Goal: Communication & Community: Answer question/provide support

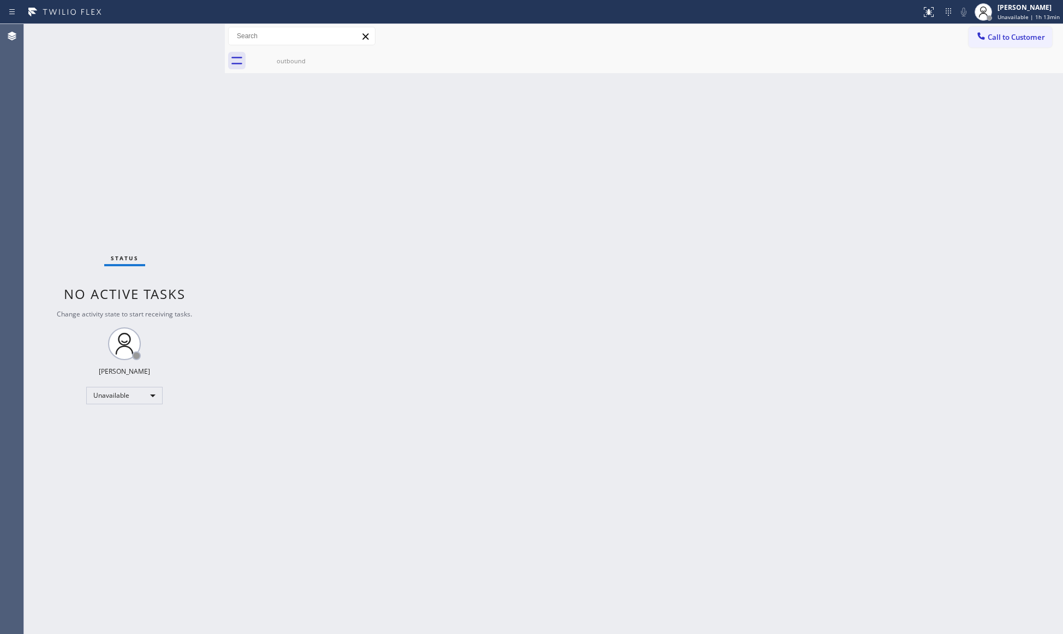
click at [1001, 35] on span "Call to Customer" at bounding box center [1016, 37] width 57 height 10
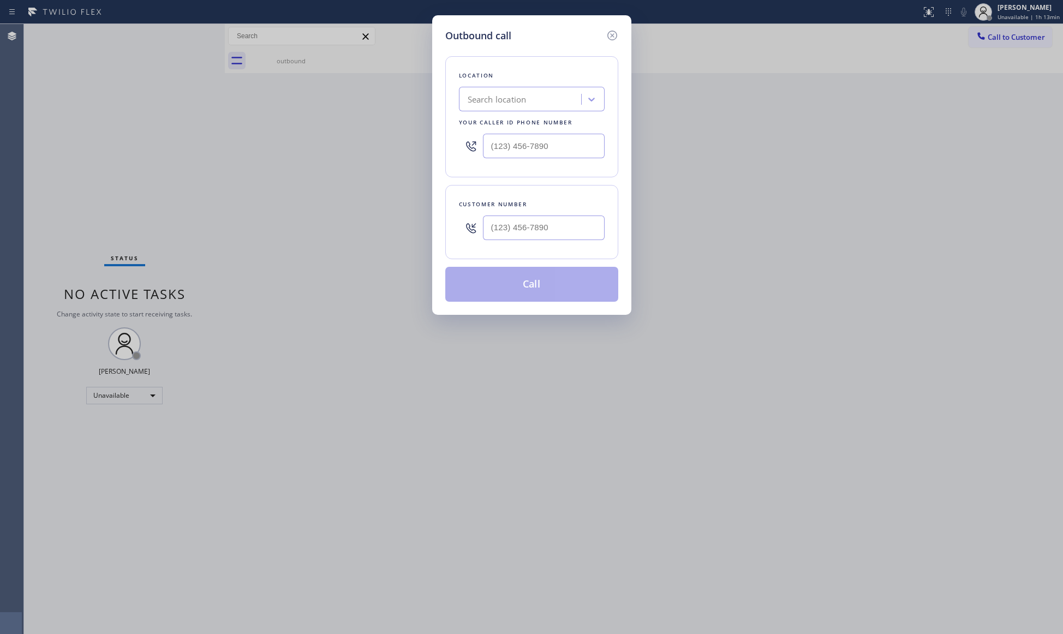
type input "(___) ___-____"
click at [561, 219] on input "(___) ___-____" at bounding box center [544, 228] width 122 height 25
type input "(___) ___-____"
click at [552, 150] on input "(___) ___-____" at bounding box center [544, 146] width 122 height 25
paste input "310) 935-3487"
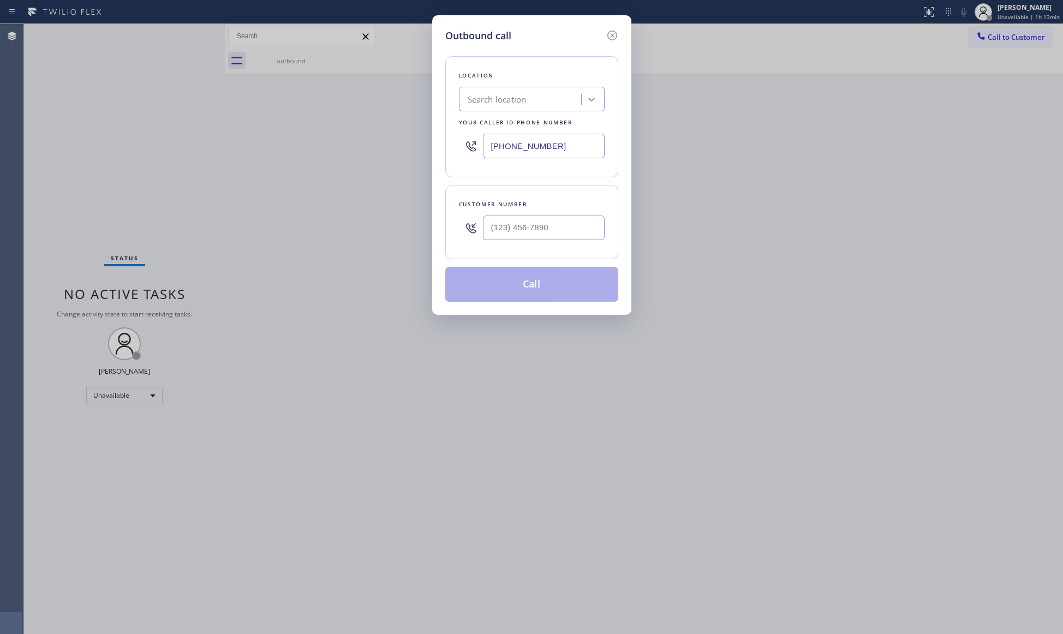
type input "[PHONE_NUMBER]"
click at [557, 126] on div "Your caller id phone number" at bounding box center [532, 122] width 146 height 11
click at [502, 225] on input "(___) ___-____" at bounding box center [544, 228] width 122 height 25
paste input "323) 428-1082"
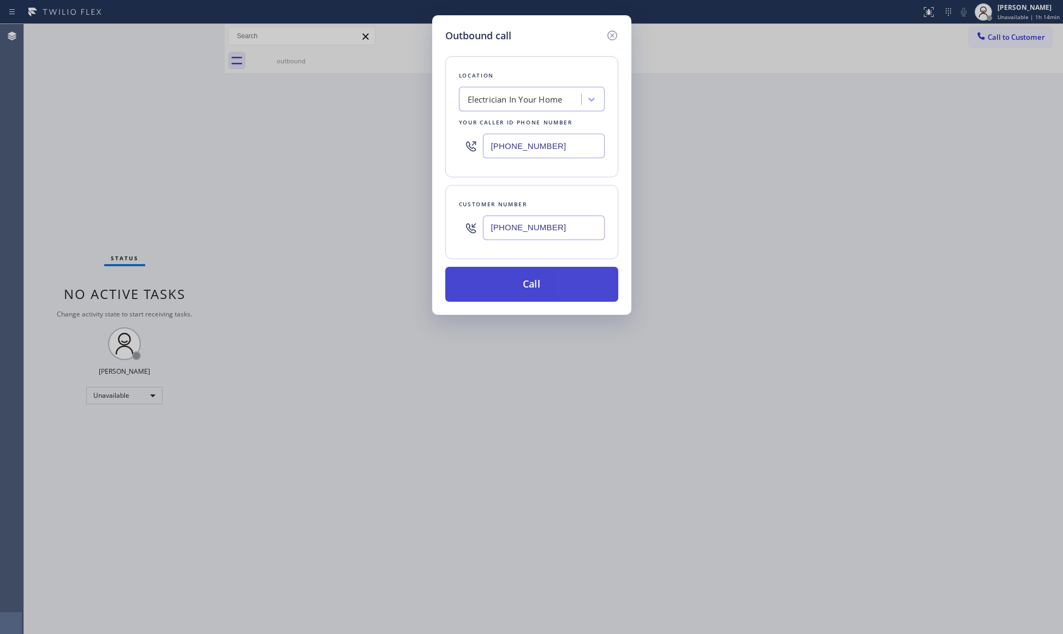
type input "[PHONE_NUMBER]"
click at [543, 290] on button "Call" at bounding box center [531, 284] width 173 height 35
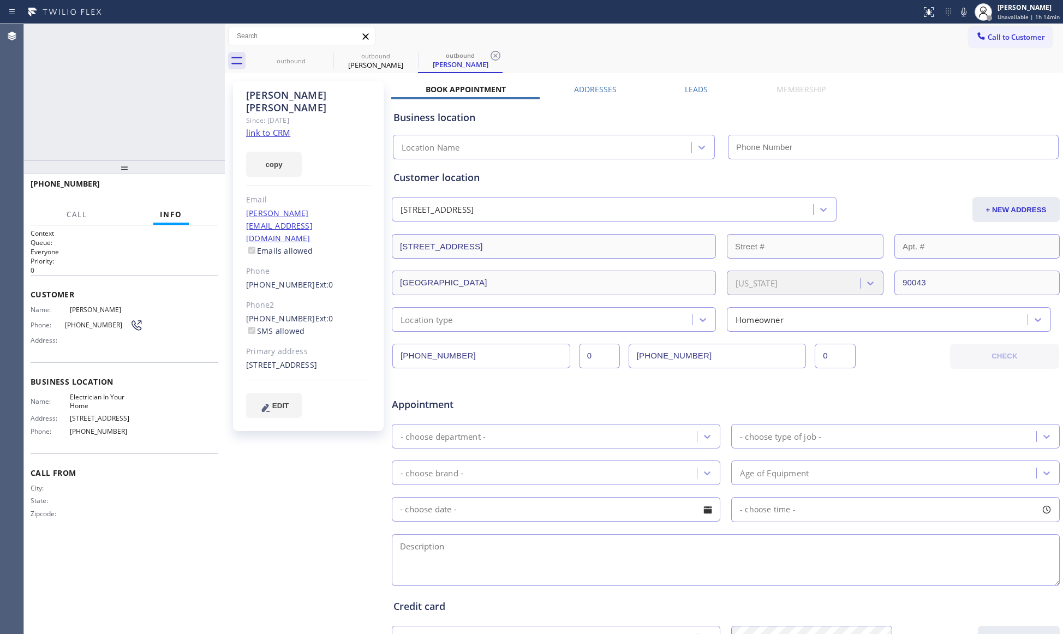
type input "[PHONE_NUMBER]"
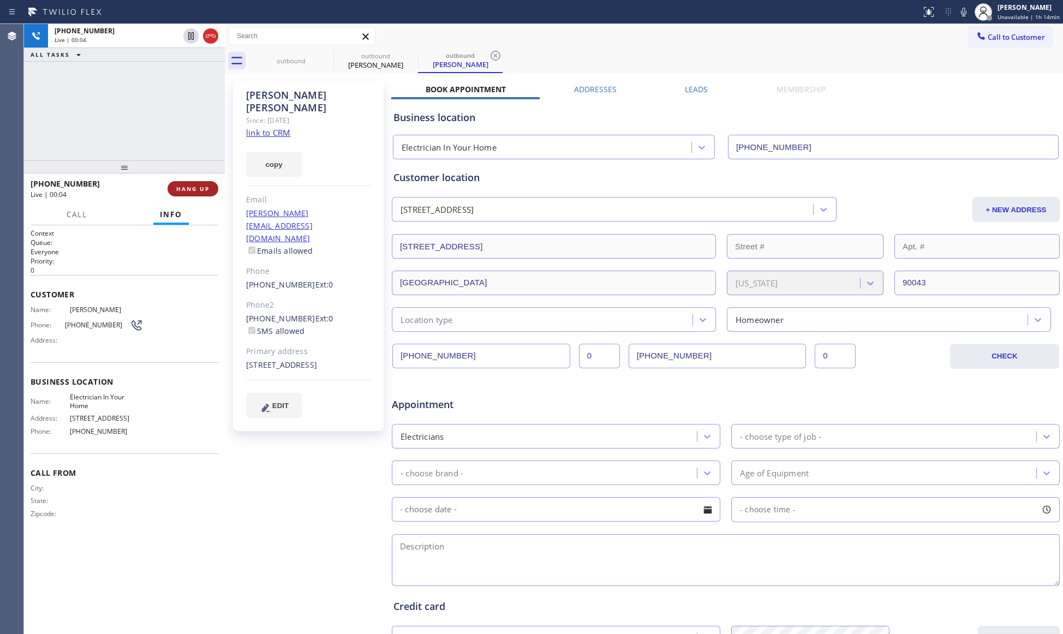
click at [190, 190] on span "HANG UP" at bounding box center [192, 189] width 33 height 8
click at [188, 186] on span "HANG UP" at bounding box center [192, 189] width 33 height 8
click at [188, 186] on span "COMPLETE" at bounding box center [191, 189] width 38 height 8
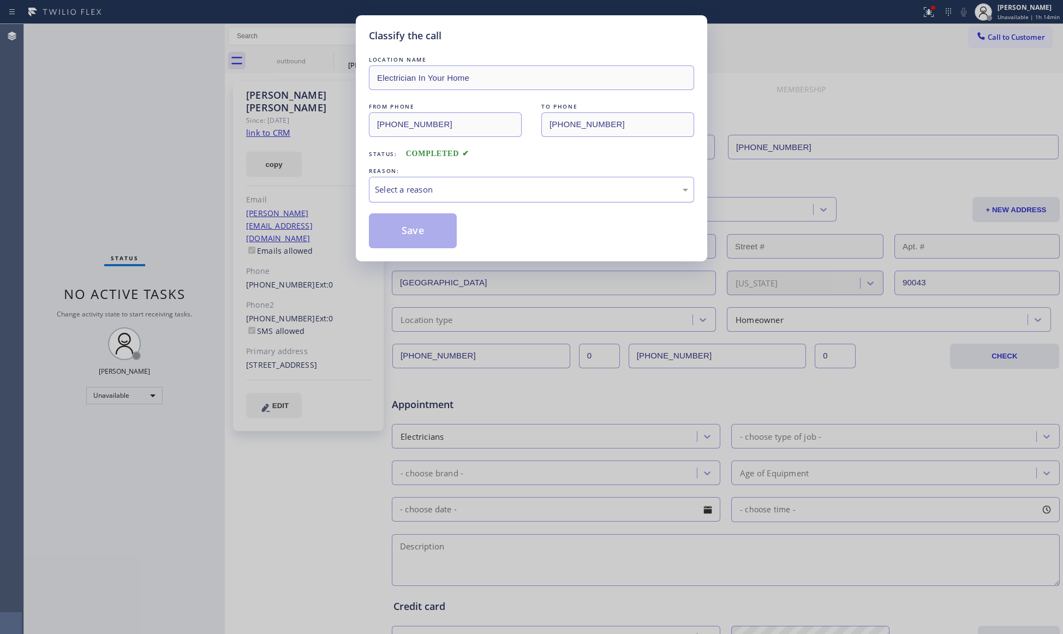
drag, startPoint x: 507, startPoint y: 193, endPoint x: 462, endPoint y: 183, distance: 45.7
click at [500, 190] on div "Select a reason" at bounding box center [531, 189] width 313 height 13
click at [403, 234] on button "Save" at bounding box center [413, 230] width 88 height 35
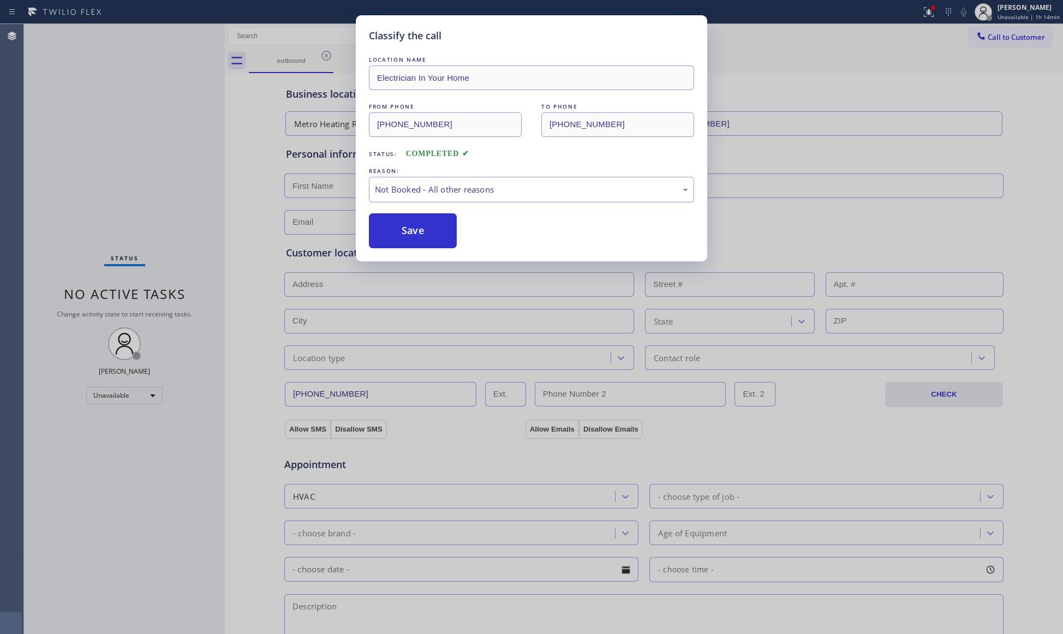
click at [403, 234] on button "Save" at bounding box center [413, 230] width 88 height 35
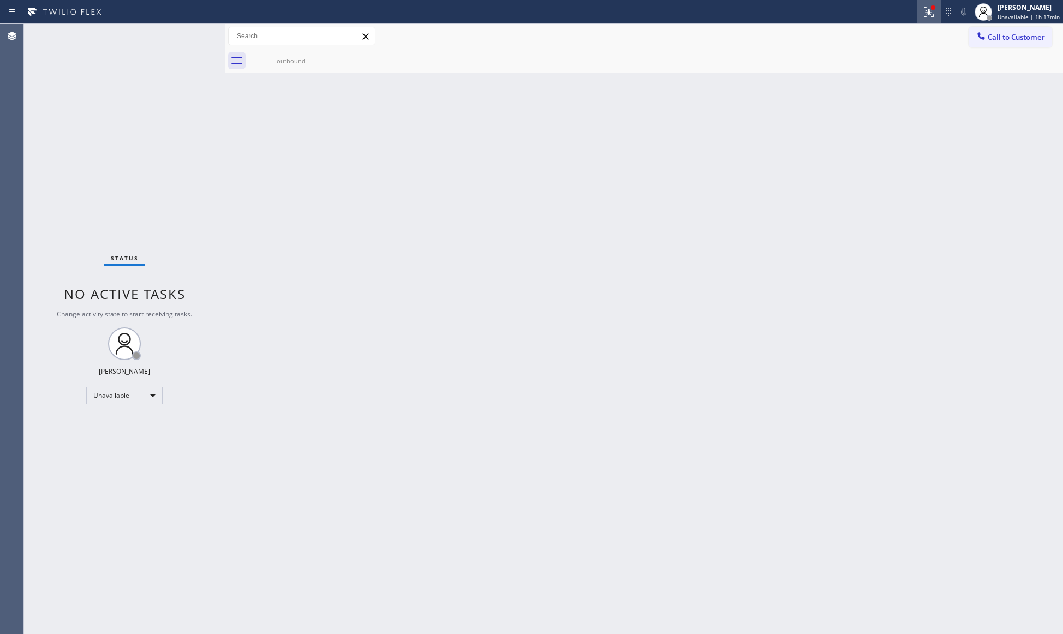
click at [933, 15] on icon at bounding box center [929, 11] width 13 height 13
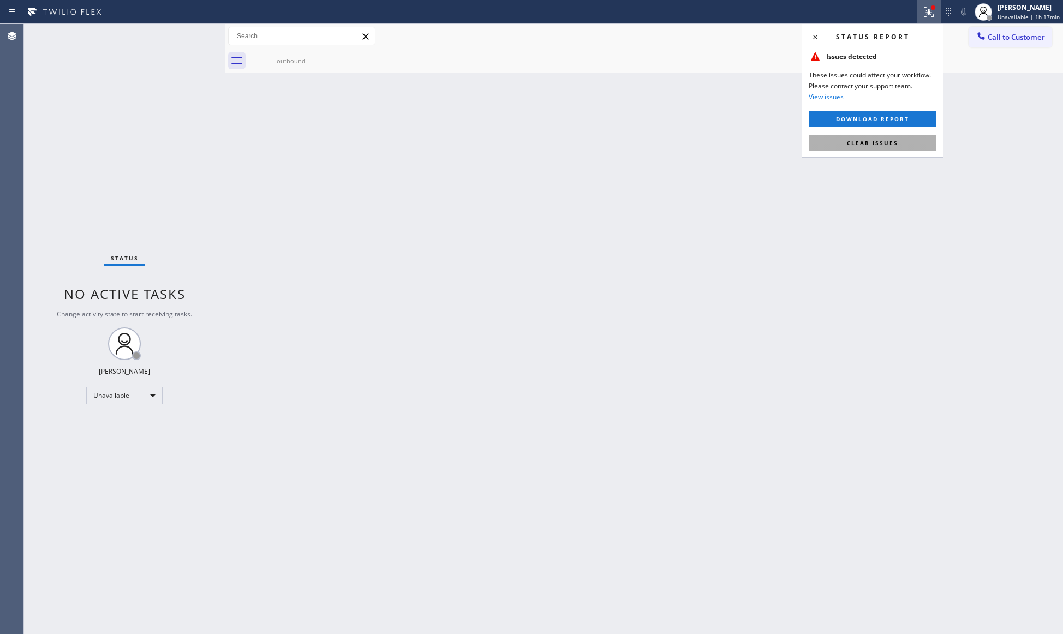
click at [894, 139] on button "Clear issues" at bounding box center [873, 142] width 128 height 15
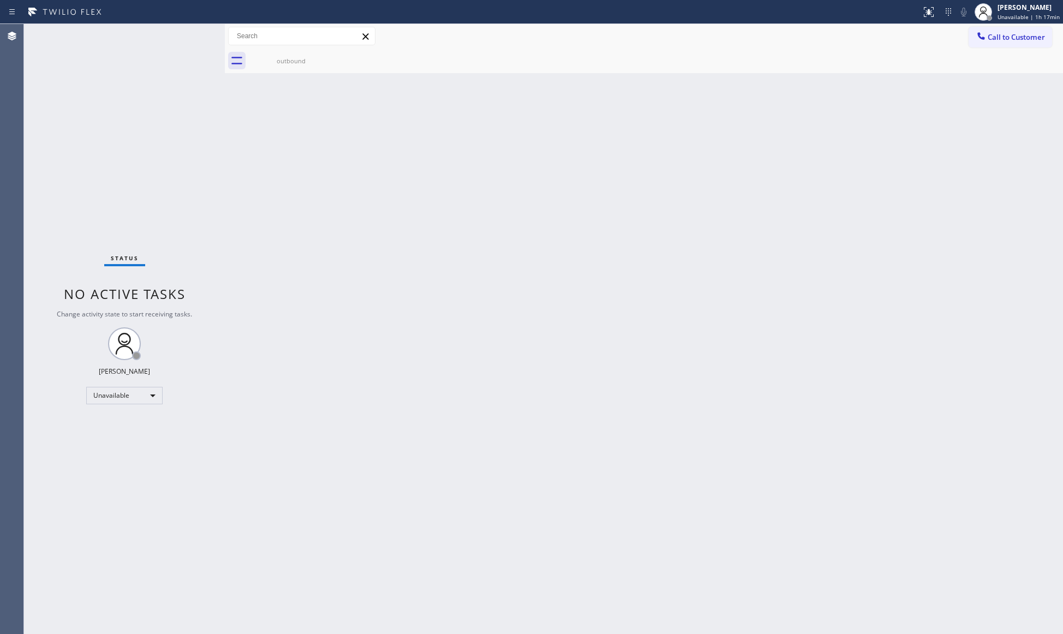
drag, startPoint x: 1015, startPoint y: 36, endPoint x: 955, endPoint y: 43, distance: 60.4
click at [1011, 37] on span "Call to Customer" at bounding box center [1016, 37] width 57 height 10
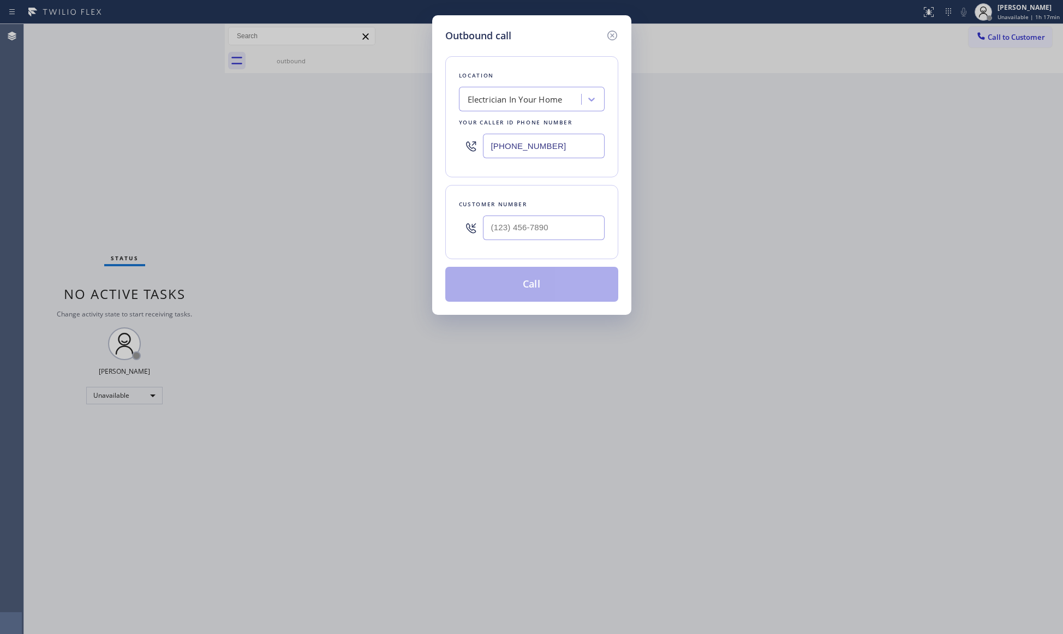
drag, startPoint x: 549, startPoint y: 145, endPoint x: 404, endPoint y: 147, distance: 144.7
click at [404, 147] on div "Outbound call Location Electrician In Your Home Your caller id phone number [PH…" at bounding box center [531, 317] width 1063 height 634
paste input "562) 268-4411"
type input "[PHONE_NUMBER]"
drag, startPoint x: 554, startPoint y: 228, endPoint x: 570, endPoint y: 204, distance: 28.6
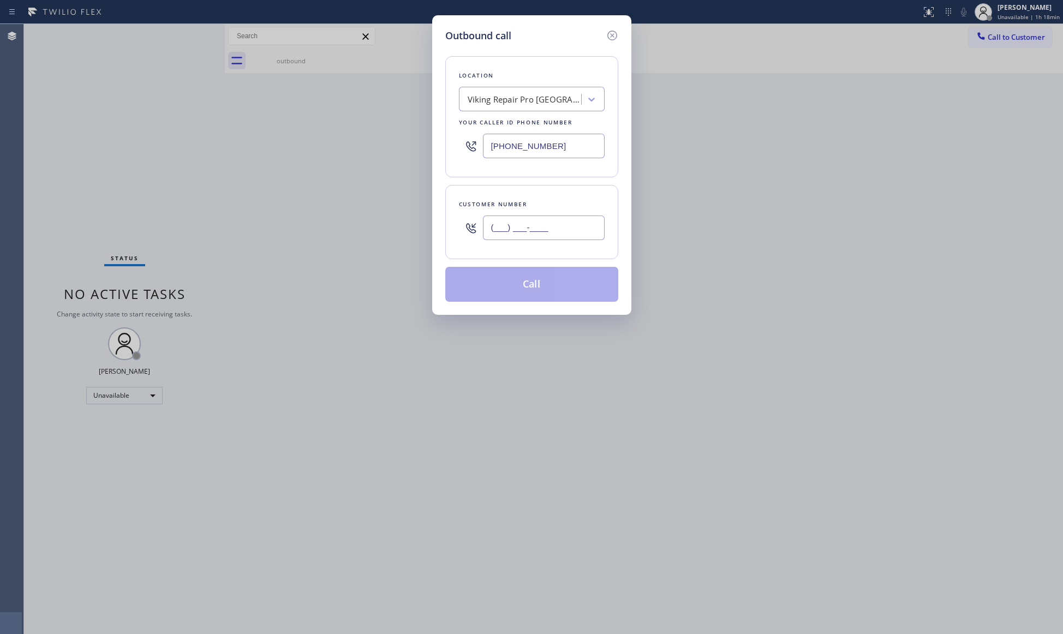
click at [555, 228] on input "(___) ___-____" at bounding box center [544, 228] width 122 height 25
paste input "562) 929-5550"
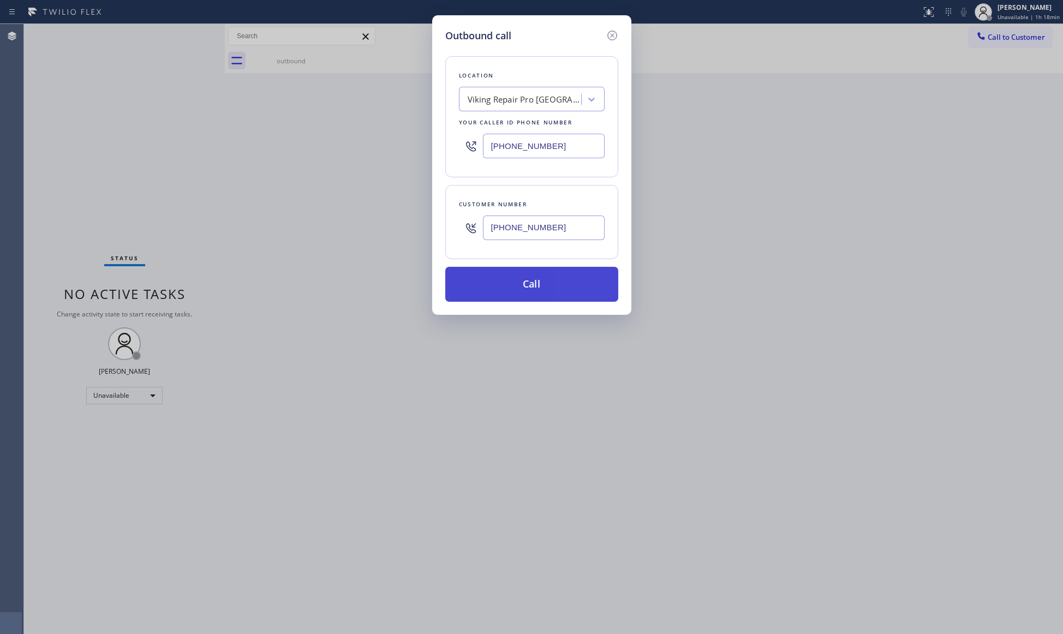
type input "[PHONE_NUMBER]"
click at [538, 288] on button "Call" at bounding box center [531, 284] width 173 height 35
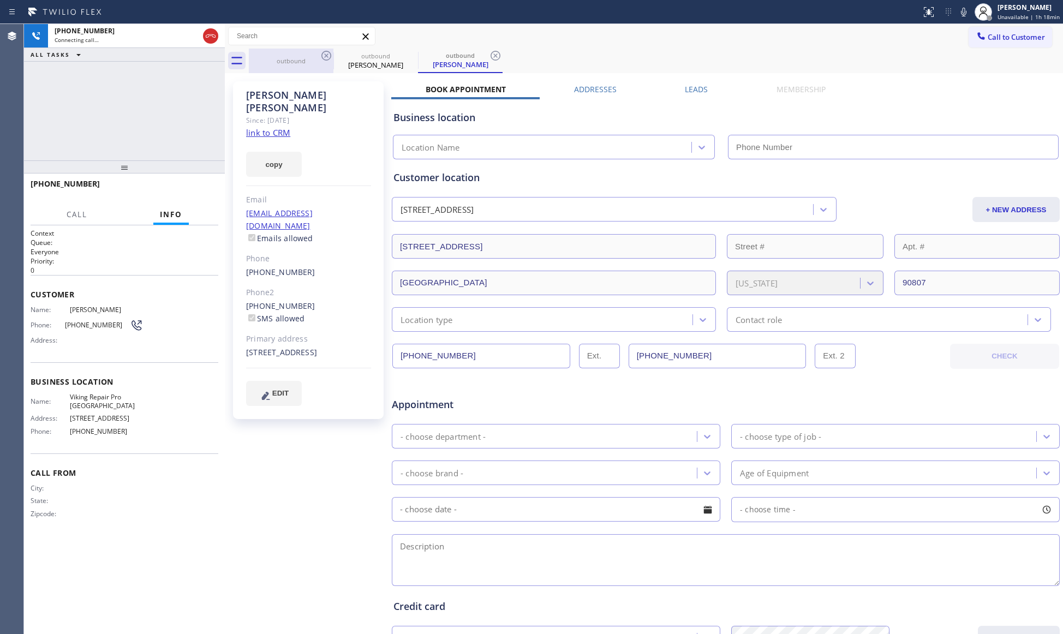
drag, startPoint x: 297, startPoint y: 61, endPoint x: 319, endPoint y: 55, distance: 22.8
click at [298, 61] on div "outbound" at bounding box center [291, 61] width 82 height 8
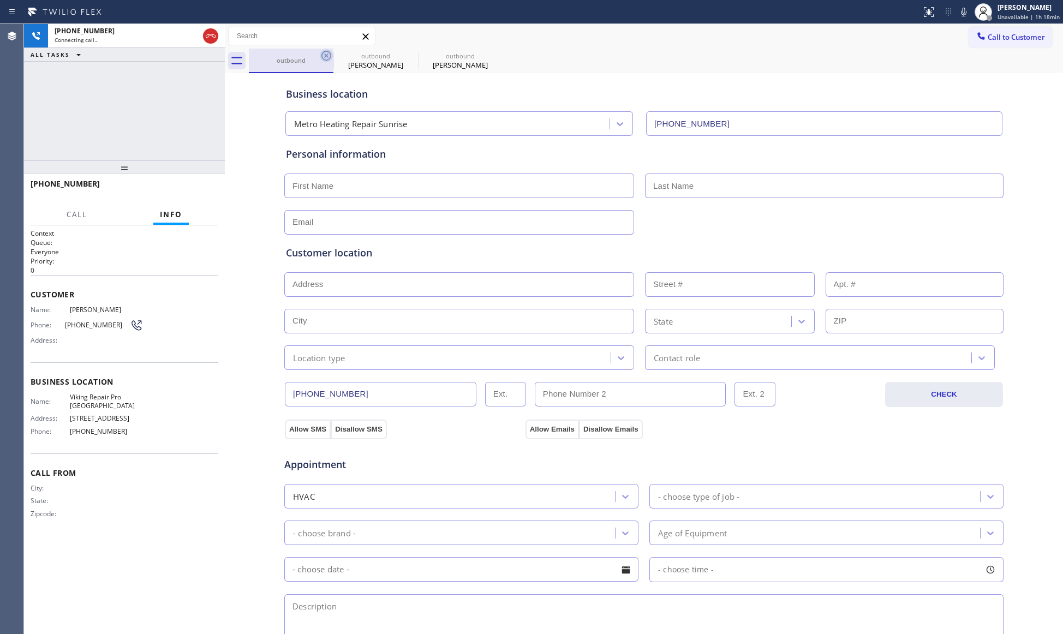
click at [322, 54] on icon at bounding box center [326, 55] width 13 height 13
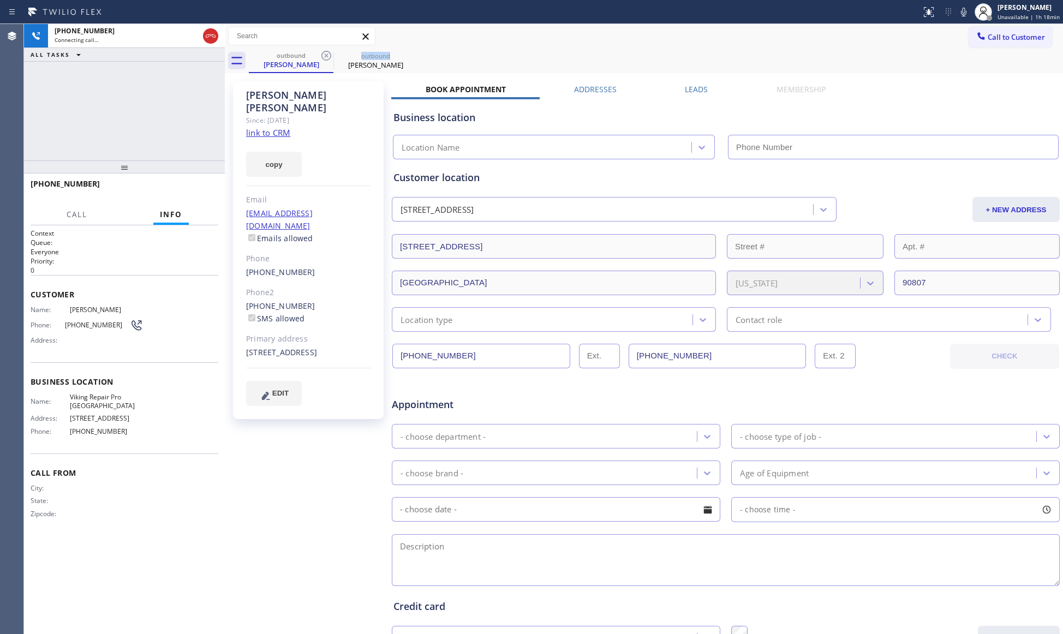
click at [322, 54] on icon at bounding box center [326, 55] width 13 height 13
click at [0, 0] on icon at bounding box center [0, 0] width 0 height 0
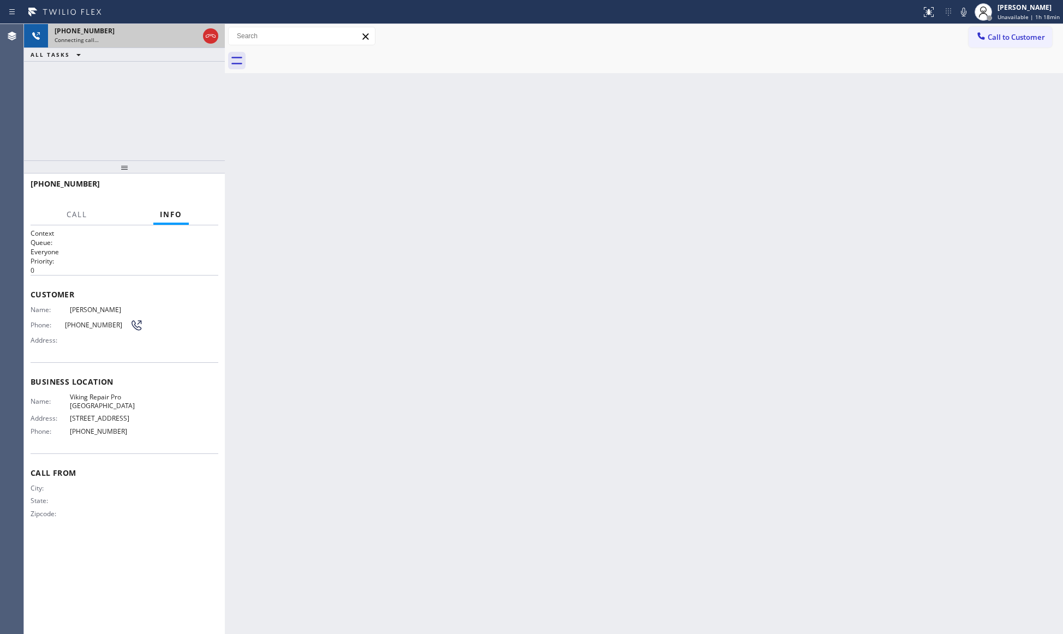
click at [130, 36] on div "Connecting call…" at bounding box center [127, 40] width 144 height 8
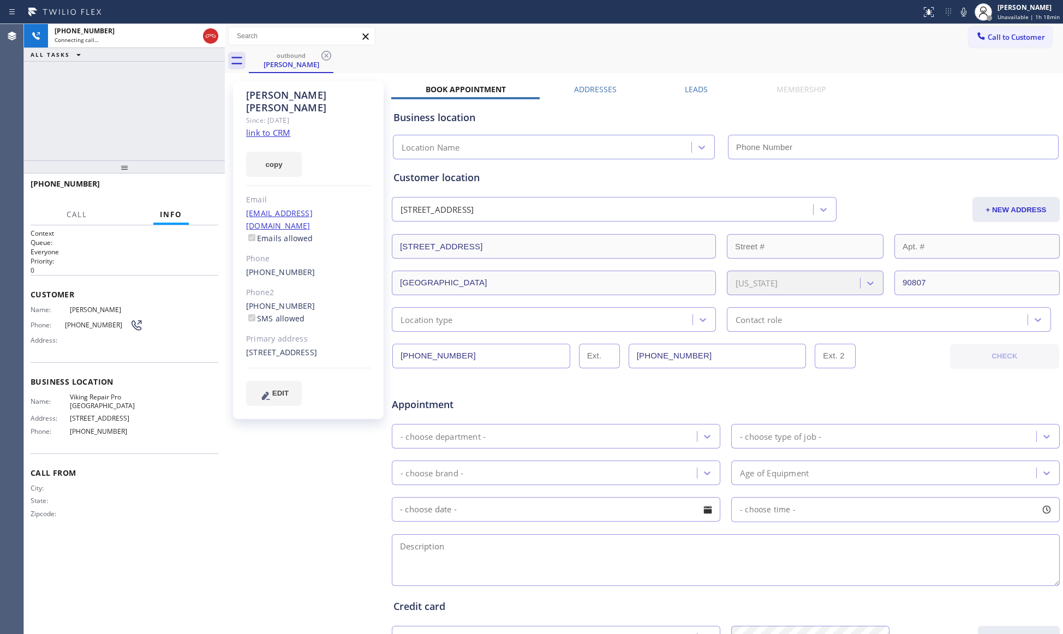
type input "[PHONE_NUMBER]"
click at [966, 7] on icon at bounding box center [964, 11] width 13 height 13
click at [971, 9] on icon at bounding box center [964, 11] width 13 height 13
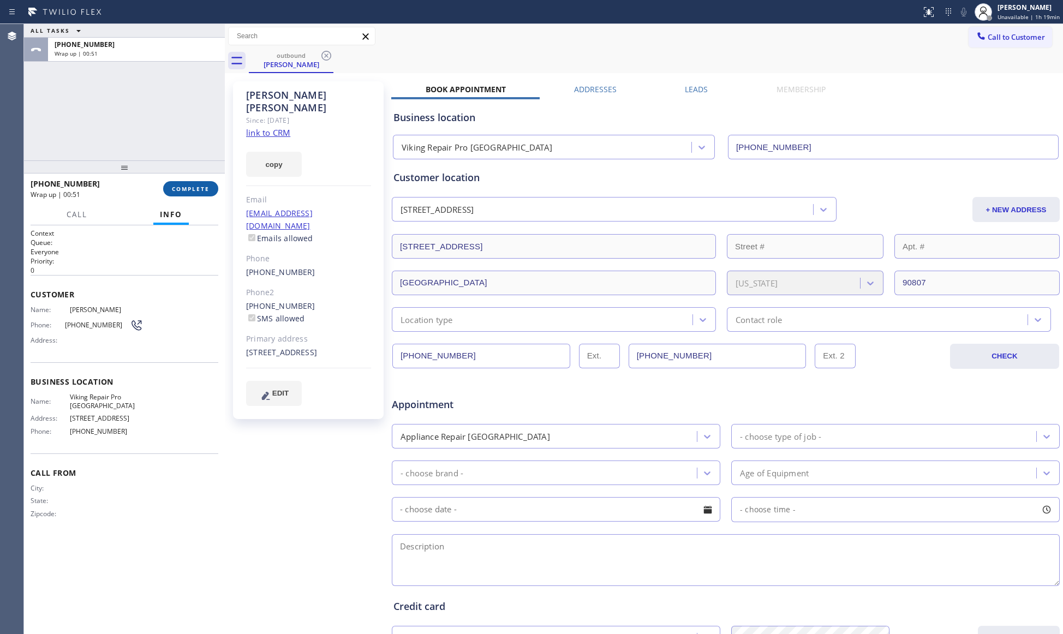
click at [195, 192] on span "COMPLETE" at bounding box center [191, 189] width 38 height 8
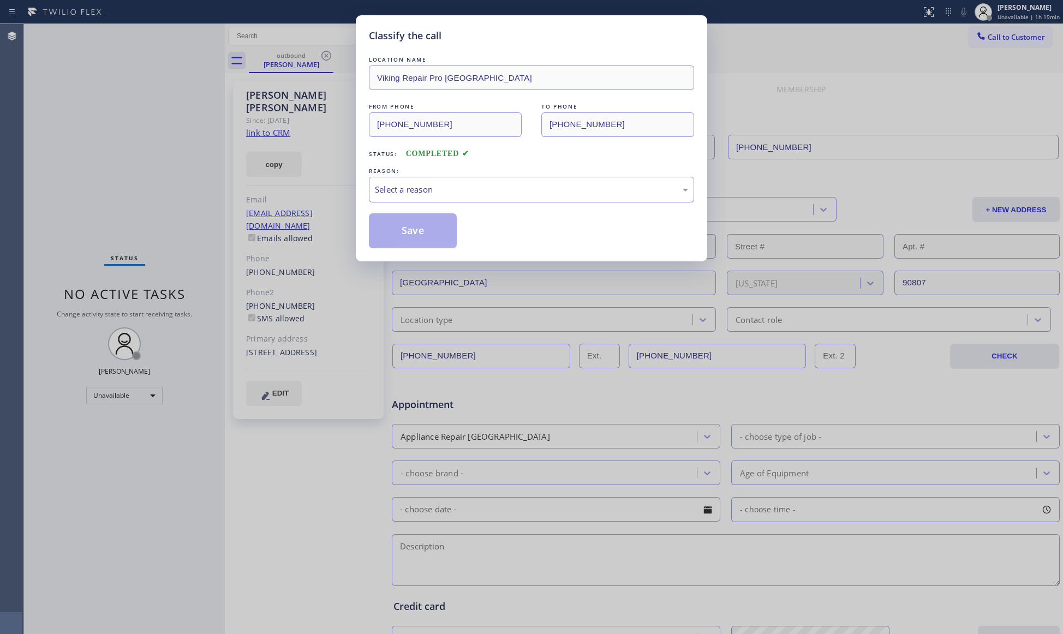
click at [406, 181] on div "Select a reason" at bounding box center [531, 190] width 325 height 26
click at [403, 234] on button "Save" at bounding box center [413, 230] width 88 height 35
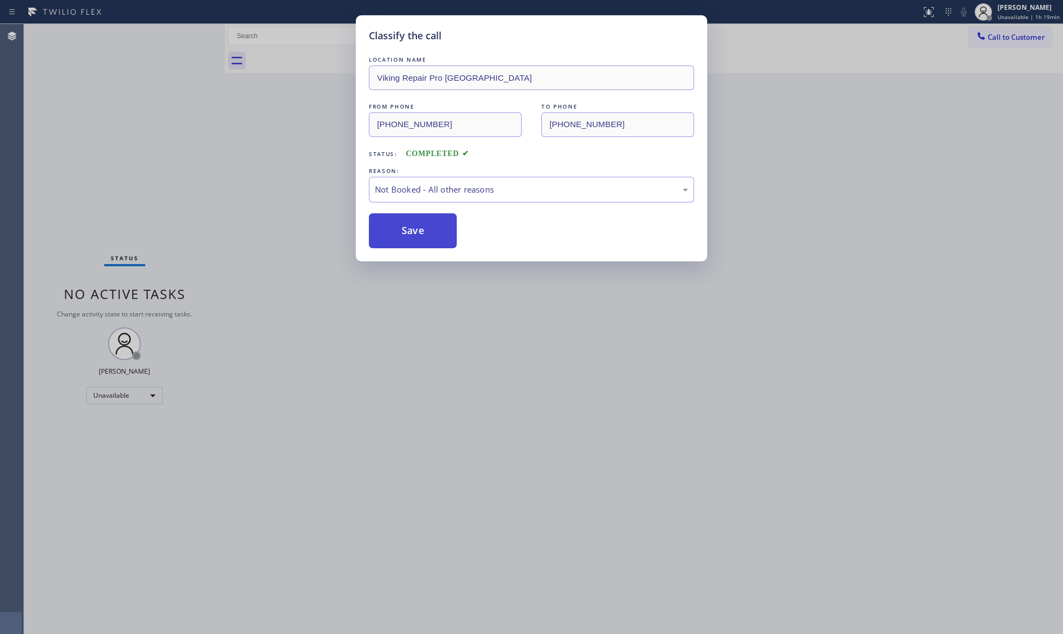
click at [404, 234] on button "Save" at bounding box center [413, 230] width 88 height 35
click at [403, 232] on button "Save" at bounding box center [413, 230] width 88 height 35
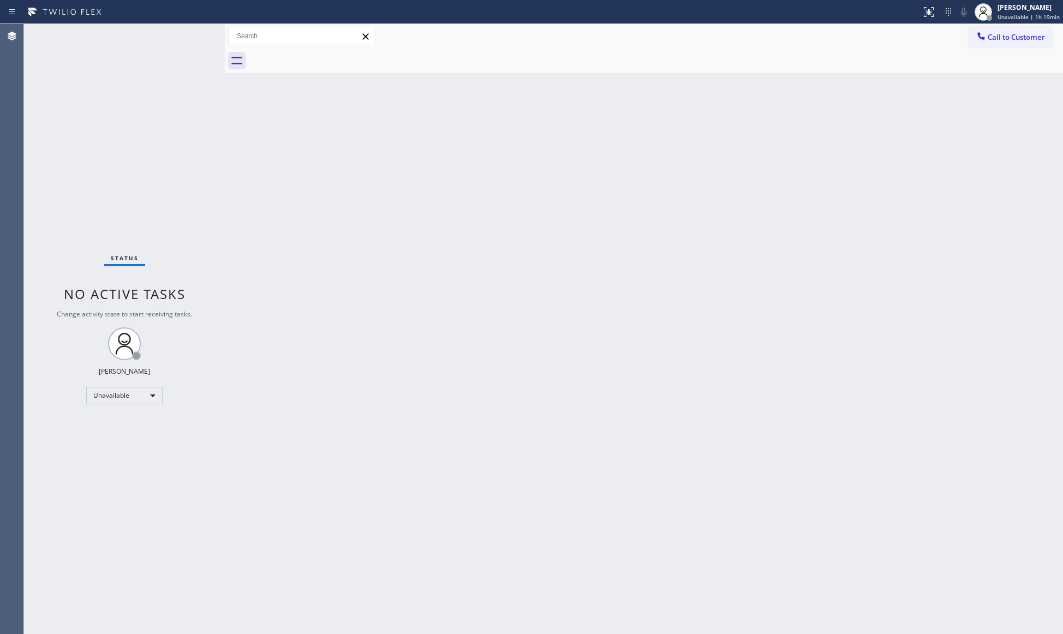
click at [698, 103] on div "Back to Dashboard Change Sender ID Customers Technicians Select a contact Outbo…" at bounding box center [644, 329] width 839 height 610
click at [1007, 36] on span "Call to Customer" at bounding box center [1016, 37] width 57 height 10
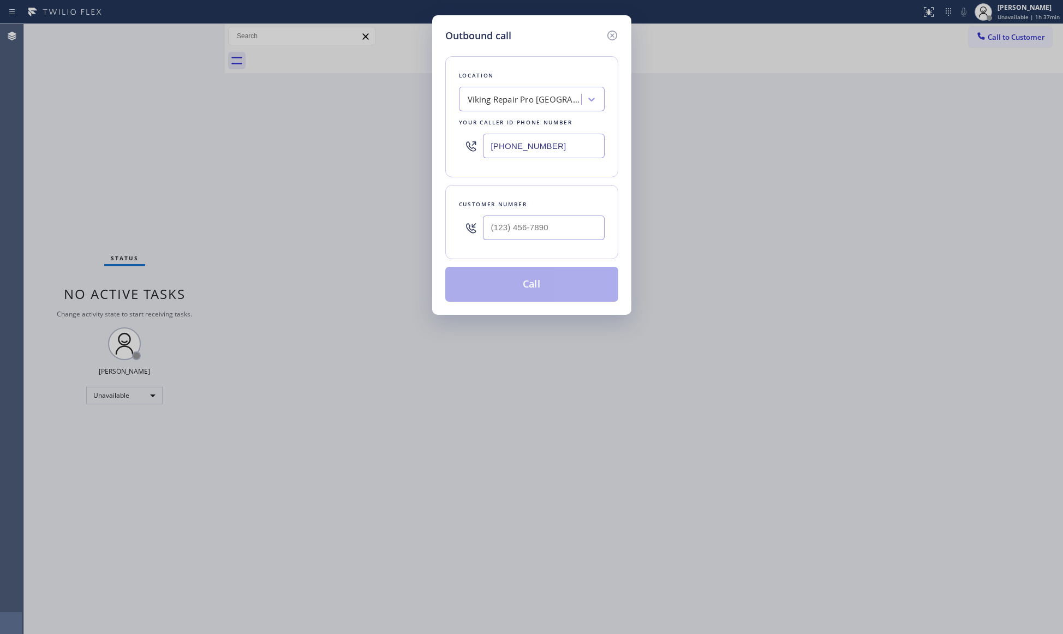
drag, startPoint x: 613, startPoint y: 35, endPoint x: 581, endPoint y: 64, distance: 42.5
click at [613, 35] on icon at bounding box center [612, 36] width 10 height 10
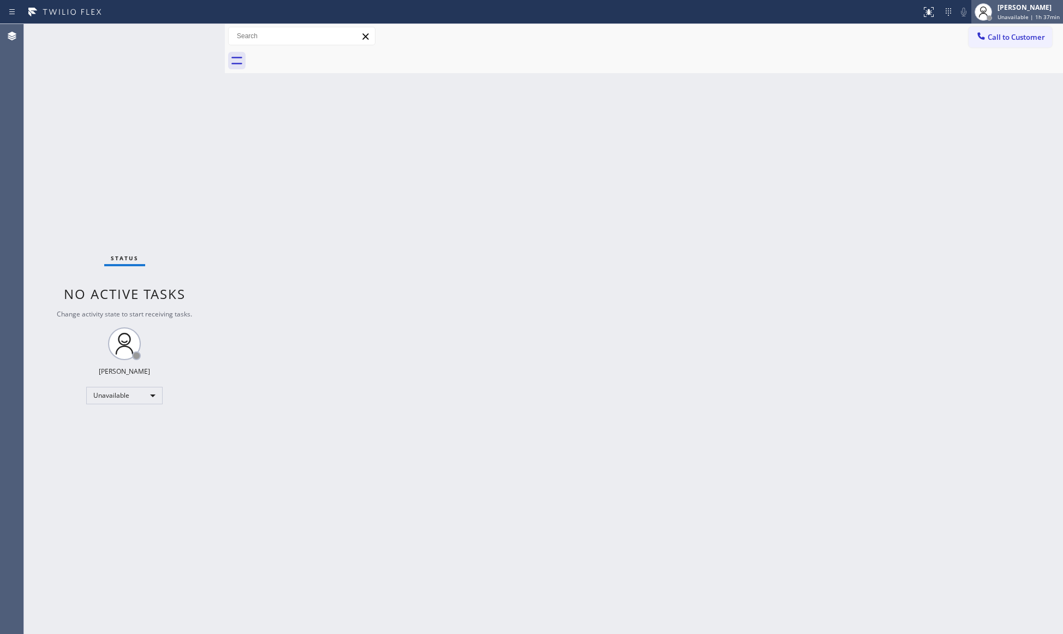
click at [996, 14] on div at bounding box center [984, 12] width 24 height 24
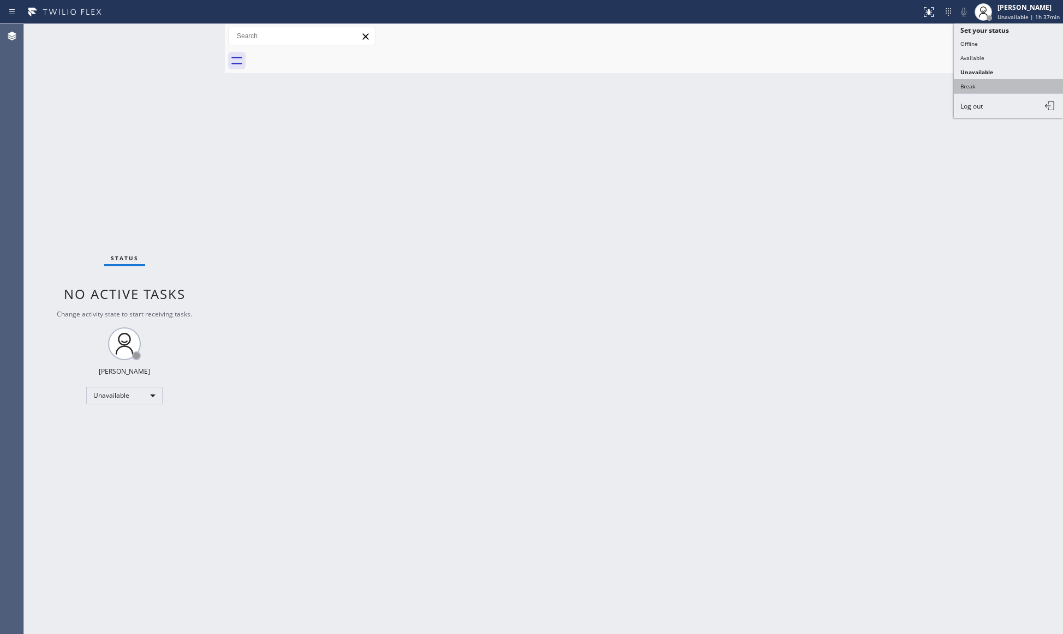
click at [959, 87] on button "Break" at bounding box center [1008, 86] width 109 height 14
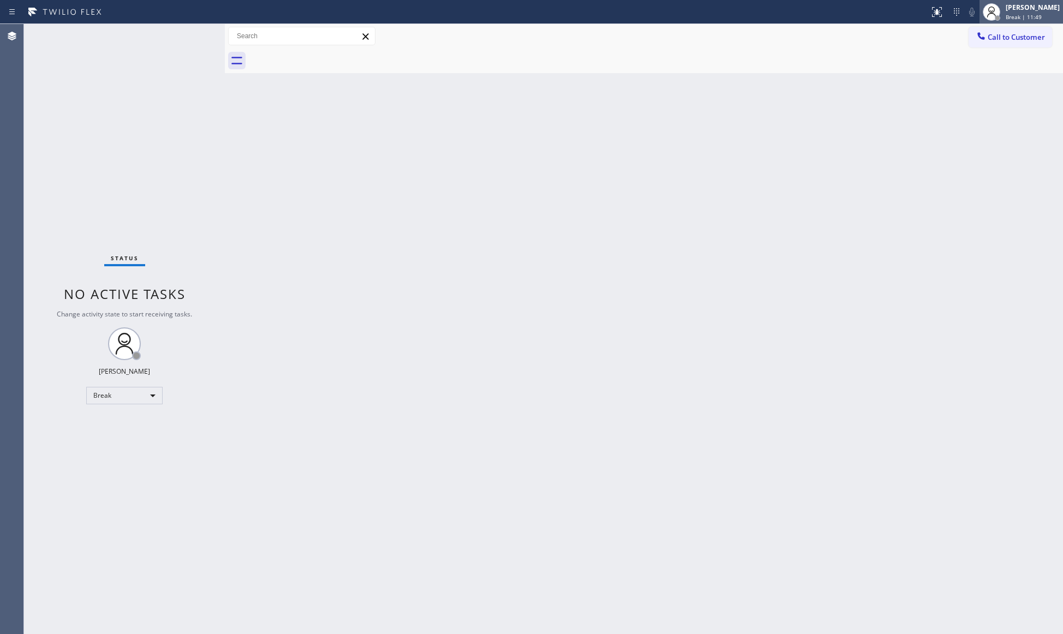
drag, startPoint x: 1029, startPoint y: 11, endPoint x: 896, endPoint y: 120, distance: 171.8
click at [1029, 11] on div "[PERSON_NAME]" at bounding box center [1033, 7] width 54 height 9
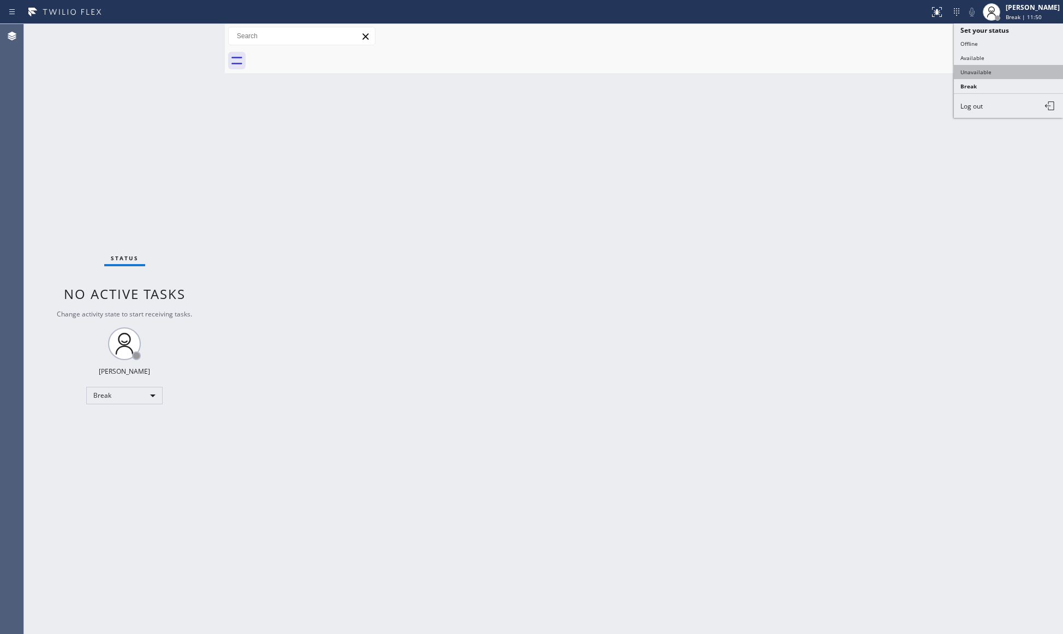
click at [963, 67] on button "Unavailable" at bounding box center [1008, 72] width 109 height 14
click at [697, 320] on div "Back to Dashboard Change Sender ID Customers Technicians Select a contact Outbo…" at bounding box center [644, 329] width 839 height 610
drag, startPoint x: 987, startPoint y: 39, endPoint x: 872, endPoint y: 72, distance: 119.2
click at [982, 40] on div at bounding box center [981, 37] width 13 height 13
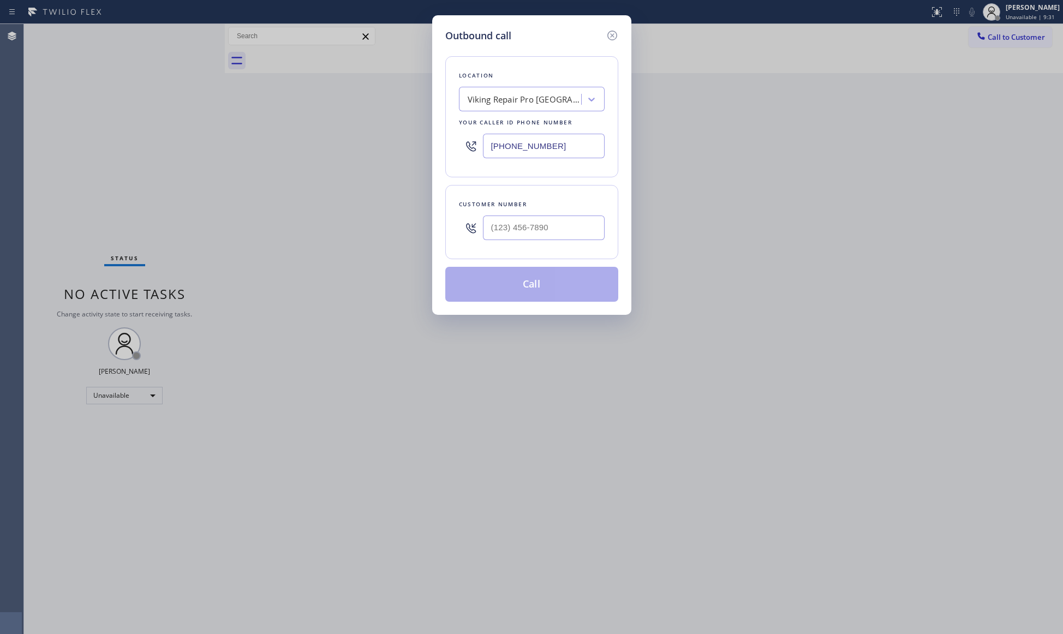
drag, startPoint x: 551, startPoint y: 155, endPoint x: 462, endPoint y: 165, distance: 90.1
click at [462, 165] on div "Location Viking Repair Pro [GEOGRAPHIC_DATA] Your caller id phone number [PHONE…" at bounding box center [531, 116] width 173 height 121
paste input "310) 740-9737"
type input "[PHONE_NUMBER]"
drag, startPoint x: 516, startPoint y: 212, endPoint x: 519, endPoint y: 222, distance: 9.7
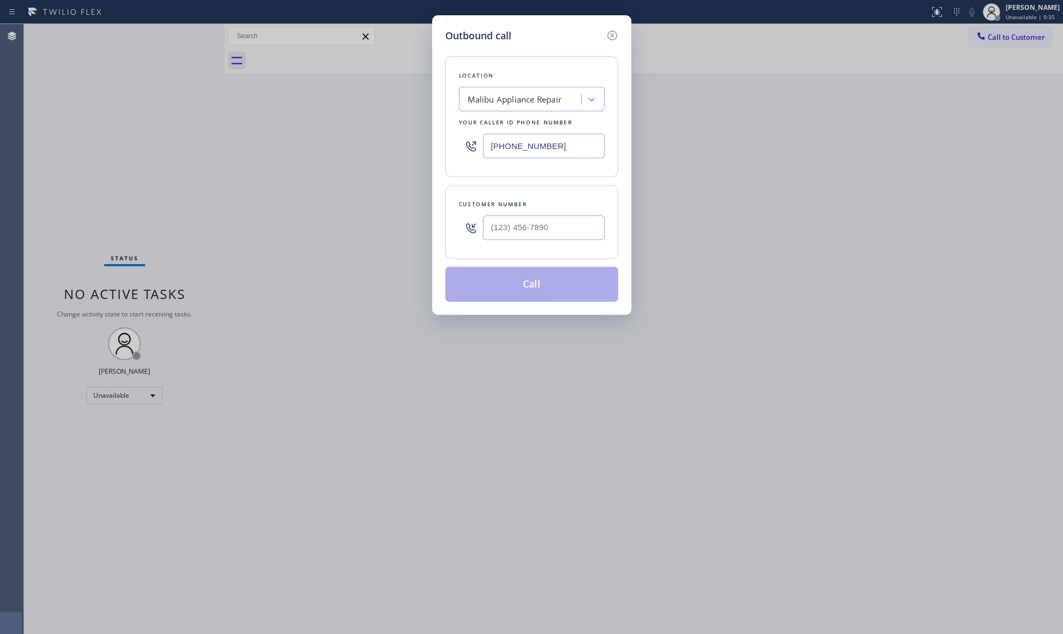
click at [518, 215] on div at bounding box center [544, 227] width 122 height 35
paste input "310) 480-5391"
click at [522, 240] on input "(___) ___-____" at bounding box center [544, 228] width 122 height 25
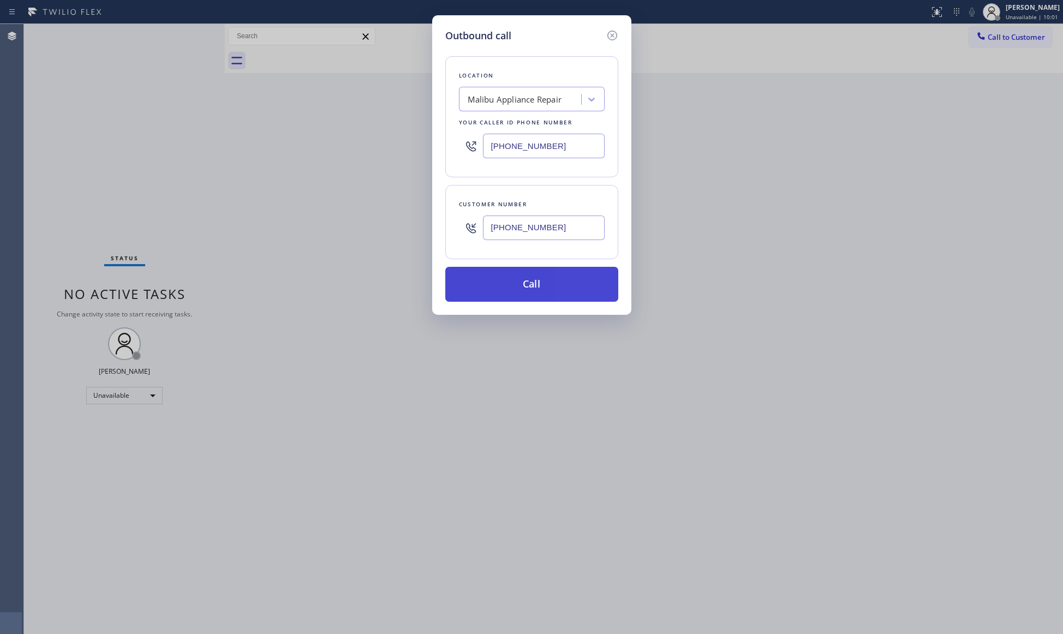
type input "[PHONE_NUMBER]"
click at [528, 291] on button "Call" at bounding box center [531, 284] width 173 height 35
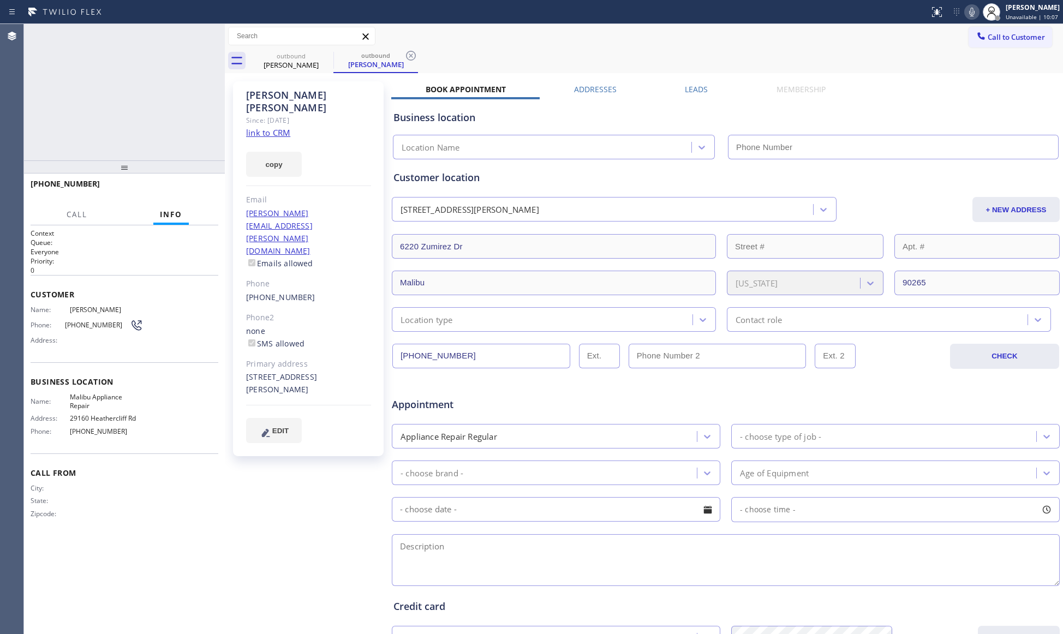
type input "[PHONE_NUMBER]"
click at [154, 191] on div "[PHONE_NUMBER] Live | 00:04" at bounding box center [99, 189] width 137 height 28
click at [211, 191] on button "HANG UP" at bounding box center [193, 188] width 51 height 15
click at [207, 191] on span "HANG UP" at bounding box center [192, 189] width 33 height 8
click at [204, 182] on button "COMPLETE" at bounding box center [190, 188] width 55 height 15
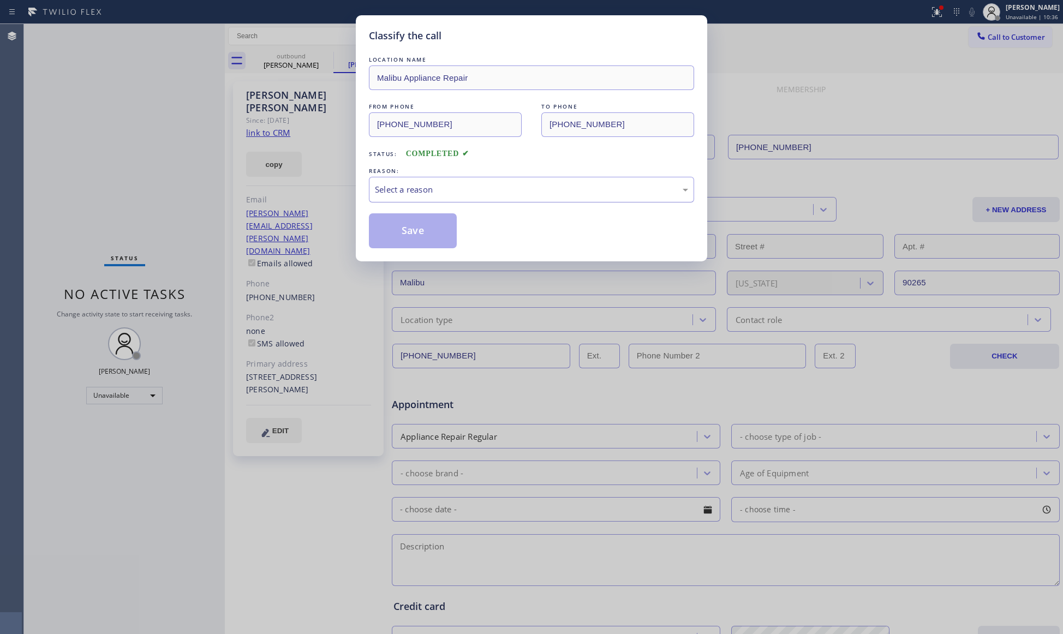
click at [455, 201] on div "Select a reason" at bounding box center [531, 190] width 325 height 26
click at [407, 238] on button "Save" at bounding box center [413, 230] width 88 height 35
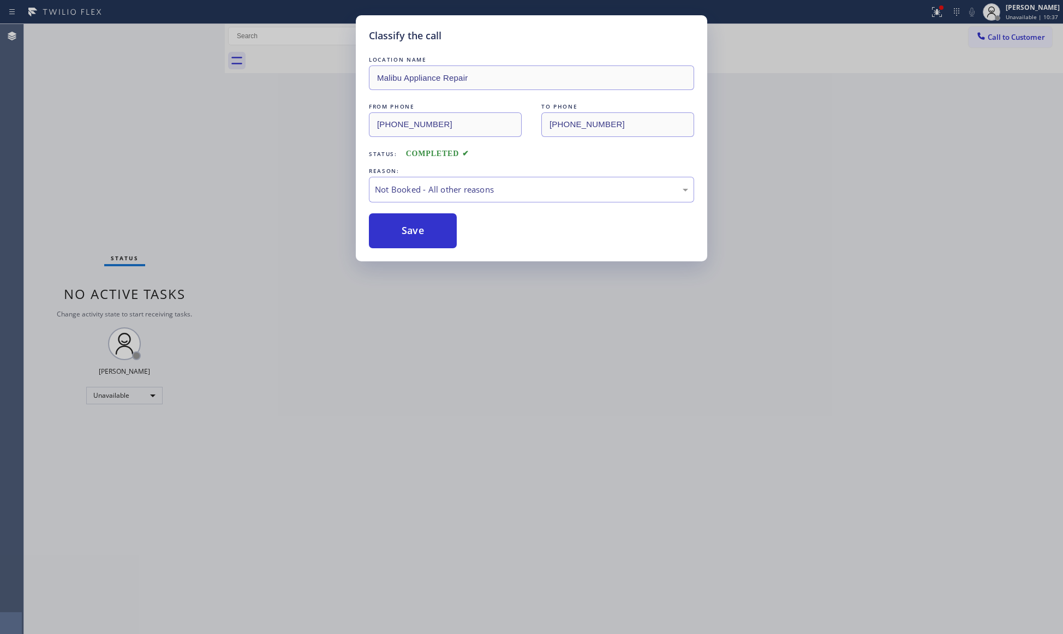
click at [407, 238] on button "Save" at bounding box center [413, 230] width 88 height 35
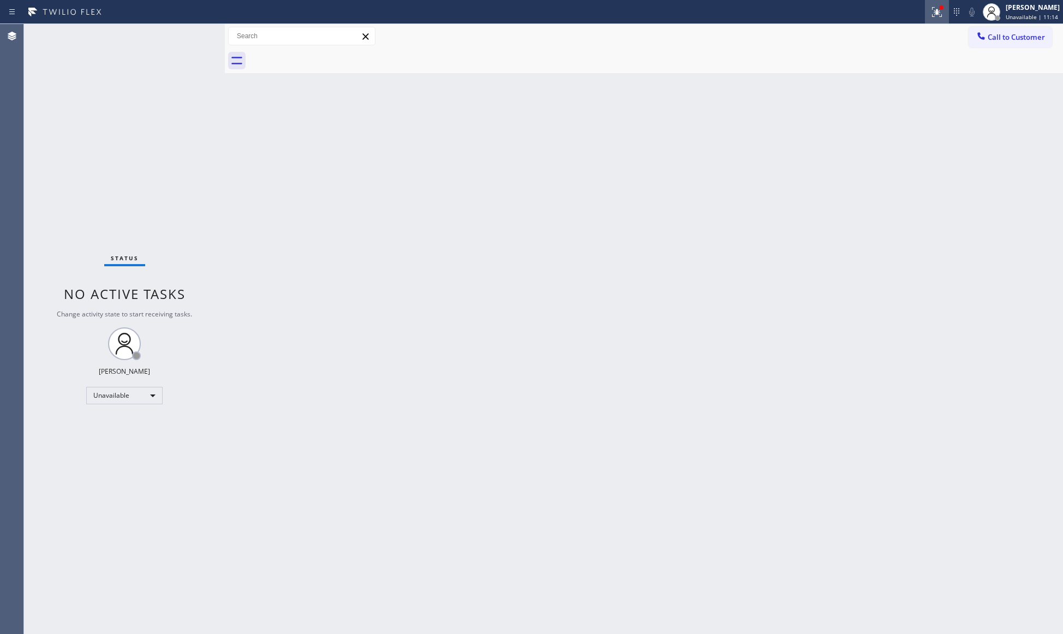
click at [938, 15] on icon at bounding box center [937, 11] width 13 height 13
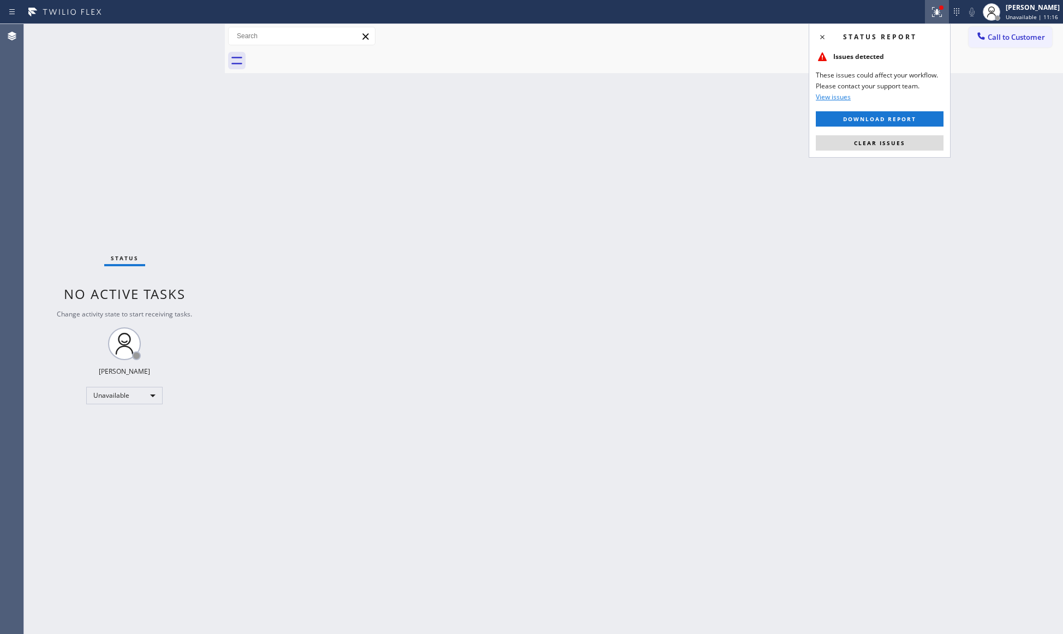
drag, startPoint x: 907, startPoint y: 136, endPoint x: 911, endPoint y: 143, distance: 7.3
click at [908, 139] on button "Clear issues" at bounding box center [880, 142] width 128 height 15
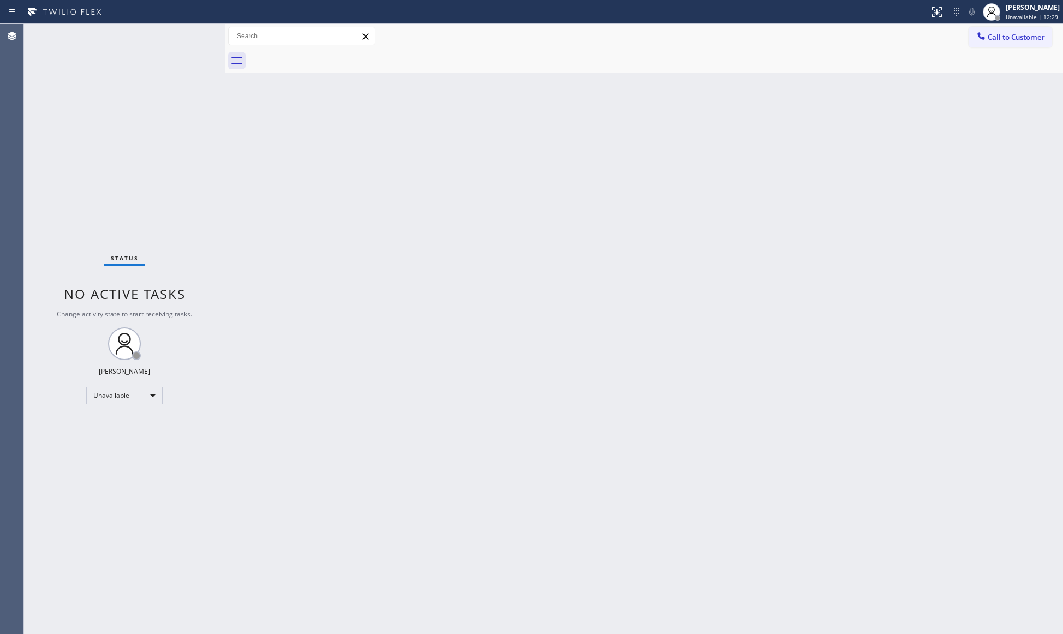
drag, startPoint x: 1003, startPoint y: 42, endPoint x: 685, endPoint y: 38, distance: 318.3
click at [999, 41] on button "Call to Customer" at bounding box center [1011, 37] width 84 height 21
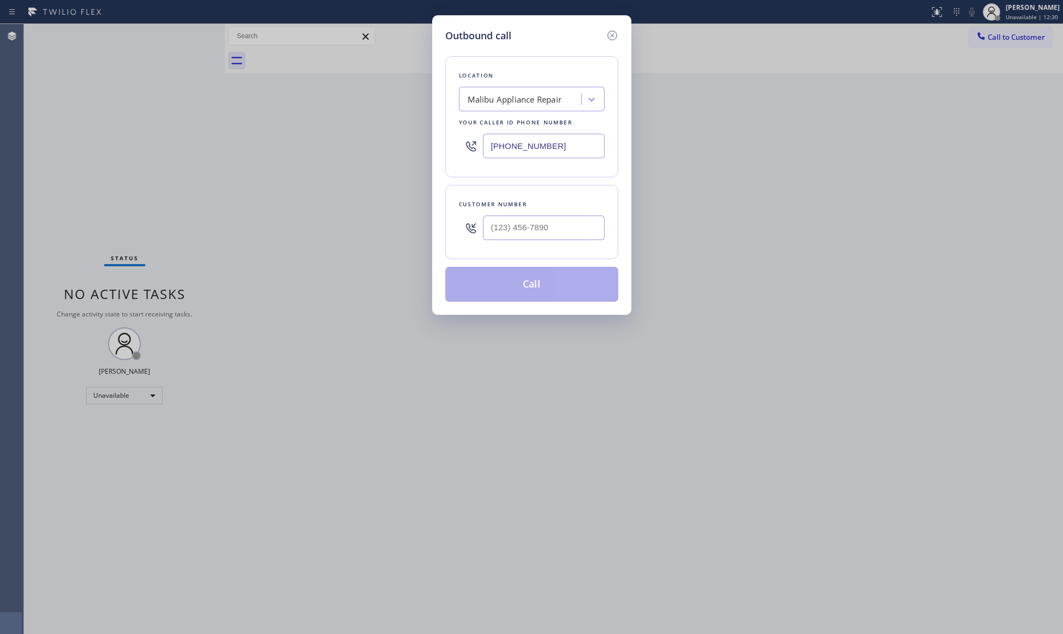
drag, startPoint x: 559, startPoint y: 143, endPoint x: 413, endPoint y: 140, distance: 145.8
click at [415, 140] on div "Outbound call Location [GEOGRAPHIC_DATA] Appliance Repair Your caller id phone …" at bounding box center [531, 317] width 1063 height 634
paste input "855) 731-4952"
type input "[PHONE_NUMBER]"
paste input "424) 385-9839"
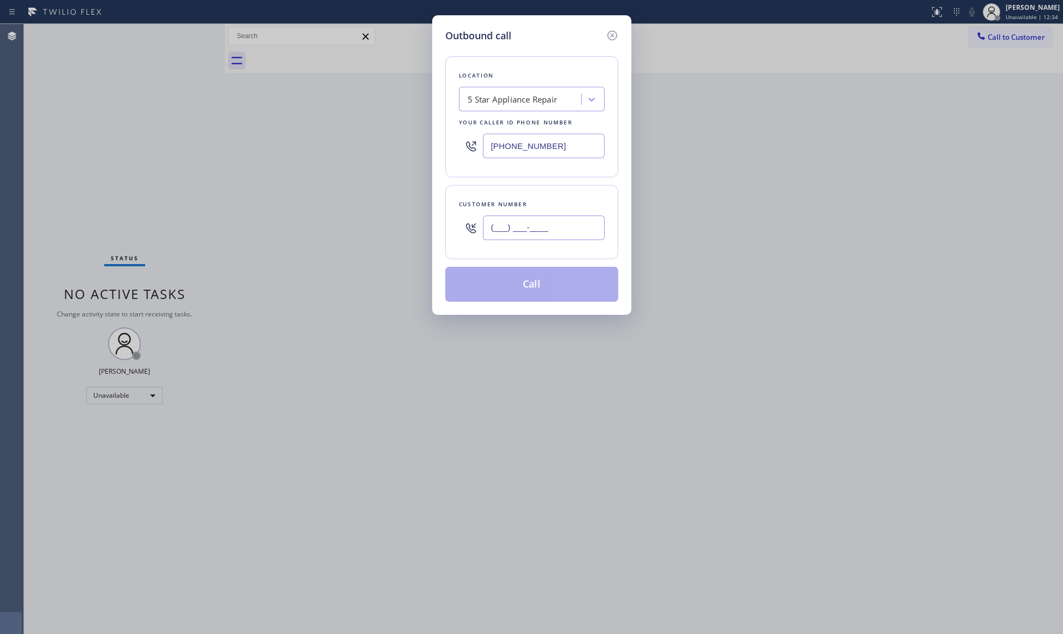
click at [554, 223] on input "(___) ___-____" at bounding box center [544, 228] width 122 height 25
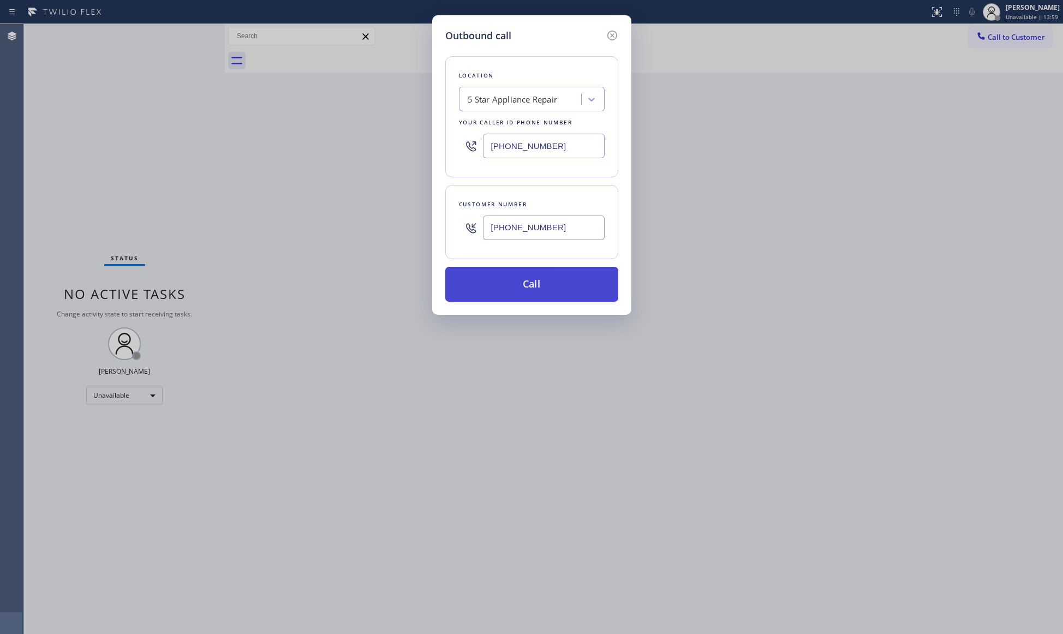
type input "[PHONE_NUMBER]"
click at [535, 288] on button "Call" at bounding box center [531, 284] width 173 height 35
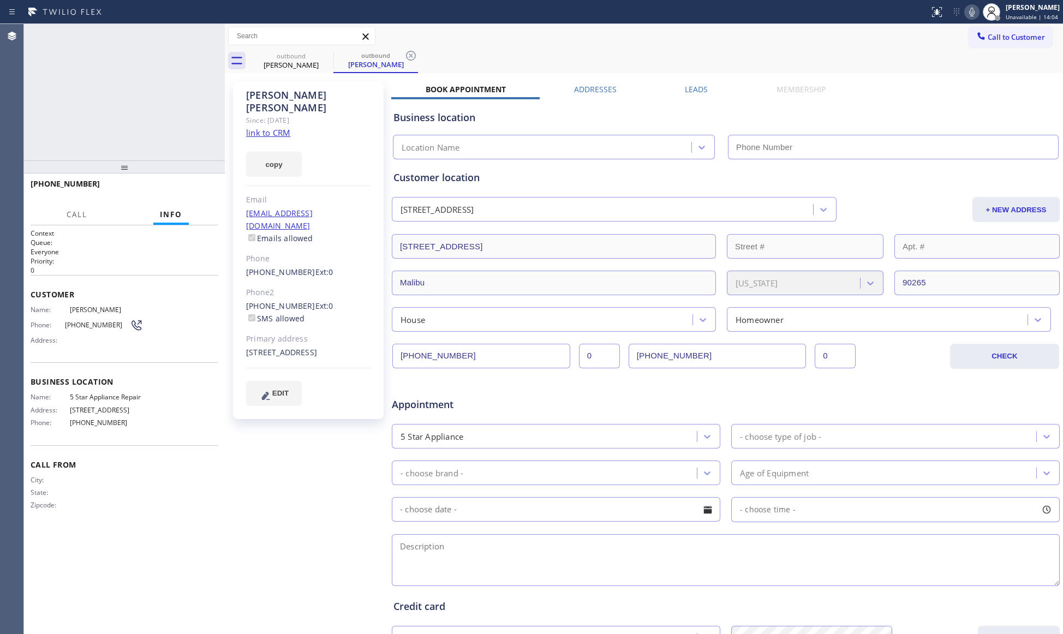
type input "[PHONE_NUMBER]"
click at [186, 192] on span "HANG UP" at bounding box center [192, 189] width 33 height 8
click at [184, 186] on span "HANG UP" at bounding box center [192, 189] width 33 height 8
click at [184, 185] on span "COMPLETE" at bounding box center [191, 189] width 38 height 8
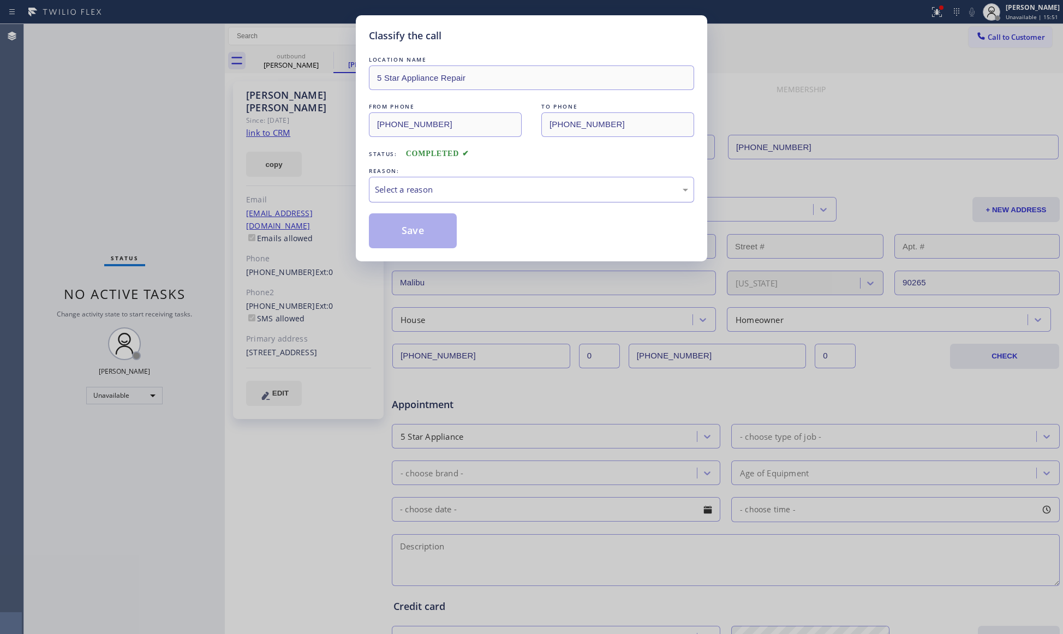
click at [468, 194] on div "Select a reason" at bounding box center [531, 189] width 313 height 13
click at [399, 231] on button "Save" at bounding box center [413, 230] width 88 height 35
click at [402, 230] on button "Save" at bounding box center [413, 230] width 88 height 35
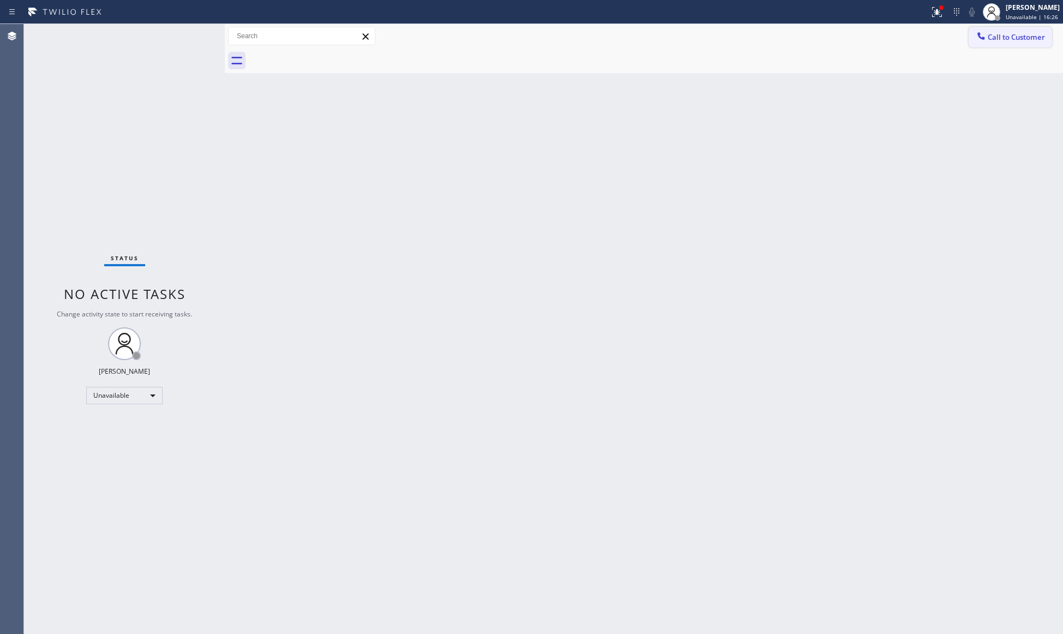
click at [990, 35] on span "Call to Customer" at bounding box center [1016, 37] width 57 height 10
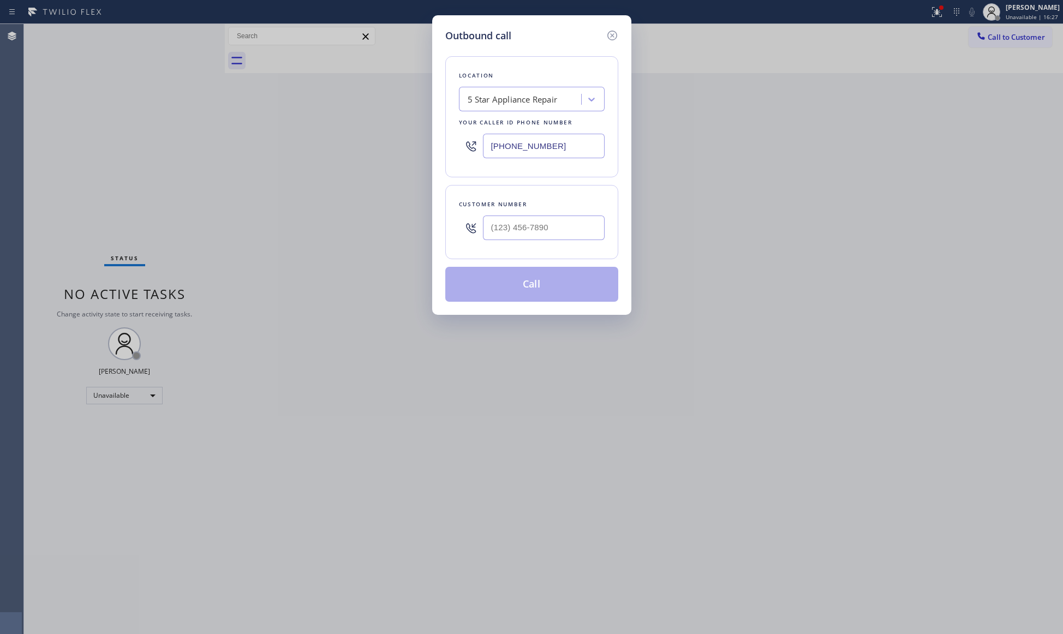
drag, startPoint x: 573, startPoint y: 158, endPoint x: 385, endPoint y: 165, distance: 187.9
click at [385, 165] on div "Outbound call Location 5 Star Appliance Repair Your caller id phone number [PHO…" at bounding box center [531, 317] width 1063 height 634
paste input "05) 572-7654"
type input "[PHONE_NUMBER]"
click at [569, 233] on input "(___) ___-____" at bounding box center [544, 228] width 122 height 25
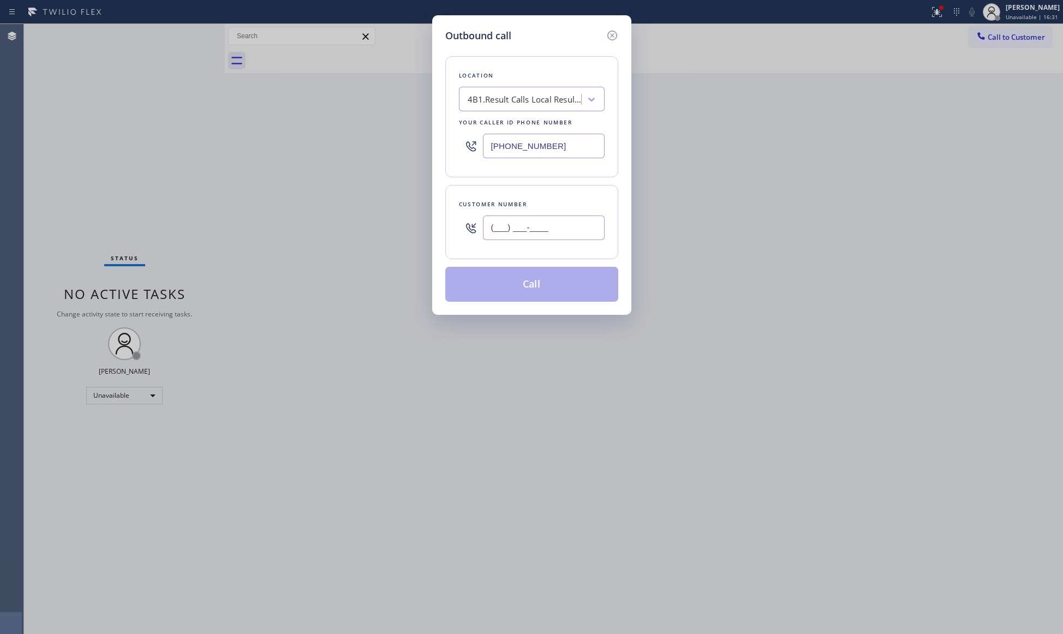
paste input "310) 365-7677"
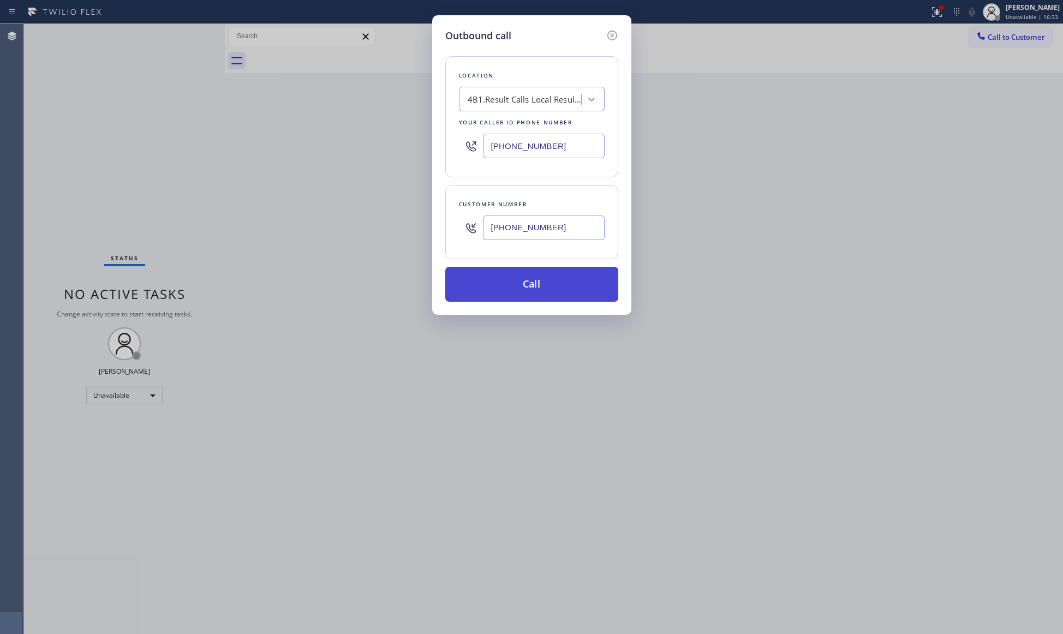
type input "[PHONE_NUMBER]"
click at [535, 281] on button "Call" at bounding box center [531, 284] width 173 height 35
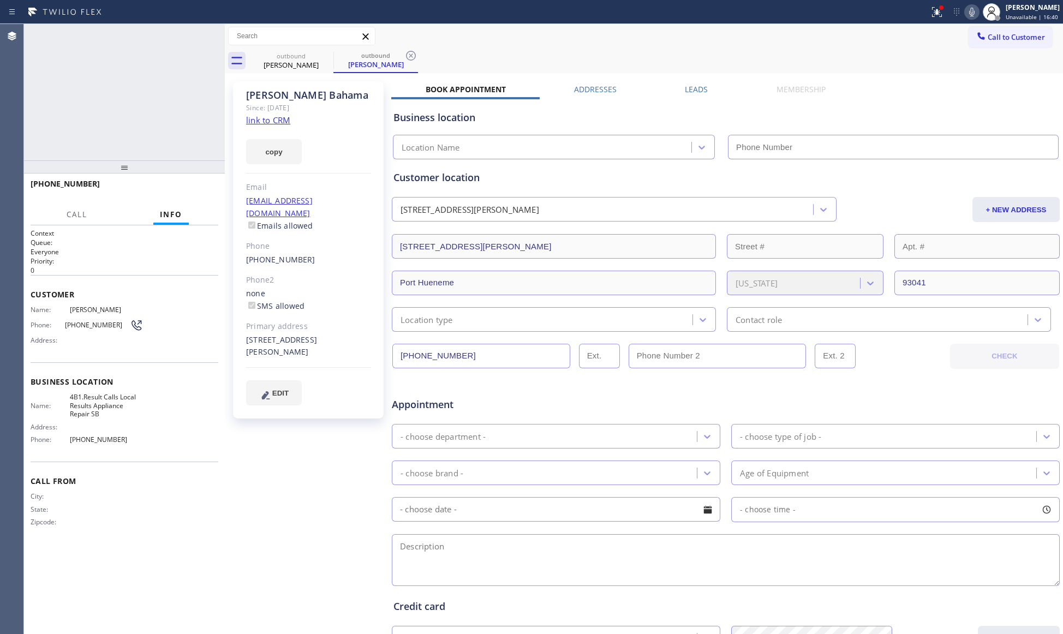
type input "[PHONE_NUMBER]"
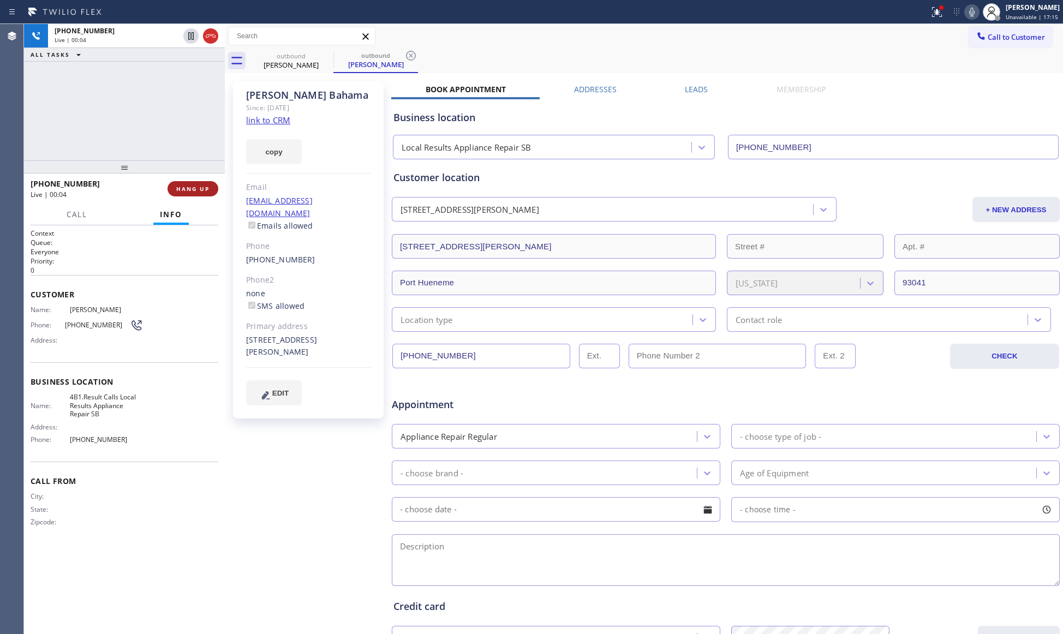
click at [202, 188] on span "HANG UP" at bounding box center [192, 189] width 33 height 8
click at [201, 188] on span "HANG UP" at bounding box center [192, 189] width 33 height 8
click at [201, 187] on span "COMPLETE" at bounding box center [191, 189] width 38 height 8
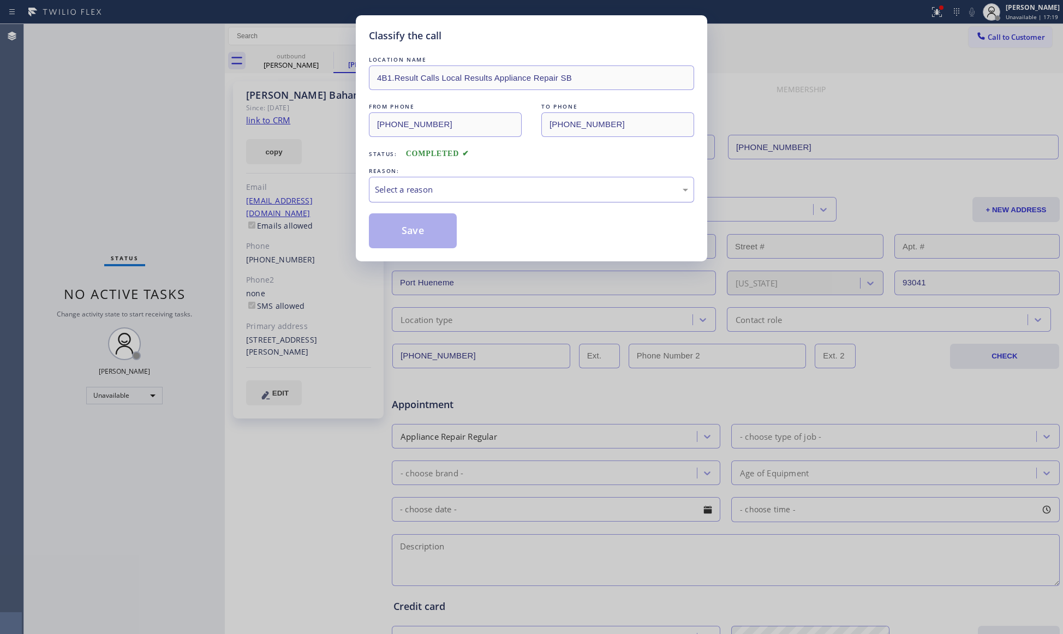
drag, startPoint x: 411, startPoint y: 192, endPoint x: 411, endPoint y: 200, distance: 7.6
click at [411, 194] on div "Select a reason" at bounding box center [531, 189] width 313 height 13
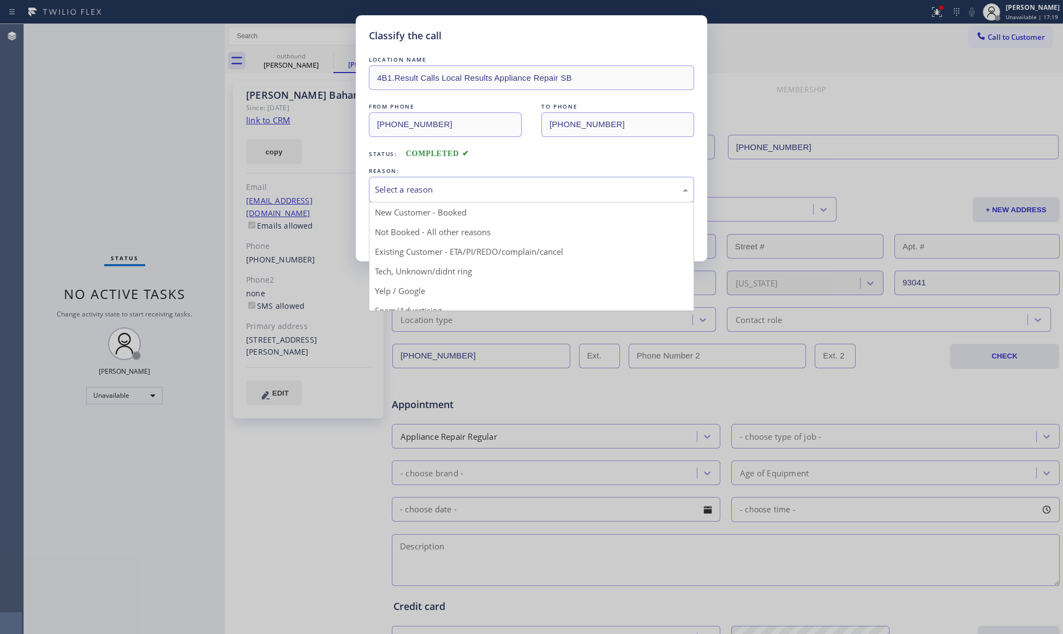
click at [414, 238] on button "Save" at bounding box center [413, 230] width 88 height 35
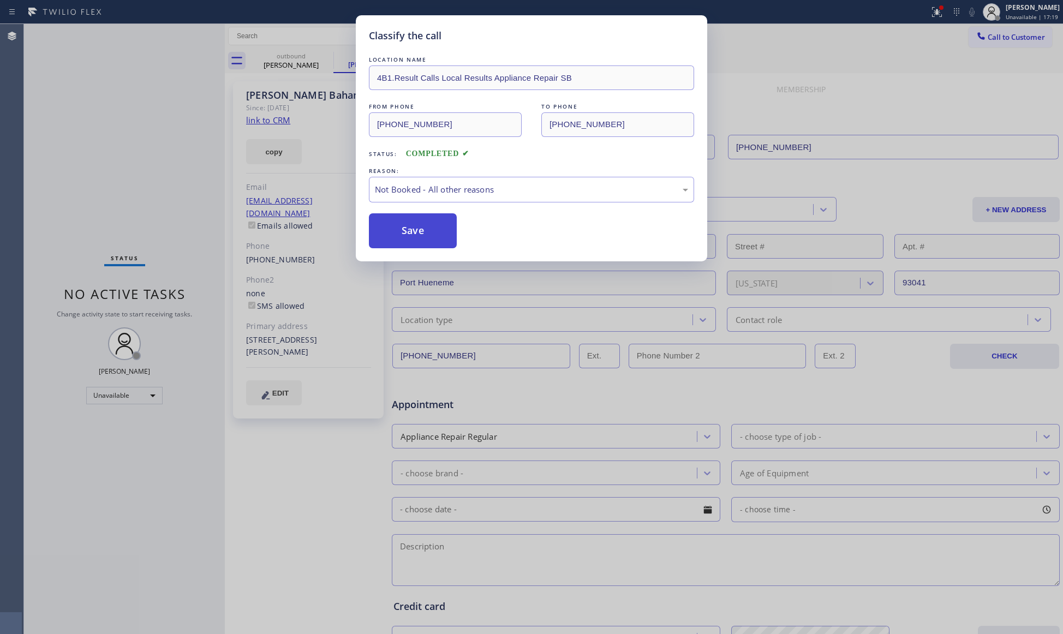
click at [414, 237] on button "Save" at bounding box center [413, 230] width 88 height 35
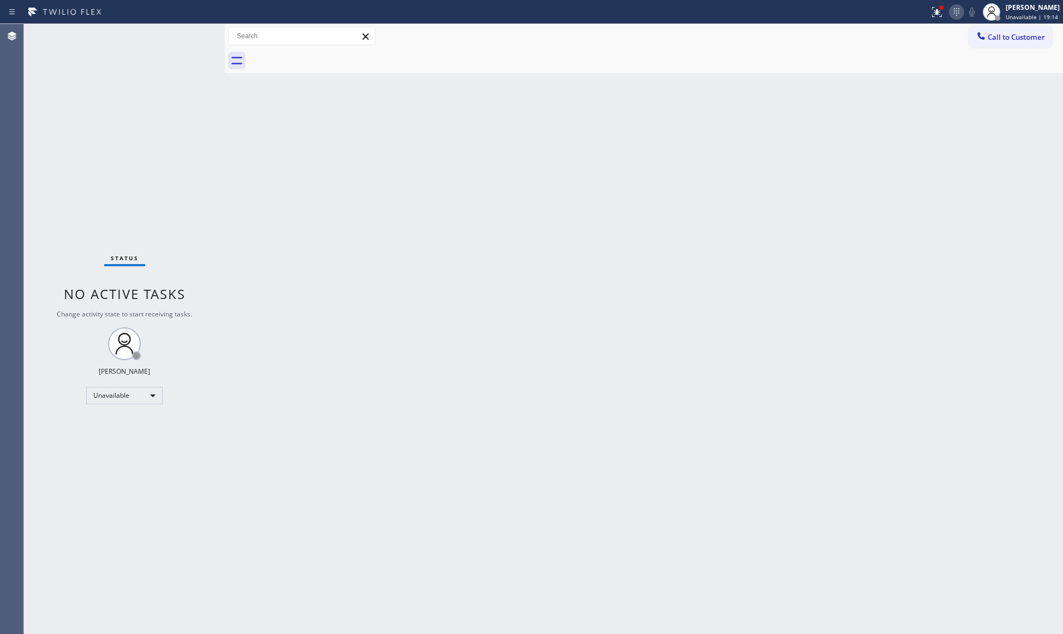
click at [951, 10] on div at bounding box center [956, 11] width 15 height 13
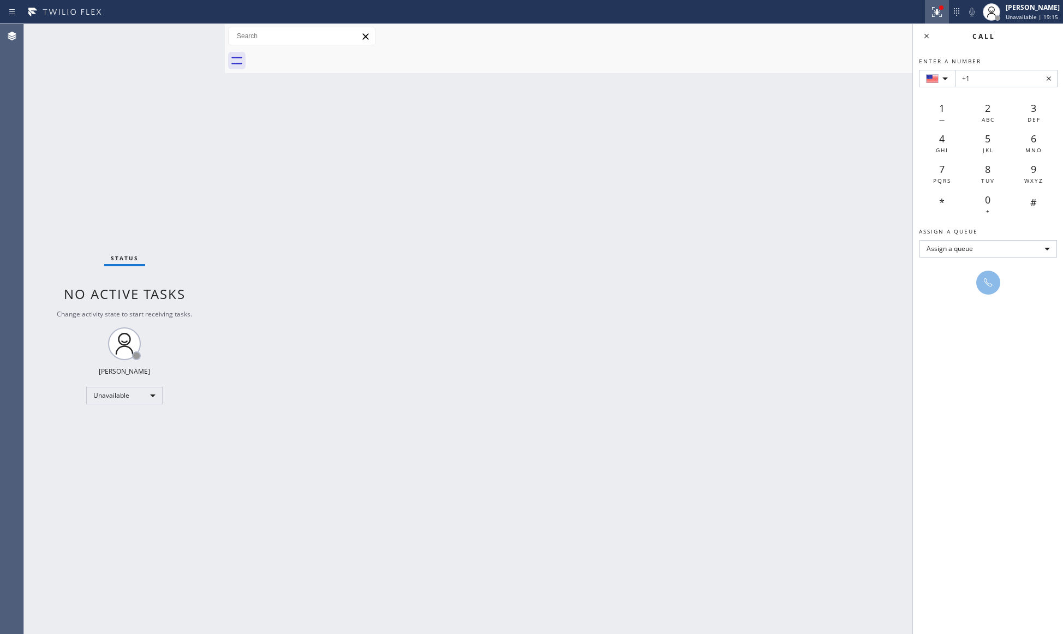
click at [941, 12] on icon at bounding box center [937, 11] width 13 height 13
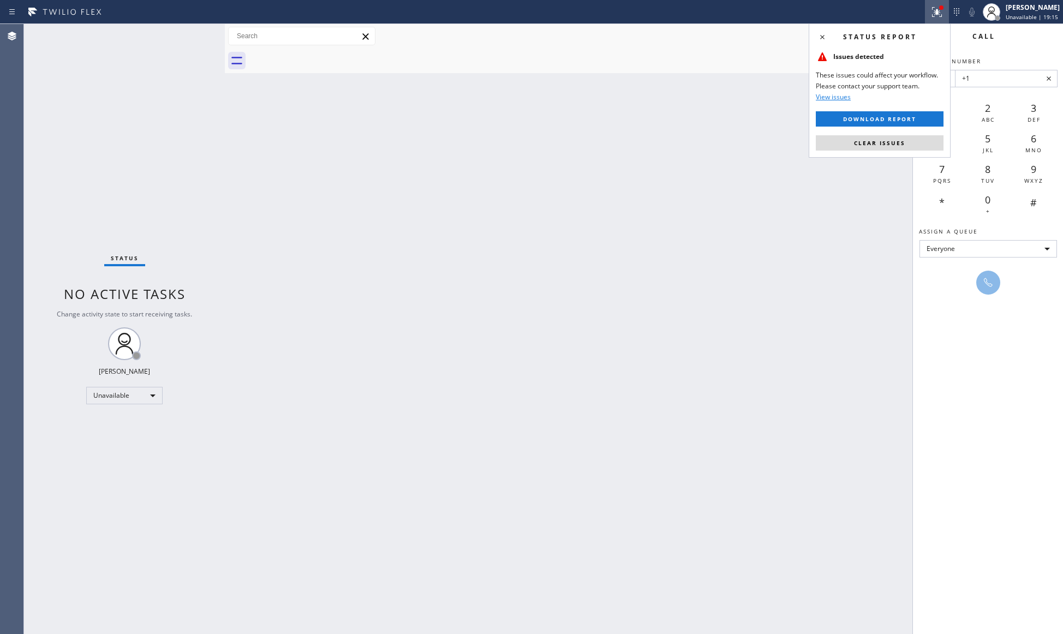
drag, startPoint x: 844, startPoint y: 144, endPoint x: 852, endPoint y: 143, distance: 8.3
click at [845, 144] on button "Clear issues" at bounding box center [880, 142] width 128 height 15
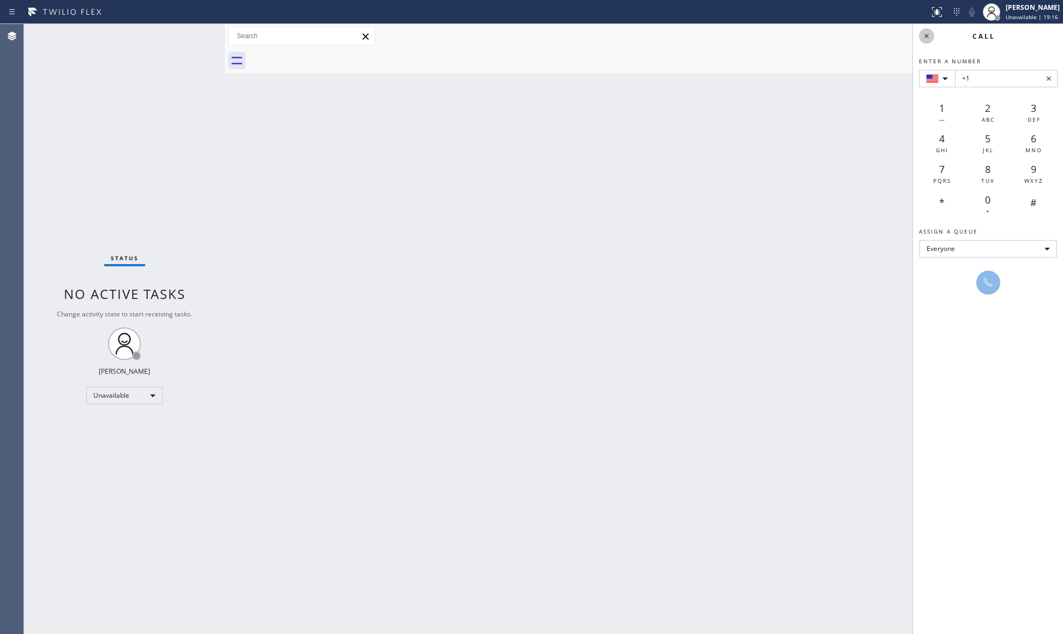
click at [930, 42] on div "Call" at bounding box center [988, 36] width 150 height 24
click at [931, 37] on icon at bounding box center [926, 35] width 13 height 13
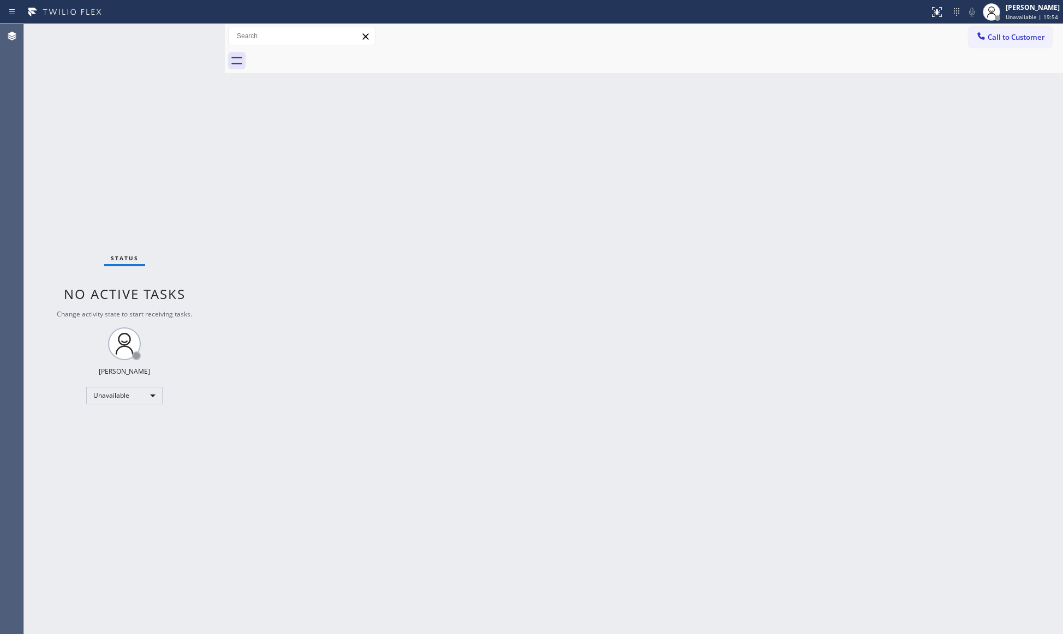
drag, startPoint x: 1008, startPoint y: 39, endPoint x: 726, endPoint y: 97, distance: 287.6
click at [983, 38] on button "Call to Customer" at bounding box center [1011, 37] width 84 height 21
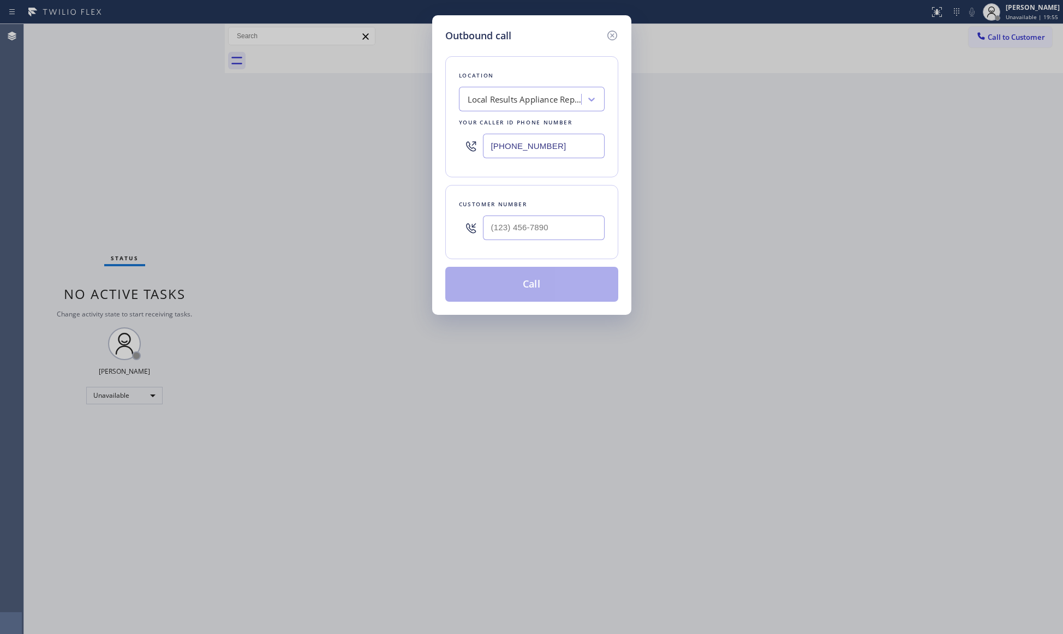
drag, startPoint x: 562, startPoint y: 136, endPoint x: 548, endPoint y: 151, distance: 20.5
click at [458, 151] on div "Location Local Results Appliance Repair SB Your caller id phone number [PHONE_N…" at bounding box center [531, 116] width 173 height 121
click at [568, 151] on input "[PHONE_NUMBER]" at bounding box center [544, 146] width 122 height 25
drag, startPoint x: 507, startPoint y: 146, endPoint x: 470, endPoint y: 135, distance: 38.7
click at [465, 140] on div "[PHONE_NUMBER]" at bounding box center [532, 145] width 146 height 35
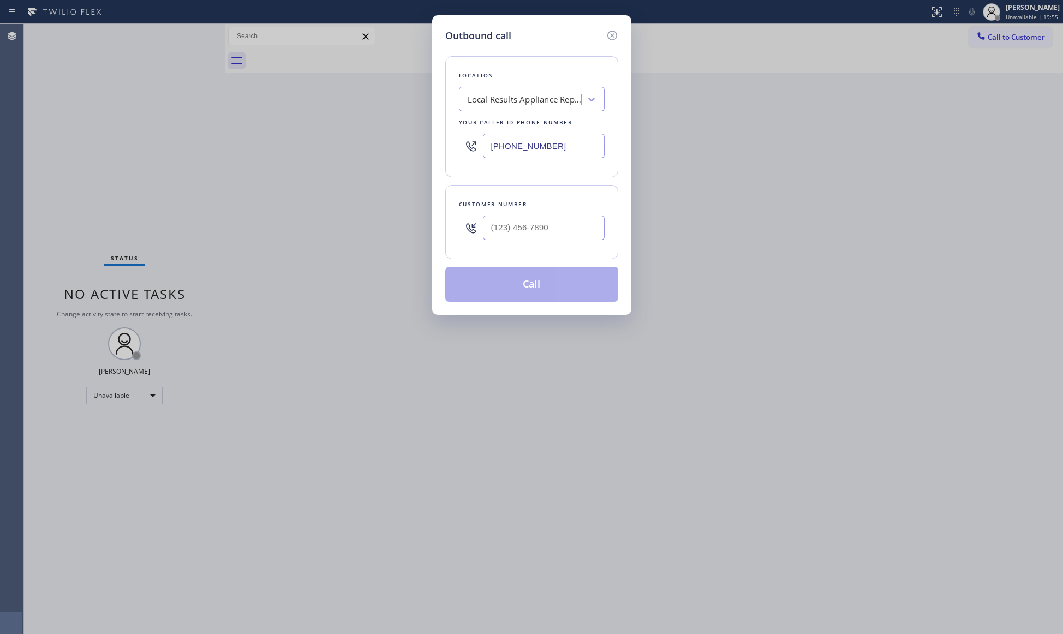
paste input "310) 362-9637"
type input "[PHONE_NUMBER]"
click at [562, 225] on input "(___) ___-____" at bounding box center [544, 228] width 122 height 25
paste input "858) 334-5894"
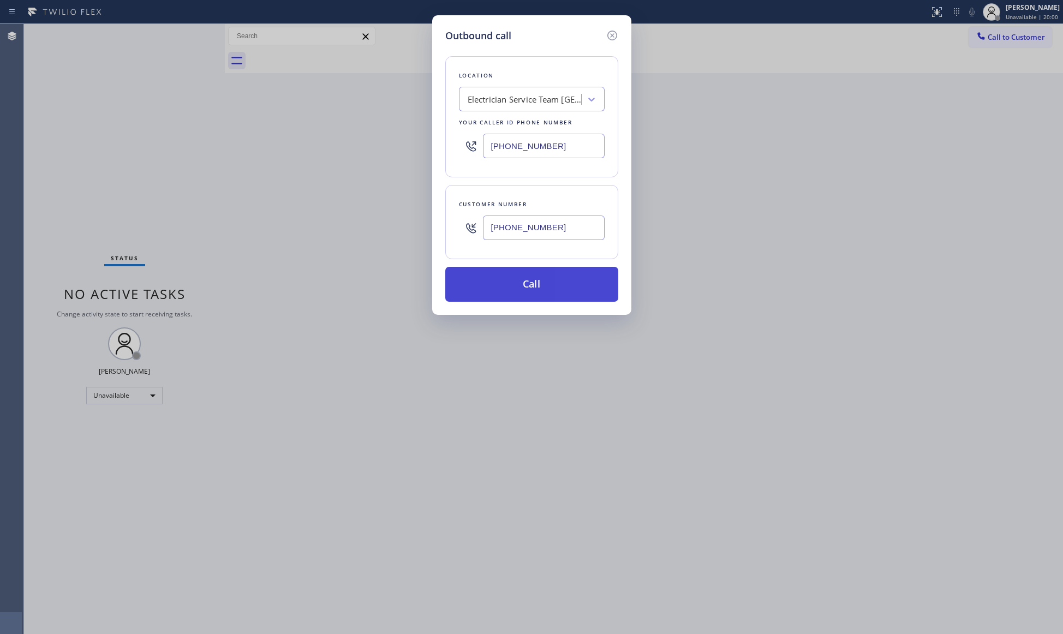
type input "[PHONE_NUMBER]"
drag, startPoint x: 538, startPoint y: 284, endPoint x: 551, endPoint y: 266, distance: 22.3
click at [538, 284] on button "Call" at bounding box center [531, 284] width 173 height 35
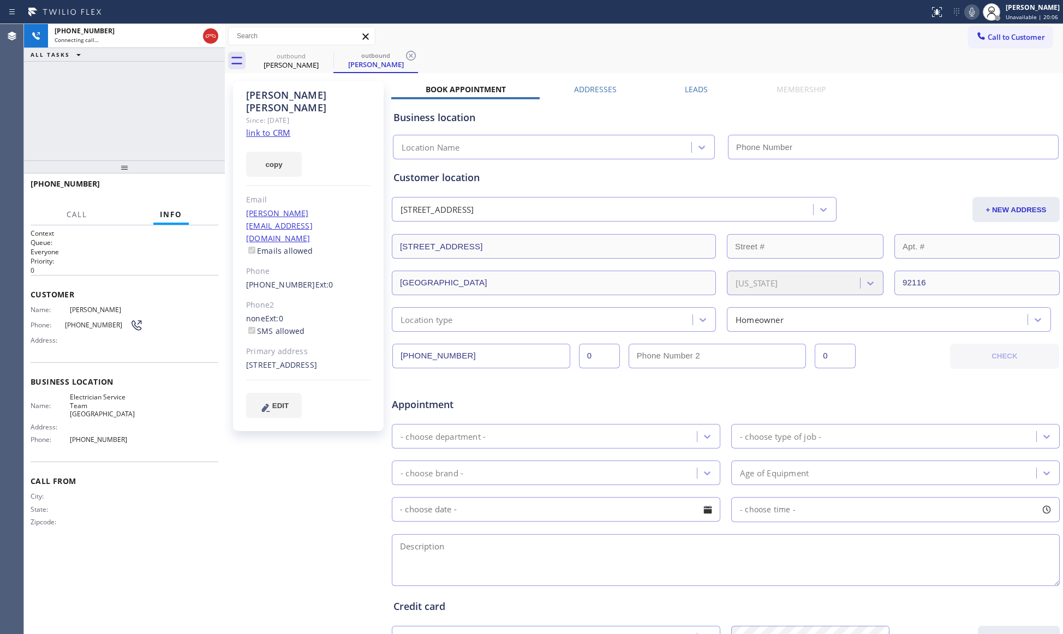
type input "[PHONE_NUMBER]"
click at [414, 59] on icon at bounding box center [411, 55] width 13 height 13
click at [206, 191] on button "HANG UP" at bounding box center [193, 188] width 51 height 15
click at [205, 192] on span "HANG UP" at bounding box center [192, 189] width 33 height 8
click at [206, 190] on span "HANG UP" at bounding box center [192, 189] width 33 height 8
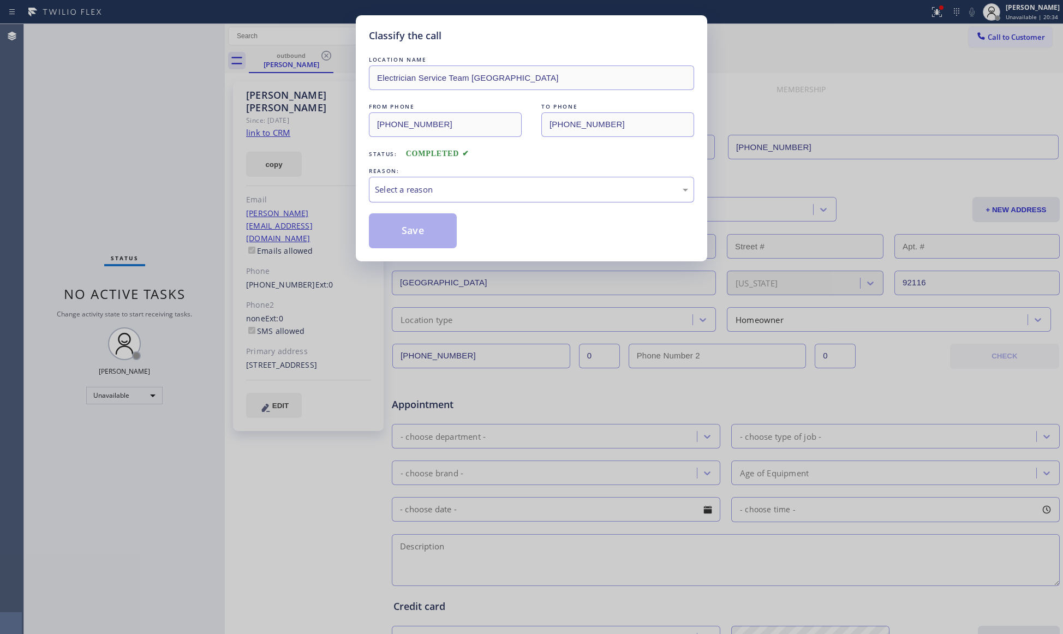
drag, startPoint x: 397, startPoint y: 184, endPoint x: 400, endPoint y: 195, distance: 11.8
click at [399, 191] on div "Select a reason" at bounding box center [531, 189] width 313 height 13
click at [405, 230] on button "Save" at bounding box center [413, 230] width 88 height 35
click at [407, 230] on button "Save" at bounding box center [413, 230] width 88 height 35
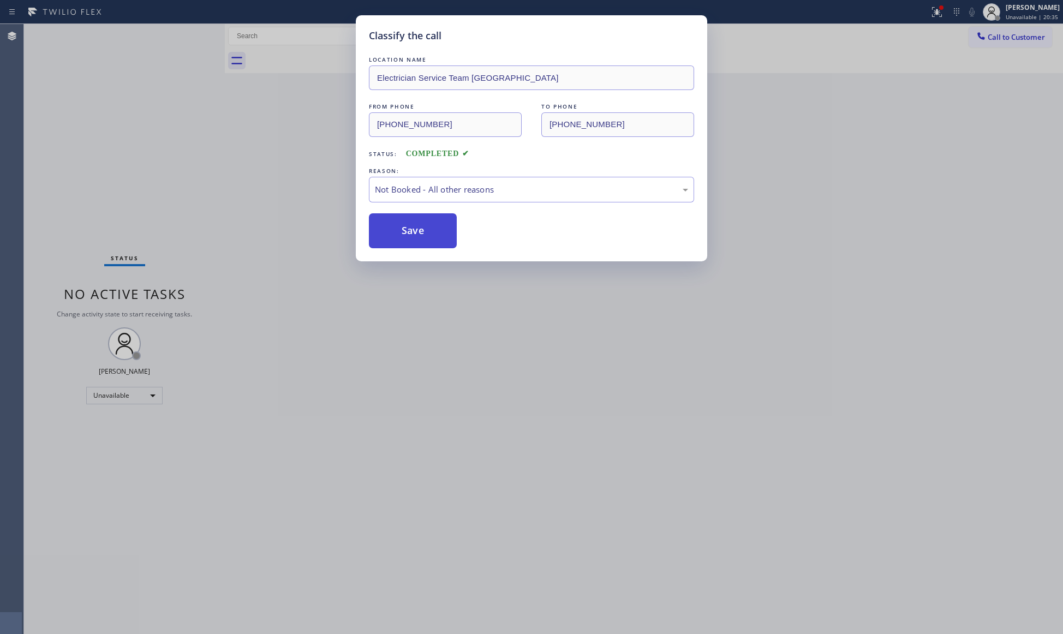
click at [407, 230] on button "Save" at bounding box center [413, 230] width 88 height 35
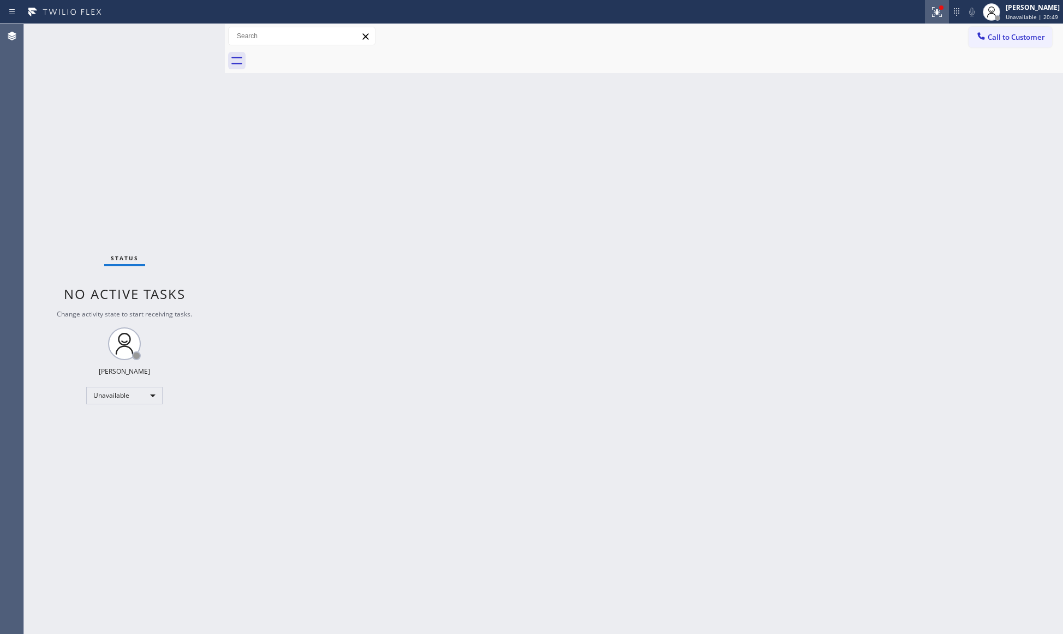
click at [928, 12] on div at bounding box center [937, 11] width 24 height 13
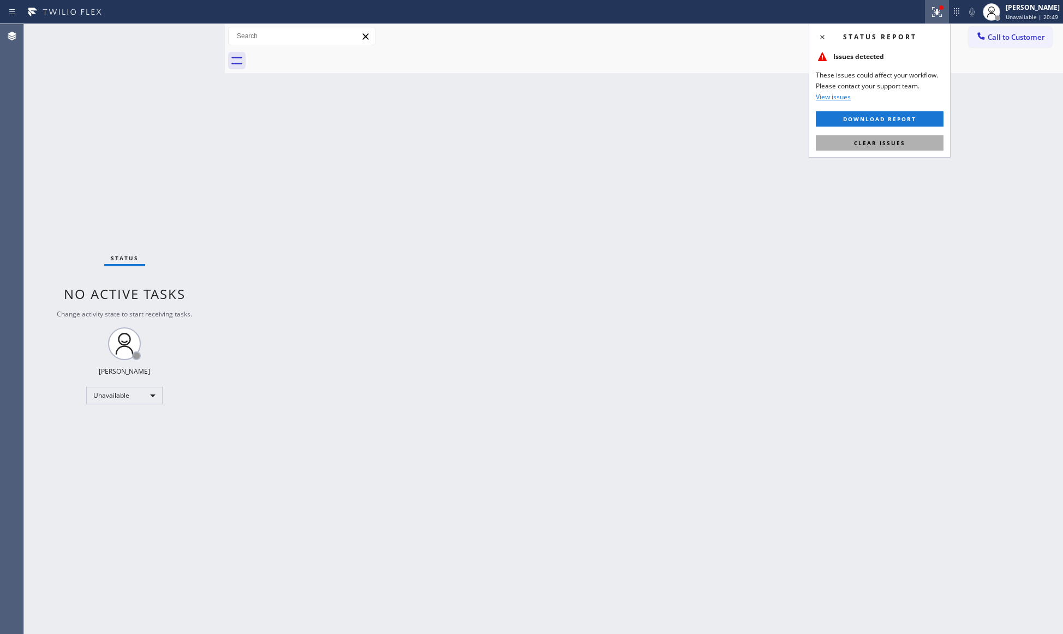
click at [877, 140] on span "Clear issues" at bounding box center [879, 143] width 51 height 8
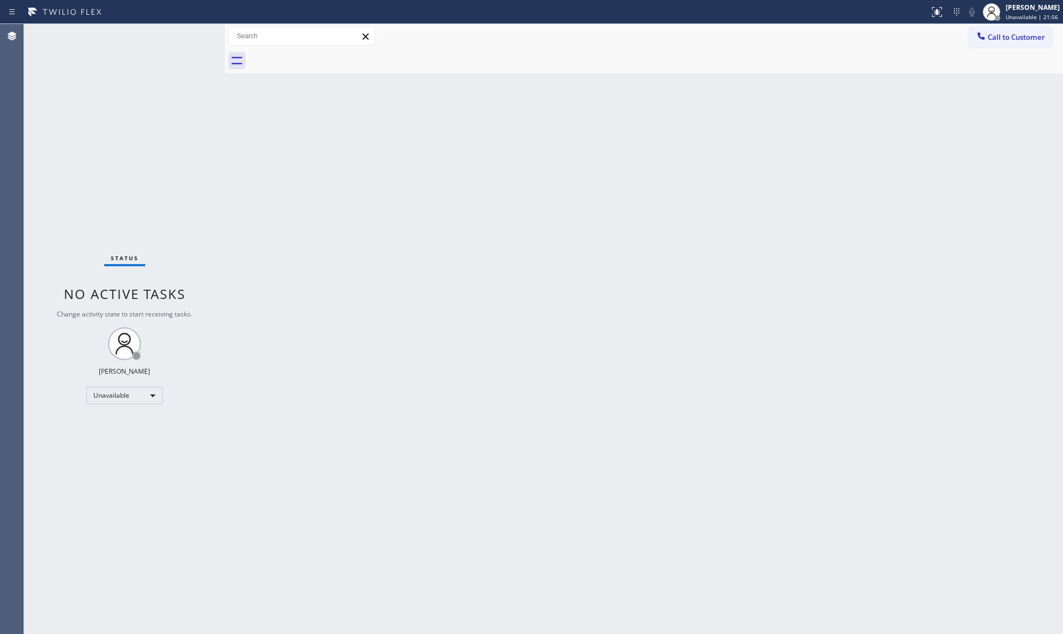
drag, startPoint x: 998, startPoint y: 39, endPoint x: 968, endPoint y: 39, distance: 30.0
click at [990, 39] on span "Call to Customer" at bounding box center [1016, 37] width 57 height 10
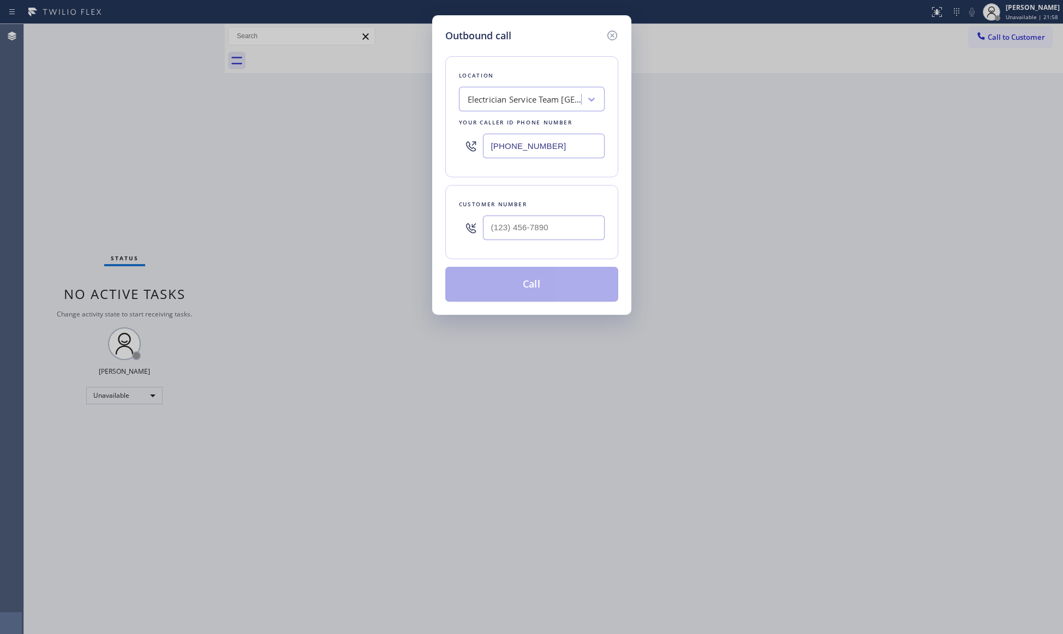
drag, startPoint x: 552, startPoint y: 146, endPoint x: 439, endPoint y: 132, distance: 114.5
click at [439, 132] on div "Outbound call Location Electrician Service Team [GEOGRAPHIC_DATA] Your caller i…" at bounding box center [531, 165] width 199 height 300
paste input "833) 463-1494"
type input "[PHONE_NUMBER]"
drag, startPoint x: 571, startPoint y: 247, endPoint x: 588, endPoint y: 227, distance: 26.3
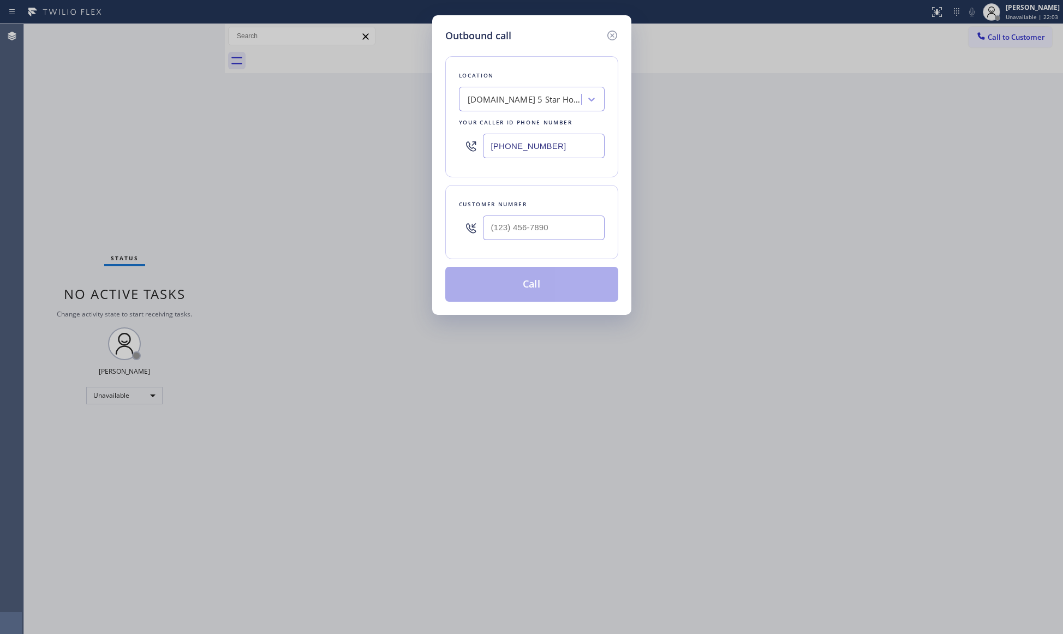
click at [573, 249] on div "Customer number" at bounding box center [531, 222] width 173 height 74
paste input "916) 599-9415"
drag, startPoint x: 577, startPoint y: 225, endPoint x: 570, endPoint y: 230, distance: 7.9
click at [577, 225] on input "[PHONE_NUMBER]" at bounding box center [544, 228] width 122 height 25
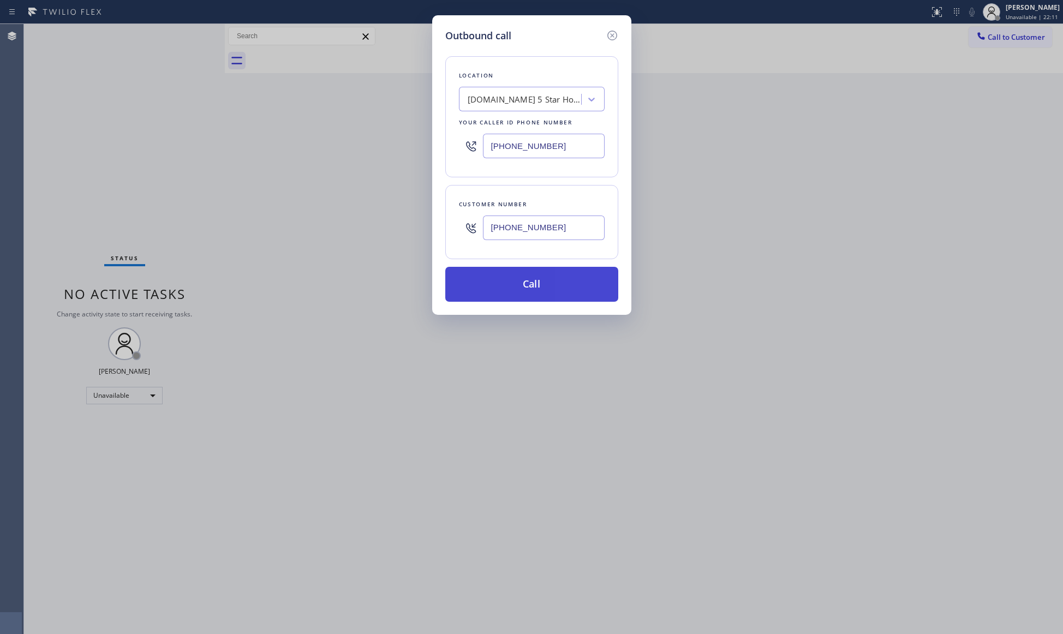
type input "[PHONE_NUMBER]"
click at [533, 274] on button "Call" at bounding box center [531, 284] width 173 height 35
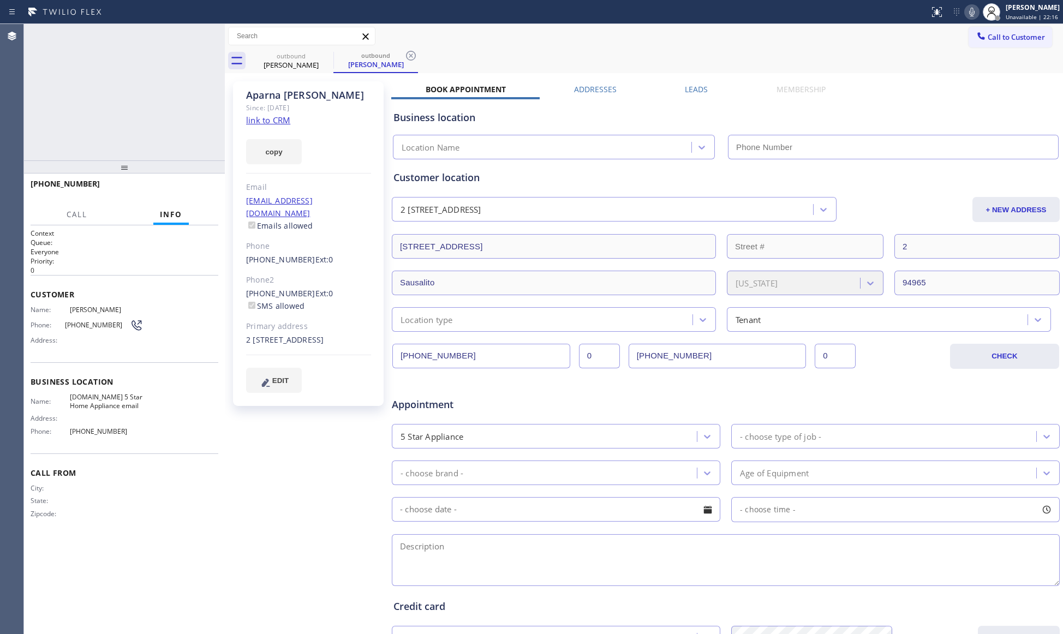
type input "[PHONE_NUMBER]"
click at [970, 10] on icon at bounding box center [972, 11] width 13 height 13
click at [212, 31] on icon at bounding box center [210, 35] width 13 height 13
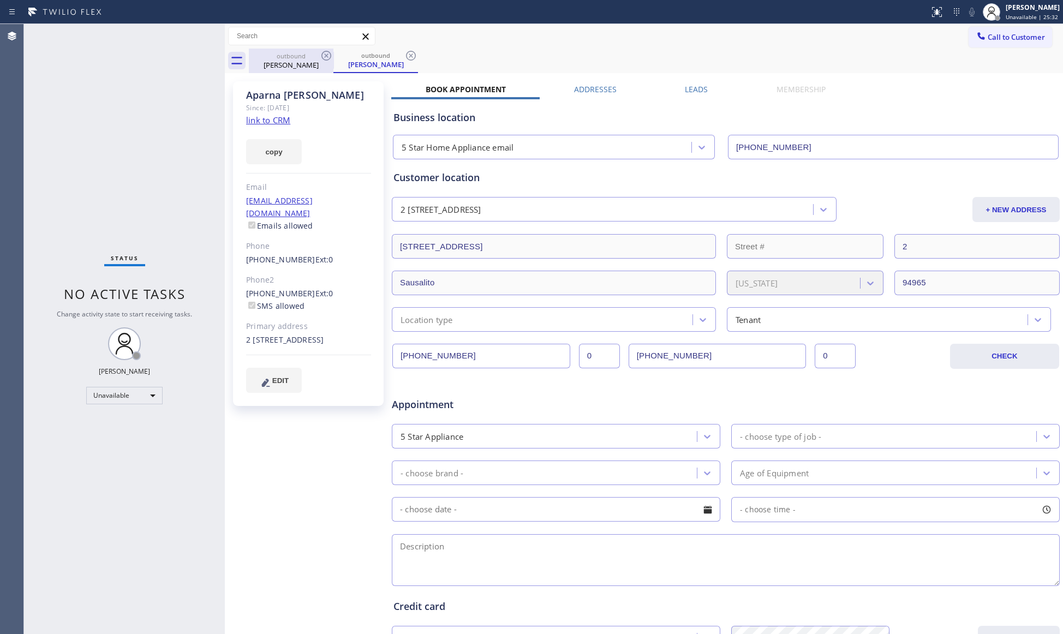
click at [300, 54] on div "outbound" at bounding box center [291, 56] width 82 height 8
click at [326, 54] on icon at bounding box center [326, 55] width 13 height 13
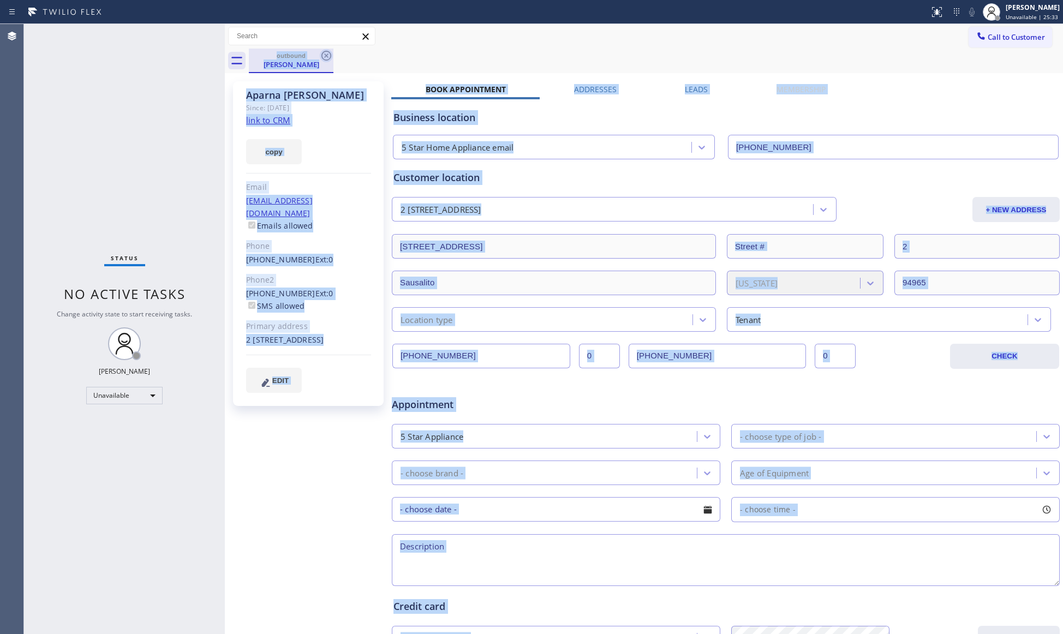
click at [326, 54] on div "outbound [PERSON_NAME]" at bounding box center [656, 61] width 815 height 25
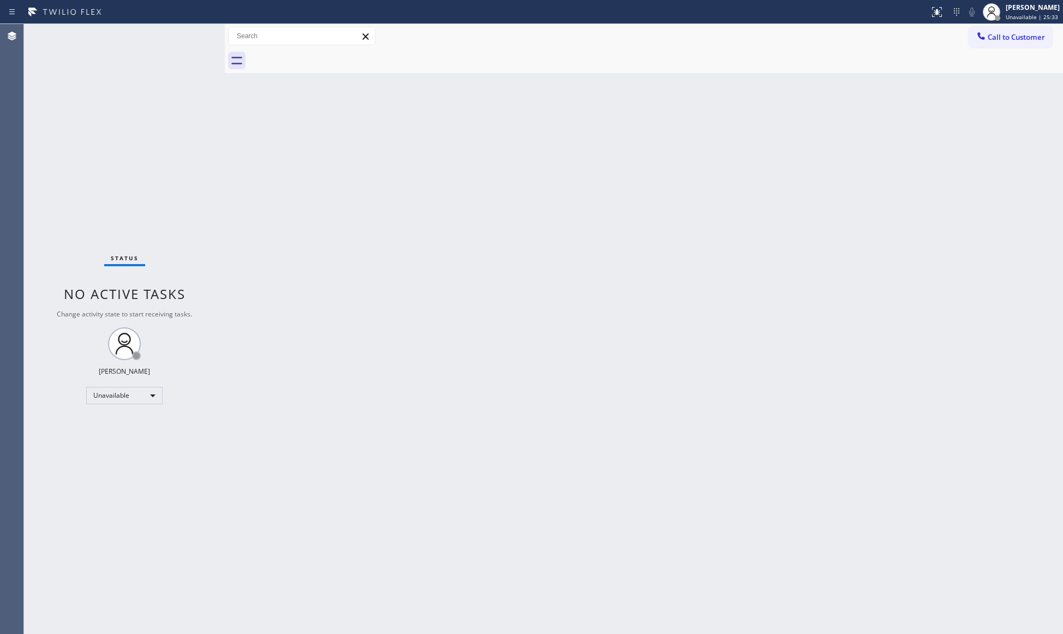
click at [326, 53] on div at bounding box center [656, 61] width 815 height 25
click at [998, 36] on span "Call to Customer" at bounding box center [1016, 37] width 57 height 10
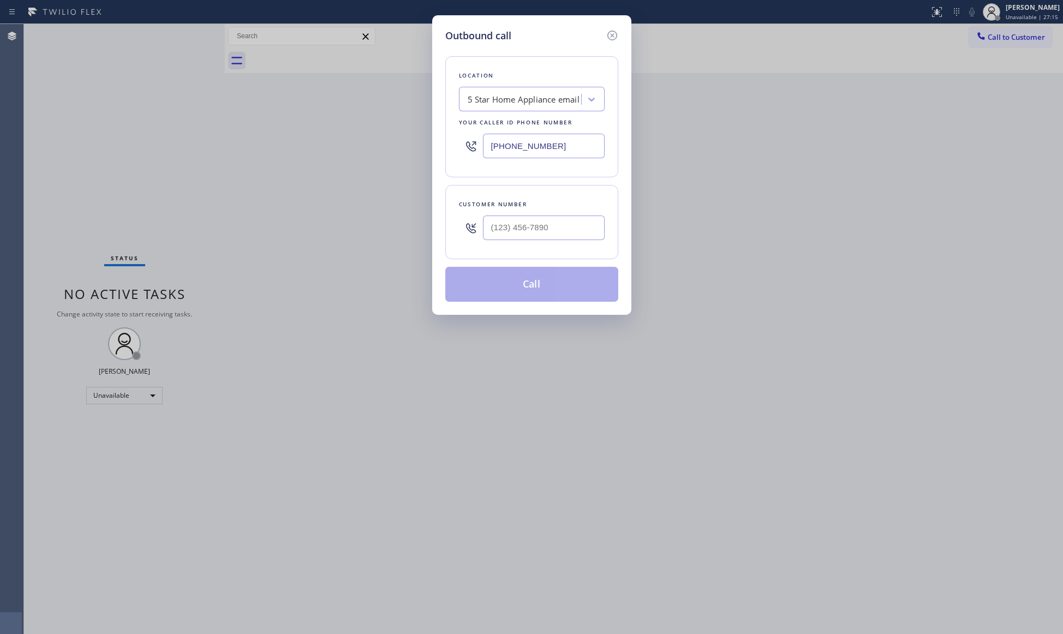
drag, startPoint x: 557, startPoint y: 142, endPoint x: 483, endPoint y: 134, distance: 75.2
click at [479, 145] on div "[PHONE_NUMBER]" at bounding box center [532, 145] width 146 height 35
paste input "754) 802-2511"
type input "[PHONE_NUMBER]"
click at [529, 243] on div at bounding box center [544, 227] width 122 height 35
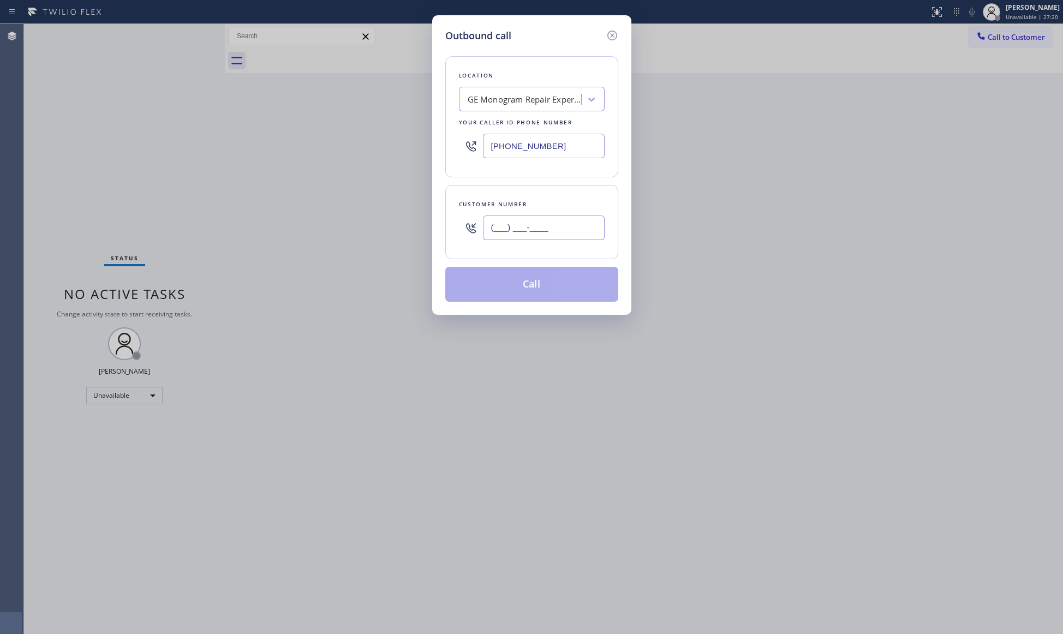
click at [535, 232] on input "(___) ___-____" at bounding box center [544, 228] width 122 height 25
paste input "954) 802-7731"
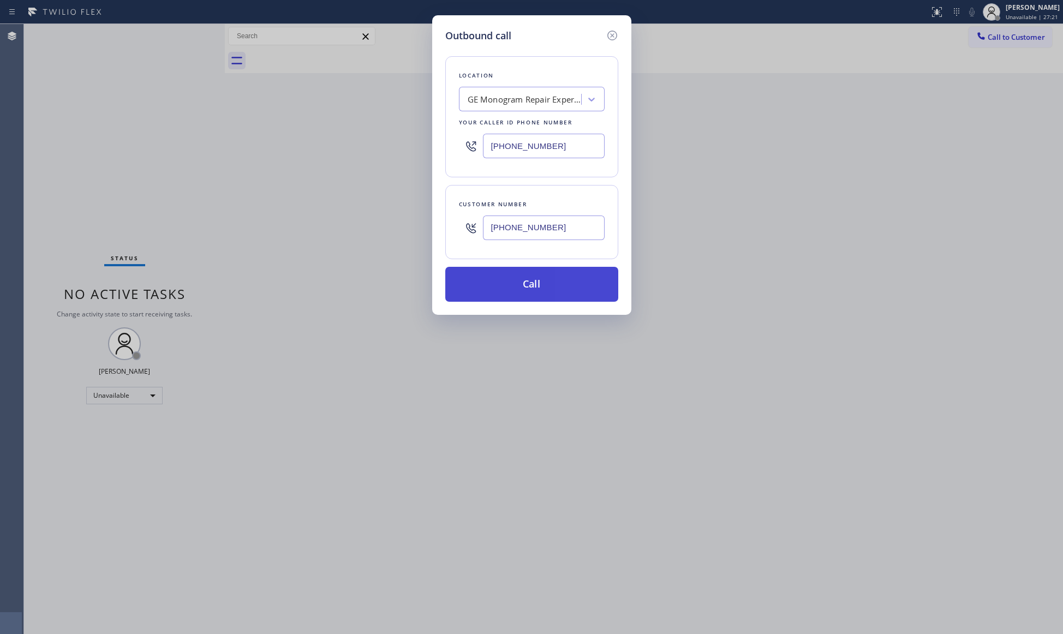
type input "[PHONE_NUMBER]"
click at [525, 293] on button "Call" at bounding box center [531, 284] width 173 height 35
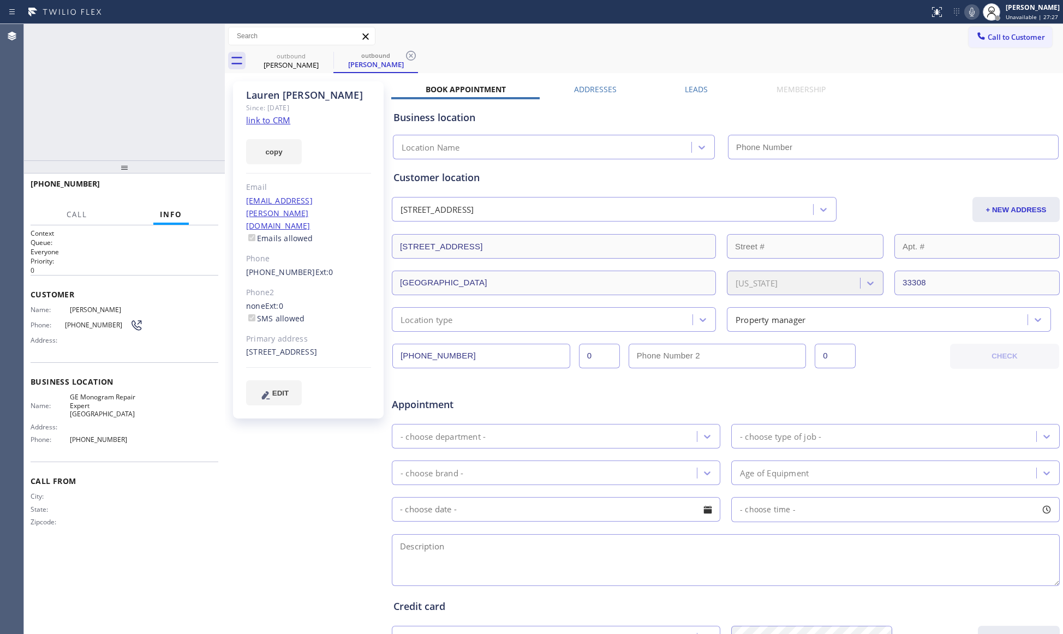
type input "[PHONE_NUMBER]"
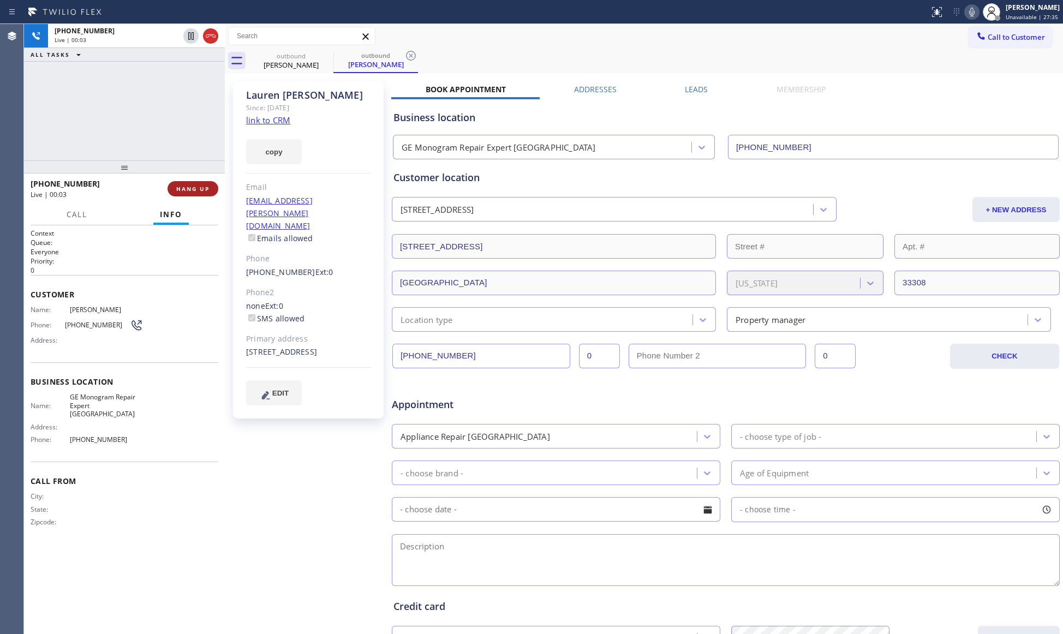
click at [193, 186] on span "HANG UP" at bounding box center [192, 189] width 33 height 8
click at [194, 186] on span "COMPLETE" at bounding box center [191, 189] width 38 height 8
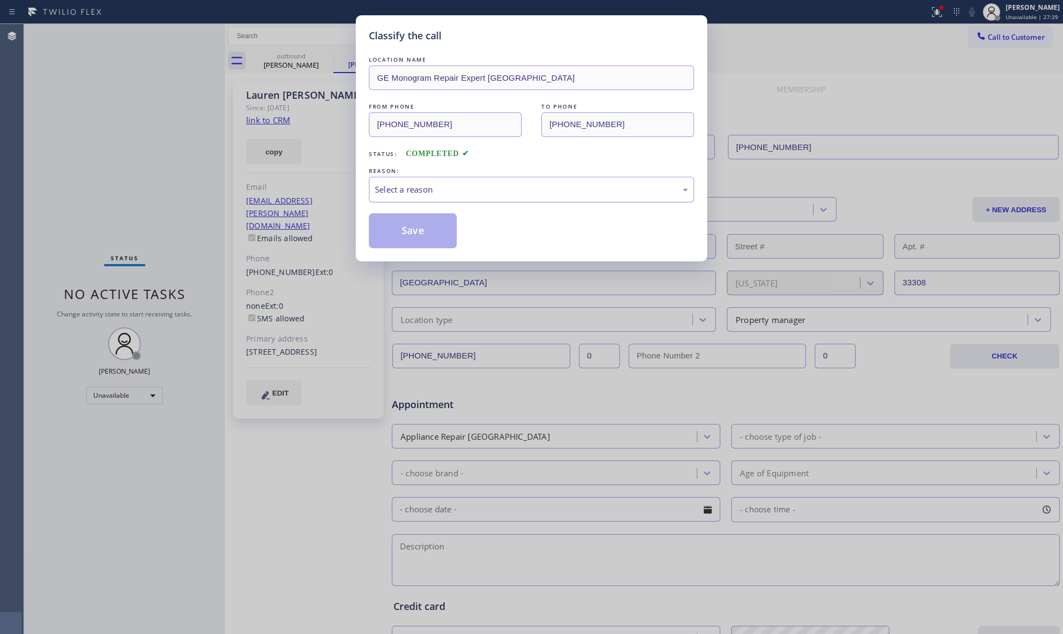
click at [412, 197] on div "Select a reason" at bounding box center [531, 190] width 325 height 26
click at [409, 233] on button "Save" at bounding box center [413, 230] width 88 height 35
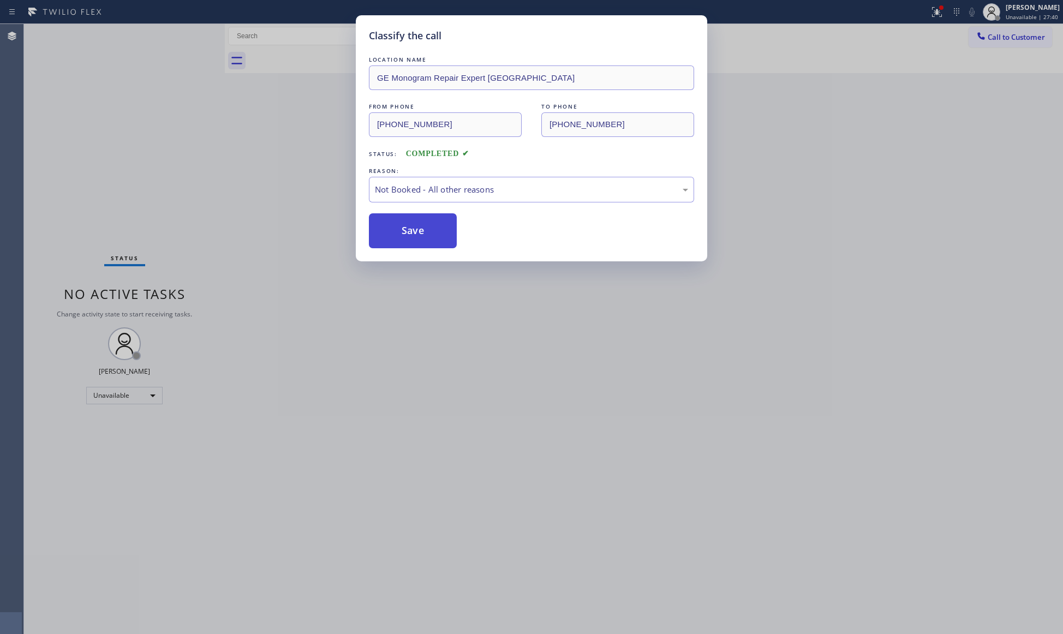
click at [409, 233] on button "Save" at bounding box center [413, 230] width 88 height 35
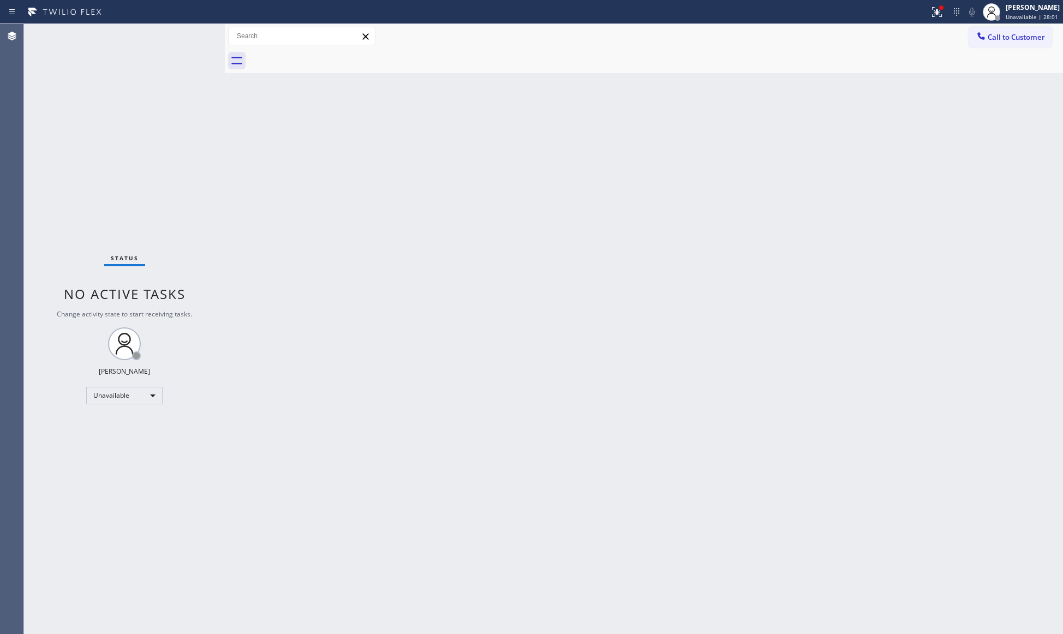
drag, startPoint x: 936, startPoint y: 7, endPoint x: 911, endPoint y: 41, distance: 42.6
click at [928, 16] on div at bounding box center [937, 11] width 24 height 13
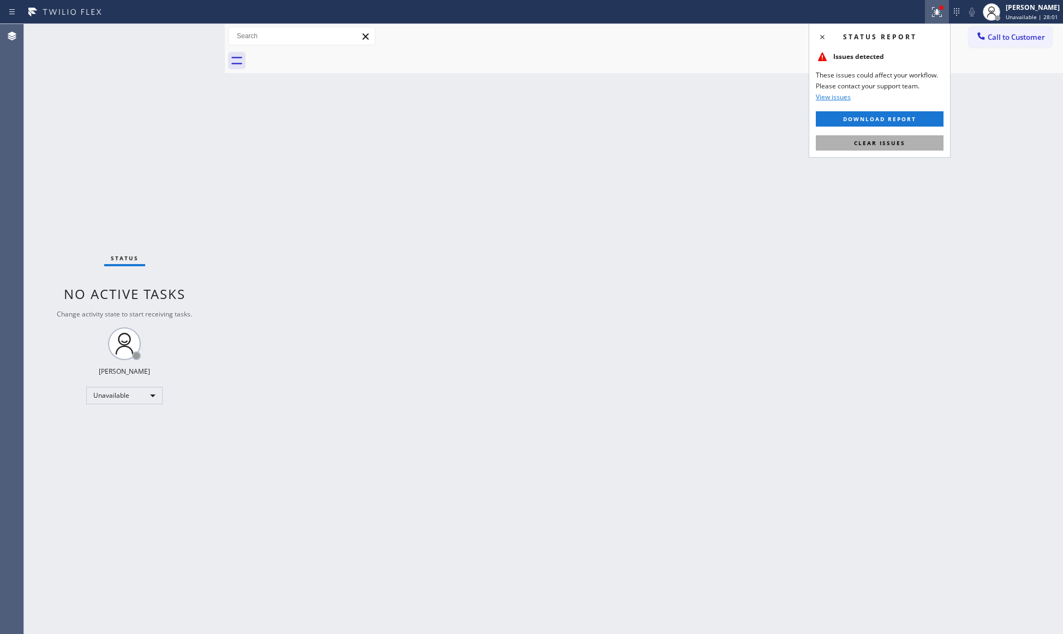
click at [895, 138] on button "Clear issues" at bounding box center [880, 142] width 128 height 15
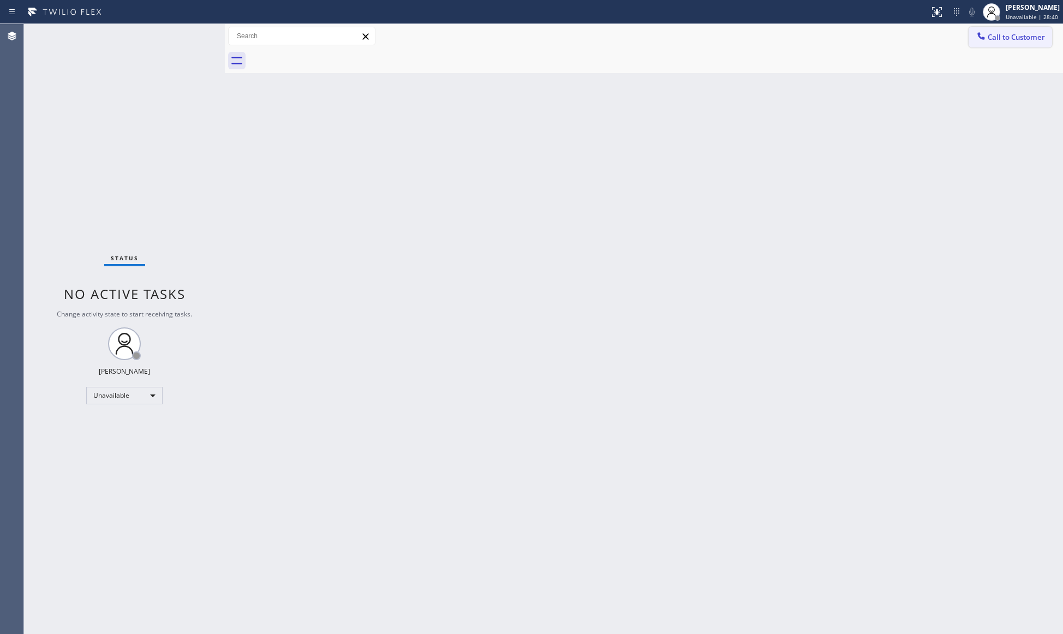
click at [999, 35] on span "Call to Customer" at bounding box center [1016, 37] width 57 height 10
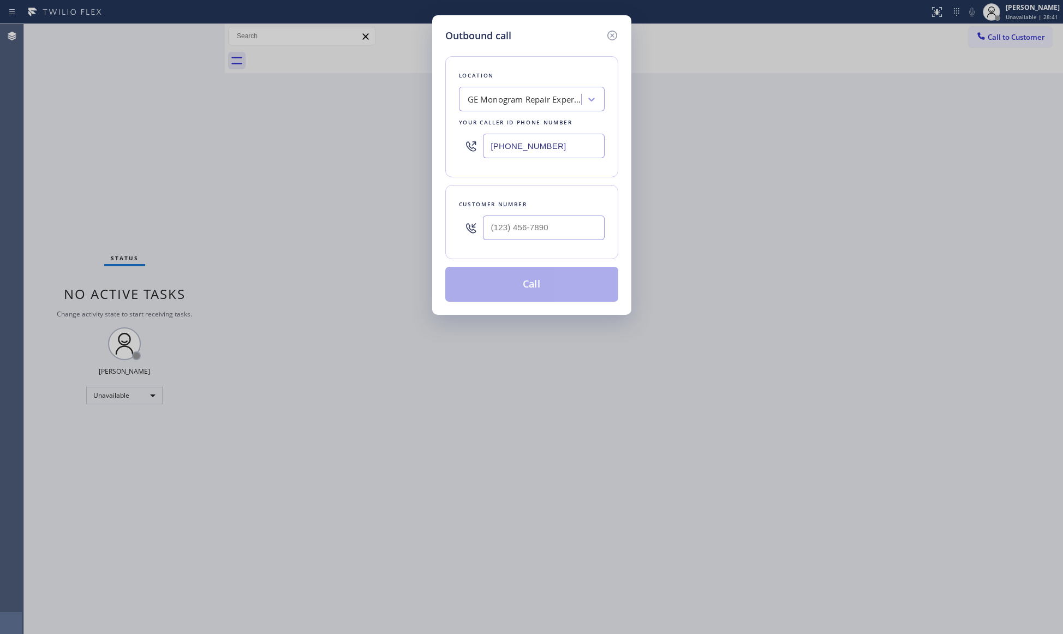
drag, startPoint x: 488, startPoint y: 151, endPoint x: 468, endPoint y: 151, distance: 19.7
click at [468, 151] on div "[PHONE_NUMBER]" at bounding box center [532, 145] width 146 height 35
paste input "206) 594-3688"
type input "[PHONE_NUMBER]"
click at [538, 234] on input "(___) ___-____" at bounding box center [544, 228] width 122 height 25
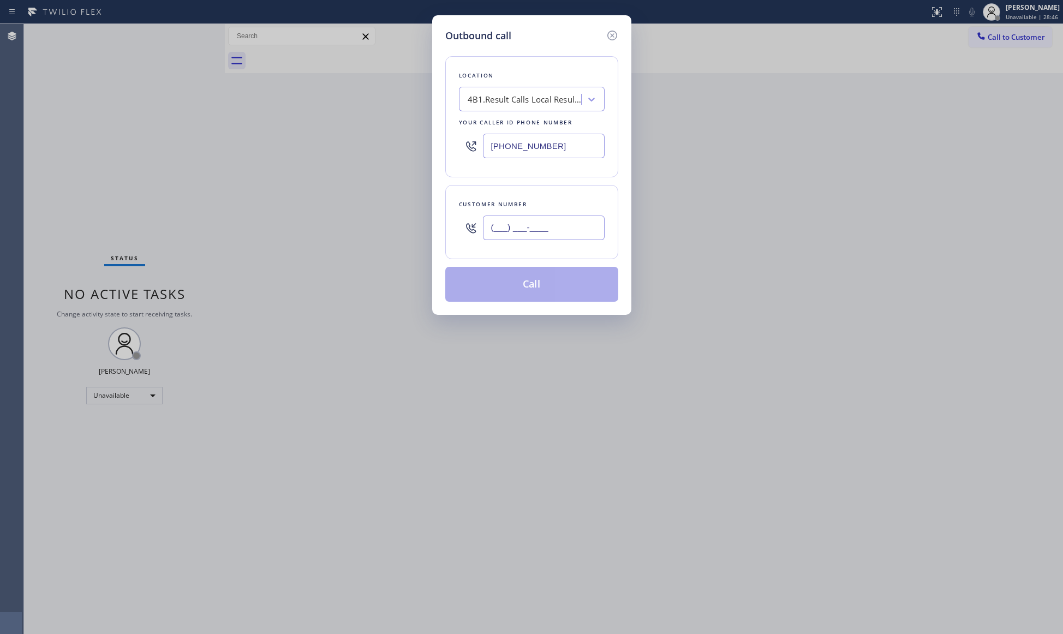
paste input "602) 430-7375"
type input "[PHONE_NUMBER]"
click at [526, 308] on div "Outbound call Location 4B1.Result Calls Local Results Appliance Repair SE Your …" at bounding box center [531, 165] width 199 height 300
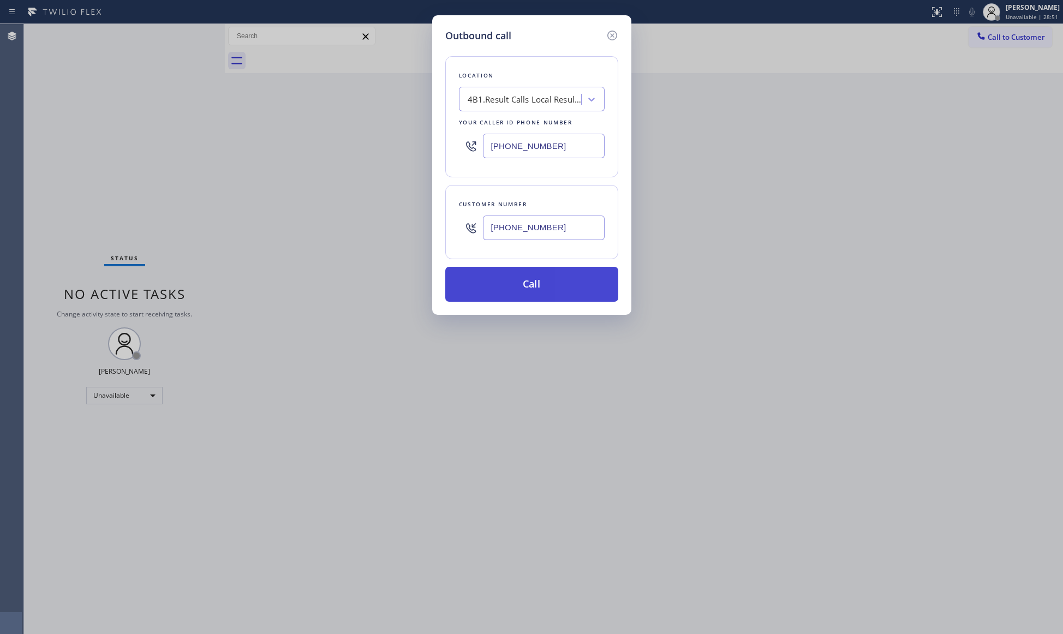
click at [508, 278] on button "Call" at bounding box center [531, 284] width 173 height 35
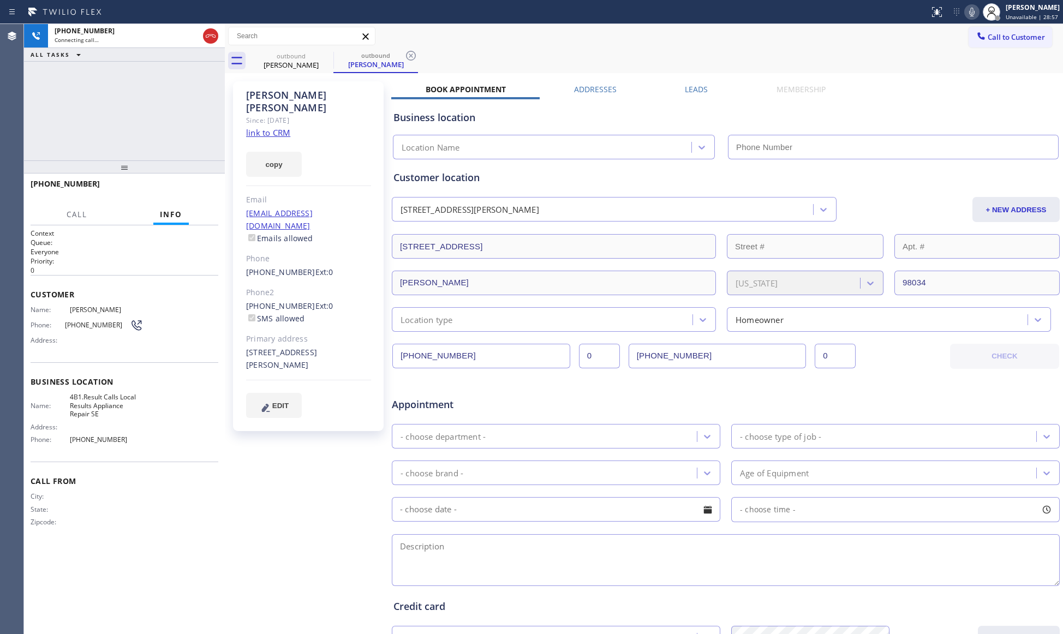
type input "[PHONE_NUMBER]"
click at [204, 192] on span "HANG UP" at bounding box center [192, 189] width 33 height 8
click at [206, 190] on span "COMPLETE" at bounding box center [191, 189] width 38 height 8
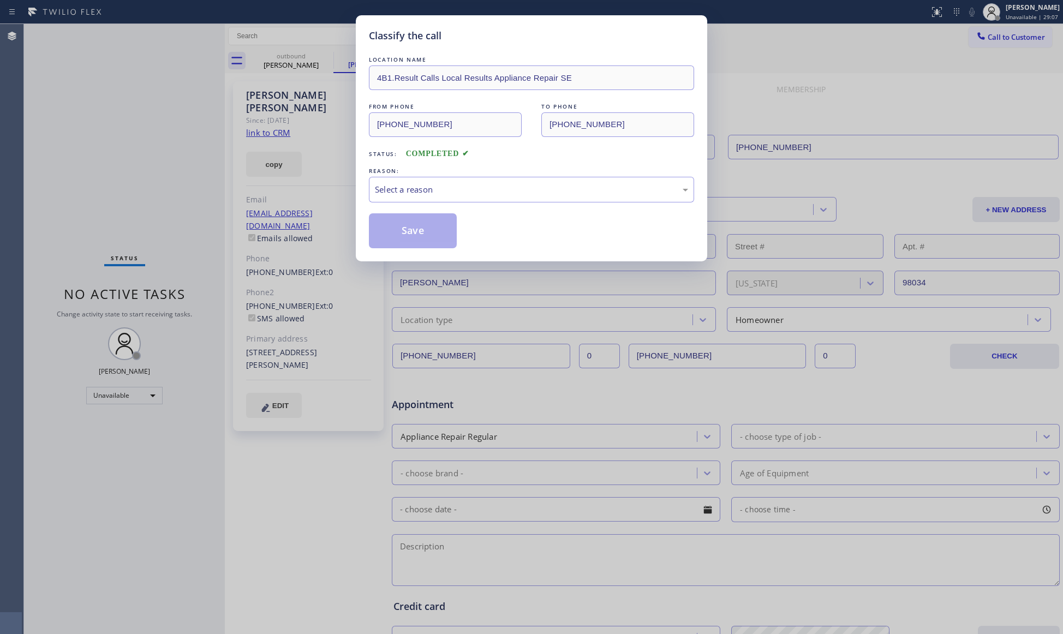
click at [205, 190] on div "Classify the call LOCATION NAME 4B1.Result Calls Local Results Appliance Repair…" at bounding box center [531, 317] width 1063 height 634
drag, startPoint x: 462, startPoint y: 215, endPoint x: 465, endPoint y: 202, distance: 13.0
click at [463, 214] on div "Save" at bounding box center [531, 230] width 325 height 35
click at [465, 202] on div "Select a reason" at bounding box center [531, 190] width 325 height 26
click at [425, 236] on button "Save" at bounding box center [413, 230] width 88 height 35
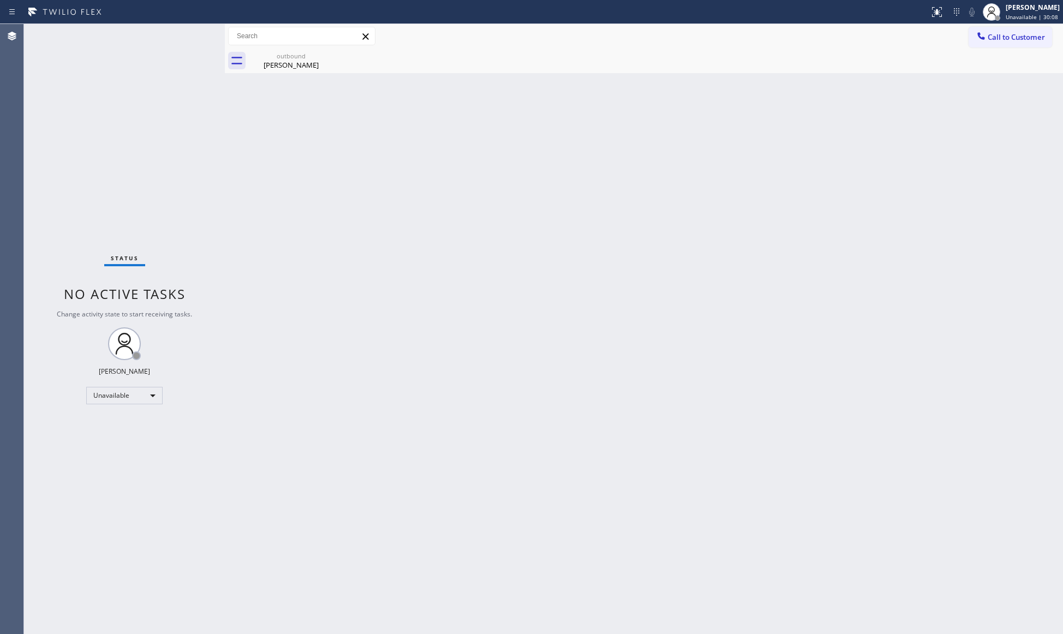
click at [988, 32] on div at bounding box center [981, 37] width 13 height 13
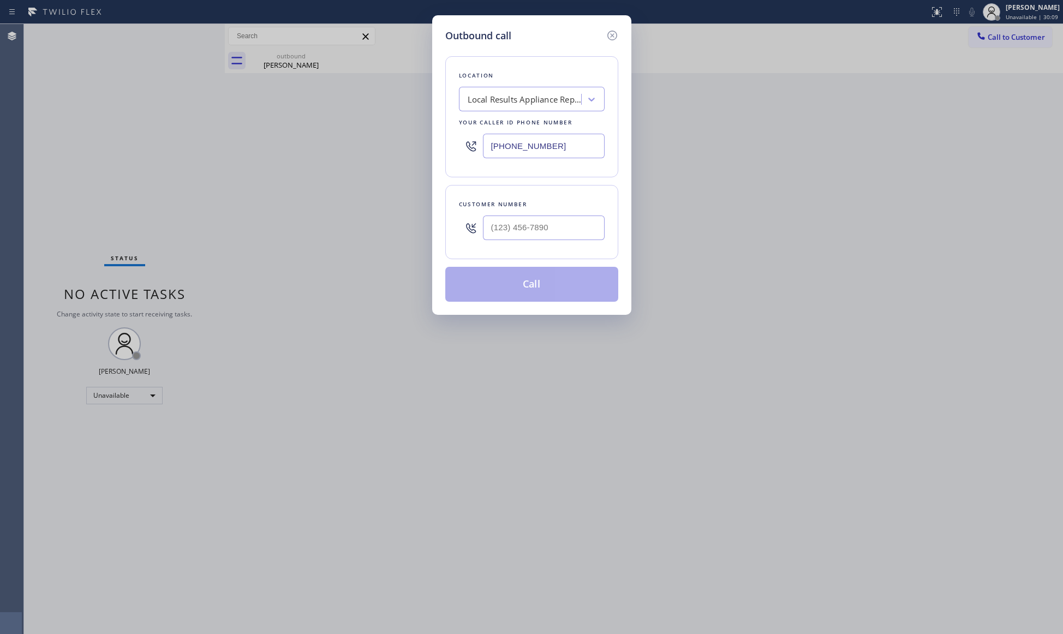
drag, startPoint x: 585, startPoint y: 140, endPoint x: 402, endPoint y: 142, distance: 182.9
click at [396, 149] on div "Outbound call Location Local Results Appliance Repair SE Your caller id phone n…" at bounding box center [531, 317] width 1063 height 634
paste input "855) 941-5786"
type input "[PHONE_NUMBER]"
paste input "760) 691-0000"
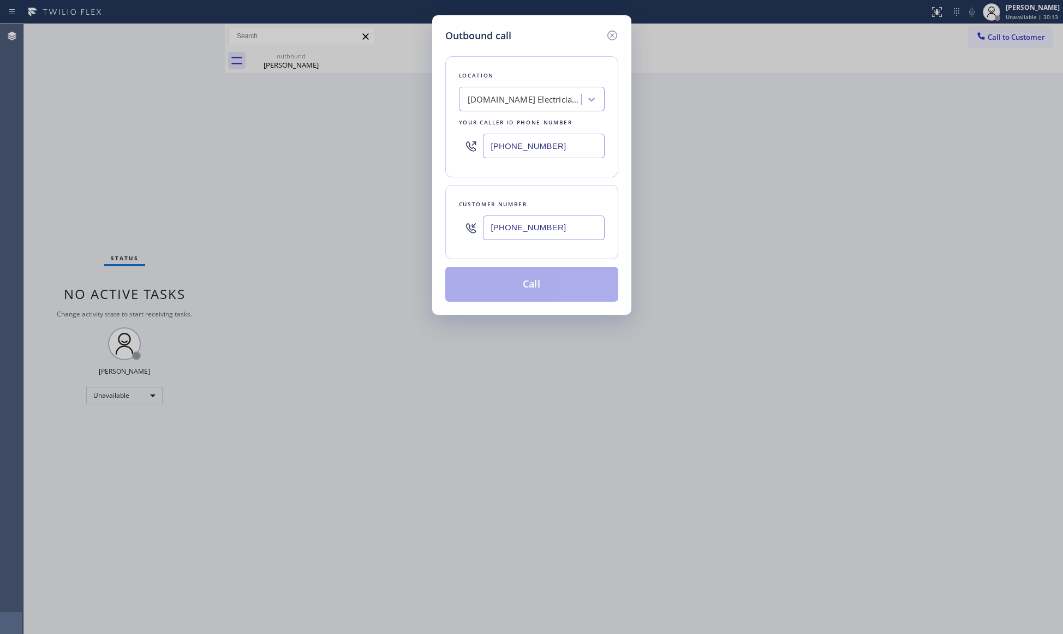
click at [542, 229] on input "[PHONE_NUMBER]" at bounding box center [544, 228] width 122 height 25
type input "[PHONE_NUMBER]"
click at [542, 291] on button "Call" at bounding box center [531, 284] width 173 height 35
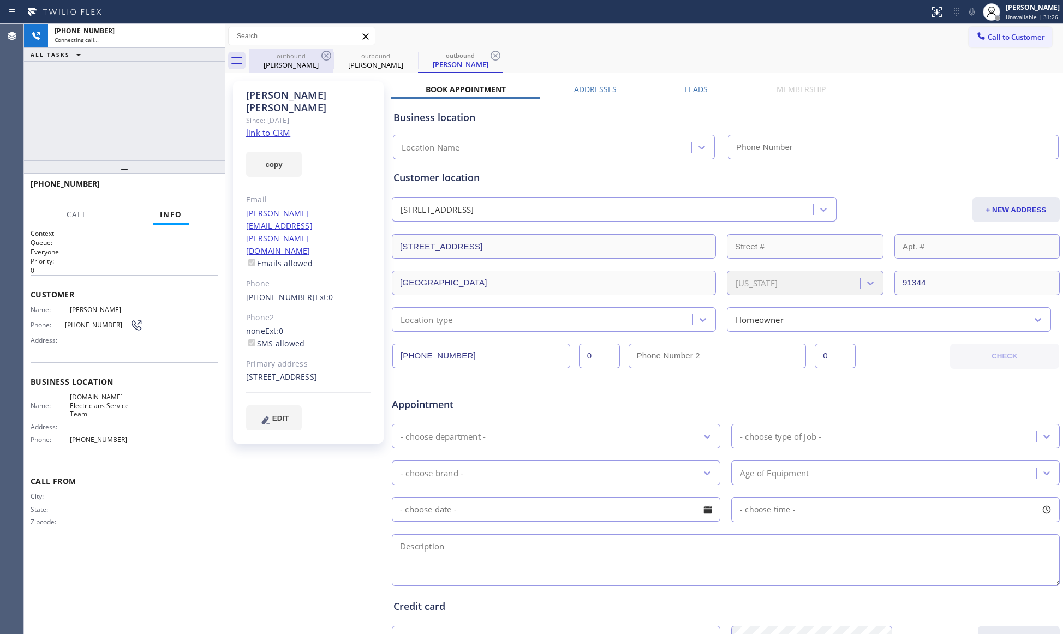
click at [312, 52] on div "outbound" at bounding box center [291, 56] width 82 height 8
type input "[PHONE_NUMBER]"
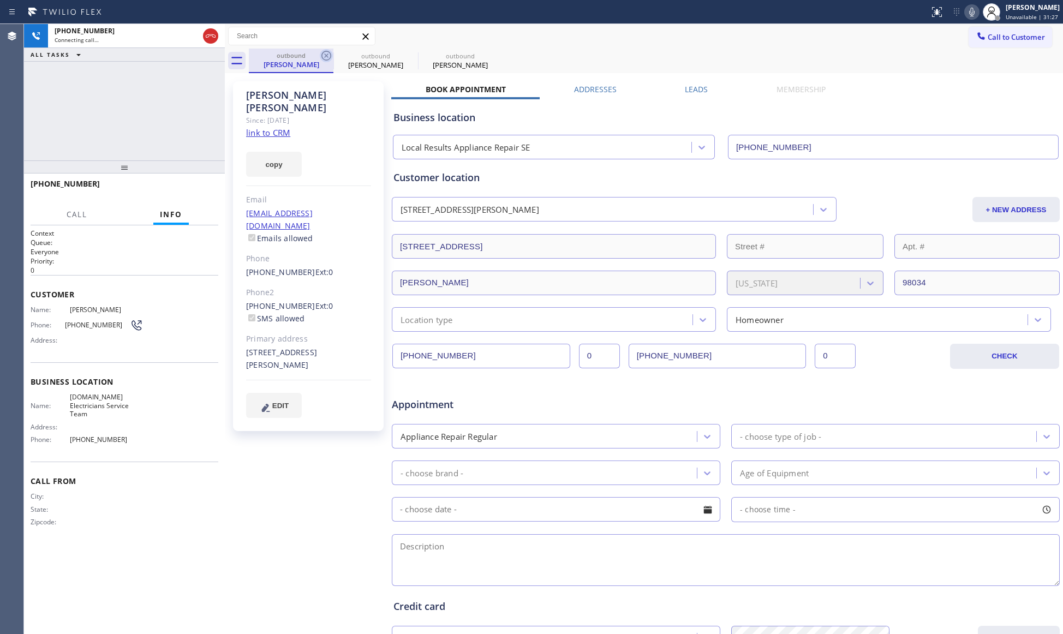
click at [320, 53] on icon at bounding box center [326, 55] width 13 height 13
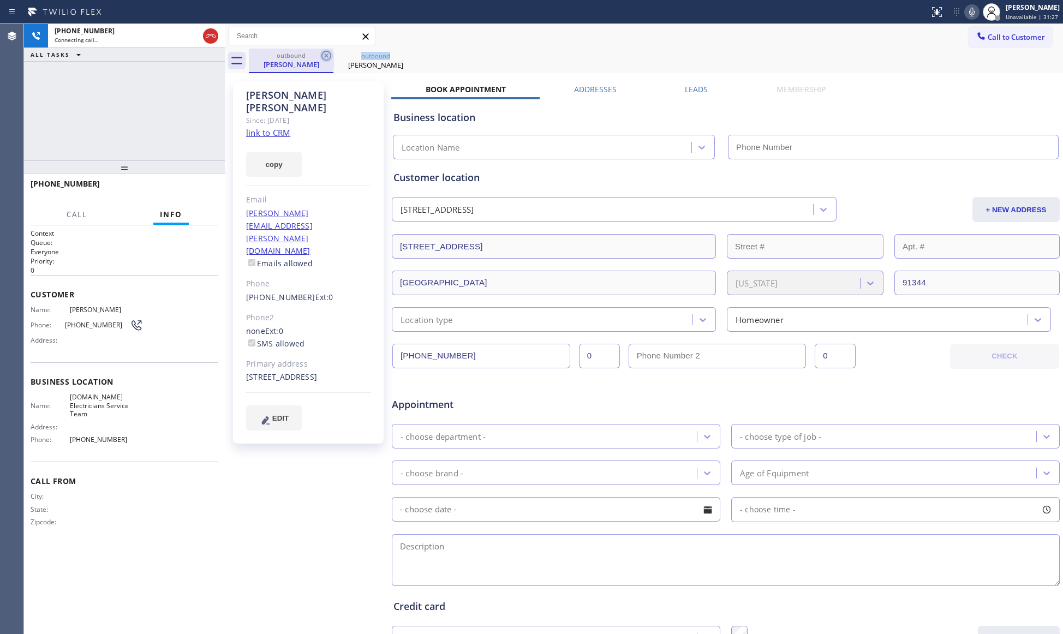
click at [320, 53] on icon at bounding box center [326, 55] width 13 height 13
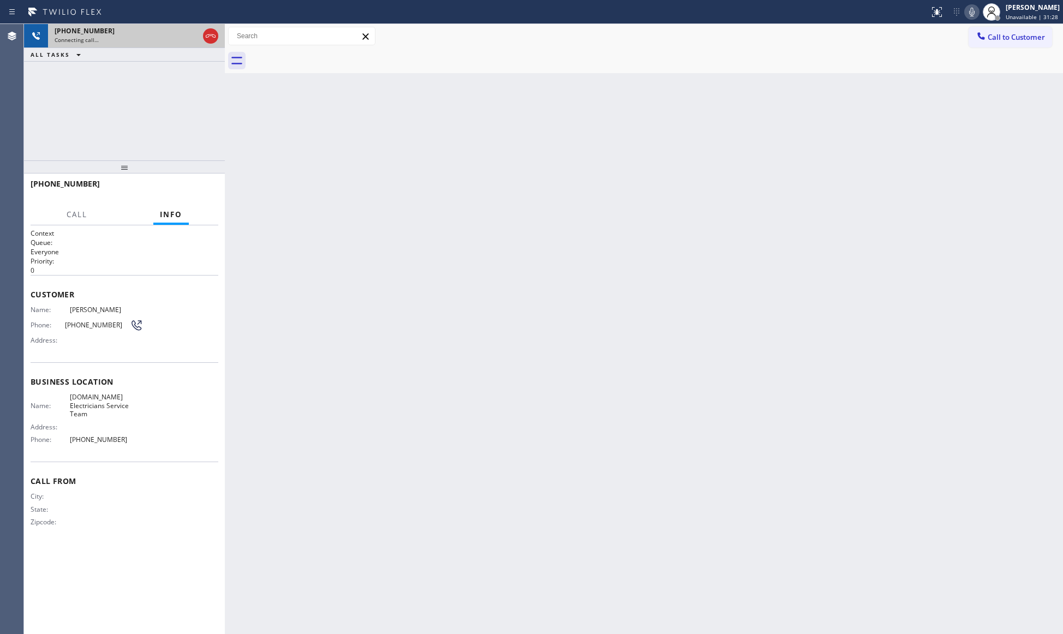
click at [158, 38] on div "Connecting call…" at bounding box center [127, 40] width 144 height 8
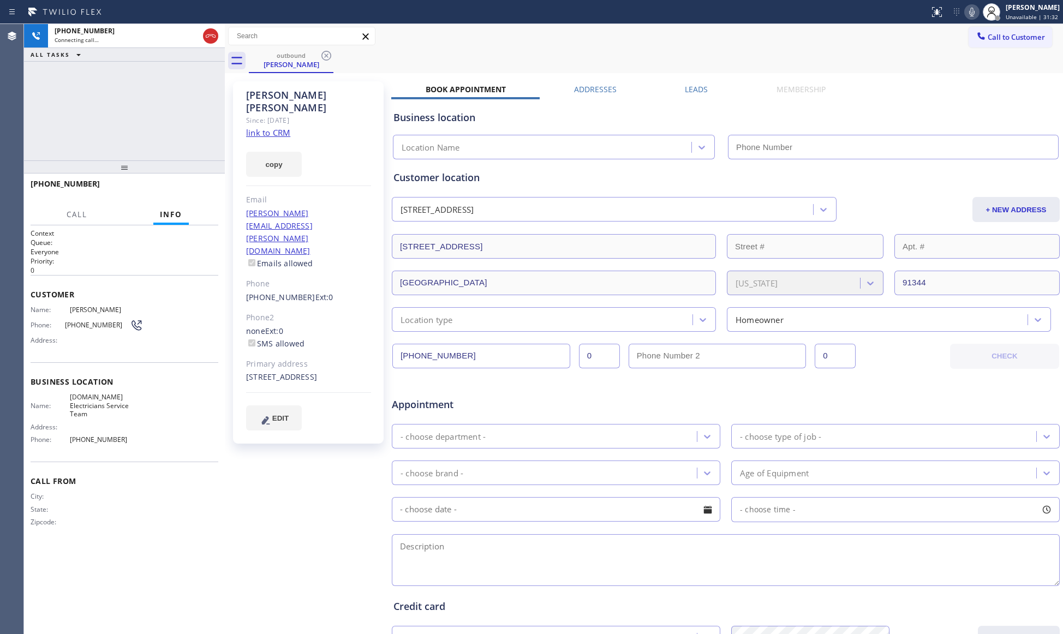
type input "[PHONE_NUMBER]"
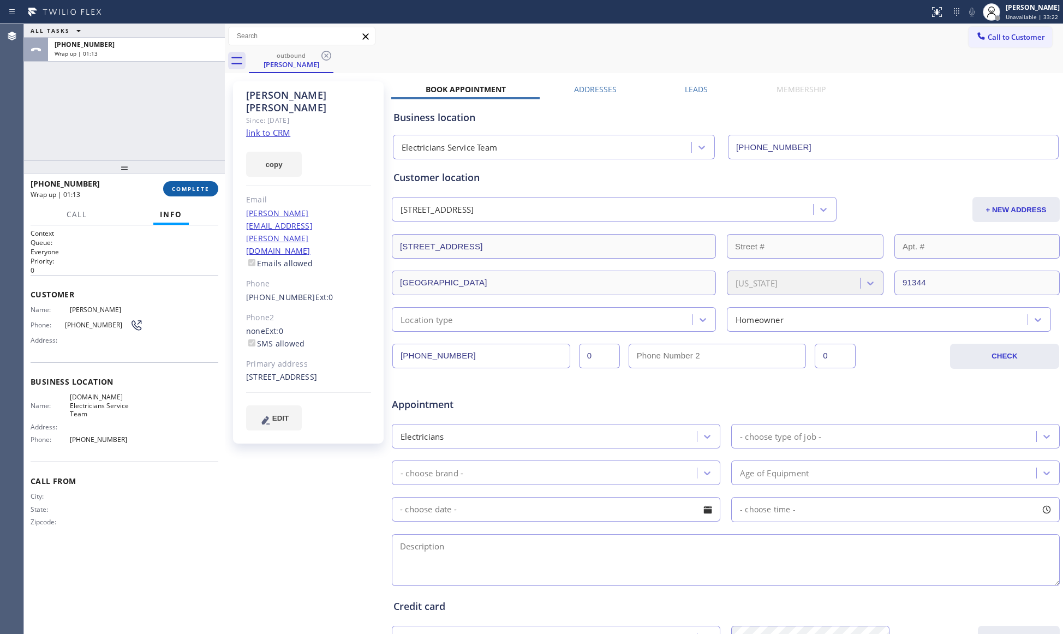
click at [200, 180] on div "[PHONE_NUMBER] Wrap up | 01:13 COMPLETE" at bounding box center [125, 189] width 188 height 28
drag, startPoint x: 206, startPoint y: 183, endPoint x: 195, endPoint y: 189, distance: 11.7
click at [205, 183] on button "COMPLETE" at bounding box center [190, 188] width 55 height 15
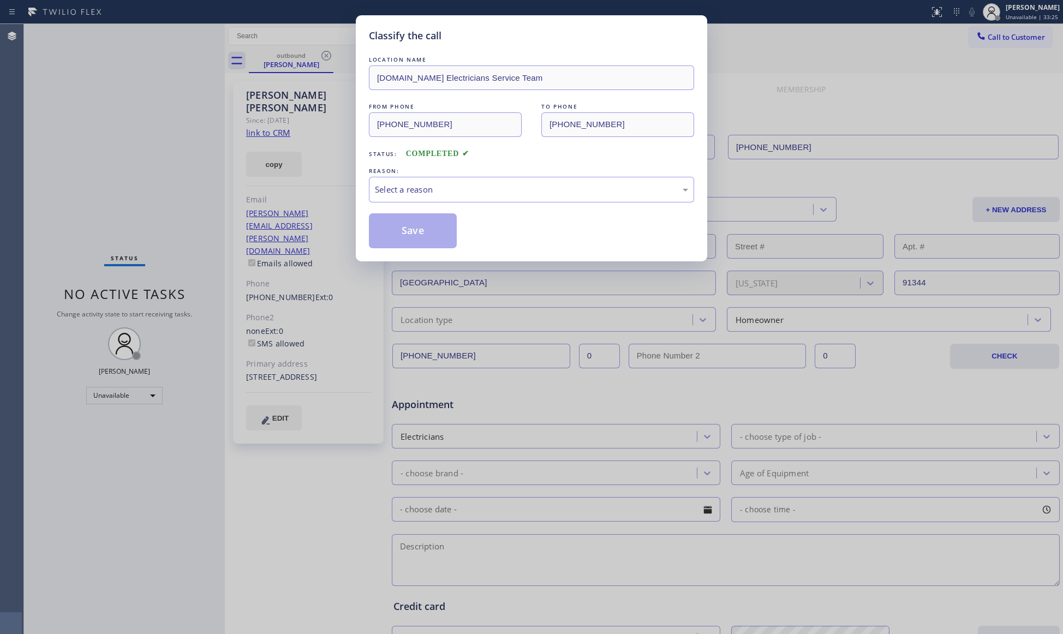
click at [423, 206] on div "LOCATION NAME [DOMAIN_NAME] Electricians Service Team FROM PHONE [PHONE_NUMBER]…" at bounding box center [531, 151] width 325 height 194
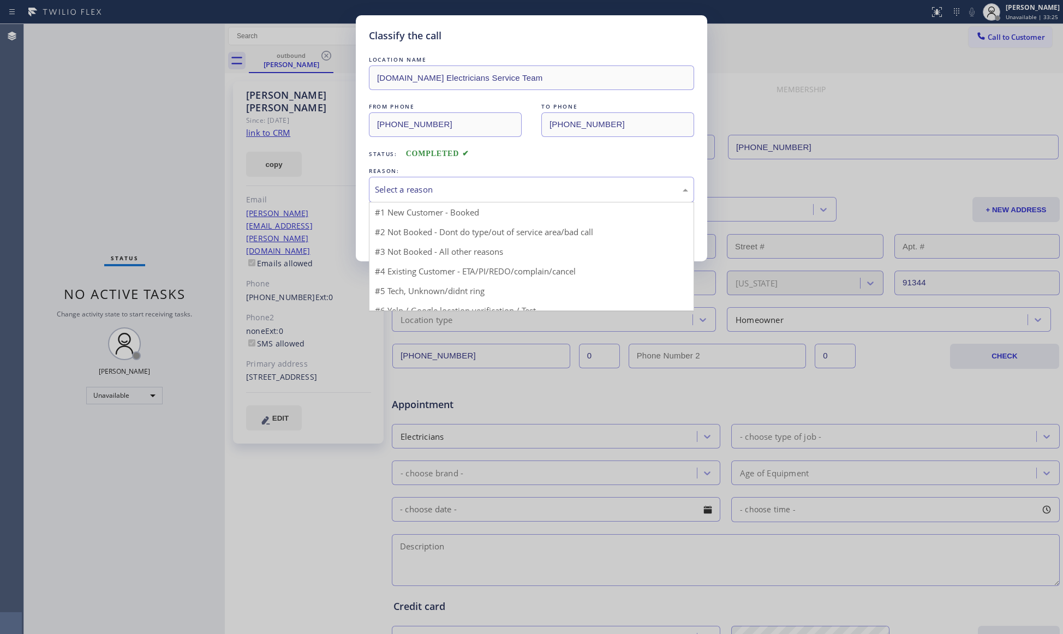
click at [415, 195] on div "Select a reason" at bounding box center [531, 189] width 313 height 13
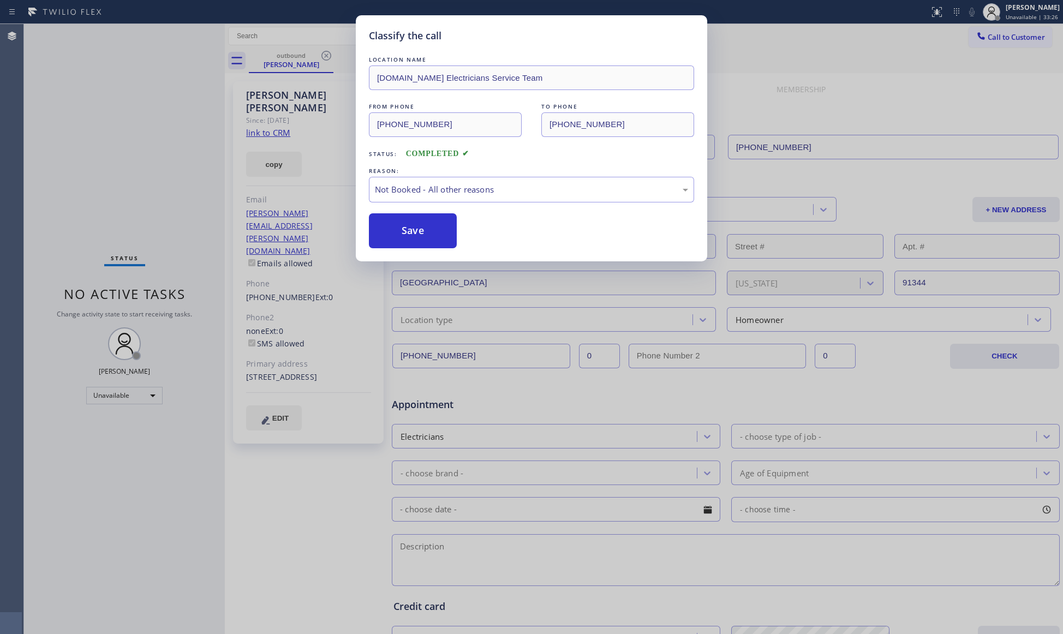
click at [399, 228] on button "Save" at bounding box center [413, 230] width 88 height 35
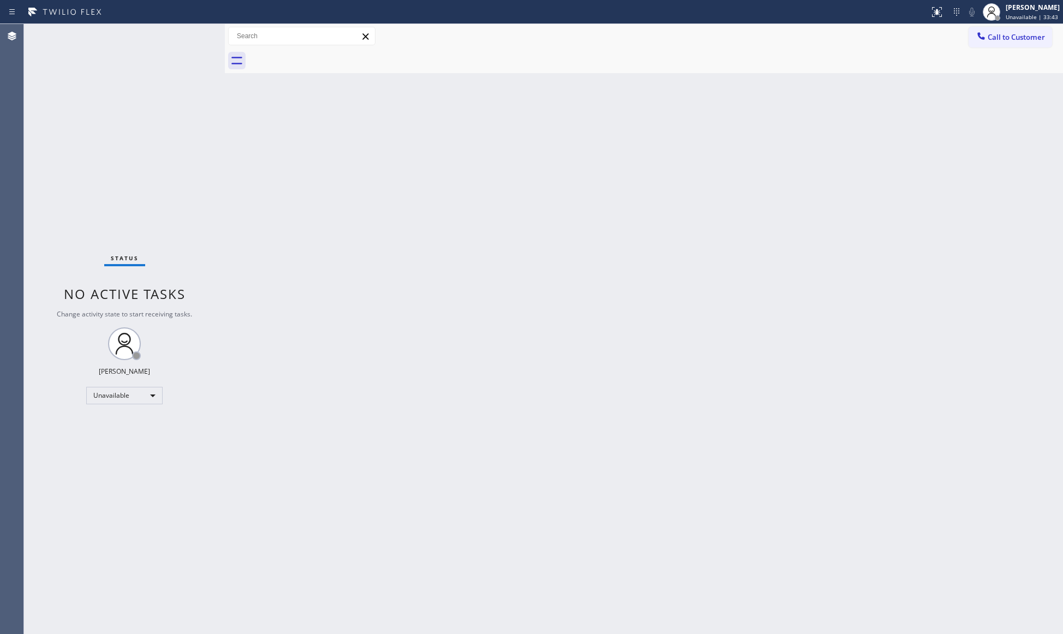
drag, startPoint x: 990, startPoint y: 37, endPoint x: 881, endPoint y: 53, distance: 110.3
click at [972, 37] on button "Call to Customer" at bounding box center [1011, 37] width 84 height 21
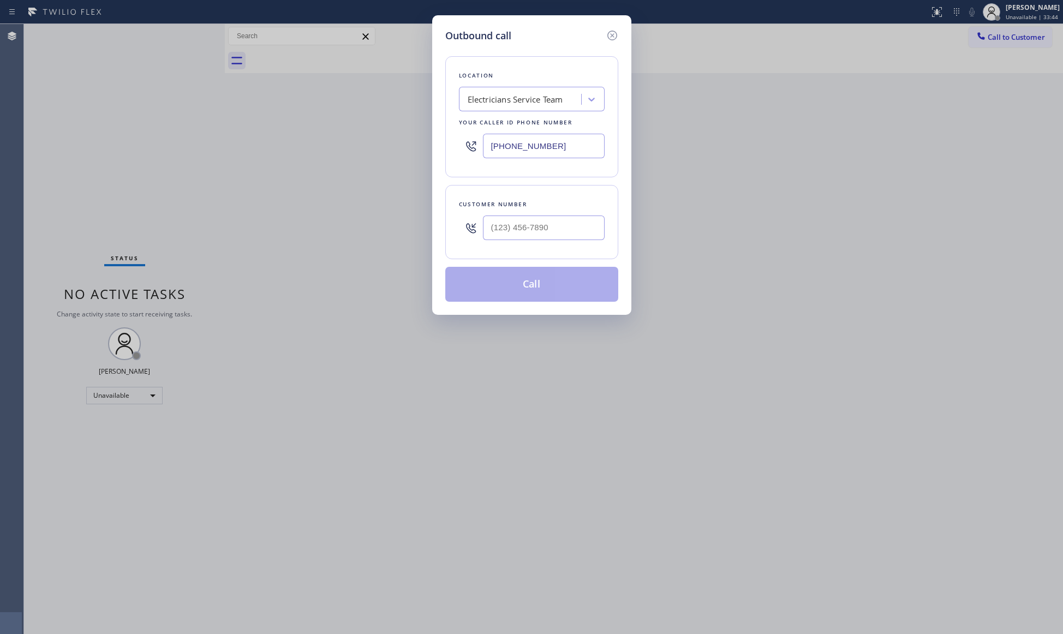
drag, startPoint x: 568, startPoint y: 151, endPoint x: 461, endPoint y: 144, distance: 106.7
click at [453, 142] on div "Location Electricians Service Team Your caller id phone number [PHONE_NUMBER]" at bounding box center [531, 116] width 173 height 121
paste input "415) 319-94"
type input "[PHONE_NUMBER]"
paste input "510) 610-0059"
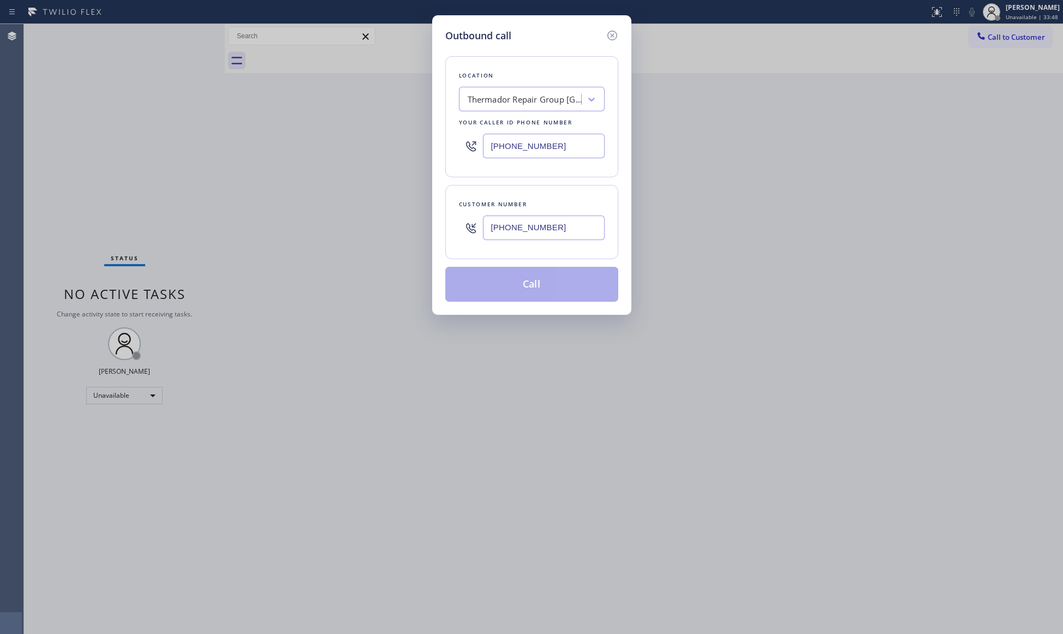
click at [581, 221] on input "[PHONE_NUMBER]" at bounding box center [544, 228] width 122 height 25
type input "[PHONE_NUMBER]"
click at [533, 282] on button "Call" at bounding box center [531, 284] width 173 height 35
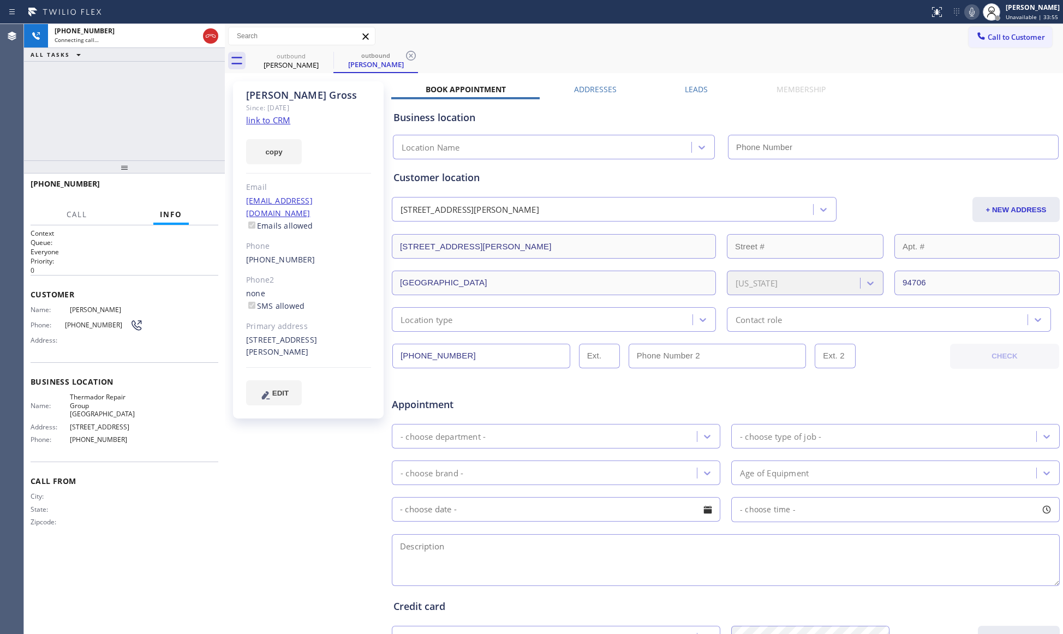
type input "[PHONE_NUMBER]"
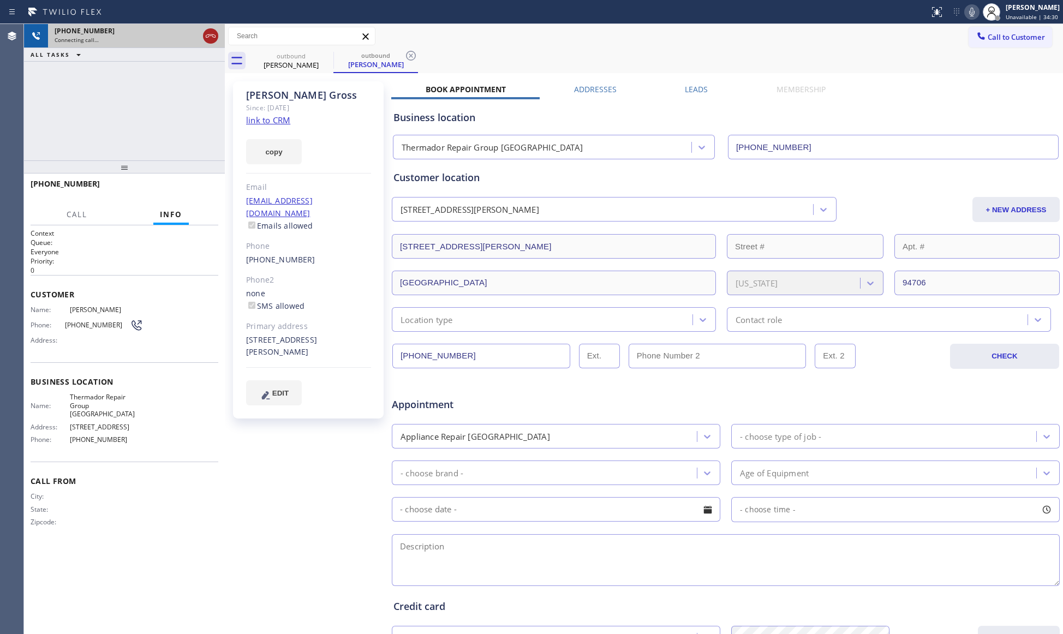
click at [215, 36] on icon at bounding box center [211, 35] width 10 height 3
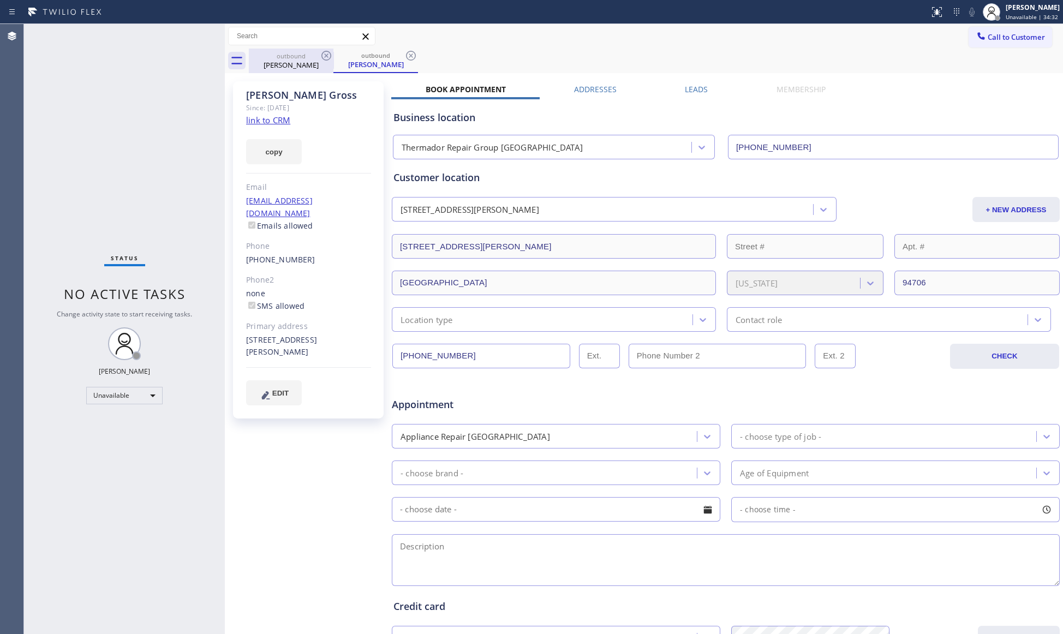
click at [289, 53] on div "outbound" at bounding box center [291, 56] width 82 height 8
click at [325, 55] on icon at bounding box center [326, 55] width 13 height 13
click at [328, 55] on icon at bounding box center [326, 55] width 13 height 13
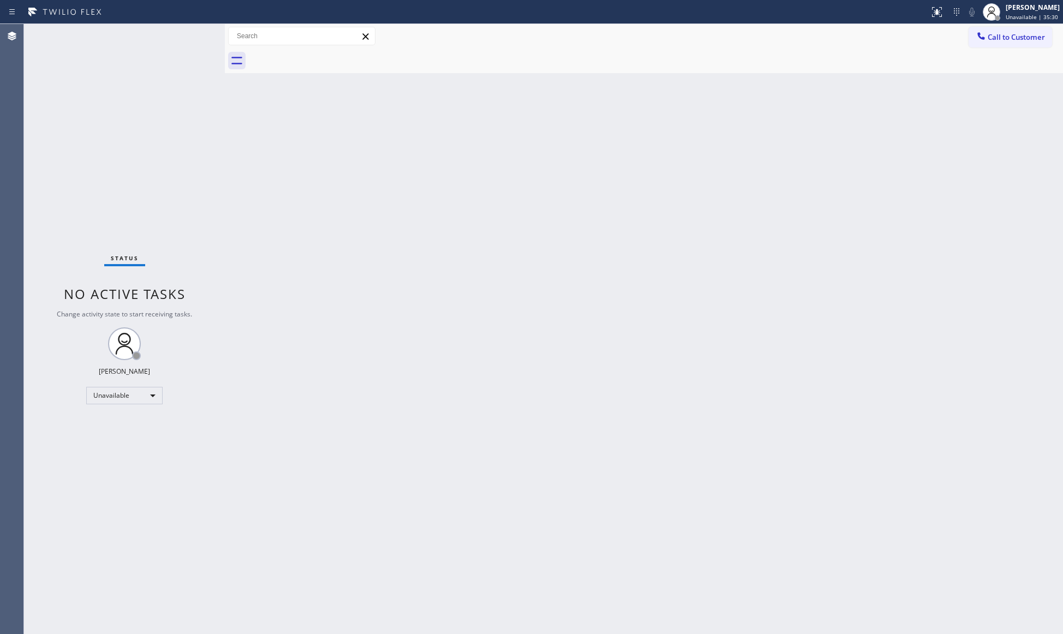
drag, startPoint x: 534, startPoint y: 176, endPoint x: 543, endPoint y: 176, distance: 8.7
click at [538, 177] on div "Back to Dashboard Change Sender ID Customers Technicians Select a contact Outbo…" at bounding box center [644, 329] width 839 height 610
drag, startPoint x: 527, startPoint y: 152, endPoint x: 412, endPoint y: 117, distance: 120.9
click at [407, 115] on div "Back to Dashboard Change Sender ID Customers Technicians Select a contact Outbo…" at bounding box center [644, 329] width 839 height 610
click at [988, 33] on span "Call to Customer" at bounding box center [1016, 37] width 57 height 10
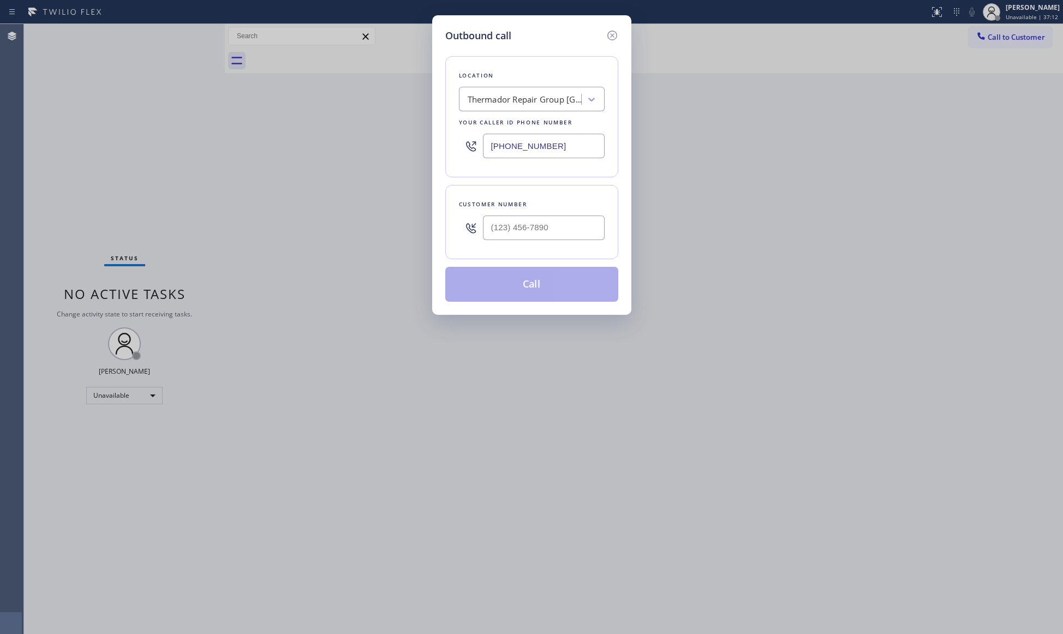
drag, startPoint x: 556, startPoint y: 145, endPoint x: 459, endPoint y: 140, distance: 97.3
click at [459, 142] on div "[PHONE_NUMBER]" at bounding box center [532, 145] width 146 height 35
paste input "855) 920-0825"
type input "[PHONE_NUMBER]"
click at [488, 225] on input "(___) ___-____" at bounding box center [544, 228] width 122 height 25
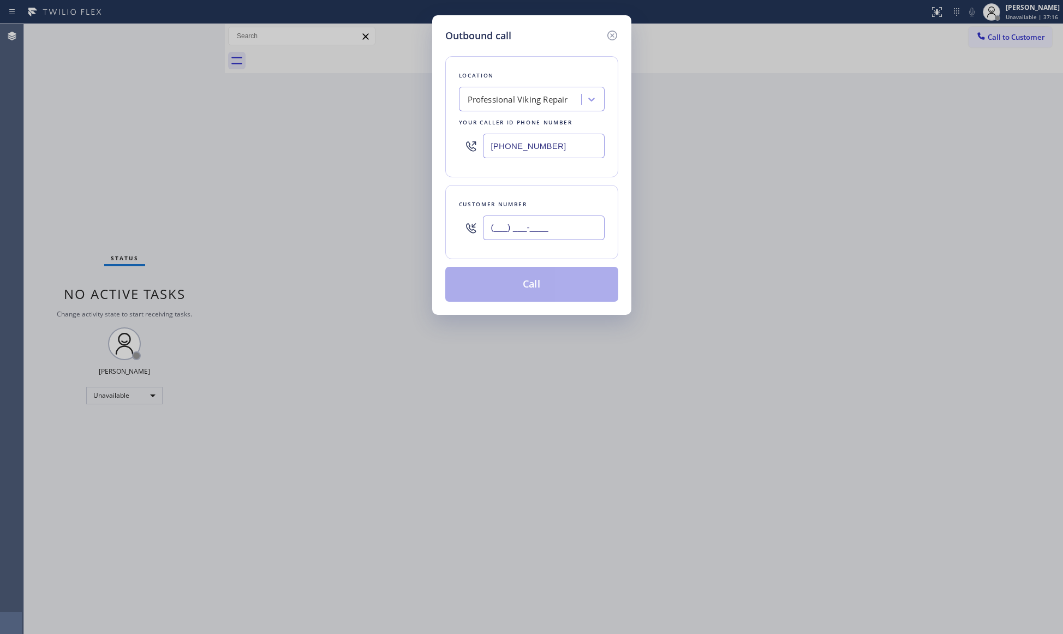
paste input "858) 947-8266"
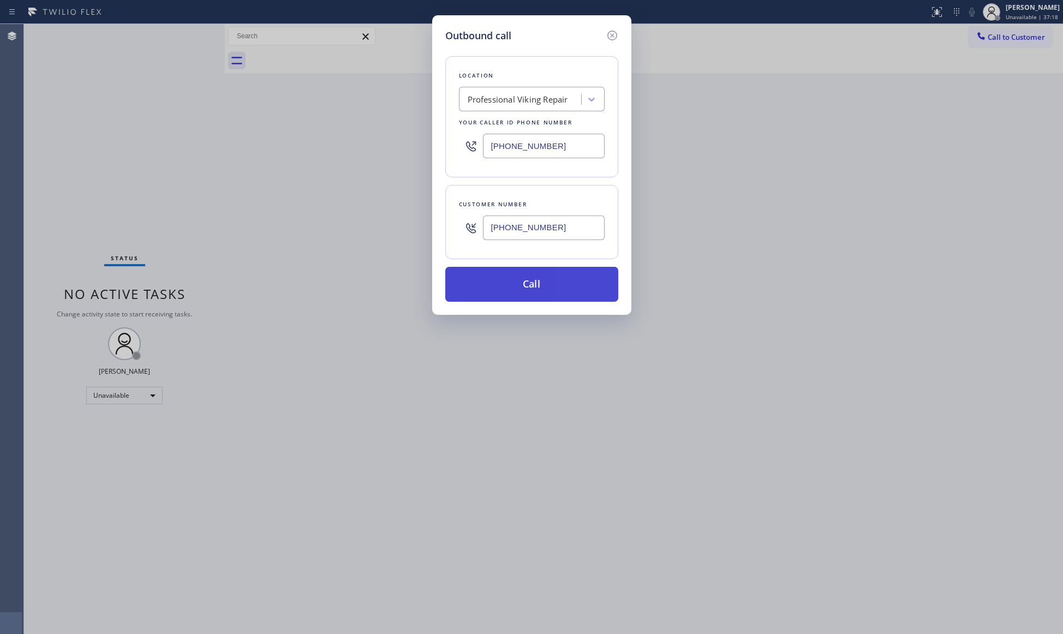
type input "[PHONE_NUMBER]"
drag, startPoint x: 518, startPoint y: 293, endPoint x: 525, endPoint y: 290, distance: 7.1
click at [519, 293] on button "Call" at bounding box center [531, 284] width 173 height 35
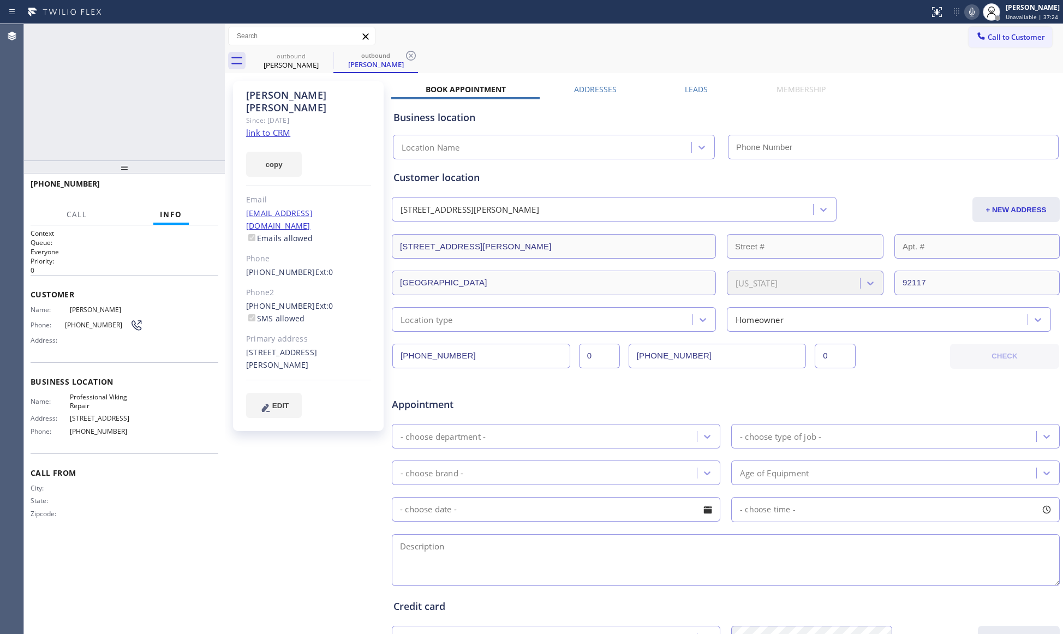
type input "[PHONE_NUMBER]"
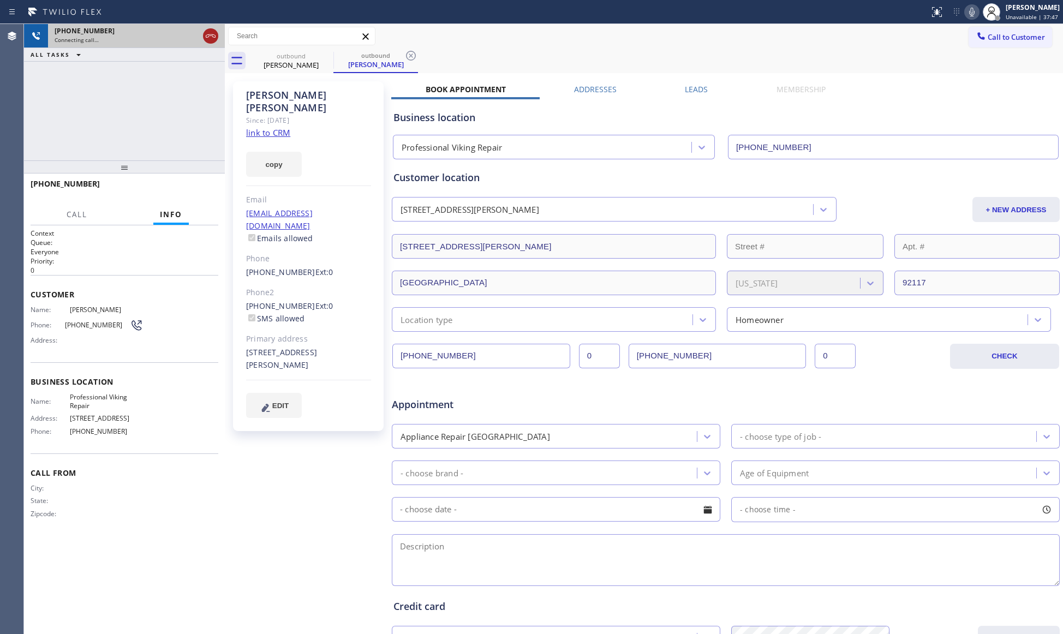
click at [209, 35] on icon at bounding box center [211, 35] width 10 height 3
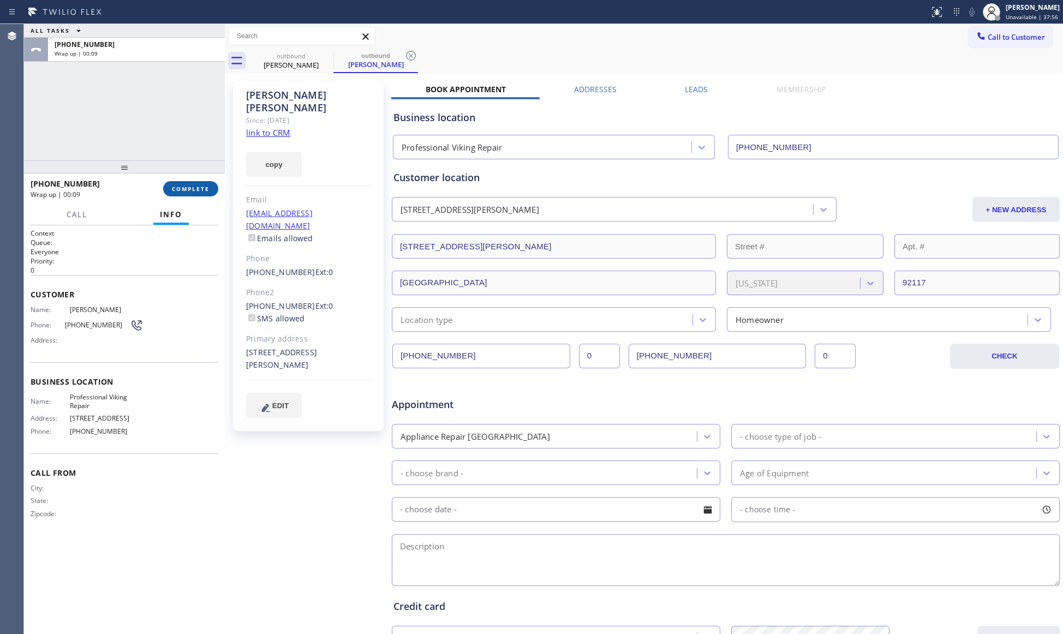
click at [199, 192] on span "COMPLETE" at bounding box center [191, 189] width 38 height 8
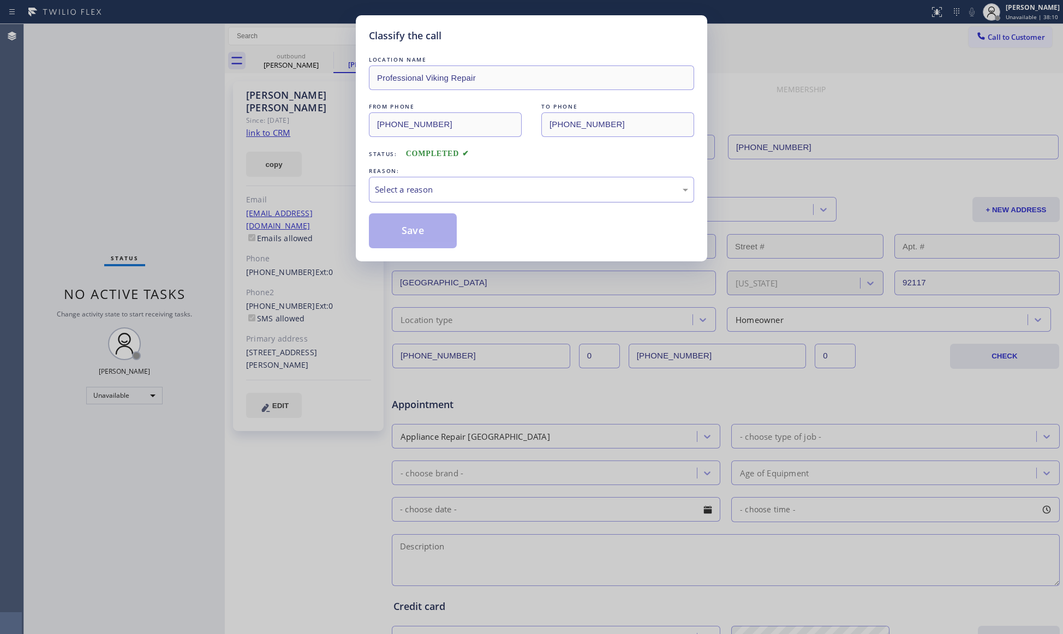
click at [459, 186] on div "Select a reason" at bounding box center [531, 189] width 313 height 13
click at [396, 232] on button "Save" at bounding box center [413, 230] width 88 height 35
click at [400, 232] on button "Save" at bounding box center [413, 230] width 88 height 35
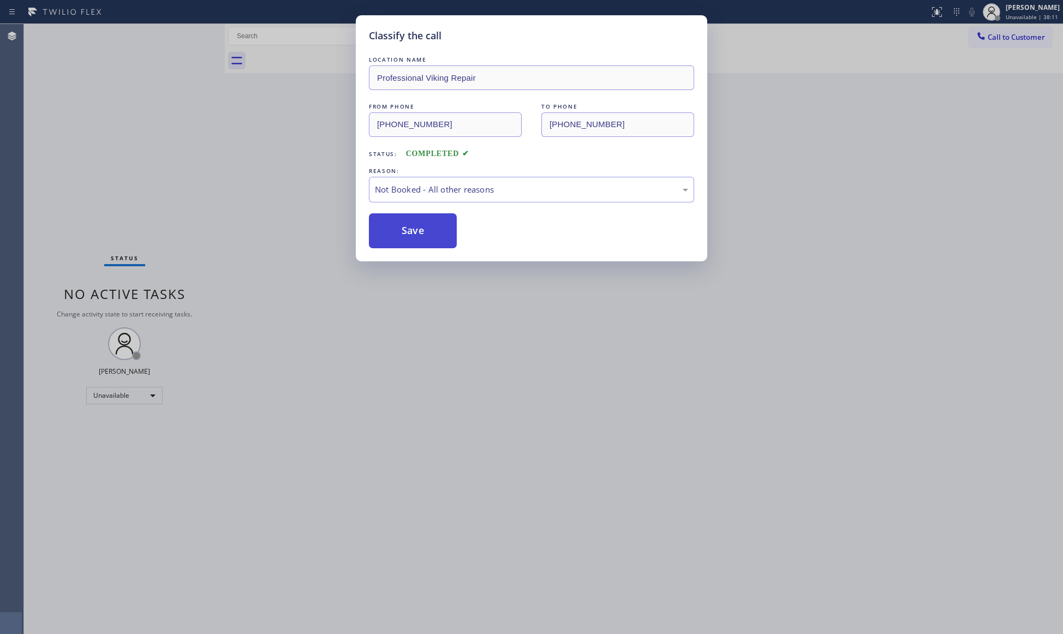
click at [400, 231] on button "Save" at bounding box center [413, 230] width 88 height 35
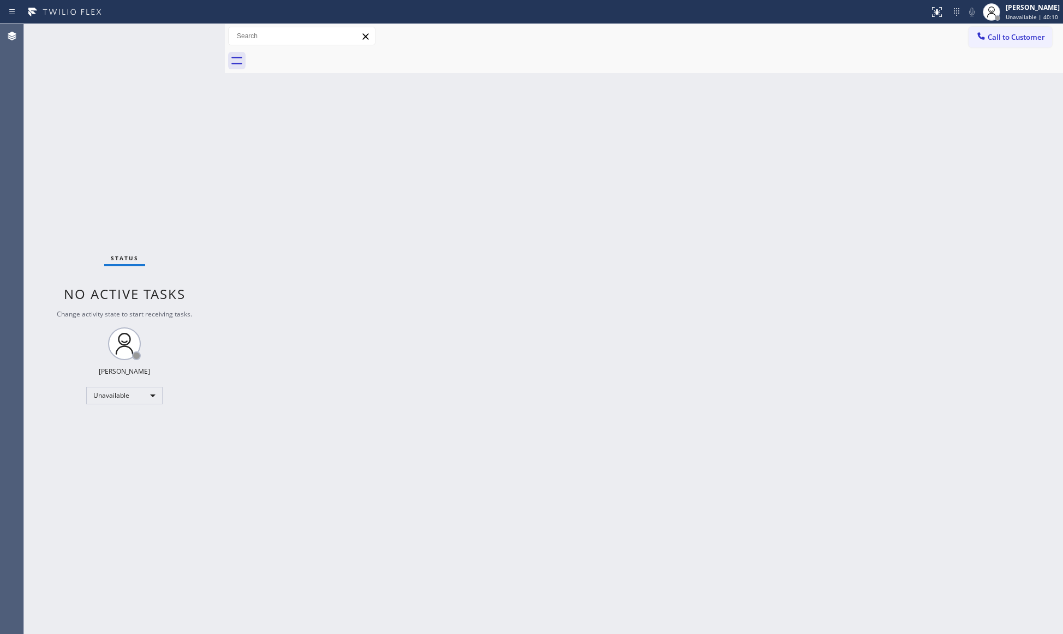
drag, startPoint x: 1019, startPoint y: 40, endPoint x: 1002, endPoint y: 42, distance: 16.5
click at [1020, 40] on span "Call to Customer" at bounding box center [1016, 37] width 57 height 10
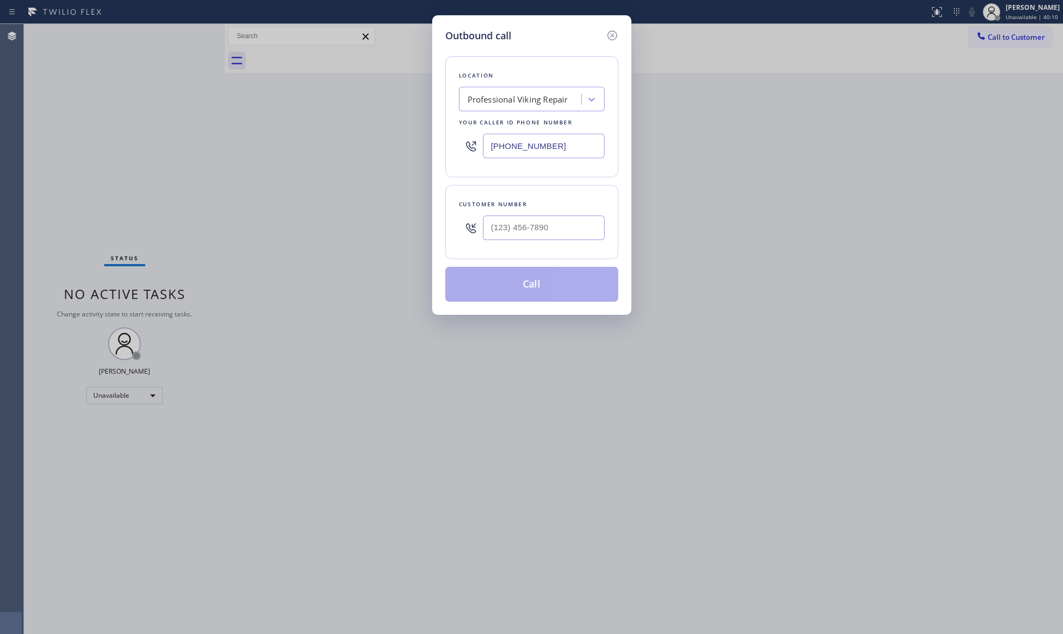
click at [445, 134] on div "Location Professional Viking Repair Your caller id phone number [PHONE_NUMBER]" at bounding box center [531, 116] width 173 height 121
paste input "340-1313"
type input "[PHONE_NUMBER]"
click at [568, 228] on input "(___) ___-____" at bounding box center [544, 228] width 122 height 25
paste input "253) 709-7568"
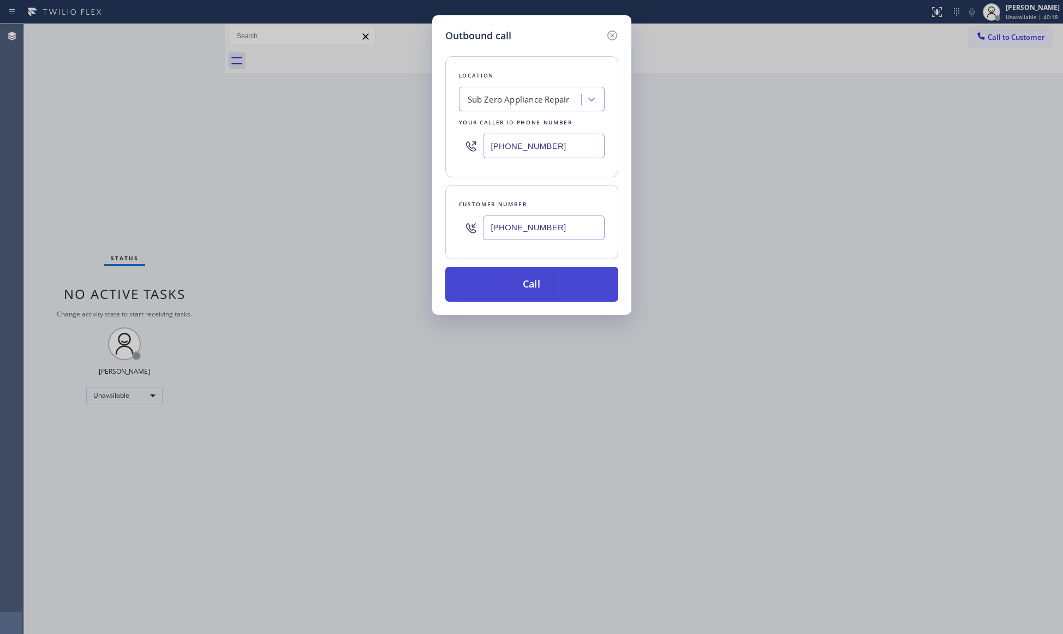
type input "[PHONE_NUMBER]"
drag, startPoint x: 536, startPoint y: 285, endPoint x: 601, endPoint y: 215, distance: 95.8
click at [537, 285] on button "Call" at bounding box center [531, 284] width 173 height 35
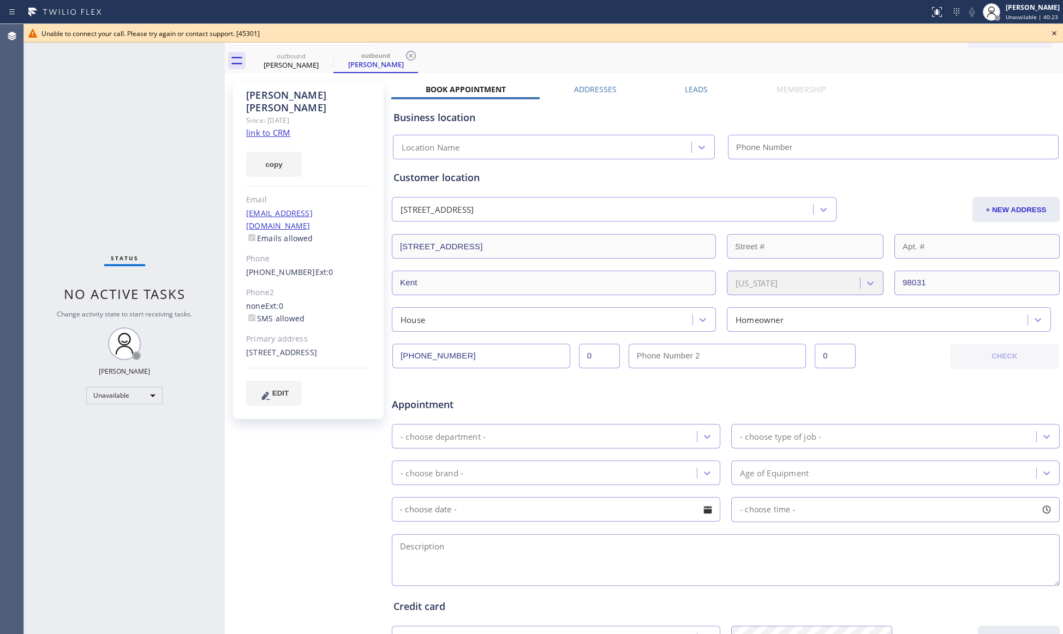
type input "[PHONE_NUMBER]"
drag, startPoint x: 367, startPoint y: 70, endPoint x: 346, endPoint y: 71, distance: 20.8
click at [360, 71] on div "outbound [PERSON_NAME]" at bounding box center [376, 60] width 82 height 23
click at [334, 52] on div at bounding box center [334, 60] width 1 height 16
click at [332, 51] on div "outbound [PERSON_NAME] outbound [PERSON_NAME]" at bounding box center [656, 61] width 815 height 25
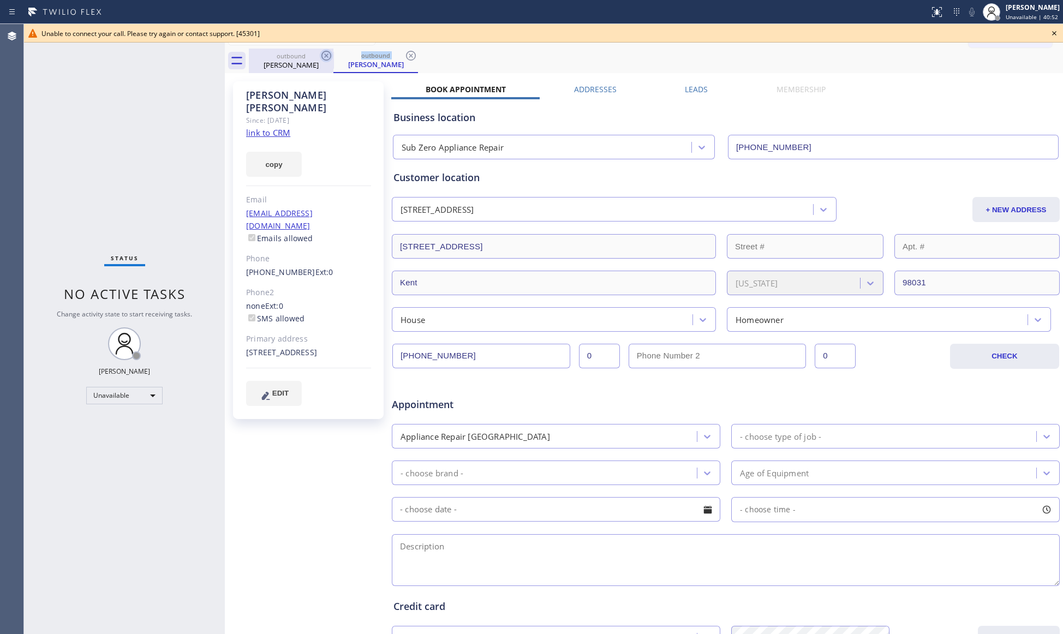
click at [331, 52] on icon at bounding box center [326, 55] width 13 height 13
click at [330, 51] on icon at bounding box center [326, 55] width 13 height 13
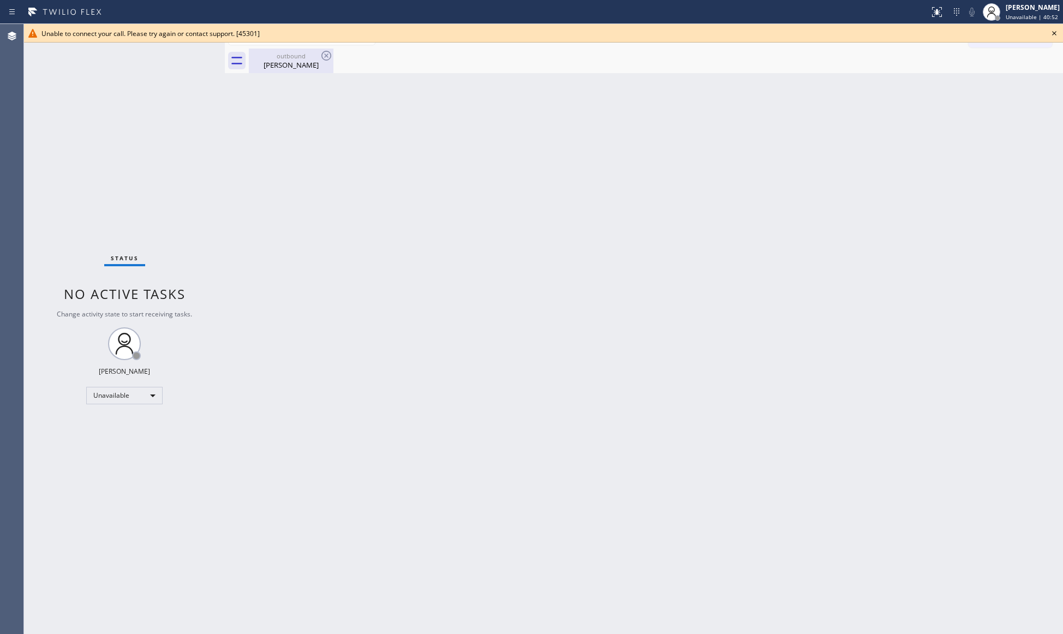
click at [330, 51] on icon at bounding box center [326, 55] width 13 height 13
drag, startPoint x: 307, startPoint y: 75, endPoint x: 301, endPoint y: 66, distance: 11.2
click at [306, 75] on div "Back to Dashboard Change Sender ID Customers Technicians Select a contact Outbo…" at bounding box center [644, 329] width 839 height 610
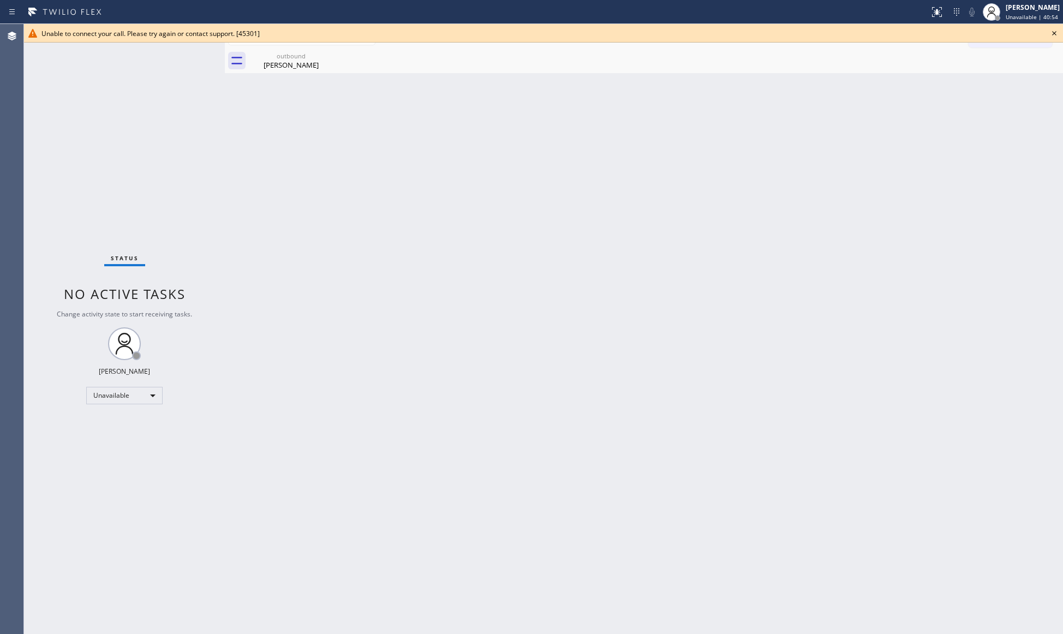
click at [300, 52] on div "outbound" at bounding box center [291, 56] width 82 height 8
drag, startPoint x: 313, startPoint y: 54, endPoint x: 394, endPoint y: 55, distance: 81.4
click at [313, 55] on div at bounding box center [656, 61] width 815 height 25
click at [1047, 35] on div "Unable to connect your call. Please try again or contact support. [45301]" at bounding box center [543, 33] width 1039 height 19
click at [1053, 35] on icon at bounding box center [1054, 33] width 13 height 13
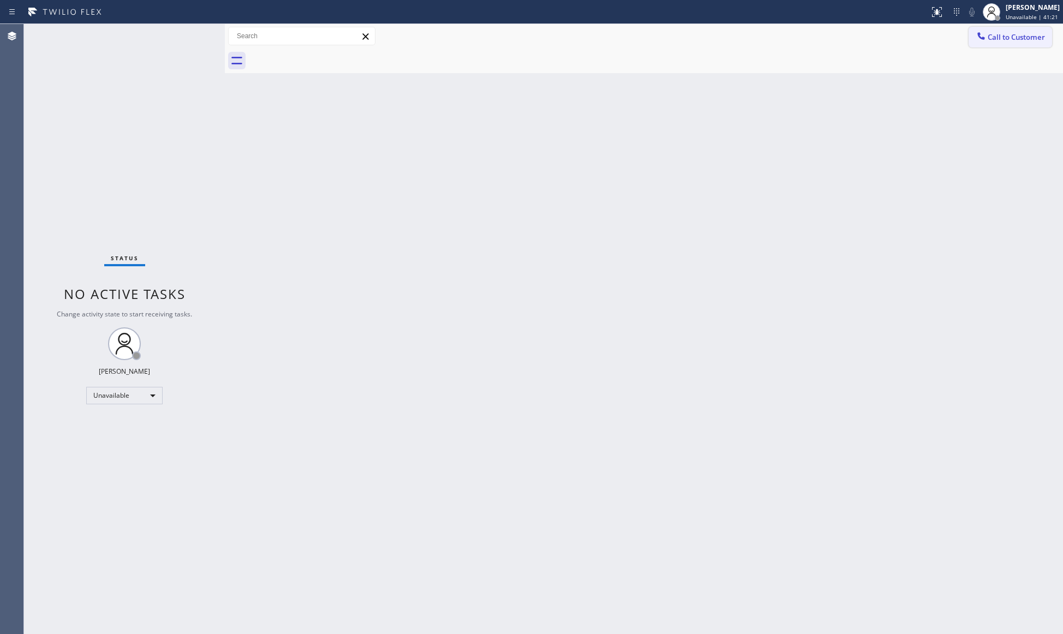
drag, startPoint x: 999, startPoint y: 29, endPoint x: 841, endPoint y: 108, distance: 176.5
click at [1000, 31] on button "Call to Customer" at bounding box center [1011, 37] width 84 height 21
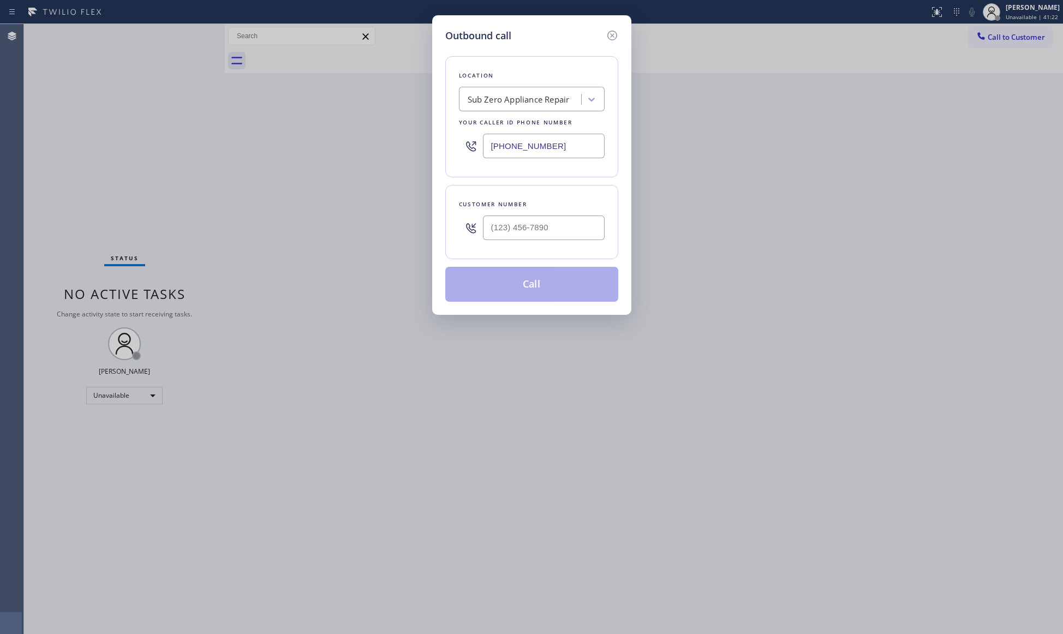
drag, startPoint x: 512, startPoint y: 158, endPoint x: 480, endPoint y: 134, distance: 39.3
click at [470, 154] on div "[PHONE_NUMBER]" at bounding box center [532, 145] width 146 height 35
click at [571, 148] on input "(___) ___-____" at bounding box center [544, 146] width 122 height 25
drag, startPoint x: 496, startPoint y: 148, endPoint x: 417, endPoint y: 146, distance: 79.2
click at [438, 148] on div "Outbound call Location Search location Your caller id phone number (___) ___-__…" at bounding box center [531, 165] width 199 height 300
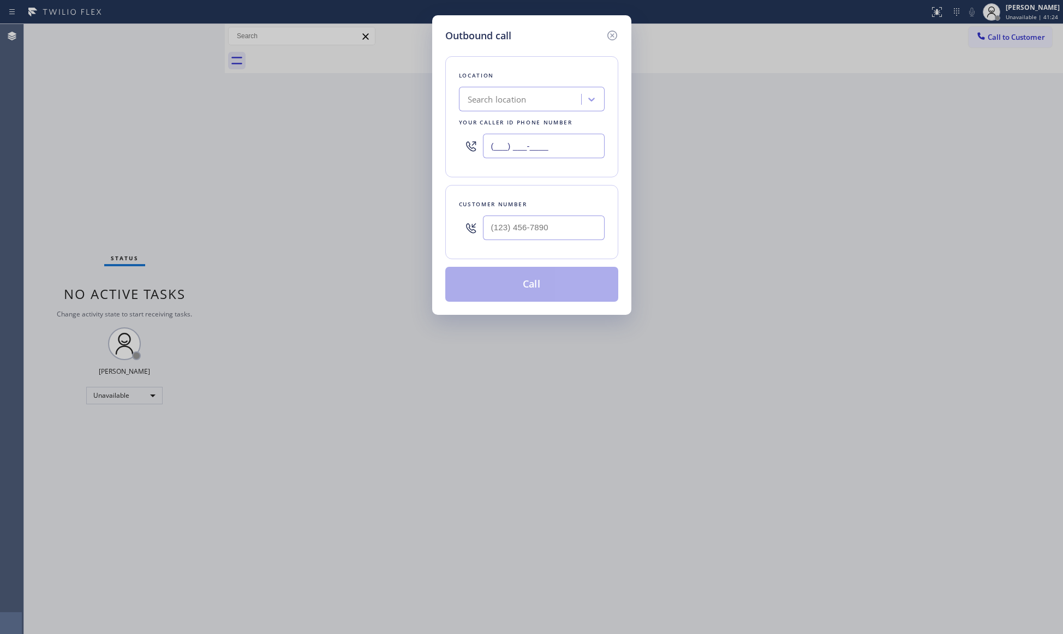
paste input "855) 731-4952"
type input "[PHONE_NUMBER]"
click at [585, 226] on input "(___) ___-____" at bounding box center [544, 228] width 122 height 25
paste input "415) 378-2277"
type input "[PHONE_NUMBER]"
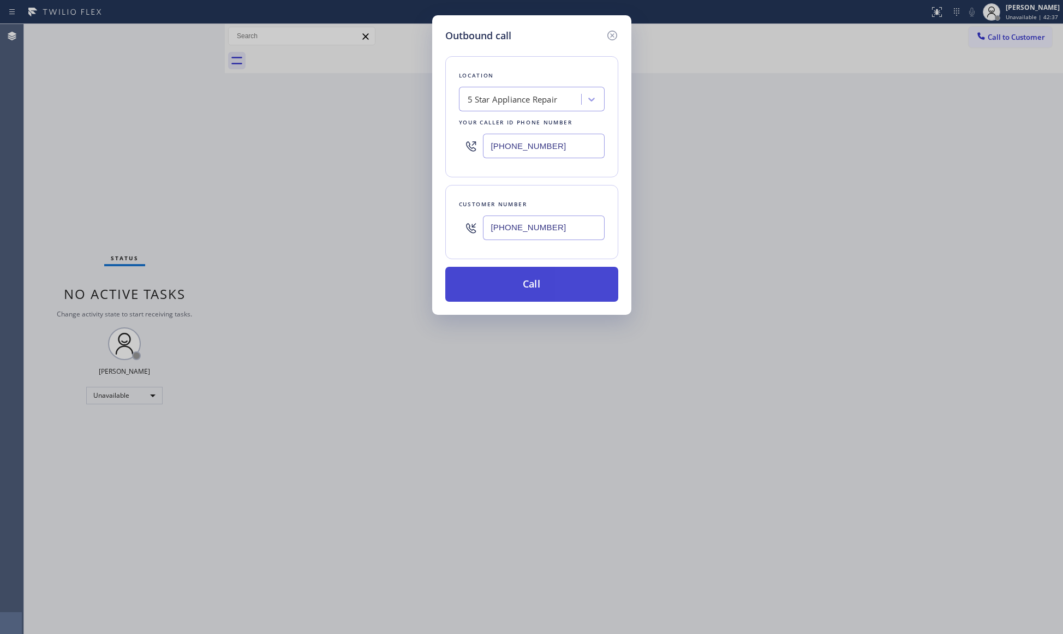
click at [538, 277] on button "Call" at bounding box center [531, 284] width 173 height 35
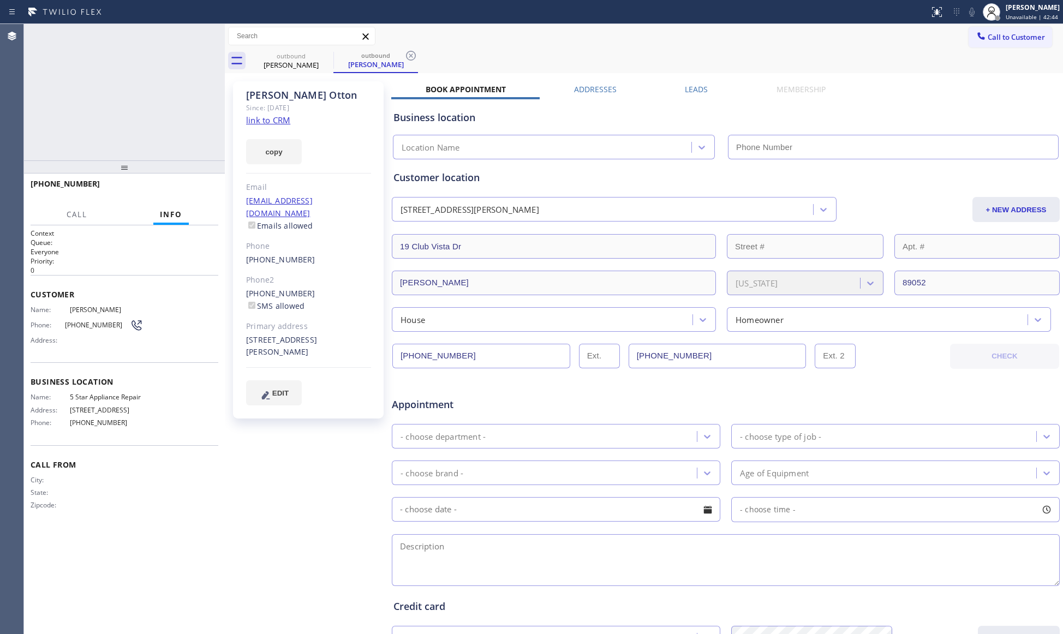
type input "[PHONE_NUMBER]"
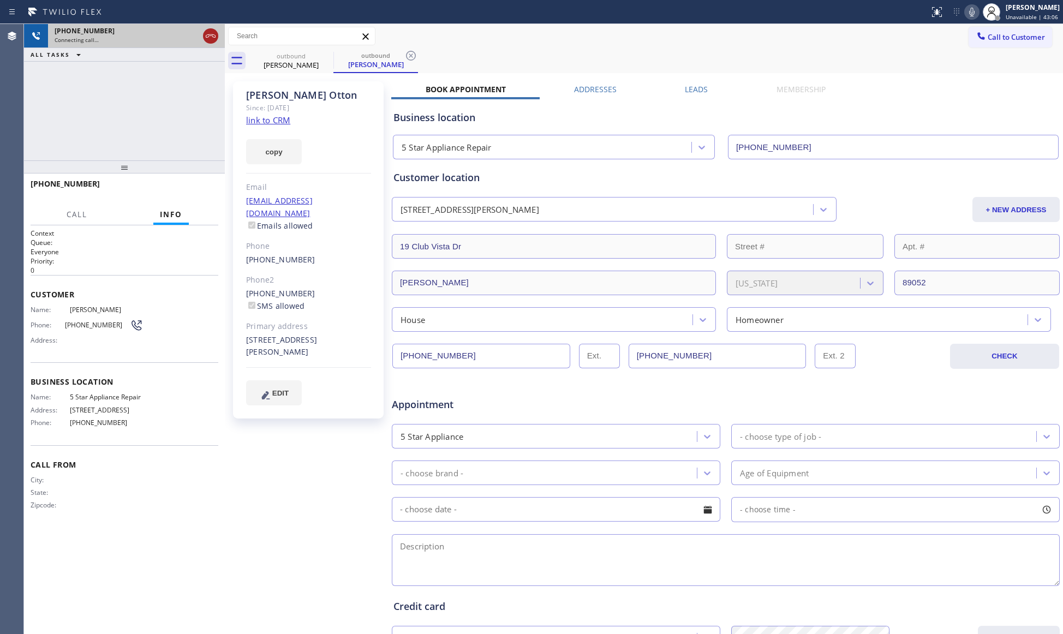
drag, startPoint x: 213, startPoint y: 47, endPoint x: 212, endPoint y: 37, distance: 9.8
click at [213, 43] on div "[PHONE_NUMBER] Connecting call…" at bounding box center [124, 36] width 201 height 24
click at [212, 36] on icon at bounding box center [210, 35] width 13 height 13
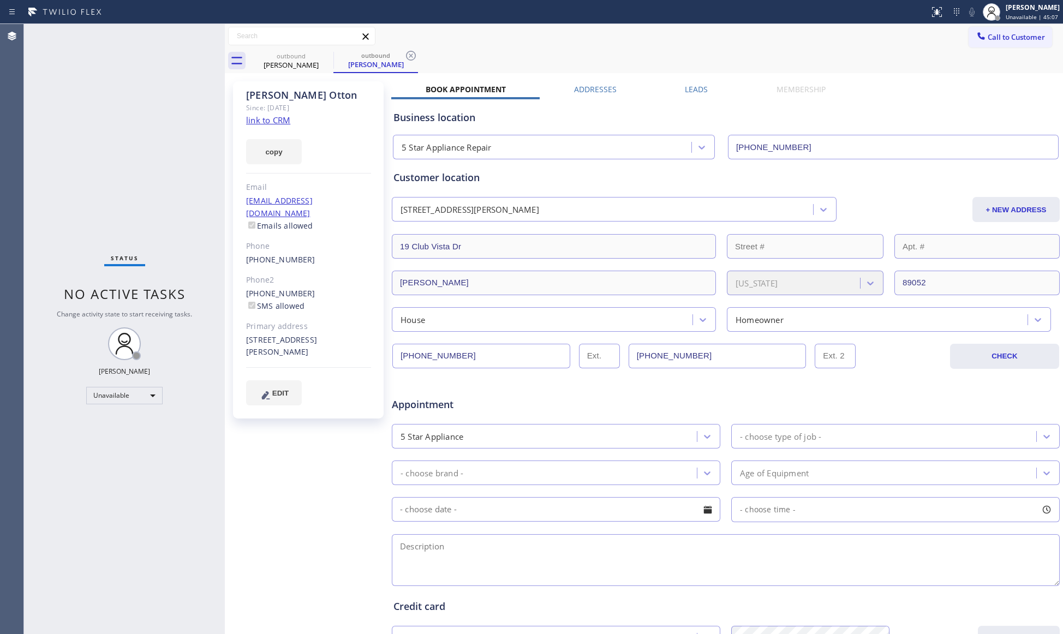
drag, startPoint x: 228, startPoint y: 29, endPoint x: 573, endPoint y: 38, distance: 344.6
click at [585, 28] on div "Call to Customer Outbound call Location 5 Star Appliance Repair Your caller id …" at bounding box center [644, 36] width 839 height 19
drag, startPoint x: 414, startPoint y: 53, endPoint x: 347, endPoint y: 52, distance: 66.6
click at [411, 53] on icon at bounding box center [411, 55] width 13 height 13
click at [322, 54] on icon at bounding box center [326, 55] width 13 height 13
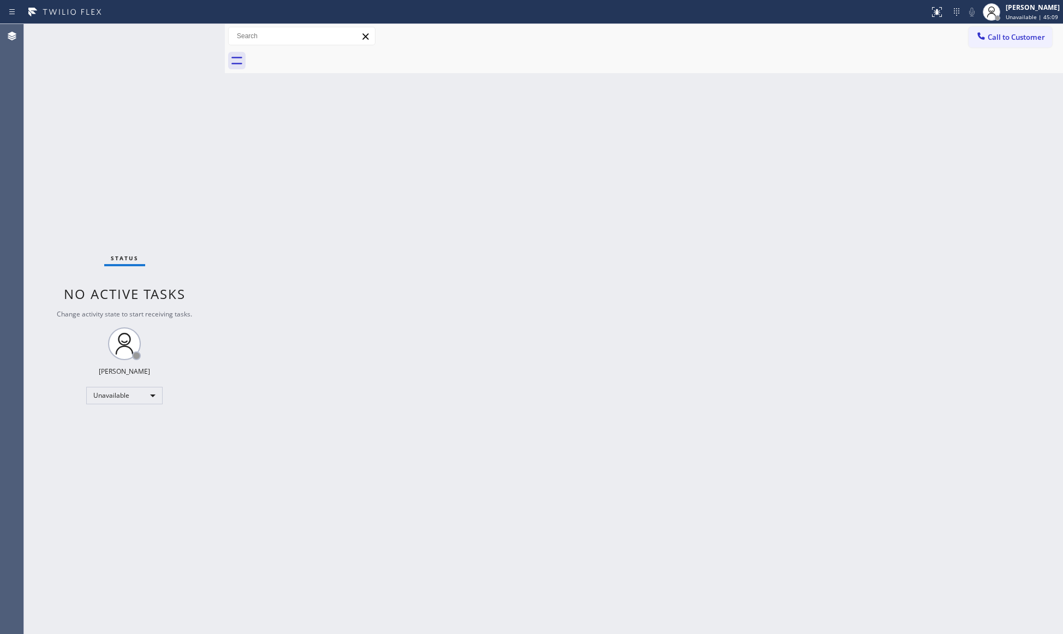
click at [324, 54] on div at bounding box center [656, 61] width 815 height 25
click at [975, 39] on div at bounding box center [981, 37] width 13 height 13
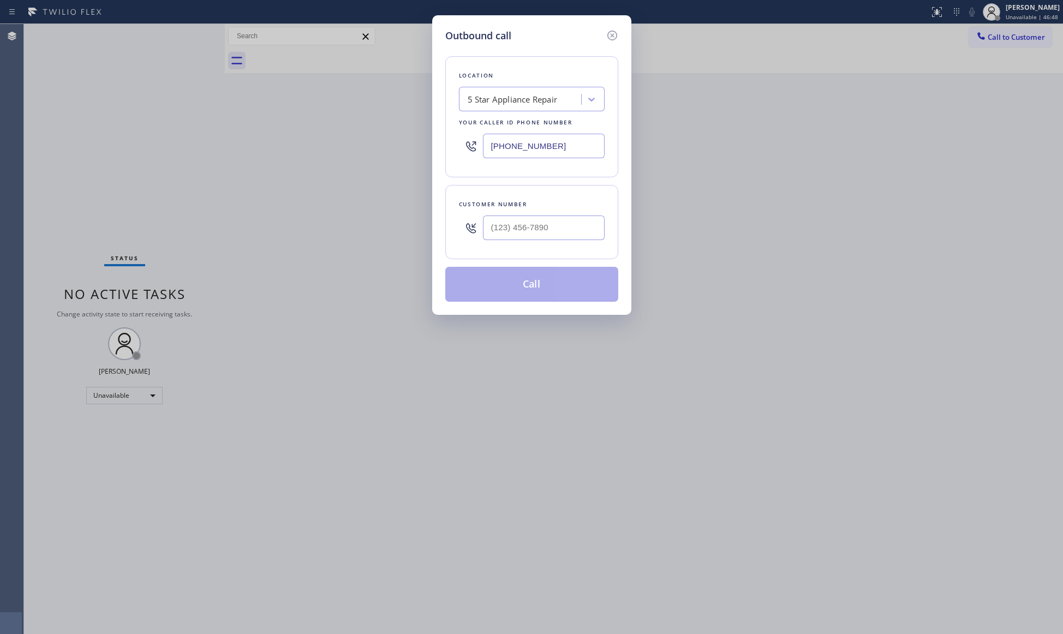
drag, startPoint x: 534, startPoint y: 149, endPoint x: 455, endPoint y: 140, distance: 79.7
click at [456, 140] on div "Location 5 Star Appliance Repair Your caller id phone number [PHONE_NUMBER]" at bounding box center [531, 116] width 173 height 121
paste input "206) 594-3688"
type input "[PHONE_NUMBER]"
click at [577, 233] on input "(___) ___-____" at bounding box center [544, 228] width 122 height 25
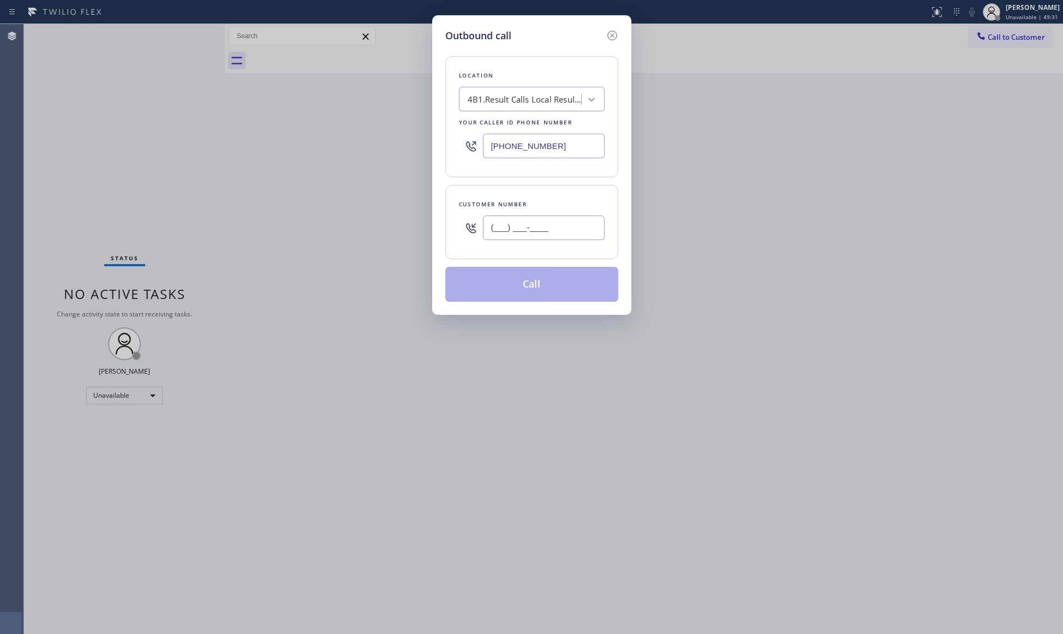
paste input "701) 306-7803"
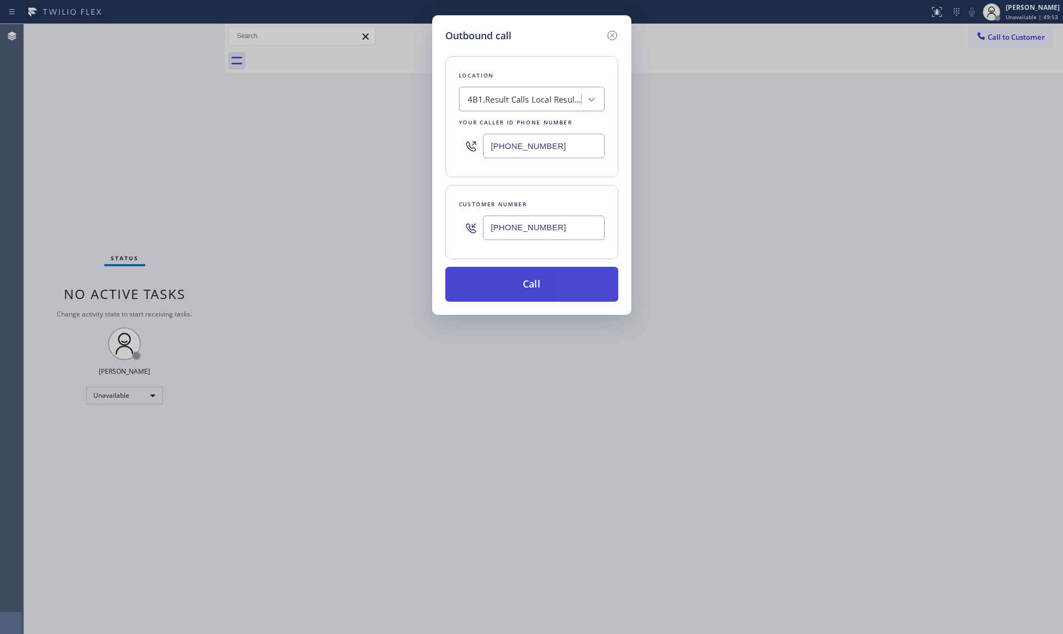
type input "[PHONE_NUMBER]"
click at [501, 280] on button "Call" at bounding box center [531, 284] width 173 height 35
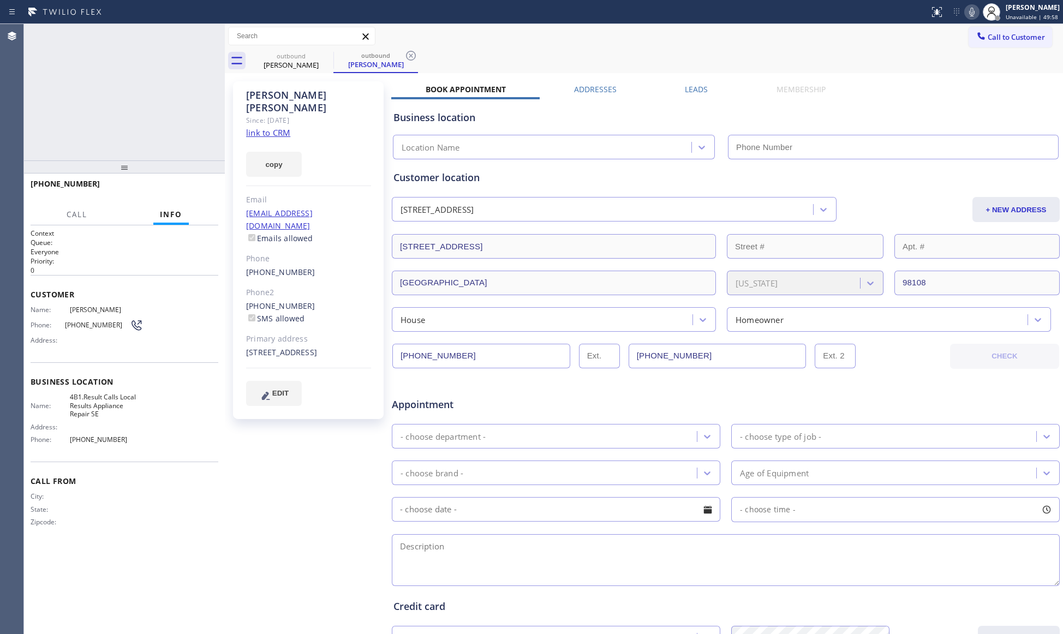
type input "[PHONE_NUMBER]"
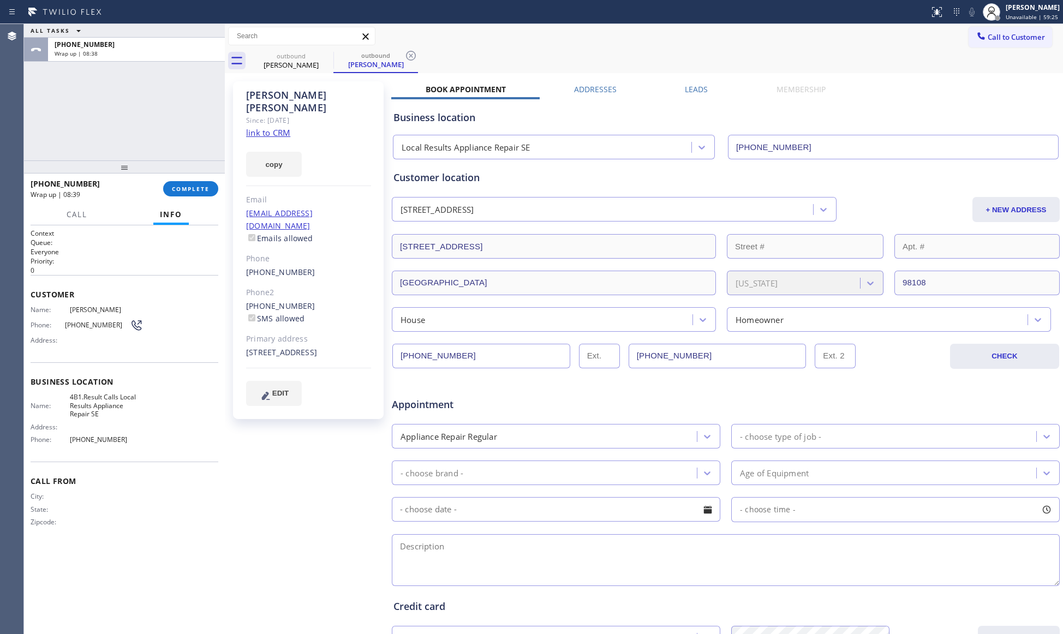
click at [188, 180] on div "[PHONE_NUMBER] Wrap up | 08:39 COMPLETE" at bounding box center [125, 189] width 188 height 28
click at [180, 192] on span "COMPLETE" at bounding box center [191, 189] width 38 height 8
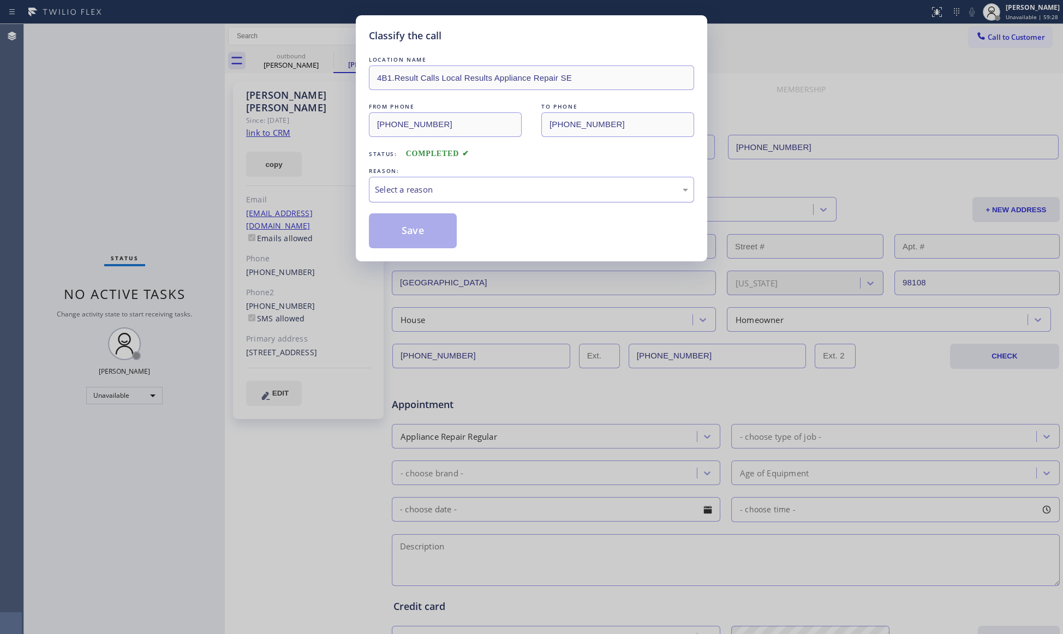
click at [391, 192] on div "Select a reason" at bounding box center [531, 189] width 313 height 13
click at [402, 230] on button "Save" at bounding box center [413, 230] width 88 height 35
click at [295, 177] on div "Classify the call LOCATION NAME 4B1.Result Calls Local Results Appliance Repair…" at bounding box center [531, 317] width 1063 height 634
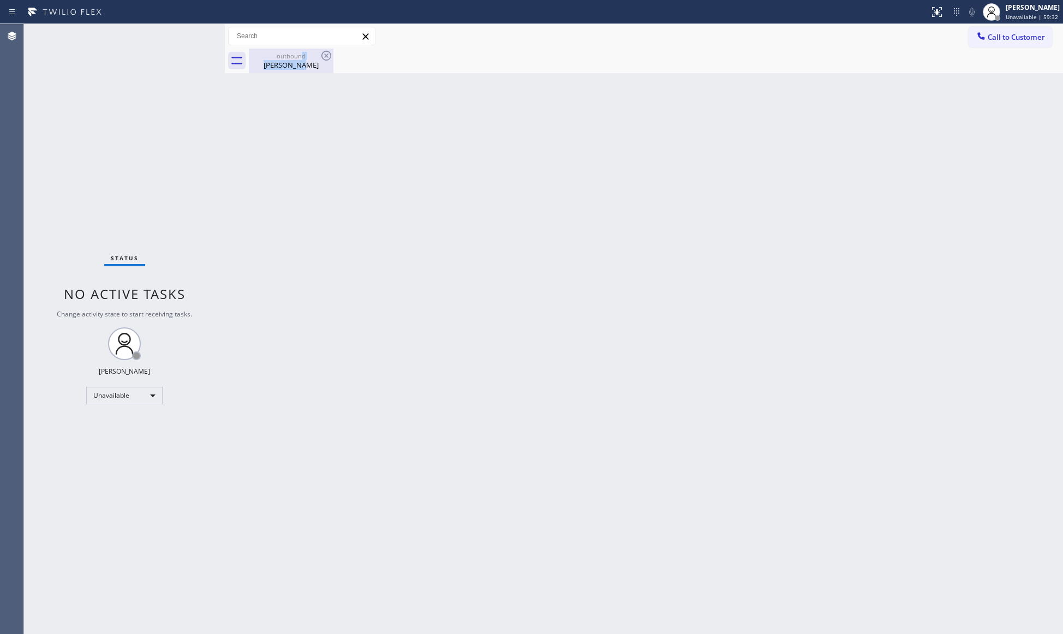
drag, startPoint x: 301, startPoint y: 57, endPoint x: 314, endPoint y: 61, distance: 13.6
click at [301, 60] on div "outbound [PERSON_NAME]" at bounding box center [291, 61] width 82 height 25
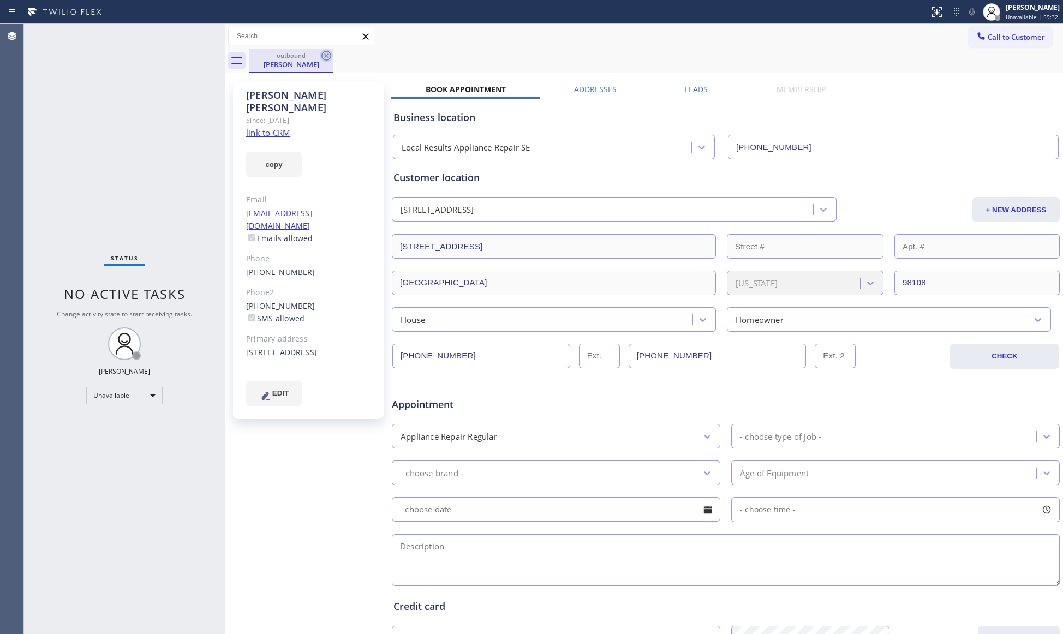
click at [322, 60] on icon at bounding box center [326, 55] width 13 height 13
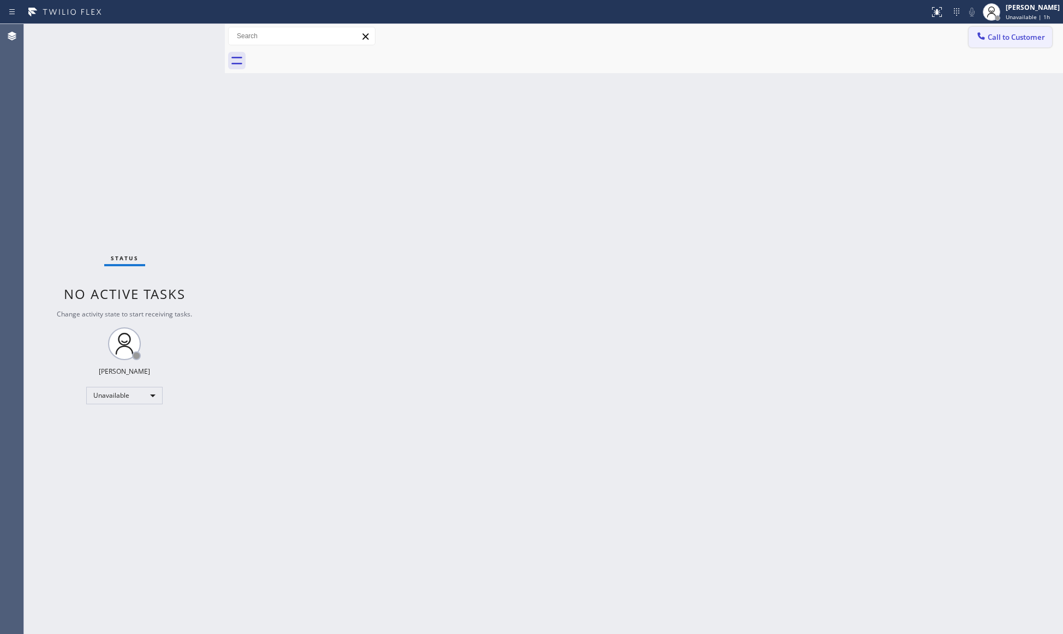
click at [999, 34] on span "Call to Customer" at bounding box center [1016, 37] width 57 height 10
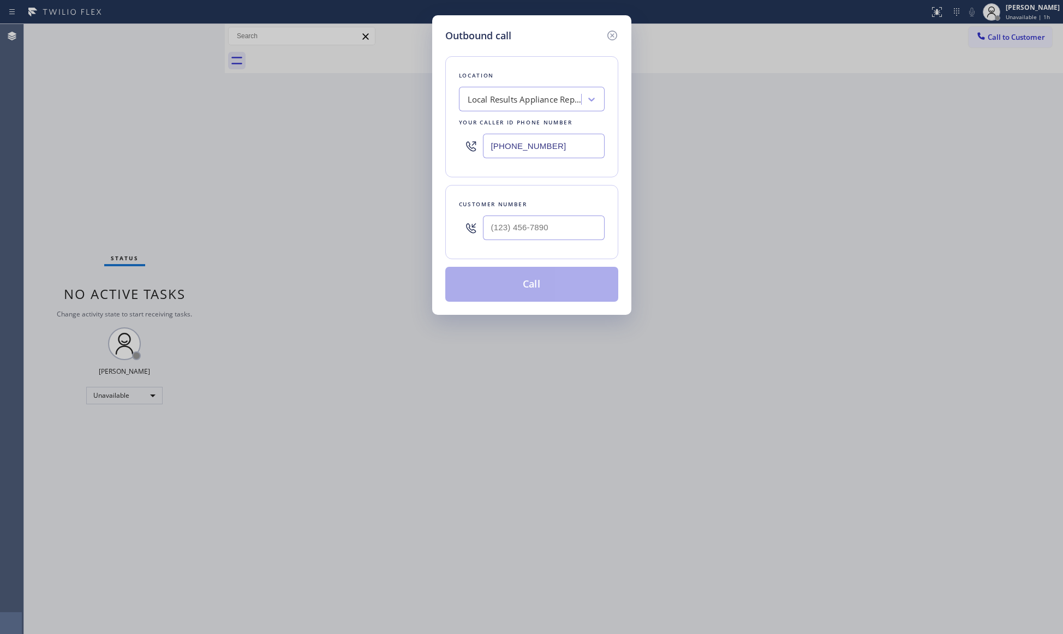
drag, startPoint x: 562, startPoint y: 147, endPoint x: 450, endPoint y: 147, distance: 111.9
click at [450, 147] on div "Location Local Results Appliance Repair SE Your caller id phone number [PHONE_N…" at bounding box center [531, 116] width 173 height 121
paste input "425) 333-7161"
type input "[PHONE_NUMBER]"
click at [520, 234] on input "(___) ___-____" at bounding box center [544, 228] width 122 height 25
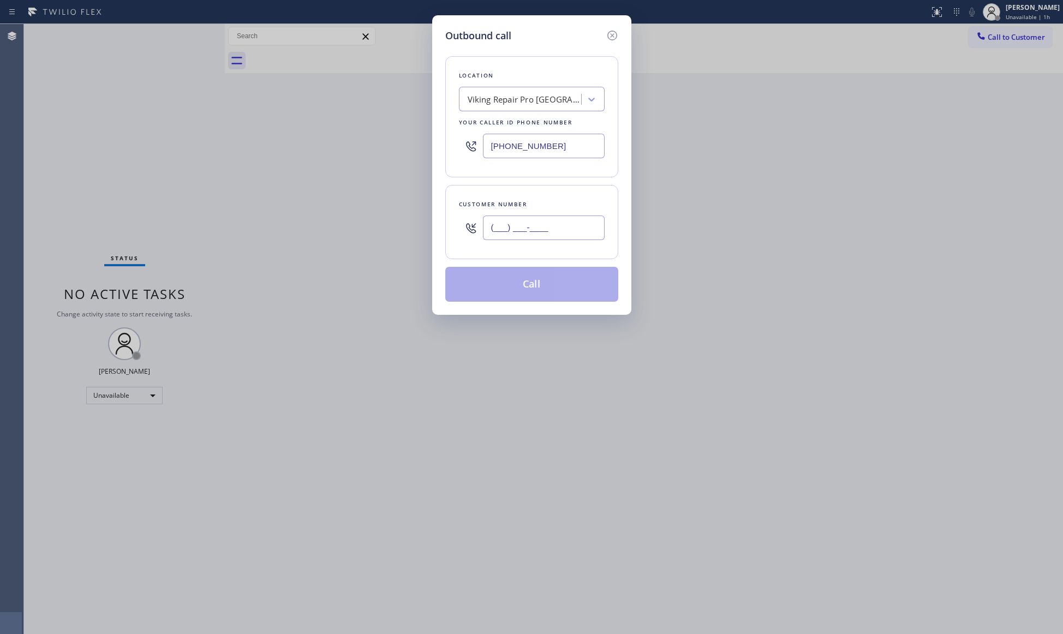
paste input "425) 329-2525"
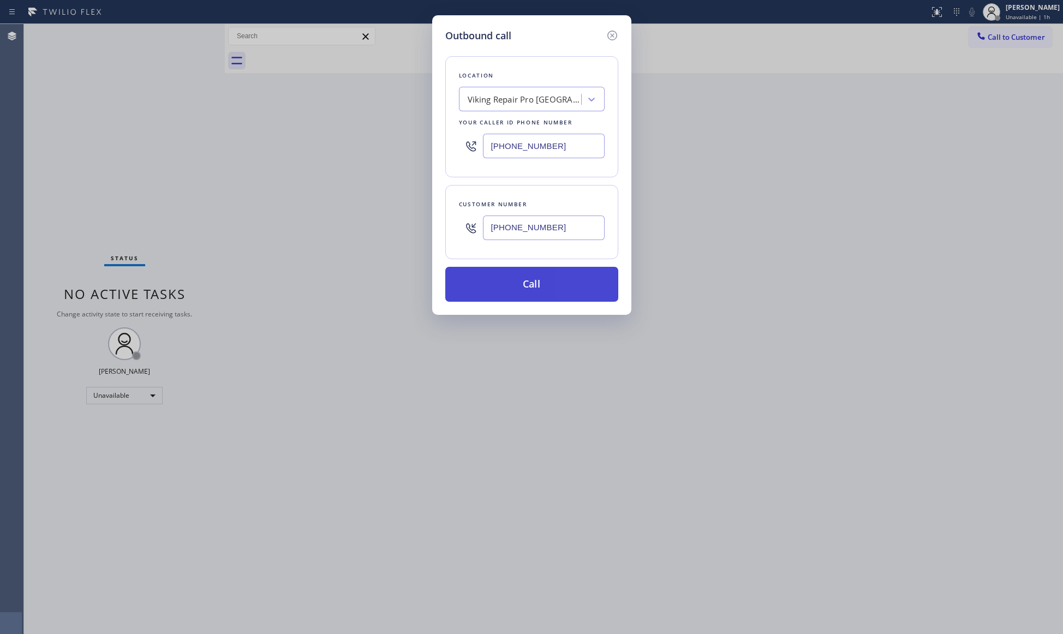
type input "[PHONE_NUMBER]"
click at [531, 286] on button "Call" at bounding box center [531, 284] width 173 height 35
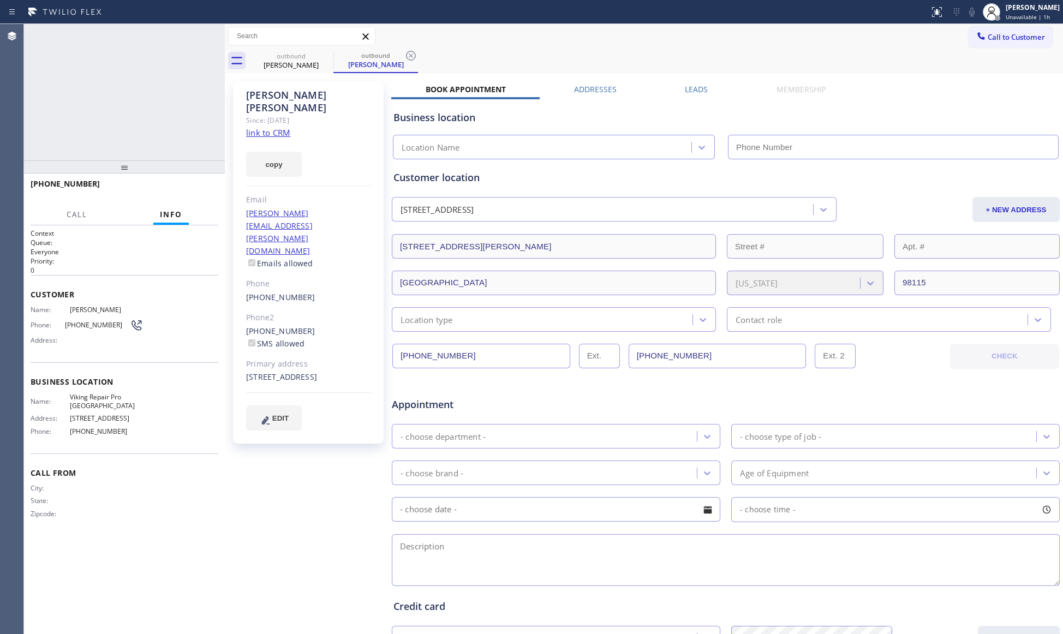
type input "[PHONE_NUMBER]"
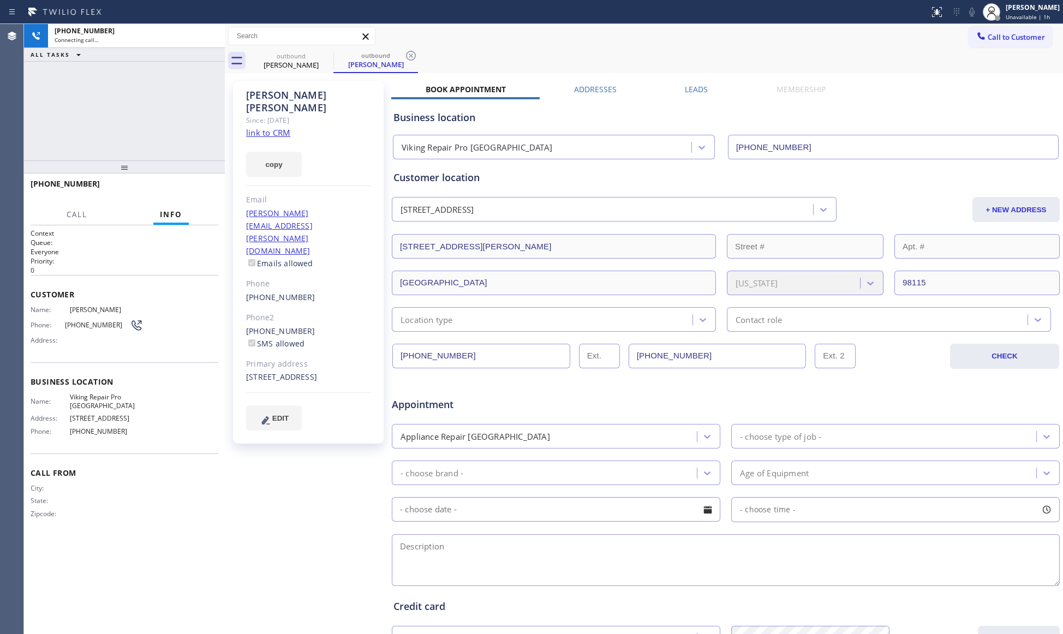
drag, startPoint x: 634, startPoint y: 19, endPoint x: 602, endPoint y: 25, distance: 33.4
click at [619, 21] on div "Status report No issues detected If you experience an issue, please download th…" at bounding box center [531, 12] width 1063 height 24
click at [415, 59] on icon at bounding box center [411, 55] width 13 height 13
click at [412, 47] on div "Call to Customer Outbound call Location Viking Repair Pro [GEOGRAPHIC_DATA] You…" at bounding box center [644, 36] width 839 height 25
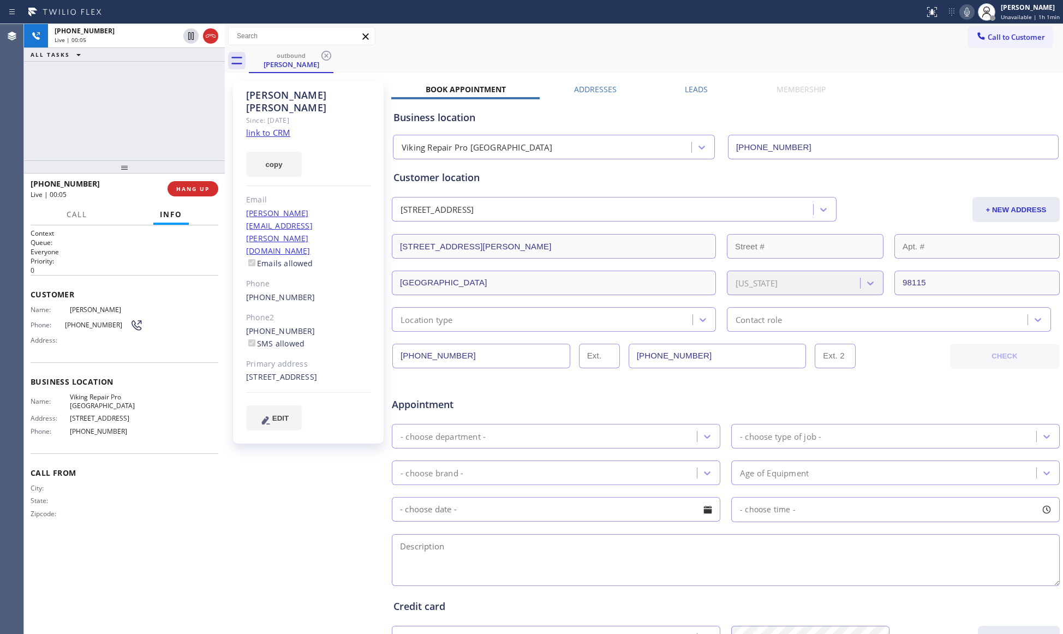
click at [200, 199] on div "[PHONE_NUMBER] Live | 00:05 HANG UP" at bounding box center [125, 189] width 188 height 28
click at [199, 197] on div "[PHONE_NUMBER] Live | 00:06 HANG UP" at bounding box center [125, 189] width 188 height 28
click at [199, 195] on div "[PHONE_NUMBER] Live | 00:06 HANG UP" at bounding box center [125, 189] width 188 height 28
click at [199, 195] on button "HANG UP" at bounding box center [193, 188] width 51 height 15
click at [197, 194] on button "HANG UP" at bounding box center [193, 188] width 51 height 15
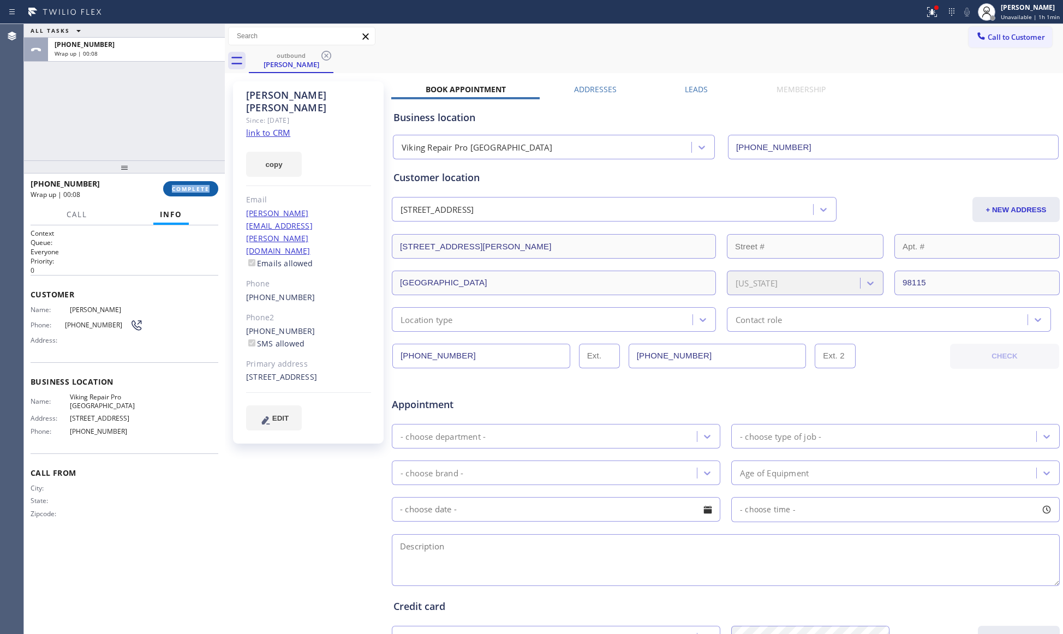
click at [198, 188] on span "COMPLETE" at bounding box center [191, 189] width 38 height 8
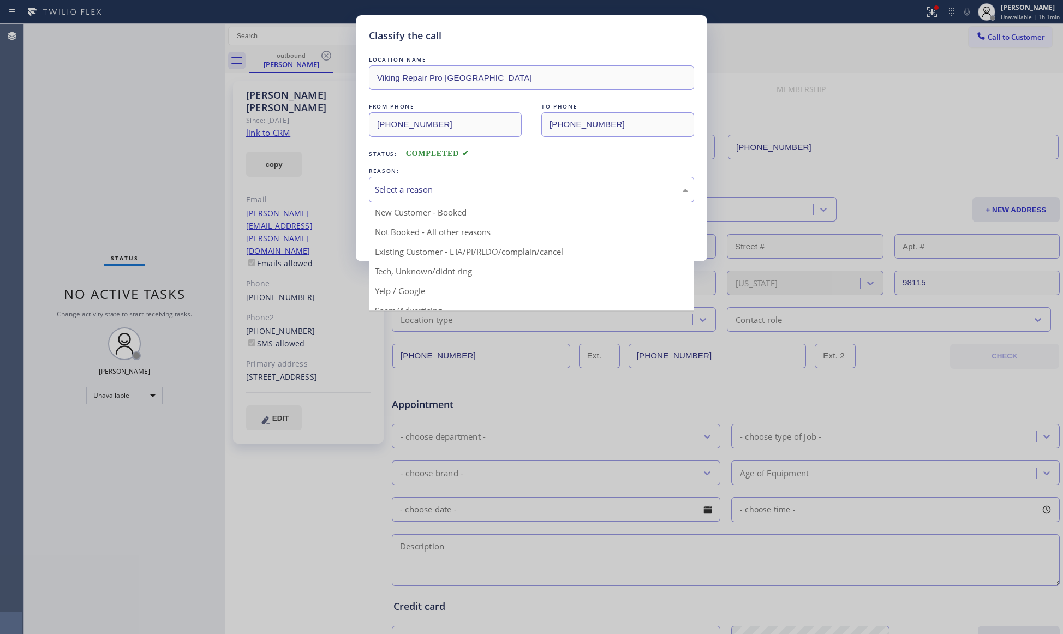
click at [413, 196] on div "Select a reason" at bounding box center [531, 189] width 313 height 13
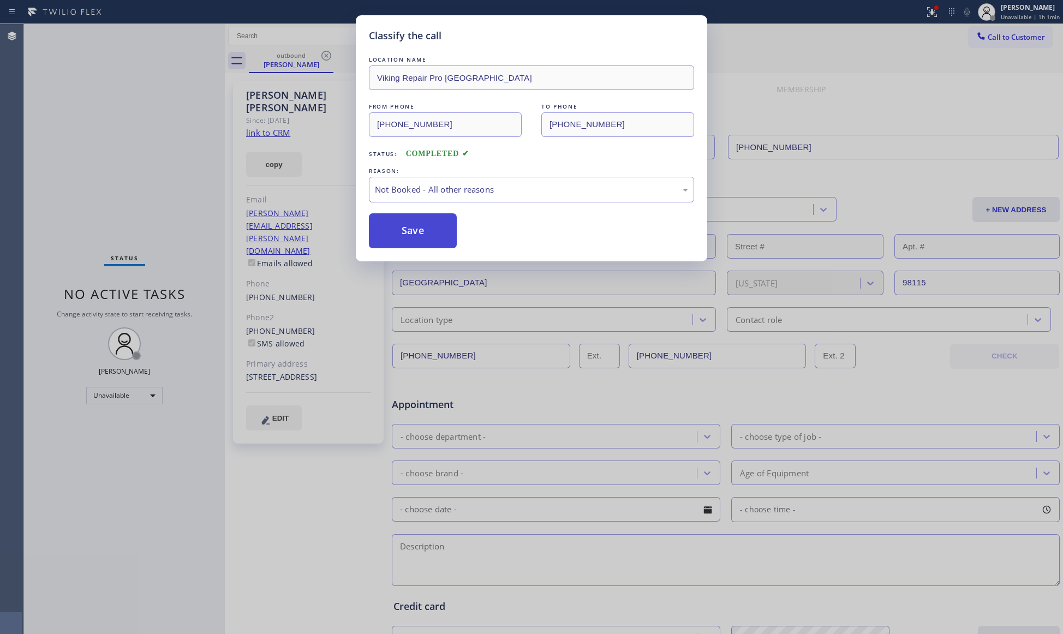
click at [409, 239] on button "Save" at bounding box center [413, 230] width 88 height 35
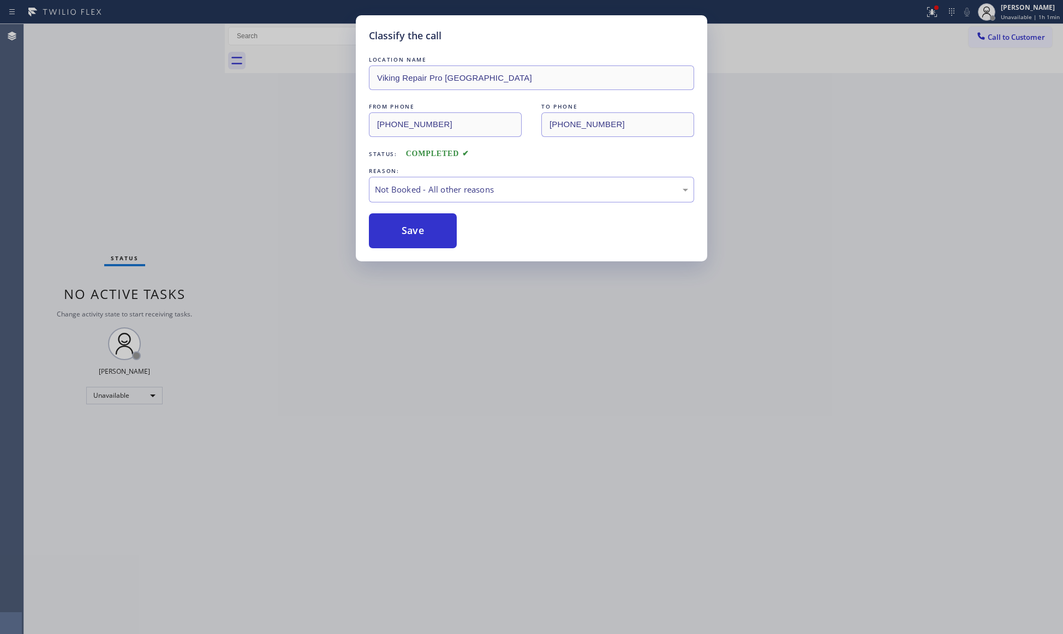
click at [944, 14] on div "Status report Issues detected These issues could affect your workflow. Please c…" at bounding box center [531, 317] width 1063 height 634
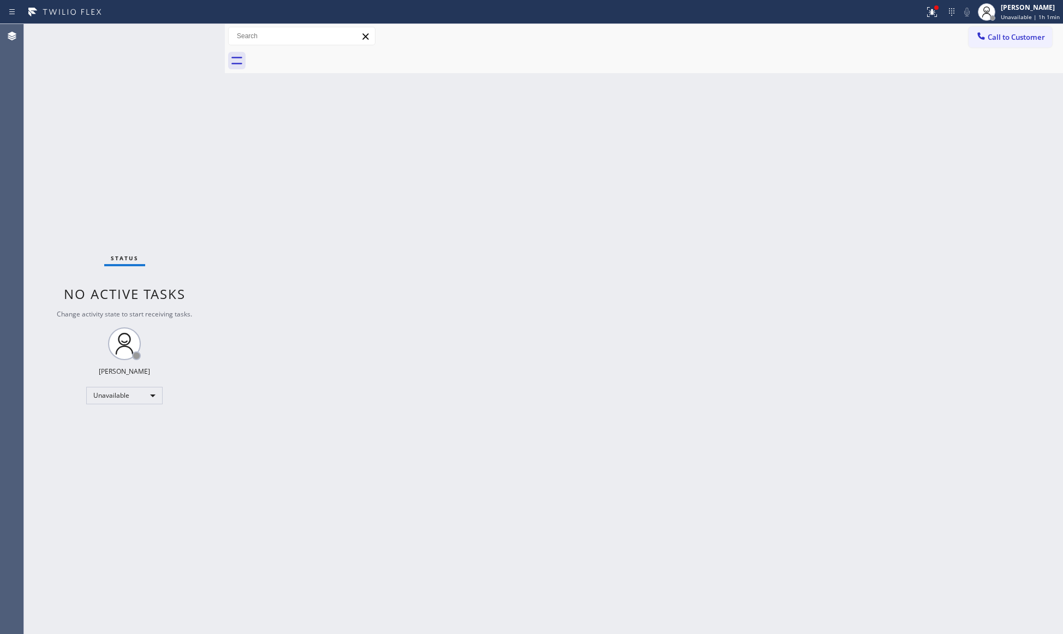
drag, startPoint x: 942, startPoint y: 9, endPoint x: 902, endPoint y: 91, distance: 90.6
click at [941, 13] on div at bounding box center [932, 11] width 24 height 13
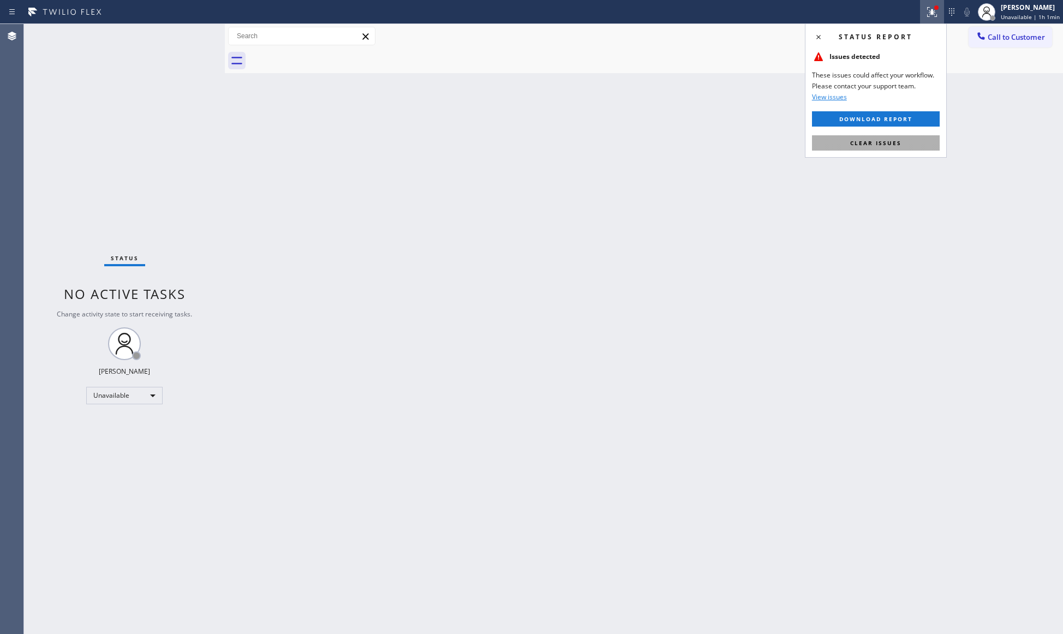
click at [881, 144] on span "Clear issues" at bounding box center [876, 143] width 51 height 8
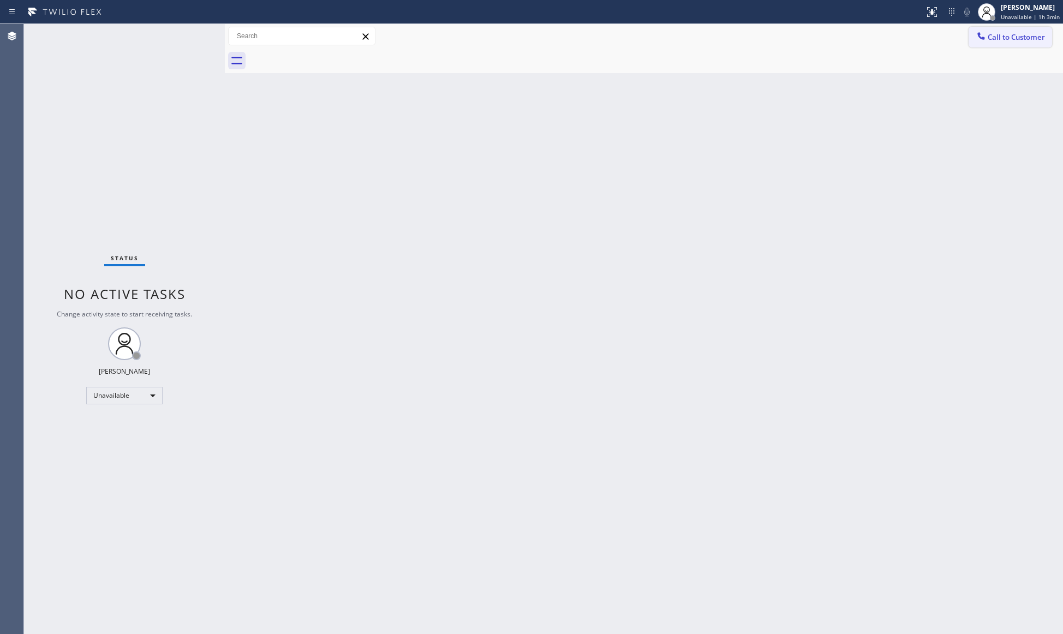
click at [981, 34] on icon at bounding box center [981, 36] width 11 height 11
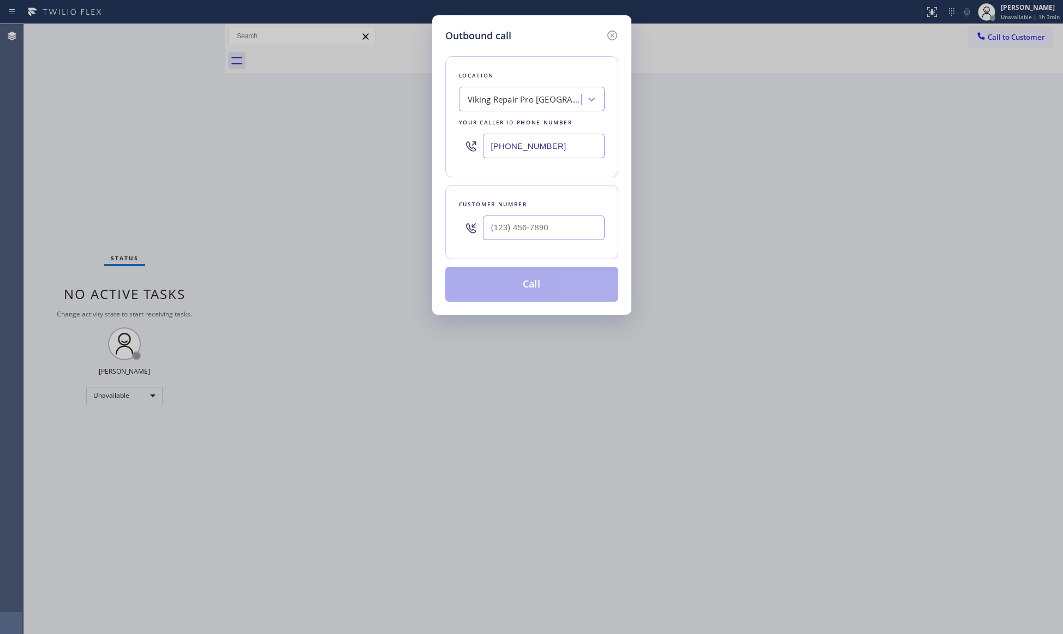
drag, startPoint x: 605, startPoint y: 140, endPoint x: 463, endPoint y: 147, distance: 142.1
click at [463, 147] on div "Location Viking Repair Pro [GEOGRAPHIC_DATA] Your caller id phone number [PHONE…" at bounding box center [531, 116] width 173 height 121
click at [557, 148] on input "[PHONE_NUMBER]" at bounding box center [544, 146] width 122 height 25
drag, startPoint x: 557, startPoint y: 148, endPoint x: 494, endPoint y: 144, distance: 62.9
click at [494, 144] on input "[PHONE_NUMBER]" at bounding box center [544, 146] width 122 height 25
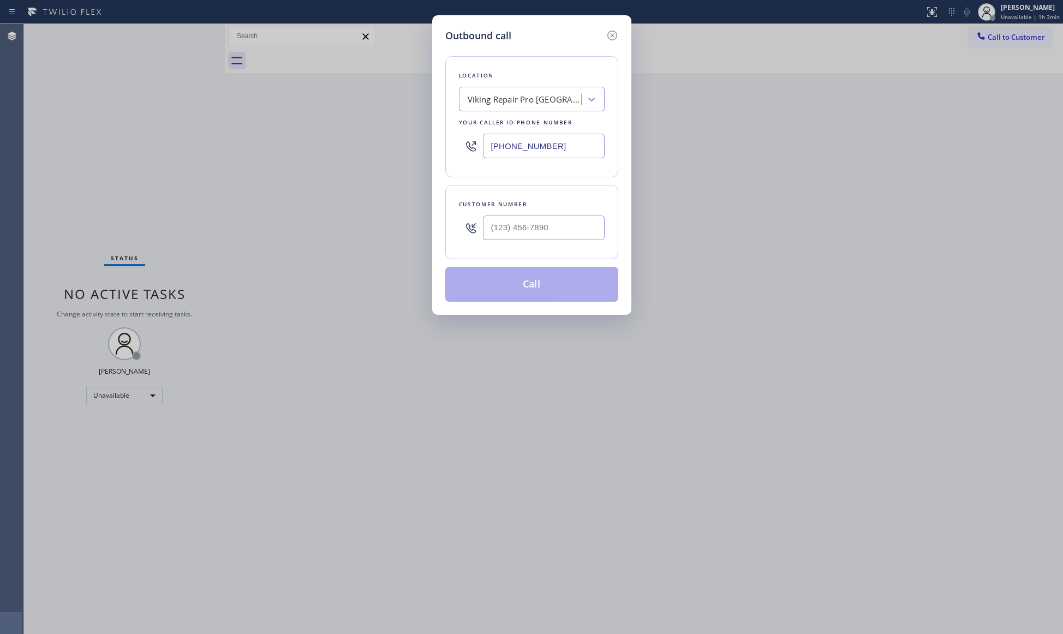
paste input "562) 469-5558"
type input "[PHONE_NUMBER]"
click at [552, 229] on input "(___) ___-____" at bounding box center [544, 228] width 122 height 25
paste input "858) 829-4109"
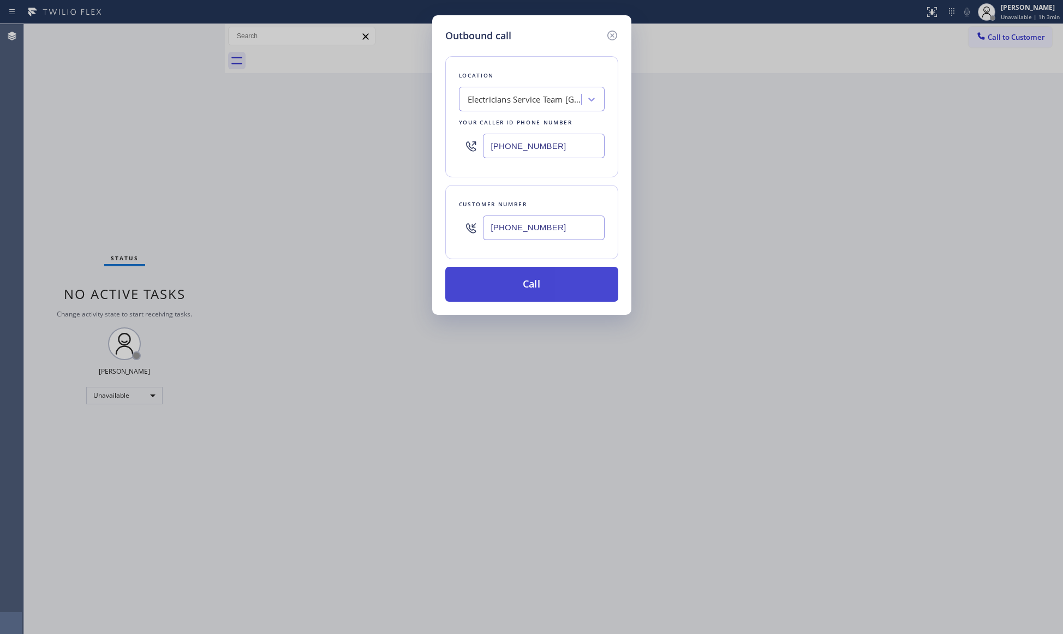
type input "[PHONE_NUMBER]"
click at [530, 289] on button "Call" at bounding box center [531, 284] width 173 height 35
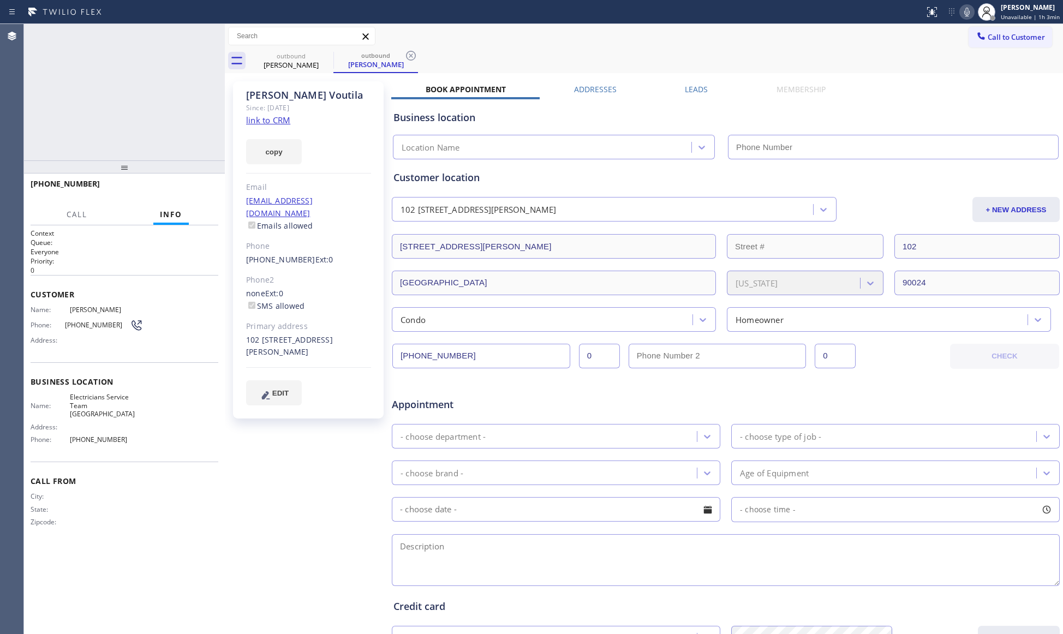
type input "[PHONE_NUMBER]"
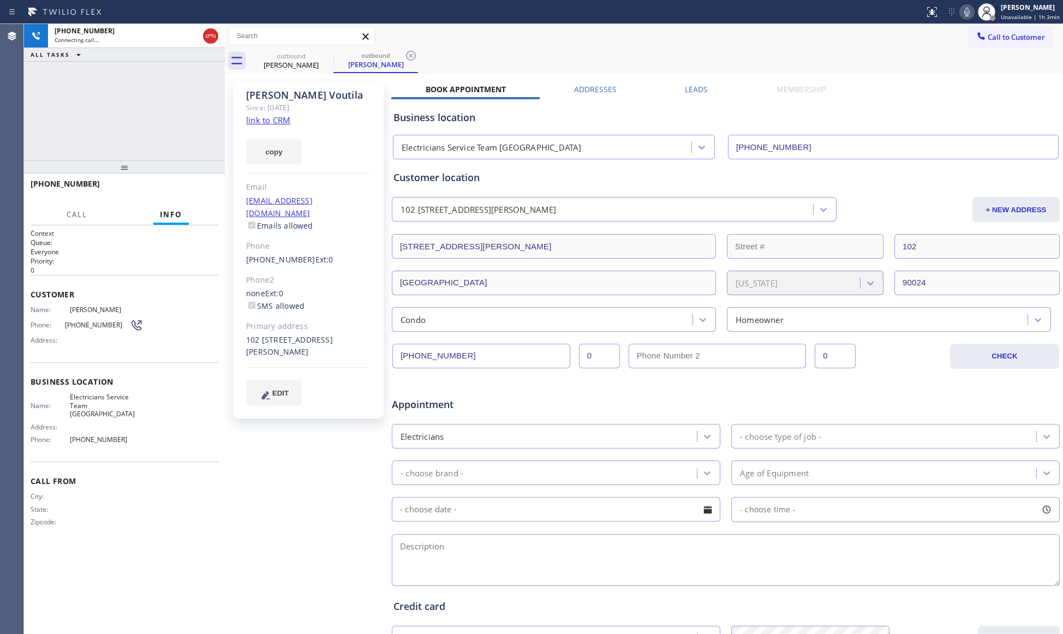
click at [405, 55] on icon at bounding box center [411, 55] width 13 height 13
click at [176, 134] on div "[PHONE_NUMBER] Live | 00:05 ALL TASKS ALL TASKS ACTIVE TASKS TASKS IN WRAP UP" at bounding box center [124, 92] width 201 height 136
click at [204, 210] on div "Call Info" at bounding box center [125, 215] width 188 height 22
click at [193, 191] on span "HANG UP" at bounding box center [192, 189] width 33 height 8
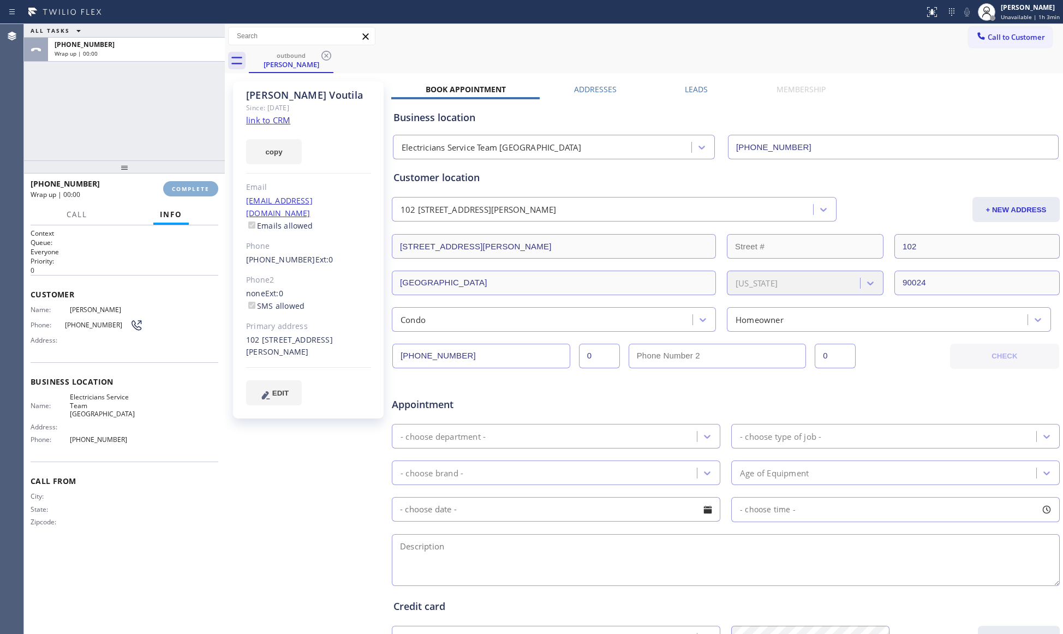
click at [194, 191] on span "COMPLETE" at bounding box center [191, 189] width 38 height 8
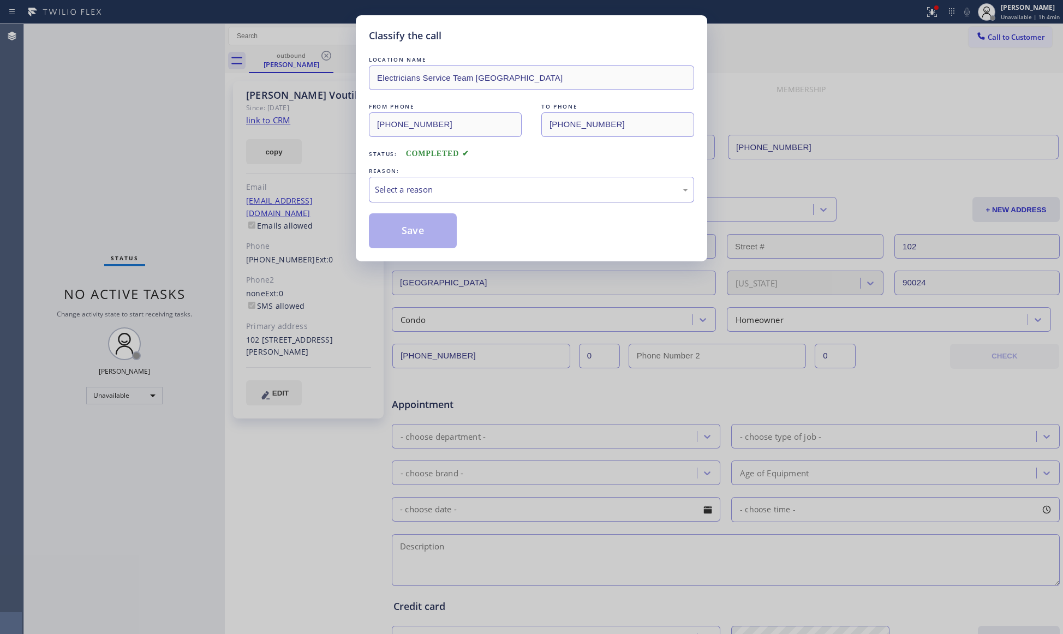
click at [439, 184] on div "Select a reason" at bounding box center [531, 189] width 313 height 13
click at [413, 234] on button "Save" at bounding box center [413, 230] width 88 height 35
click at [412, 234] on button "Save" at bounding box center [413, 230] width 88 height 35
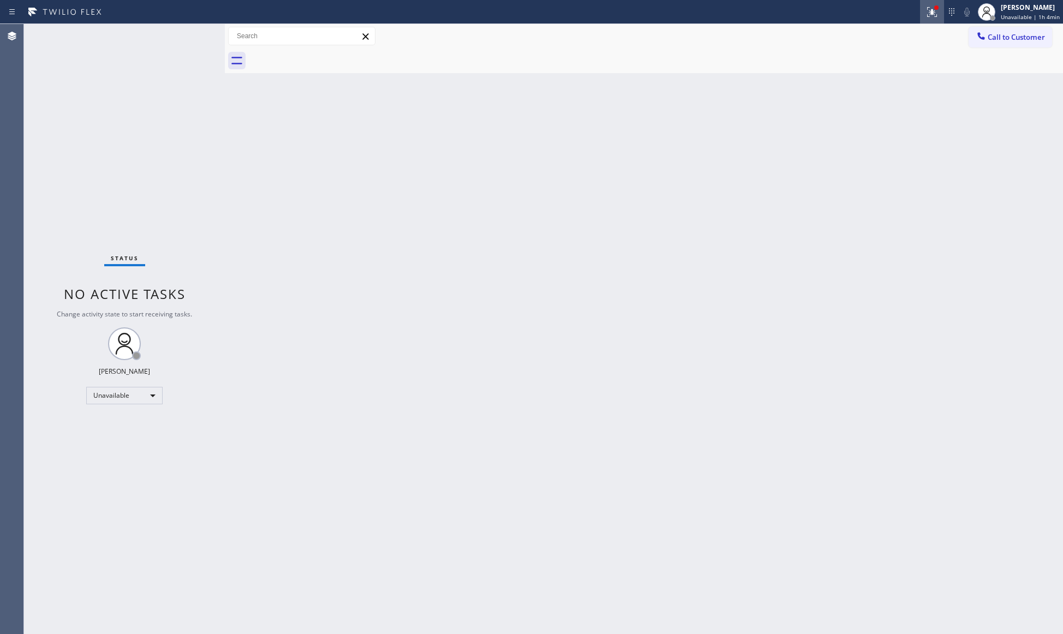
click at [931, 14] on icon at bounding box center [932, 11] width 13 height 13
click at [891, 134] on div "Status report Issues detected These issues could affect your workflow. Please c…" at bounding box center [876, 90] width 142 height 134
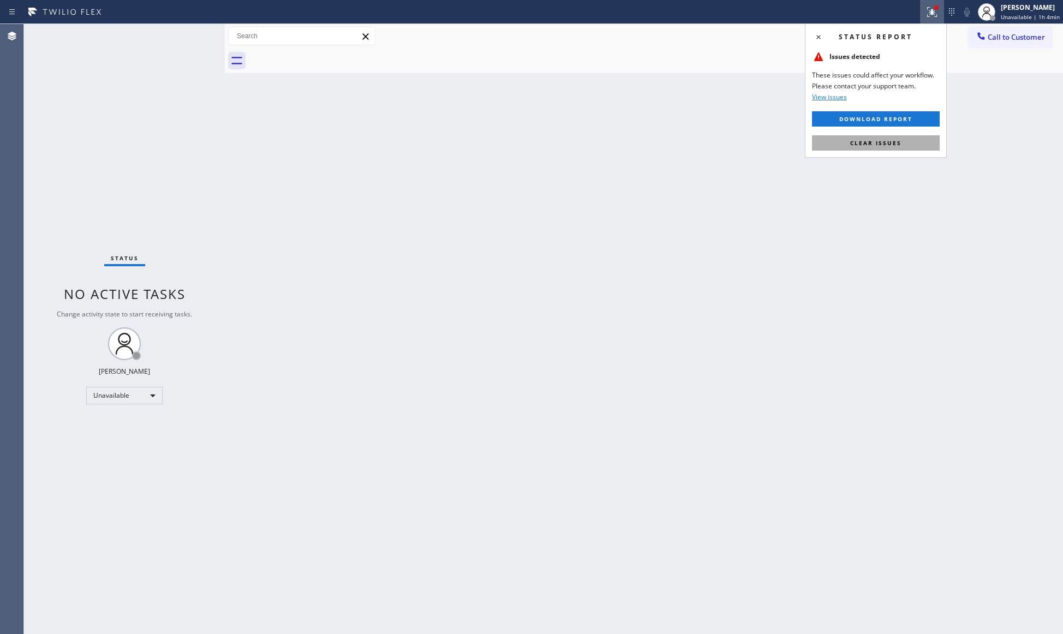
drag, startPoint x: 889, startPoint y: 141, endPoint x: 884, endPoint y: 138, distance: 5.6
click at [889, 142] on span "Clear issues" at bounding box center [876, 143] width 51 height 8
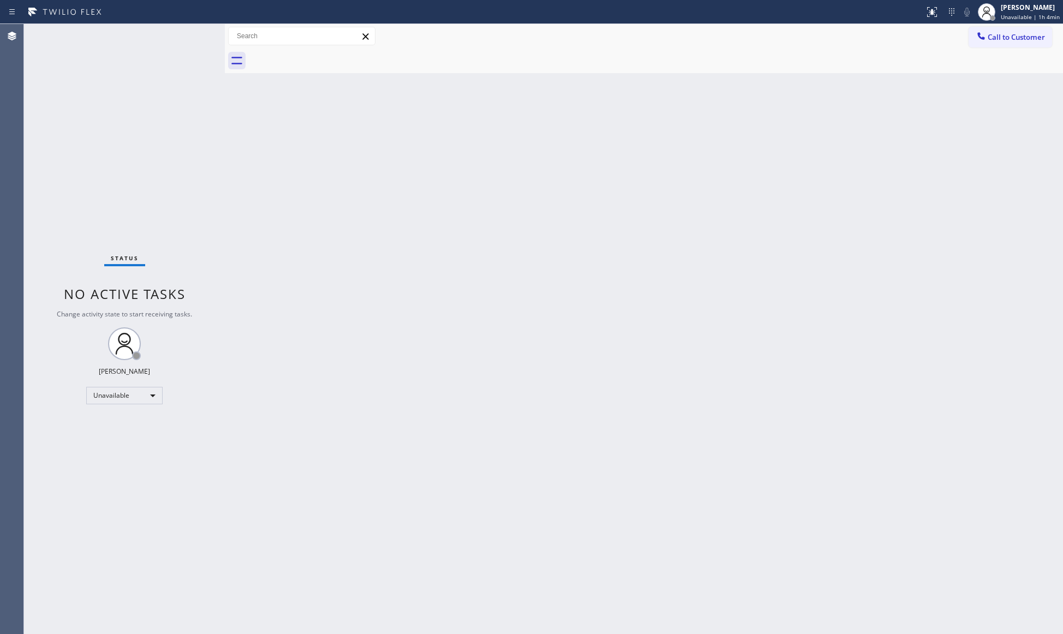
click at [915, 233] on div "Back to Dashboard Change Sender ID Customers Technicians Select a contact Outbo…" at bounding box center [644, 329] width 839 height 610
click at [1007, 45] on button "Call to Customer" at bounding box center [1011, 37] width 84 height 21
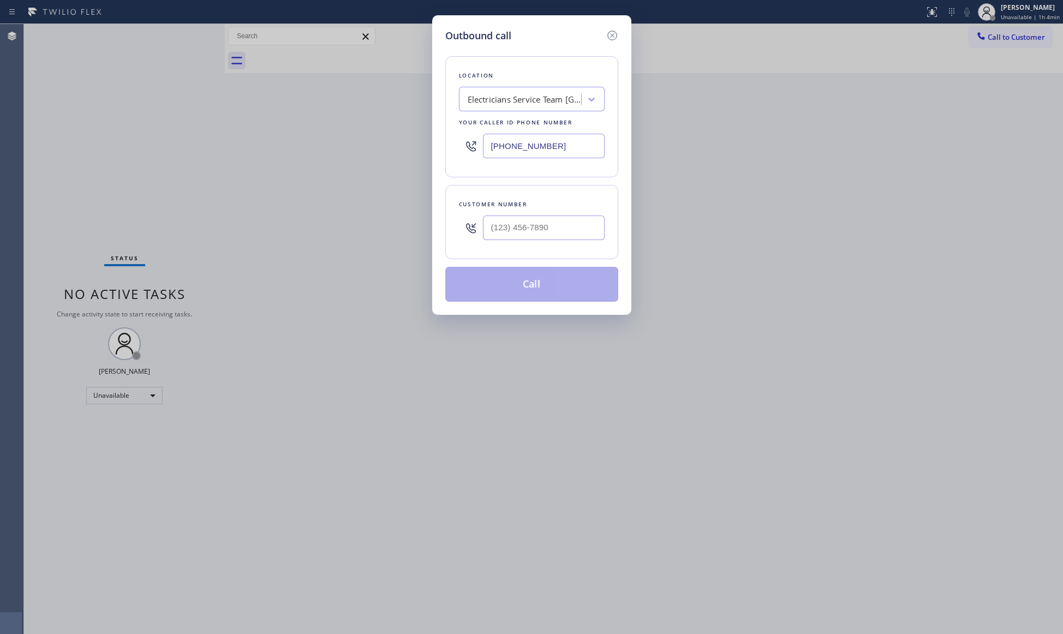
drag, startPoint x: 583, startPoint y: 155, endPoint x: 461, endPoint y: 138, distance: 123.0
click at [430, 135] on div "Outbound call Location Electricians Service Team [GEOGRAPHIC_DATA] Your caller …" at bounding box center [531, 317] width 1063 height 634
paste input "323) 310-2956"
type input "[PHONE_NUMBER]"
click at [542, 234] on input "(___) ___-____" at bounding box center [544, 228] width 122 height 25
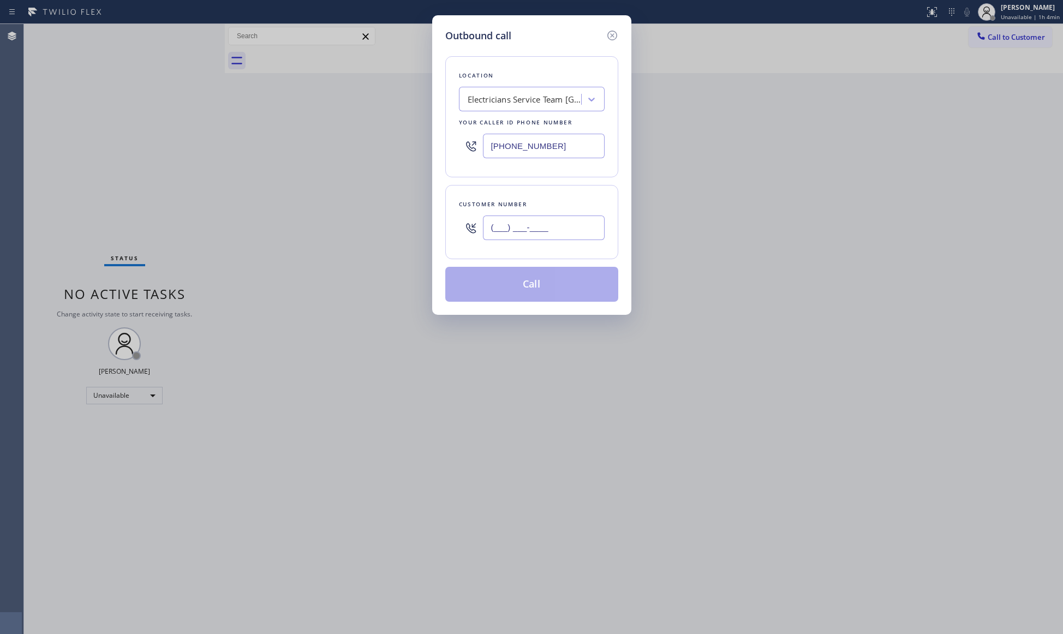
paste input "323) 329-5358"
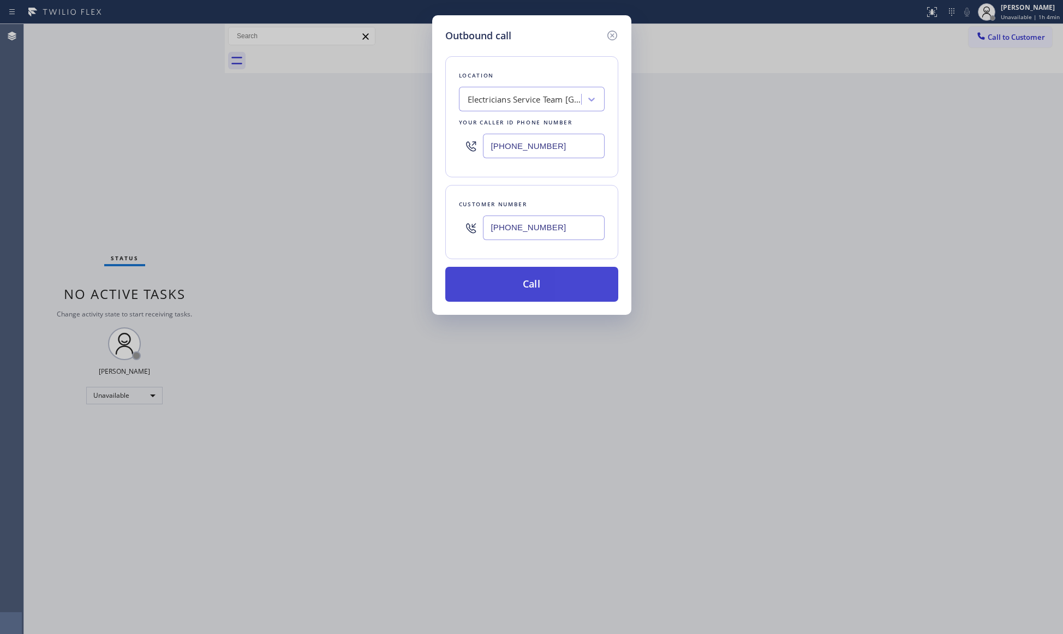
type input "[PHONE_NUMBER]"
click at [531, 289] on button "Call" at bounding box center [531, 284] width 173 height 35
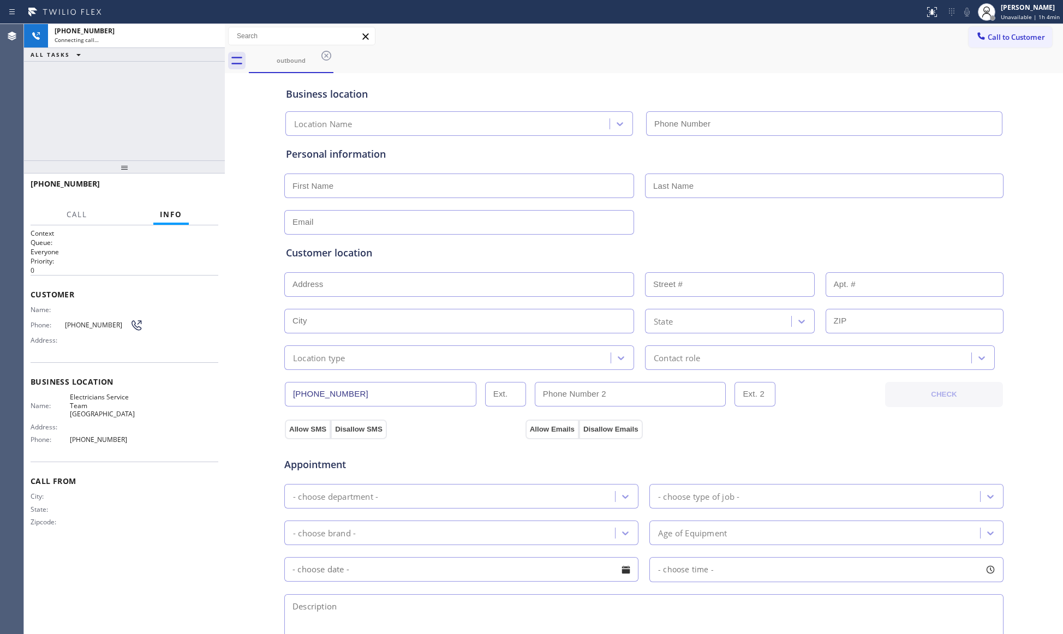
type input "[PHONE_NUMBER]"
click at [878, 106] on div "Business location Electricians Service Team [GEOGRAPHIC_DATA] [PHONE_NUMBER]" at bounding box center [644, 106] width 721 height 60
click at [500, 57] on div "outbound" at bounding box center [656, 61] width 815 height 25
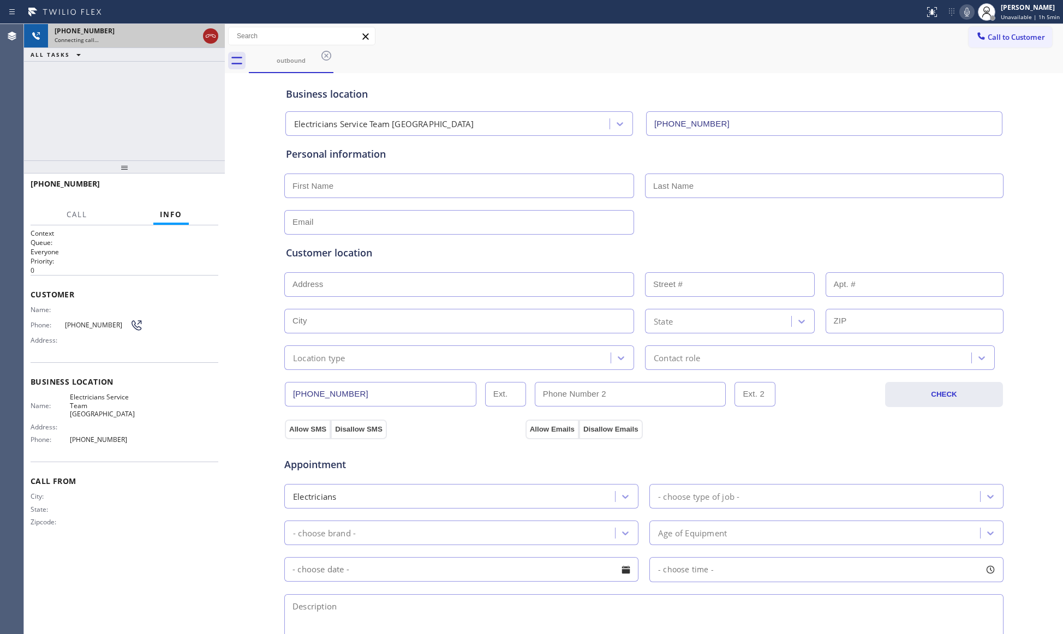
click at [207, 35] on icon at bounding box center [210, 35] width 13 height 13
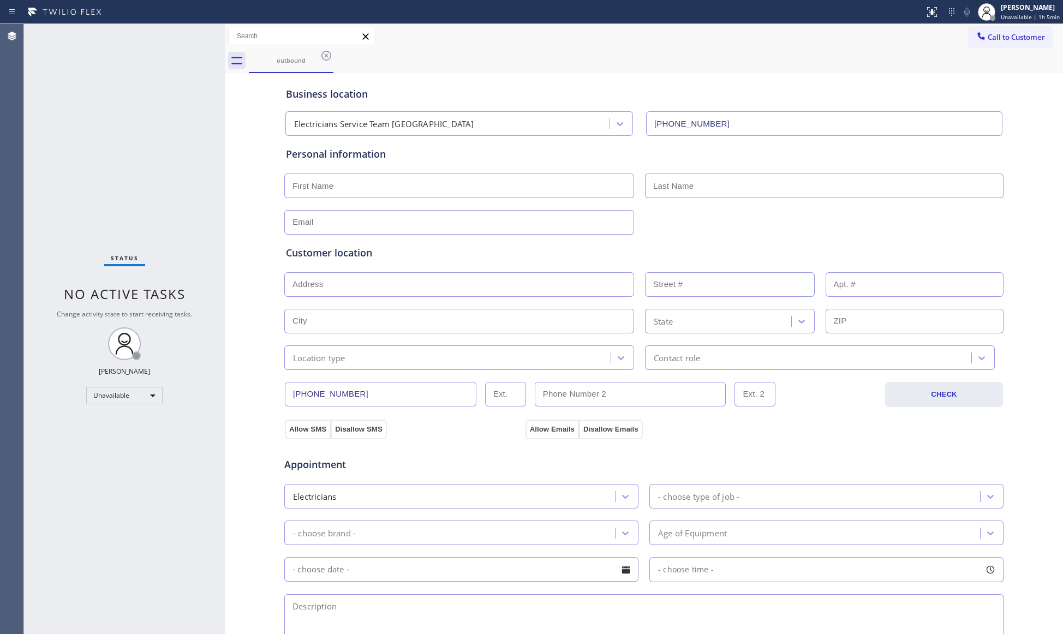
drag, startPoint x: 970, startPoint y: 36, endPoint x: 450, endPoint y: 116, distance: 526.4
click at [976, 36] on icon at bounding box center [981, 36] width 11 height 11
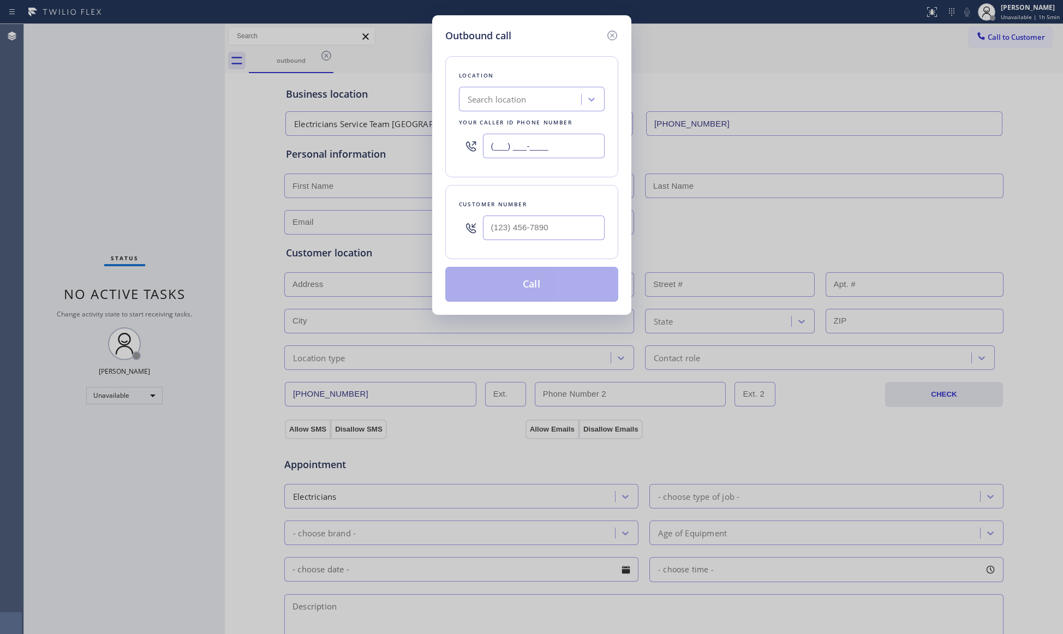
drag, startPoint x: 560, startPoint y: 152, endPoint x: 425, endPoint y: 138, distance: 135.6
click at [425, 138] on div "Outbound call Location Search location Your caller id phone number (___) ___-__…" at bounding box center [531, 317] width 1063 height 634
paste input "561) 767-8595"
type input "[PHONE_NUMBER]"
drag, startPoint x: 565, startPoint y: 238, endPoint x: 575, endPoint y: 230, distance: 13.6
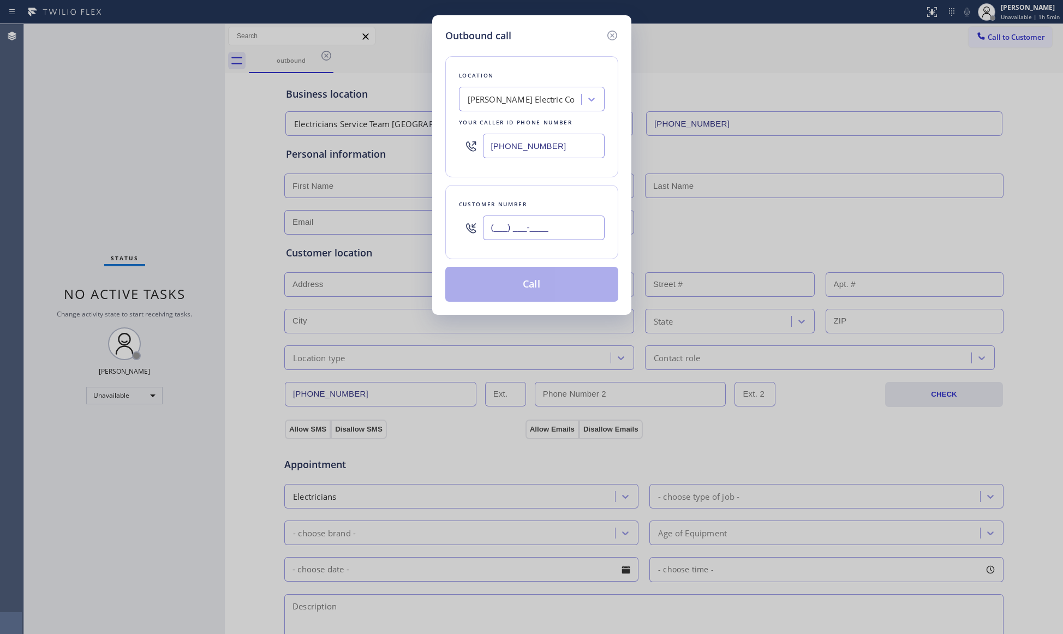
click at [566, 238] on input "(___) ___-____" at bounding box center [544, 228] width 122 height 25
paste input "904) 204-6222"
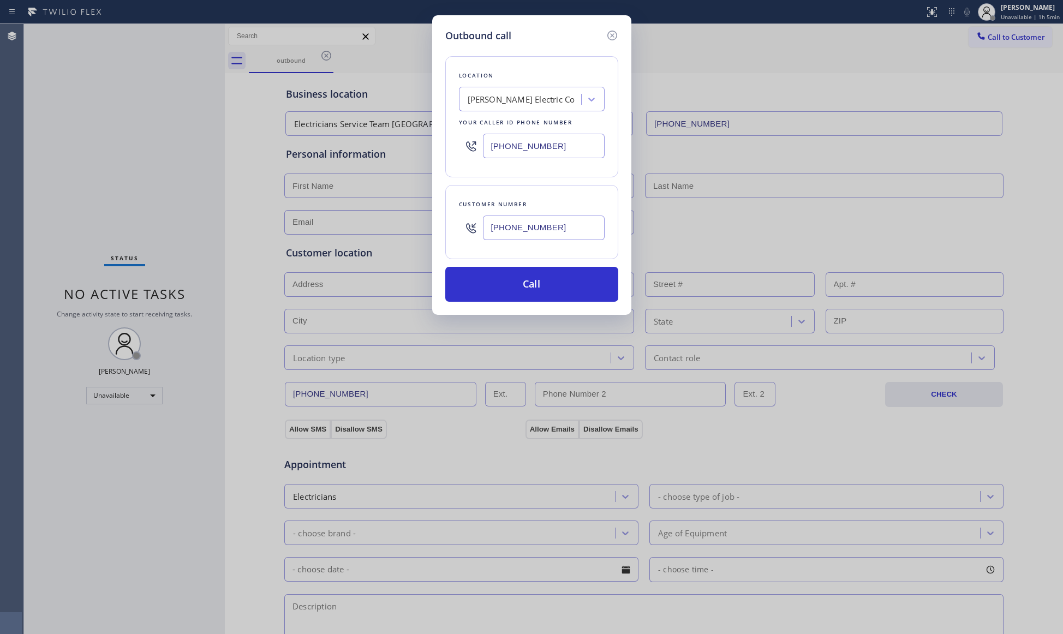
drag, startPoint x: 531, startPoint y: 222, endPoint x: 383, endPoint y: 207, distance: 148.6
click at [383, 207] on div "Outbound call Location [PERSON_NAME] Electric Co Your caller id phone number [P…" at bounding box center [531, 317] width 1063 height 634
paste input "415) 801-0840"
type input "[PHONE_NUMBER]"
drag, startPoint x: 568, startPoint y: 148, endPoint x: 448, endPoint y: 139, distance: 120.5
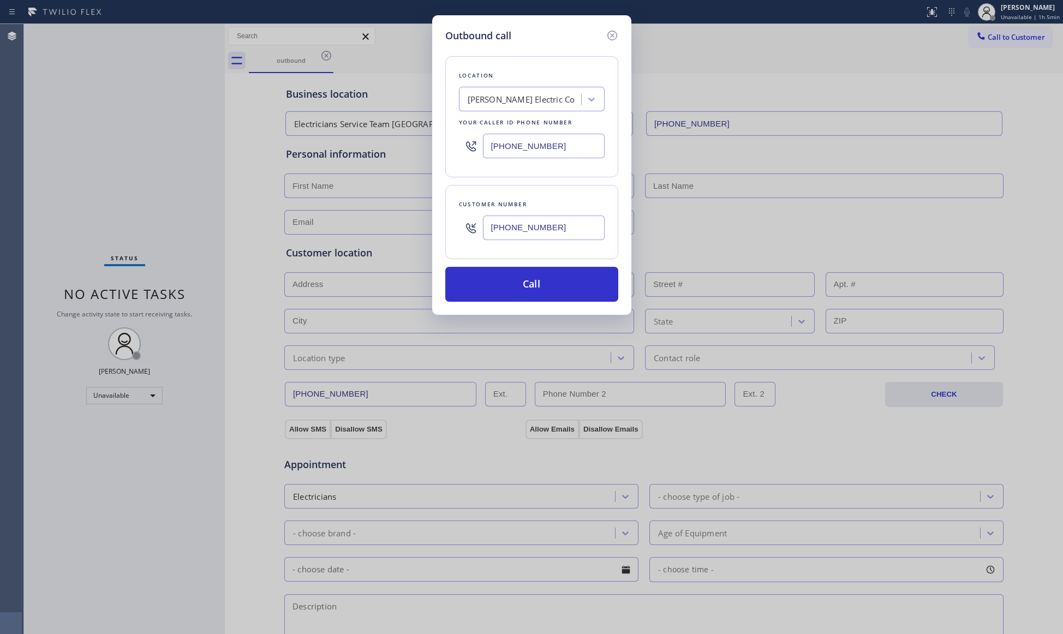
click at [448, 139] on div "Location [PERSON_NAME] Electric Co Your caller id phone number [PHONE_NUMBER]" at bounding box center [531, 116] width 173 height 121
paste input "415) 801-0840"
drag, startPoint x: 568, startPoint y: 147, endPoint x: 431, endPoint y: 142, distance: 137.1
click at [431, 142] on div "Outbound call Location [PERSON_NAME] Electricians Your caller id phone number […" at bounding box center [531, 317] width 1063 height 634
paste input "213) 817-5461"
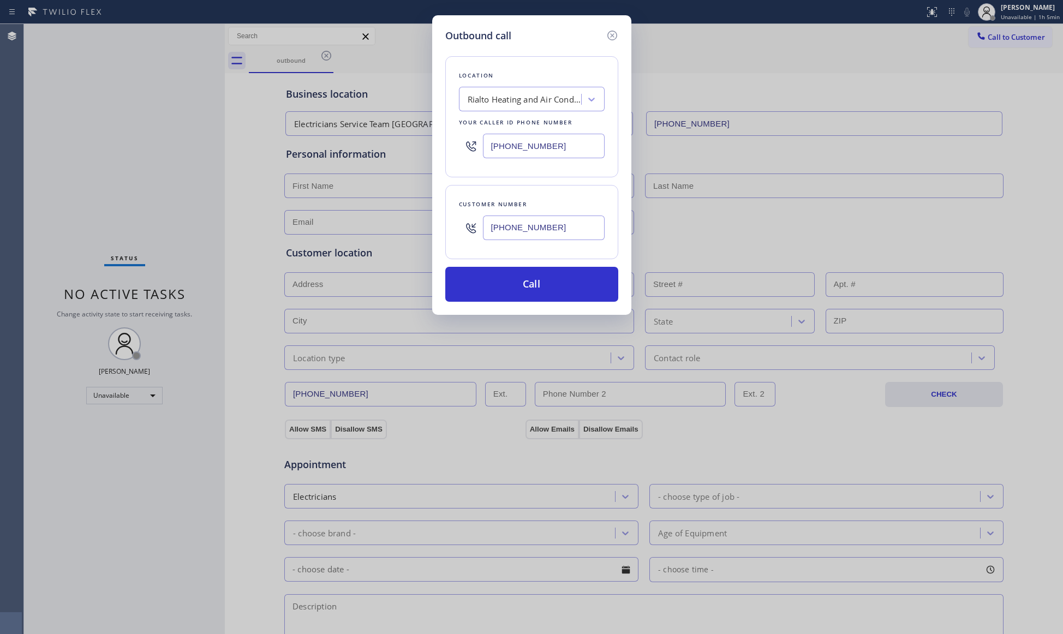
type input "[PHONE_NUMBER]"
click at [516, 229] on input "[PHONE_NUMBER]" at bounding box center [544, 228] width 122 height 25
paste input "74-3872"
drag, startPoint x: 577, startPoint y: 232, endPoint x: 466, endPoint y: 231, distance: 111.4
click at [466, 231] on div "[PHONE_NUMBER]" at bounding box center [532, 227] width 146 height 35
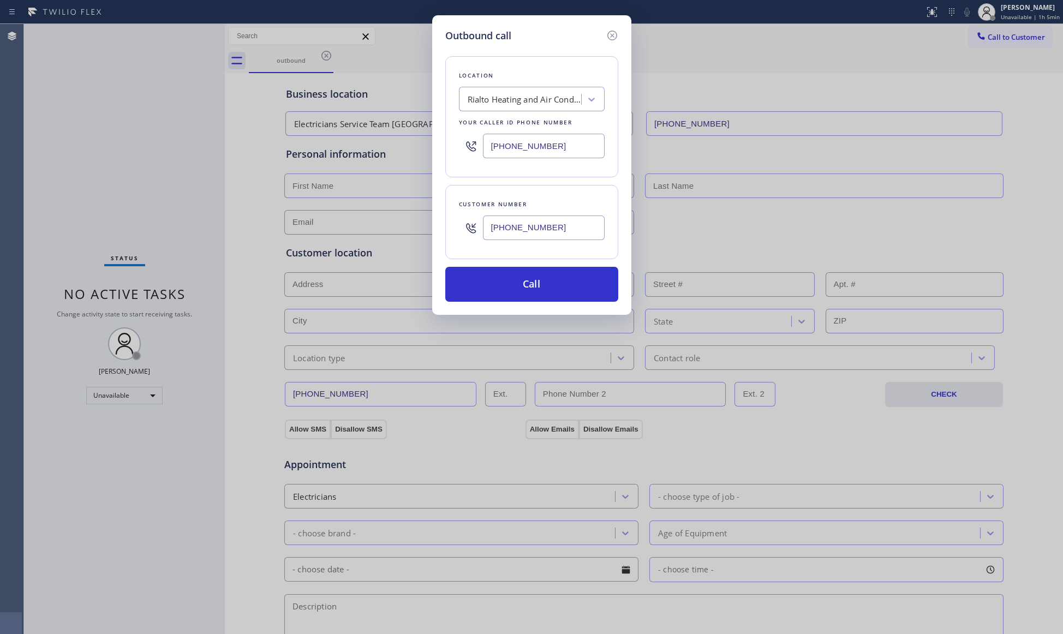
paste input "743) 872-9456"
type input "[PHONE_NUMBER]"
click at [545, 296] on button "Call" at bounding box center [531, 284] width 173 height 35
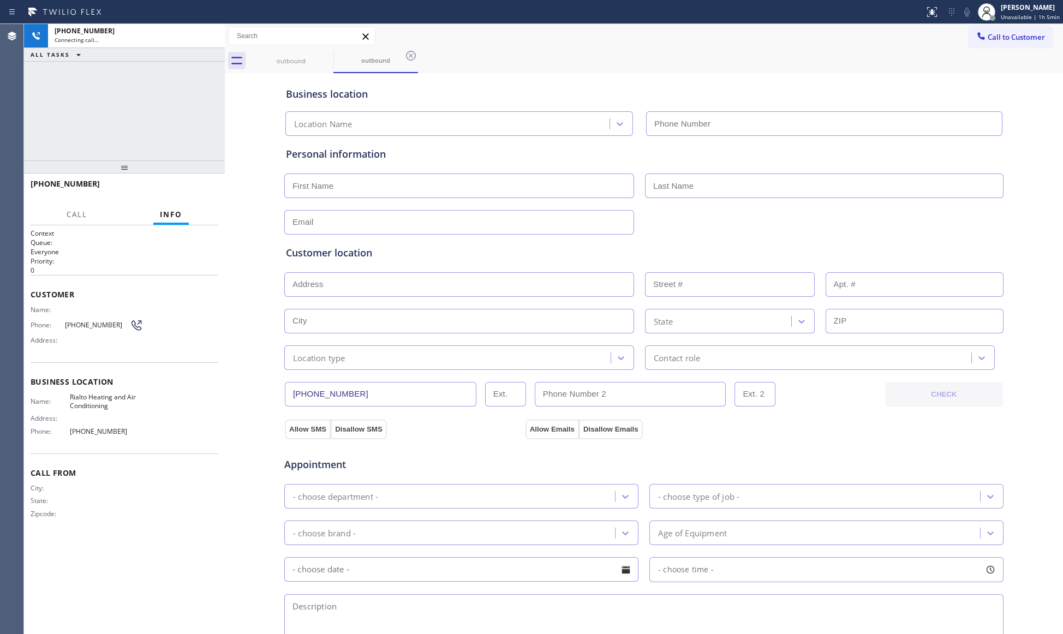
type input "[PHONE_NUMBER]"
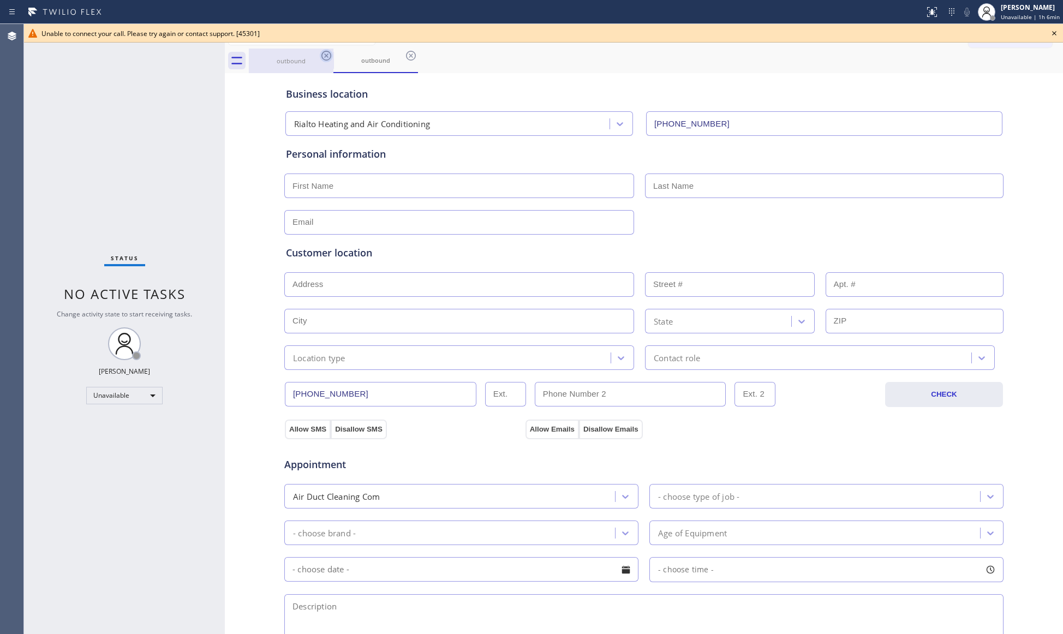
click at [320, 60] on icon at bounding box center [326, 55] width 13 height 13
click at [322, 58] on icon at bounding box center [326, 55] width 13 height 13
click at [406, 58] on icon at bounding box center [411, 56] width 10 height 10
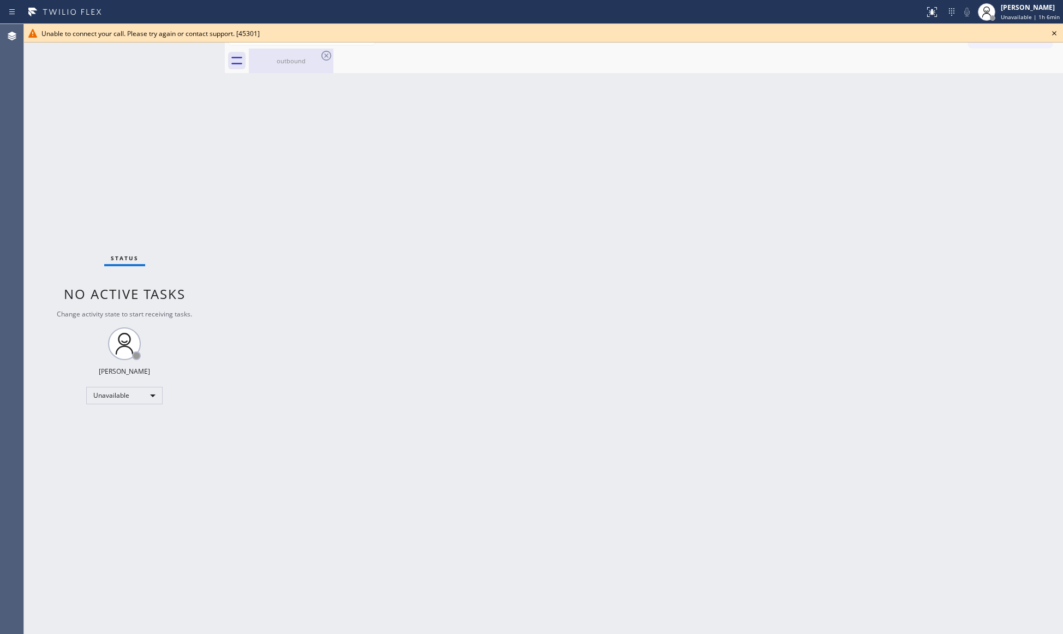
click at [322, 58] on icon at bounding box center [327, 56] width 10 height 10
drag, startPoint x: 298, startPoint y: 57, endPoint x: 356, endPoint y: 79, distance: 61.7
click at [300, 59] on div "outbound" at bounding box center [291, 61] width 82 height 8
click at [1053, 31] on icon at bounding box center [1054, 33] width 13 height 13
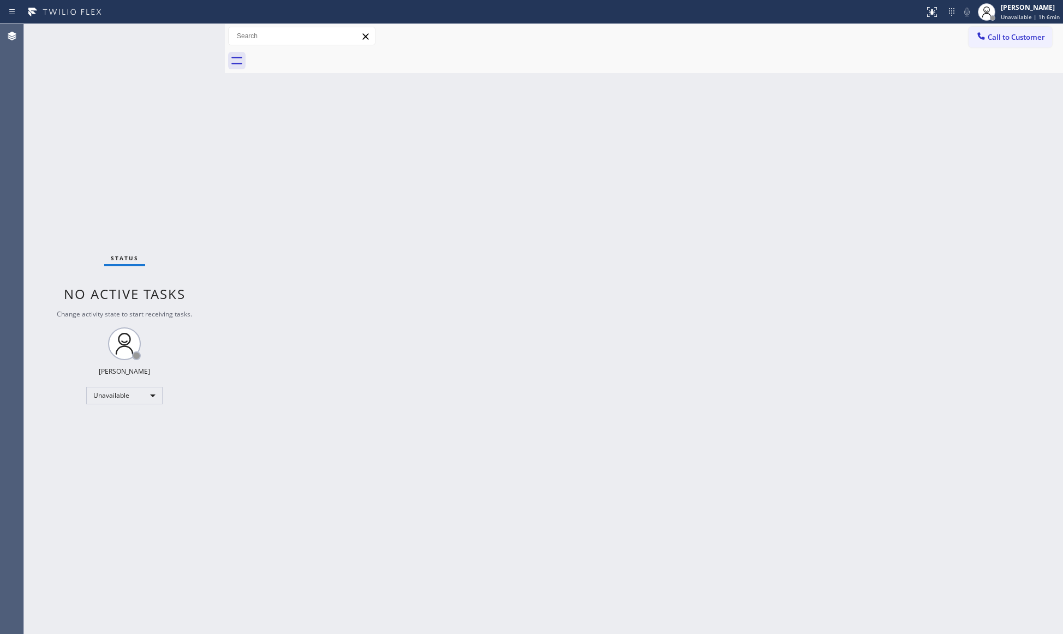
drag, startPoint x: 1019, startPoint y: 36, endPoint x: 965, endPoint y: 57, distance: 57.4
click at [1019, 37] on span "Call to Customer" at bounding box center [1016, 37] width 57 height 10
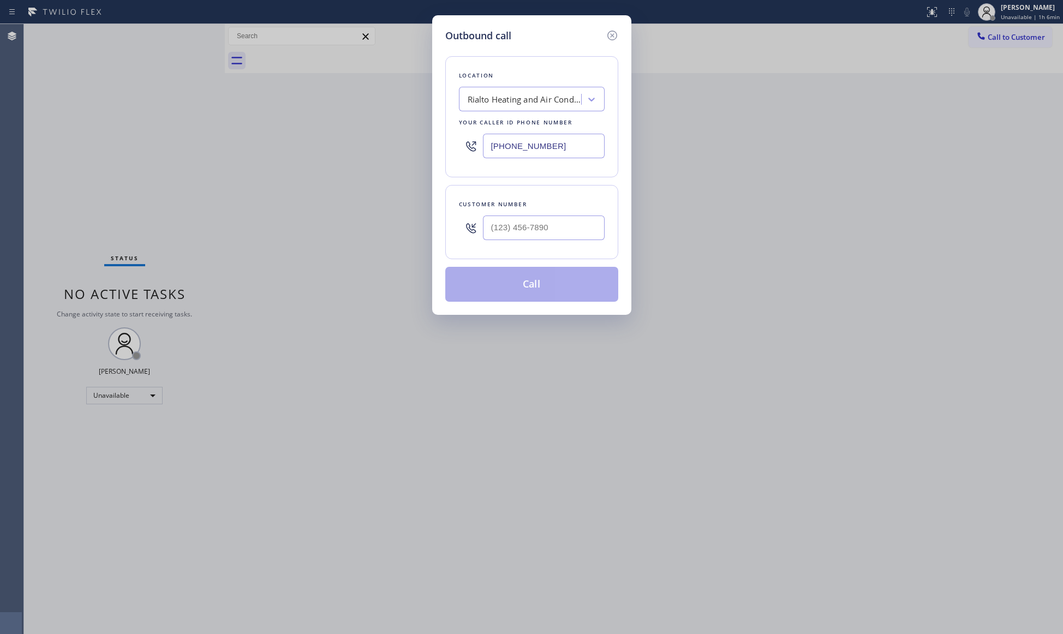
drag, startPoint x: 561, startPoint y: 141, endPoint x: 488, endPoint y: 140, distance: 73.2
click at [488, 140] on input "[PHONE_NUMBER]" at bounding box center [544, 146] width 122 height 25
paste input "323) 450-2803"
type input "[PHONE_NUMBER]"
click at [584, 222] on input "(___) ___-____" at bounding box center [544, 228] width 122 height 25
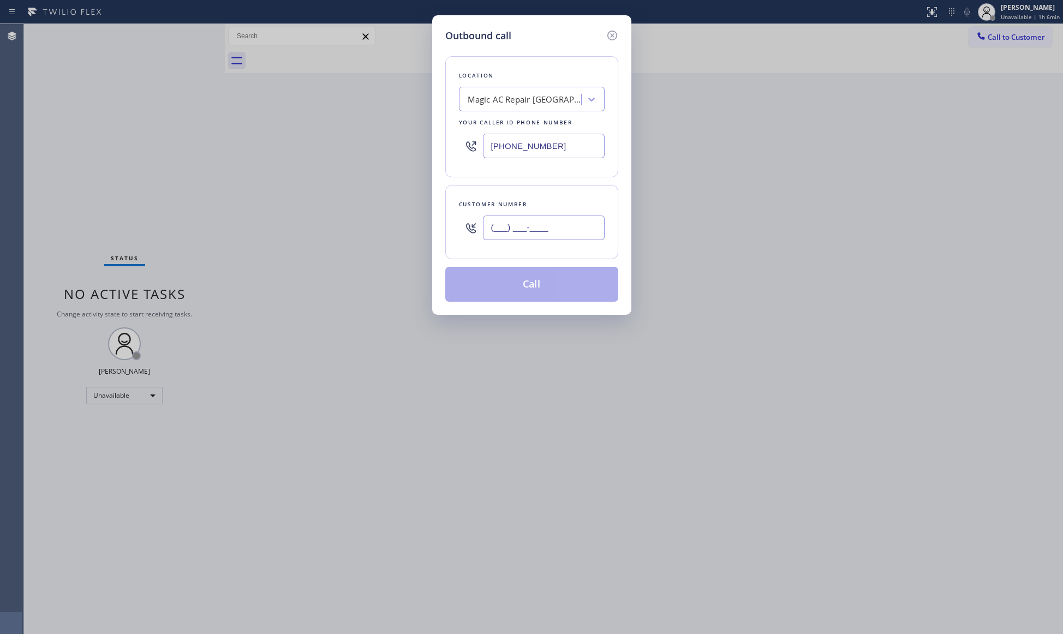
paste input "310) 497-3978"
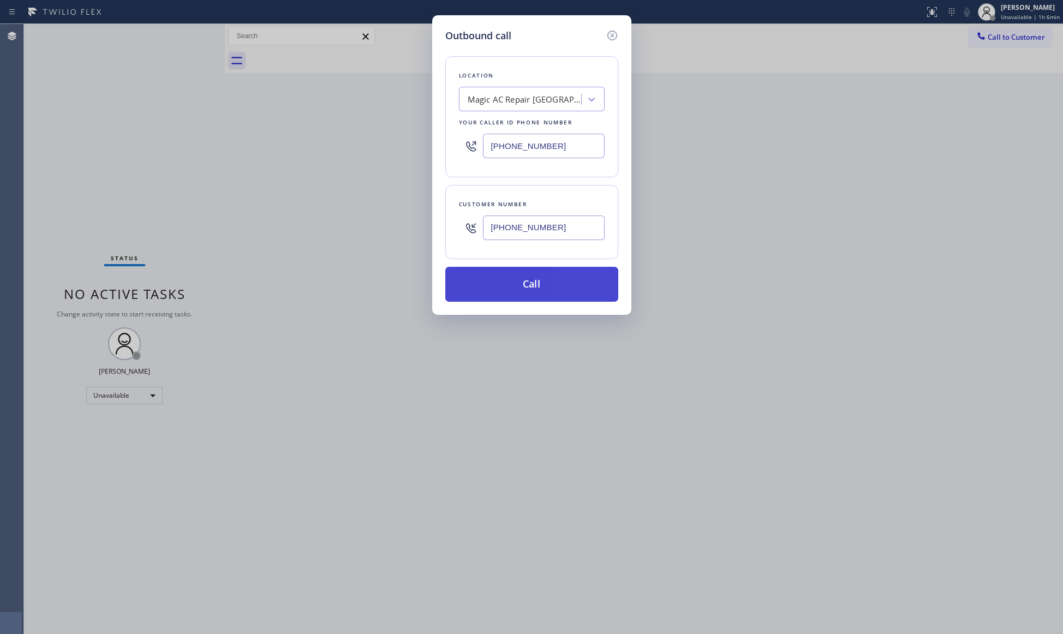
type input "[PHONE_NUMBER]"
click at [528, 290] on button "Call" at bounding box center [531, 284] width 173 height 35
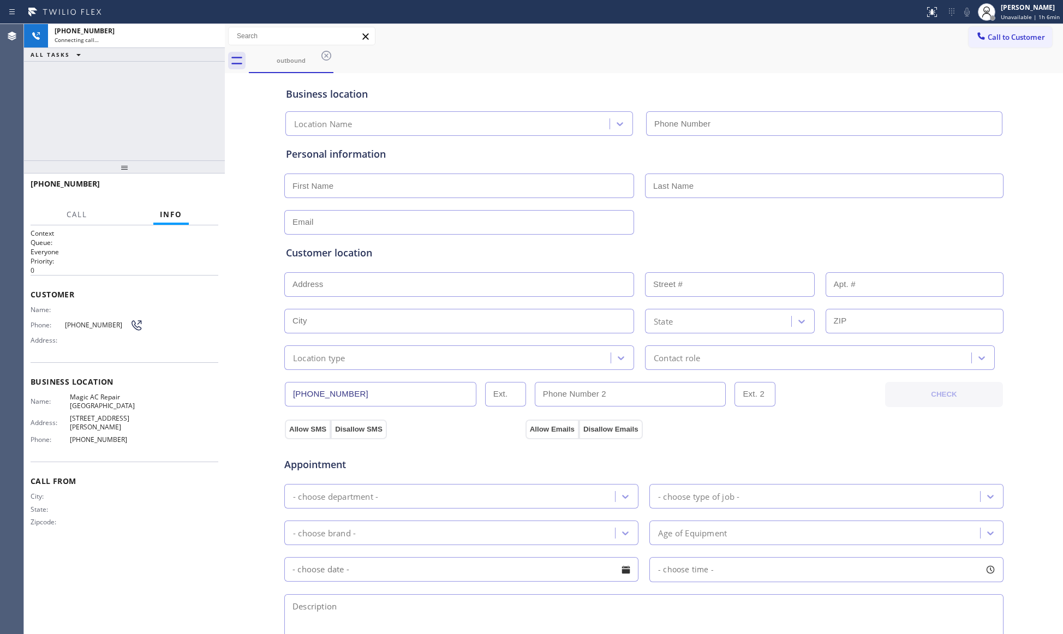
type input "[PHONE_NUMBER]"
click at [818, 66] on div "outbound" at bounding box center [656, 61] width 815 height 25
click at [210, 184] on button "HANG UP" at bounding box center [193, 188] width 51 height 15
click at [211, 182] on button "HANG UP" at bounding box center [193, 188] width 51 height 15
click at [210, 179] on div "[PHONE_NUMBER] Live | 00:08 HANG UP" at bounding box center [125, 189] width 188 height 28
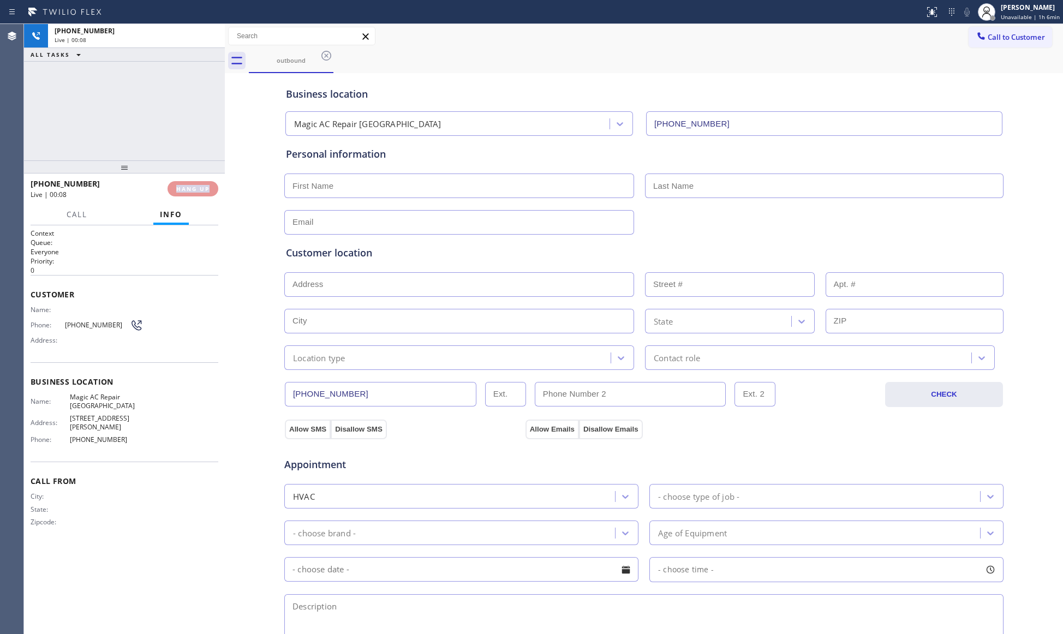
click at [210, 178] on div "[PHONE_NUMBER] Live | 00:08 HANG UP" at bounding box center [125, 189] width 188 height 28
click at [210, 177] on div "[PHONE_NUMBER] Wrap up | 00:00 COMPLETE" at bounding box center [125, 189] width 188 height 28
click at [190, 191] on span "COMPLETE" at bounding box center [191, 189] width 38 height 8
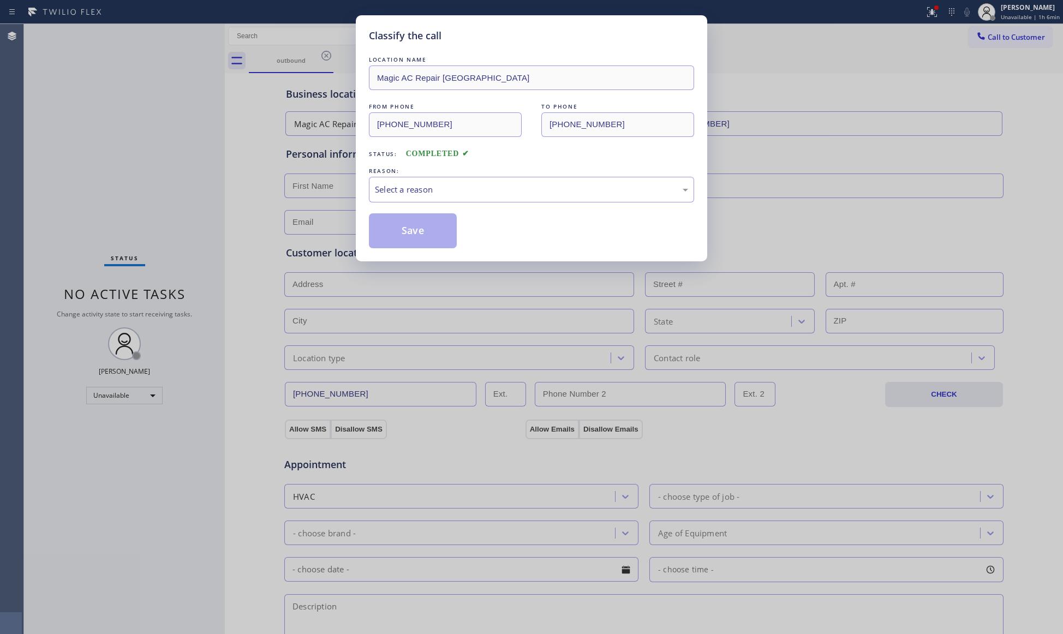
click at [470, 173] on div "REASON:" at bounding box center [531, 170] width 325 height 11
drag, startPoint x: 414, startPoint y: 182, endPoint x: 409, endPoint y: 200, distance: 18.5
click at [414, 183] on div "Select a reason" at bounding box center [531, 190] width 325 height 26
click at [400, 227] on button "Save" at bounding box center [413, 230] width 88 height 35
click at [402, 226] on button "Save" at bounding box center [413, 230] width 88 height 35
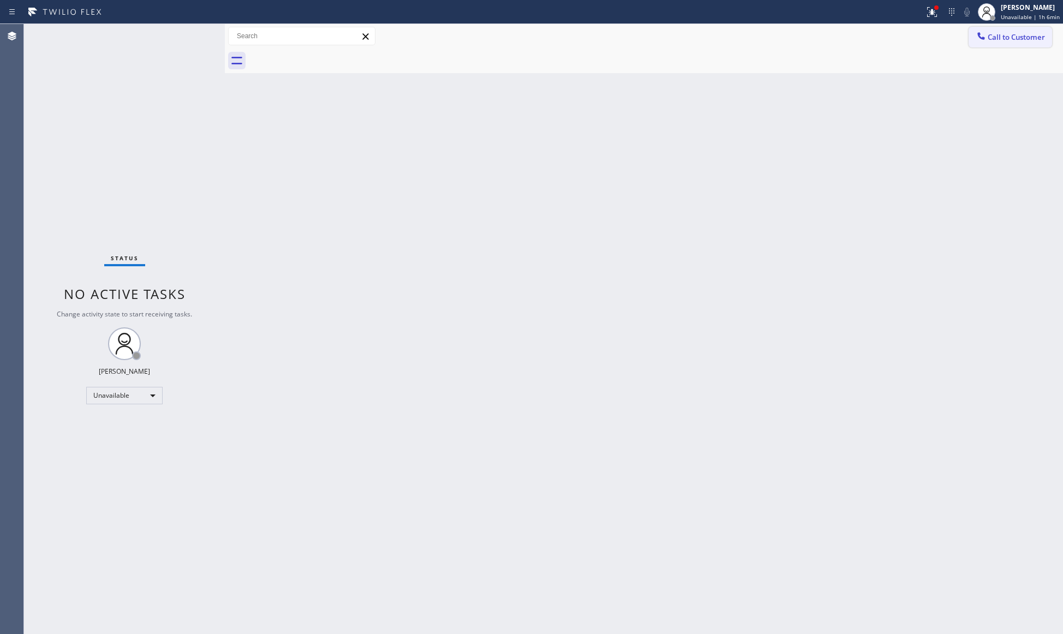
click at [1001, 37] on span "Call to Customer" at bounding box center [1016, 37] width 57 height 10
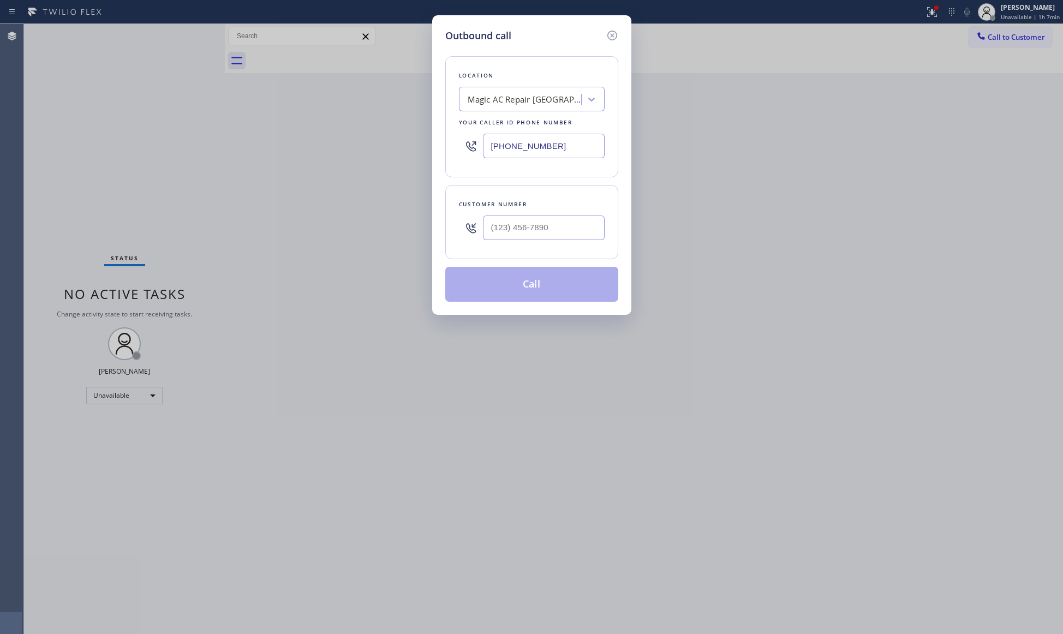
drag, startPoint x: 565, startPoint y: 149, endPoint x: 453, endPoint y: 153, distance: 112.0
click at [454, 153] on div "Location Magic AC Repair [GEOGRAPHIC_DATA] Your caller id phone number [PHONE_N…" at bounding box center [531, 116] width 173 height 121
paste input "858) 348-5545"
type input "[PHONE_NUMBER]"
click at [562, 236] on input "(___) ___-____" at bounding box center [544, 228] width 122 height 25
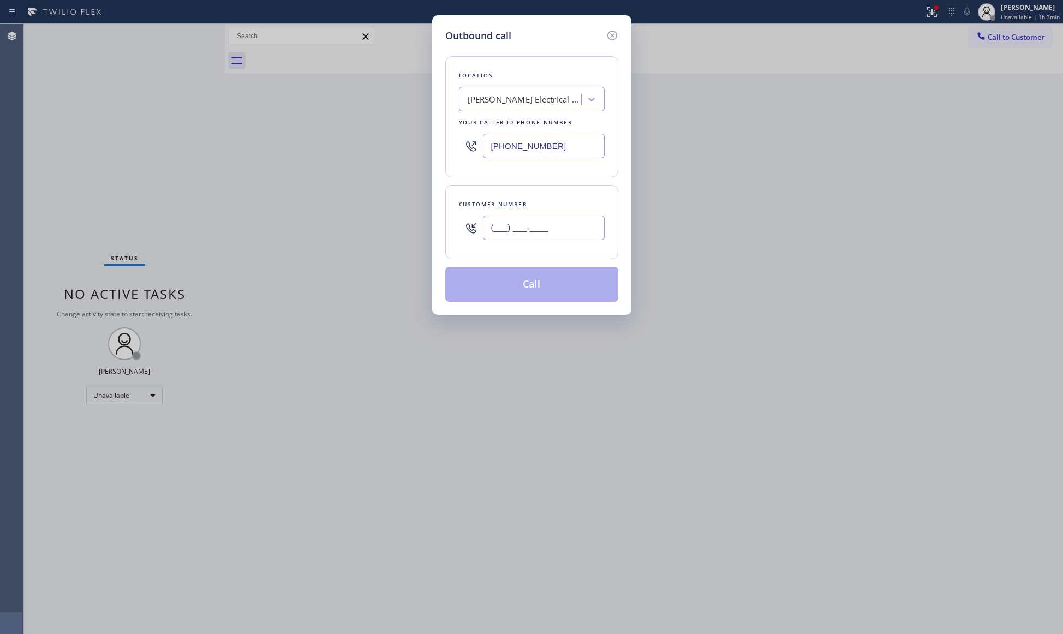
paste input "858) 200-7286"
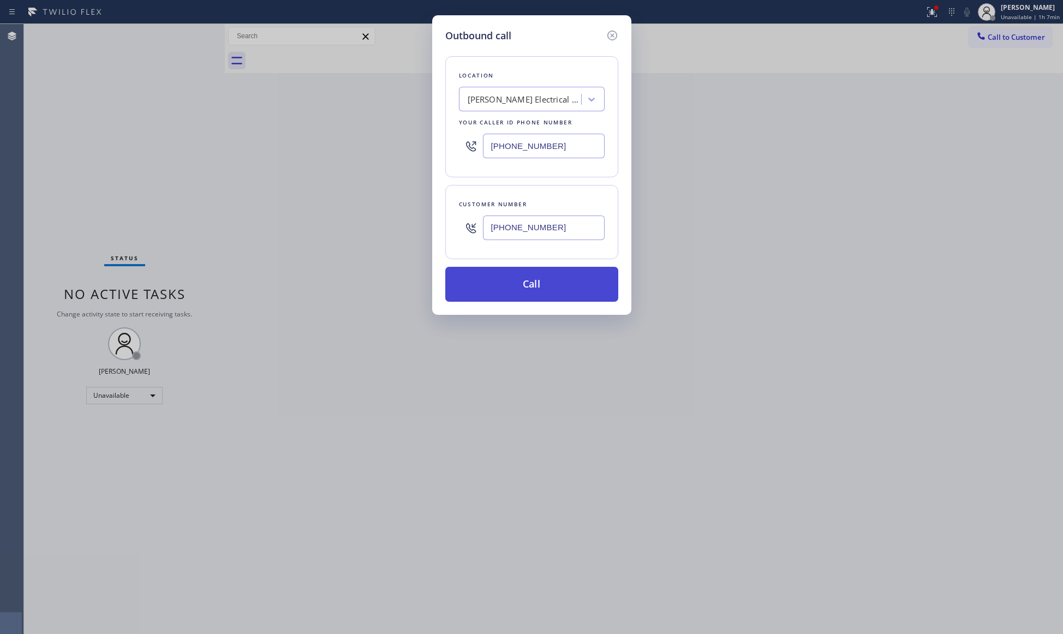
type input "[PHONE_NUMBER]"
click at [543, 287] on button "Call" at bounding box center [531, 284] width 173 height 35
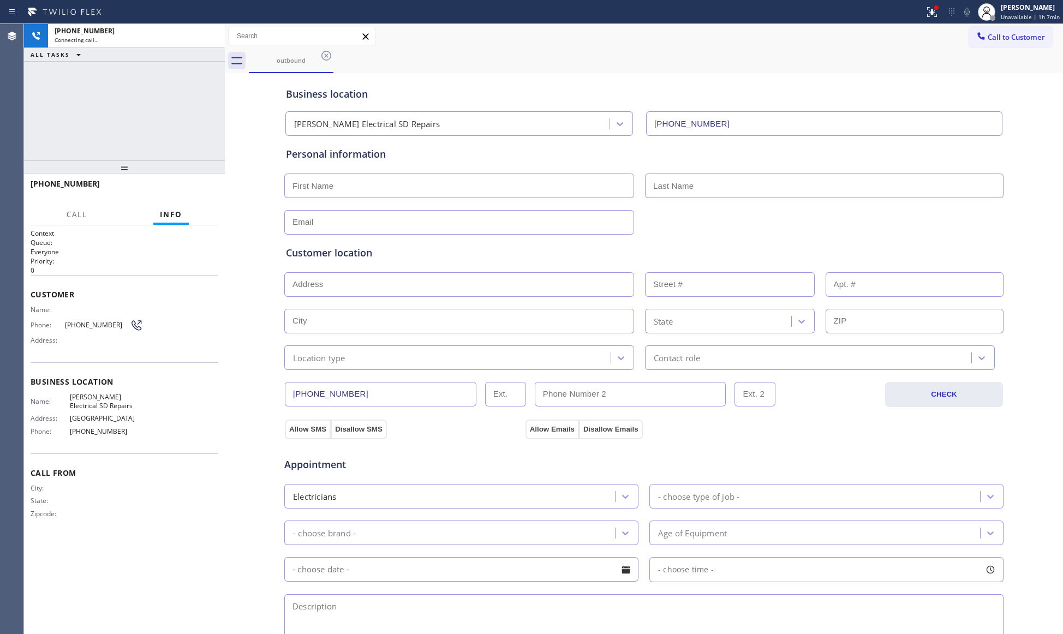
type input "[PHONE_NUMBER]"
drag, startPoint x: 661, startPoint y: 54, endPoint x: 646, endPoint y: 63, distance: 17.3
click at [661, 54] on div "outbound" at bounding box center [656, 61] width 815 height 25
click at [204, 186] on span "HANG UP" at bounding box center [192, 189] width 33 height 8
click at [202, 186] on span "HANG UP" at bounding box center [192, 189] width 33 height 8
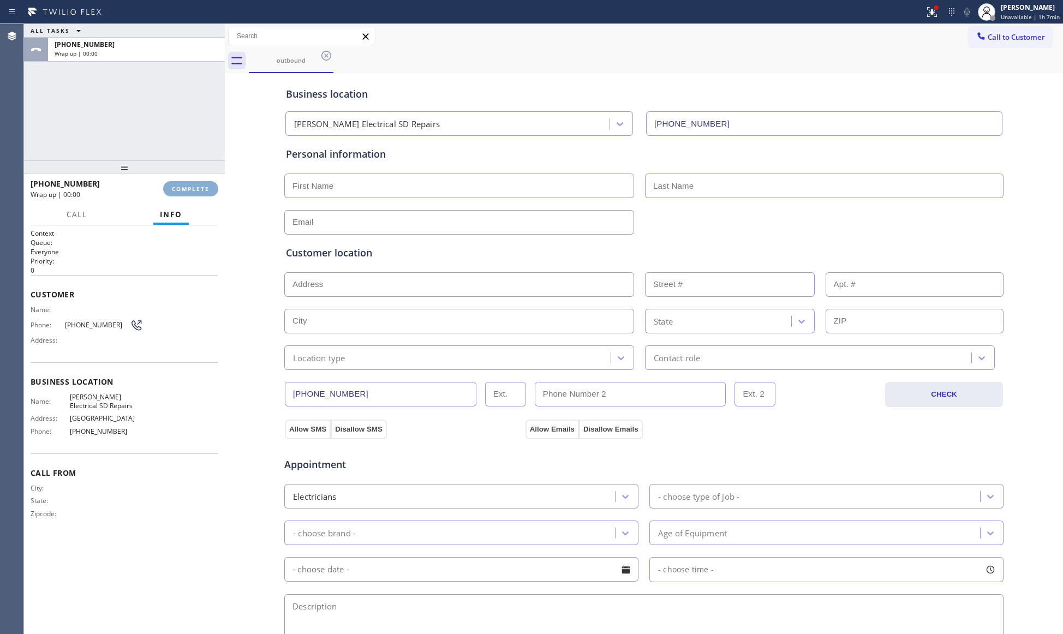
click at [202, 186] on span "COMPLETE" at bounding box center [191, 189] width 38 height 8
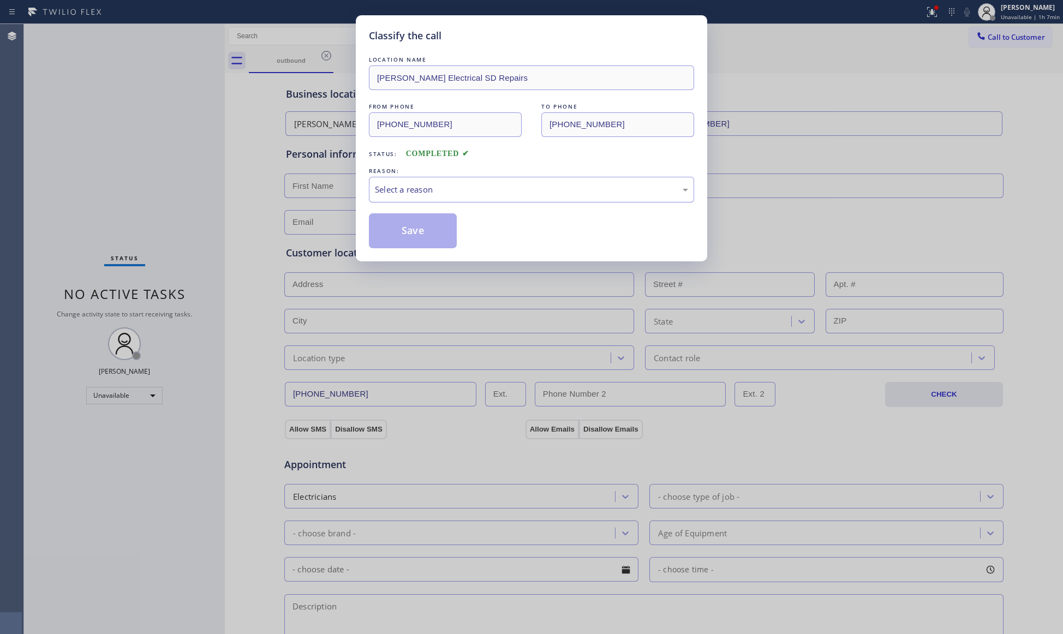
click at [466, 199] on div "Select a reason" at bounding box center [531, 190] width 325 height 26
click at [392, 241] on button "Save" at bounding box center [413, 230] width 88 height 35
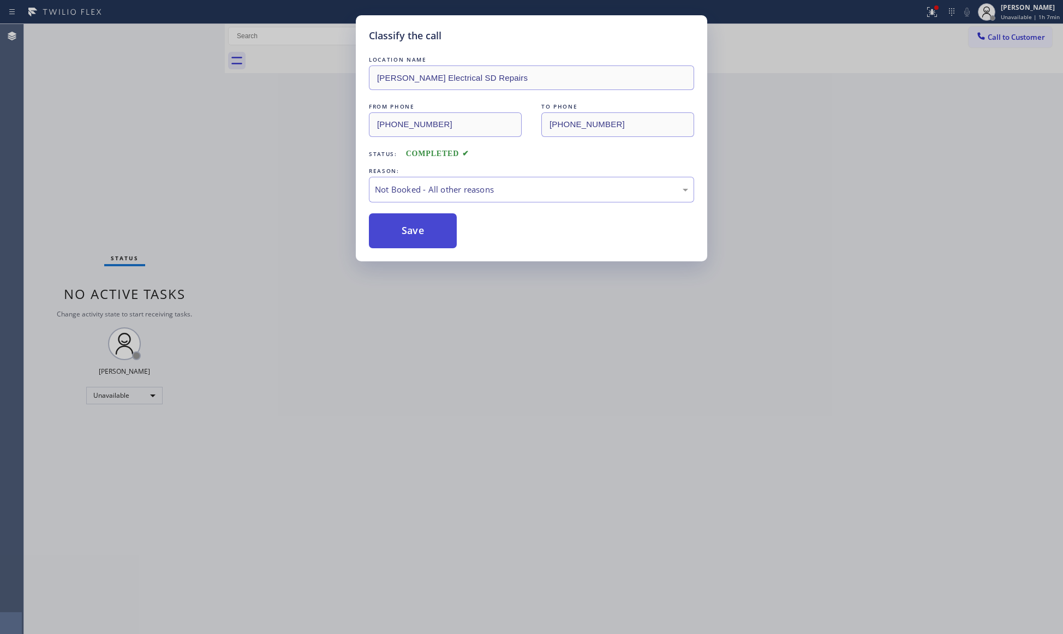
click at [392, 241] on button "Save" at bounding box center [413, 230] width 88 height 35
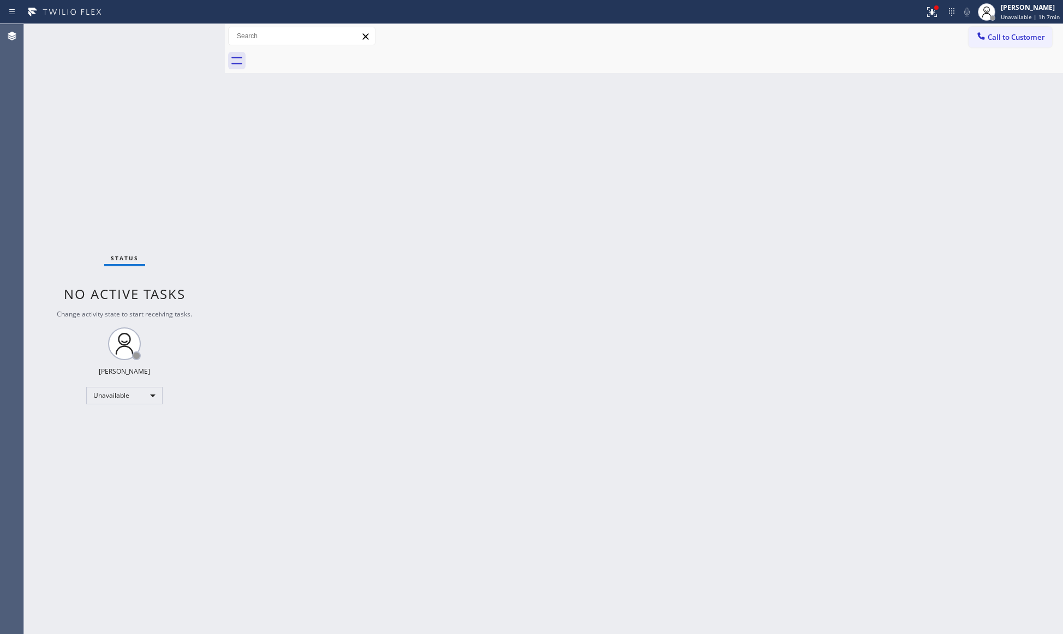
drag, startPoint x: 935, startPoint y: 13, endPoint x: 916, endPoint y: 49, distance: 40.8
click at [934, 13] on icon at bounding box center [931, 11] width 7 height 8
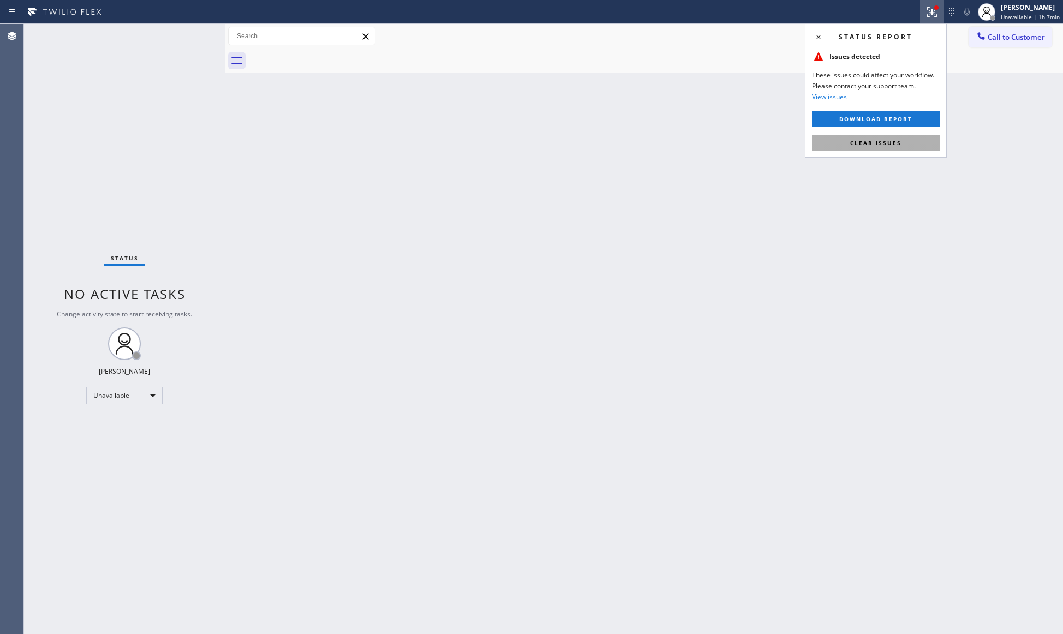
click at [895, 139] on button "Clear issues" at bounding box center [876, 142] width 128 height 15
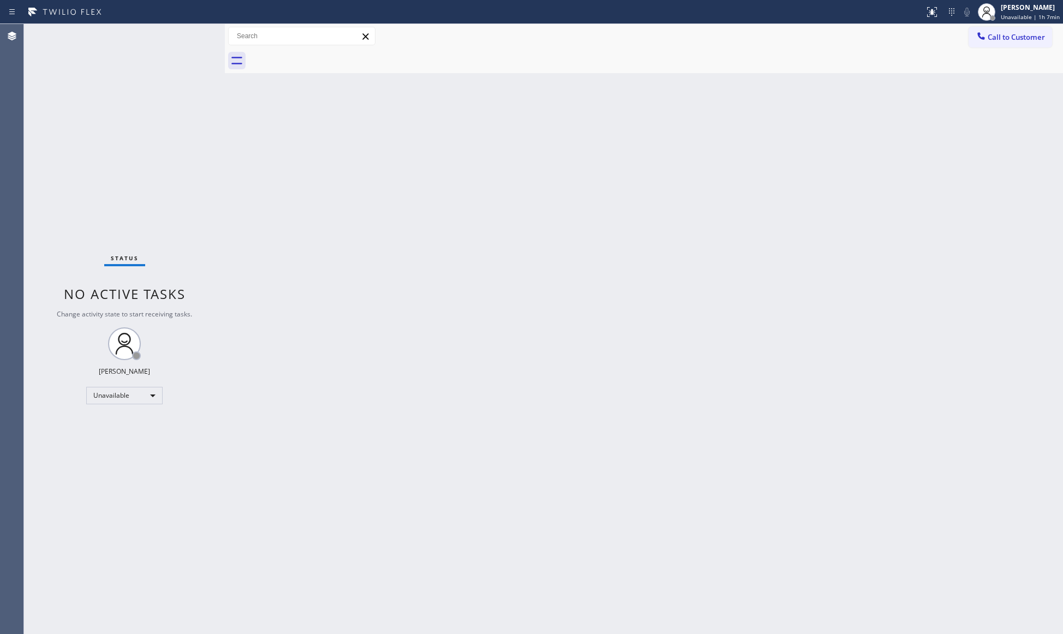
click at [1013, 53] on div at bounding box center [656, 61] width 815 height 25
click at [994, 40] on span "Call to Customer" at bounding box center [1016, 37] width 57 height 10
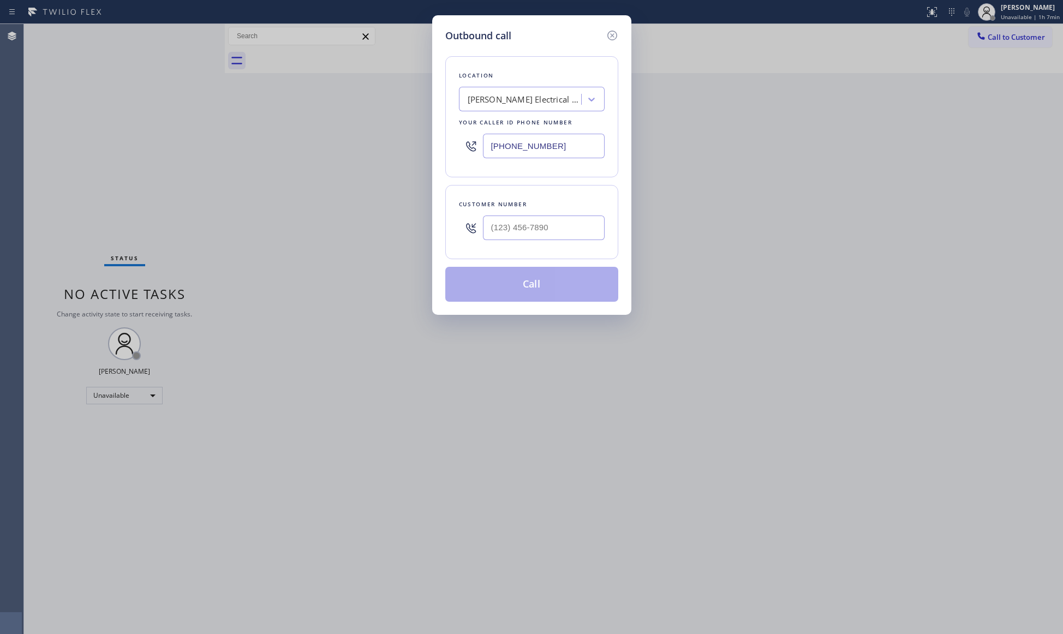
drag, startPoint x: 588, startPoint y: 142, endPoint x: 450, endPoint y: 143, distance: 138.1
click at [450, 143] on div "Location [PERSON_NAME] Electrical SD Repairs Your caller id phone number [PHONE…" at bounding box center [531, 116] width 173 height 121
paste input "415) 841-2488"
type input "[PHONE_NUMBER]"
drag, startPoint x: 571, startPoint y: 207, endPoint x: 566, endPoint y: 218, distance: 12.0
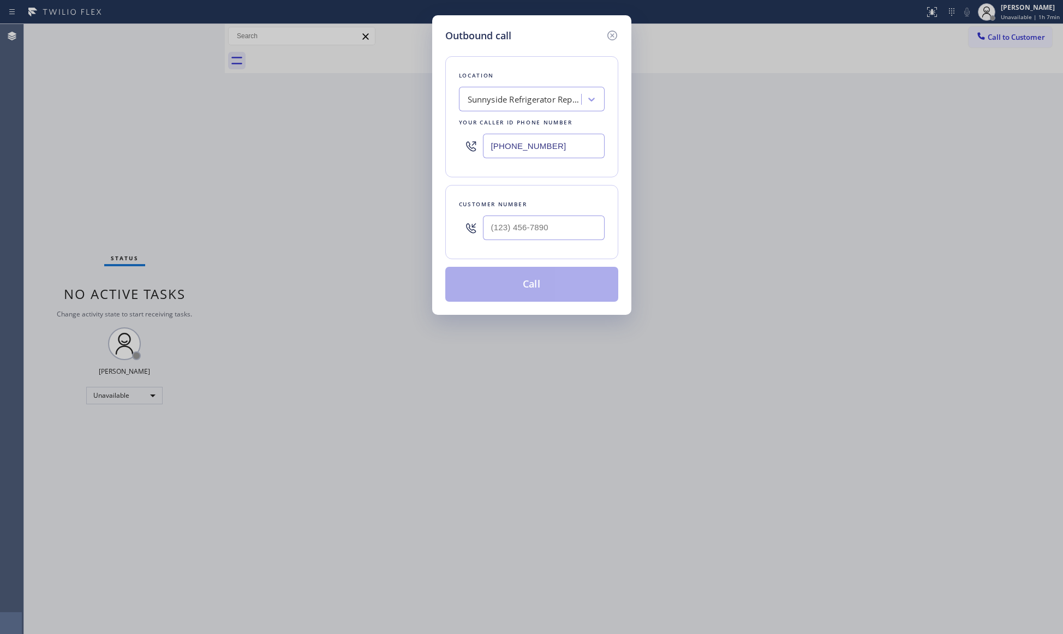
click at [568, 214] on div "Customer number" at bounding box center [531, 222] width 173 height 74
click at [566, 218] on input "(___) ___-____" at bounding box center [544, 228] width 122 height 25
paste input "415) 535-8030"
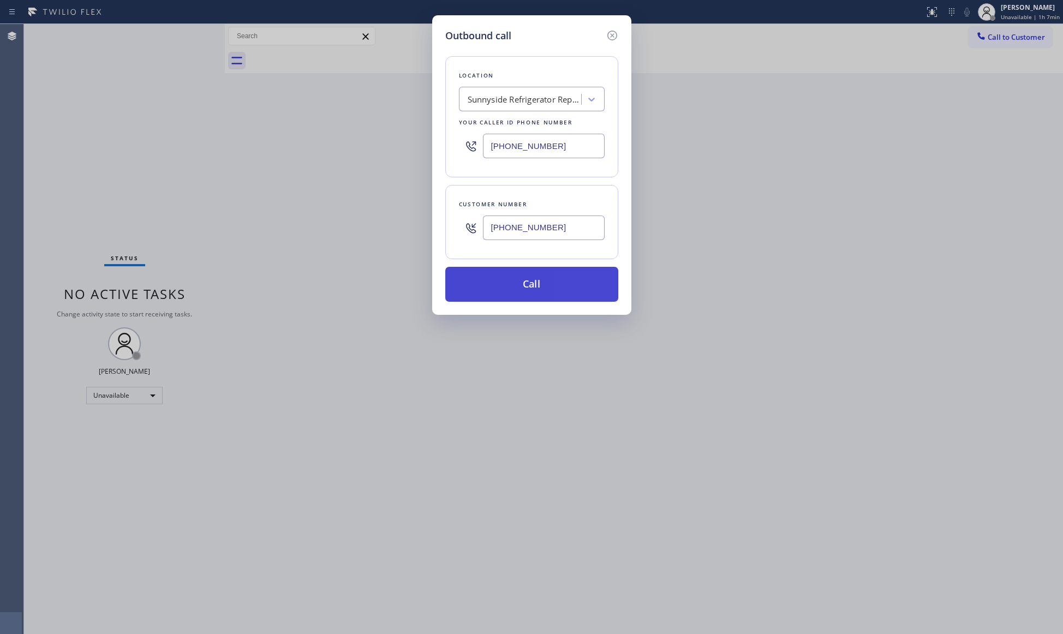
type input "[PHONE_NUMBER]"
click at [577, 292] on button "Call" at bounding box center [531, 284] width 173 height 35
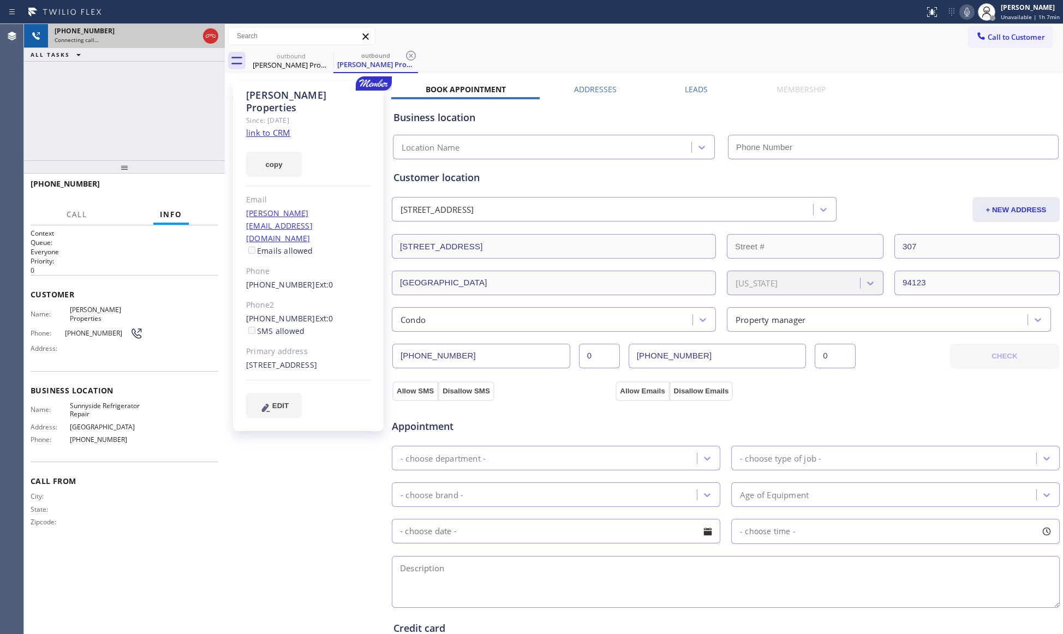
click at [212, 26] on div at bounding box center [211, 36] width 20 height 24
type input "[PHONE_NUMBER]"
click at [217, 44] on div at bounding box center [211, 36] width 20 height 24
click at [213, 39] on icon at bounding box center [210, 35] width 13 height 13
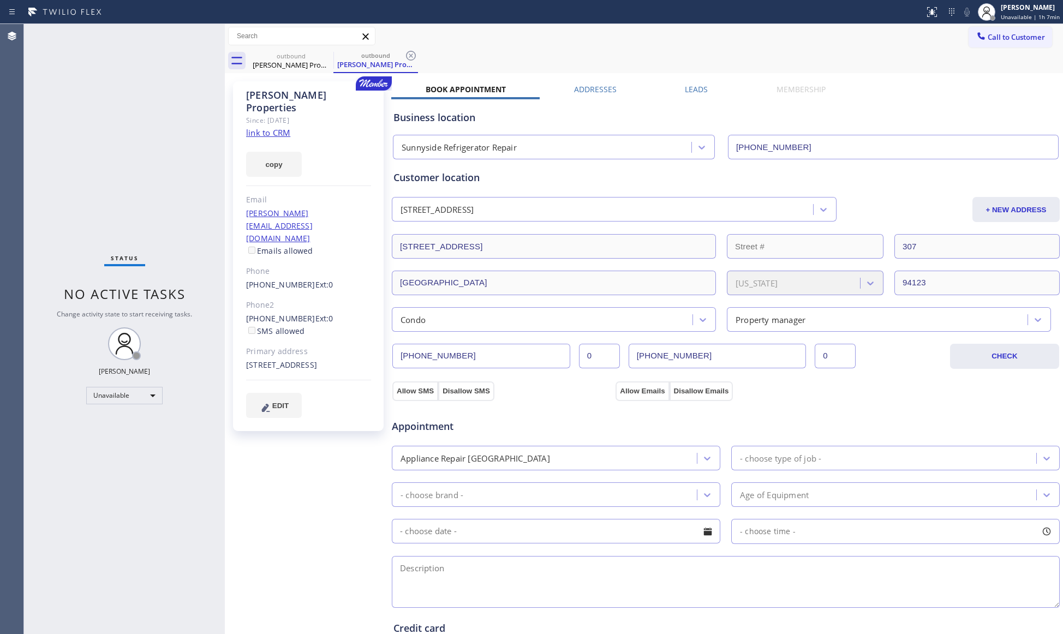
click at [256, 127] on link "link to CRM" at bounding box center [268, 132] width 44 height 11
click at [329, 69] on div "[PERSON_NAME] Properties" at bounding box center [291, 65] width 82 height 10
click at [325, 62] on div at bounding box center [326, 55] width 13 height 13
click at [328, 60] on icon at bounding box center [327, 56] width 10 height 10
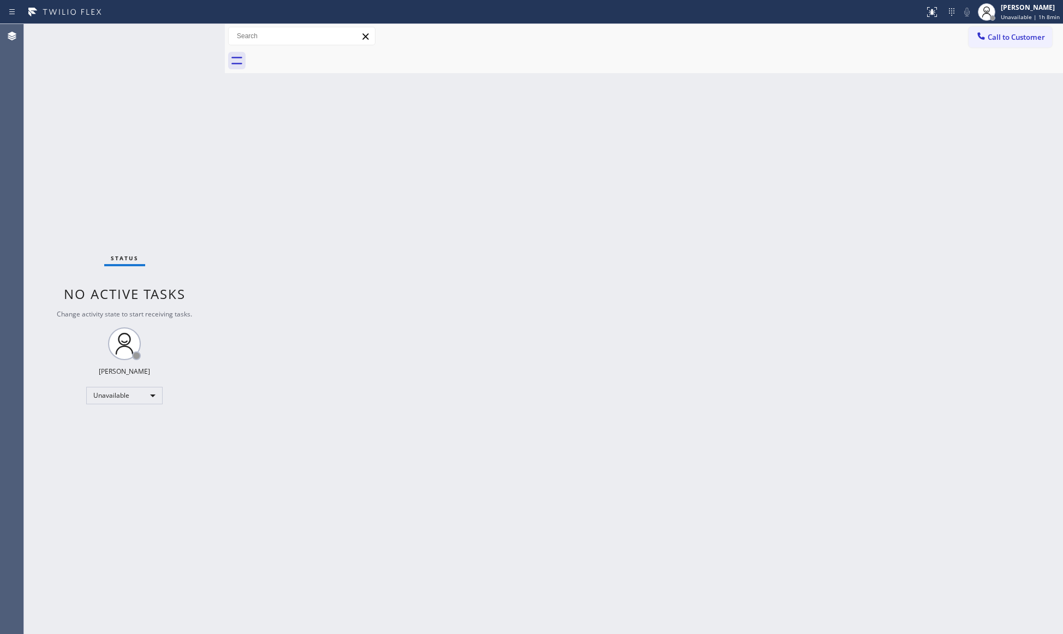
click at [328, 59] on div at bounding box center [656, 61] width 815 height 25
click at [1002, 38] on span "Call to Customer" at bounding box center [1016, 37] width 57 height 10
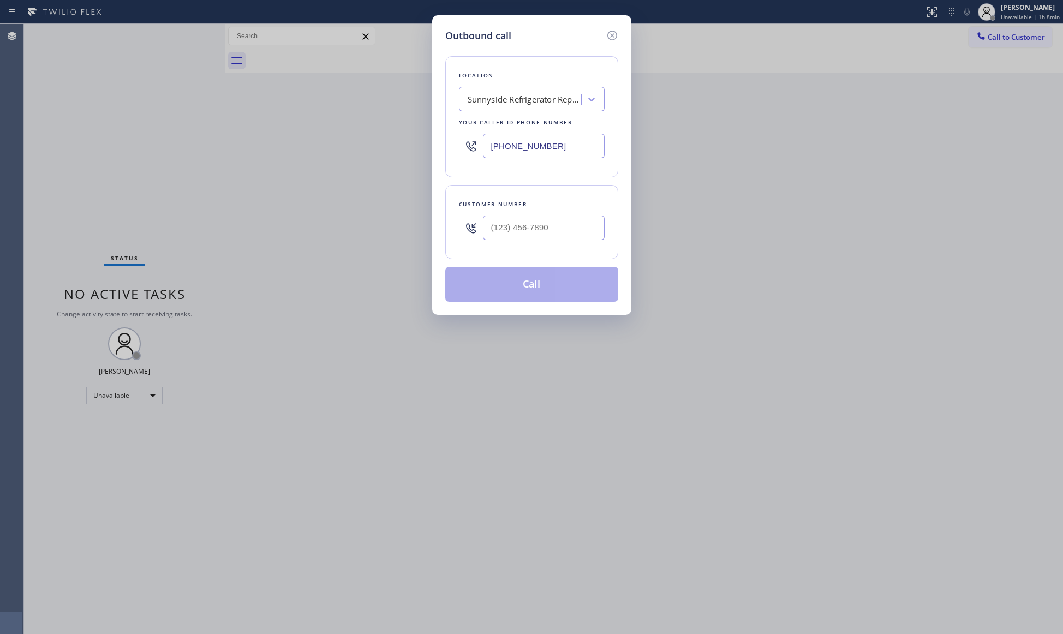
drag, startPoint x: 571, startPoint y: 140, endPoint x: 458, endPoint y: 141, distance: 113.0
click at [458, 141] on div "Location [GEOGRAPHIC_DATA] Refrigerator Repair Your caller id phone number [PHO…" at bounding box center [531, 116] width 173 height 121
paste input "626) 247-3504"
type input "[PHONE_NUMBER]"
click at [569, 233] on input "(___) ___-____" at bounding box center [544, 228] width 122 height 25
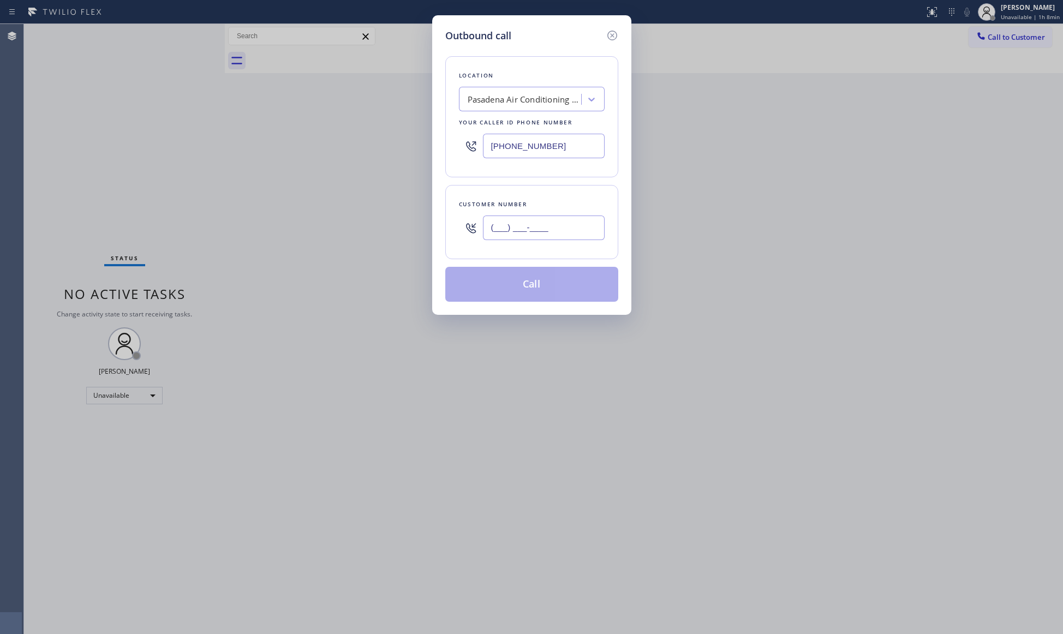
paste input "626) 235-3681"
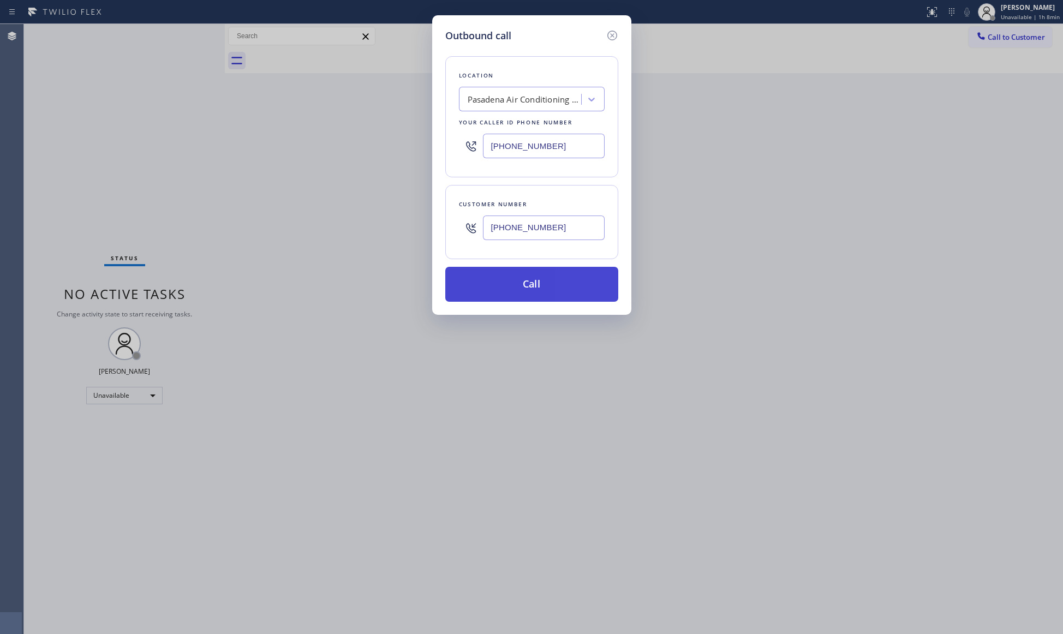
type input "[PHONE_NUMBER]"
click at [525, 290] on button "Call" at bounding box center [531, 284] width 173 height 35
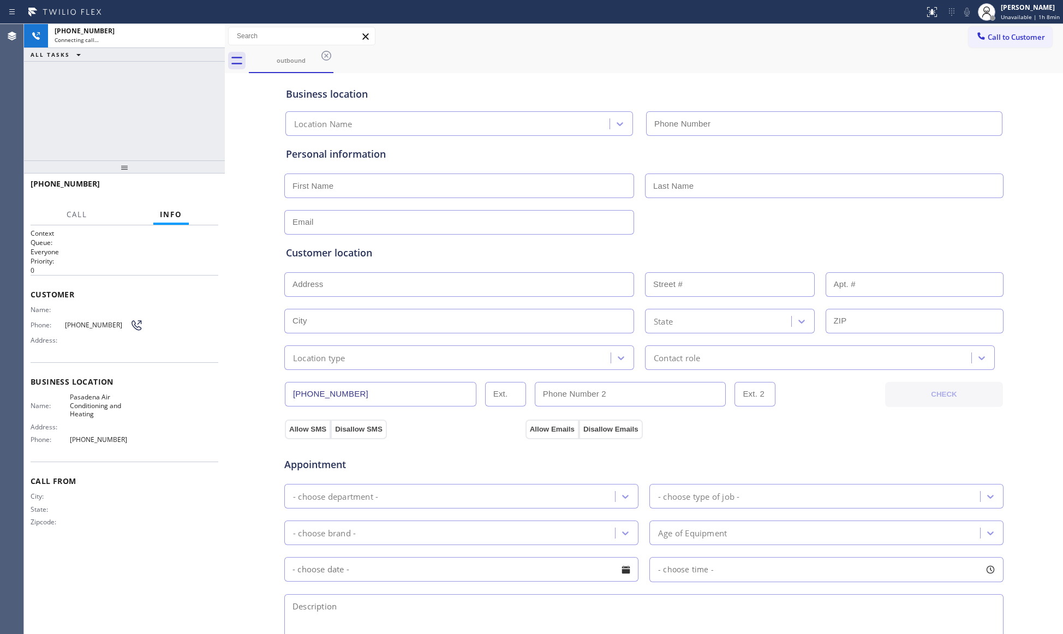
type input "[PHONE_NUMBER]"
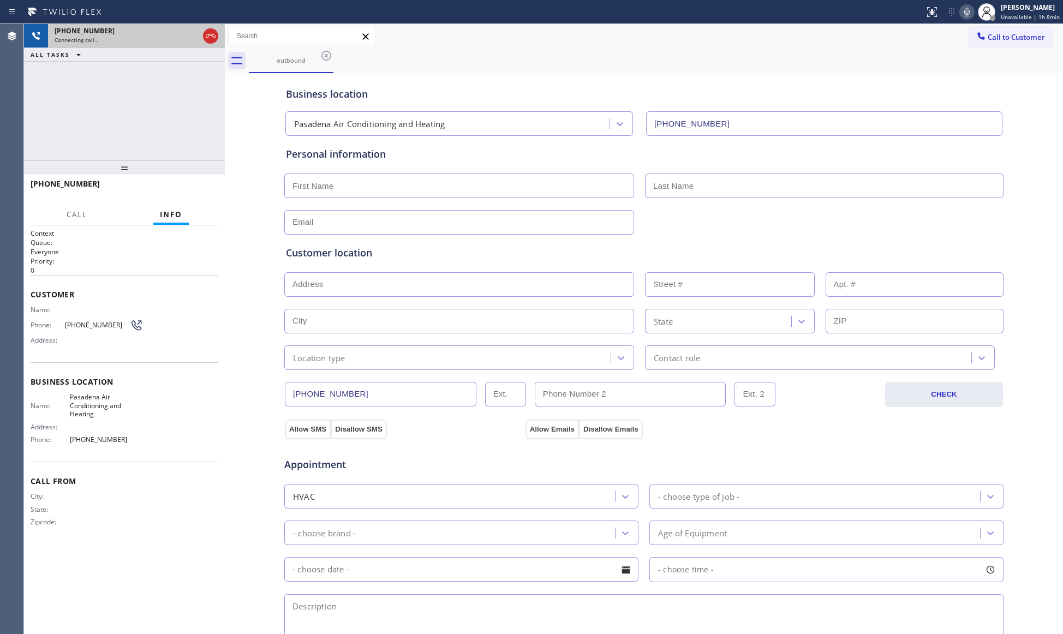
click at [221, 38] on div "[PHONE_NUMBER] Connecting call…" at bounding box center [124, 36] width 201 height 24
click at [217, 38] on div at bounding box center [210, 35] width 15 height 13
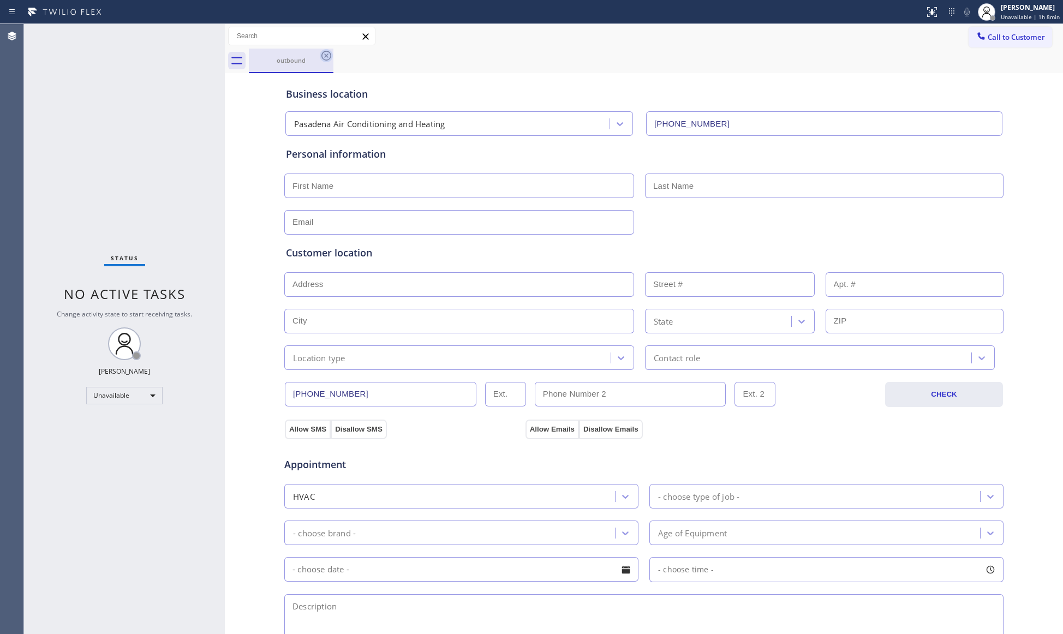
click at [326, 59] on icon at bounding box center [326, 55] width 13 height 13
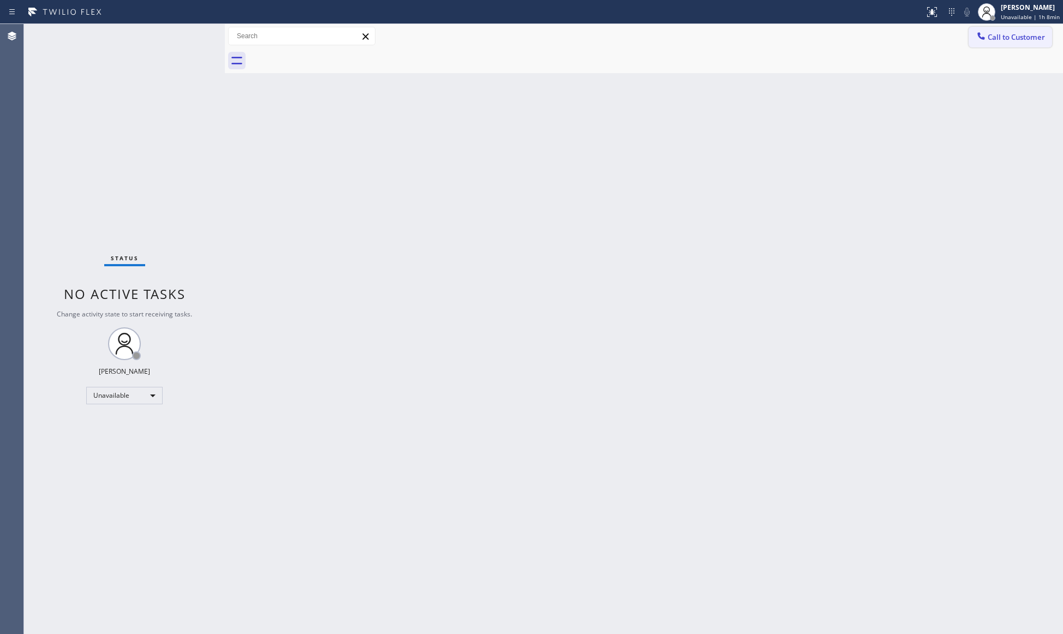
click at [982, 34] on icon at bounding box center [981, 36] width 11 height 11
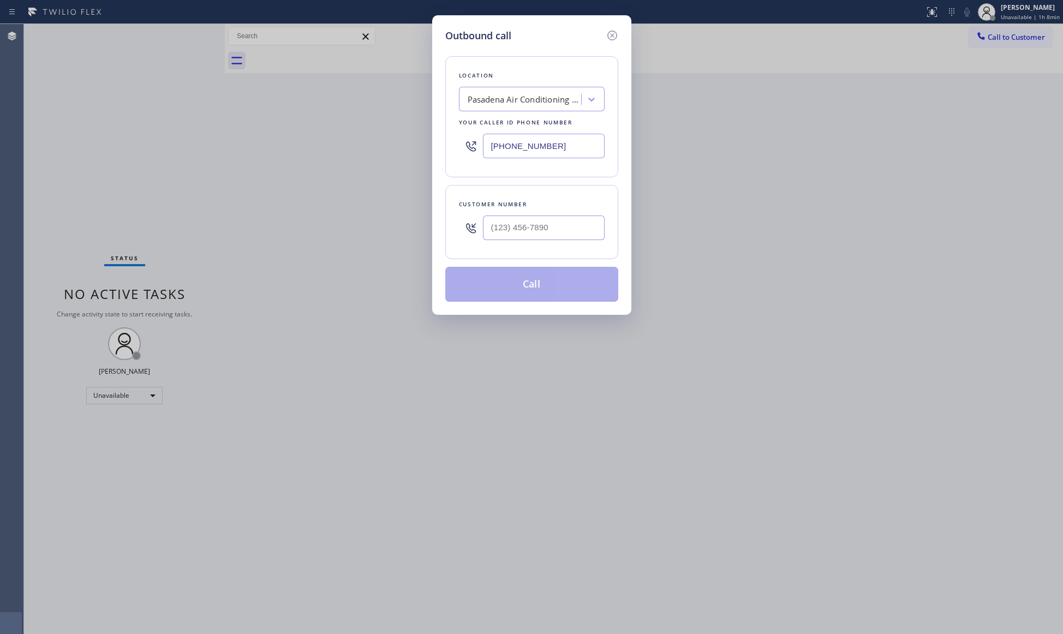
drag, startPoint x: 561, startPoint y: 153, endPoint x: 483, endPoint y: 151, distance: 78.1
click at [483, 151] on input "[PHONE_NUMBER]" at bounding box center [544, 146] width 122 height 25
paste input "323) 218-7992"
type input "[PHONE_NUMBER]"
click at [572, 226] on input "(___) ___-____" at bounding box center [544, 228] width 122 height 25
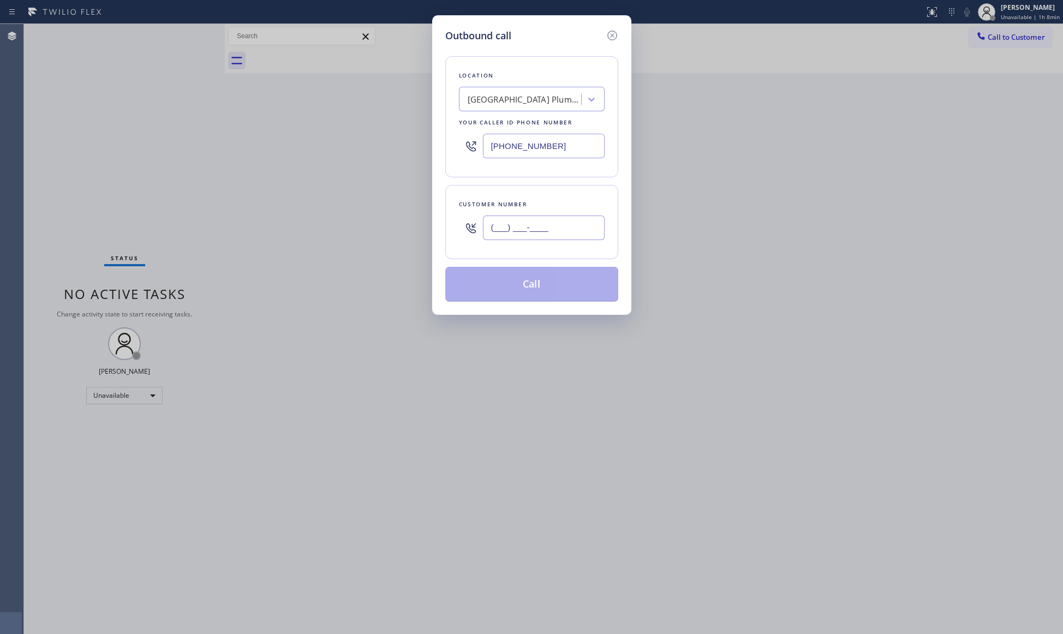
paste input "774) 234-1834"
type input "[PHONE_NUMBER]"
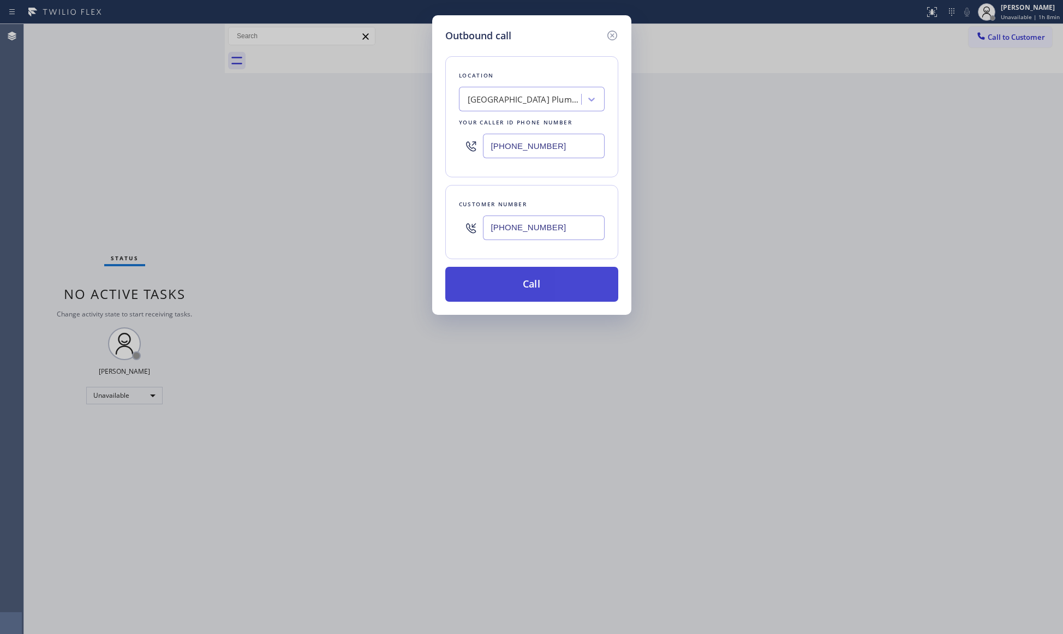
click at [556, 284] on button "Call" at bounding box center [531, 284] width 173 height 35
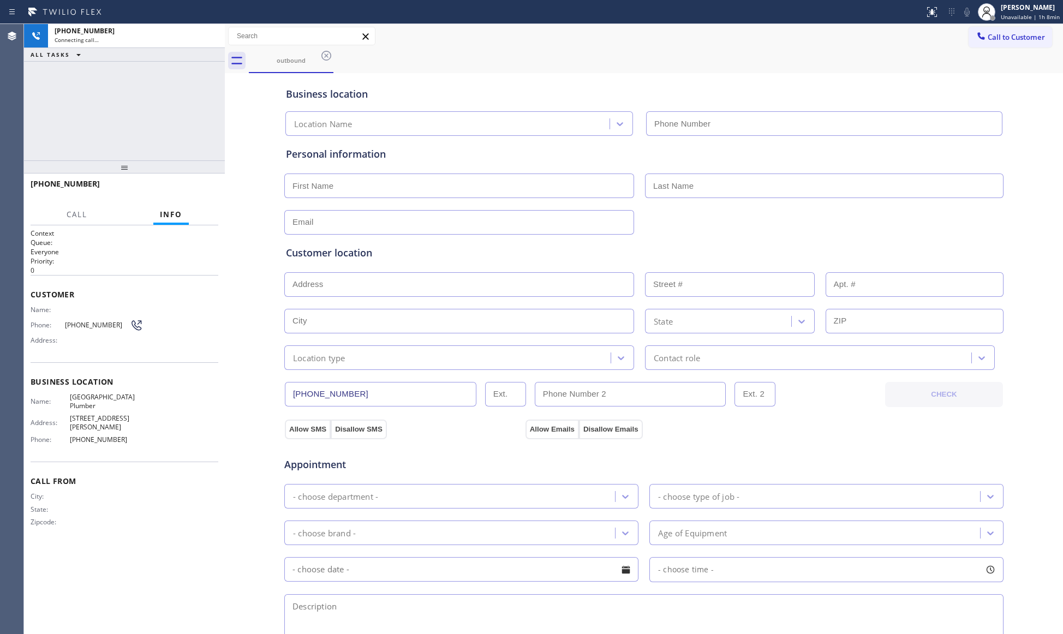
type input "[PHONE_NUMBER]"
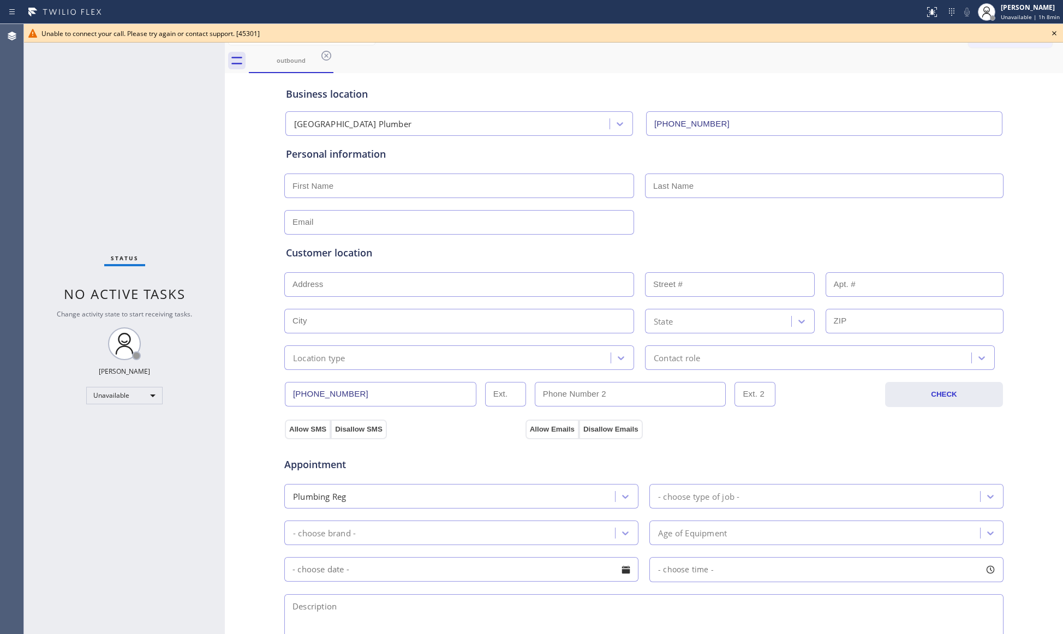
click at [326, 52] on icon at bounding box center [326, 55] width 13 height 13
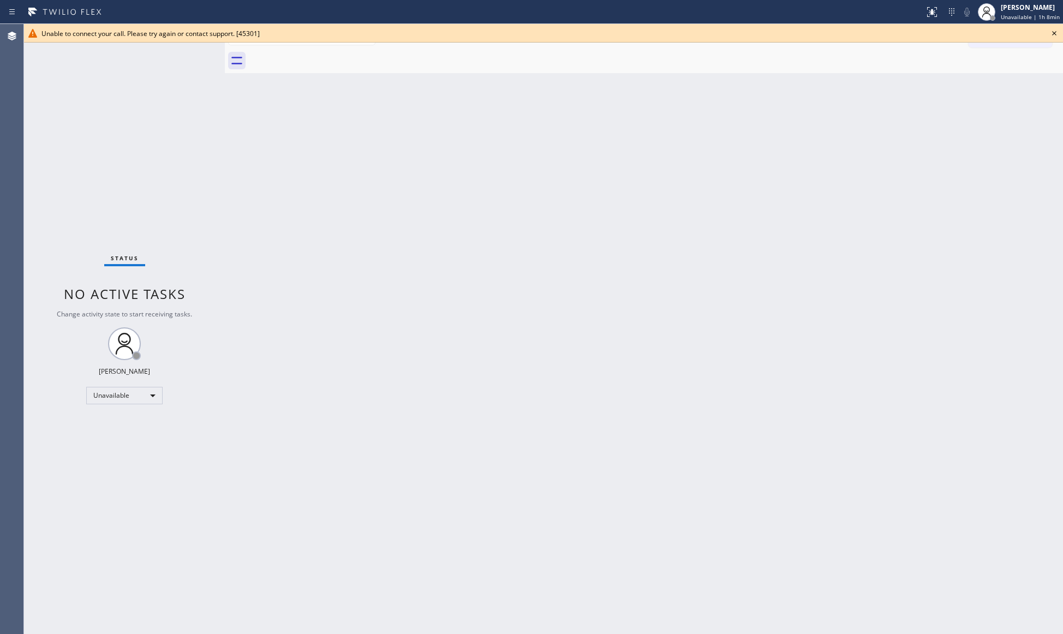
click at [1057, 34] on icon at bounding box center [1054, 33] width 13 height 13
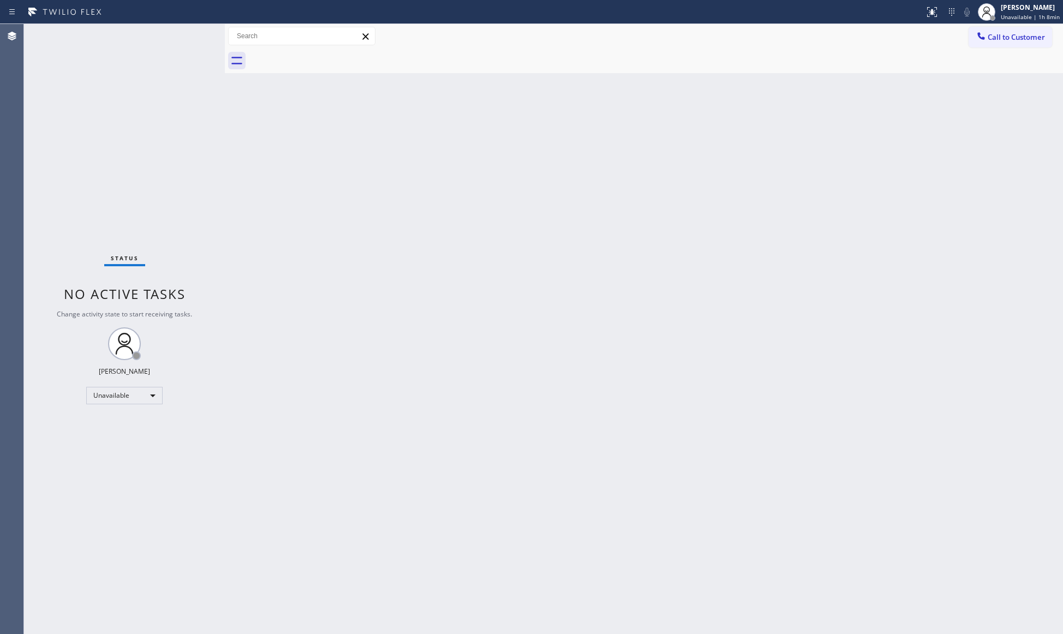
drag, startPoint x: 876, startPoint y: 120, endPoint x: 959, endPoint y: 191, distance: 108.8
click at [877, 122] on div "Back to Dashboard Change Sender ID Customers Technicians Select a contact Outbo…" at bounding box center [644, 329] width 839 height 610
click at [635, 149] on div "Back to Dashboard Change Sender ID Customers Technicians Select a contact Outbo…" at bounding box center [644, 329] width 839 height 610
drag, startPoint x: 922, startPoint y: 83, endPoint x: 927, endPoint y: 79, distance: 6.6
click at [925, 81] on div "Back to Dashboard Change Sender ID Customers Technicians Select a contact Outbo…" at bounding box center [644, 329] width 839 height 610
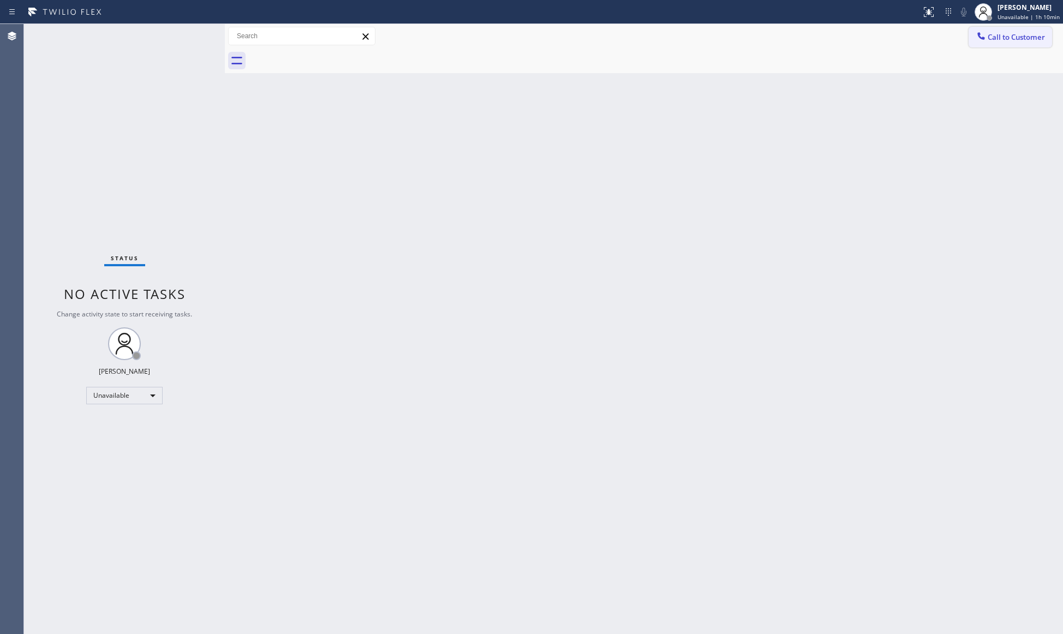
click at [997, 31] on button "Call to Customer" at bounding box center [1011, 37] width 84 height 21
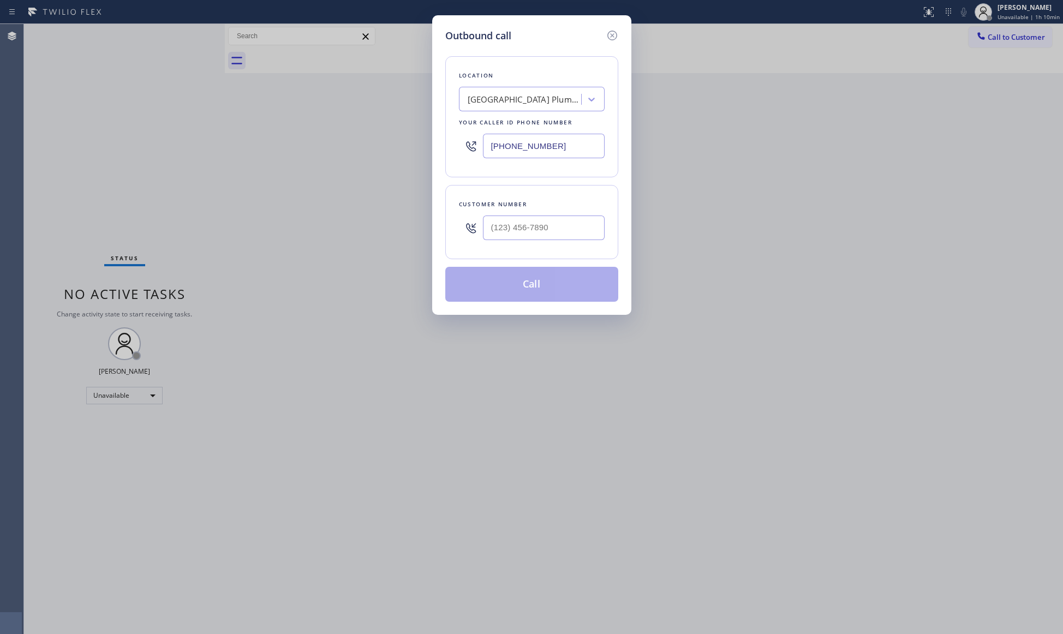
drag, startPoint x: 566, startPoint y: 146, endPoint x: 449, endPoint y: 142, distance: 117.4
click at [378, 142] on div "Outbound call Location [GEOGRAPHIC_DATA] Plumber Your caller id phone number [P…" at bounding box center [531, 317] width 1063 height 634
paste input "708) 794-9520"
type input "[PHONE_NUMBER]"
click at [553, 227] on input "(___) ___-____" at bounding box center [544, 228] width 122 height 25
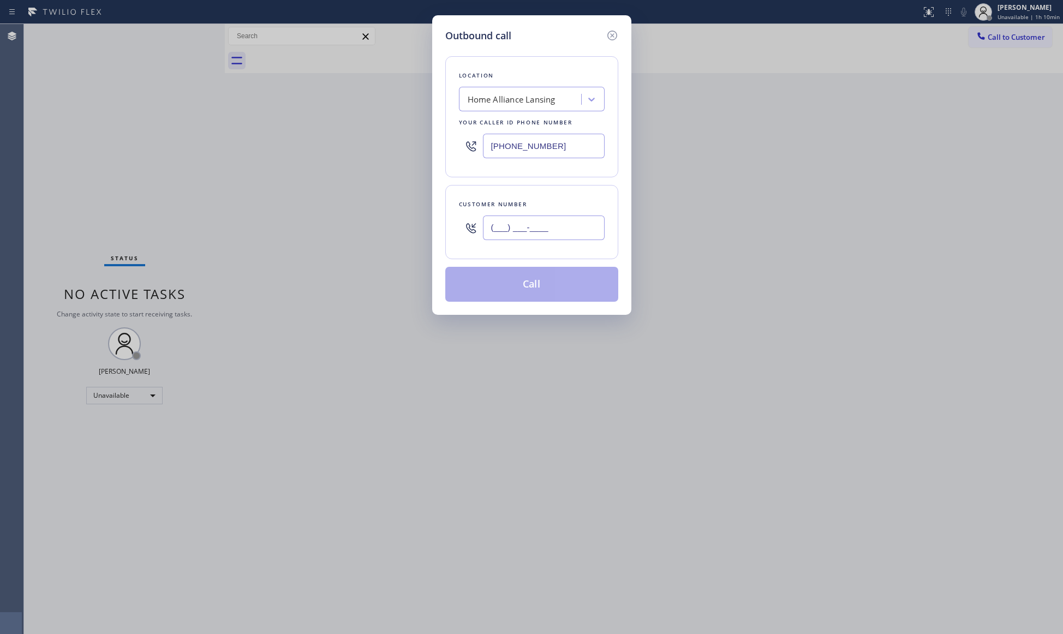
paste input "708) 565-5550"
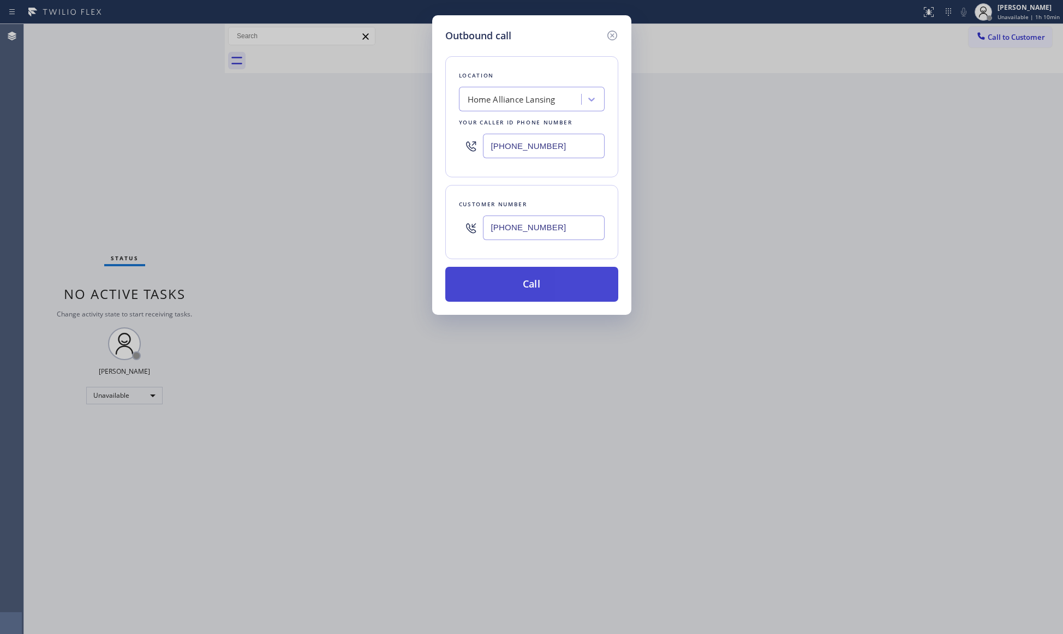
type input "[PHONE_NUMBER]"
click at [540, 289] on button "Call" at bounding box center [531, 284] width 173 height 35
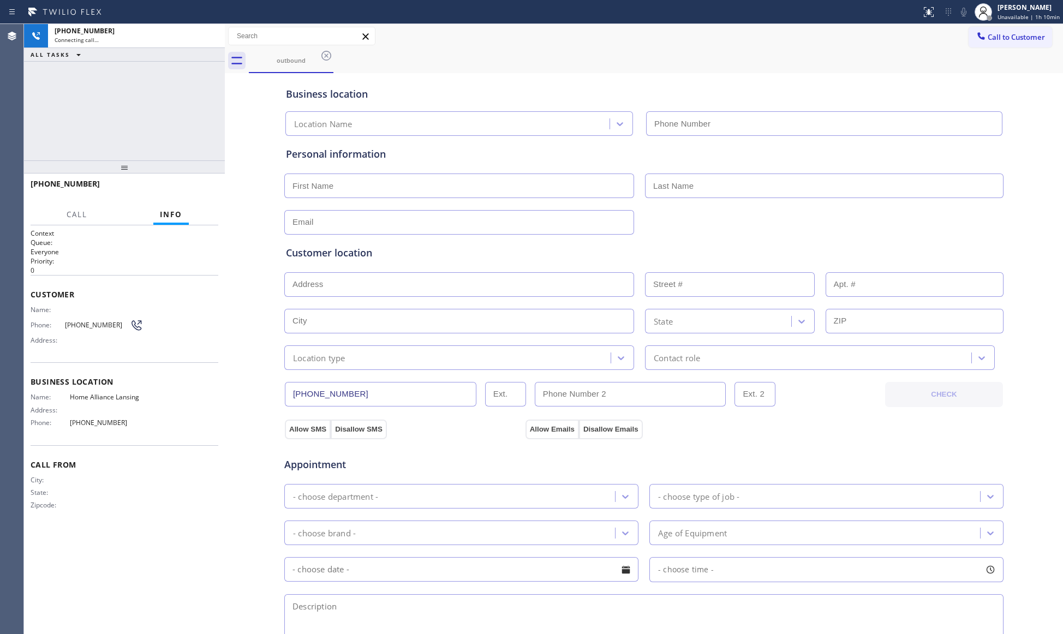
type input "[PHONE_NUMBER]"
click at [203, 187] on span "HANG UP" at bounding box center [192, 189] width 33 height 8
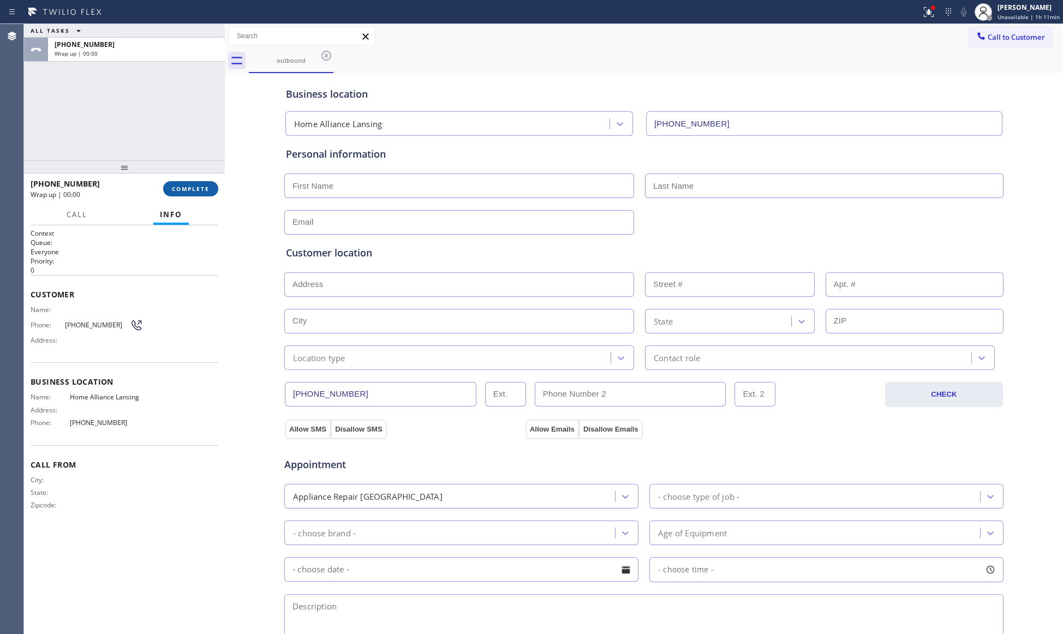
click at [203, 187] on span "COMPLETE" at bounding box center [191, 189] width 38 height 8
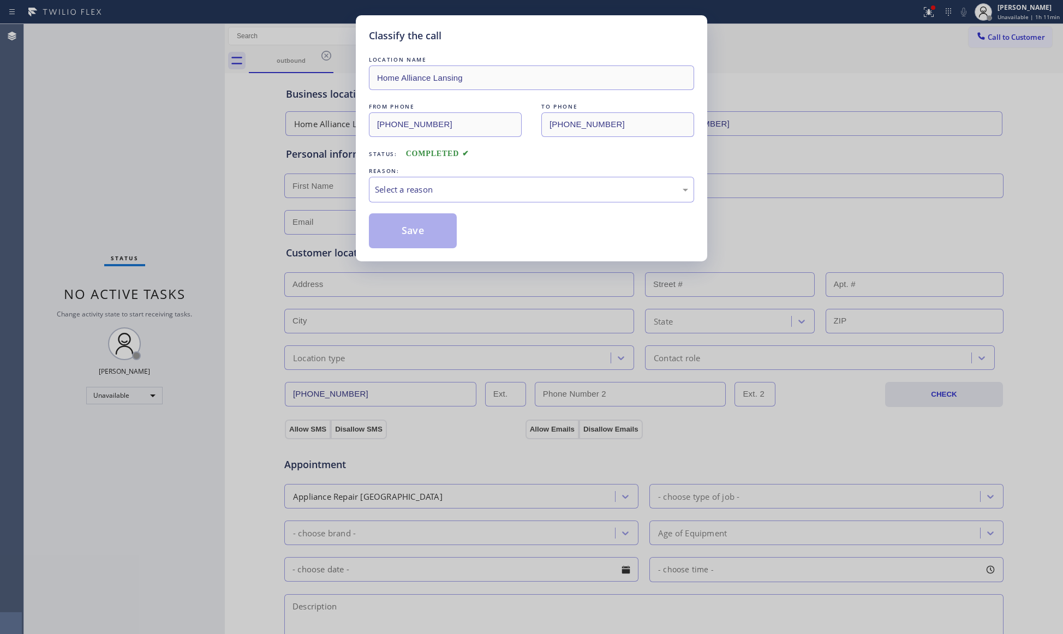
click at [203, 186] on div "Classify the call LOCATION NAME Home Alliance Lansing FROM PHONE [PHONE_NUMBER]…" at bounding box center [531, 317] width 1063 height 634
click at [430, 188] on div "Select a reason" at bounding box center [531, 189] width 313 height 13
click at [414, 231] on button "Save" at bounding box center [413, 230] width 88 height 35
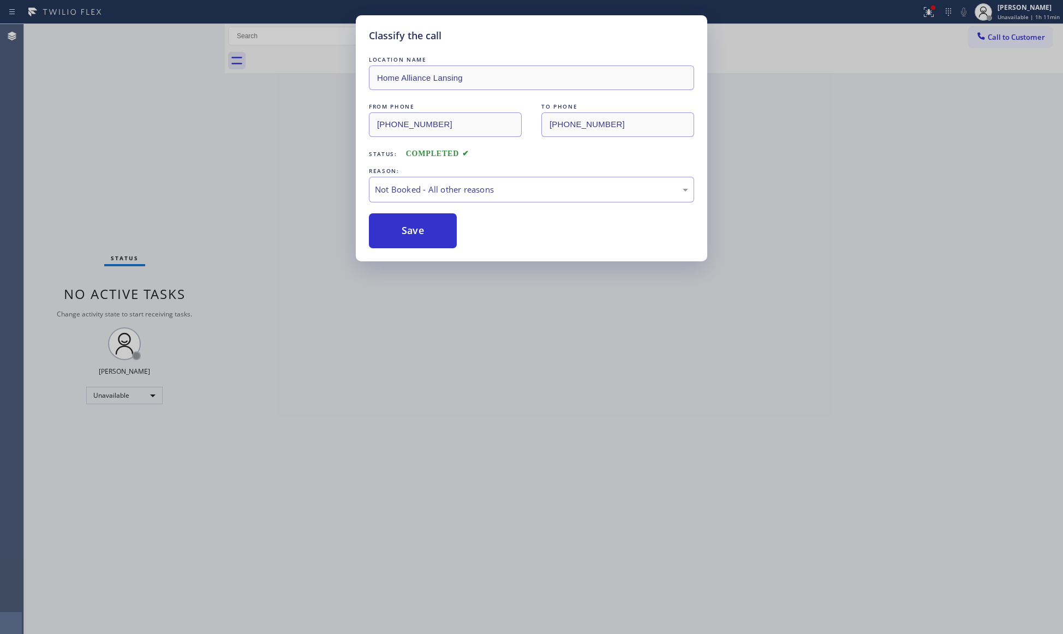
click at [930, 10] on div "Classify the call LOCATION NAME Home Alliance Lansing FROM PHONE [PHONE_NUMBER]…" at bounding box center [531, 317] width 1063 height 634
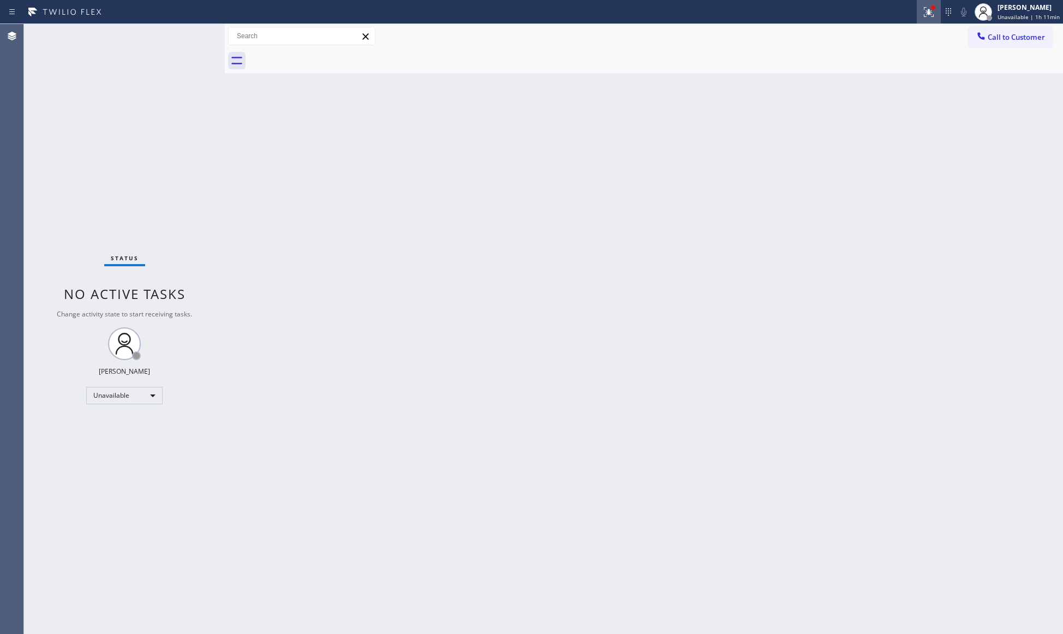
click at [932, 16] on icon at bounding box center [929, 11] width 13 height 13
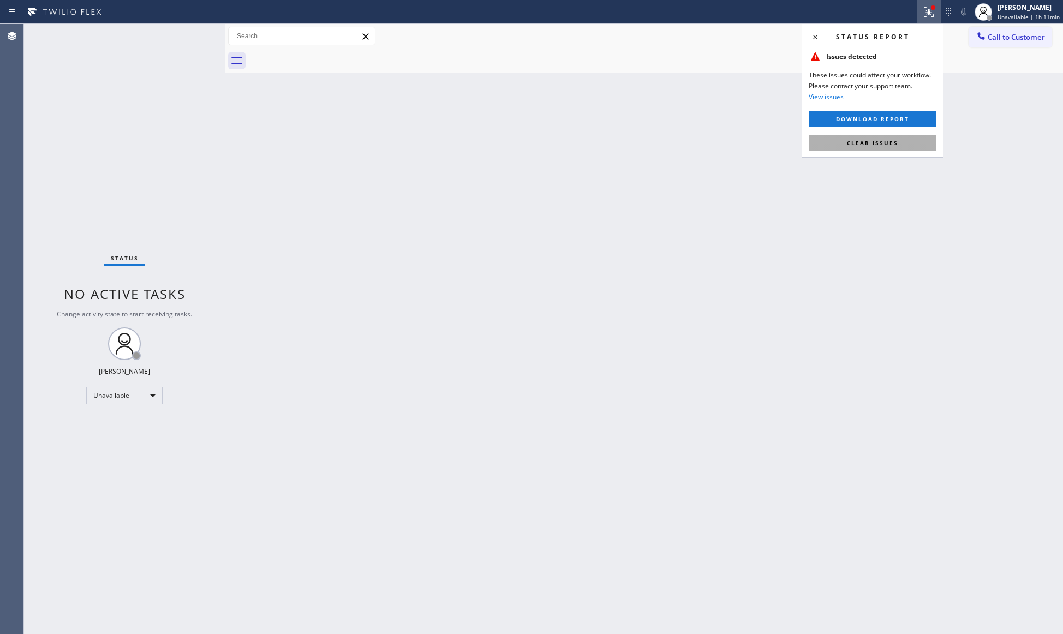
click at [868, 144] on span "Clear issues" at bounding box center [872, 143] width 51 height 8
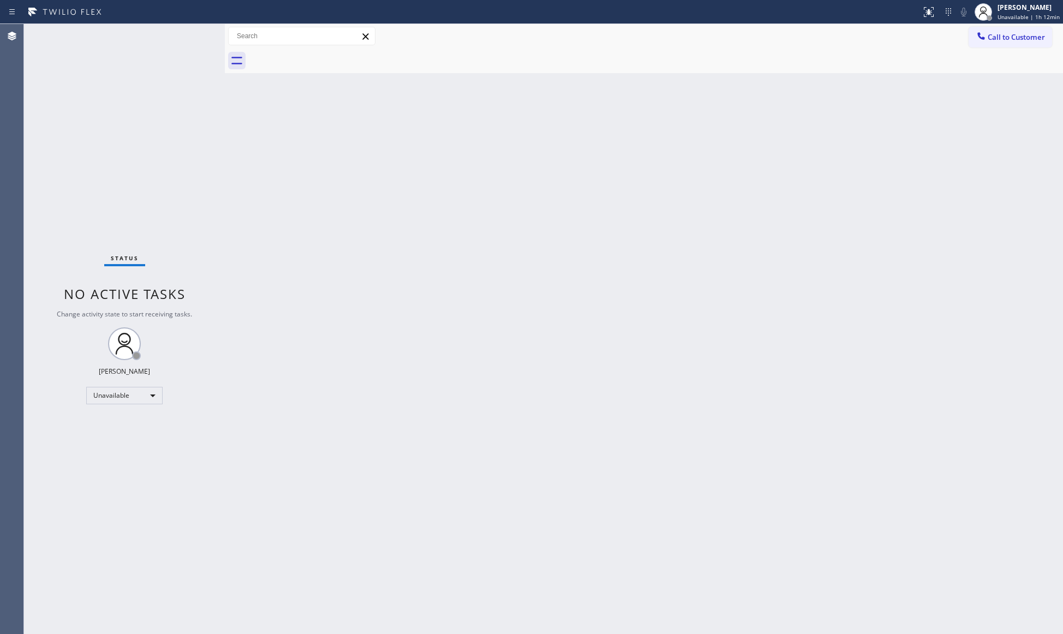
drag, startPoint x: 876, startPoint y: 272, endPoint x: 884, endPoint y: 261, distance: 14.0
click at [878, 269] on div "Back to Dashboard Change Sender ID Customers Technicians Select a contact Outbo…" at bounding box center [644, 329] width 839 height 610
click at [1030, 13] on span "Unavailable | 1h 12min" at bounding box center [1029, 17] width 62 height 8
click at [894, 46] on div "Call to Customer Outbound call Location Home Alliance Lansing Your caller id ph…" at bounding box center [644, 36] width 839 height 25
click at [985, 38] on icon at bounding box center [981, 36] width 11 height 11
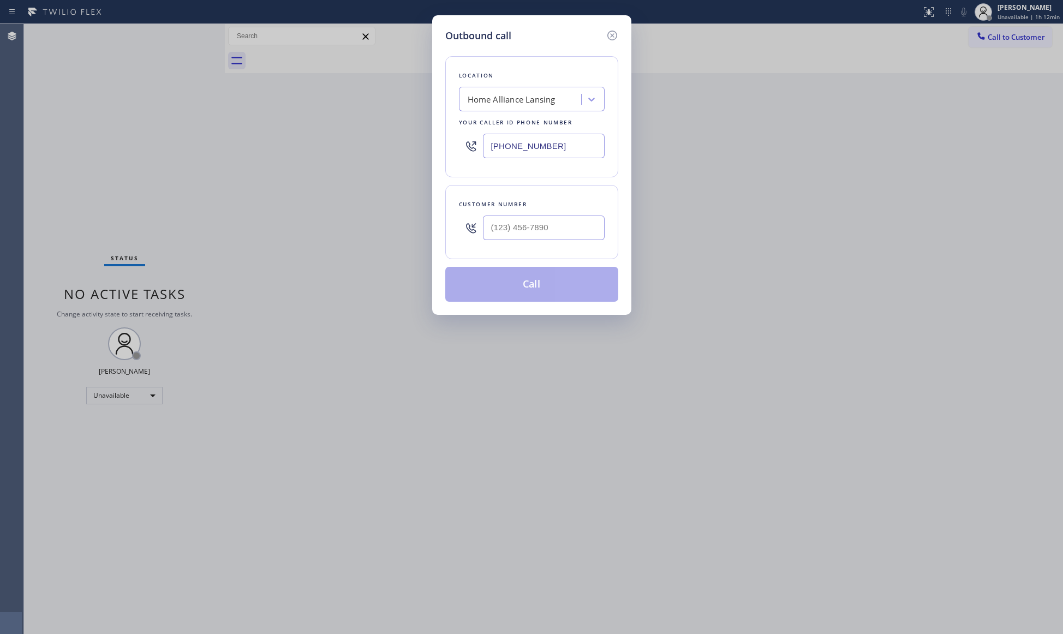
drag, startPoint x: 583, startPoint y: 141, endPoint x: 479, endPoint y: 141, distance: 103.7
click at [479, 141] on div "[PHONE_NUMBER]" at bounding box center [532, 145] width 146 height 35
paste input "805) 360-3266"
type input "[PHONE_NUMBER]"
click at [557, 239] on input "(___) ___-____" at bounding box center [544, 228] width 122 height 25
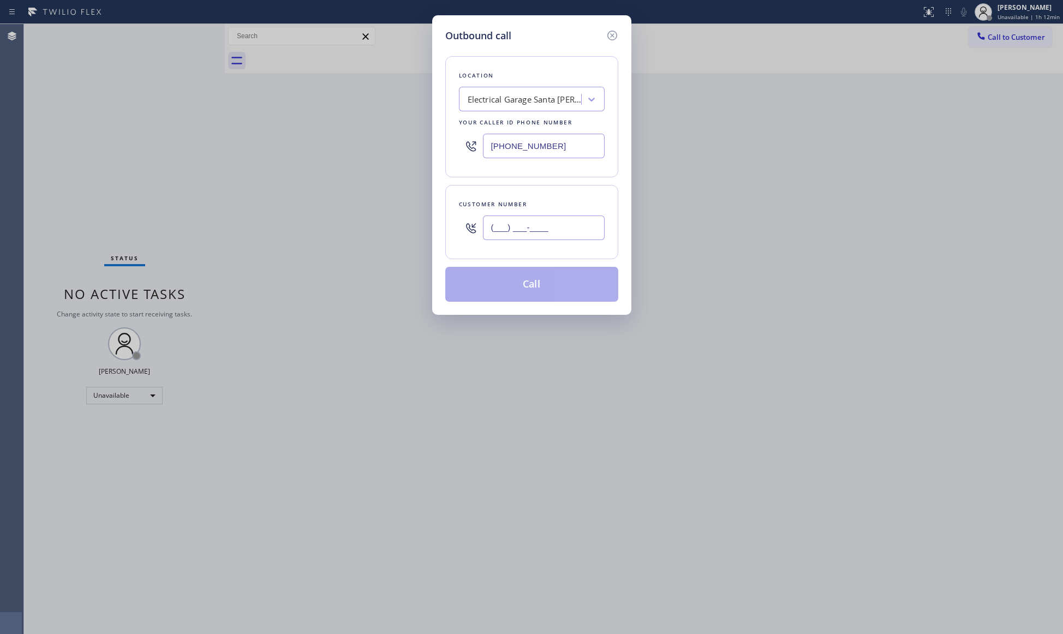
paste input "626) 830-1752"
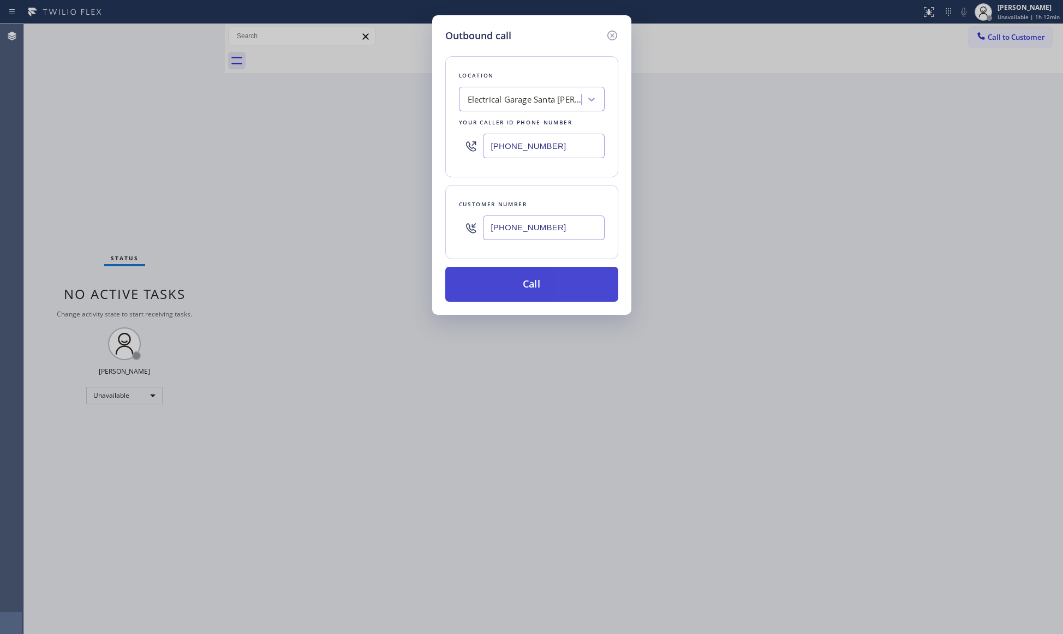
type input "[PHONE_NUMBER]"
click at [533, 281] on button "Call" at bounding box center [531, 284] width 173 height 35
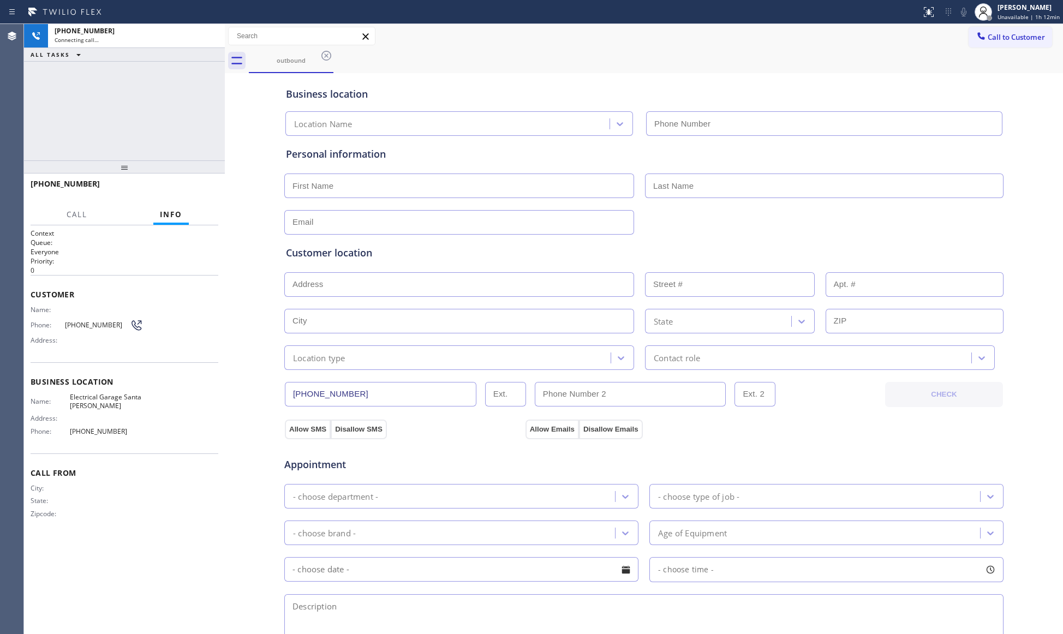
type input "[PHONE_NUMBER]"
click at [344, 396] on input "[PHONE_NUMBER]" at bounding box center [381, 394] width 192 height 25
click at [200, 186] on span "HANG UP" at bounding box center [192, 189] width 33 height 8
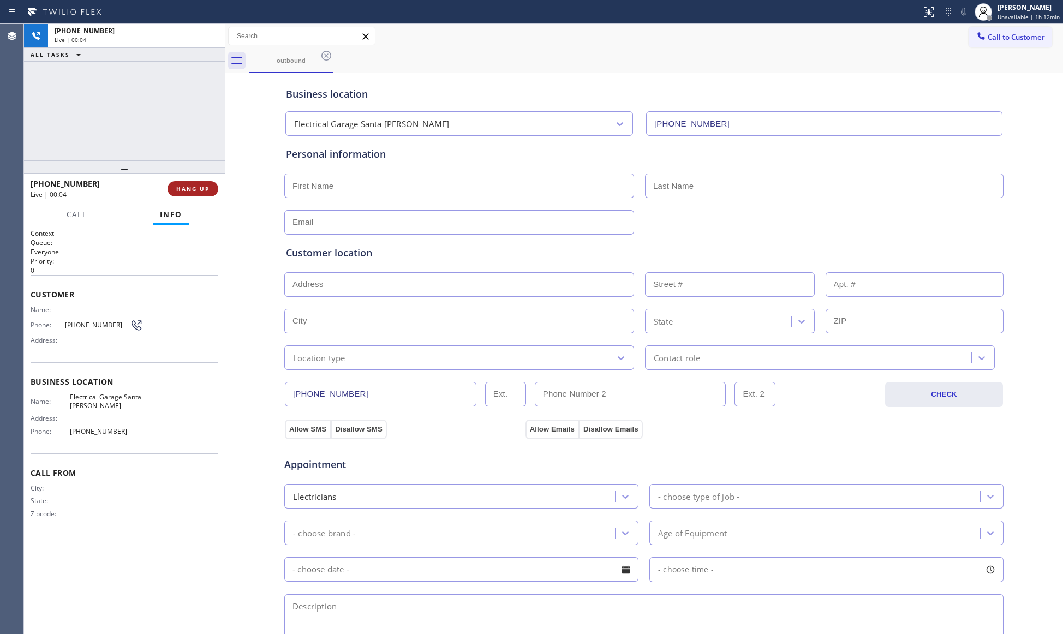
click at [201, 186] on span "HANG UP" at bounding box center [192, 189] width 33 height 8
click at [203, 182] on button "HANG UP" at bounding box center [193, 188] width 51 height 15
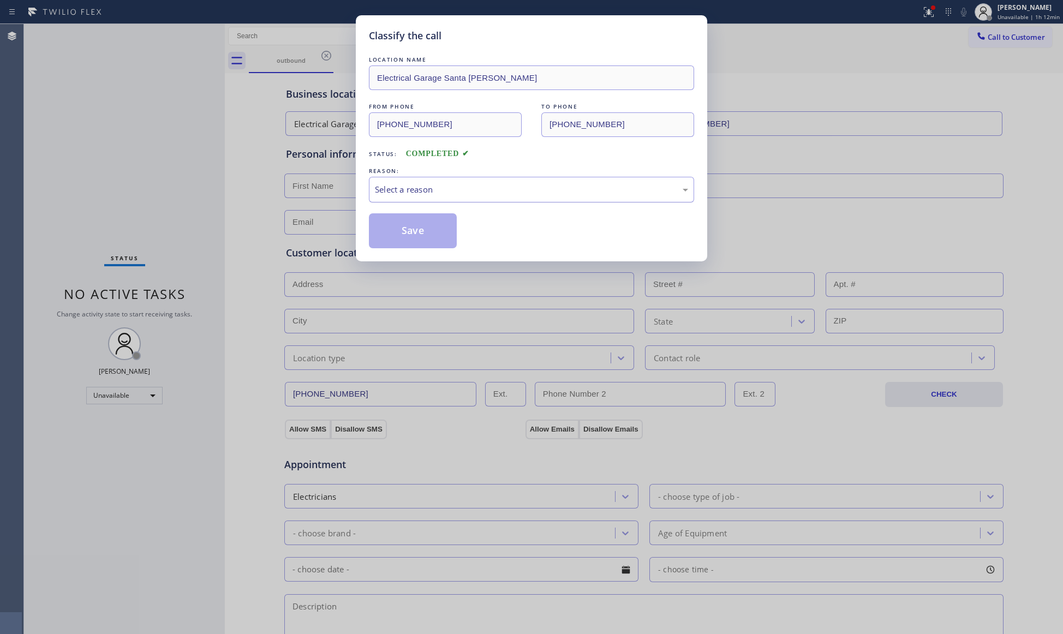
drag, startPoint x: 438, startPoint y: 184, endPoint x: 432, endPoint y: 199, distance: 16.2
click at [439, 184] on div "Select a reason" at bounding box center [531, 189] width 313 height 13
click at [406, 230] on button "Save" at bounding box center [413, 230] width 88 height 35
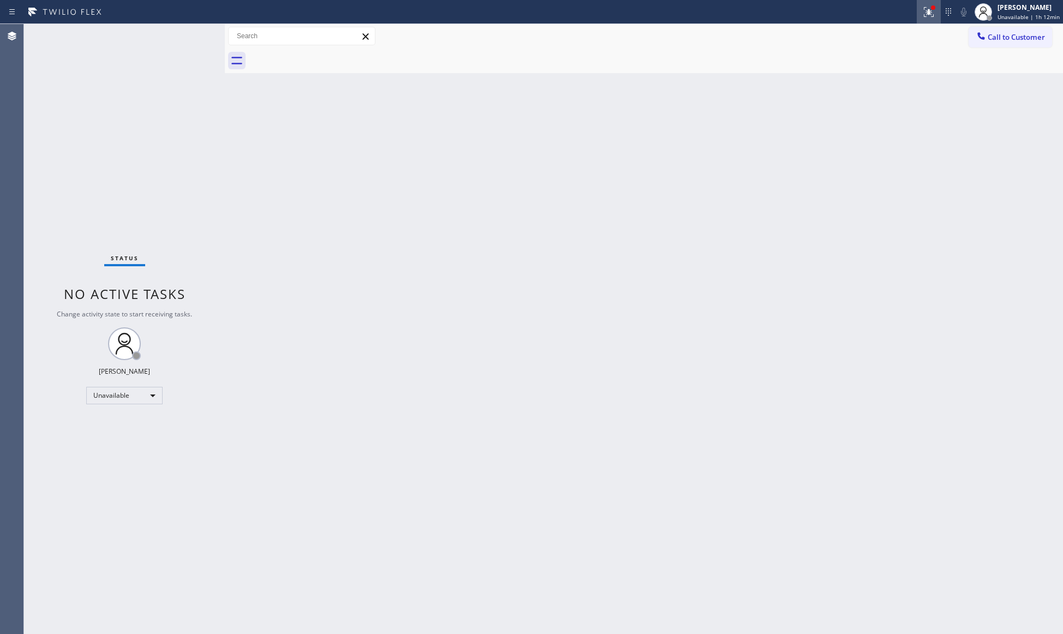
click at [930, 5] on icon at bounding box center [929, 11] width 13 height 13
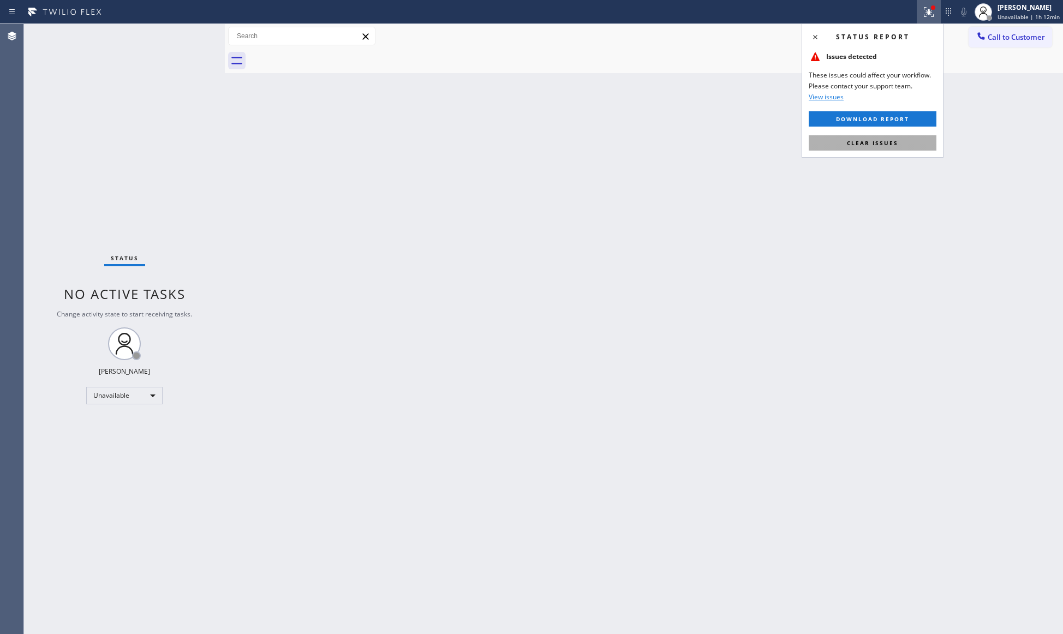
click at [907, 144] on button "Clear issues" at bounding box center [873, 142] width 128 height 15
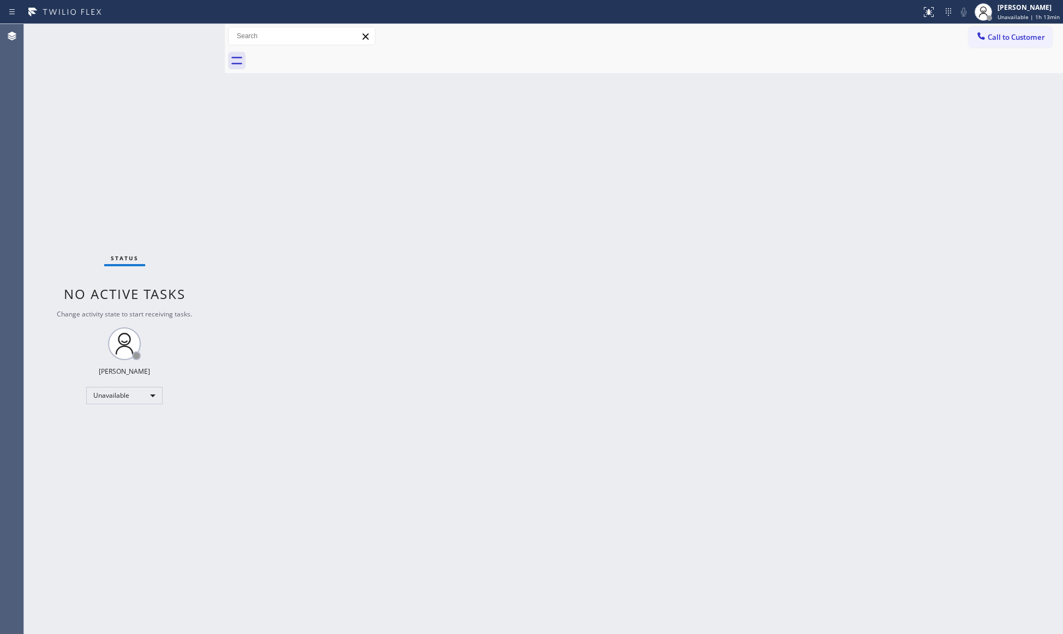
drag, startPoint x: 1020, startPoint y: 39, endPoint x: 989, endPoint y: 39, distance: 31.1
click at [1020, 39] on span "Call to Customer" at bounding box center [1016, 37] width 57 height 10
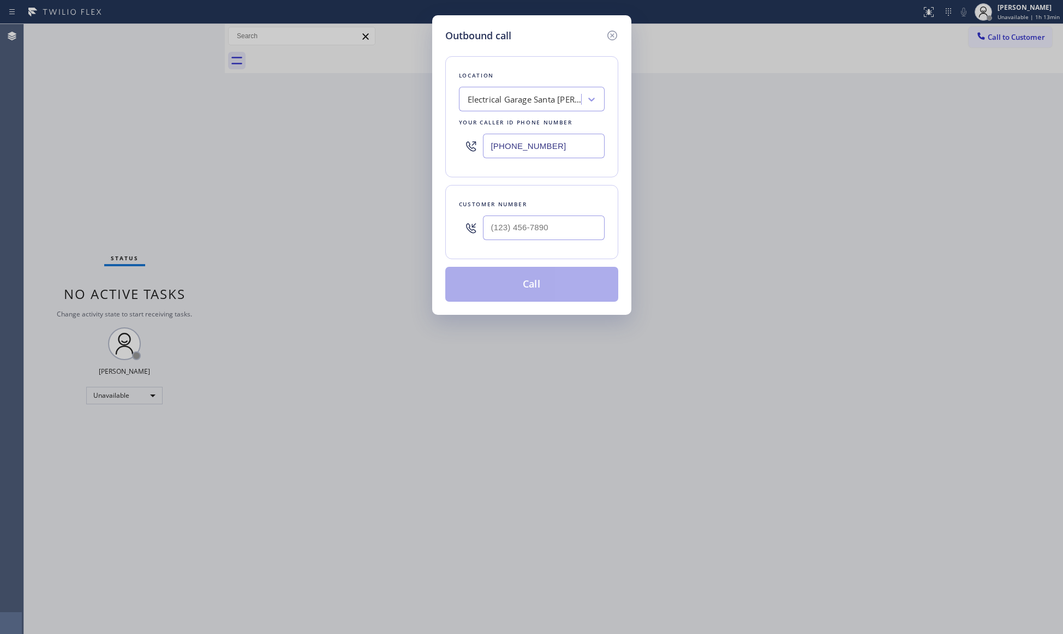
drag, startPoint x: 567, startPoint y: 146, endPoint x: 440, endPoint y: 145, distance: 126.7
click at [443, 149] on div "Outbound call Location Electrical Garage [GEOGRAPHIC_DATA][PERSON_NAME] Your ca…" at bounding box center [531, 165] width 199 height 300
paste input "213) 699-3771"
type input "[PHONE_NUMBER]"
paste input "310) 702-8231"
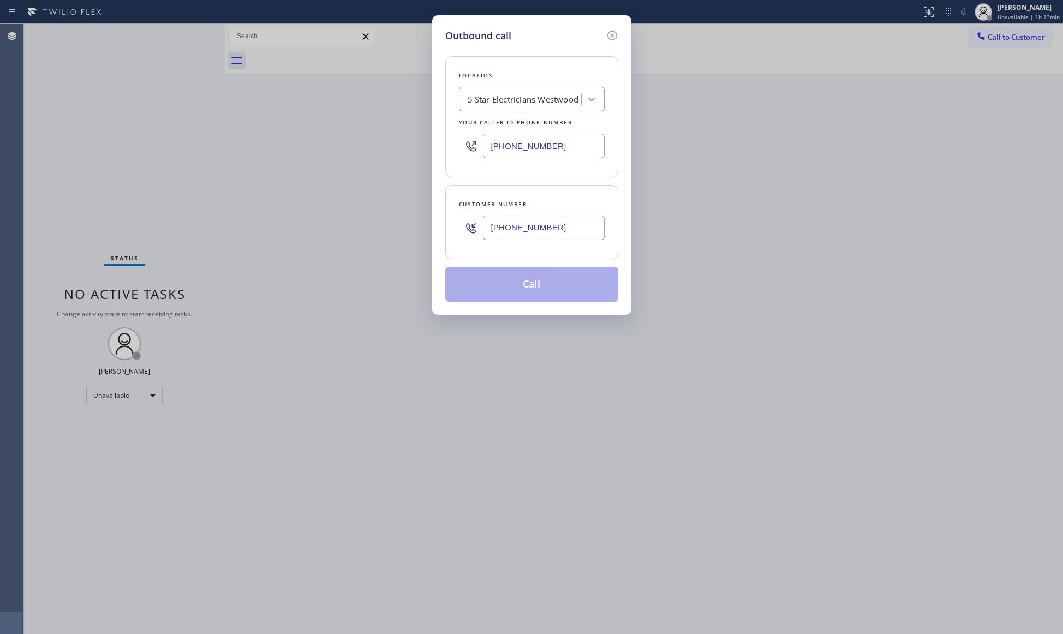
drag, startPoint x: 568, startPoint y: 230, endPoint x: 561, endPoint y: 246, distance: 16.9
click at [568, 230] on input "[PHONE_NUMBER]" at bounding box center [544, 228] width 122 height 25
type input "[PHONE_NUMBER]"
click at [520, 281] on button "Call" at bounding box center [531, 284] width 173 height 35
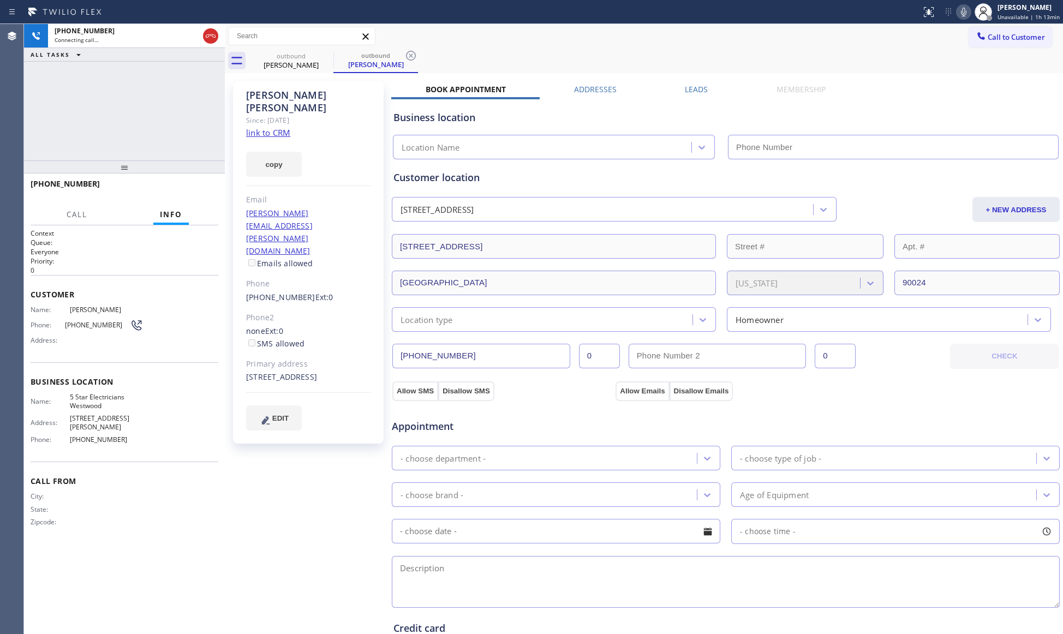
type input "[PHONE_NUMBER]"
click at [405, 57] on icon at bounding box center [411, 55] width 13 height 13
drag, startPoint x: 421, startPoint y: 53, endPoint x: 407, endPoint y: 29, distance: 28.2
click at [421, 55] on div "outbound [PERSON_NAME]" at bounding box center [656, 61] width 815 height 25
click at [197, 186] on span "HANG UP" at bounding box center [192, 189] width 33 height 8
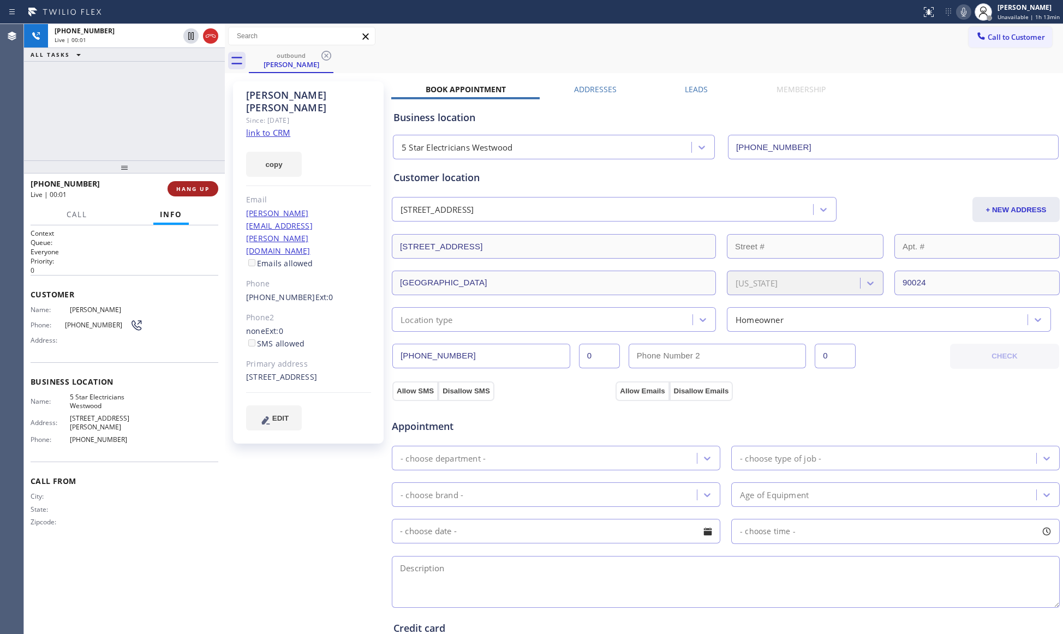
click at [197, 186] on span "HANG UP" at bounding box center [192, 189] width 33 height 8
click at [197, 186] on span "COMPLETE" at bounding box center [191, 189] width 38 height 8
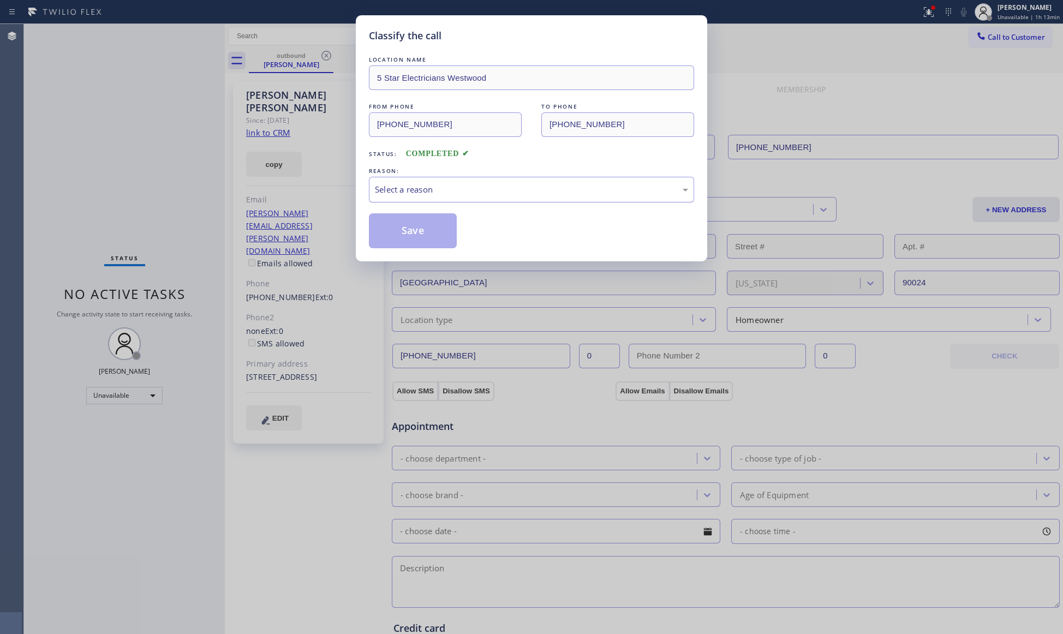
drag, startPoint x: 413, startPoint y: 192, endPoint x: 413, endPoint y: 200, distance: 7.6
click at [413, 193] on div "Select a reason" at bounding box center [531, 189] width 313 height 13
click at [400, 231] on button "Save" at bounding box center [413, 230] width 88 height 35
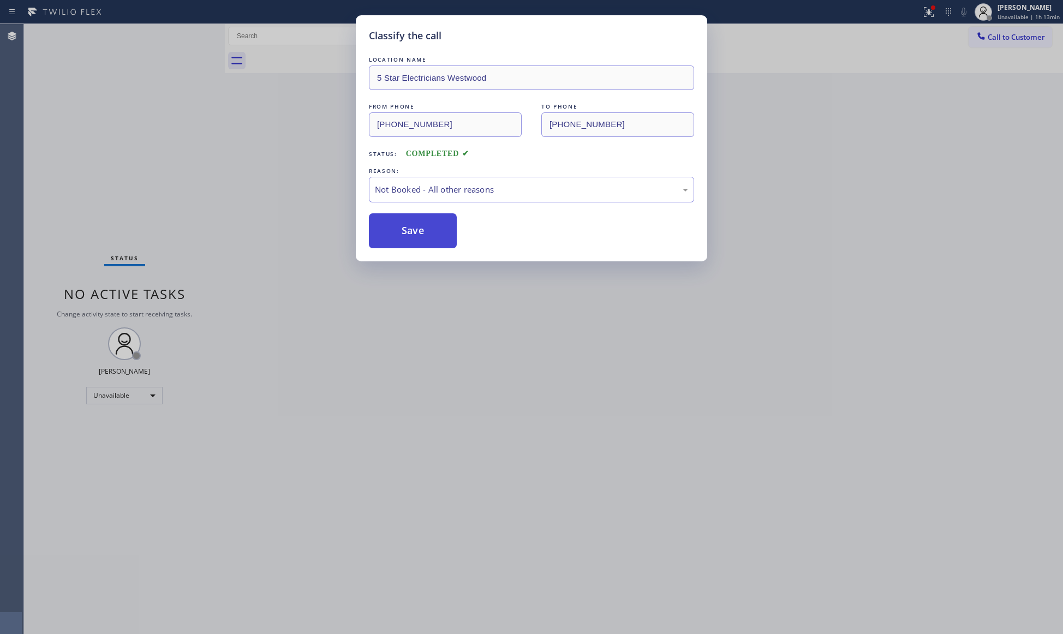
click at [400, 230] on button "Save" at bounding box center [413, 230] width 88 height 35
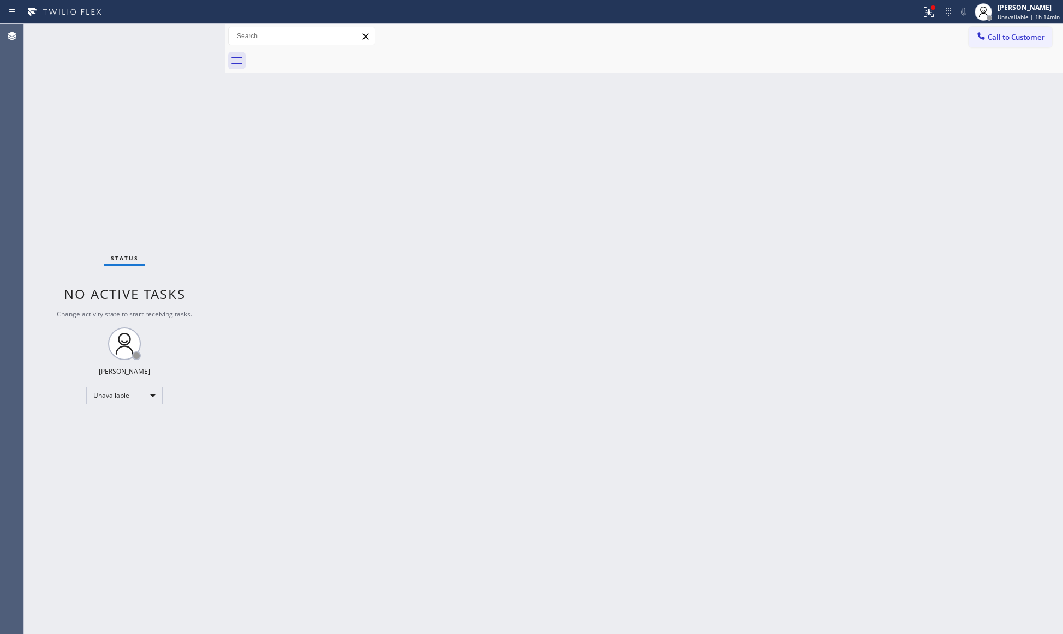
drag, startPoint x: 627, startPoint y: 111, endPoint x: 839, endPoint y: 57, distance: 219.3
click at [685, 105] on div "Back to Dashboard Change Sender ID Customers Technicians Select a contact Outbo…" at bounding box center [644, 329] width 839 height 610
drag, startPoint x: 939, startPoint y: 16, endPoint x: 929, endPoint y: 19, distance: 10.7
click at [937, 16] on div at bounding box center [929, 11] width 24 height 13
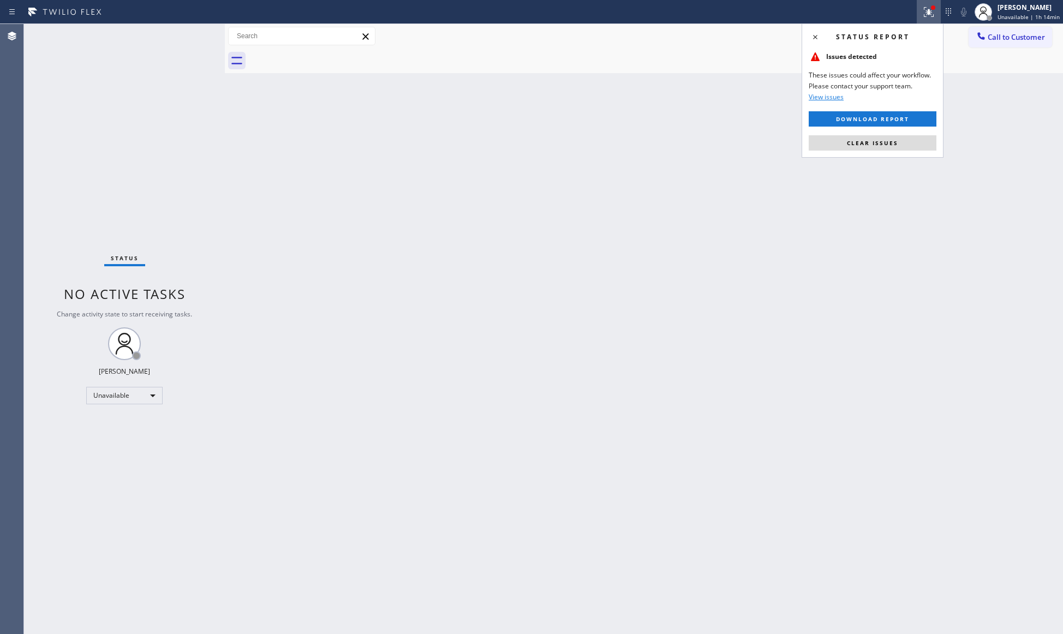
click at [874, 142] on span "Clear issues" at bounding box center [872, 143] width 51 height 8
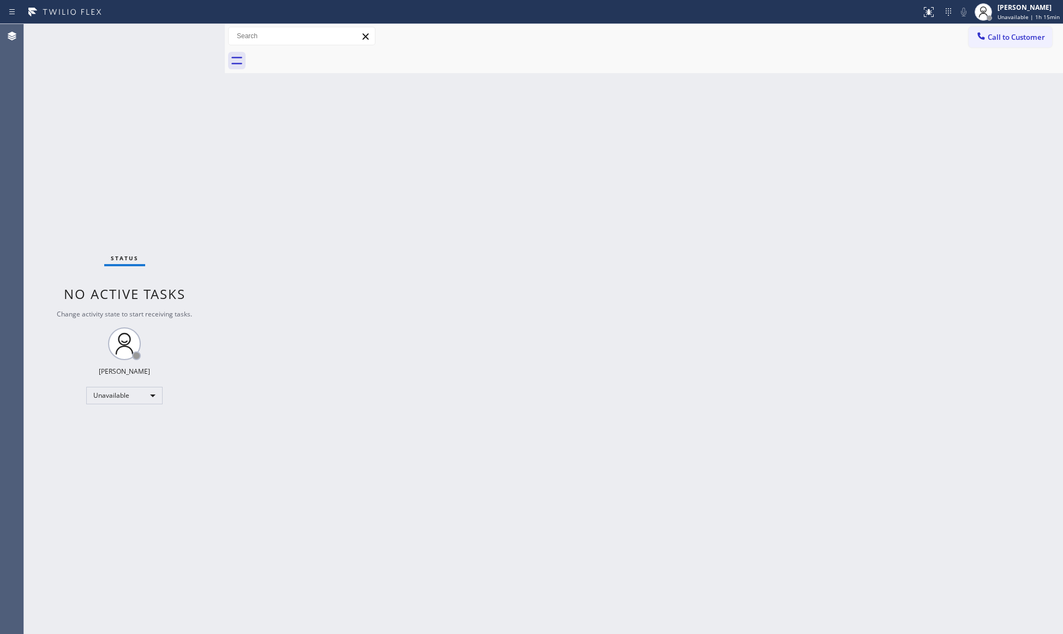
click at [999, 33] on span "Call to Customer" at bounding box center [1016, 37] width 57 height 10
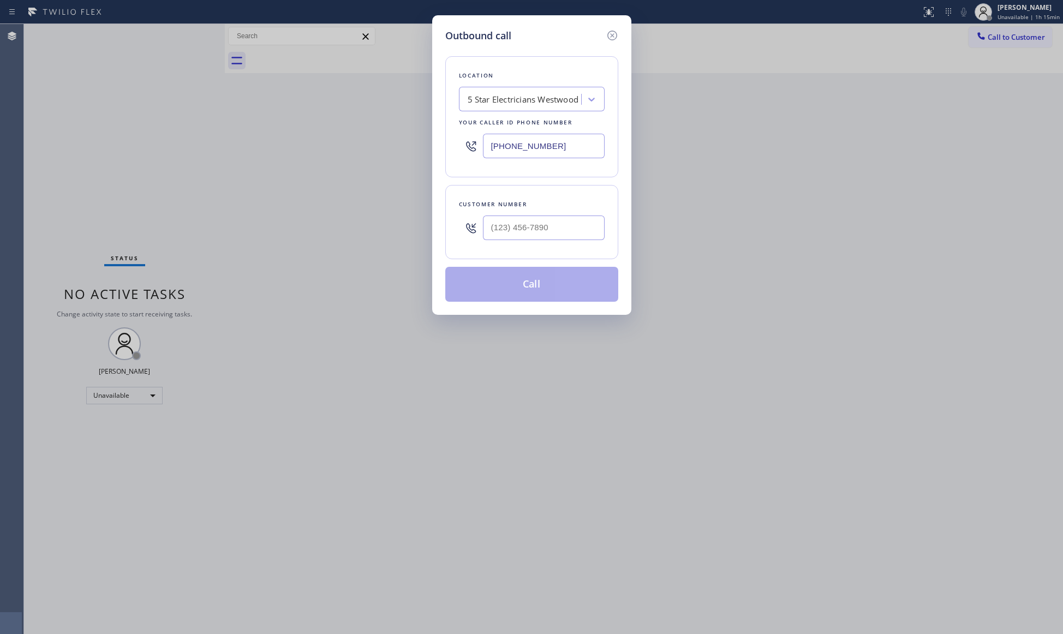
drag, startPoint x: 583, startPoint y: 140, endPoint x: 441, endPoint y: 142, distance: 142.0
click at [442, 142] on div "Outbound call Location 5 Star Electricians [GEOGRAPHIC_DATA] Your caller id pho…" at bounding box center [531, 165] width 199 height 300
paste input "720) 679-141"
type input "[PHONE_NUMBER]"
click at [559, 243] on div at bounding box center [544, 227] width 122 height 35
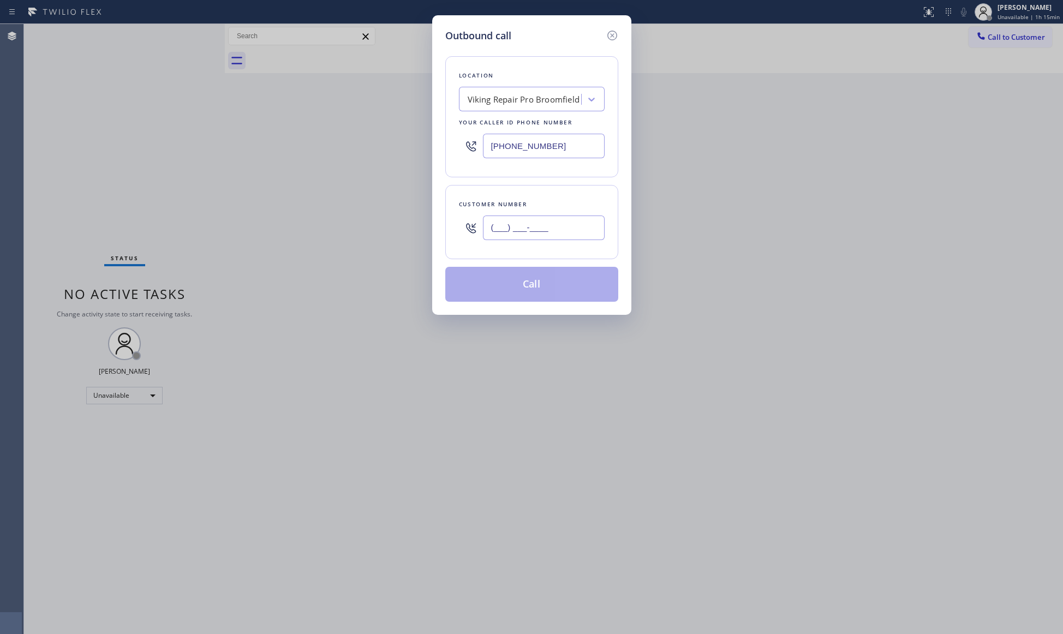
paste input "310) 486-4195"
click at [562, 230] on input "[PHONE_NUMBER]" at bounding box center [544, 228] width 122 height 25
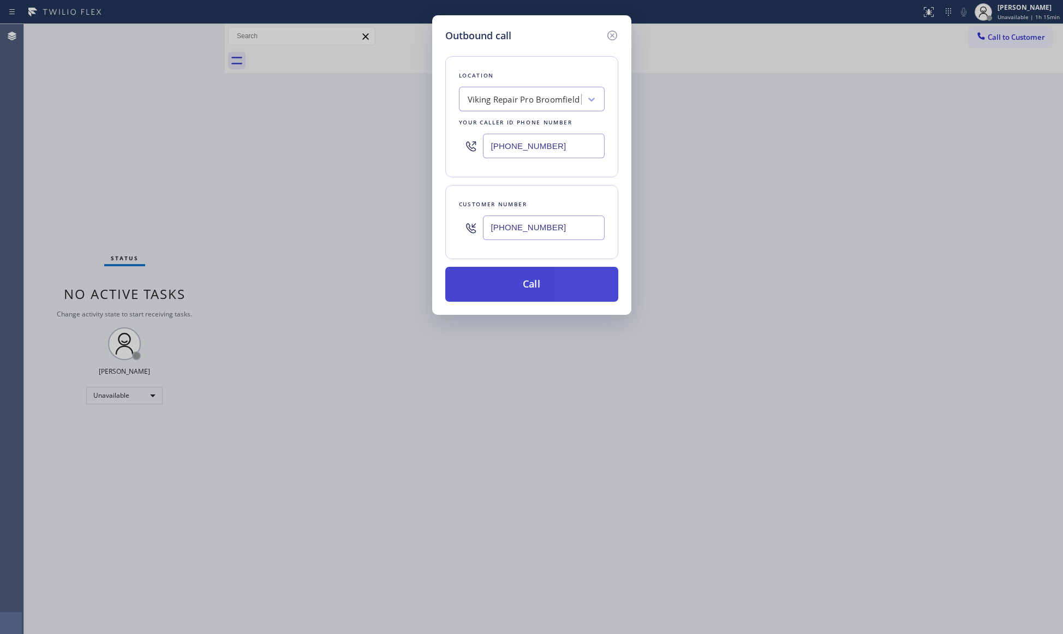
type input "[PHONE_NUMBER]"
click at [529, 291] on button "Call" at bounding box center [531, 284] width 173 height 35
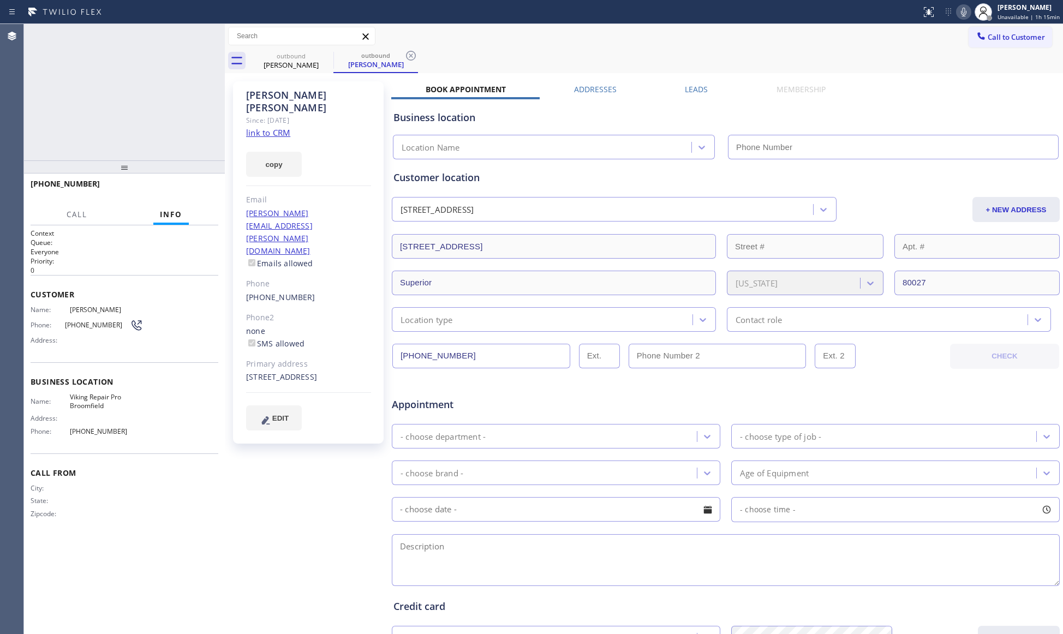
type input "[PHONE_NUMBER]"
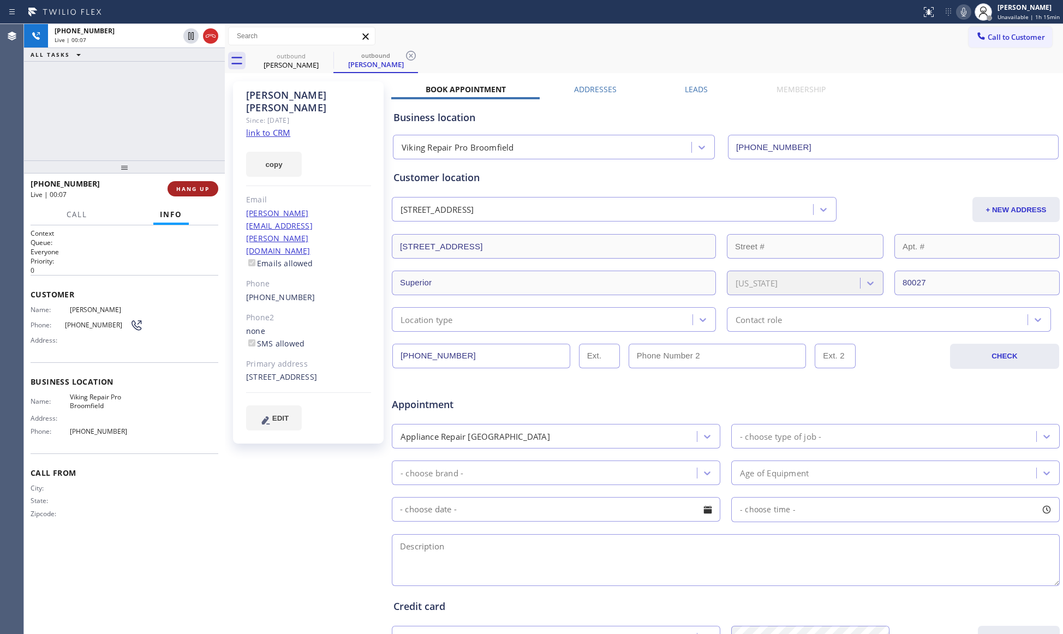
click at [204, 186] on span "HANG UP" at bounding box center [192, 189] width 33 height 8
click at [208, 193] on button "COMPLETE" at bounding box center [190, 188] width 55 height 15
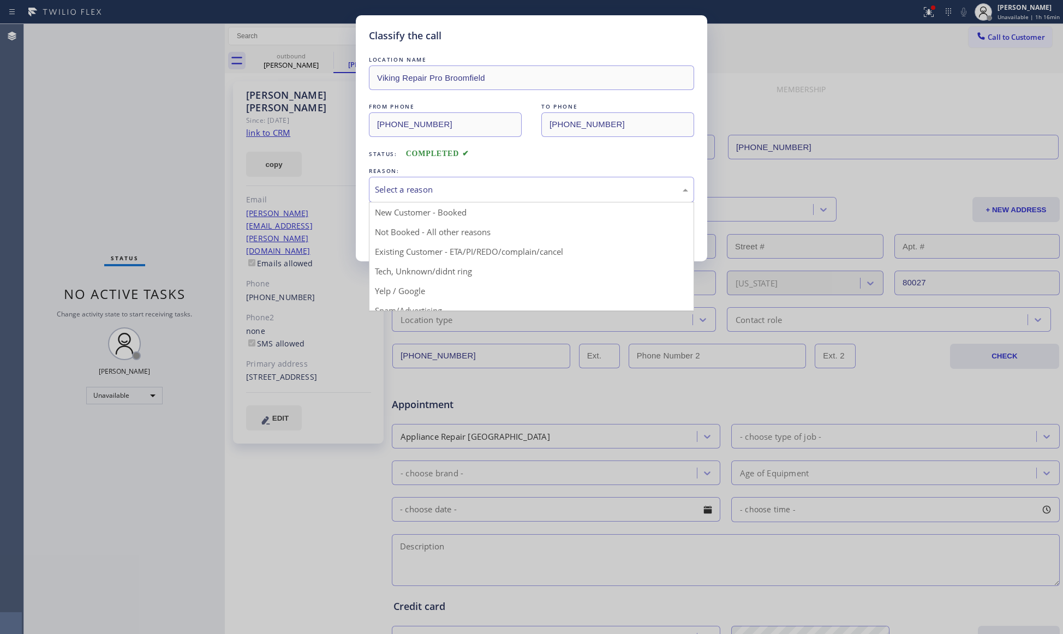
click at [409, 193] on div "Select a reason" at bounding box center [531, 189] width 313 height 13
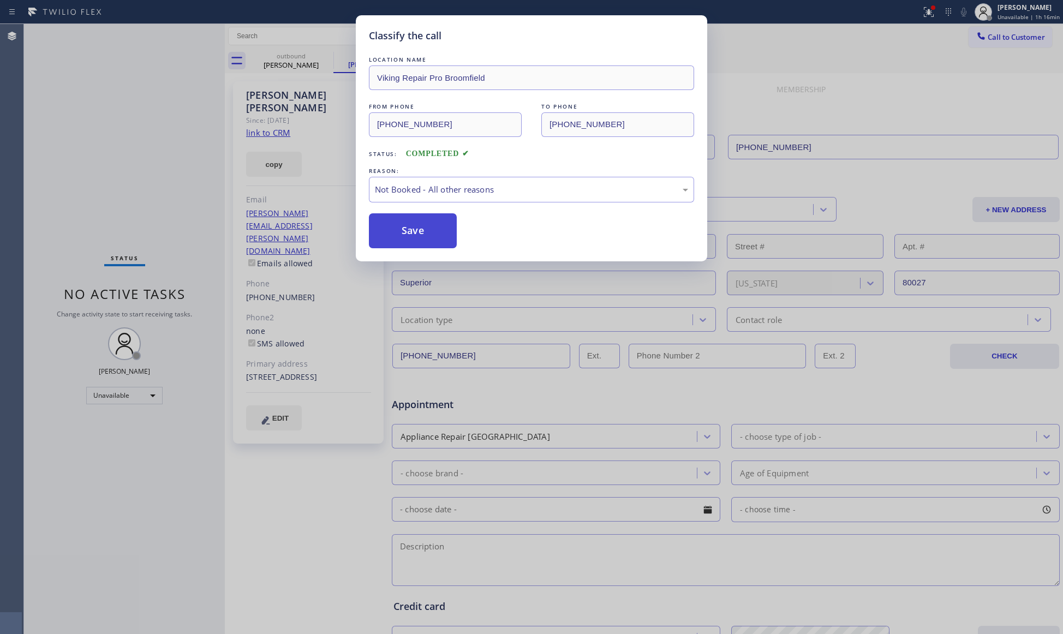
click at [388, 229] on button "Save" at bounding box center [413, 230] width 88 height 35
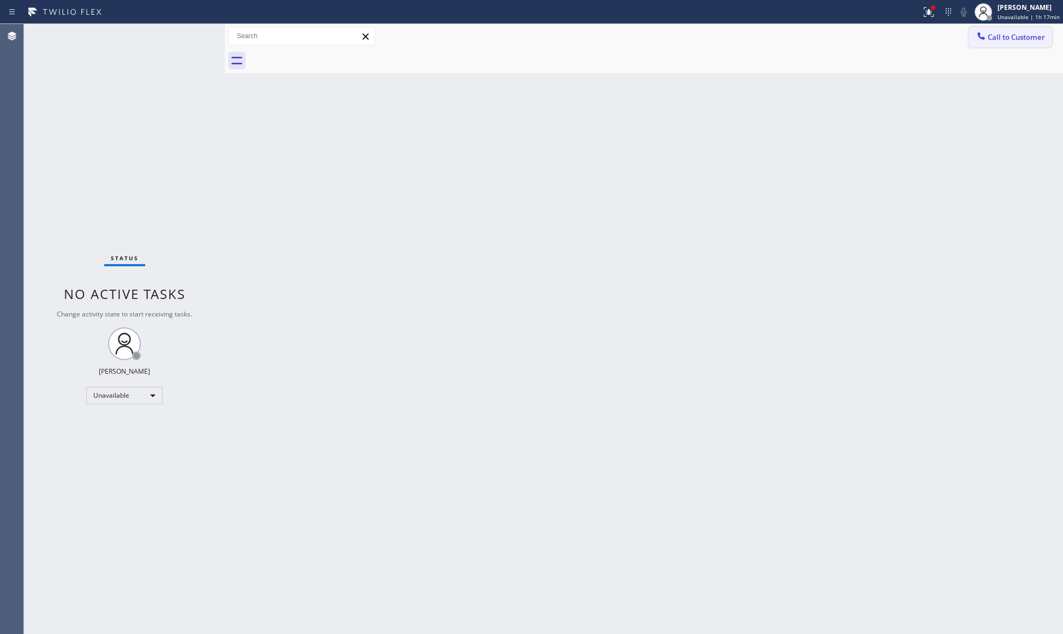
click at [985, 33] on icon at bounding box center [981, 36] width 11 height 11
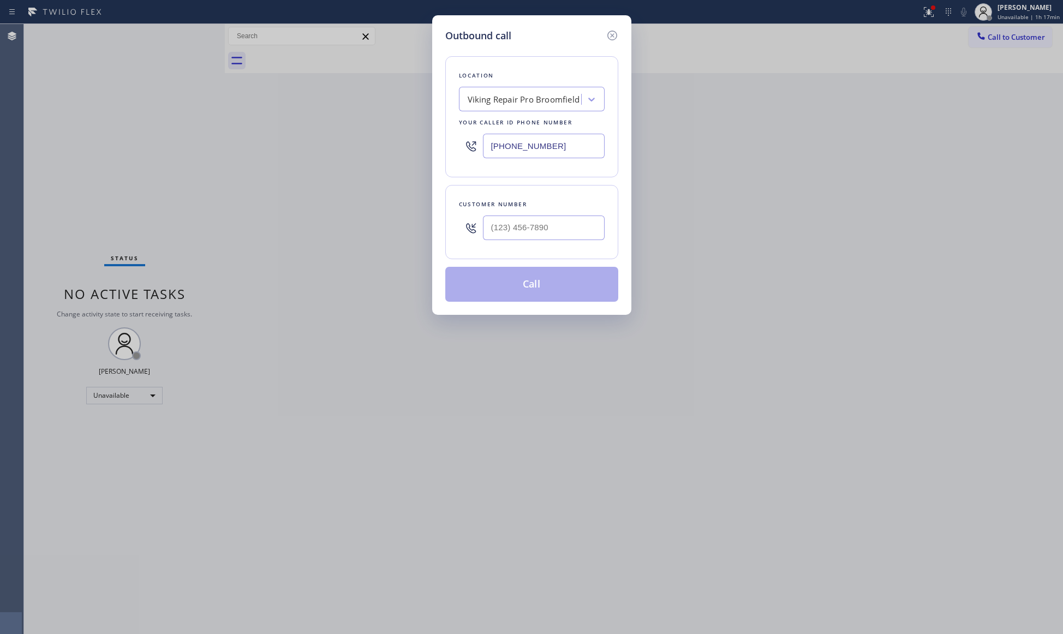
drag, startPoint x: 504, startPoint y: 158, endPoint x: 442, endPoint y: 164, distance: 62.5
click at [442, 164] on div "Outbound call Location Viking Repair Pro Broomfield Your caller id phone number…" at bounding box center [531, 165] width 199 height 300
paste input "954) 953-4846"
type input "[PHONE_NUMBER]"
click at [548, 221] on input "(___) ___-____" at bounding box center [544, 228] width 122 height 25
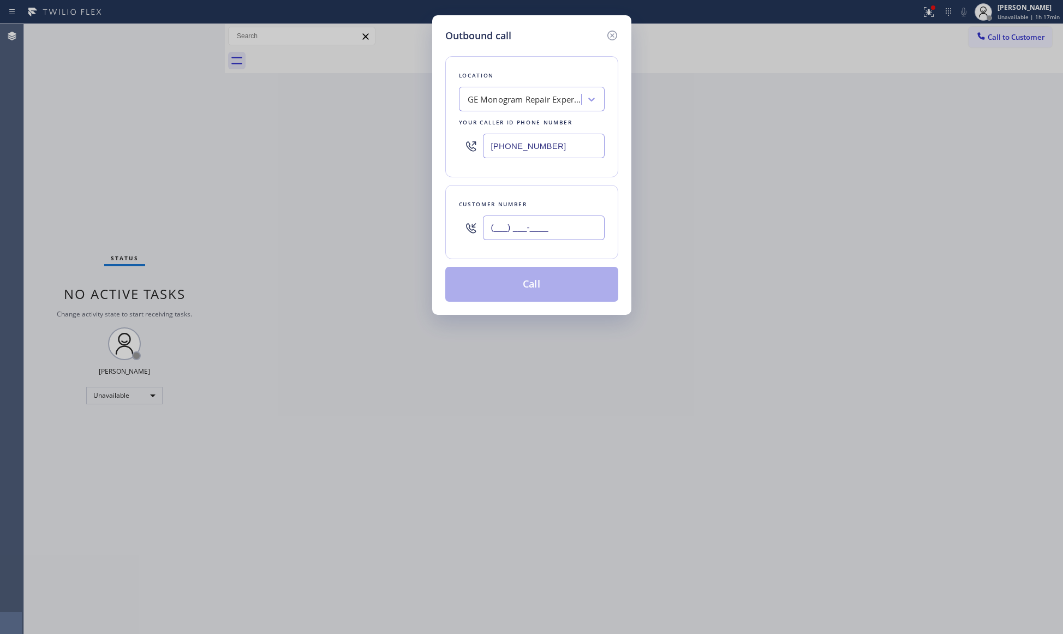
paste input "814) 441-0475"
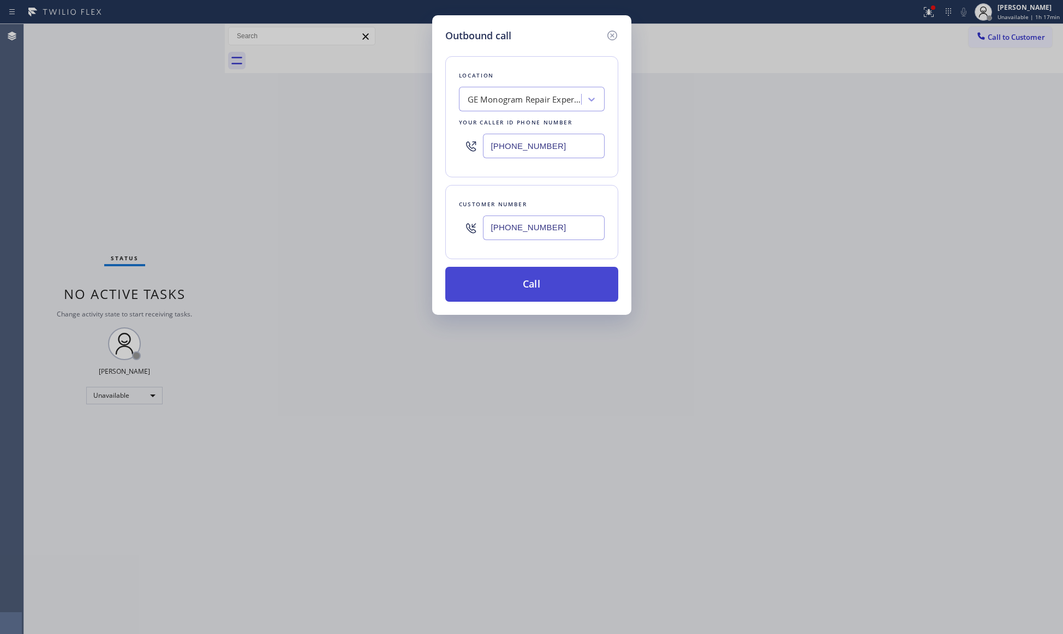
type input "[PHONE_NUMBER]"
click at [521, 280] on button "Call" at bounding box center [531, 284] width 173 height 35
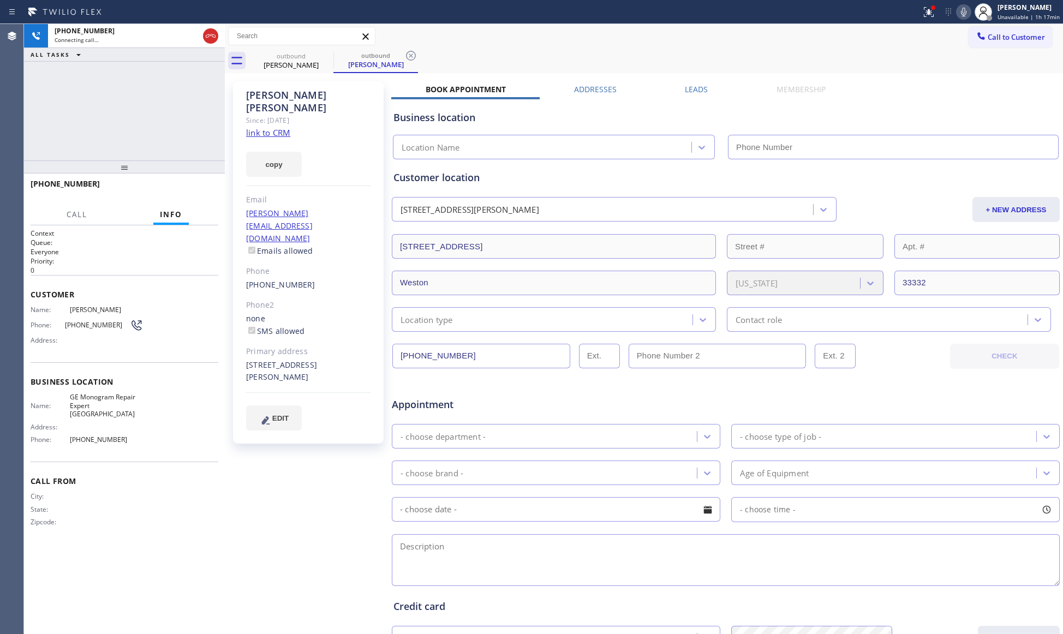
type input "[PHONE_NUMBER]"
click at [202, 190] on span "HANG UP" at bounding box center [192, 189] width 33 height 8
click at [201, 190] on span "HANG UP" at bounding box center [192, 189] width 33 height 8
click at [201, 188] on span "HANG UP" at bounding box center [192, 189] width 33 height 8
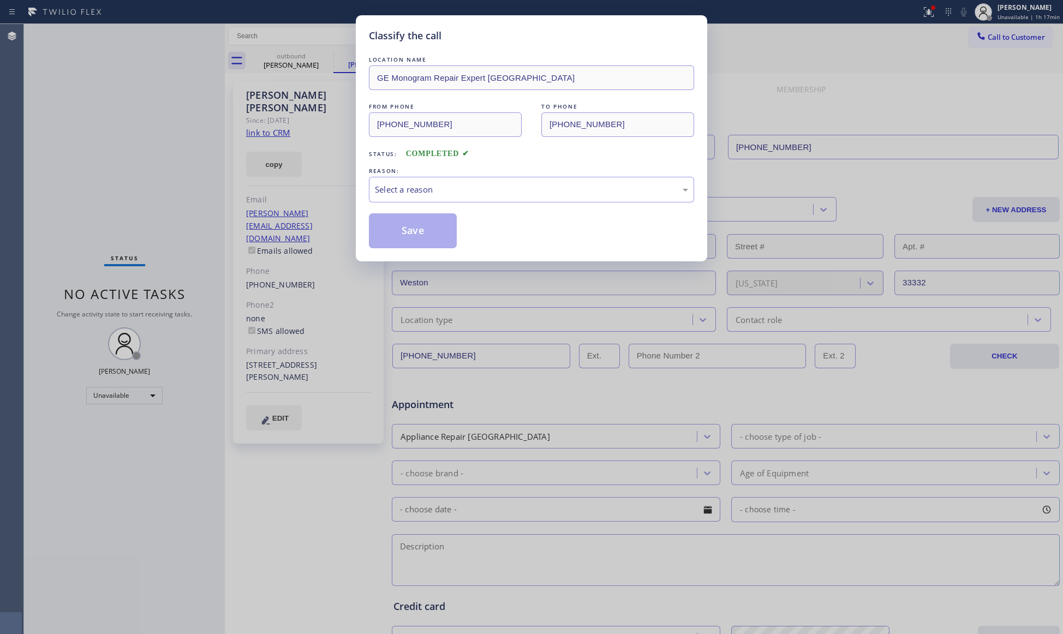
click at [202, 180] on div "Classify the call LOCATION NAME GE Monogram Repair Expert [GEOGRAPHIC_DATA] FRO…" at bounding box center [531, 317] width 1063 height 634
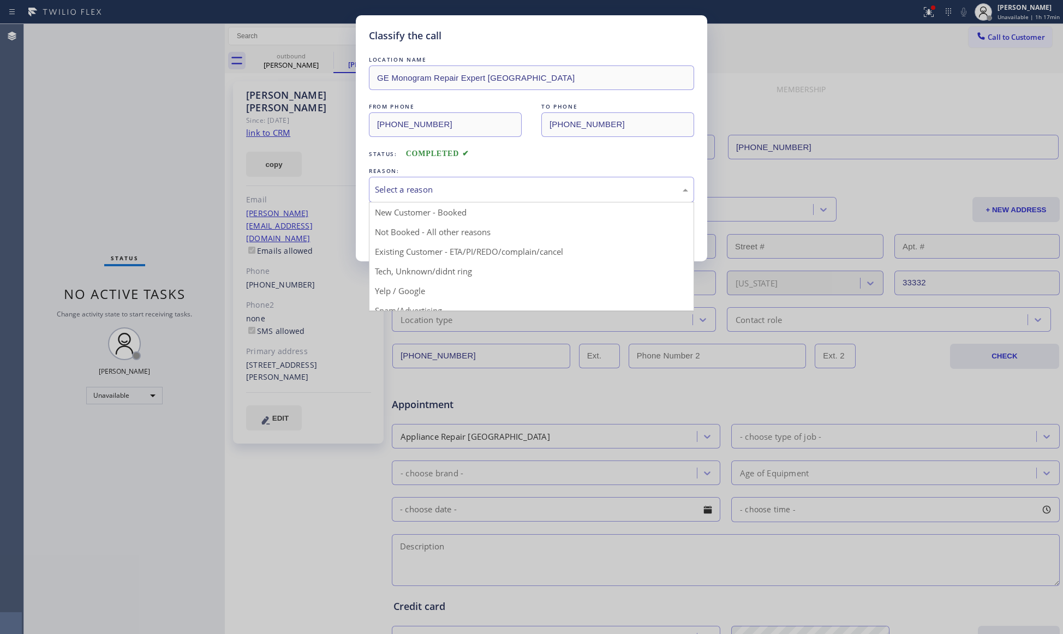
drag, startPoint x: 474, startPoint y: 177, endPoint x: 431, endPoint y: 223, distance: 62.6
click at [471, 180] on div "Select a reason" at bounding box center [531, 190] width 325 height 26
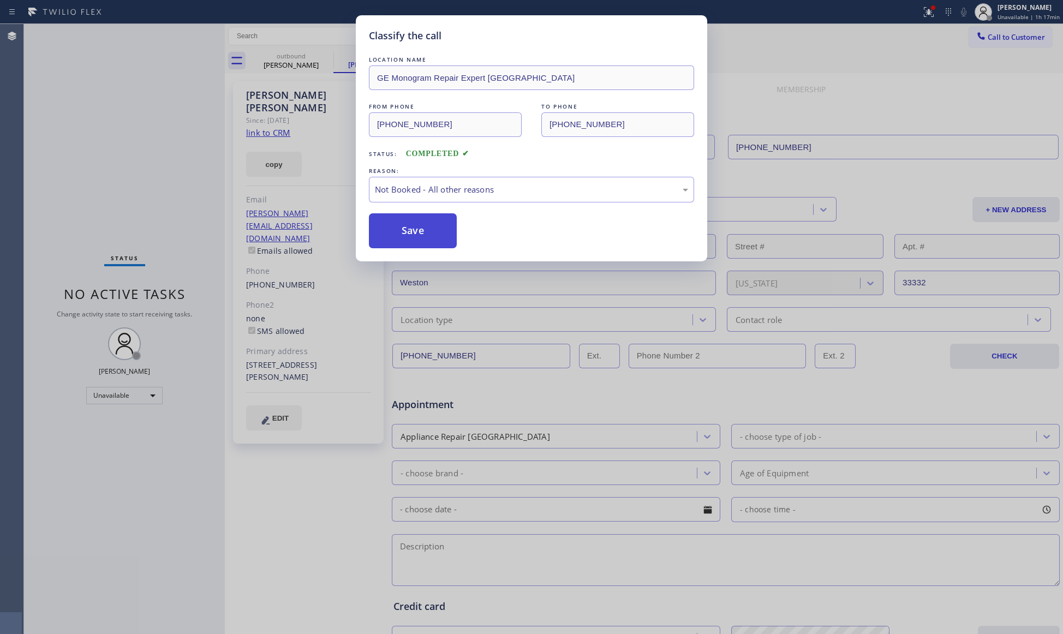
click at [413, 230] on button "Save" at bounding box center [413, 230] width 88 height 35
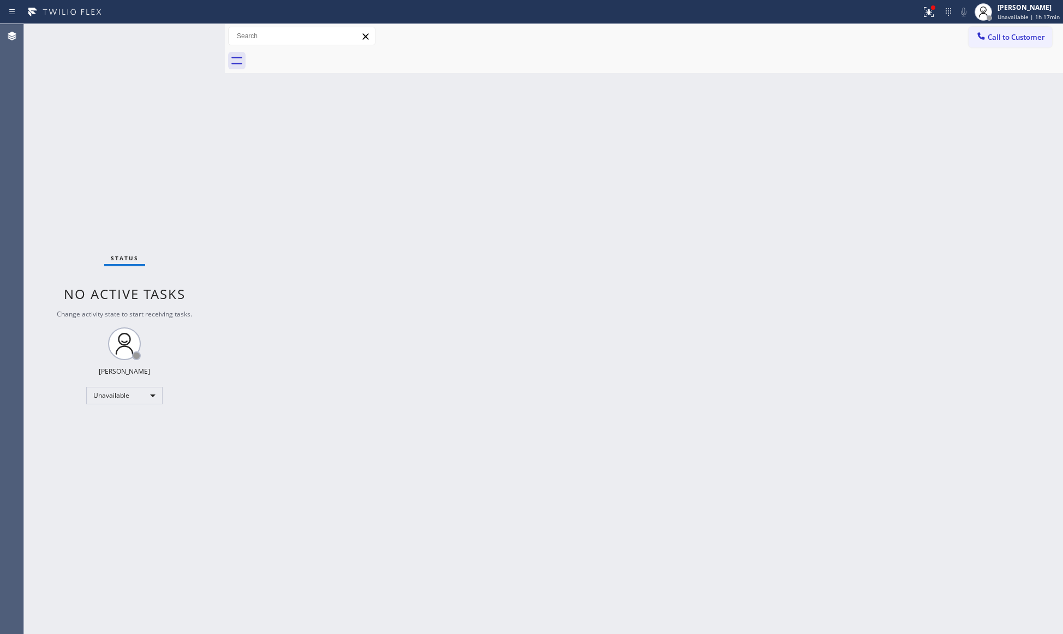
drag, startPoint x: 595, startPoint y: 282, endPoint x: 640, endPoint y: 284, distance: 45.4
click at [599, 283] on div "Back to Dashboard Change Sender ID Customers Technicians Select a contact Outbo…" at bounding box center [644, 329] width 839 height 610
click at [934, 24] on div "Call to Customer Outbound call Location GE Monogram Repair Expert [GEOGRAPHIC_D…" at bounding box center [644, 36] width 839 height 25
click at [927, 14] on div at bounding box center [929, 11] width 24 height 13
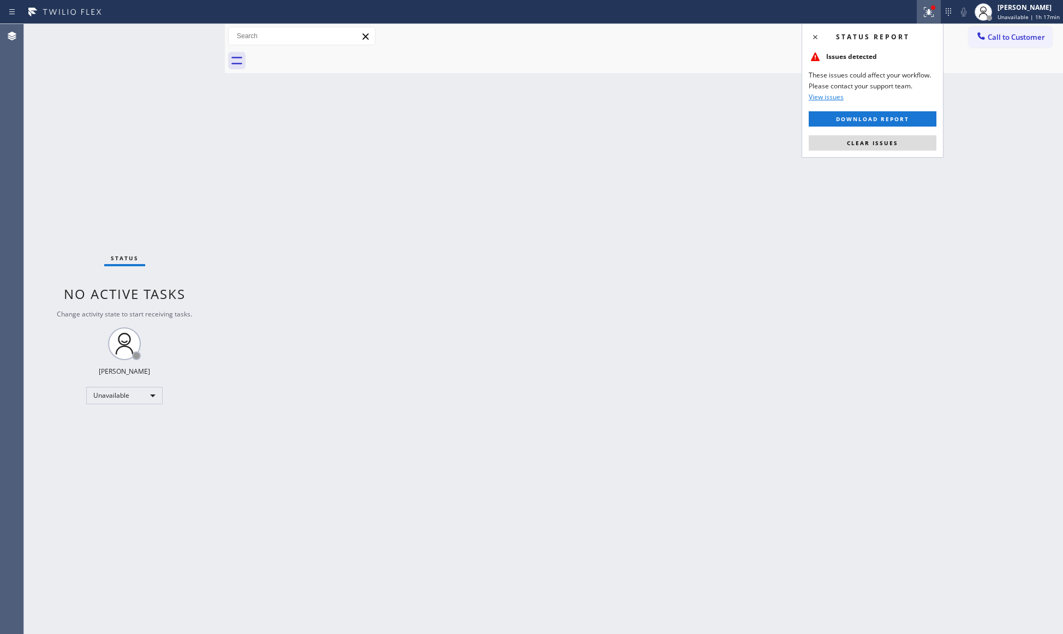
click at [889, 144] on span "Clear issues" at bounding box center [872, 143] width 51 height 8
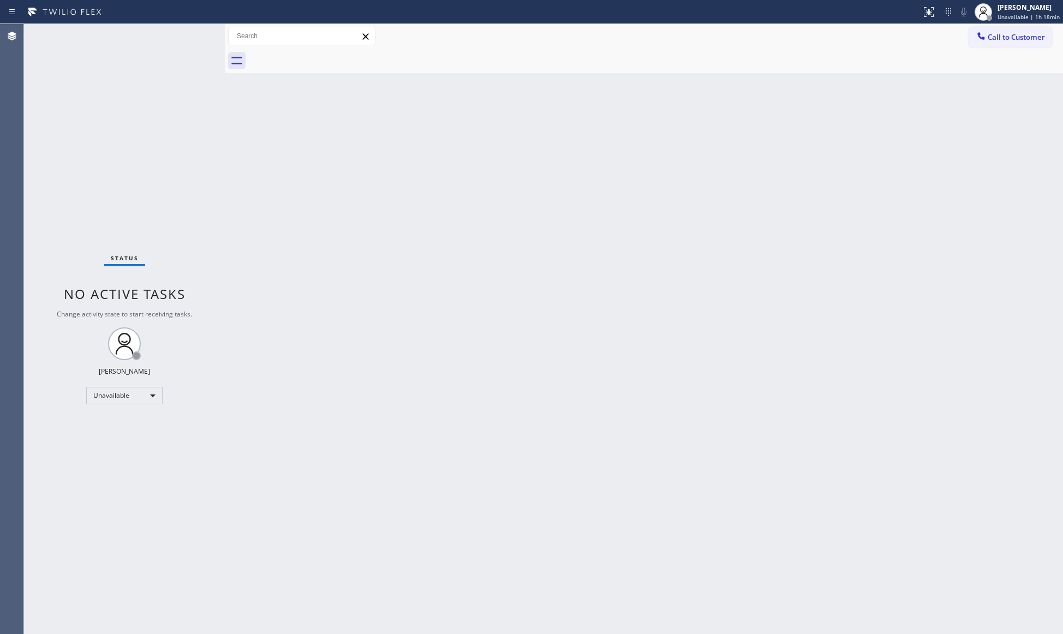
drag, startPoint x: 1001, startPoint y: 27, endPoint x: 989, endPoint y: 35, distance: 14.5
click at [1000, 28] on button "Call to Customer" at bounding box center [1011, 37] width 84 height 21
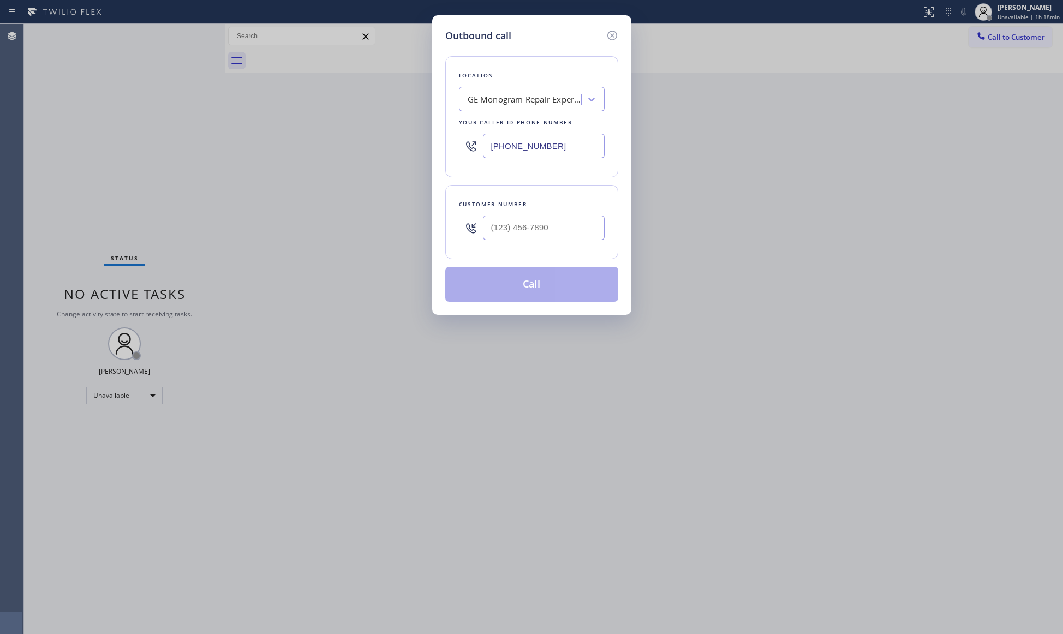
drag, startPoint x: 570, startPoint y: 145, endPoint x: 475, endPoint y: 145, distance: 95.0
click at [475, 145] on div "[PHONE_NUMBER]" at bounding box center [532, 145] width 146 height 35
paste input "424) 772-3921"
type input "[PHONE_NUMBER]"
click at [549, 235] on input "(___) ___-____" at bounding box center [544, 228] width 122 height 25
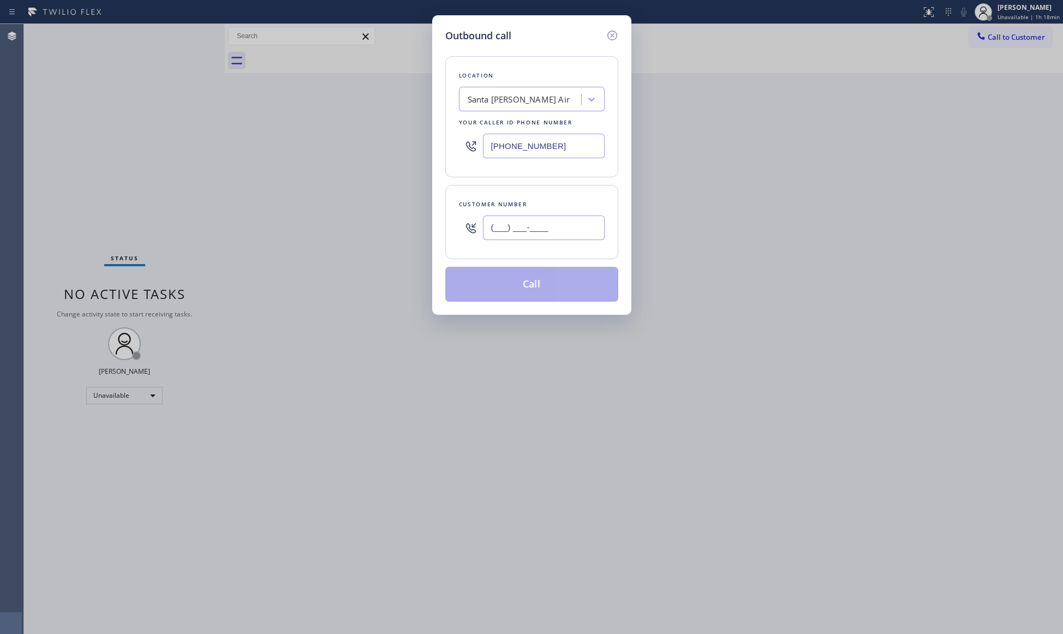
paste input "562) 215-9720"
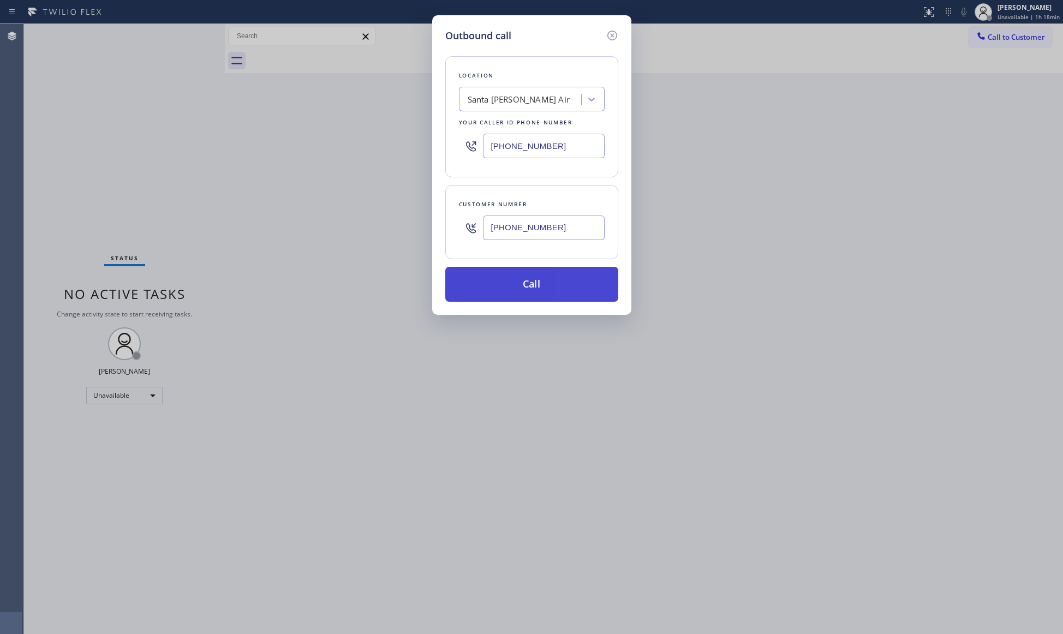
type input "[PHONE_NUMBER]"
click at [540, 283] on button "Call" at bounding box center [531, 284] width 173 height 35
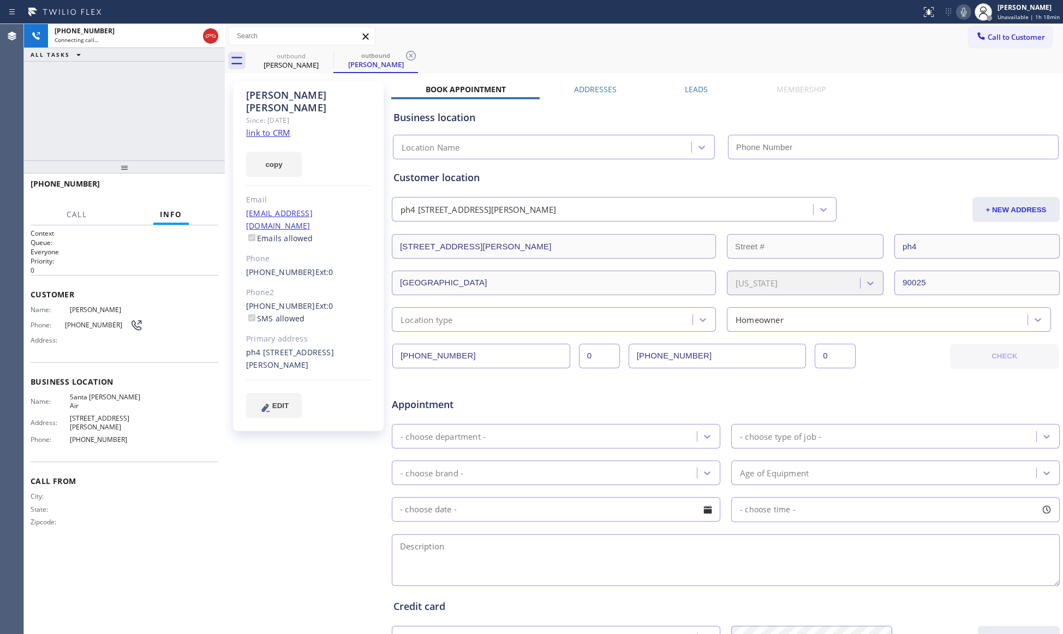
type input "[PHONE_NUMBER]"
click at [695, 49] on div "outbound [PERSON_NAME] outbound [PERSON_NAME]" at bounding box center [656, 61] width 815 height 25
click at [414, 49] on icon at bounding box center [411, 55] width 13 height 13
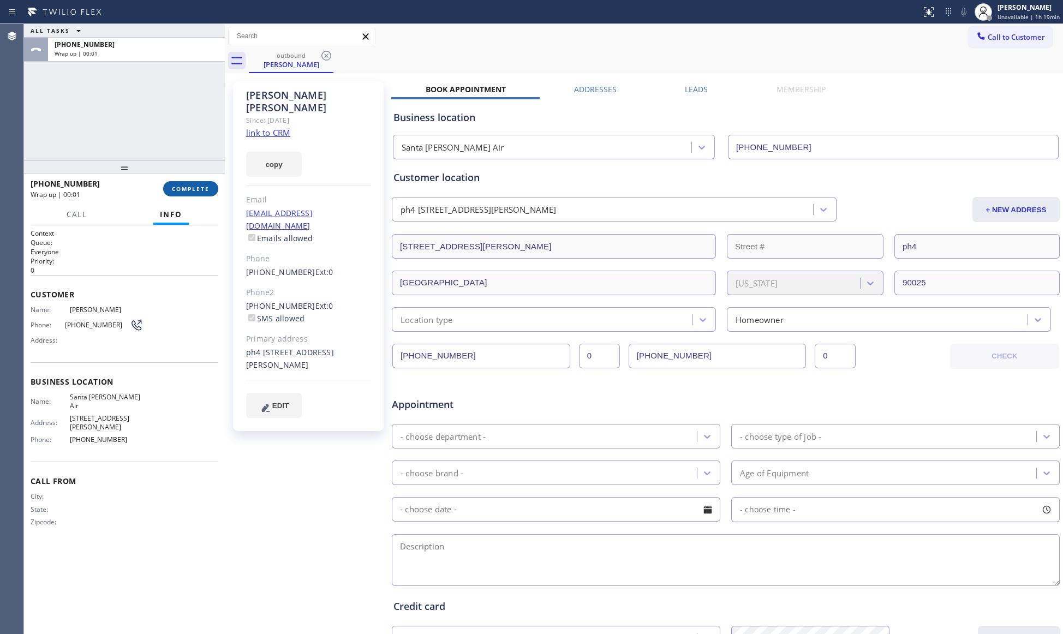
click at [212, 182] on button "COMPLETE" at bounding box center [190, 188] width 55 height 15
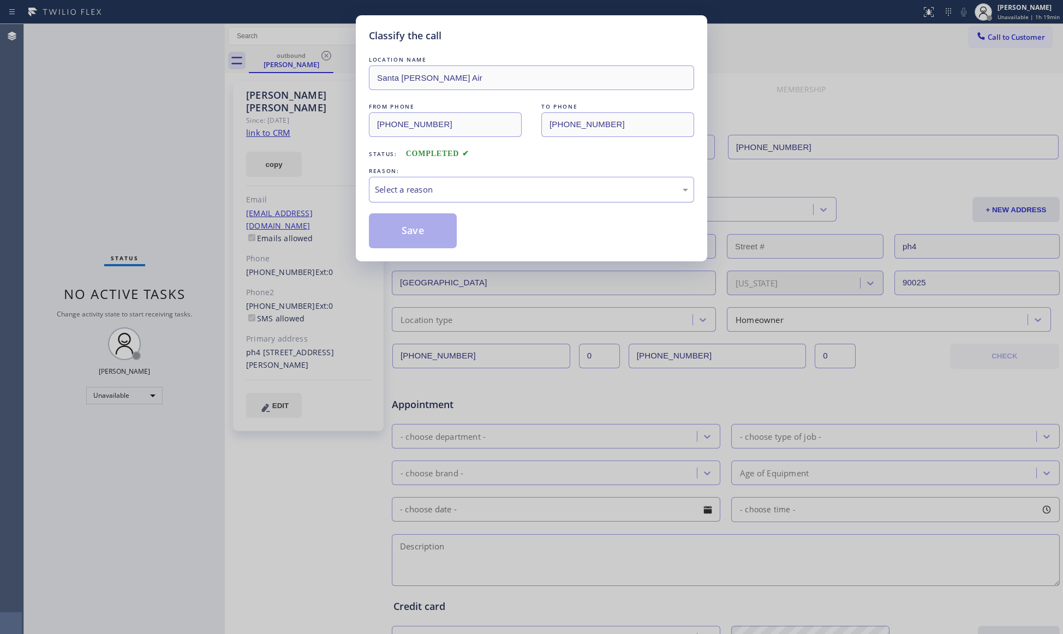
click at [397, 195] on div "Select a reason" at bounding box center [531, 189] width 313 height 13
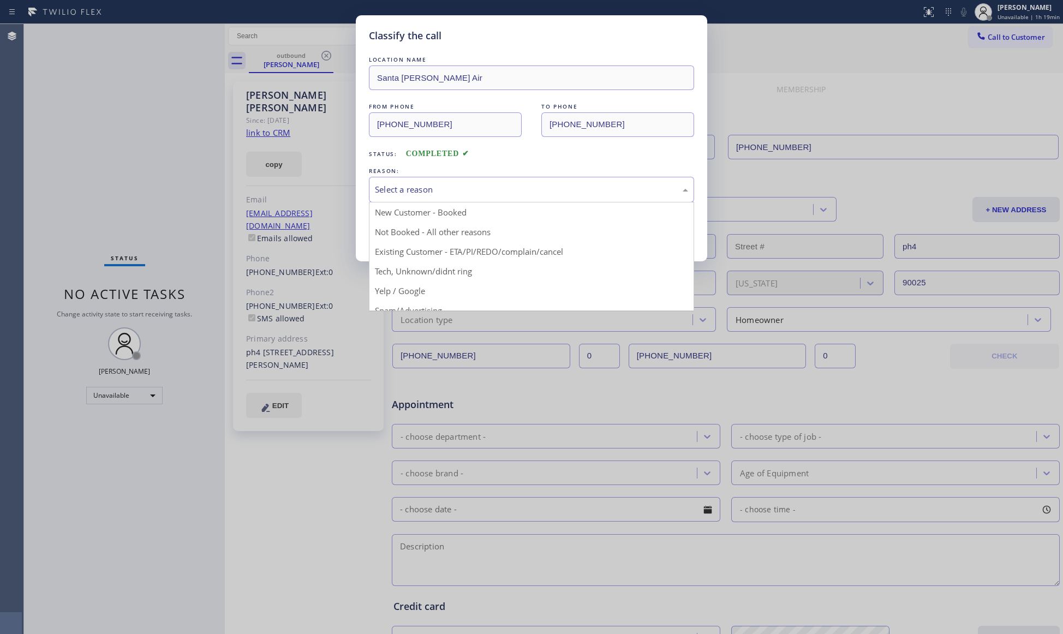
click at [397, 231] on button "Save" at bounding box center [413, 230] width 88 height 35
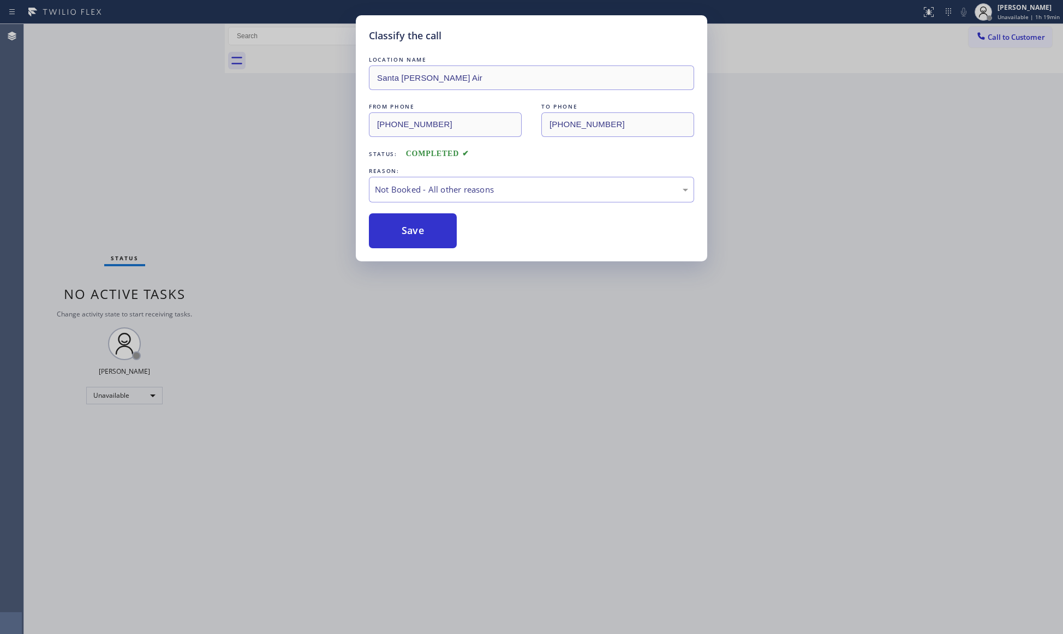
click at [397, 231] on button "Save" at bounding box center [413, 230] width 88 height 35
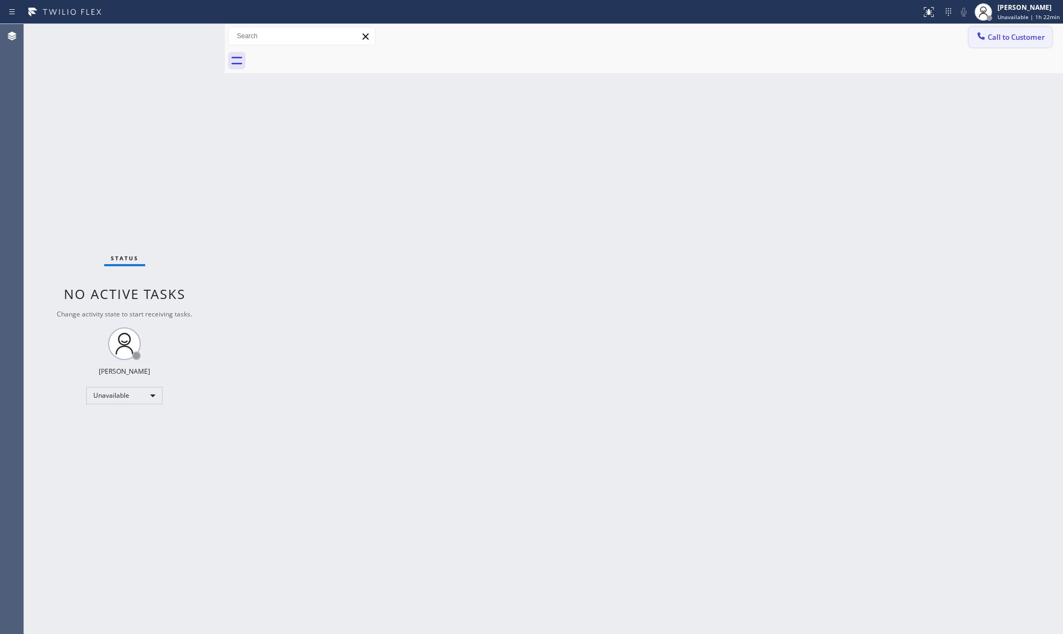
drag, startPoint x: 1002, startPoint y: 33, endPoint x: 584, endPoint y: 157, distance: 436.2
click at [997, 37] on span "Call to Customer" at bounding box center [1016, 37] width 57 height 10
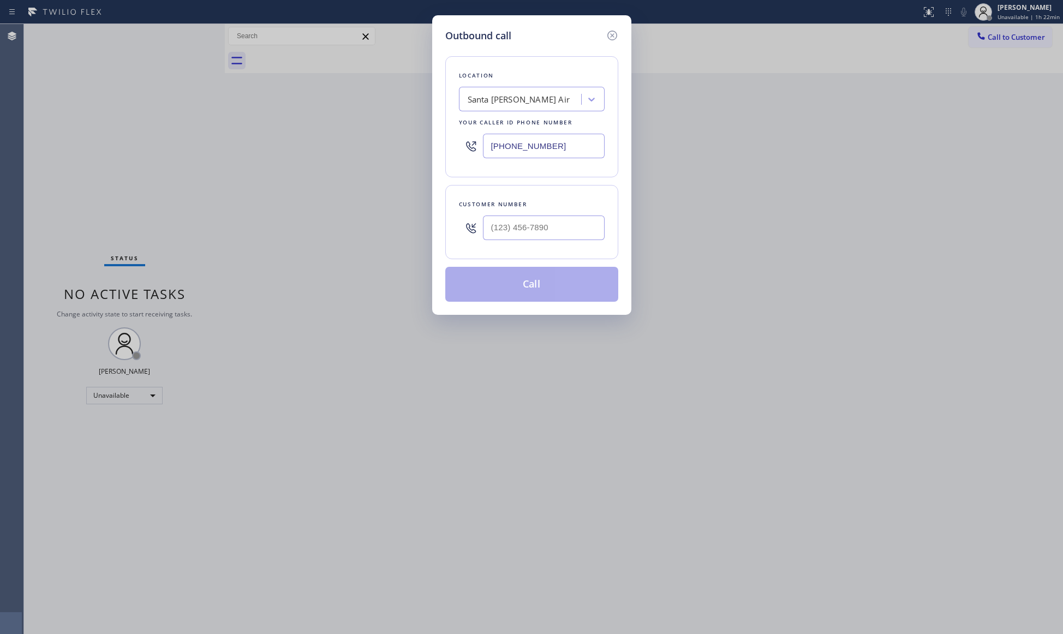
drag, startPoint x: 563, startPoint y: 145, endPoint x: 457, endPoint y: 154, distance: 106.9
click at [461, 154] on div "[PHONE_NUMBER]" at bounding box center [532, 145] width 146 height 35
paste input "833) 463-1494"
type input "[PHONE_NUMBER]"
paste input "323) 839-9115"
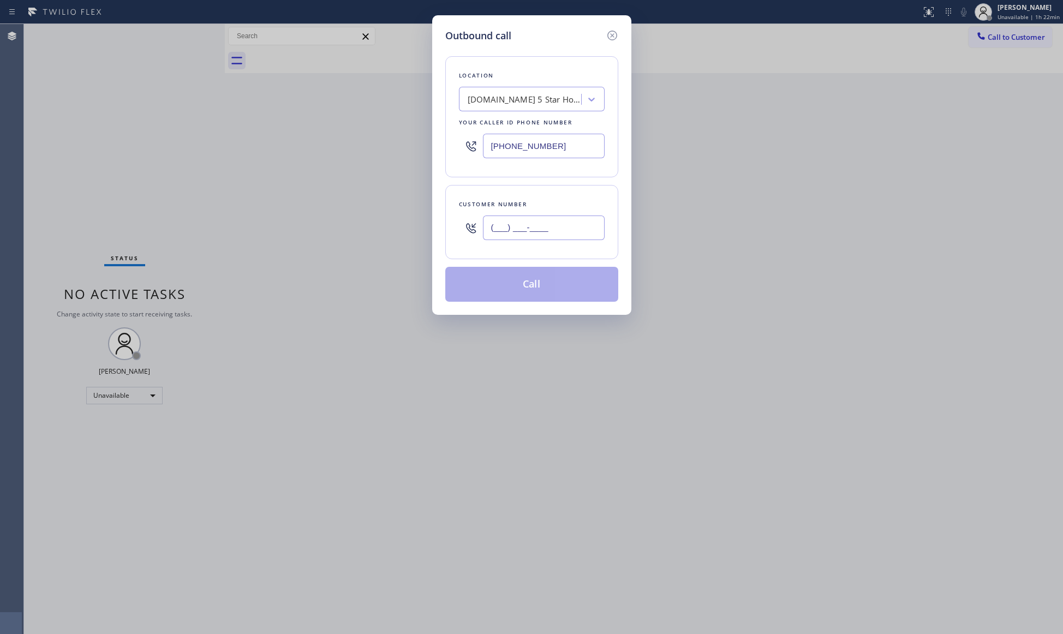
click at [542, 230] on input "(___) ___-____" at bounding box center [544, 228] width 122 height 25
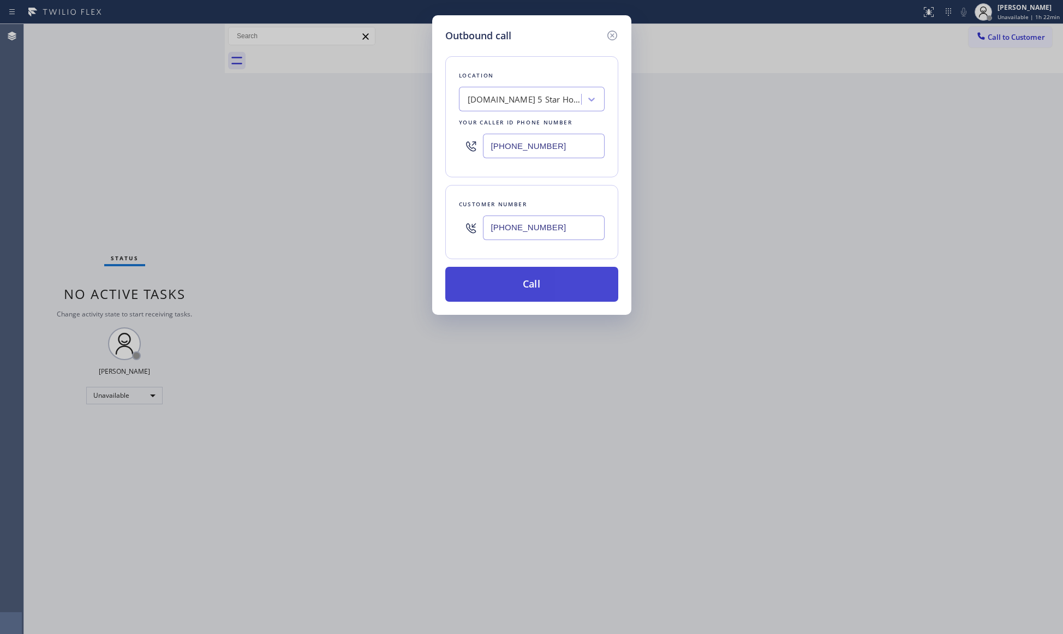
type input "[PHONE_NUMBER]"
click at [512, 287] on button "Call" at bounding box center [531, 284] width 173 height 35
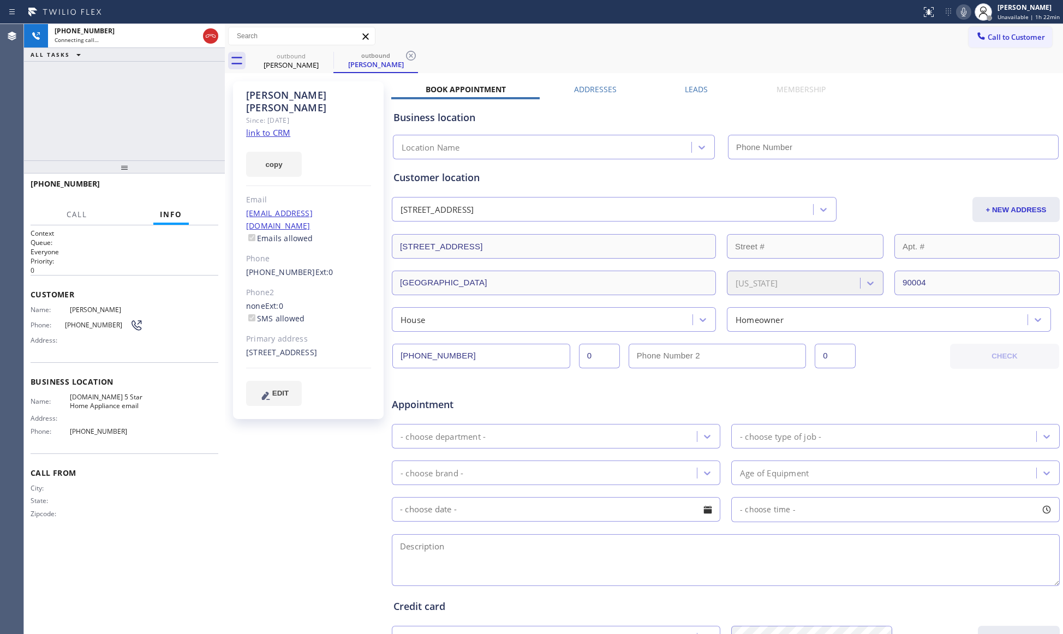
type input "[PHONE_NUMBER]"
click at [412, 50] on icon at bounding box center [411, 55] width 13 height 13
click at [194, 186] on span "HANG UP" at bounding box center [192, 189] width 33 height 8
click at [195, 186] on span "HANG UP" at bounding box center [192, 189] width 33 height 8
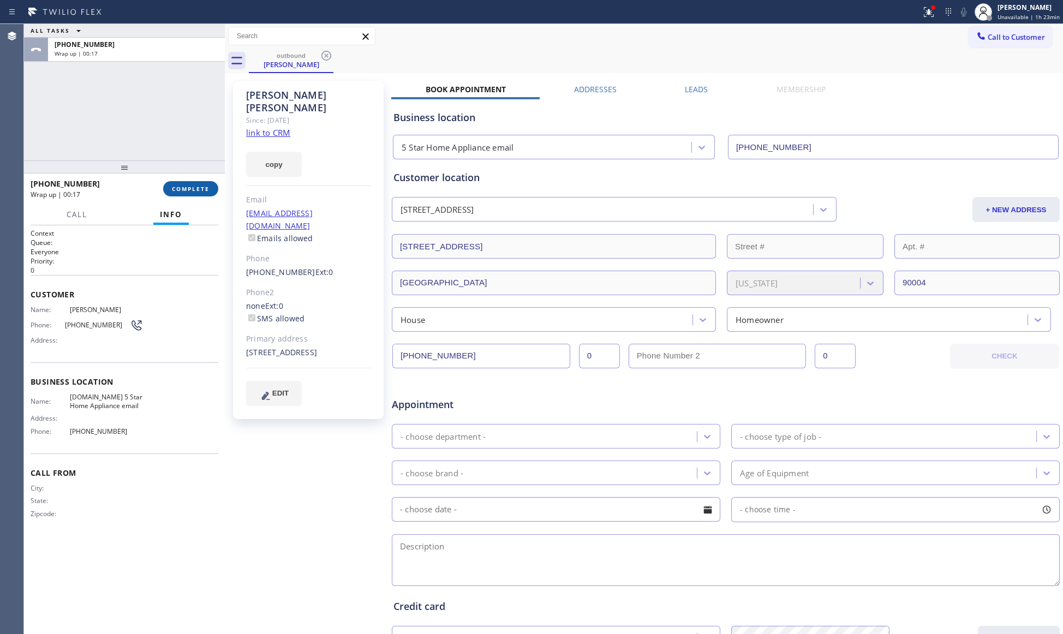
click at [193, 193] on button "COMPLETE" at bounding box center [190, 188] width 55 height 15
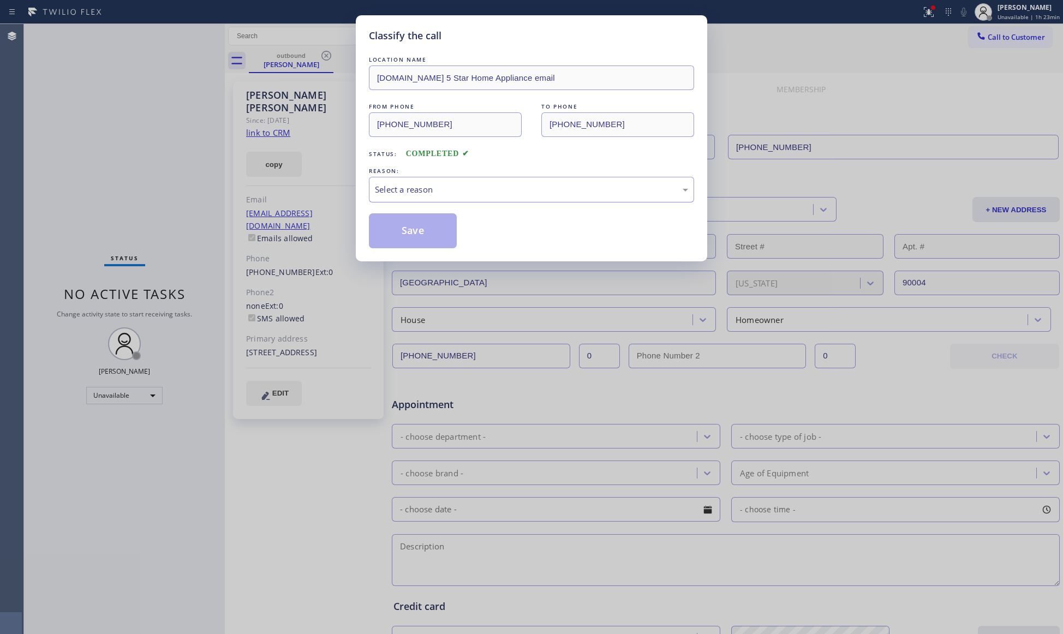
drag, startPoint x: 387, startPoint y: 166, endPoint x: 394, endPoint y: 198, distance: 32.3
click at [391, 171] on div "REASON:" at bounding box center [531, 170] width 325 height 11
click at [396, 194] on div "Select a reason" at bounding box center [531, 189] width 313 height 13
click at [397, 236] on button "Save" at bounding box center [413, 230] width 88 height 35
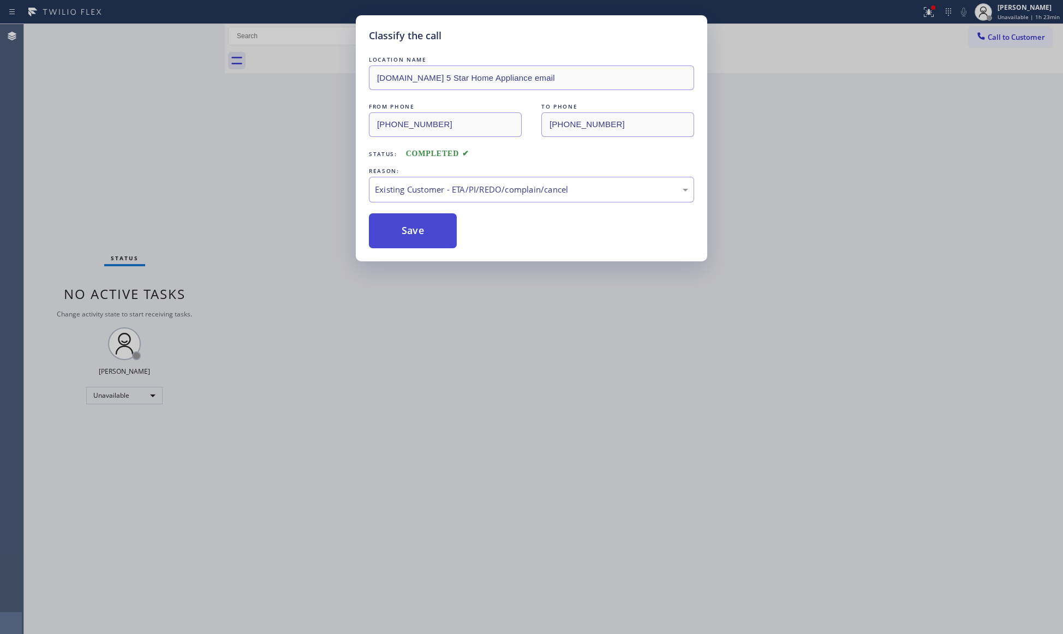
click at [399, 236] on button "Save" at bounding box center [413, 230] width 88 height 35
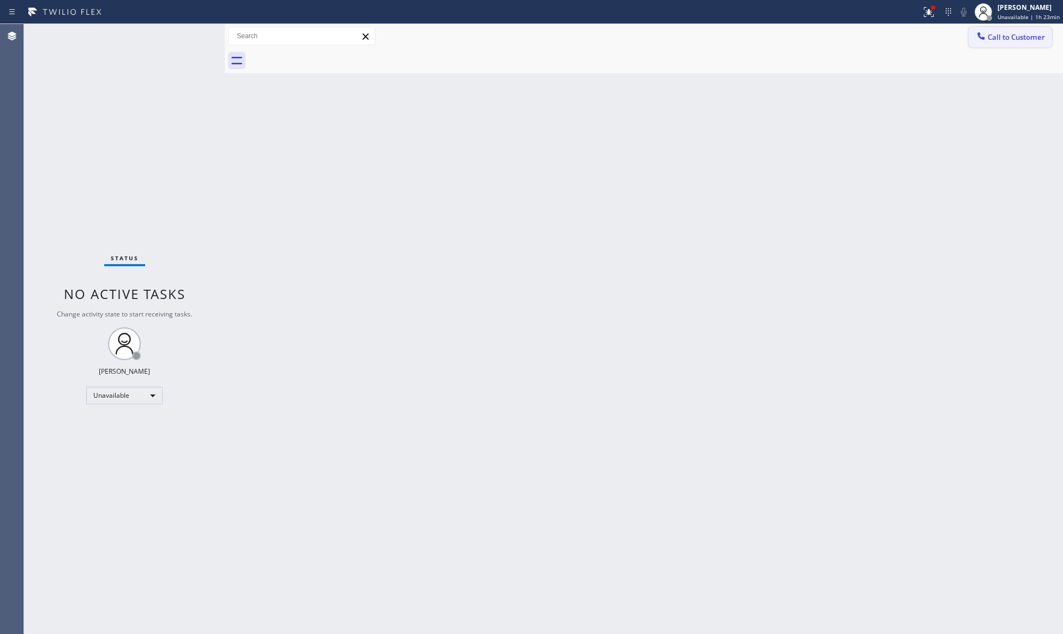
click at [984, 41] on div at bounding box center [981, 37] width 13 height 13
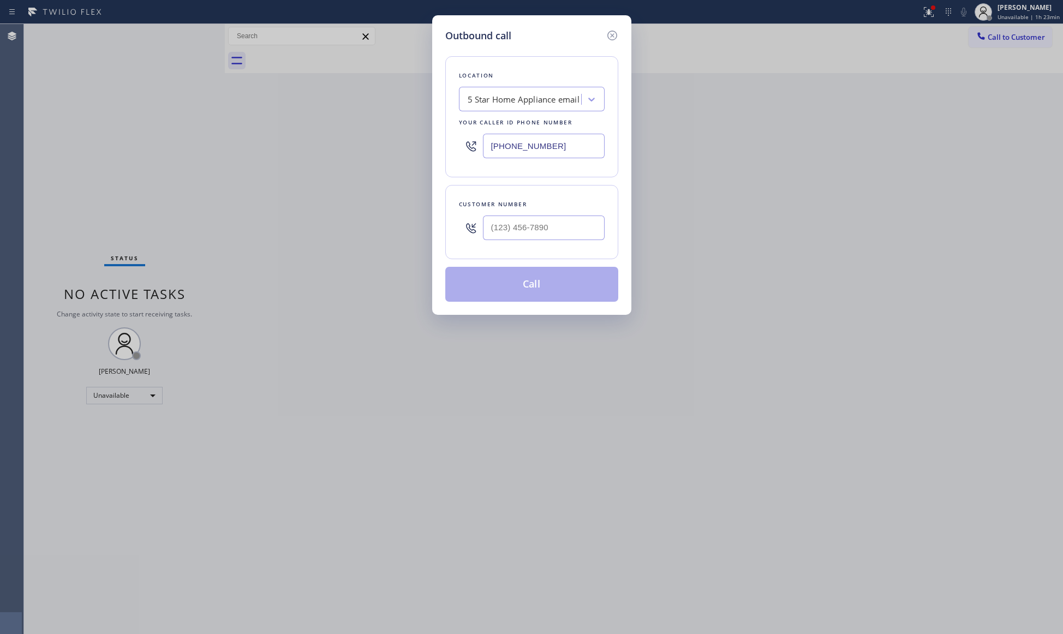
drag, startPoint x: 569, startPoint y: 151, endPoint x: 466, endPoint y: 155, distance: 102.7
click at [466, 155] on div "[PHONE_NUMBER]" at bounding box center [532, 145] width 146 height 35
paste input "310) 928-9082"
type input "[PHONE_NUMBER]"
drag, startPoint x: 531, startPoint y: 240, endPoint x: 545, endPoint y: 230, distance: 17.3
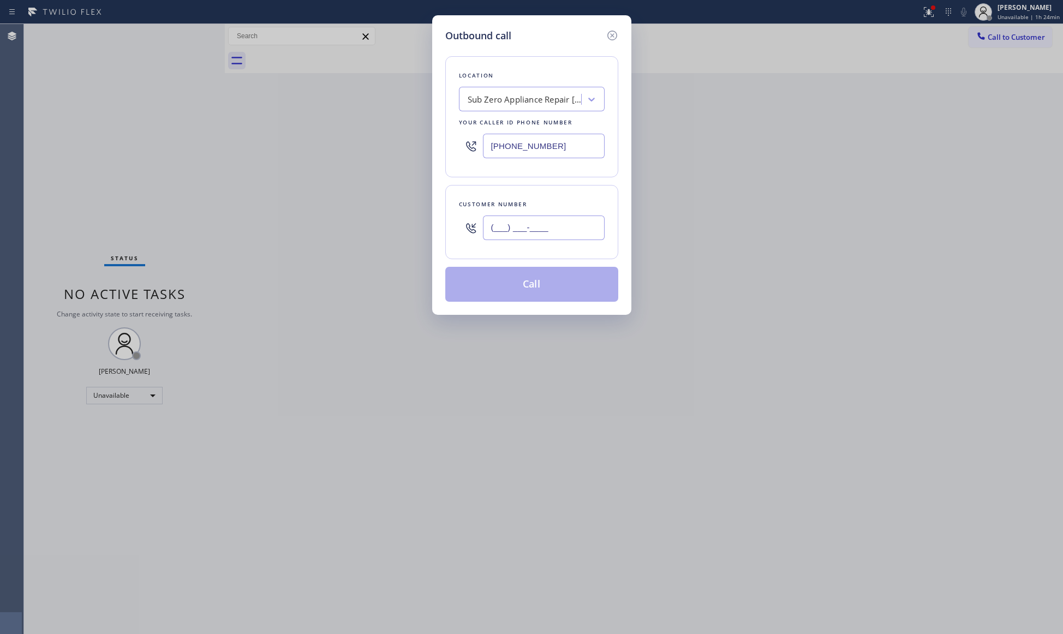
click at [539, 234] on input "(___) ___-____" at bounding box center [544, 228] width 122 height 25
paste input "3"
click at [545, 230] on input "(___) ___-___3" at bounding box center [544, 228] width 122 height 25
click at [562, 249] on div "Customer number (___) ___-___3" at bounding box center [531, 222] width 173 height 74
drag, startPoint x: 564, startPoint y: 223, endPoint x: 442, endPoint y: 228, distance: 121.8
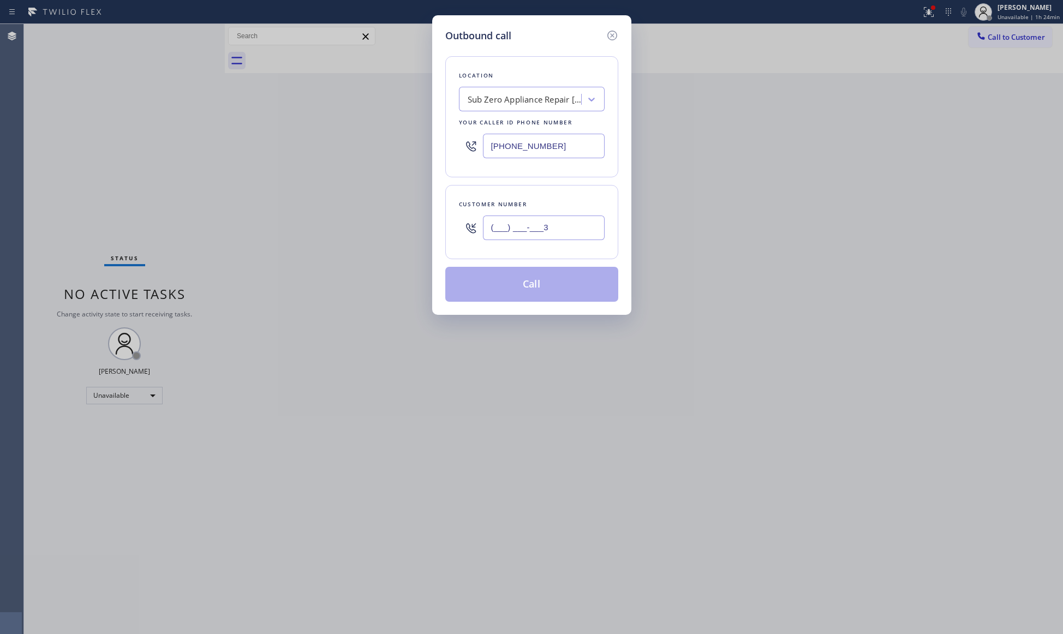
click at [442, 228] on div "Outbound call Location Sub Zero Appliance Repair [GEOGRAPHIC_DATA] Your caller …" at bounding box center [531, 165] width 199 height 300
paste input "310) 591-9356"
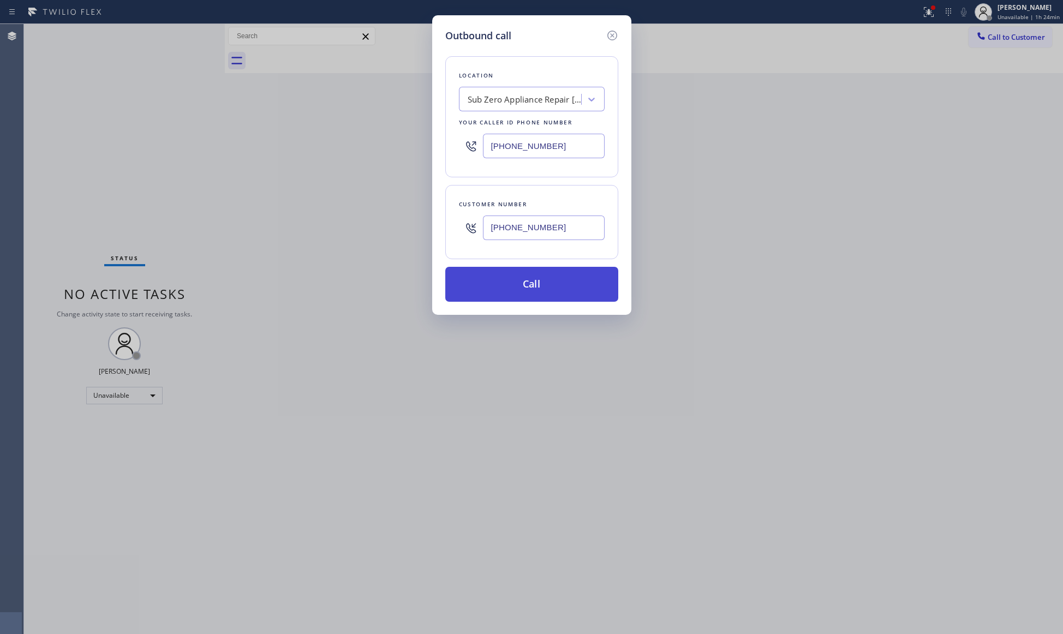
type input "[PHONE_NUMBER]"
click at [525, 284] on button "Call" at bounding box center [531, 284] width 173 height 35
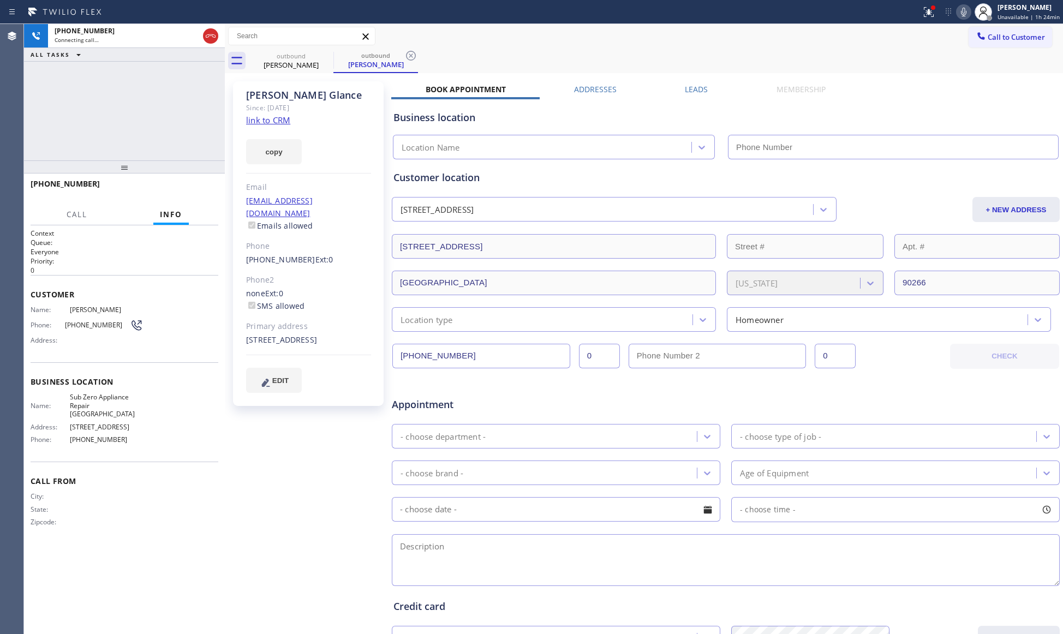
type input "[PHONE_NUMBER]"
click at [209, 185] on span "HANG UP" at bounding box center [192, 189] width 33 height 8
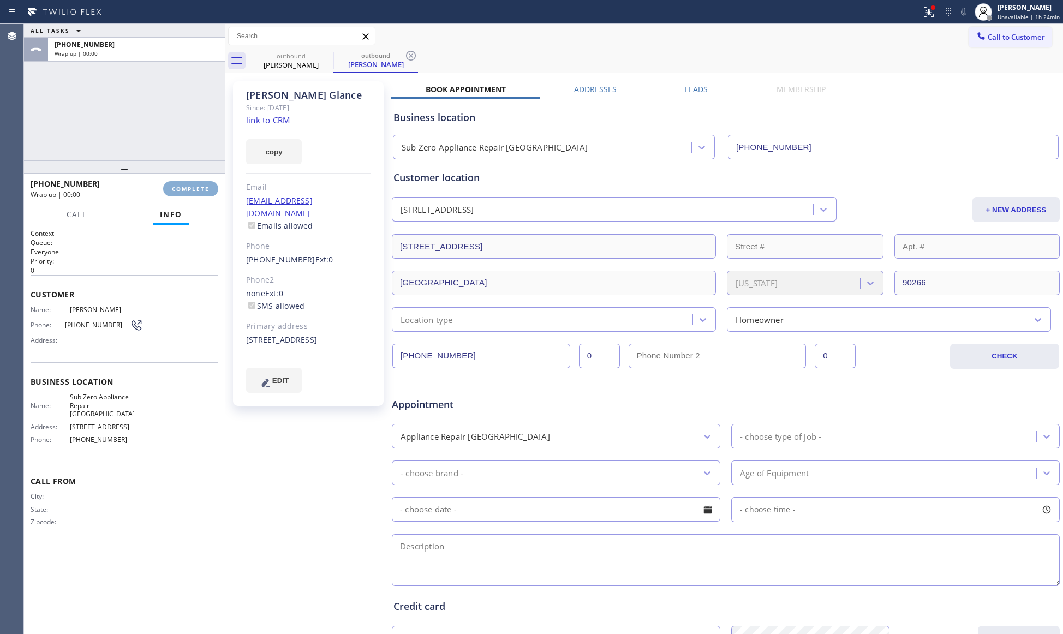
click at [209, 183] on button "COMPLETE" at bounding box center [190, 188] width 55 height 15
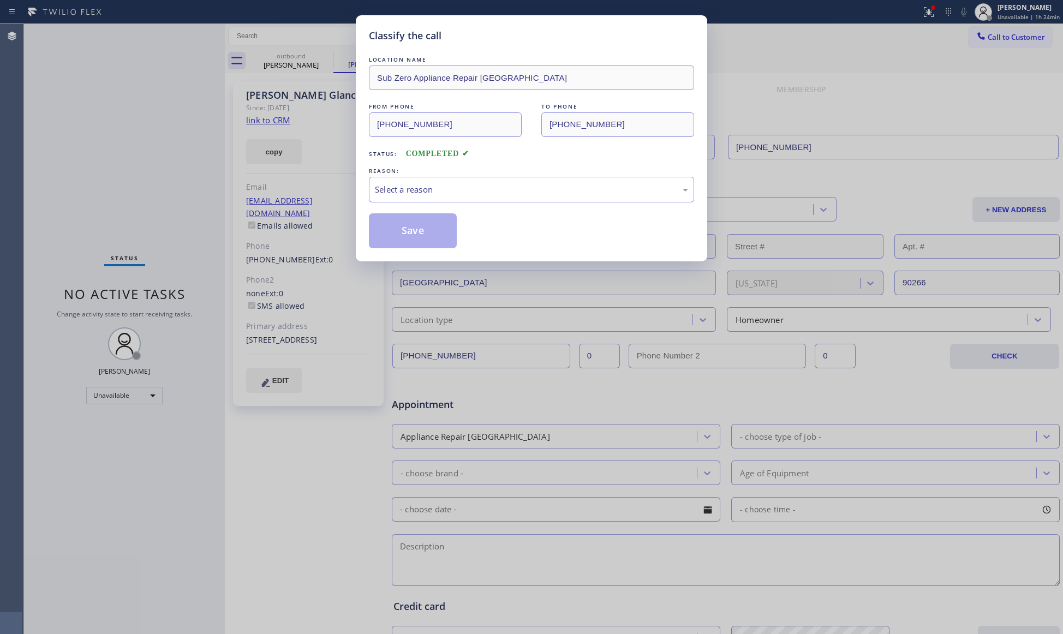
click at [223, 180] on div "Classify the call LOCATION NAME Sub Zero Appliance Repair [GEOGRAPHIC_DATA] FRO…" at bounding box center [531, 317] width 1063 height 634
click at [443, 195] on div "Select a reason" at bounding box center [531, 189] width 313 height 13
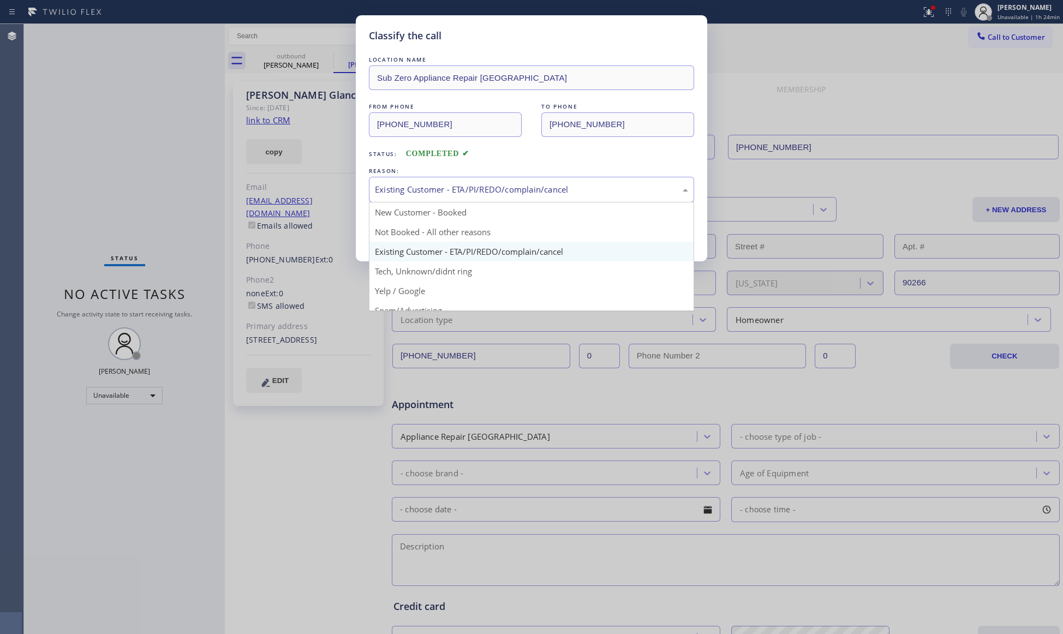
click at [409, 201] on div "Existing Customer - ETA/PI/REDO/complain/cancel" at bounding box center [531, 190] width 325 height 26
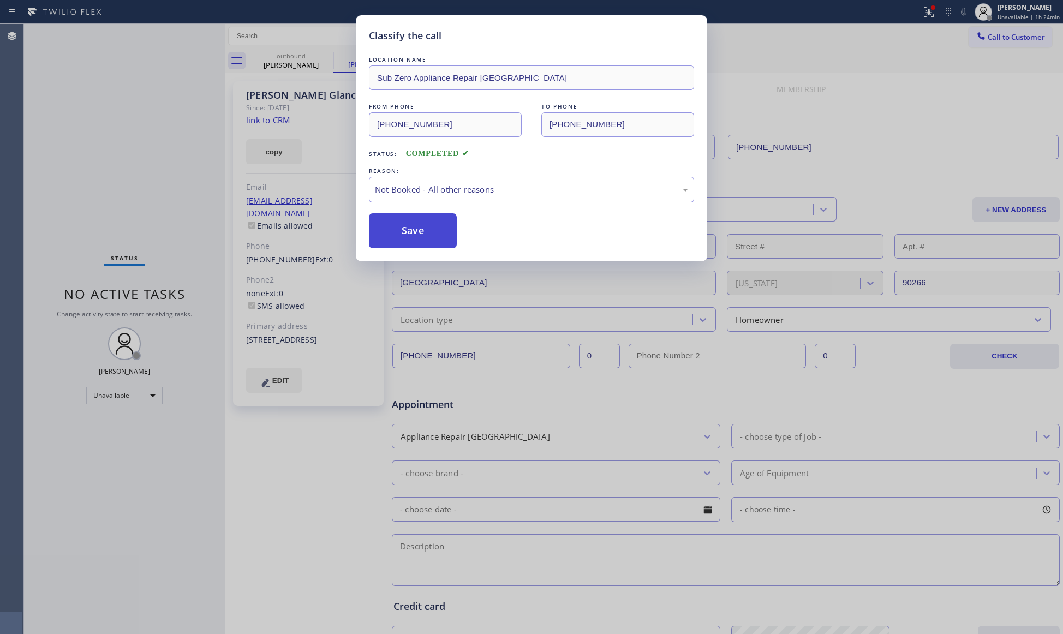
click at [420, 236] on button "Save" at bounding box center [413, 230] width 88 height 35
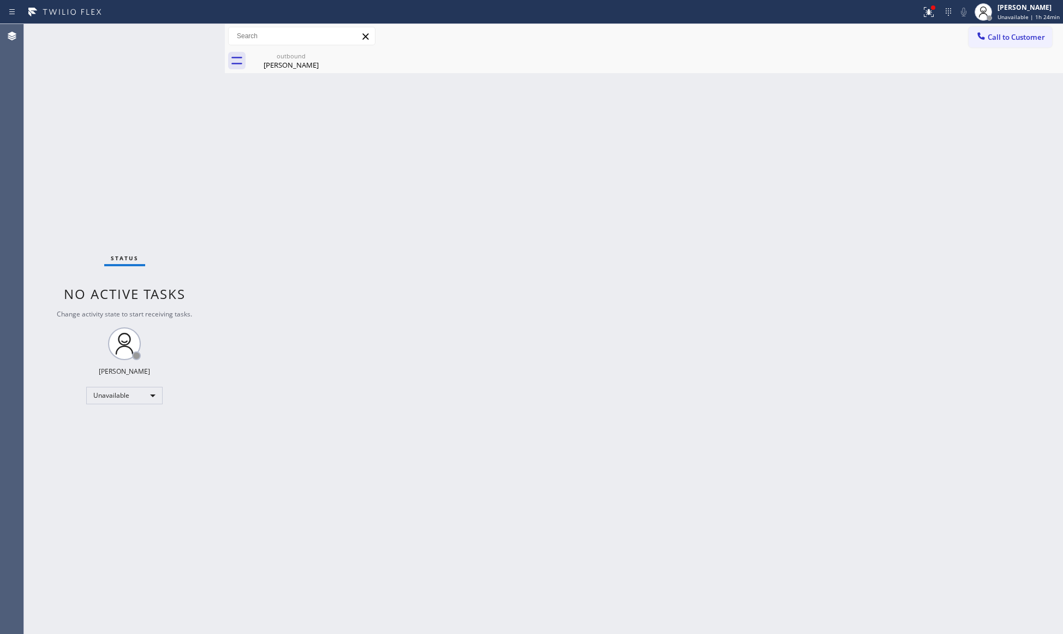
drag, startPoint x: 983, startPoint y: 33, endPoint x: 963, endPoint y: 53, distance: 27.8
click at [967, 49] on div "Call to Customer Outbound call Location Sub Zero Appliance Repair [GEOGRAPHIC_D…" at bounding box center [644, 48] width 839 height 49
click at [295, 71] on div "outbound [PERSON_NAME]" at bounding box center [291, 61] width 82 height 25
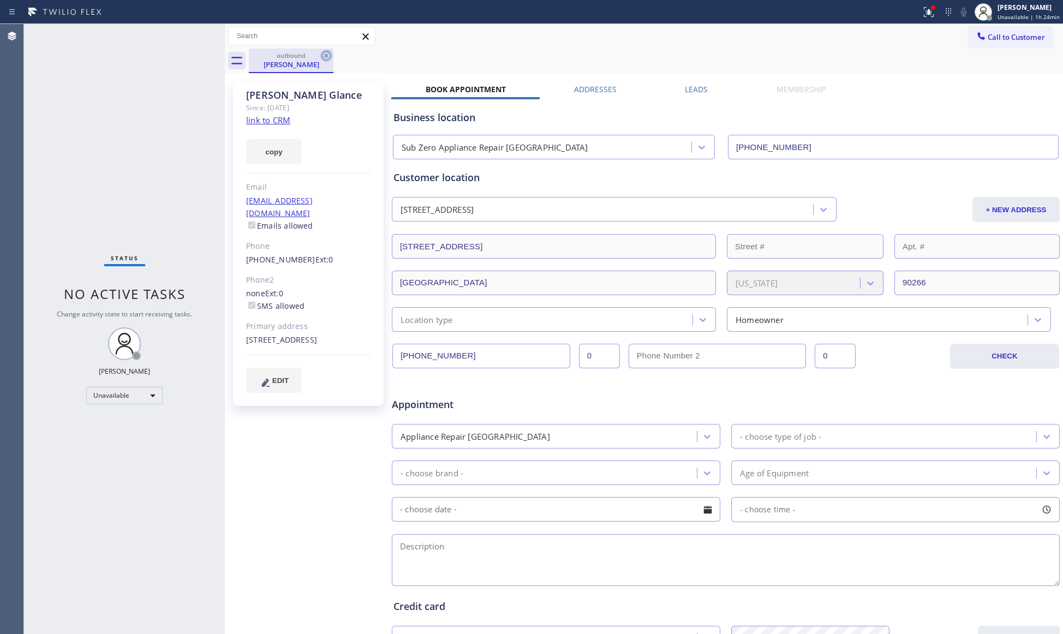
click at [324, 57] on icon at bounding box center [326, 55] width 13 height 13
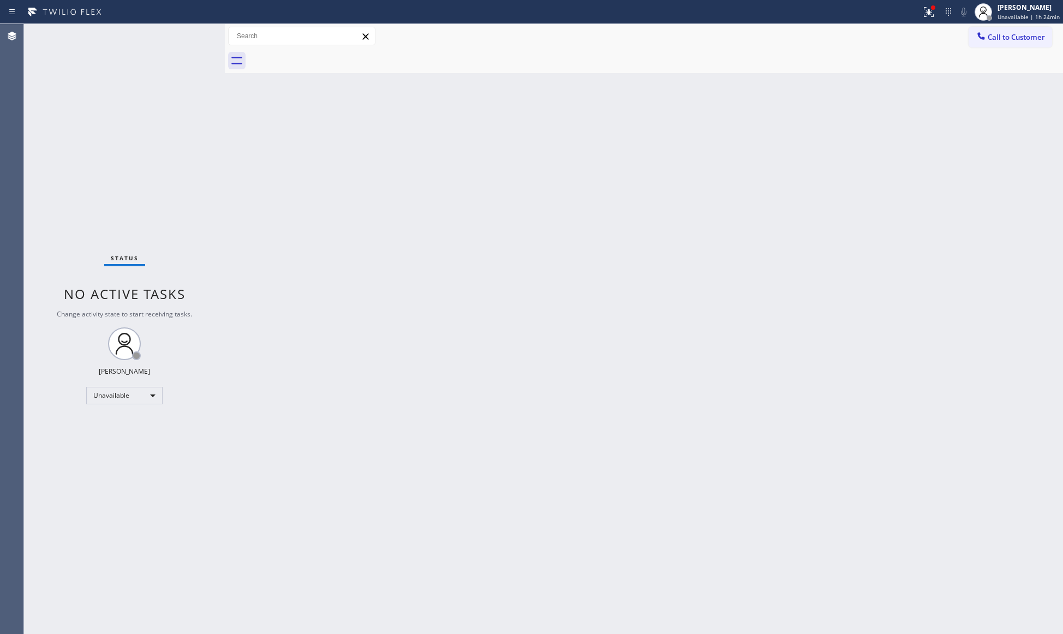
drag, startPoint x: 996, startPoint y: 28, endPoint x: 970, endPoint y: 53, distance: 35.9
click at [991, 31] on button "Call to Customer" at bounding box center [1011, 37] width 84 height 21
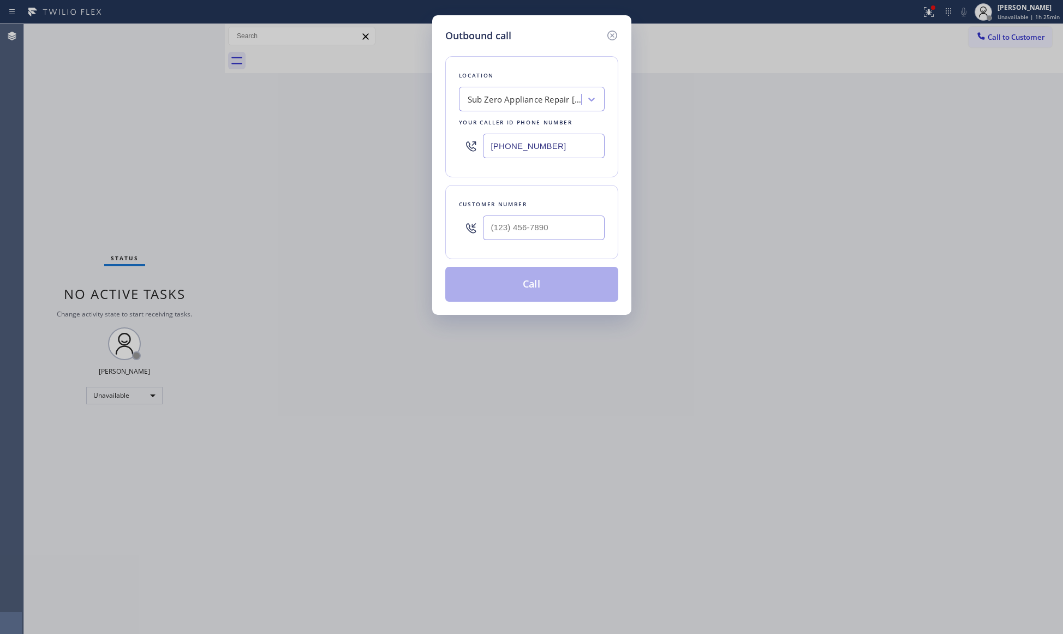
drag, startPoint x: 548, startPoint y: 153, endPoint x: 500, endPoint y: 157, distance: 48.2
click at [503, 153] on input "[PHONE_NUMBER]" at bounding box center [544, 146] width 122 height 25
paste input "8) 443-8600"
drag, startPoint x: 568, startPoint y: 144, endPoint x: 415, endPoint y: 129, distance: 153.1
click at [415, 129] on div "Outbound call Location Search location Your caller id phone number [PHONE_NUMBE…" at bounding box center [531, 317] width 1063 height 634
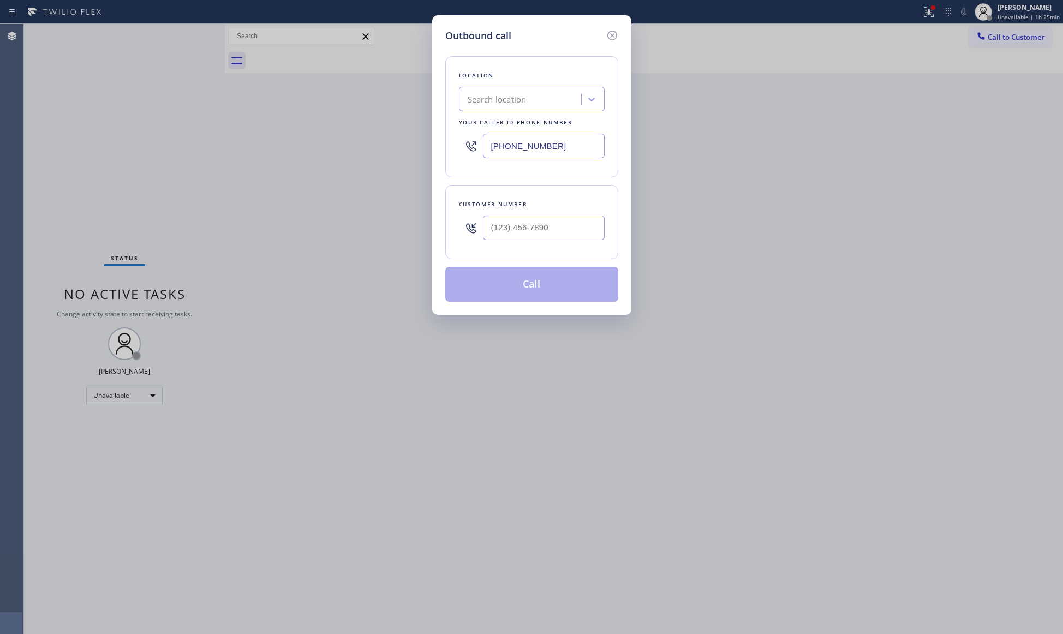
paste input "844) 386-0017"
type input "[PHONE_NUMBER]"
drag, startPoint x: 525, startPoint y: 233, endPoint x: 560, endPoint y: 201, distance: 47.2
click at [525, 232] on input "(___) ___-____" at bounding box center [544, 228] width 122 height 25
paste input "310) 614-2709"
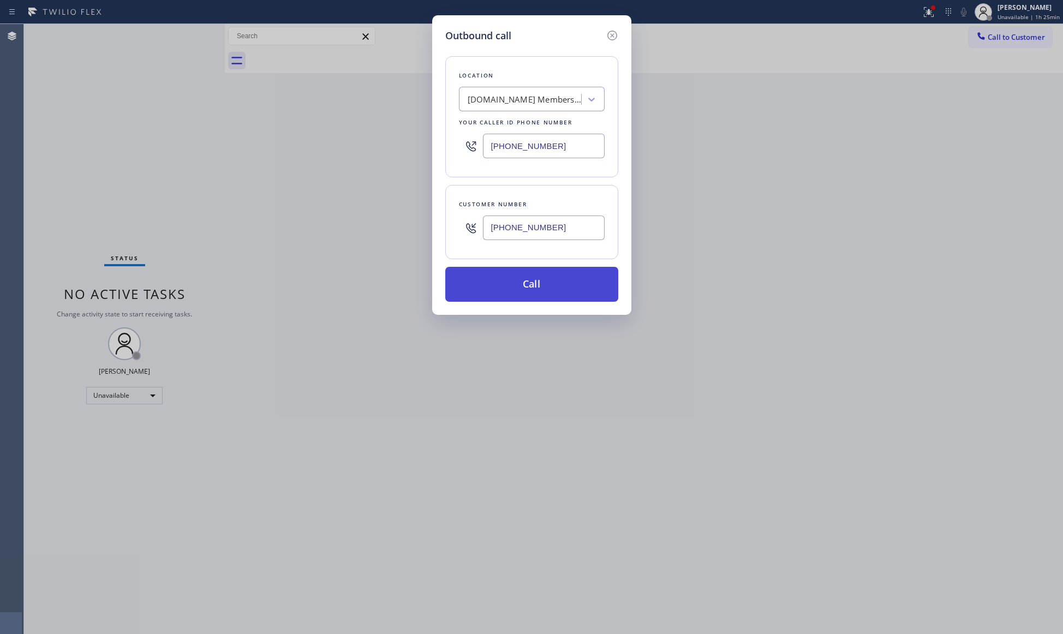
type input "[PHONE_NUMBER]"
click at [523, 289] on button "Call" at bounding box center [531, 284] width 173 height 35
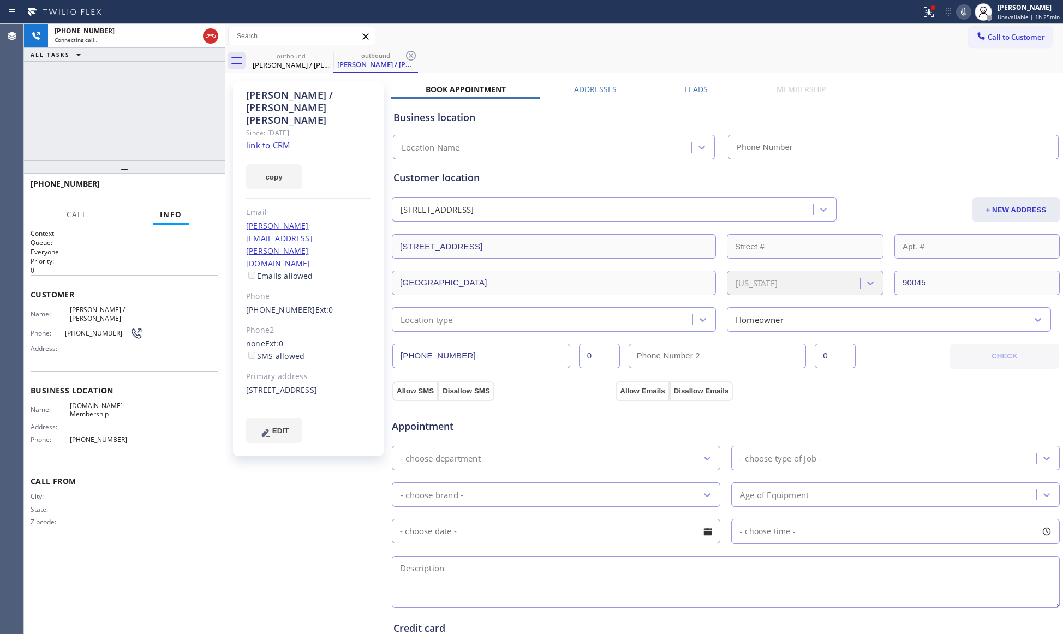
type input "[PHONE_NUMBER]"
click at [483, 56] on div "outbound [PERSON_NAME] / [PERSON_NAME] outbound [PERSON_NAME] / [PERSON_NAME]" at bounding box center [656, 61] width 815 height 25
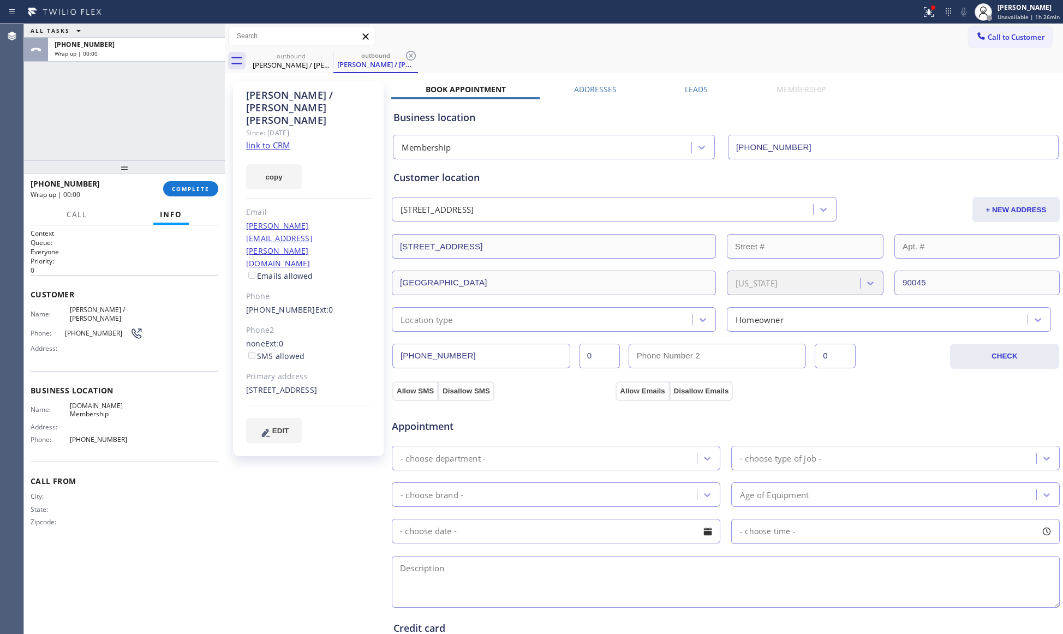
drag, startPoint x: 191, startPoint y: 173, endPoint x: 193, endPoint y: 180, distance: 7.4
click at [191, 174] on div at bounding box center [124, 167] width 201 height 13
drag, startPoint x: 193, startPoint y: 180, endPoint x: 281, endPoint y: 204, distance: 90.6
click at [195, 185] on div "[PHONE_NUMBER] Wrap up | 00:01 COMPLETE" at bounding box center [125, 190] width 188 height 28
click at [195, 186] on button "COMPLETE" at bounding box center [190, 190] width 55 height 15
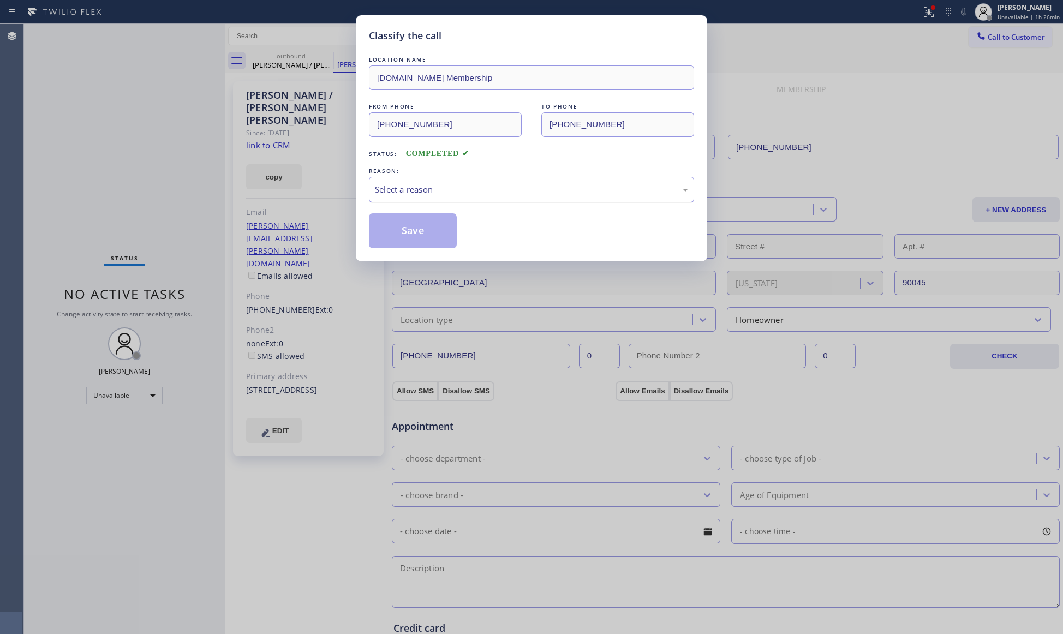
click at [498, 202] on div "Select a reason" at bounding box center [531, 190] width 325 height 26
click at [421, 234] on button "Save" at bounding box center [413, 230] width 88 height 35
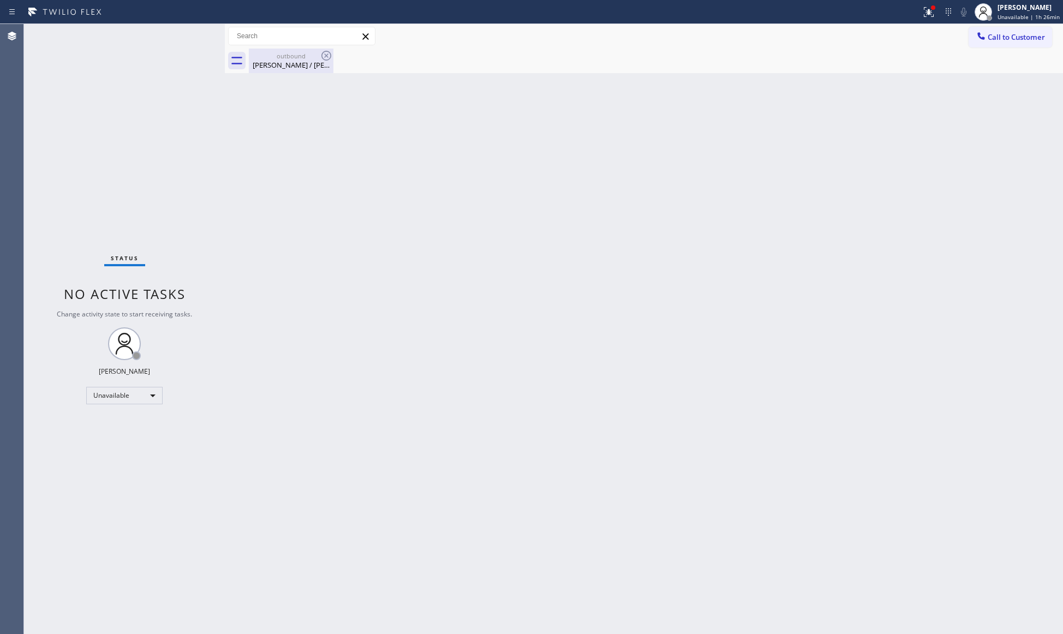
drag, startPoint x: 278, startPoint y: 70, endPoint x: 325, endPoint y: 59, distance: 48.7
click at [278, 70] on div "outbound [PERSON_NAME] / [PERSON_NAME]" at bounding box center [291, 61] width 82 height 25
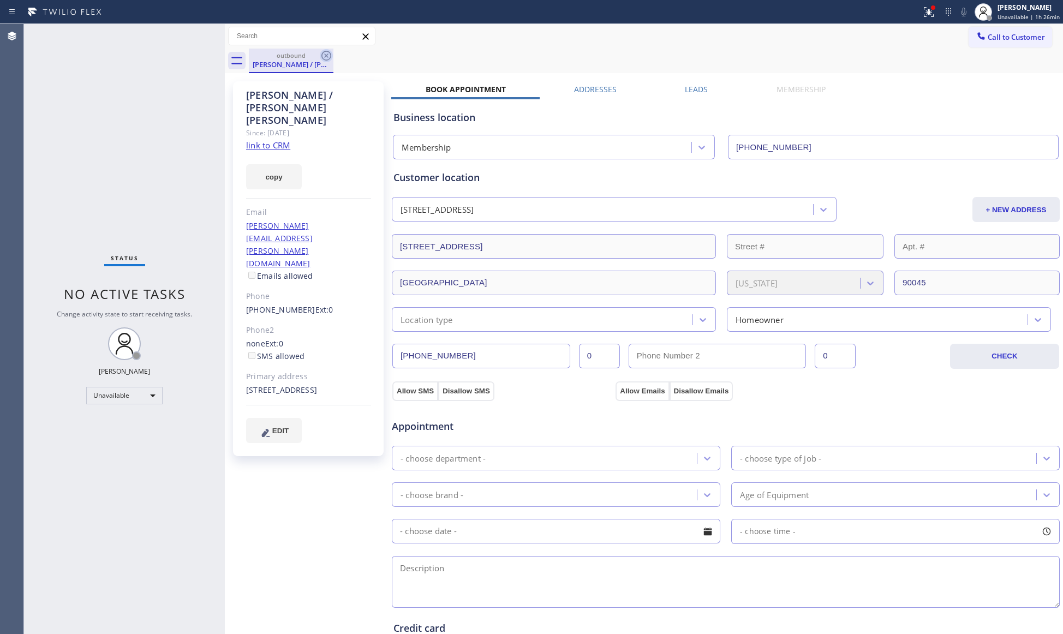
click at [324, 53] on icon at bounding box center [326, 55] width 13 height 13
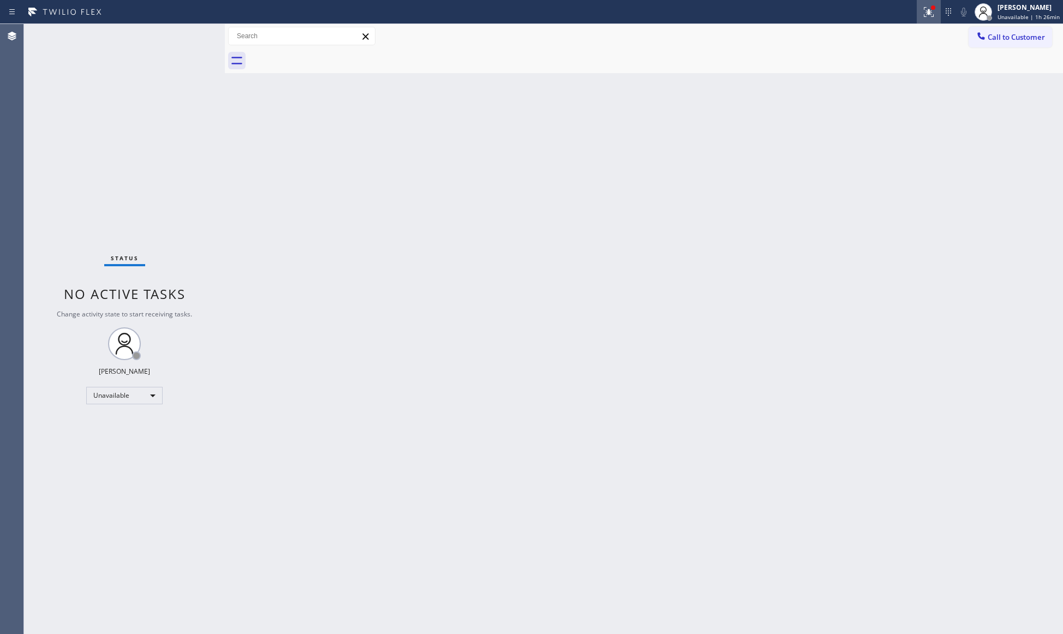
click at [929, 16] on icon at bounding box center [929, 11] width 13 height 13
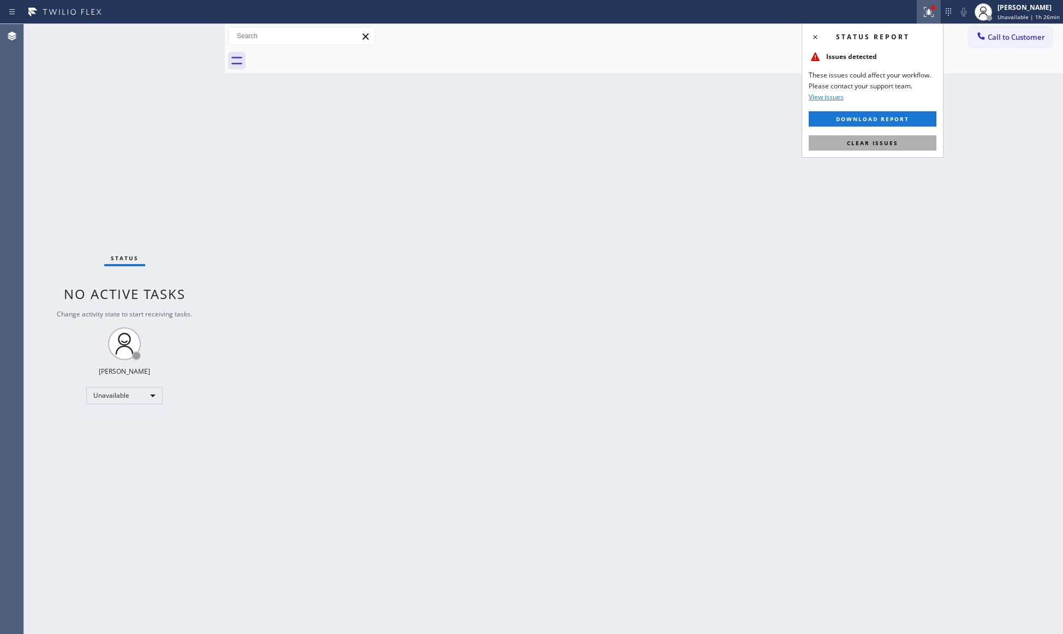
click at [885, 148] on button "Clear issues" at bounding box center [873, 142] width 128 height 15
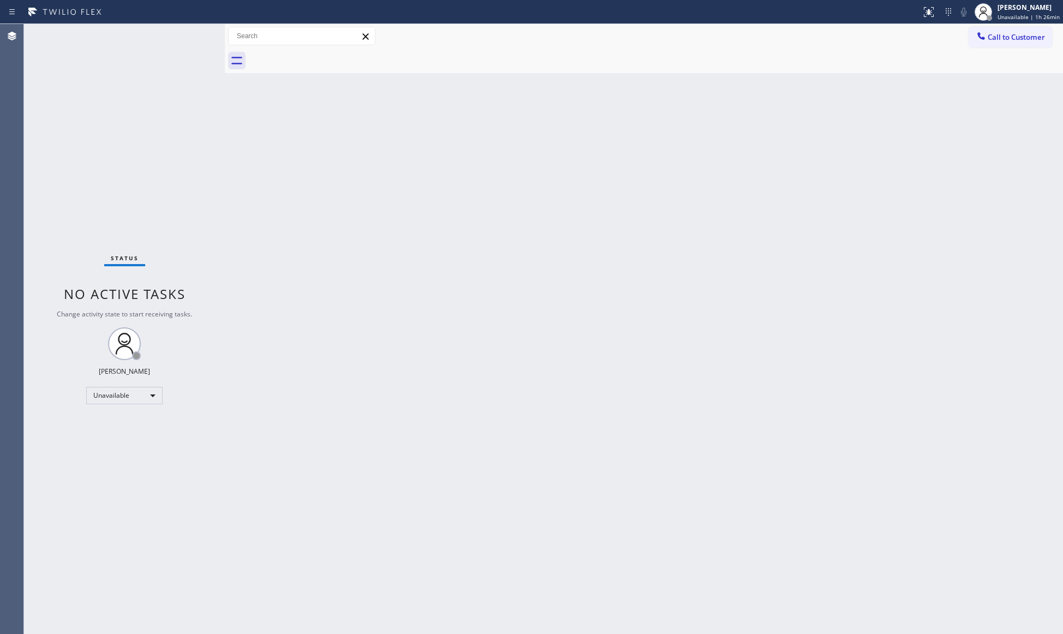
drag, startPoint x: 1001, startPoint y: 38, endPoint x: 944, endPoint y: 49, distance: 57.9
click at [1001, 39] on span "Call to Customer" at bounding box center [1016, 37] width 57 height 10
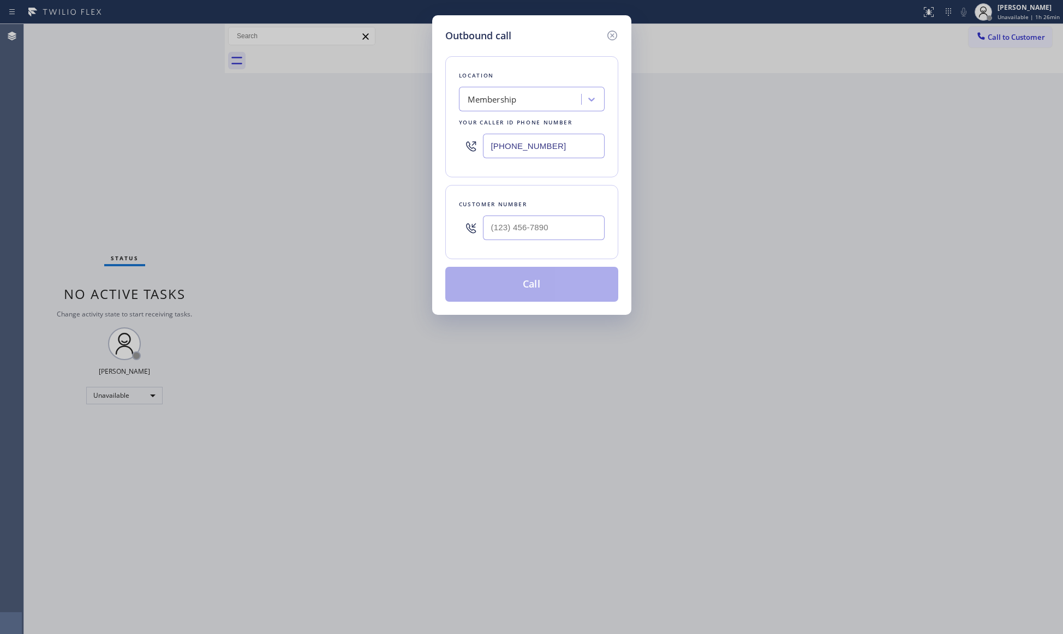
drag, startPoint x: 569, startPoint y: 153, endPoint x: 446, endPoint y: 153, distance: 122.8
click at [446, 153] on div "Location Membership Your caller id phone number [PHONE_NUMBER]" at bounding box center [531, 116] width 173 height 121
paste input "626) 602-9906"
type input "[PHONE_NUMBER]"
paste input "818) 515-0133"
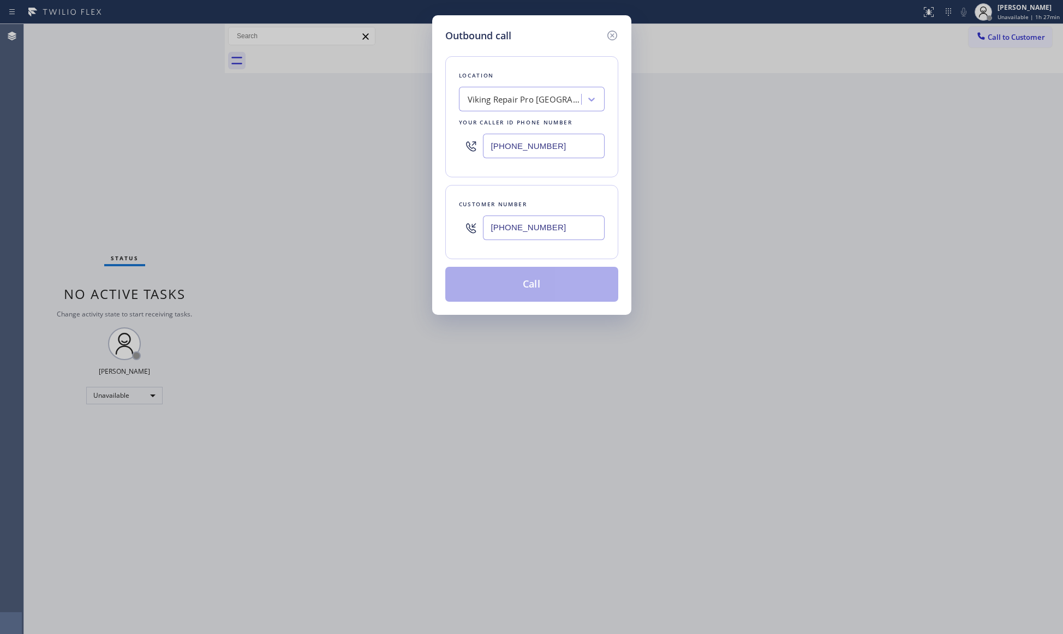
click at [568, 236] on input "[PHONE_NUMBER]" at bounding box center [544, 228] width 122 height 25
type input "[PHONE_NUMBER]"
click at [547, 280] on button "Call" at bounding box center [531, 284] width 173 height 35
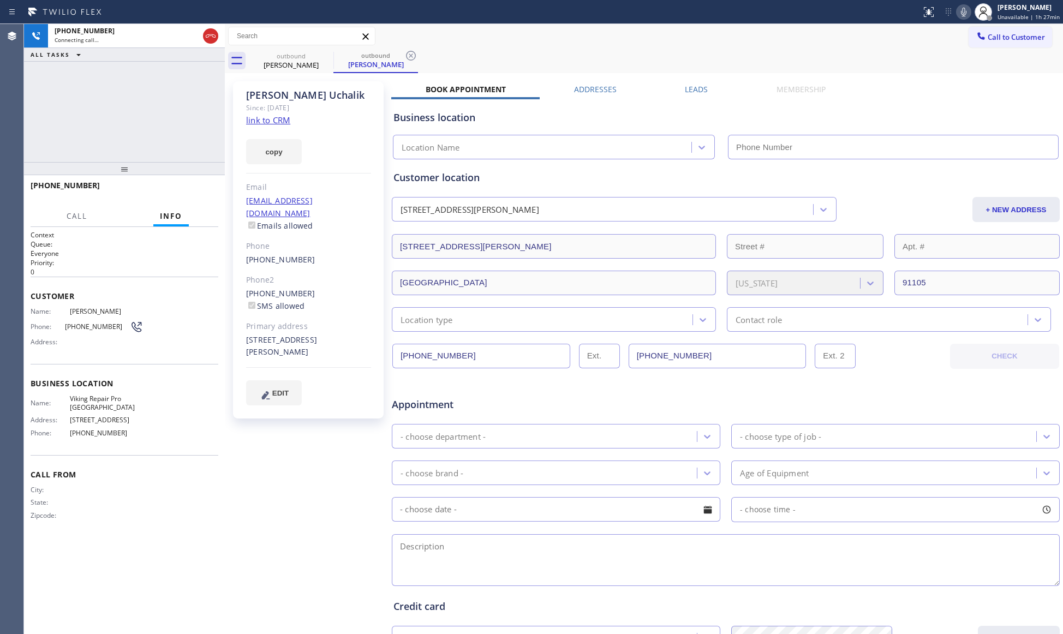
type input "[PHONE_NUMBER]"
drag, startPoint x: 202, startPoint y: 188, endPoint x: 190, endPoint y: 188, distance: 12.0
click at [199, 188] on span "HANG UP" at bounding box center [192, 191] width 33 height 8
click at [190, 188] on span "HANG UP" at bounding box center [192, 191] width 33 height 8
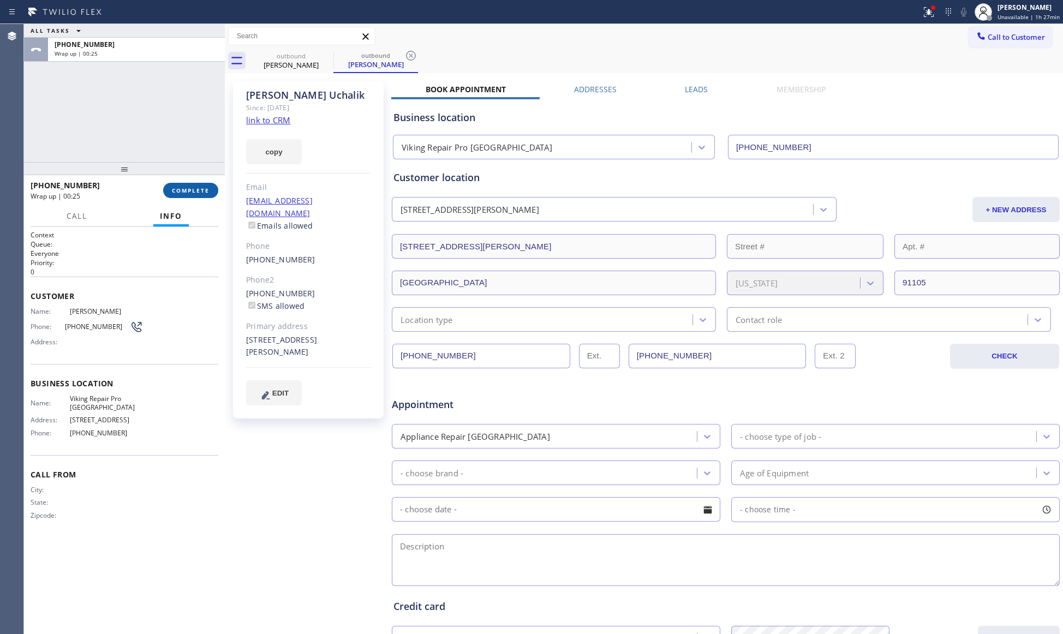
drag, startPoint x: 201, startPoint y: 184, endPoint x: 204, endPoint y: 193, distance: 9.3
click at [201, 188] on button "COMPLETE" at bounding box center [190, 190] width 55 height 15
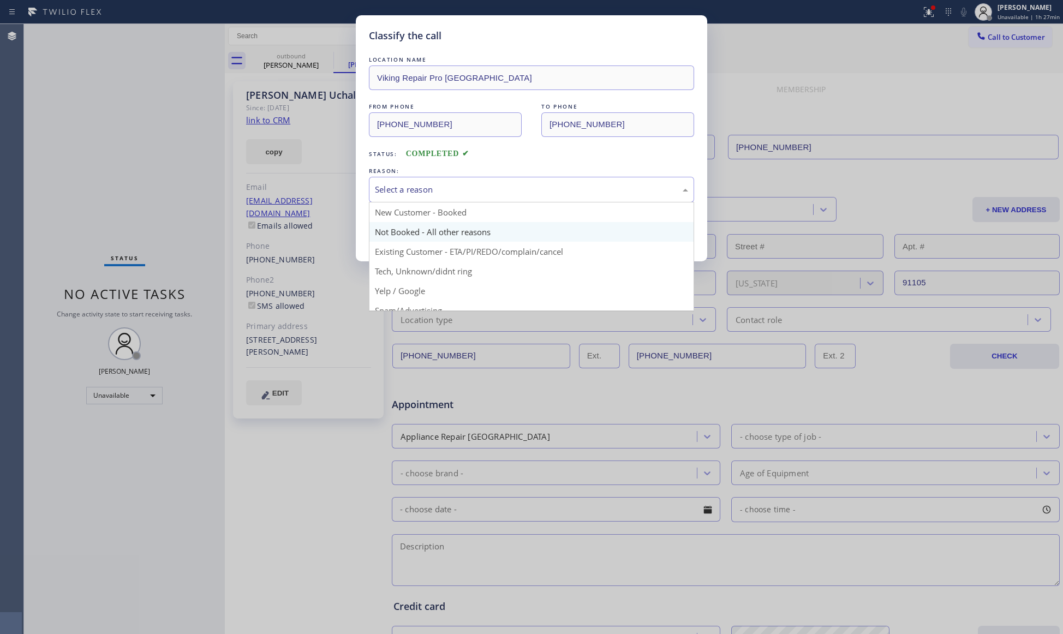
drag, startPoint x: 533, startPoint y: 186, endPoint x: 451, endPoint y: 228, distance: 92.1
click at [527, 189] on div "Select a reason" at bounding box center [531, 189] width 313 height 13
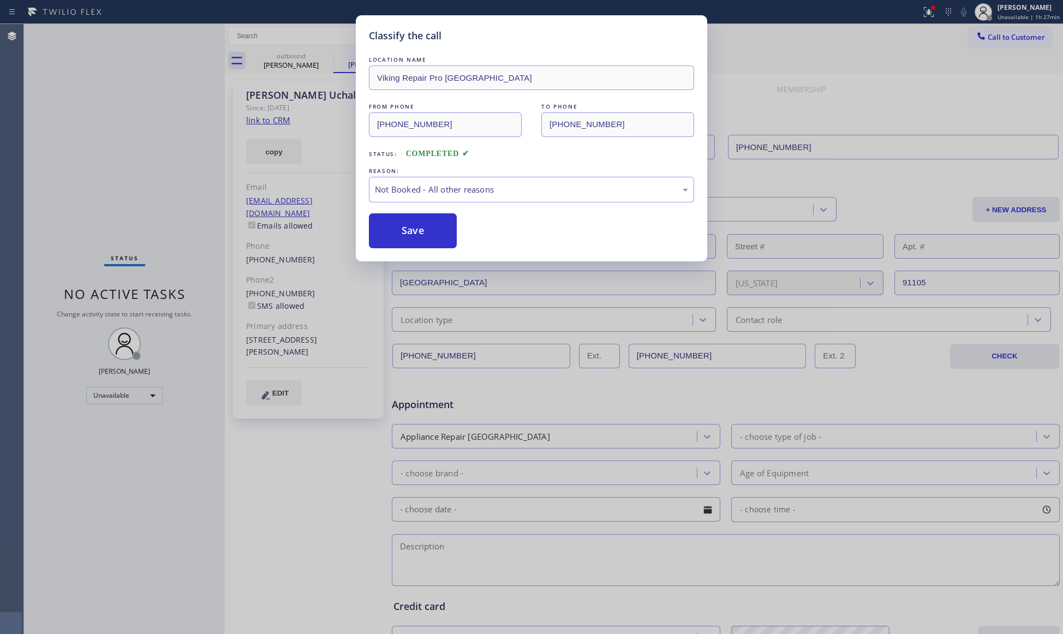
click at [406, 231] on button "Save" at bounding box center [413, 230] width 88 height 35
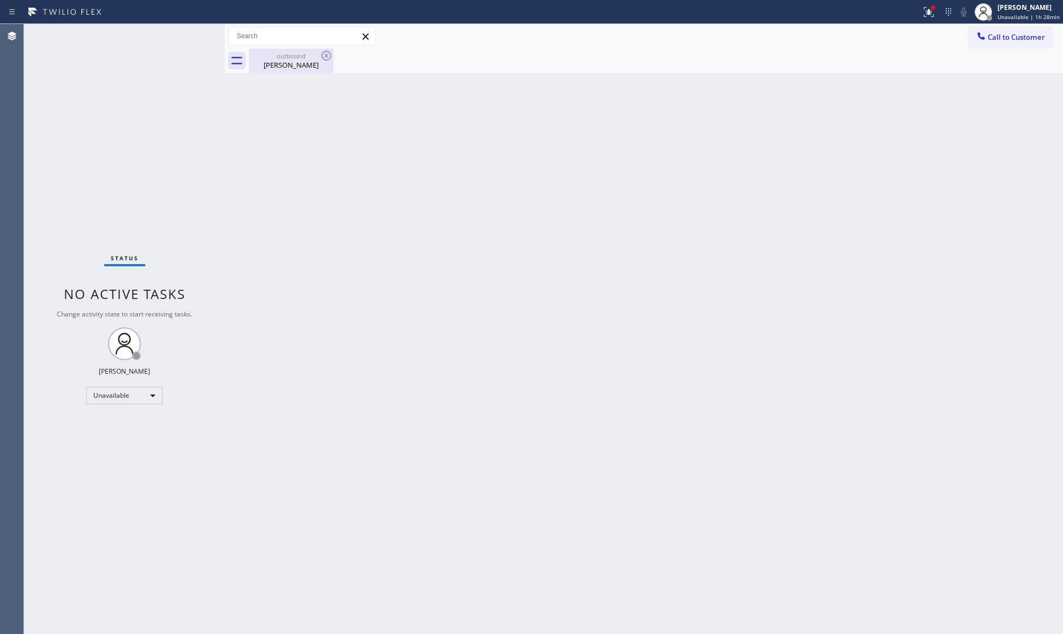
click at [292, 66] on div "[PERSON_NAME]" at bounding box center [291, 65] width 82 height 10
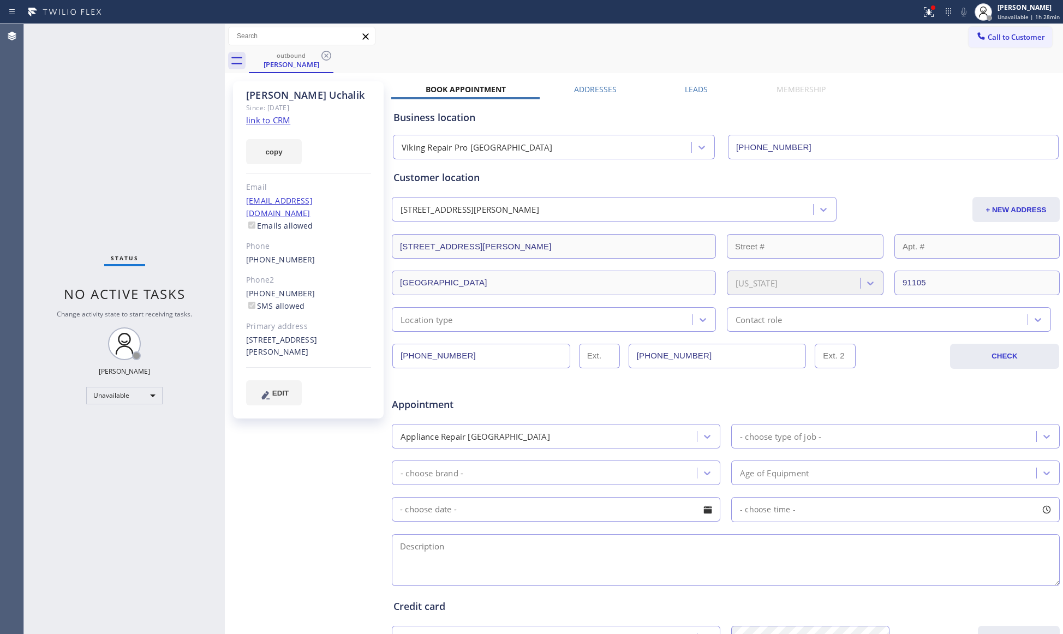
click at [336, 54] on div "outbound [PERSON_NAME]" at bounding box center [656, 61] width 815 height 25
click at [325, 58] on icon at bounding box center [326, 55] width 13 height 13
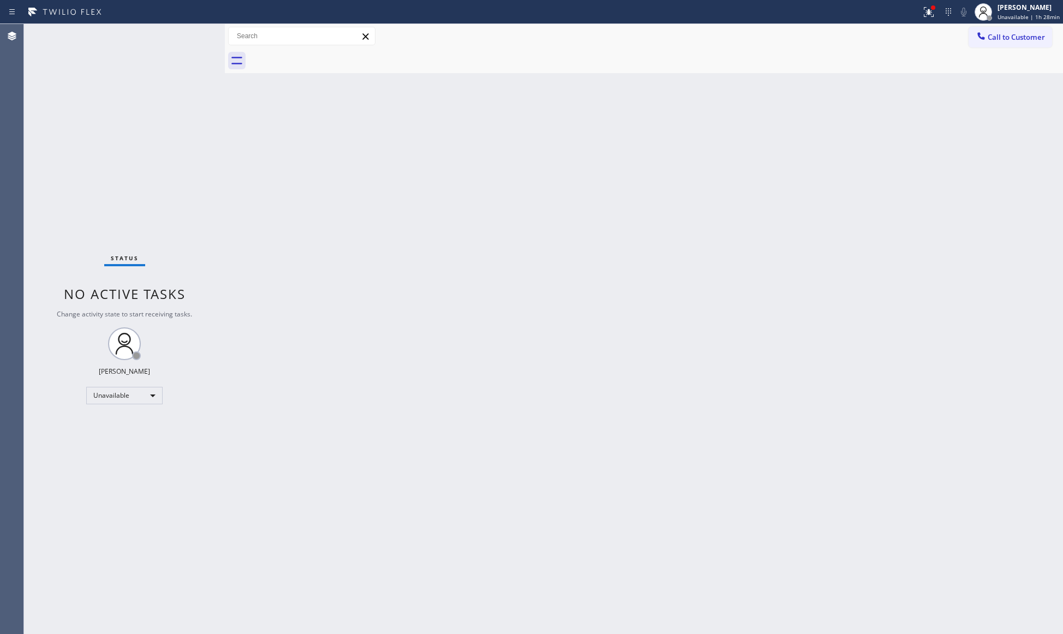
drag, startPoint x: 926, startPoint y: 14, endPoint x: 933, endPoint y: 86, distance: 72.4
click at [929, 17] on icon at bounding box center [929, 11] width 13 height 13
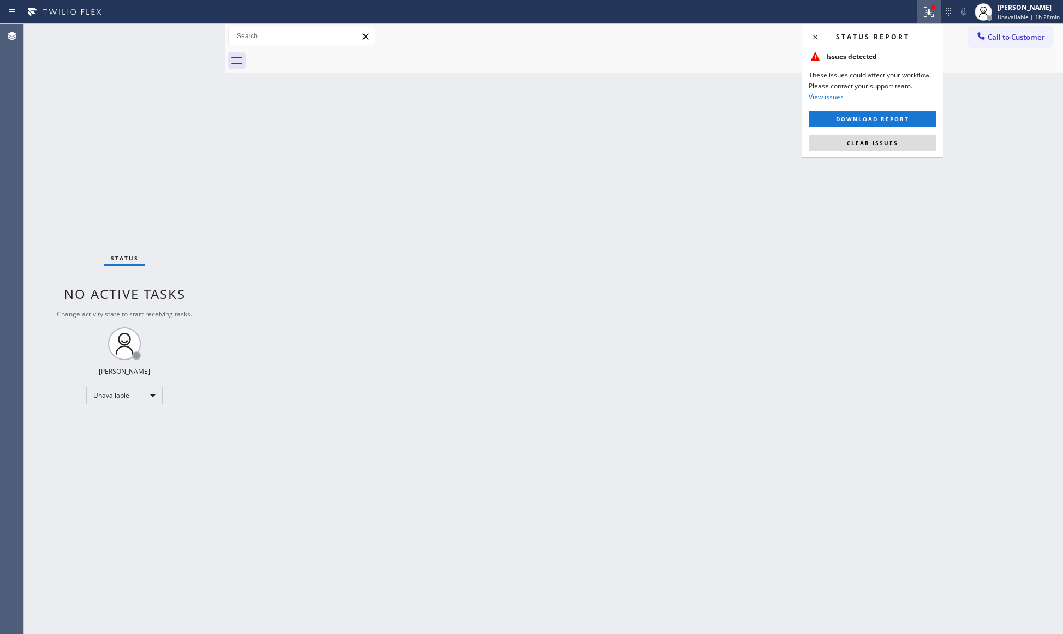
click at [905, 151] on div "Status report Issues detected These issues could affect your workflow. Please c…" at bounding box center [873, 90] width 142 height 134
click at [902, 144] on button "Clear issues" at bounding box center [873, 142] width 128 height 15
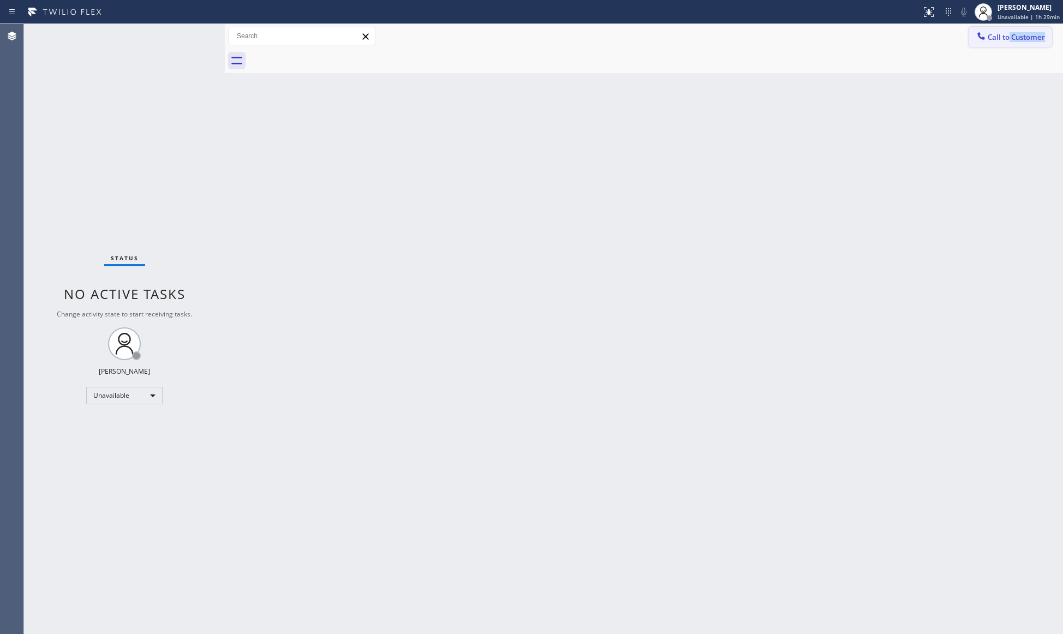
drag, startPoint x: 1016, startPoint y: 49, endPoint x: 1001, endPoint y: 44, distance: 15.7
click at [1006, 44] on div "Call to Customer Outbound call Location Viking Repair Pro [GEOGRAPHIC_DATA] You…" at bounding box center [644, 48] width 839 height 49
click at [979, 40] on icon at bounding box center [981, 36] width 11 height 11
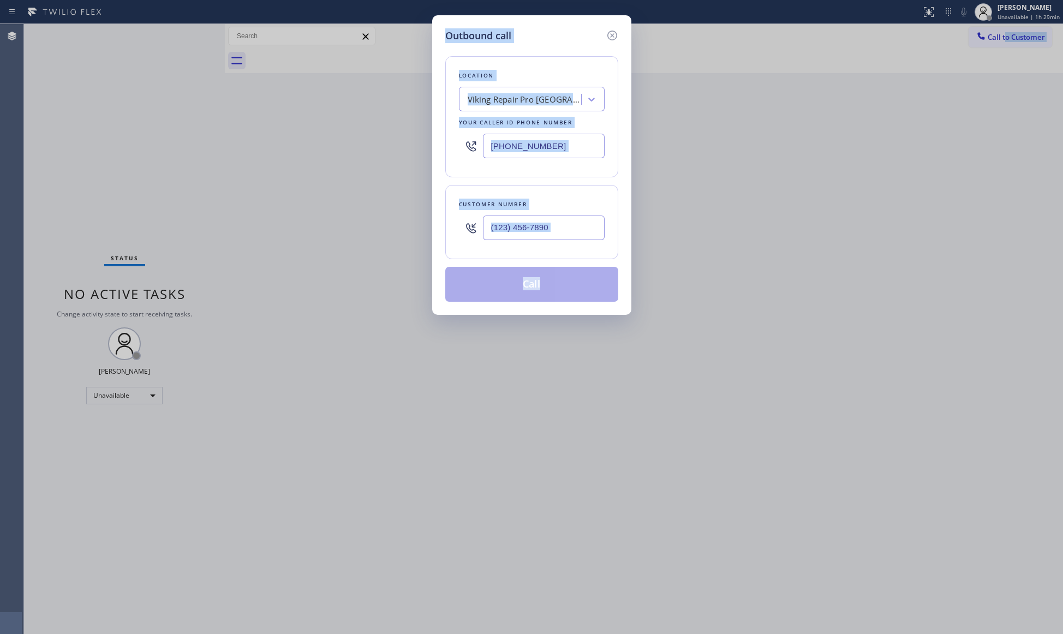
click at [972, 45] on div "Outbound call Location Viking Repair Pro [GEOGRAPHIC_DATA] Your caller id phone…" at bounding box center [531, 317] width 1063 height 634
click at [571, 147] on input "[PHONE_NUMBER]" at bounding box center [544, 146] width 122 height 25
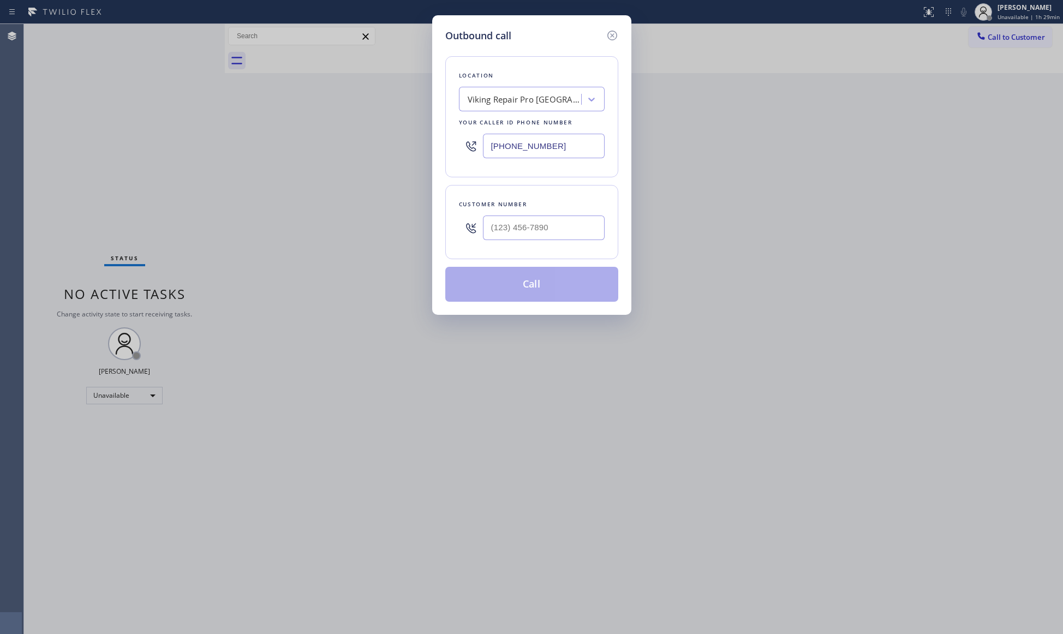
drag, startPoint x: 571, startPoint y: 147, endPoint x: 435, endPoint y: 149, distance: 135.4
click at [435, 149] on div "Outbound call Location Viking Repair Pro [GEOGRAPHIC_DATA] Your caller id phone…" at bounding box center [531, 165] width 199 height 300
paste input "855) 731-4952"
type input "[PHONE_NUMBER]"
click at [496, 230] on input "(___) ___-____" at bounding box center [544, 228] width 122 height 25
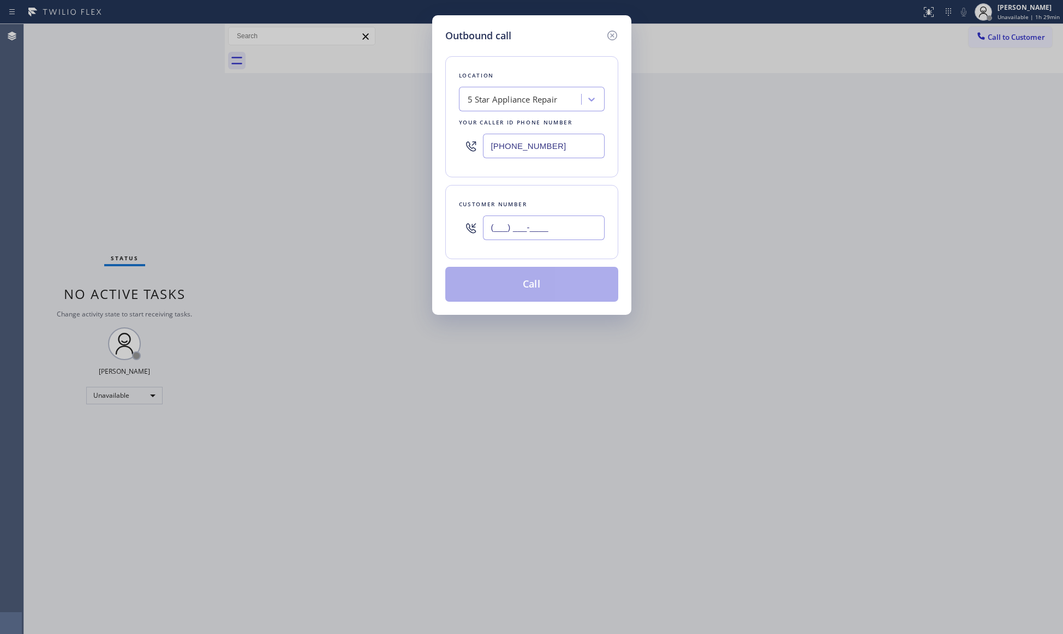
paste input "415) 309-9050"
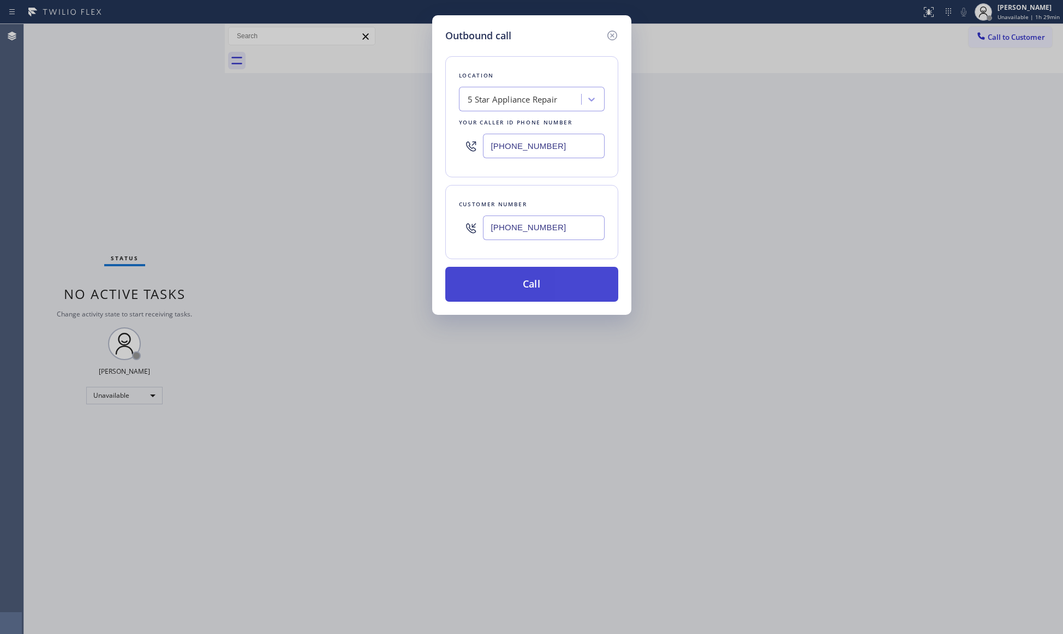
type input "[PHONE_NUMBER]"
click at [549, 293] on button "Call" at bounding box center [531, 284] width 173 height 35
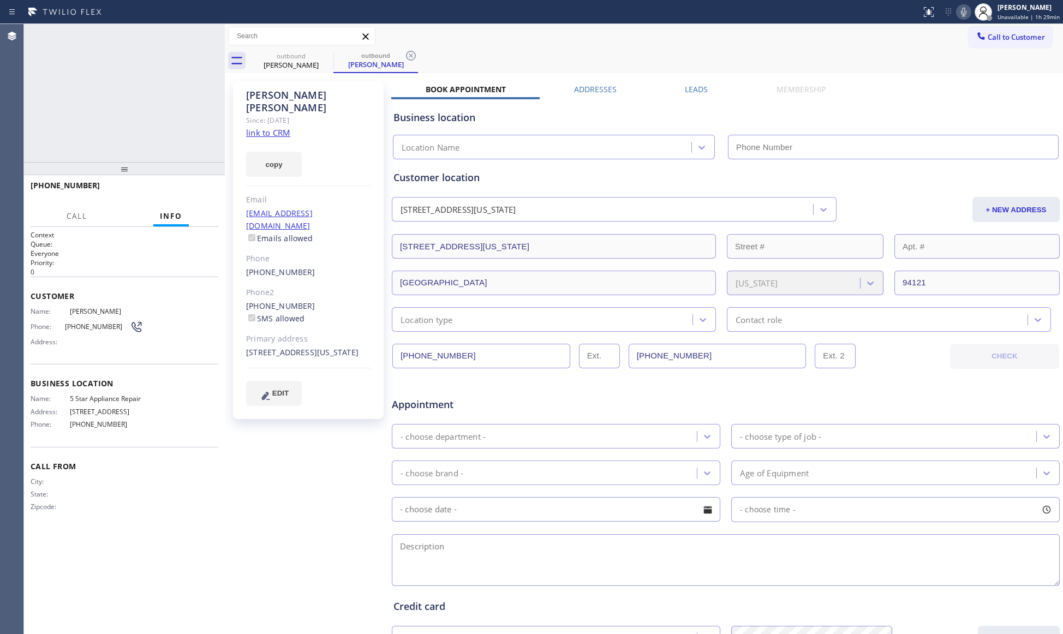
type input "[PHONE_NUMBER]"
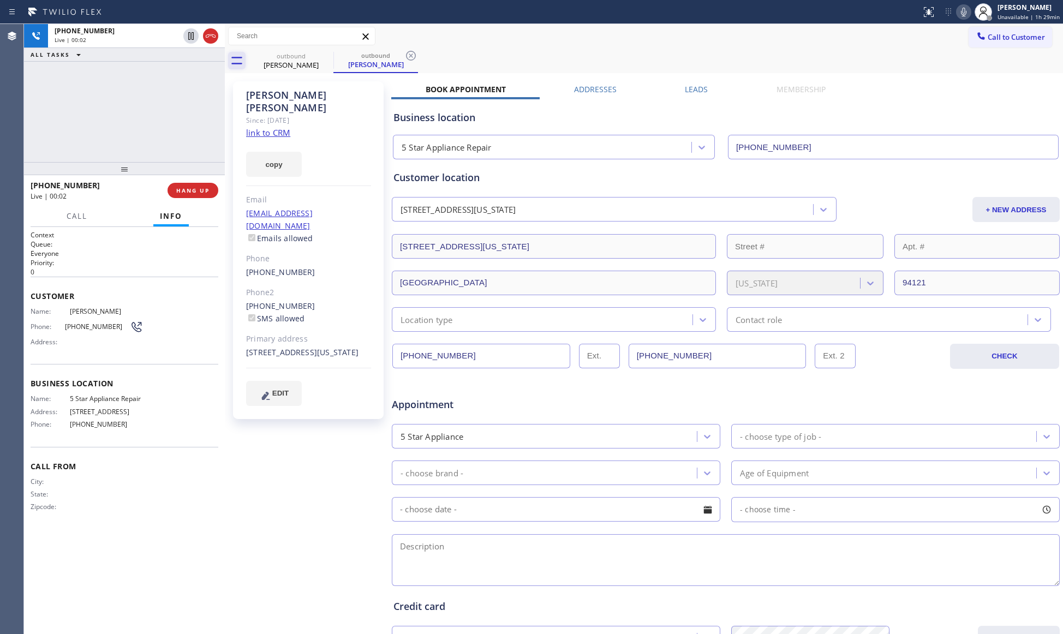
drag, startPoint x: 210, startPoint y: 37, endPoint x: 235, endPoint y: 69, distance: 40.4
click at [214, 40] on icon at bounding box center [210, 35] width 13 height 13
drag, startPoint x: 187, startPoint y: 128, endPoint x: 183, endPoint y: 150, distance: 22.1
click at [187, 131] on div "ALL TASKS ALL TASKS ACTIVE TASKS TASKS IN WRAP UP [PHONE_NUMBER] Wrap up | 00:01" at bounding box center [124, 93] width 201 height 138
click at [197, 194] on button "COMPLETE" at bounding box center [190, 190] width 55 height 15
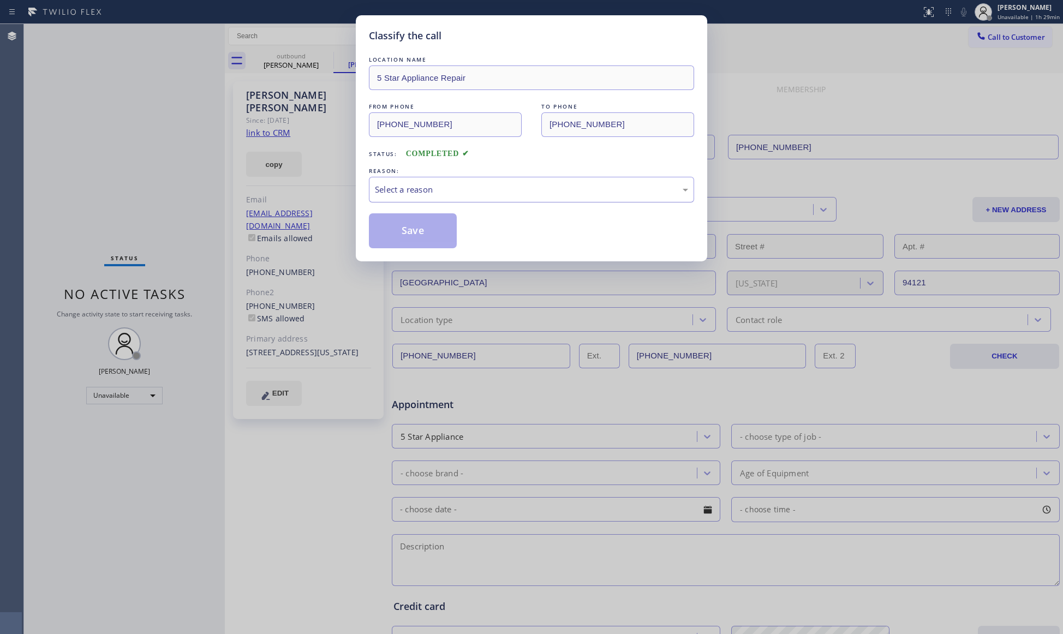
click at [405, 184] on div "Select a reason" at bounding box center [531, 189] width 313 height 13
click at [400, 240] on button "Save" at bounding box center [413, 230] width 88 height 35
click at [400, 239] on button "Save" at bounding box center [413, 230] width 88 height 35
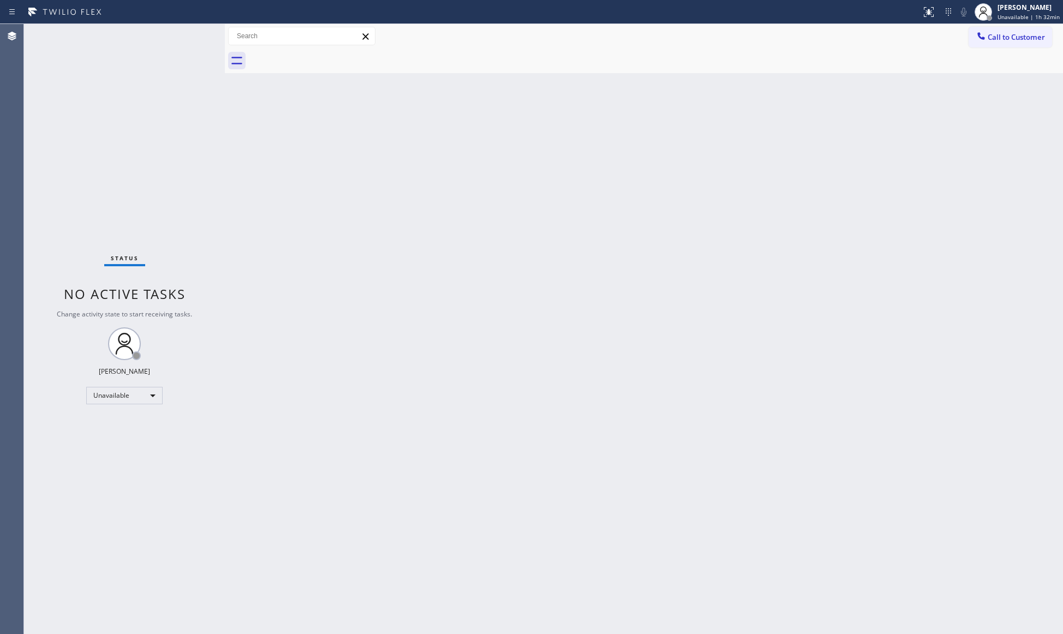
drag, startPoint x: 981, startPoint y: 25, endPoint x: 889, endPoint y: 80, distance: 106.7
click at [981, 27] on div "Call to Customer Outbound call Location 5 Star Appliance Repair Your caller id …" at bounding box center [644, 36] width 839 height 25
click at [1005, 42] on button "Call to Customer" at bounding box center [1011, 37] width 84 height 21
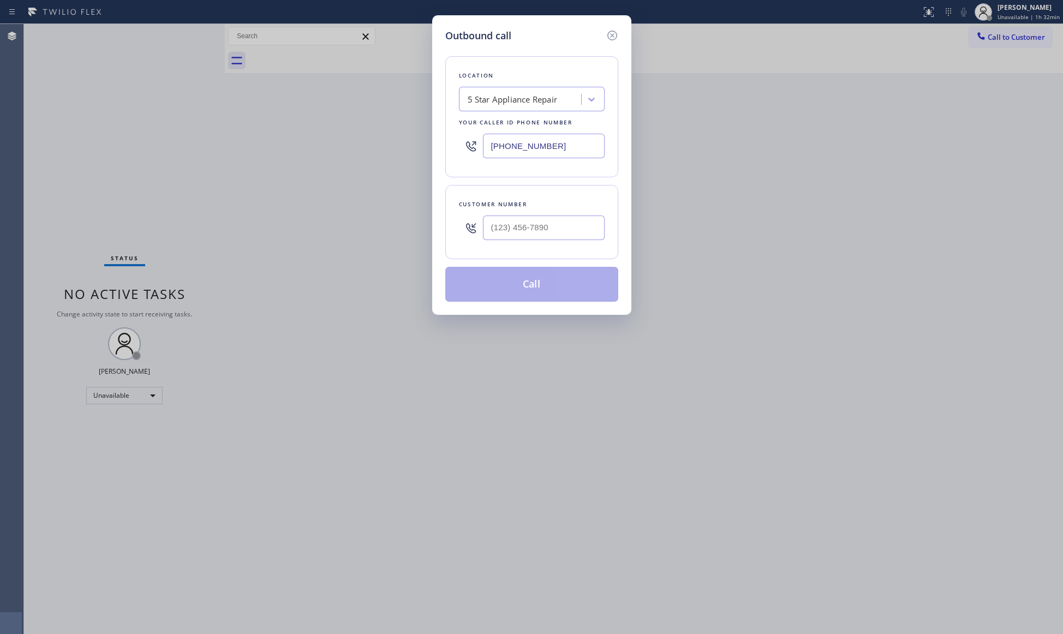
drag, startPoint x: 577, startPoint y: 145, endPoint x: 470, endPoint y: 153, distance: 106.7
click at [466, 156] on div "[PHONE_NUMBER]" at bounding box center [532, 145] width 146 height 35
paste input "310) 407-4191"
type input "[PHONE_NUMBER]"
click at [529, 215] on div at bounding box center [544, 227] width 122 height 35
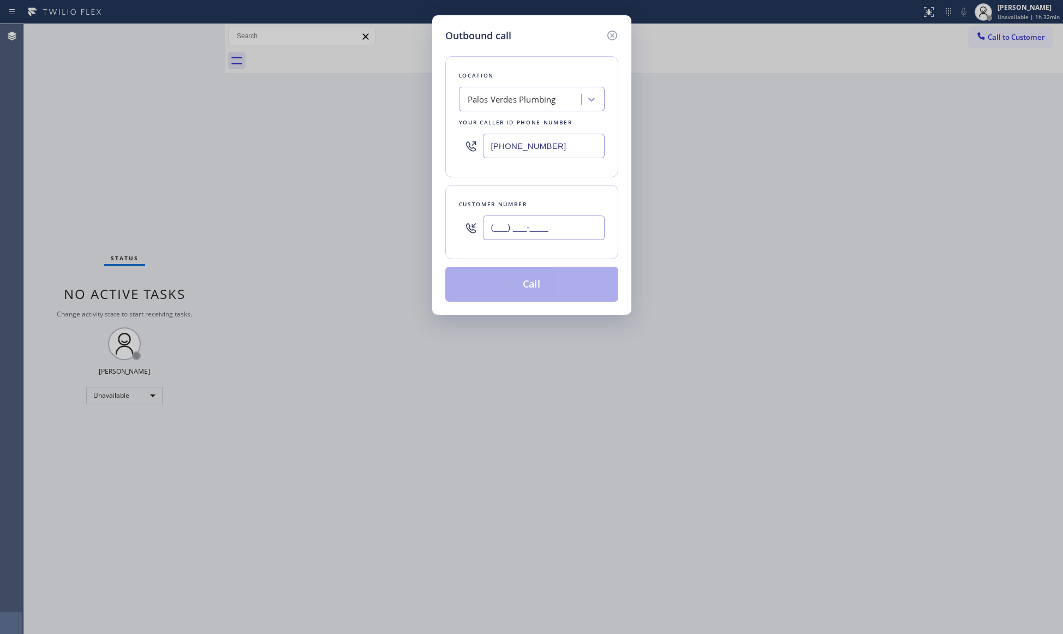
click at [527, 230] on input "(___) ___-____" at bounding box center [544, 228] width 122 height 25
paste input "310) 951-9569"
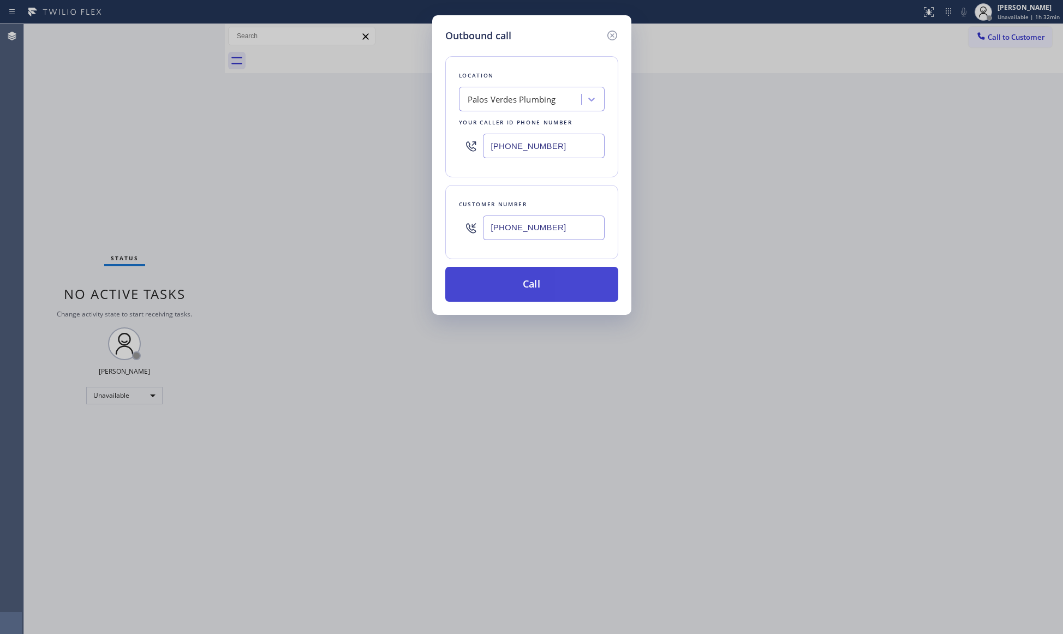
type input "[PHONE_NUMBER]"
click at [536, 287] on button "Call" at bounding box center [531, 284] width 173 height 35
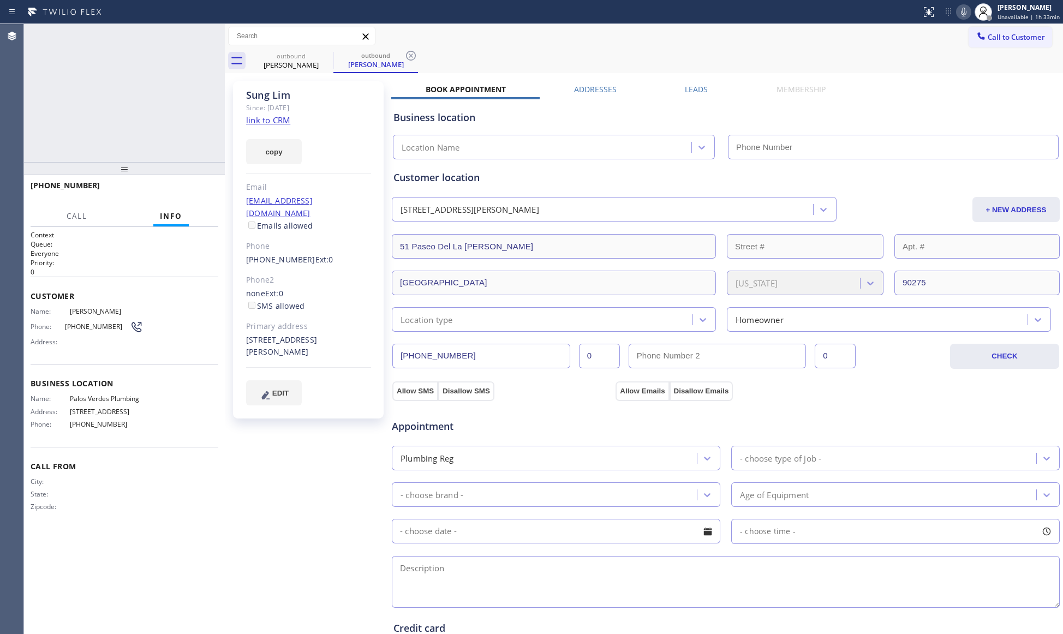
type input "[PHONE_NUMBER]"
drag, startPoint x: 201, startPoint y: 190, endPoint x: 207, endPoint y: 185, distance: 8.5
click at [201, 190] on span "HANG UP" at bounding box center [192, 191] width 33 height 8
click at [199, 173] on div at bounding box center [124, 168] width 201 height 13
click at [197, 188] on span "COMPLETE" at bounding box center [191, 191] width 38 height 8
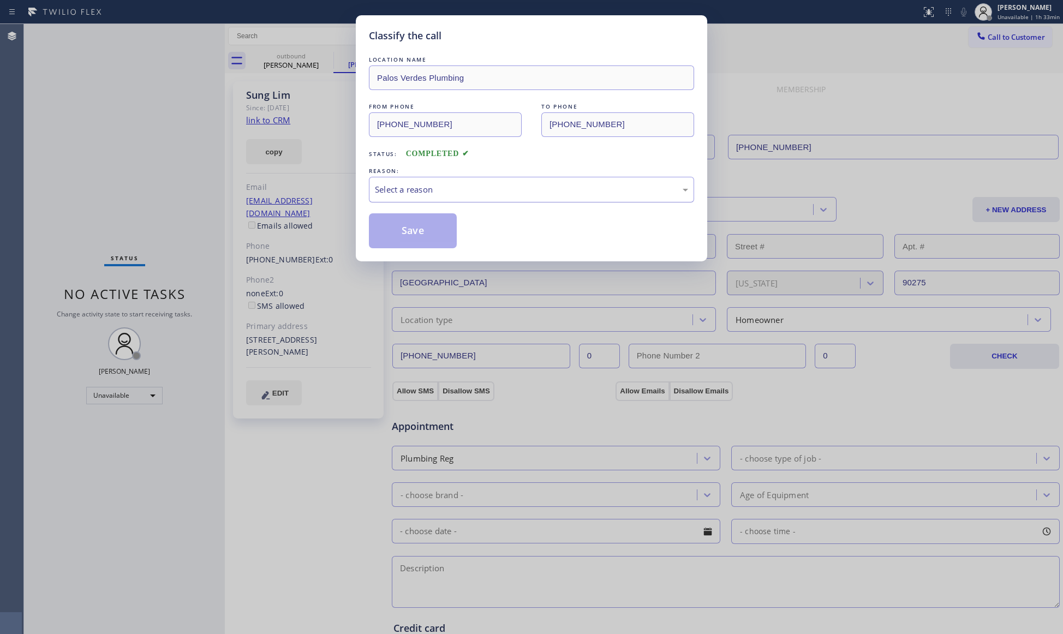
click at [396, 192] on div "Select a reason" at bounding box center [531, 189] width 313 height 13
click at [394, 229] on button "Save" at bounding box center [413, 230] width 88 height 35
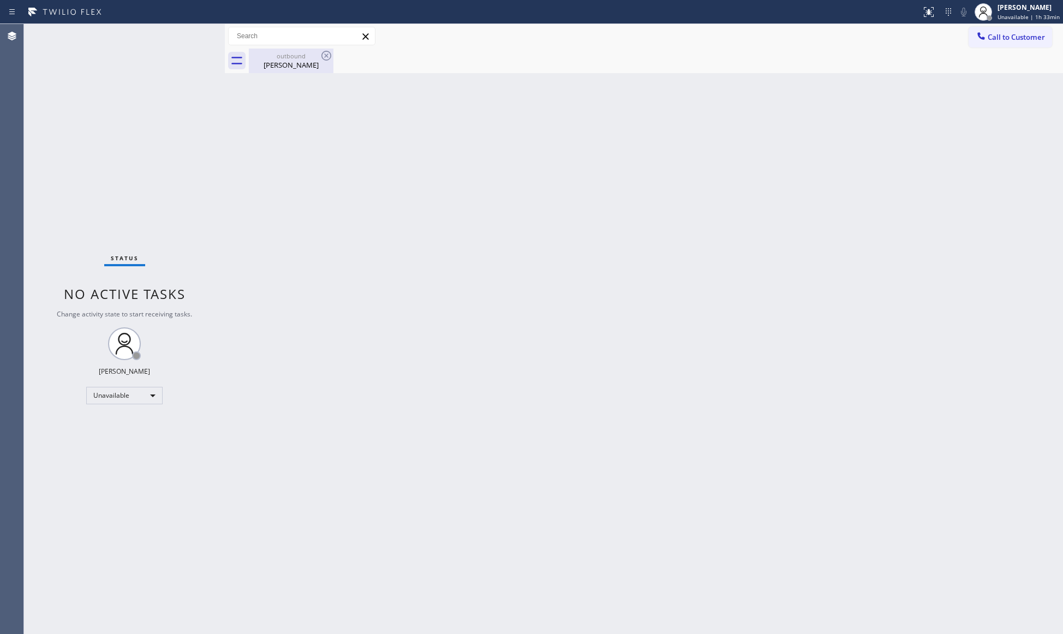
drag, startPoint x: 293, startPoint y: 72, endPoint x: 302, endPoint y: 60, distance: 15.6
click at [293, 69] on div "outbound [PERSON_NAME]" at bounding box center [291, 61] width 82 height 25
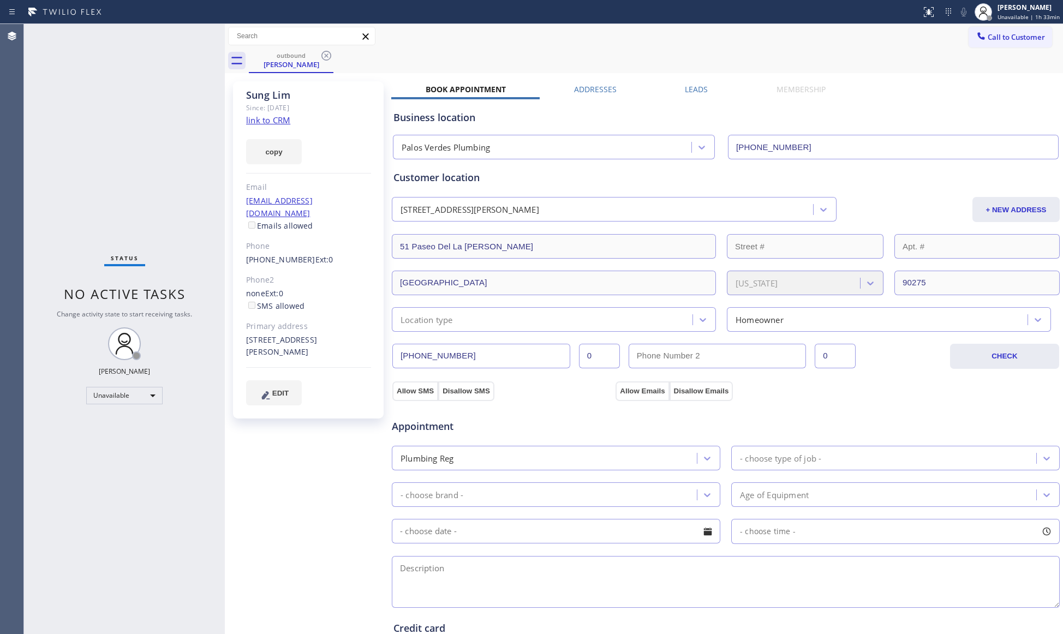
drag, startPoint x: 322, startPoint y: 51, endPoint x: 328, endPoint y: 107, distance: 56.5
click at [323, 51] on icon at bounding box center [326, 55] width 13 height 13
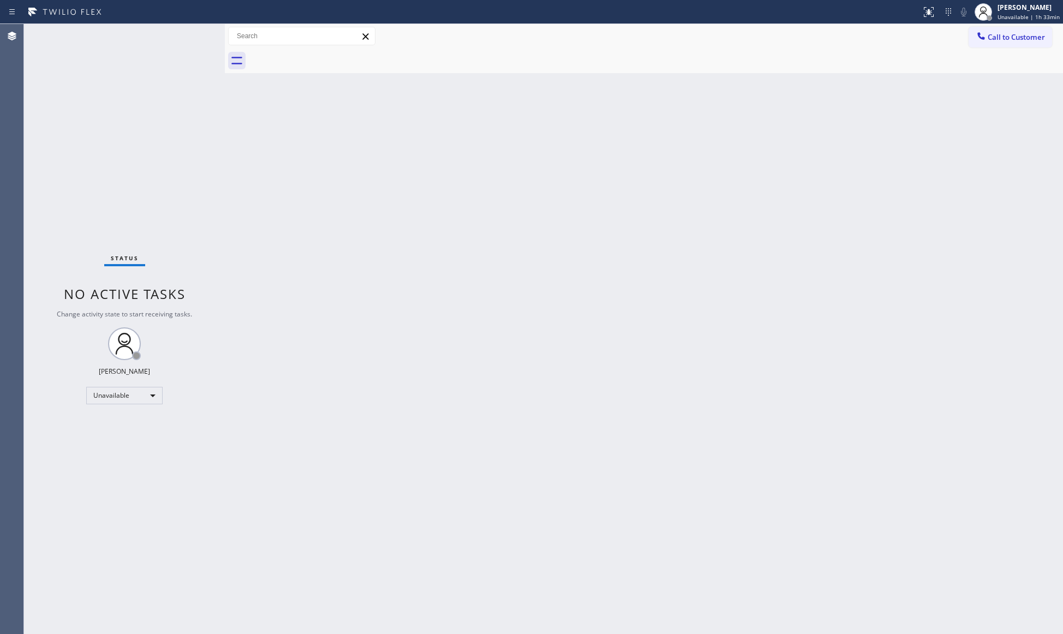
drag, startPoint x: 972, startPoint y: 38, endPoint x: 985, endPoint y: 38, distance: 13.1
click at [983, 38] on button "Call to Customer" at bounding box center [1011, 37] width 84 height 21
drag, startPoint x: 985, startPoint y: 38, endPoint x: 977, endPoint y: 41, distance: 8.5
click at [0, 0] on div "Outbound call Location [GEOGRAPHIC_DATA] Plumbing Your caller id phone number […" at bounding box center [0, 0] width 0 height 0
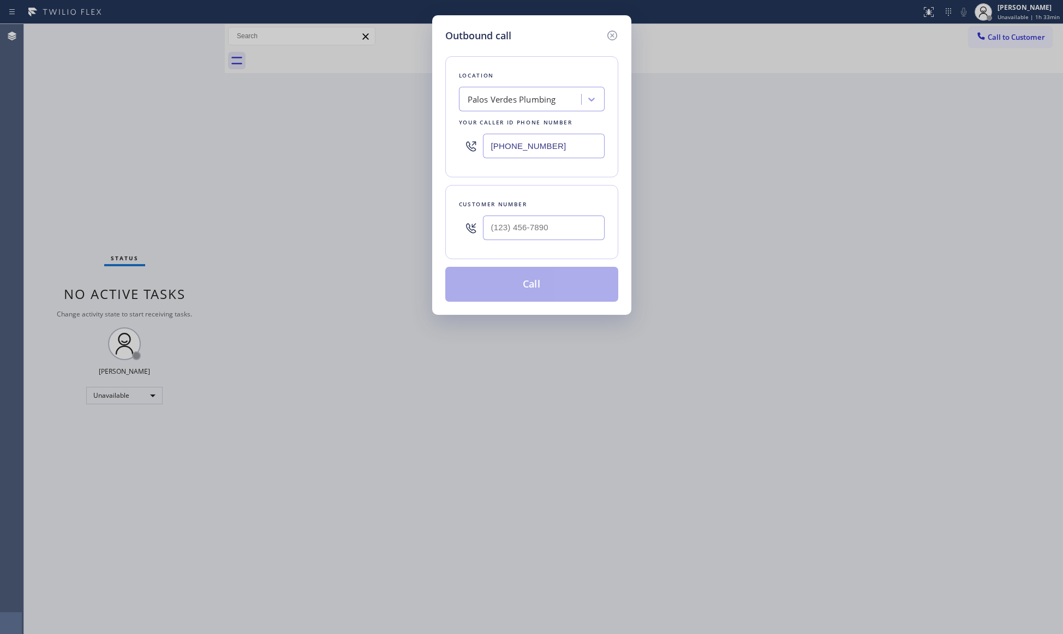
drag, startPoint x: 565, startPoint y: 136, endPoint x: 474, endPoint y: 154, distance: 92.4
click at [458, 164] on div "Location [GEOGRAPHIC_DATA] Plumbing Your caller id phone number [PHONE_NUMBER]" at bounding box center [531, 116] width 173 height 121
paste input "805) 549-5727"
type input "[PHONE_NUMBER]"
click at [586, 229] on input "(___) ___-____" at bounding box center [544, 228] width 122 height 25
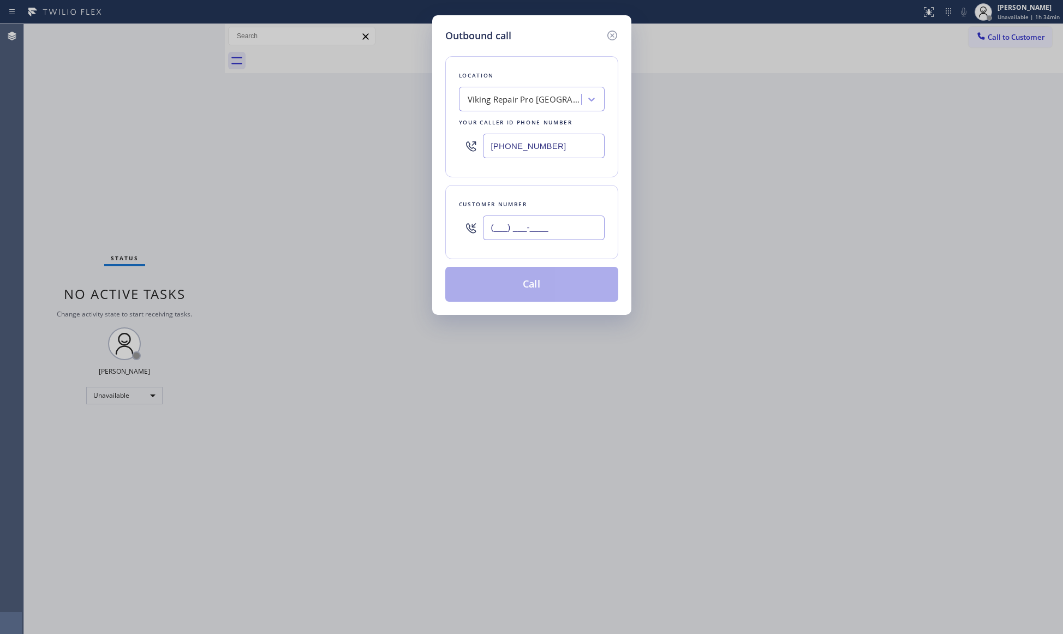
paste input "310) 259-1352"
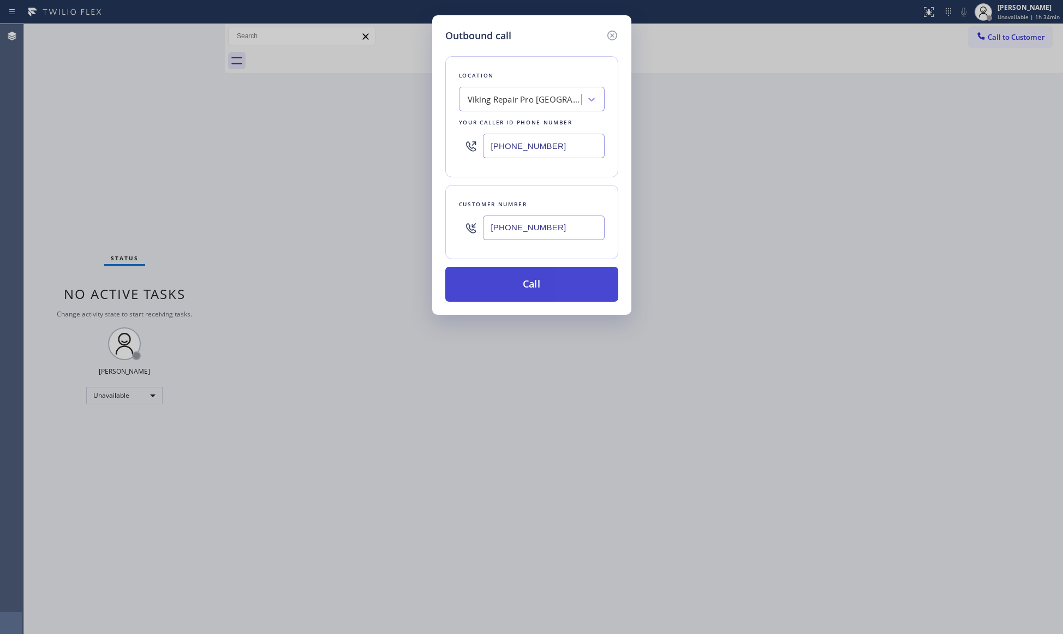
type input "[PHONE_NUMBER]"
click at [546, 286] on button "Call" at bounding box center [531, 284] width 173 height 35
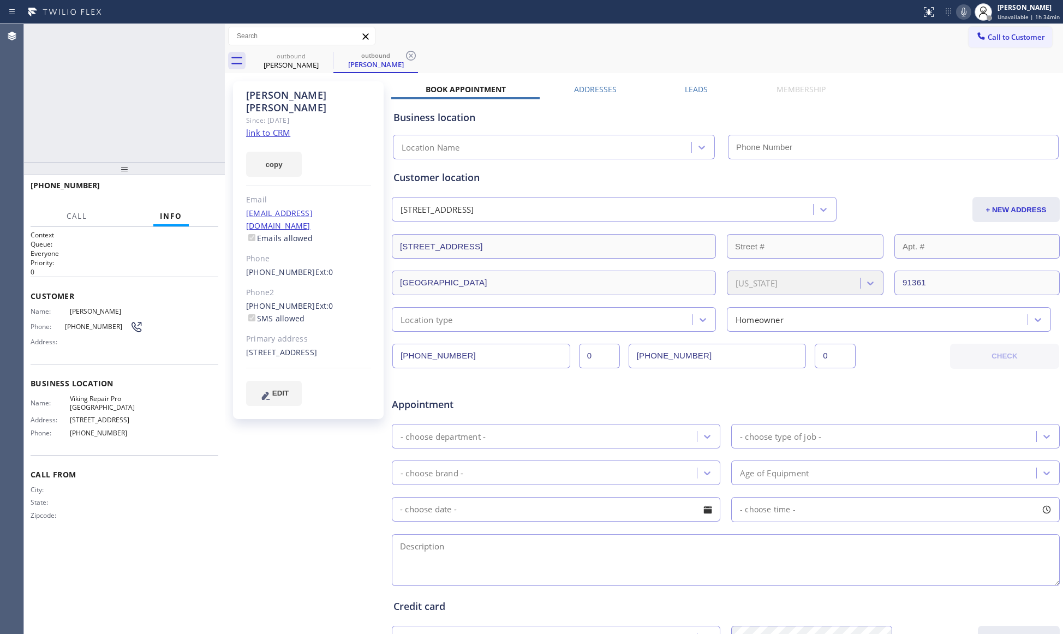
type input "[PHONE_NUMBER]"
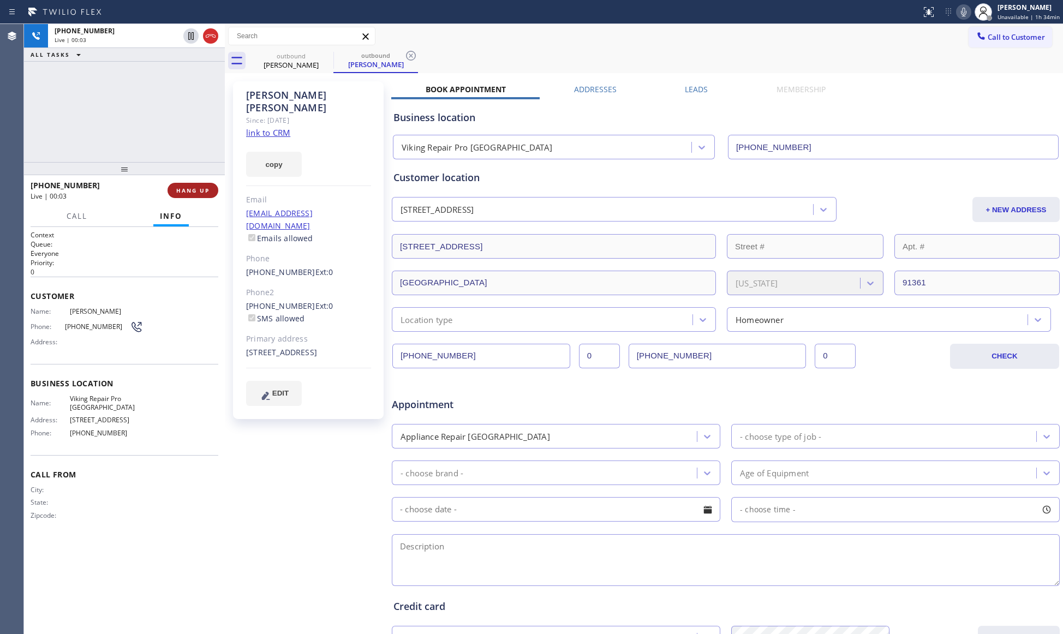
click at [205, 183] on button "HANG UP" at bounding box center [193, 190] width 51 height 15
click at [200, 183] on button "HANG UP" at bounding box center [193, 190] width 51 height 15
click at [197, 183] on div "[PHONE_NUMBER] Wrap up | 00:03 COMPLETE" at bounding box center [125, 190] width 188 height 28
click at [209, 193] on span "COMPLETE" at bounding box center [191, 191] width 38 height 8
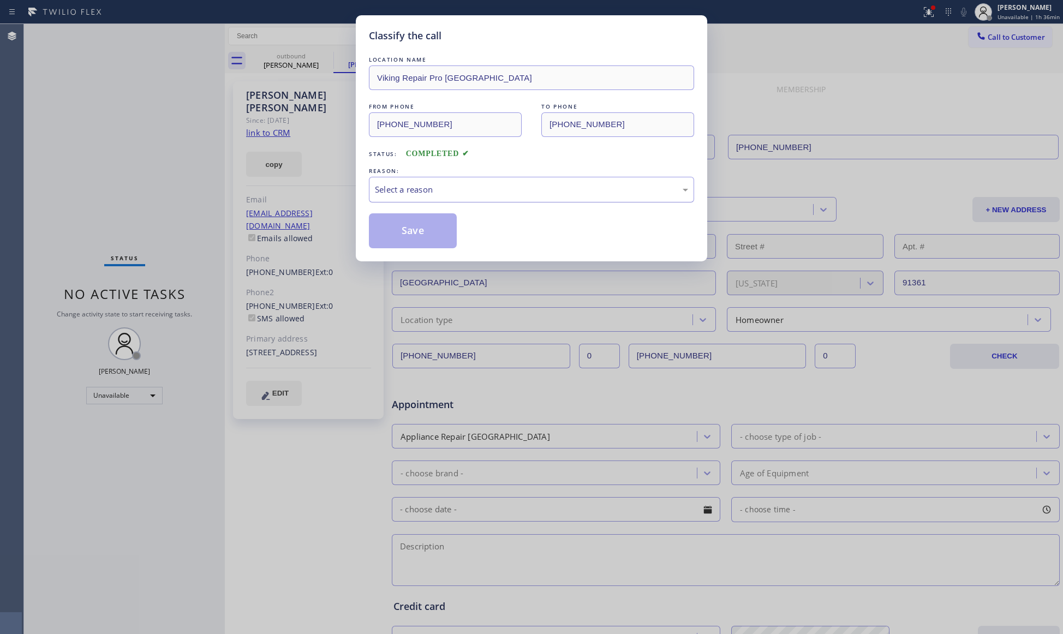
drag, startPoint x: 294, startPoint y: 212, endPoint x: 520, endPoint y: 186, distance: 227.5
click at [520, 186] on div "Select a reason" at bounding box center [531, 189] width 313 height 13
click at [417, 228] on button "Save" at bounding box center [413, 230] width 88 height 35
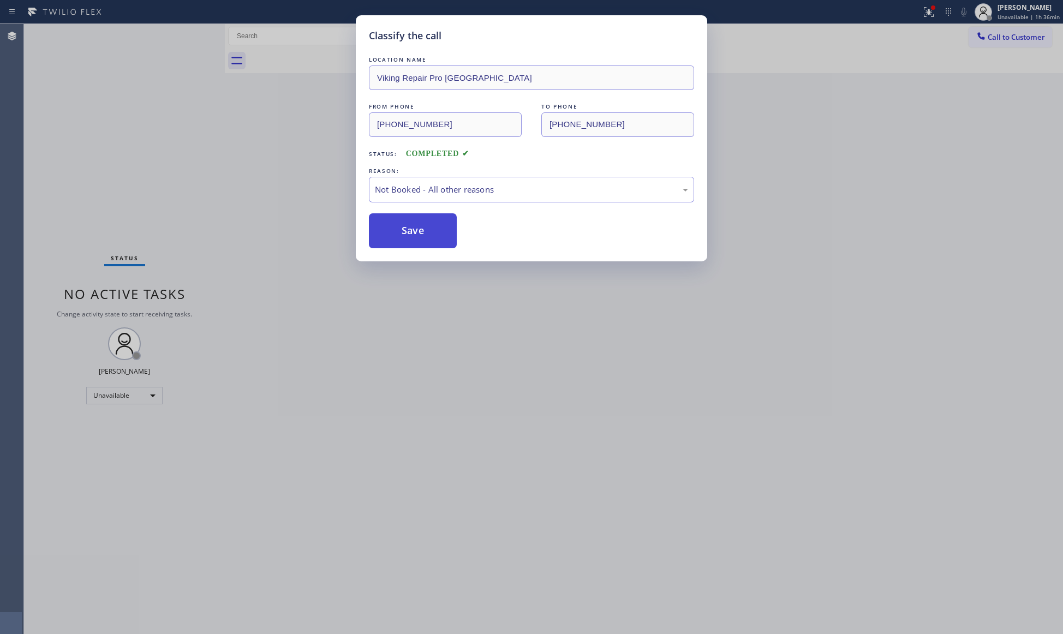
click at [417, 228] on button "Save" at bounding box center [413, 230] width 88 height 35
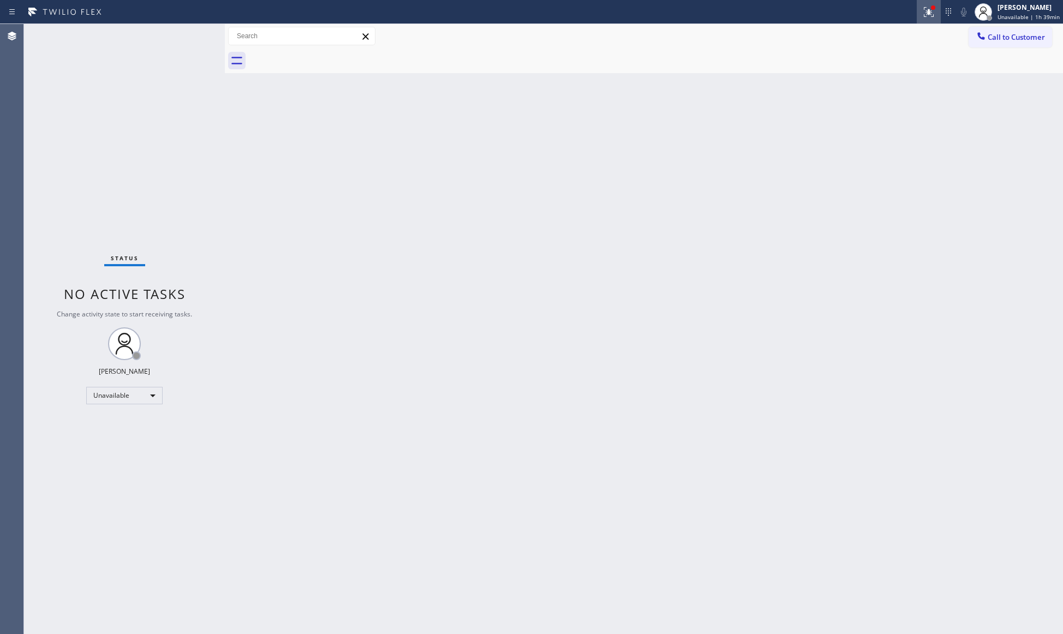
drag, startPoint x: 918, startPoint y: 15, endPoint x: 929, endPoint y: 17, distance: 10.6
click at [926, 17] on div "Status report Issues detected These issues could affect your workflow. Please c…" at bounding box center [531, 12] width 1063 height 24
drag, startPoint x: 927, startPoint y: 9, endPoint x: 900, endPoint y: 111, distance: 106.1
click at [928, 15] on icon at bounding box center [929, 11] width 13 height 13
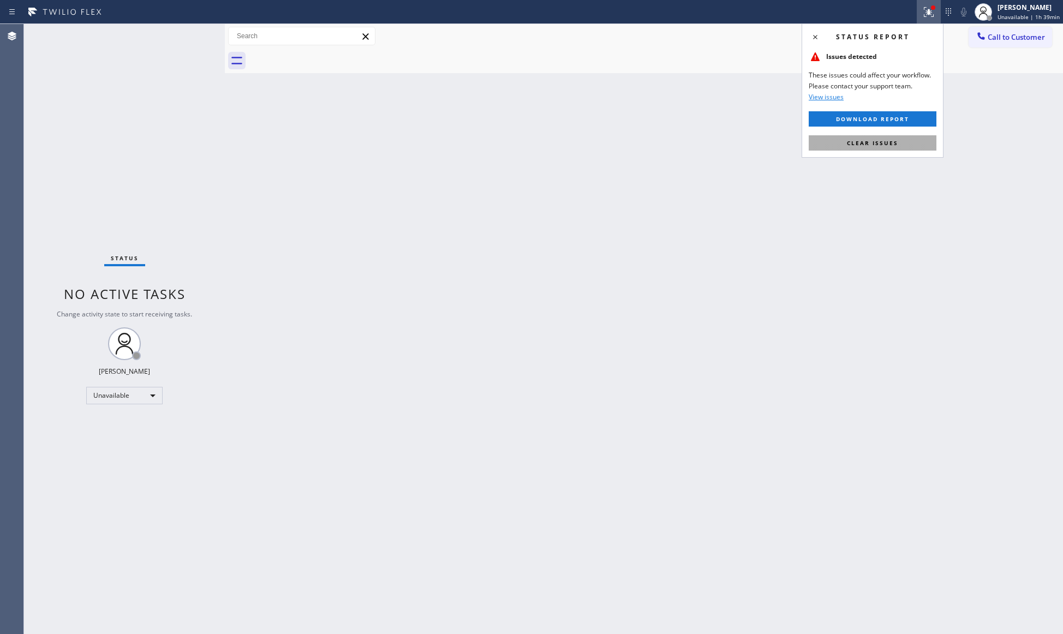
click at [878, 140] on span "Clear issues" at bounding box center [872, 143] width 51 height 8
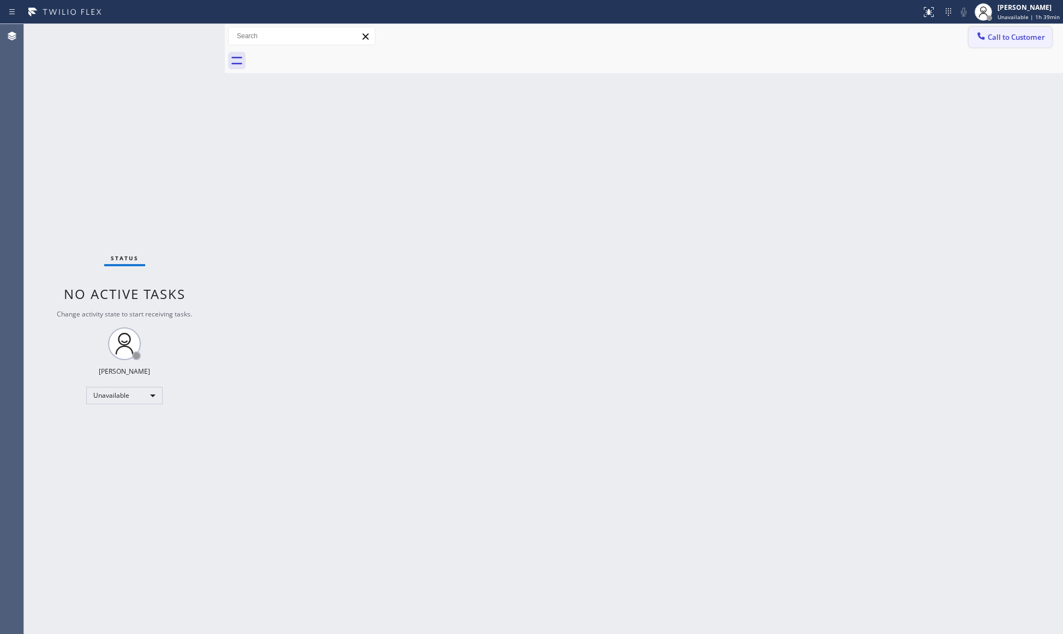
click at [996, 47] on button "Call to Customer" at bounding box center [1011, 37] width 84 height 21
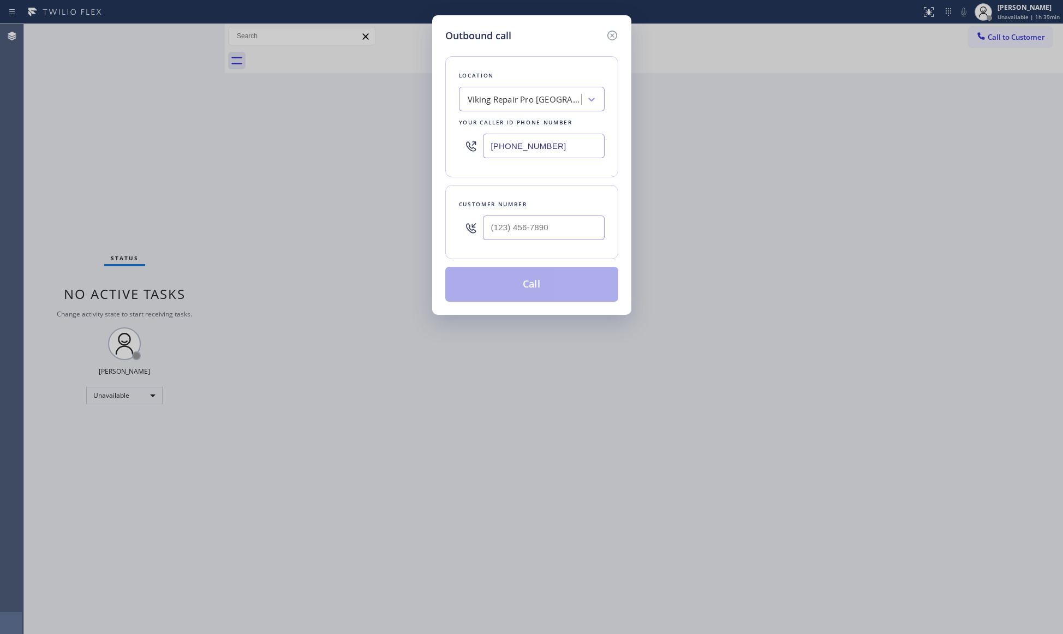
drag, startPoint x: 550, startPoint y: 136, endPoint x: 474, endPoint y: 142, distance: 76.1
click at [468, 140] on div "[PHONE_NUMBER]" at bounding box center [532, 145] width 146 height 35
paste input "310) 896-4450"
type input "[PHONE_NUMBER]"
click at [568, 225] on input "(___) ___-____" at bounding box center [544, 228] width 122 height 25
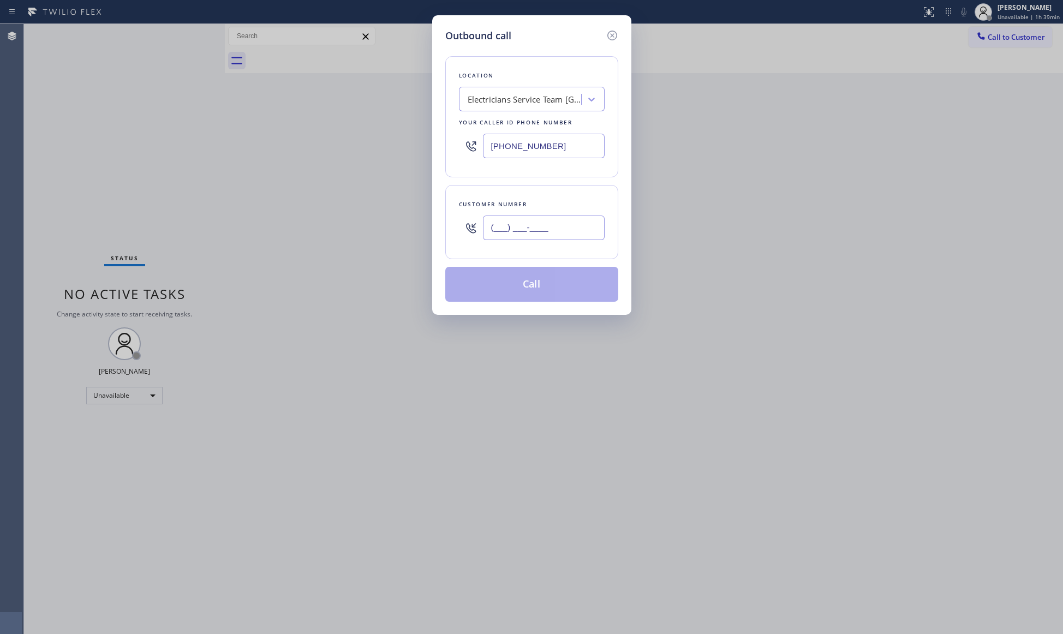
paste input "310) 344-7177"
type input "[PHONE_NUMBER]"
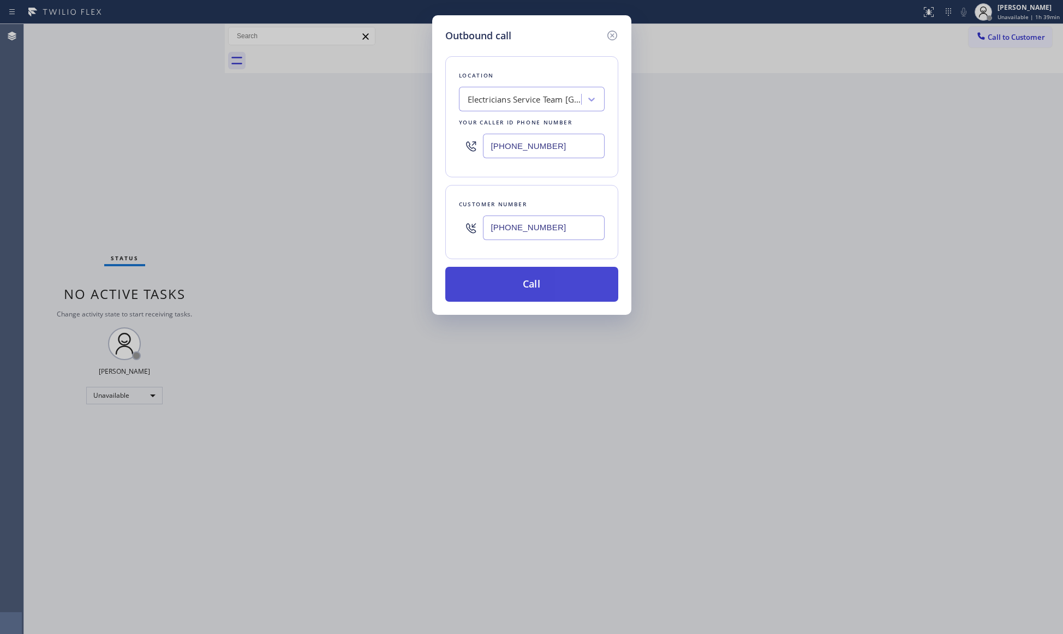
click at [527, 298] on button "Call" at bounding box center [531, 284] width 173 height 35
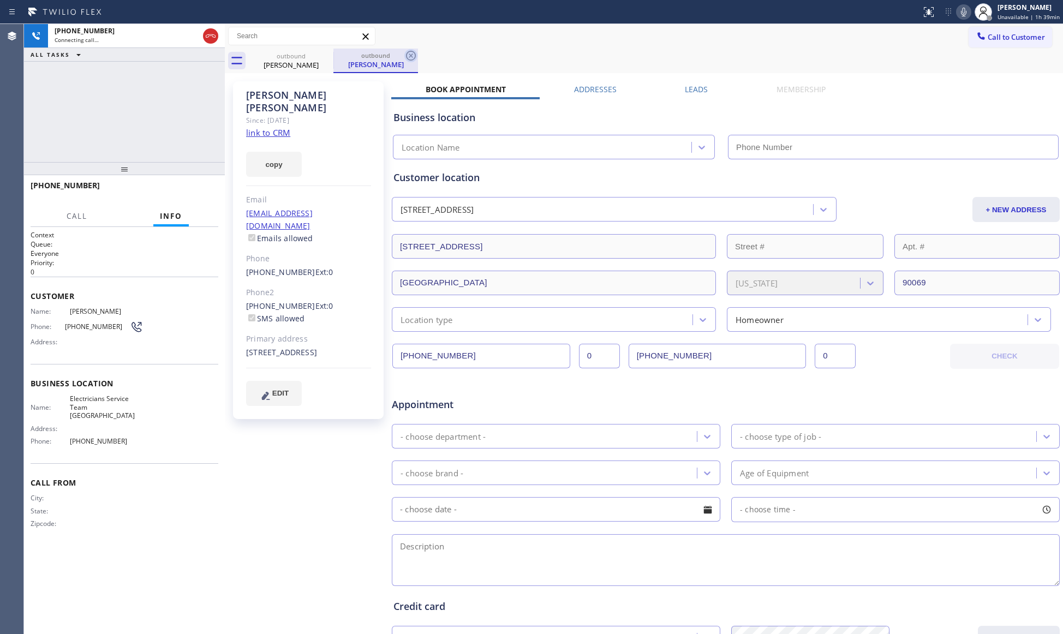
click at [413, 55] on icon at bounding box center [411, 55] width 13 height 13
click at [456, 45] on div "Call to Customer Outbound call Location Electricians Service Team [GEOGRAPHIC_D…" at bounding box center [644, 36] width 839 height 19
type input "[PHONE_NUMBER]"
click at [741, 40] on div "Call to Customer Outbound call Location Electricians Service Team [GEOGRAPHIC_D…" at bounding box center [644, 36] width 839 height 19
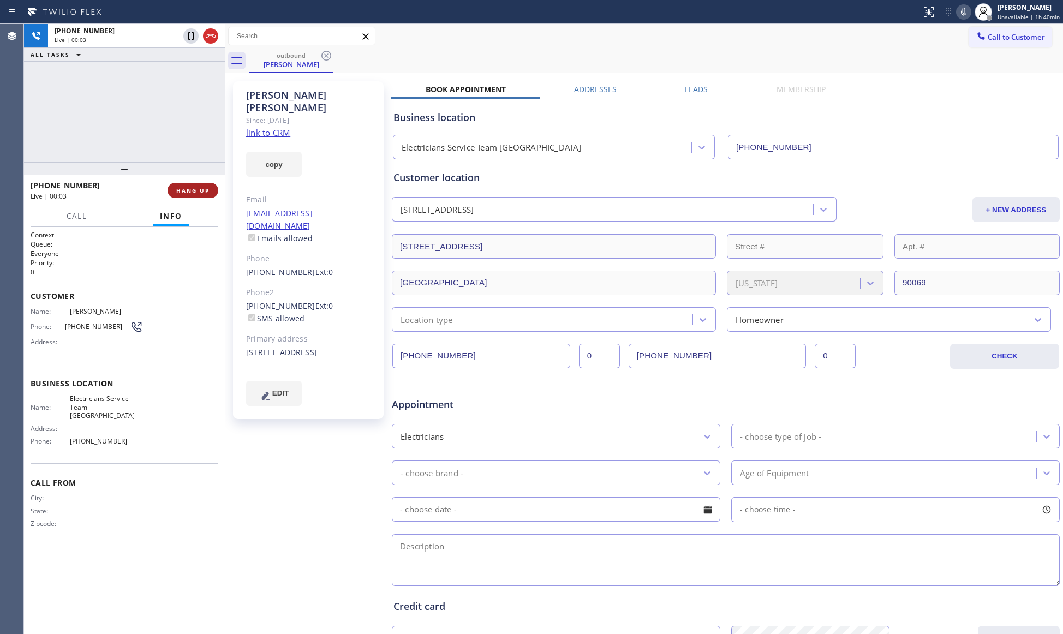
drag, startPoint x: 189, startPoint y: 188, endPoint x: 197, endPoint y: 191, distance: 7.9
click at [191, 187] on span "HANG UP" at bounding box center [192, 191] width 33 height 8
click at [206, 186] on button "COMPLETE" at bounding box center [190, 190] width 55 height 15
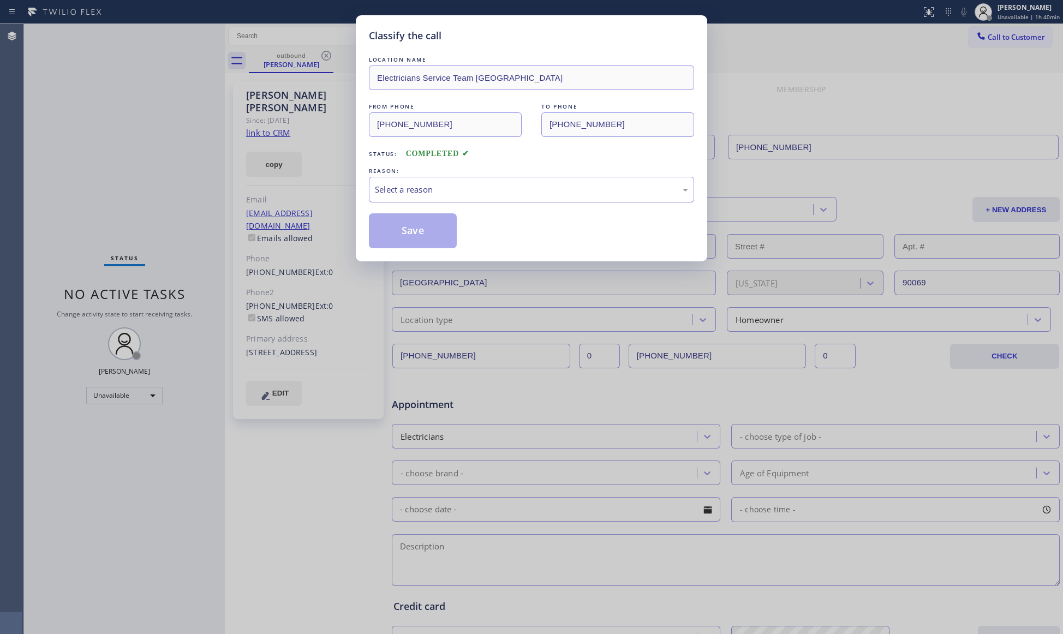
drag, startPoint x: 496, startPoint y: 188, endPoint x: 481, endPoint y: 193, distance: 15.5
click at [488, 190] on div "Select a reason" at bounding box center [531, 189] width 313 height 13
click at [407, 234] on button "Save" at bounding box center [413, 230] width 88 height 35
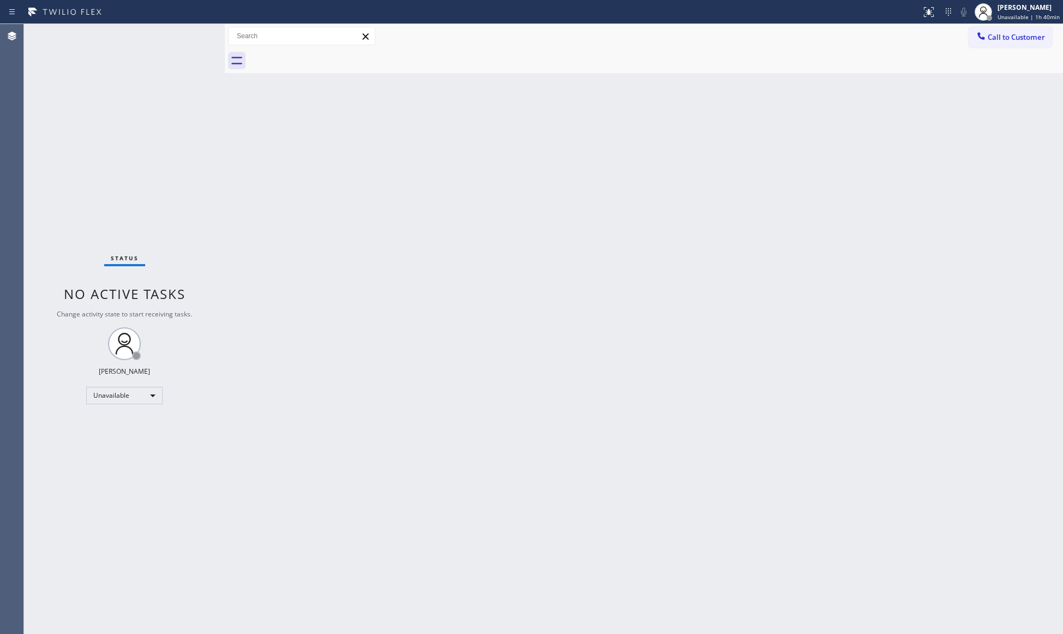
click at [988, 34] on button "Call to Customer" at bounding box center [1011, 37] width 84 height 21
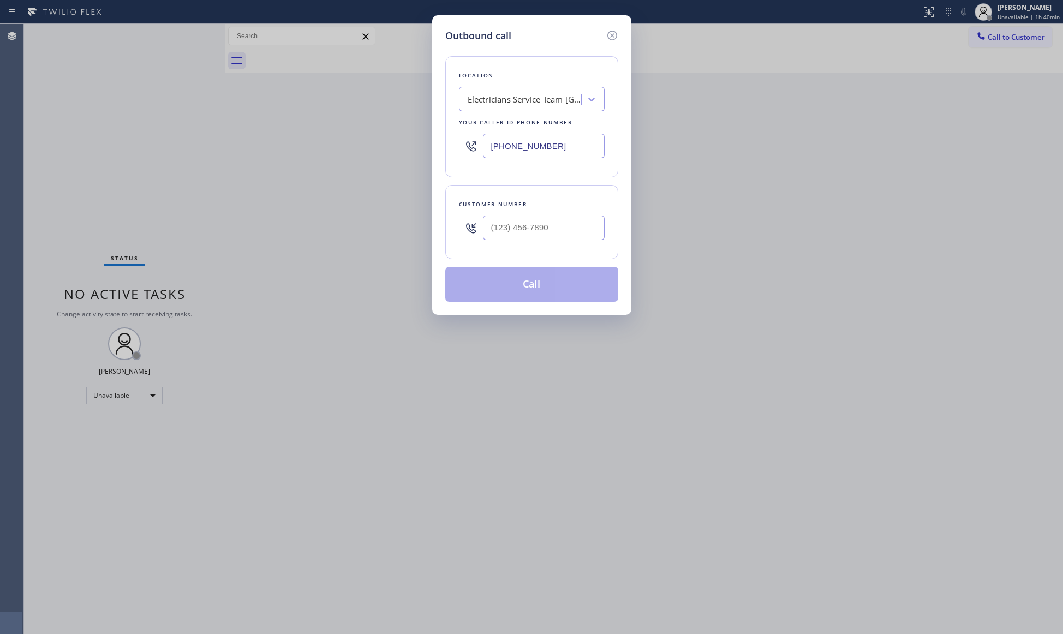
drag, startPoint x: 575, startPoint y: 153, endPoint x: 477, endPoint y: 141, distance: 99.5
click at [484, 151] on input "[PHONE_NUMBER]" at bounding box center [544, 146] width 122 height 25
paste input "720) 704-1414"
type input "[PHONE_NUMBER]"
drag, startPoint x: 494, startPoint y: 229, endPoint x: 498, endPoint y: 232, distance: 5.6
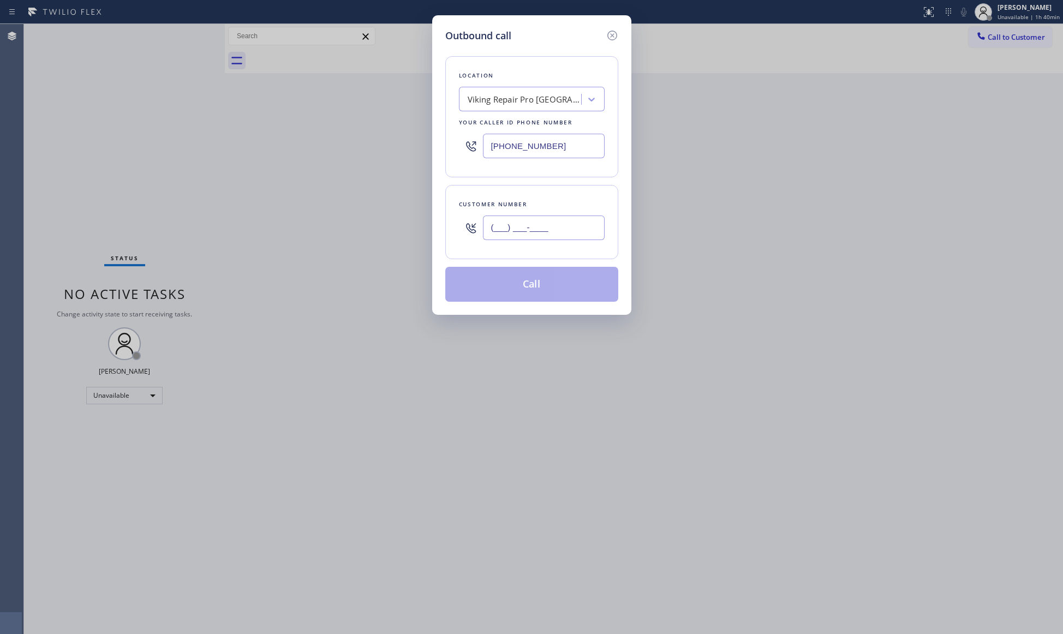
click at [496, 230] on input "(___) ___-____" at bounding box center [544, 228] width 122 height 25
paste input "303) 722-0418"
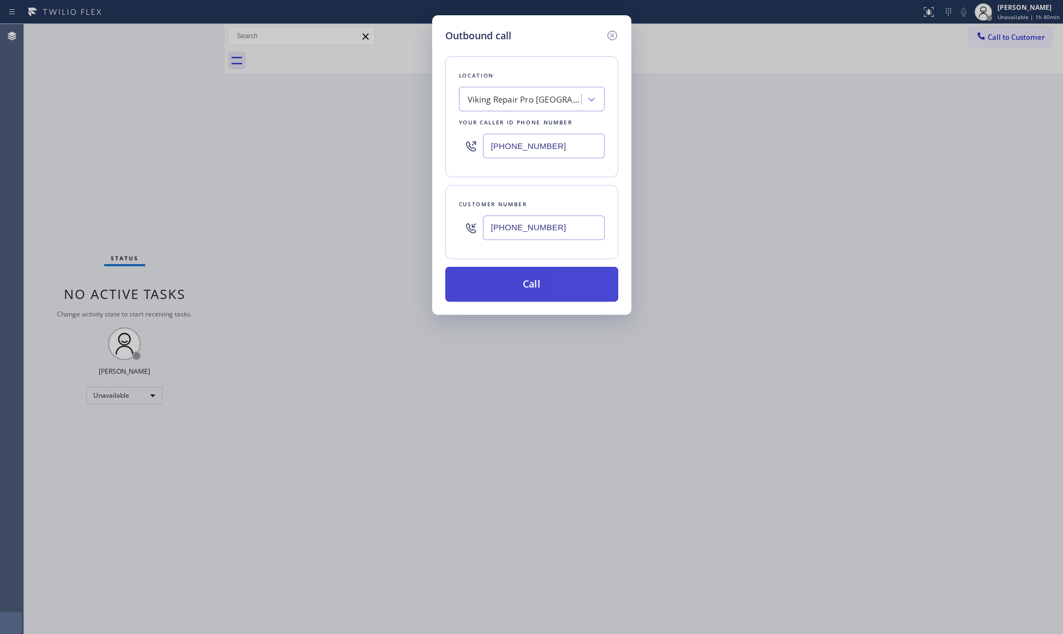
type input "[PHONE_NUMBER]"
click at [532, 289] on button "Call" at bounding box center [531, 284] width 173 height 35
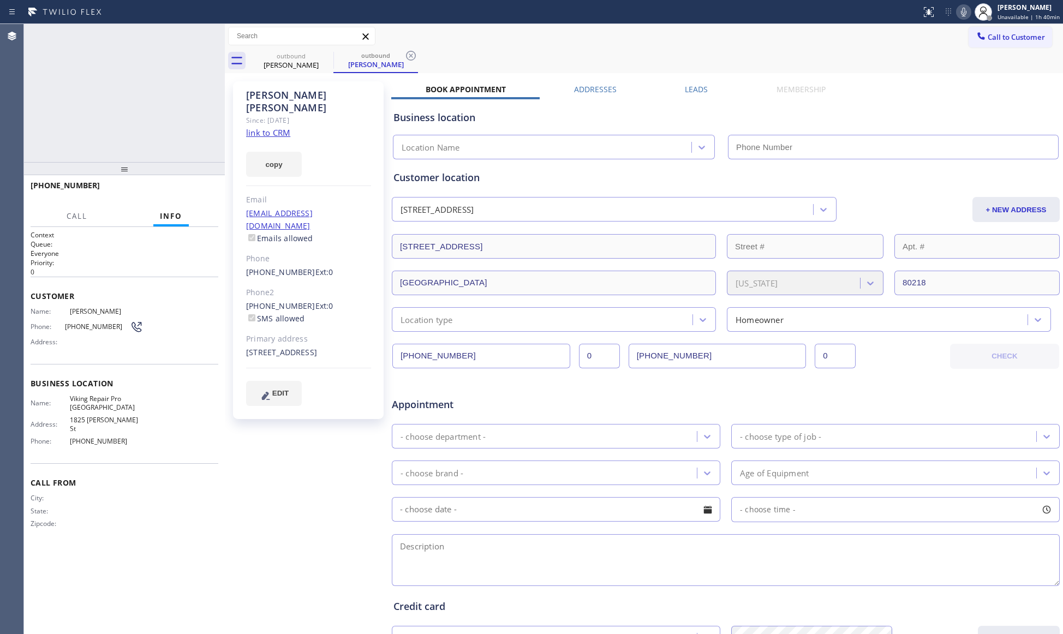
type input "[PHONE_NUMBER]"
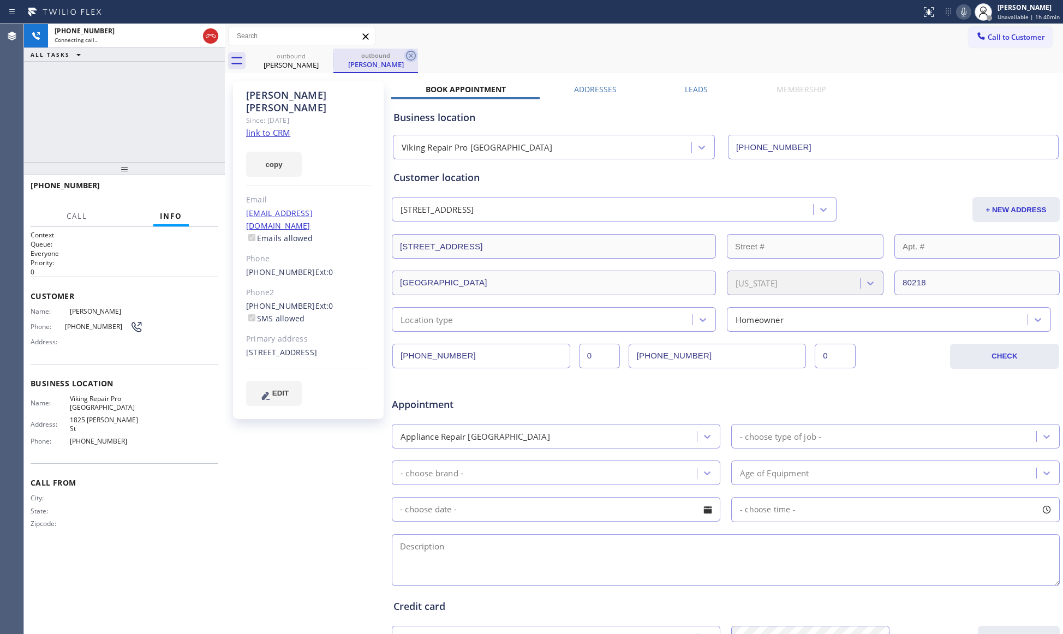
click at [413, 57] on icon at bounding box center [411, 55] width 13 height 13
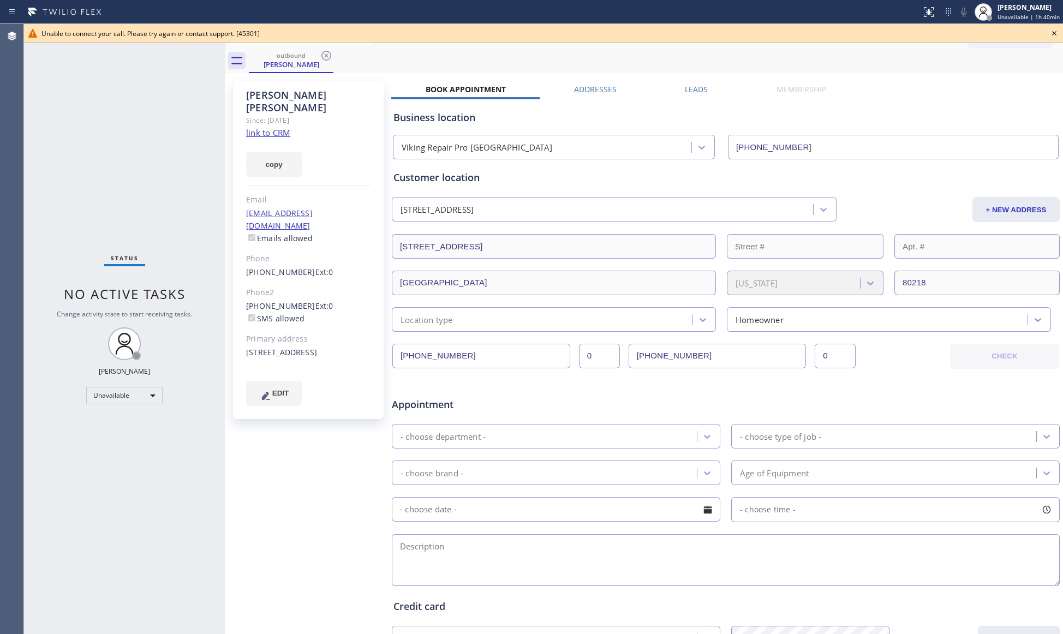
click at [1053, 35] on icon at bounding box center [1054, 33] width 13 height 13
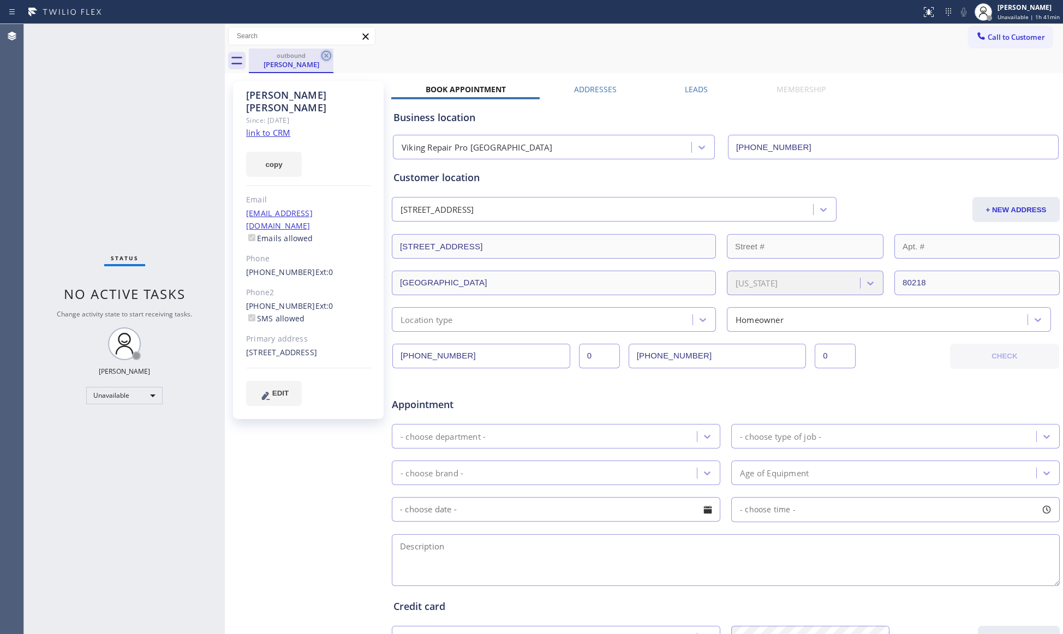
click at [322, 56] on icon at bounding box center [327, 56] width 10 height 10
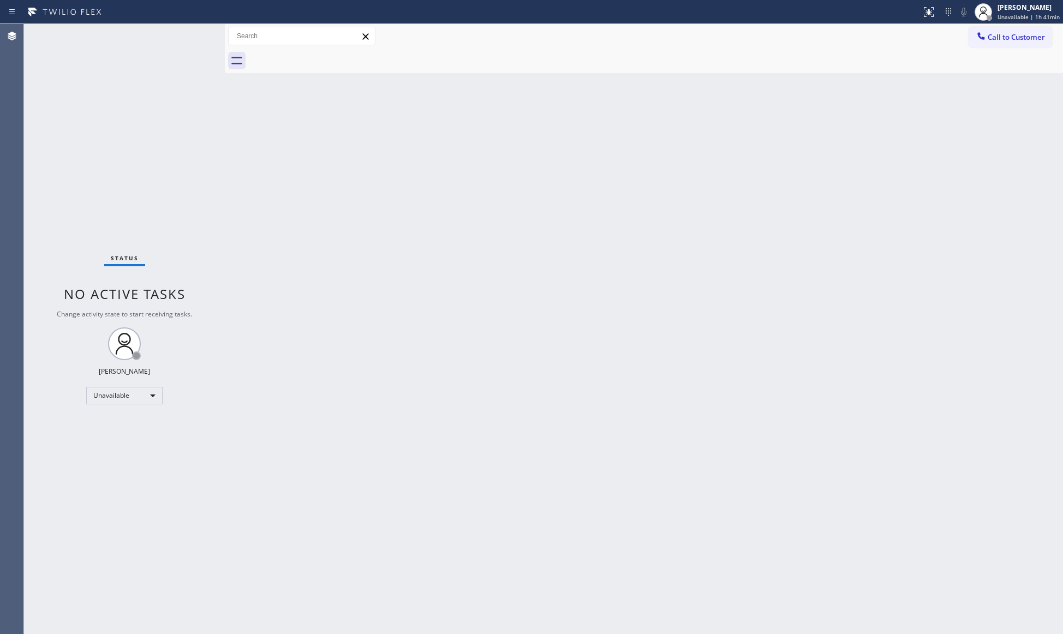
click at [993, 37] on span "Call to Customer" at bounding box center [1016, 37] width 57 height 10
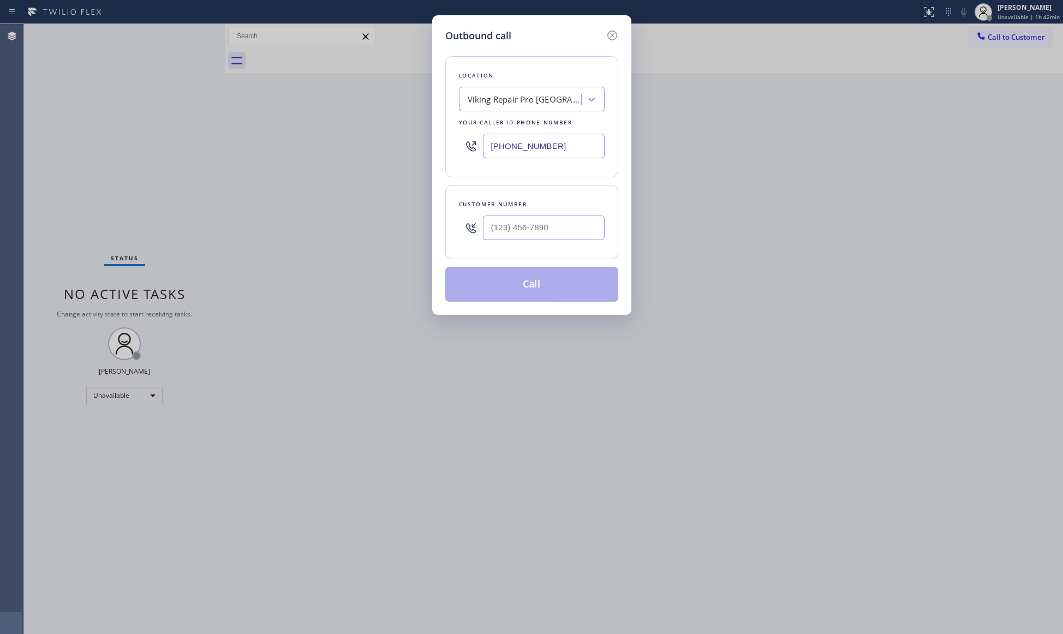
drag, startPoint x: 501, startPoint y: 146, endPoint x: 477, endPoint y: 138, distance: 26.1
click at [455, 147] on div "Location Viking Repair Pro [GEOGRAPHIC_DATA] Your caller id phone number [PHONE…" at bounding box center [531, 116] width 173 height 121
paste input "949) 239-152"
type input "[PHONE_NUMBER]"
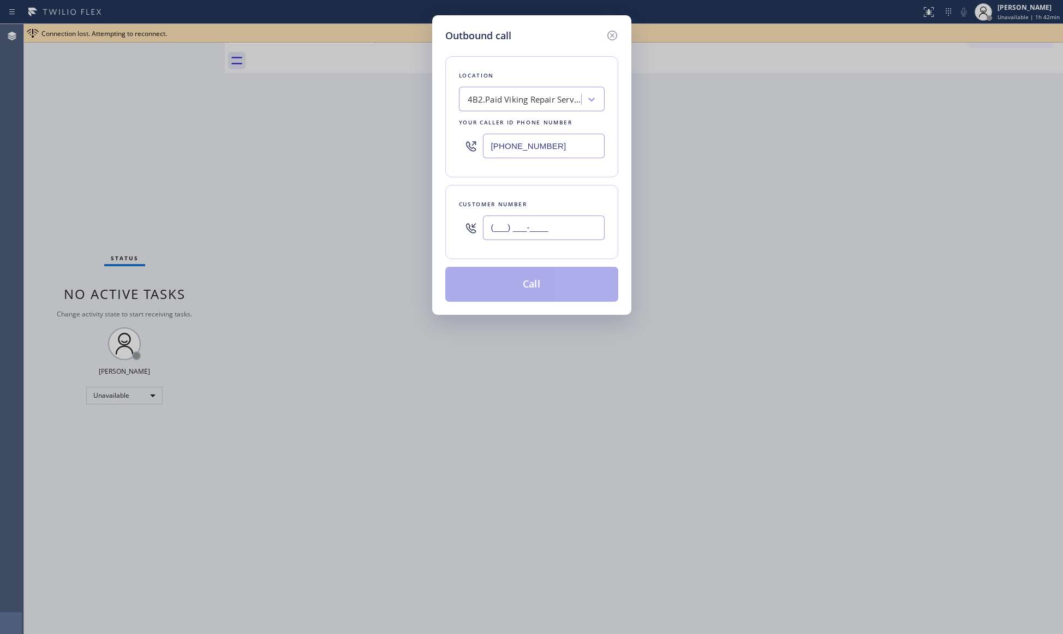
click at [568, 230] on input "(___) ___-____" at bounding box center [544, 228] width 122 height 25
paste input "501) 351-4571"
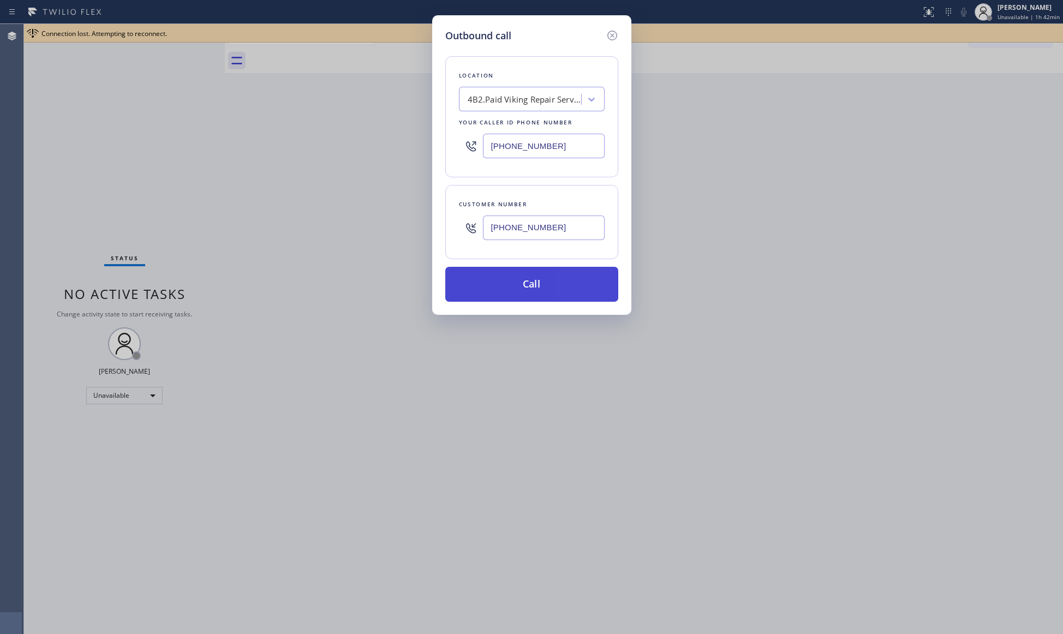
type input "[PHONE_NUMBER]"
click at [531, 282] on button "Call" at bounding box center [531, 284] width 173 height 35
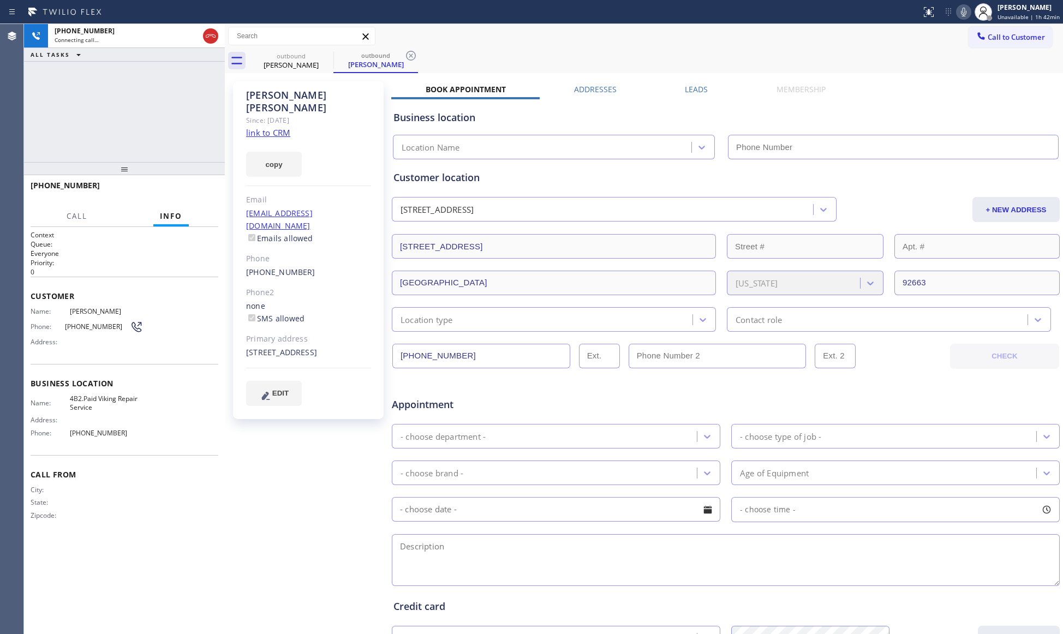
drag, startPoint x: 677, startPoint y: 35, endPoint x: 499, endPoint y: 75, distance: 182.3
click at [676, 35] on div "Call to Customer Outbound call Location Viking Repair Service Your caller id ph…" at bounding box center [644, 36] width 839 height 19
click at [405, 53] on icon at bounding box center [411, 55] width 13 height 13
click at [412, 54] on div "outbound [PERSON_NAME]" at bounding box center [656, 61] width 815 height 25
click at [194, 190] on span "HANG UP" at bounding box center [192, 191] width 33 height 8
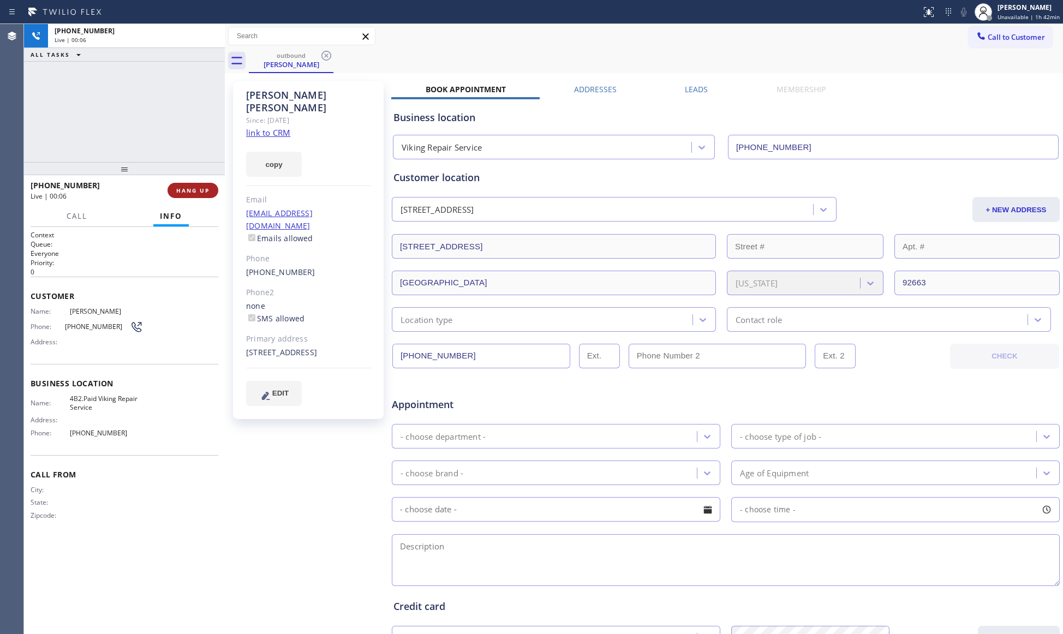
click at [194, 190] on span "HANG UP" at bounding box center [192, 191] width 33 height 8
click at [194, 188] on span "COMPLETE" at bounding box center [191, 191] width 38 height 8
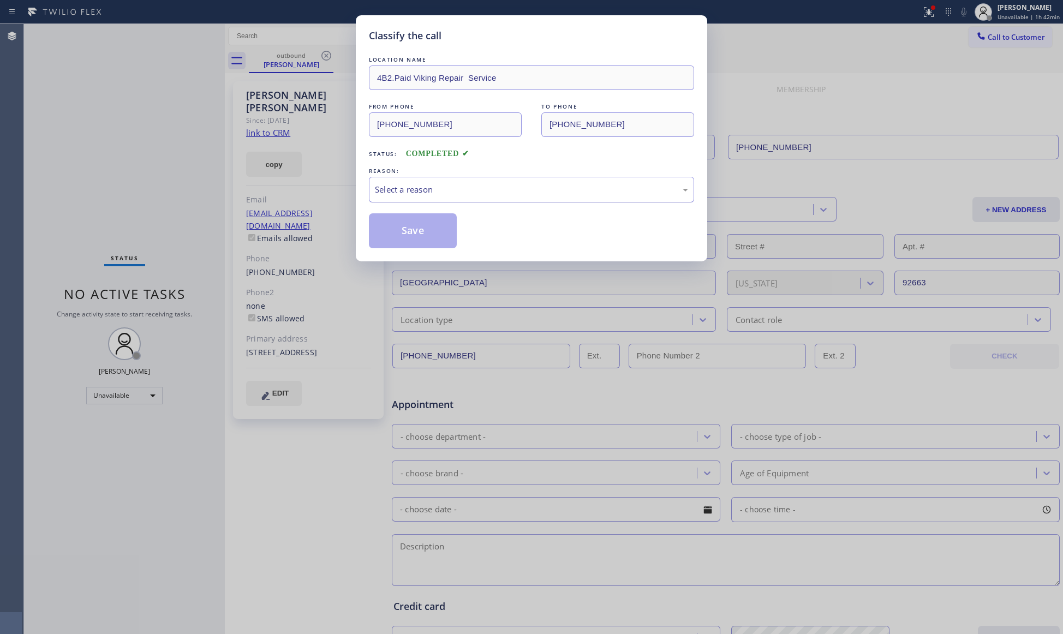
drag, startPoint x: 426, startPoint y: 182, endPoint x: 420, endPoint y: 199, distance: 17.8
click at [426, 182] on div "Select a reason" at bounding box center [531, 190] width 325 height 26
click at [411, 233] on button "Save" at bounding box center [413, 230] width 88 height 35
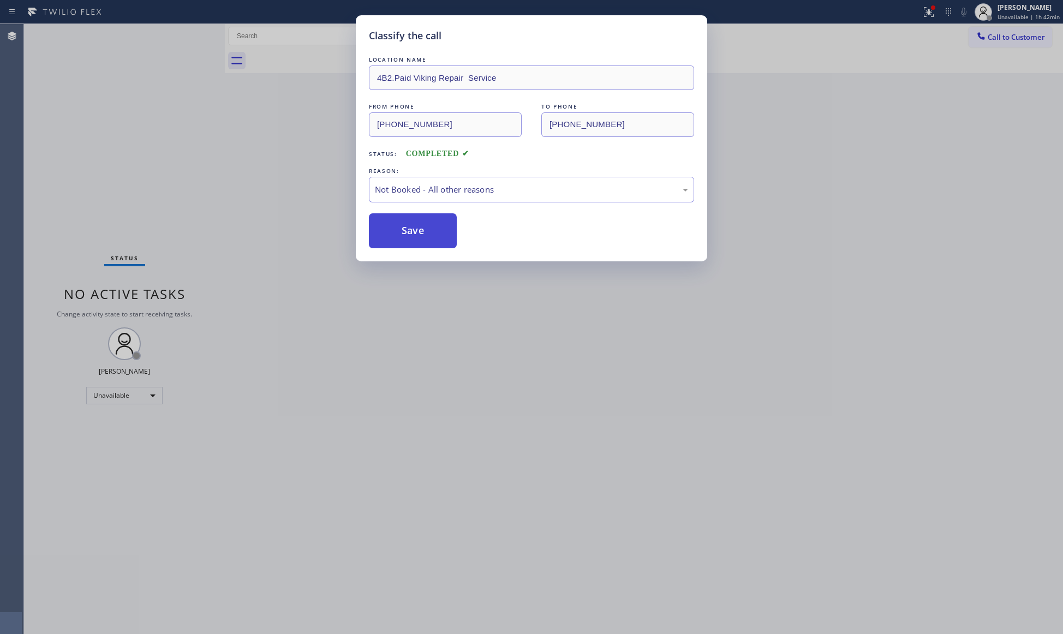
click at [412, 233] on button "Save" at bounding box center [413, 230] width 88 height 35
click at [412, 232] on button "Save" at bounding box center [413, 230] width 88 height 35
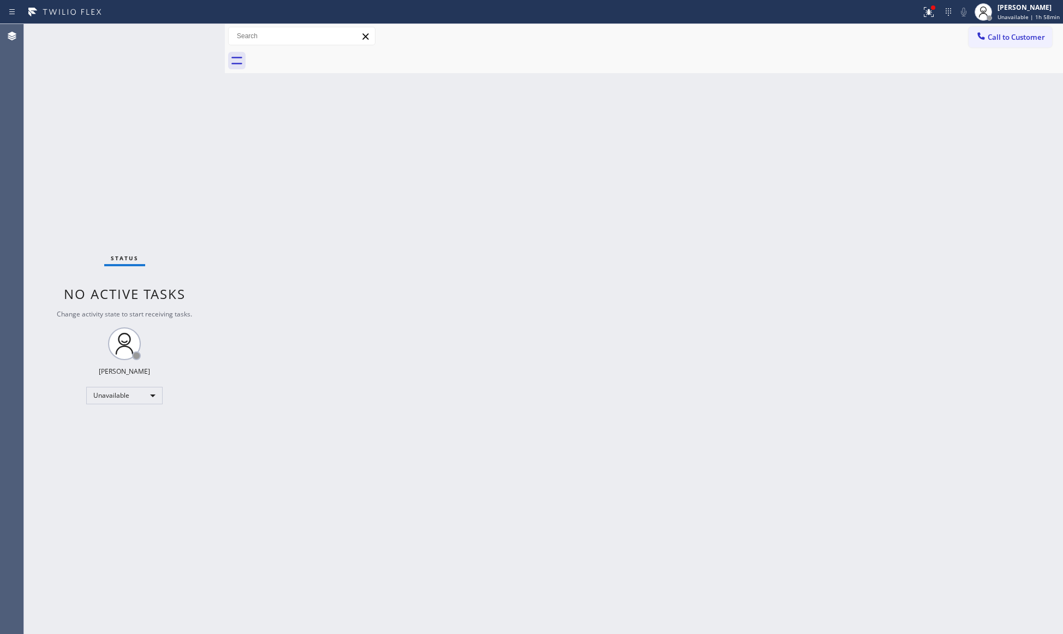
drag, startPoint x: 884, startPoint y: 282, endPoint x: 890, endPoint y: 295, distance: 13.7
click at [883, 282] on div "Back to Dashboard Change Sender ID Customers Technicians Select a contact Outbo…" at bounding box center [644, 329] width 839 height 610
click at [804, 258] on div "Back to Dashboard Change Sender ID Customers Technicians Select a contact Outbo…" at bounding box center [644, 329] width 839 height 610
click at [926, 16] on icon at bounding box center [929, 11] width 13 height 13
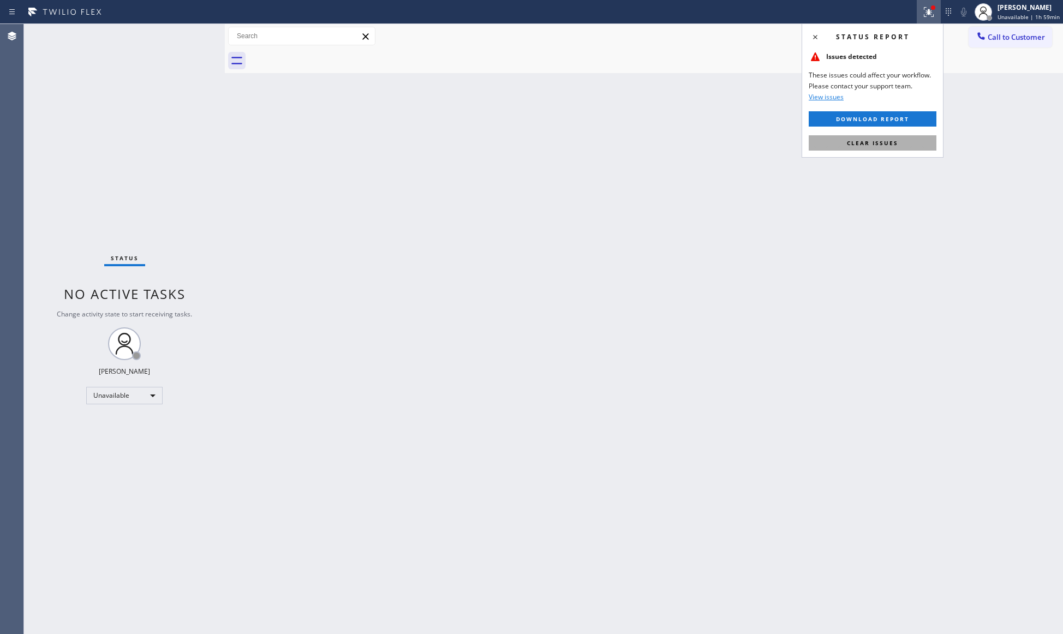
click at [892, 151] on button "Clear issues" at bounding box center [873, 142] width 128 height 15
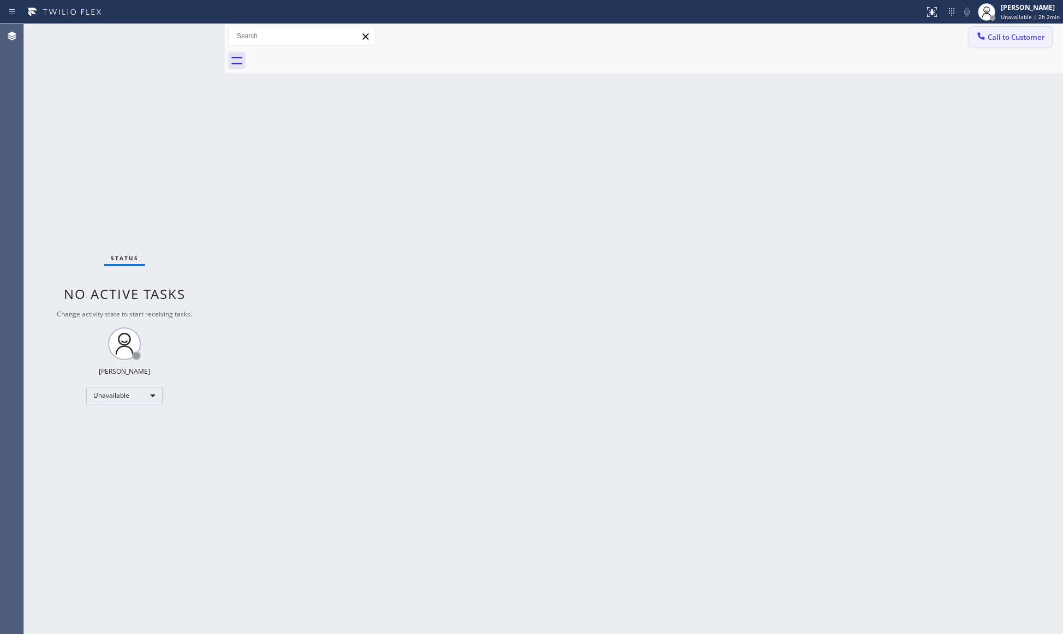
click at [1007, 33] on span "Call to Customer" at bounding box center [1016, 37] width 57 height 10
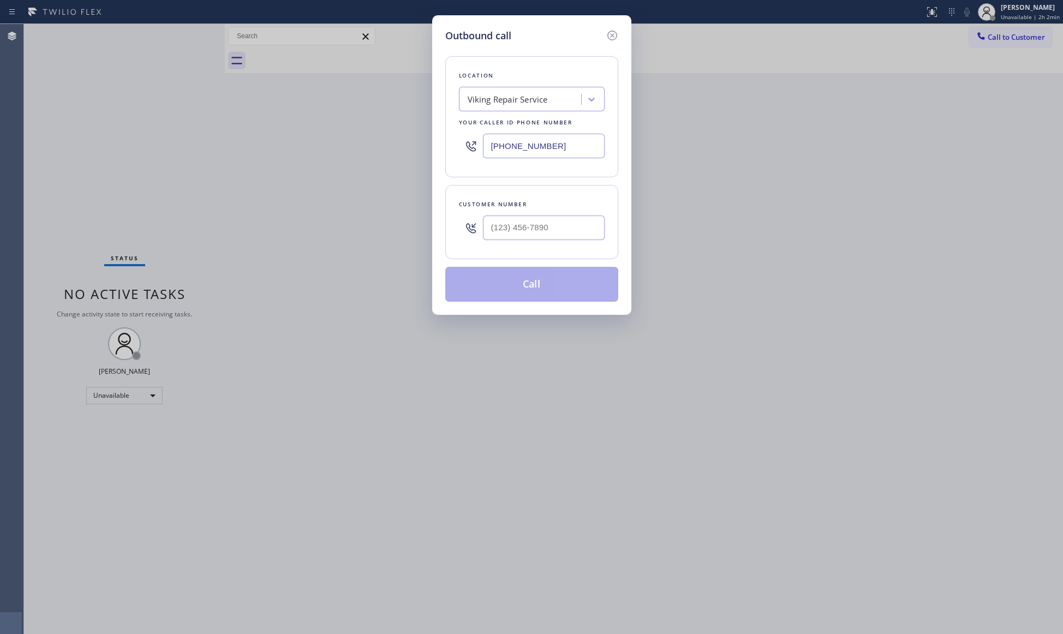
drag, startPoint x: 581, startPoint y: 148, endPoint x: 491, endPoint y: 120, distance: 94.4
click at [398, 141] on div "Outbound call Location Viking Repair Service Your caller id phone number [PHONE…" at bounding box center [531, 317] width 1063 height 634
paste input "213) 634-7742"
type input "[PHONE_NUMBER]"
paste input "206) 427-6743"
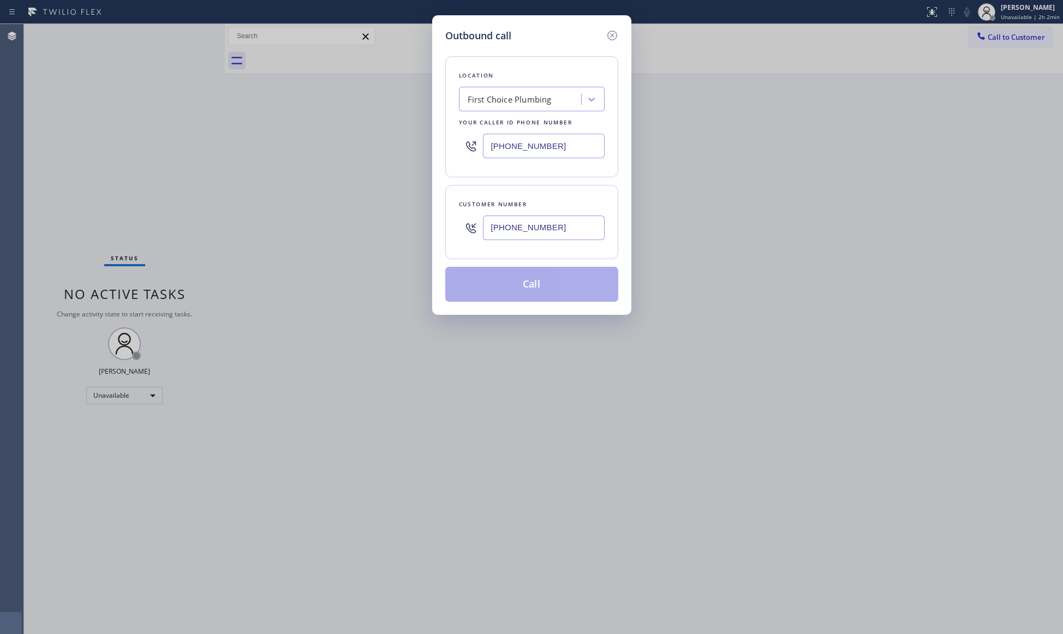
click at [550, 216] on input "[PHONE_NUMBER]" at bounding box center [544, 228] width 122 height 25
type input "[PHONE_NUMBER]"
drag, startPoint x: 520, startPoint y: 276, endPoint x: 531, endPoint y: 274, distance: 11.1
click at [519, 276] on button "Call" at bounding box center [531, 284] width 173 height 35
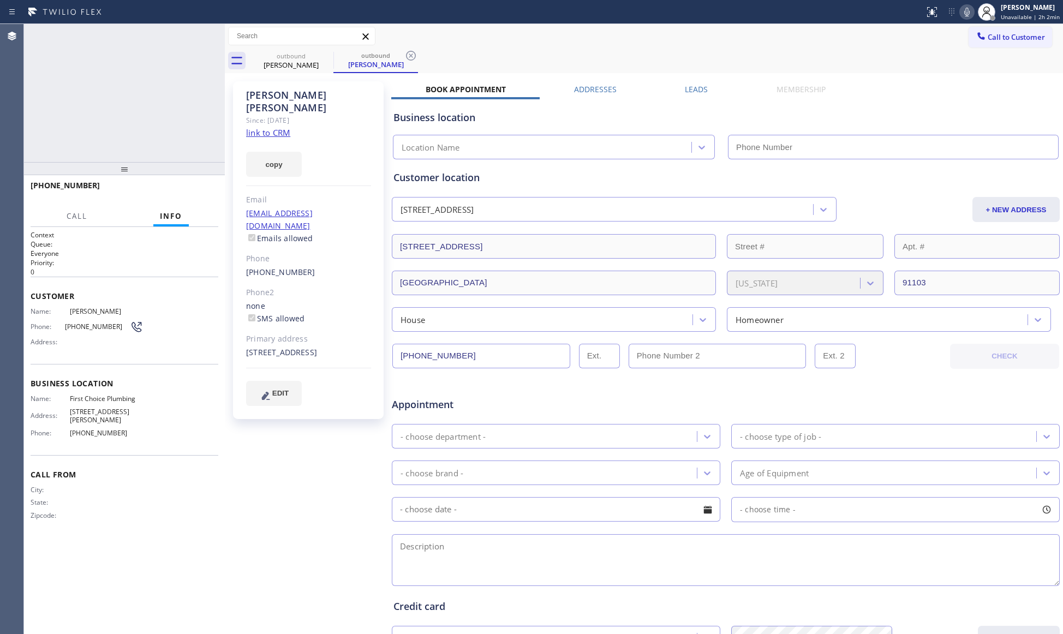
type input "[PHONE_NUMBER]"
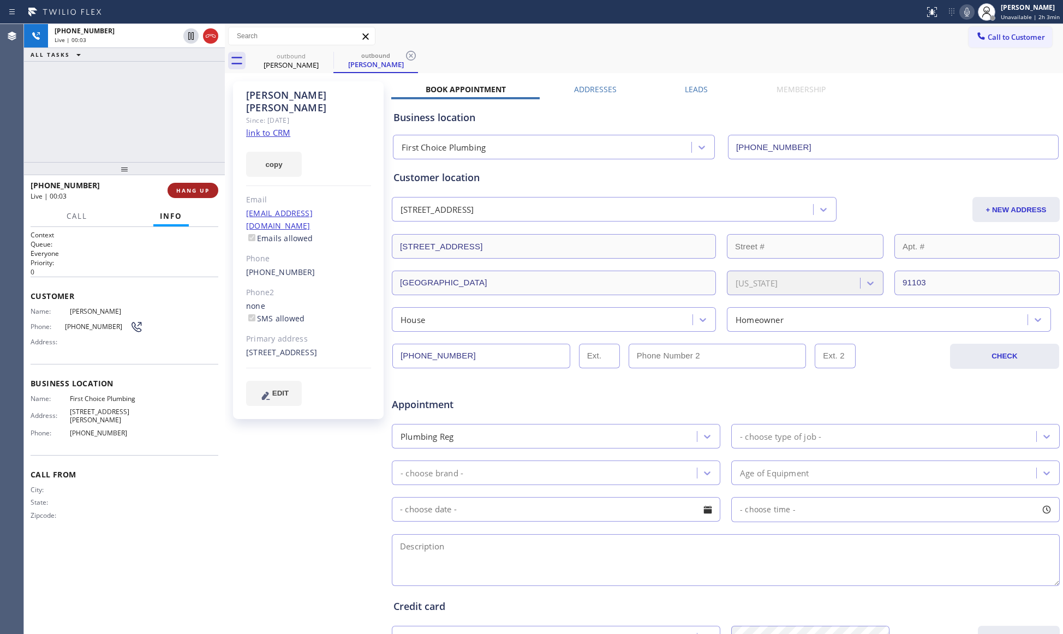
click at [191, 191] on span "HANG UP" at bounding box center [192, 191] width 33 height 8
click at [195, 188] on span "HANG UP" at bounding box center [192, 191] width 33 height 8
click at [198, 187] on span "COMPLETE" at bounding box center [191, 191] width 38 height 8
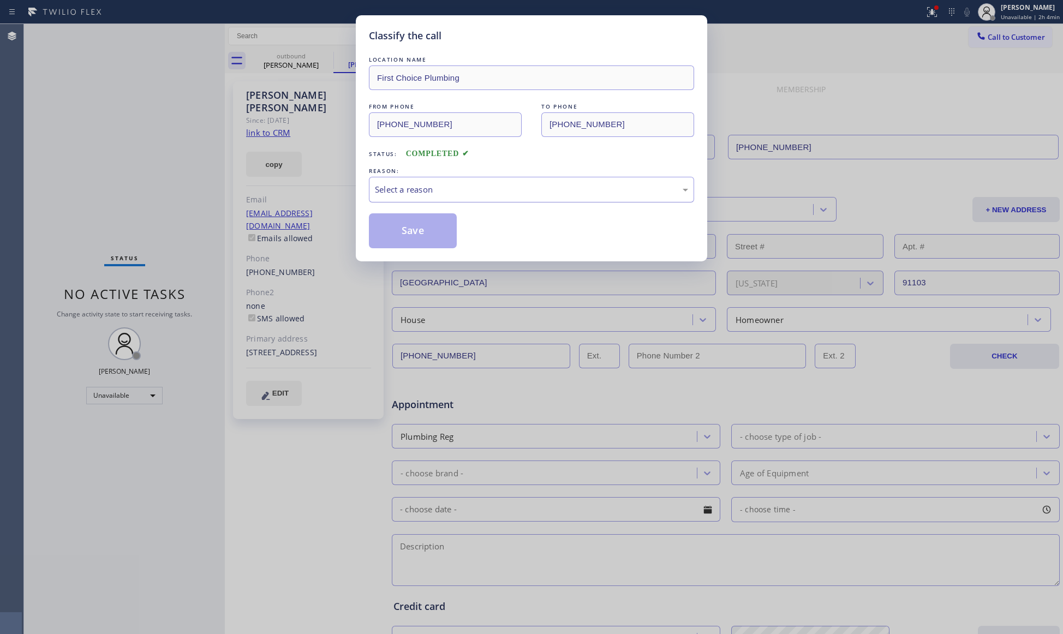
drag, startPoint x: 385, startPoint y: 184, endPoint x: 392, endPoint y: 199, distance: 16.6
click at [388, 186] on div "Select a reason" at bounding box center [531, 189] width 313 height 13
click at [395, 227] on button "Save" at bounding box center [413, 230] width 88 height 35
click at [396, 227] on button "Save" at bounding box center [413, 230] width 88 height 35
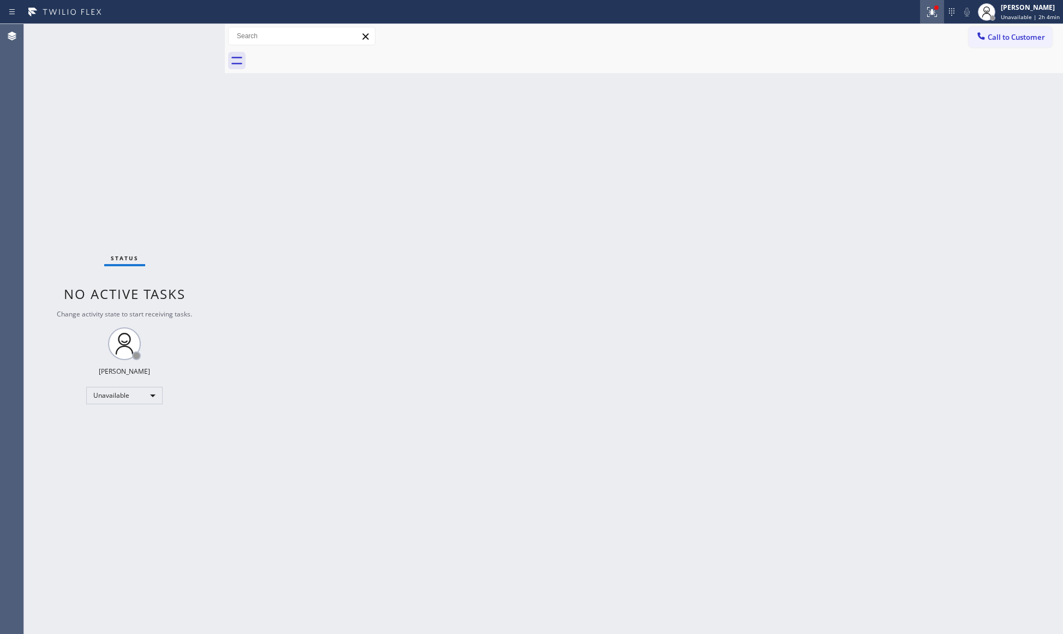
click at [926, 5] on div at bounding box center [932, 11] width 24 height 13
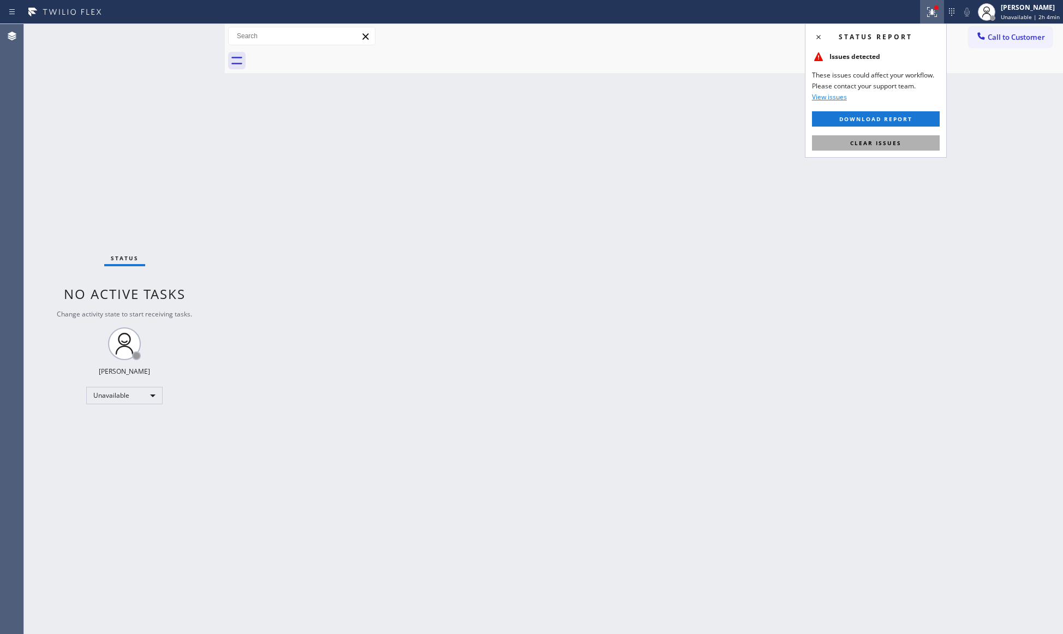
click at [880, 144] on span "Clear issues" at bounding box center [876, 143] width 51 height 8
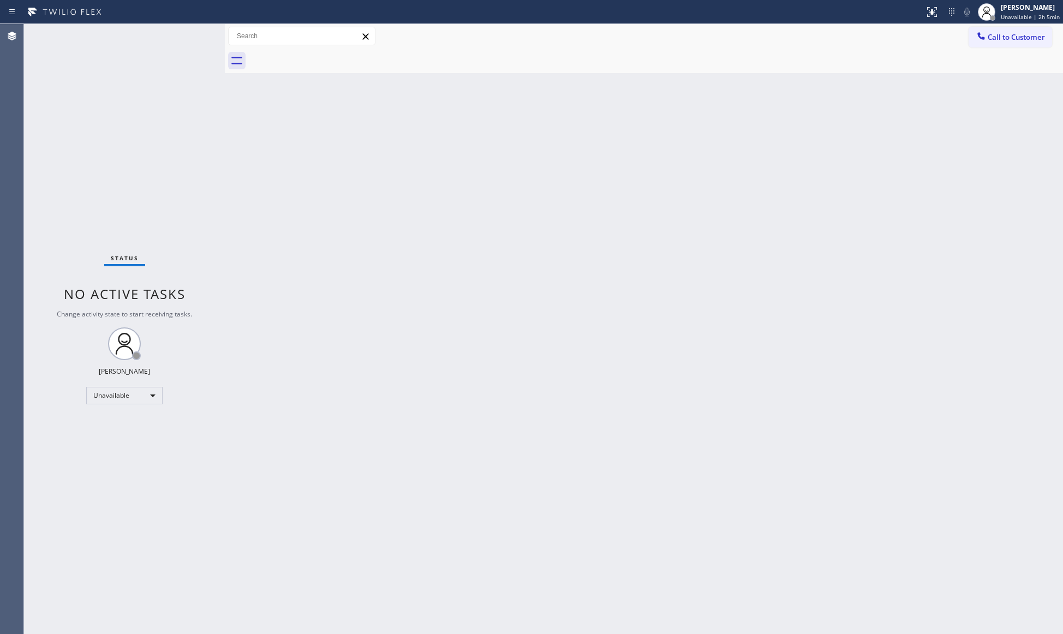
click at [996, 37] on span "Call to Customer" at bounding box center [1016, 37] width 57 height 10
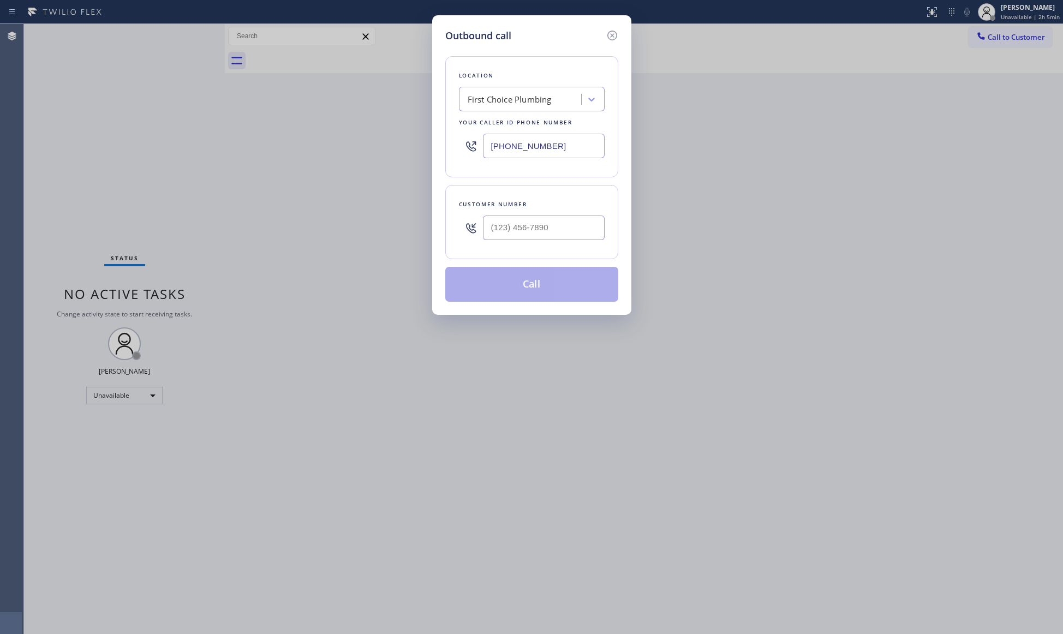
drag, startPoint x: 574, startPoint y: 145, endPoint x: 394, endPoint y: 132, distance: 181.2
click at [394, 132] on div "Outbound call Location First Choice Plumbing Your caller id phone number [PHONE…" at bounding box center [531, 317] width 1063 height 634
paste input "310) 388-3841"
type input "[PHONE_NUMBER]"
paste input "323) 365-6622"
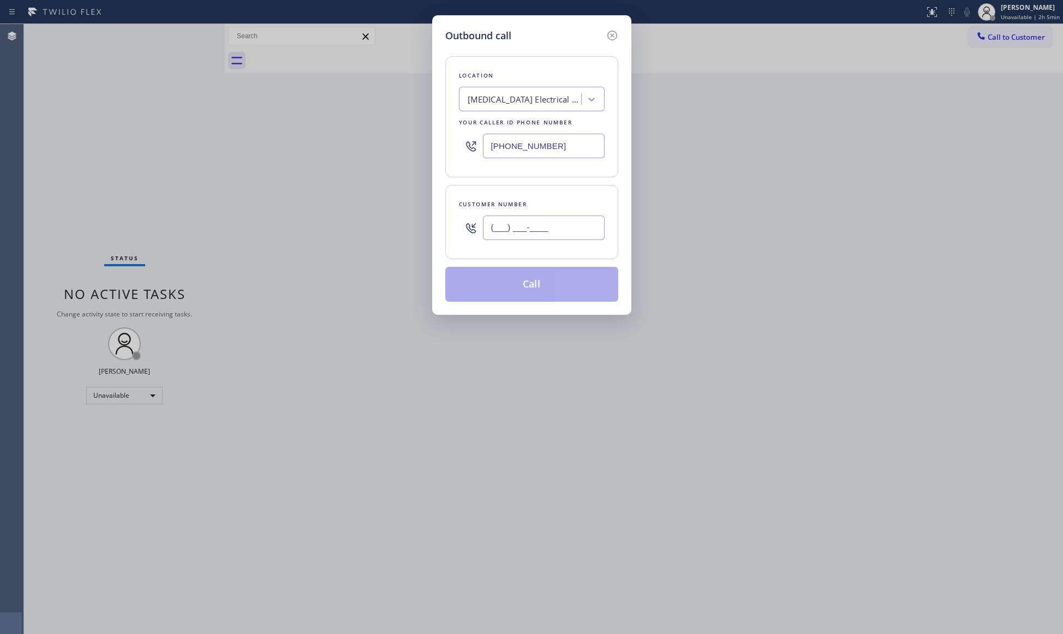
click at [569, 236] on input "(___) ___-____" at bounding box center [544, 228] width 122 height 25
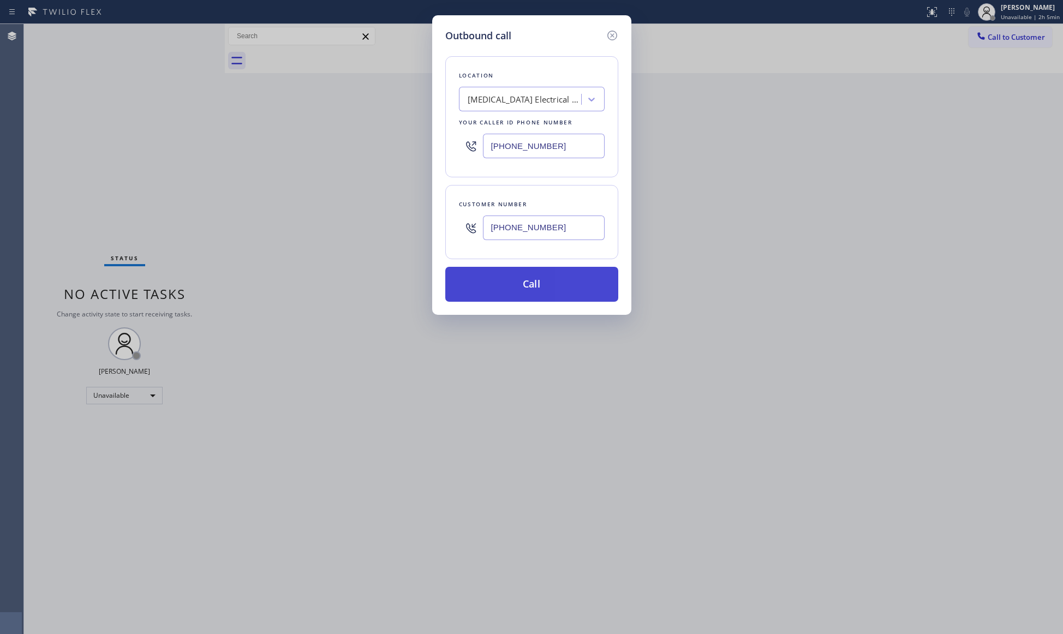
type input "[PHONE_NUMBER]"
click at [537, 284] on button "Call" at bounding box center [531, 284] width 173 height 35
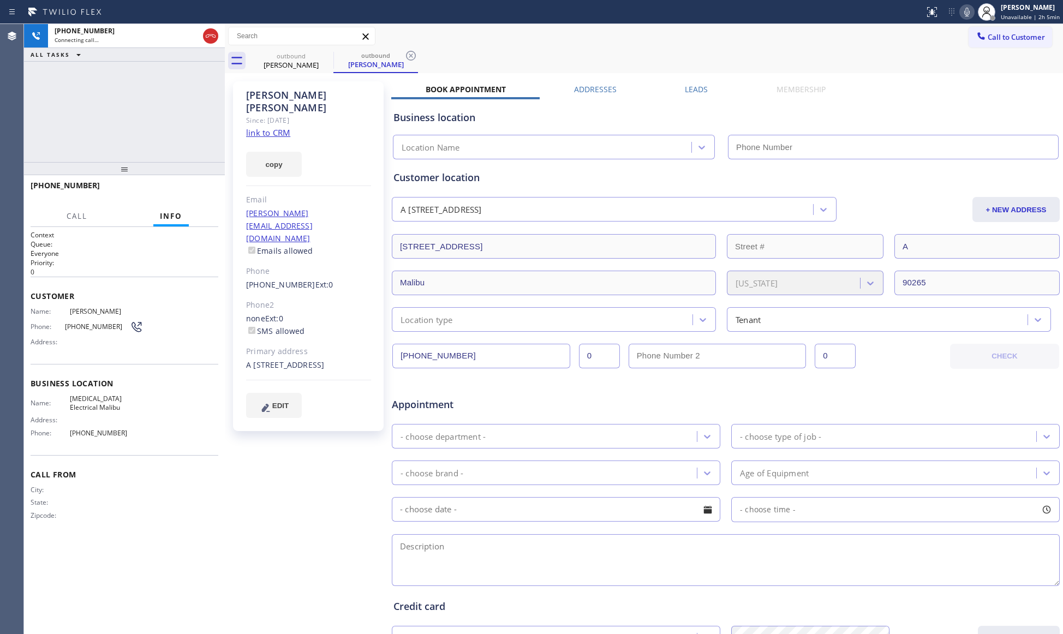
type input "[PHONE_NUMBER]"
click at [500, 64] on div "outbound [PERSON_NAME] outbound [PERSON_NAME]" at bounding box center [656, 61] width 815 height 25
click at [411, 52] on icon at bounding box center [411, 55] width 13 height 13
click at [411, 52] on div "outbound [PERSON_NAME]" at bounding box center [656, 61] width 815 height 25
click at [450, 62] on div "outbound [PERSON_NAME]" at bounding box center [656, 61] width 815 height 25
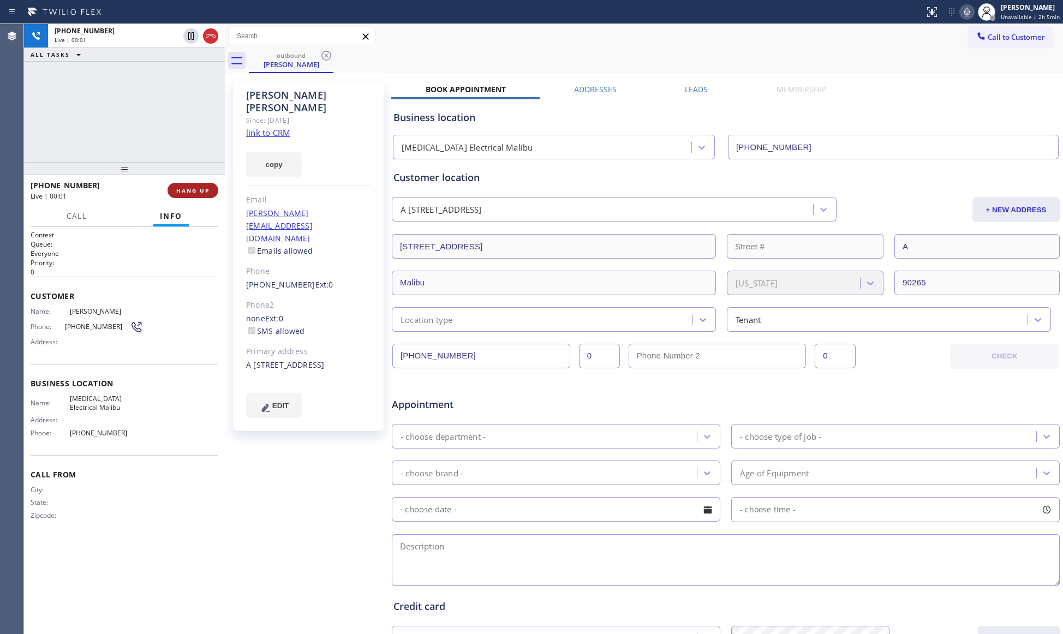
click at [212, 188] on button "HANG UP" at bounding box center [193, 190] width 51 height 15
click at [210, 188] on button "HANG UP" at bounding box center [193, 190] width 51 height 15
click at [214, 193] on button "COMPLETE" at bounding box center [190, 190] width 55 height 15
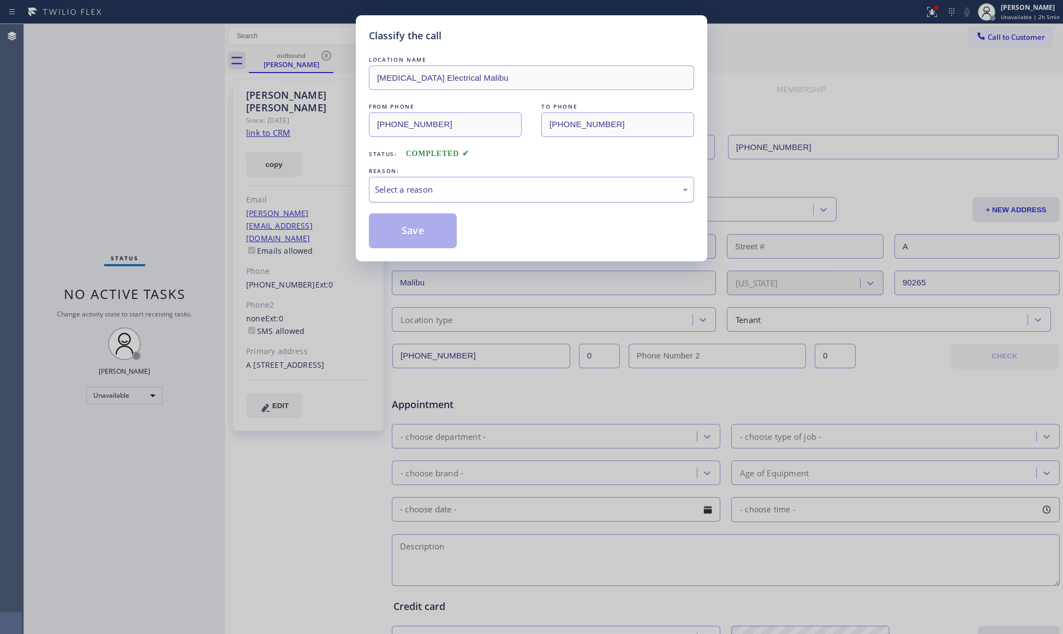
drag, startPoint x: 601, startPoint y: 180, endPoint x: 566, endPoint y: 200, distance: 40.1
click at [597, 181] on div "Select a reason" at bounding box center [531, 190] width 325 height 26
click at [433, 231] on button "Save" at bounding box center [413, 230] width 88 height 35
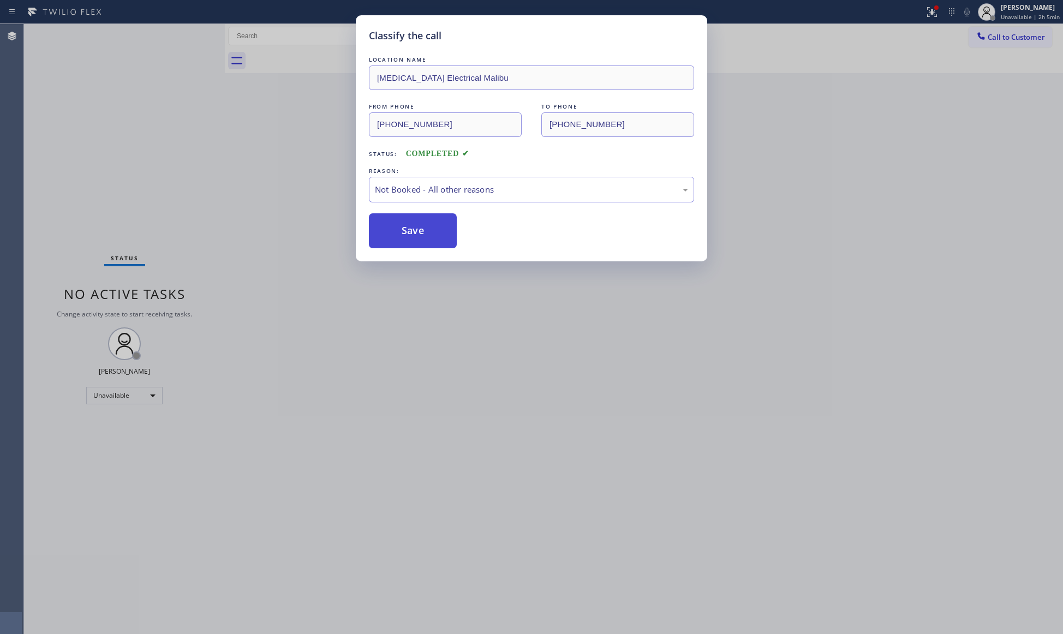
click at [433, 231] on button "Save" at bounding box center [413, 230] width 88 height 35
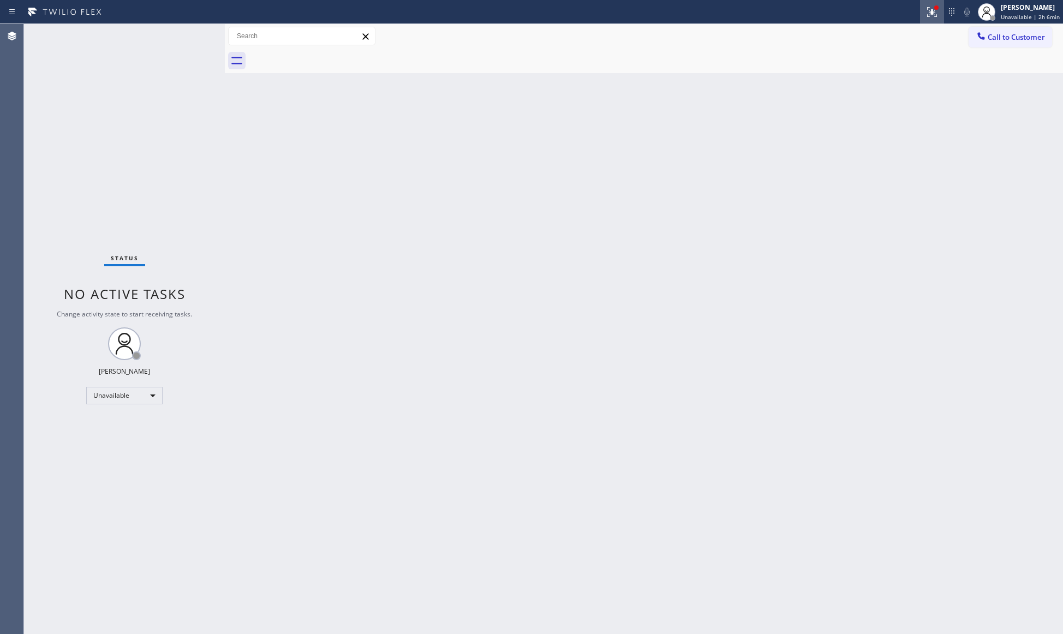
click at [926, 4] on button at bounding box center [932, 12] width 24 height 24
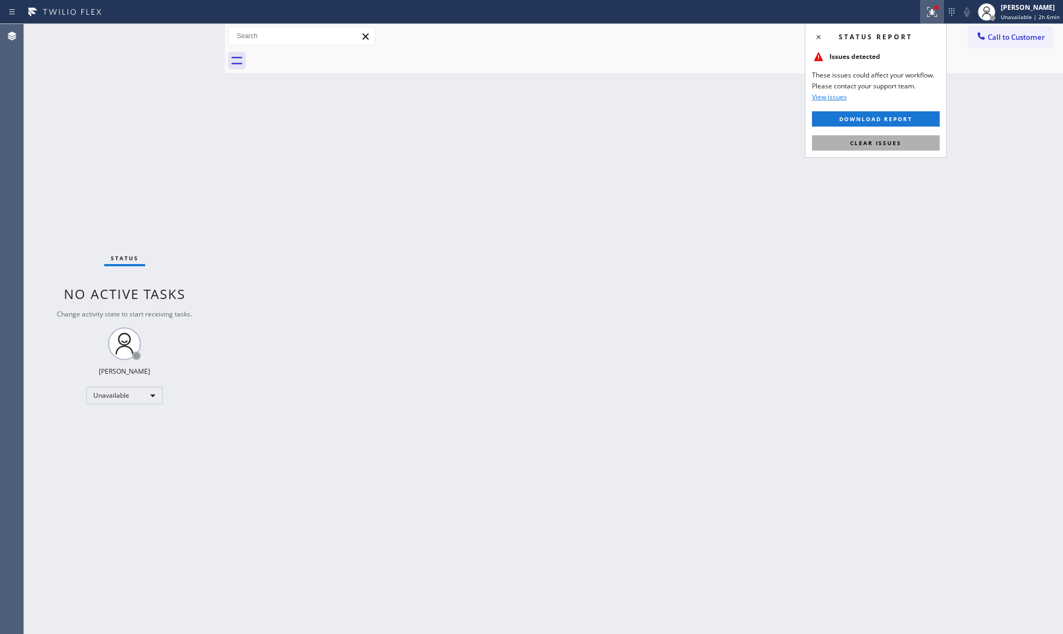
click at [886, 142] on span "Clear issues" at bounding box center [876, 143] width 51 height 8
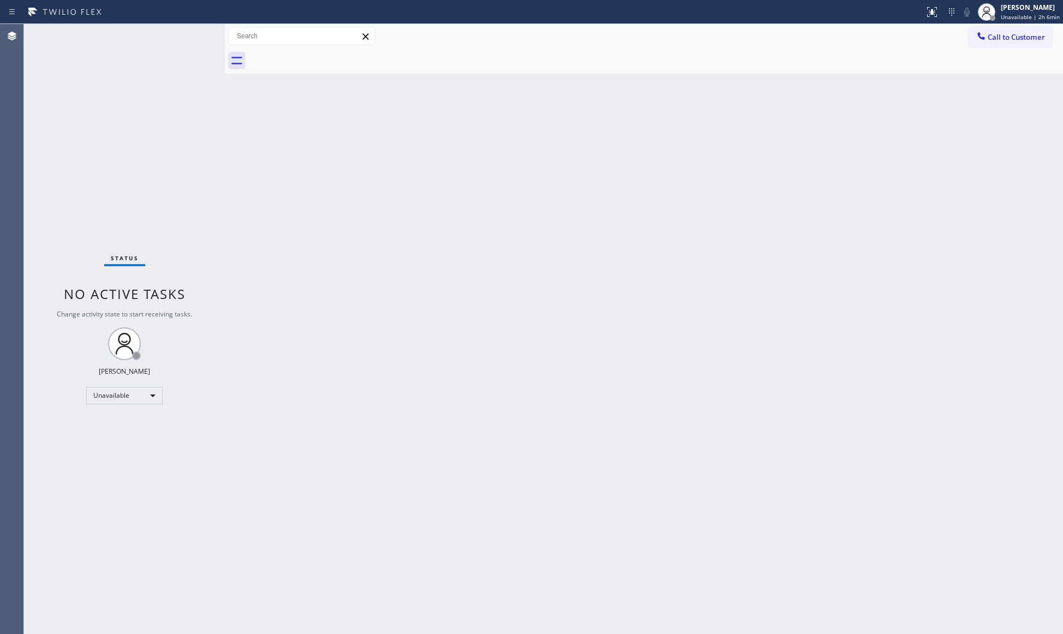
click at [1020, 38] on span "Call to Customer" at bounding box center [1016, 37] width 57 height 10
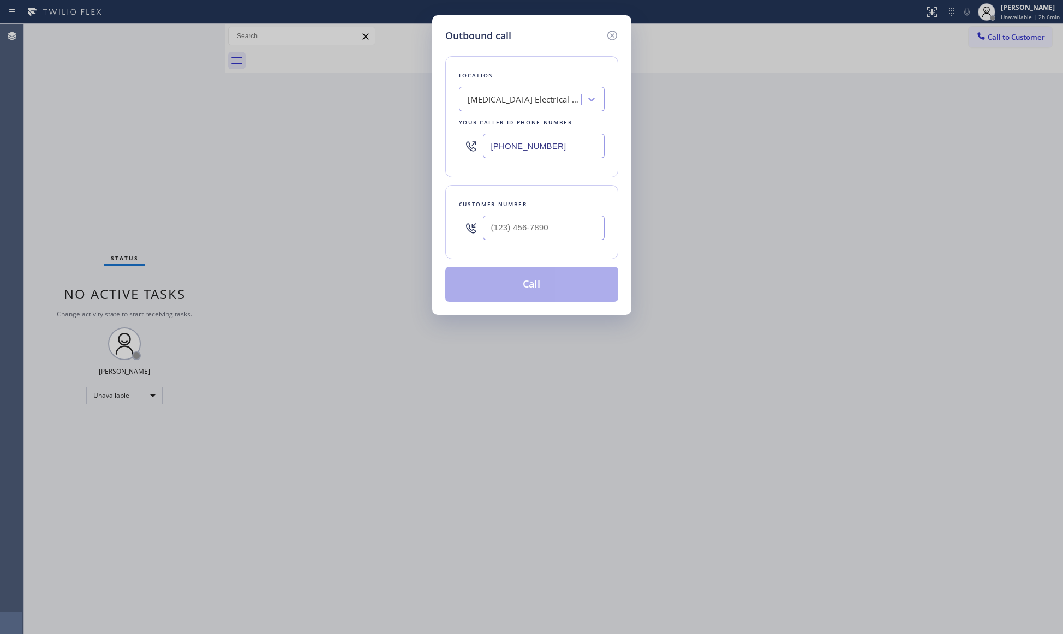
drag, startPoint x: 561, startPoint y: 148, endPoint x: 483, endPoint y: 151, distance: 78.1
click at [483, 151] on input "[PHONE_NUMBER]" at bounding box center [544, 146] width 122 height 25
paste input "562) 309-4505"
type input "[PHONE_NUMBER]"
click at [565, 218] on input "(___) ___-____" at bounding box center [544, 228] width 122 height 25
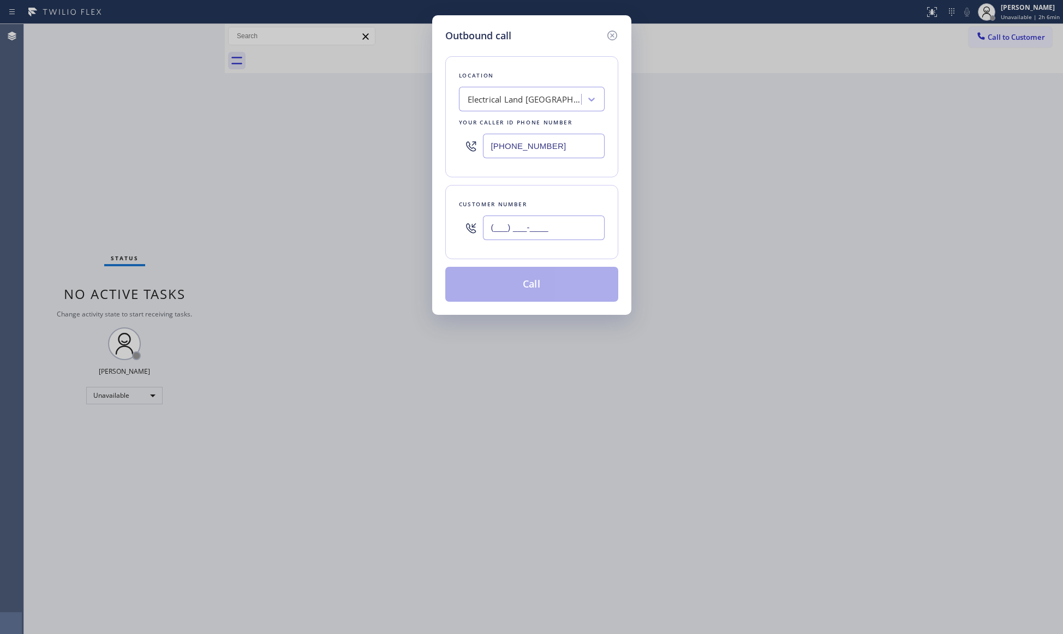
paste input "562) 787-5817"
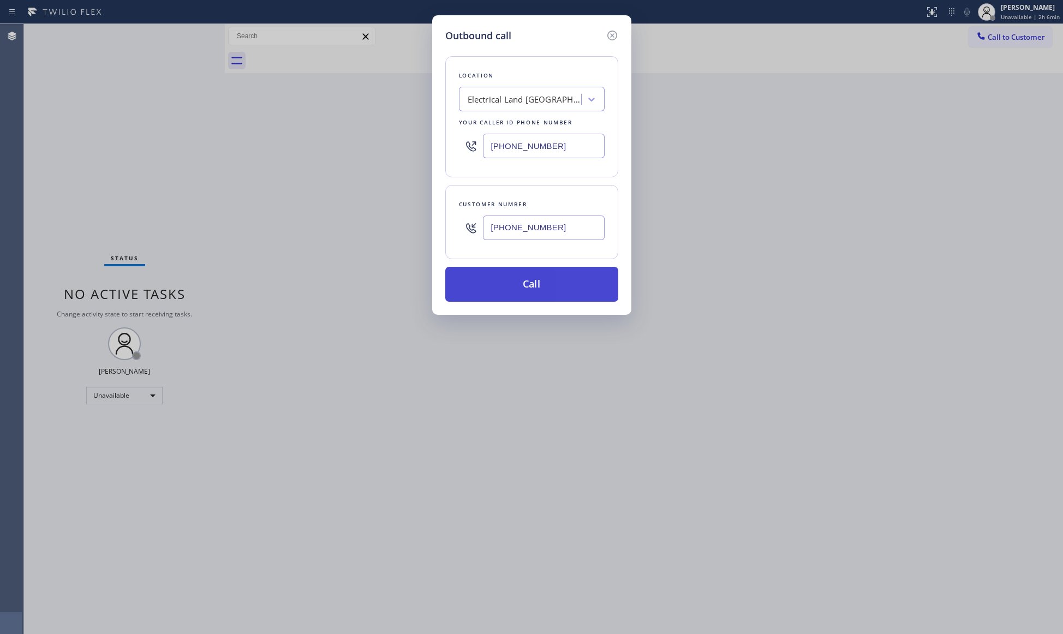
type input "[PHONE_NUMBER]"
click at [542, 286] on button "Call" at bounding box center [531, 284] width 173 height 35
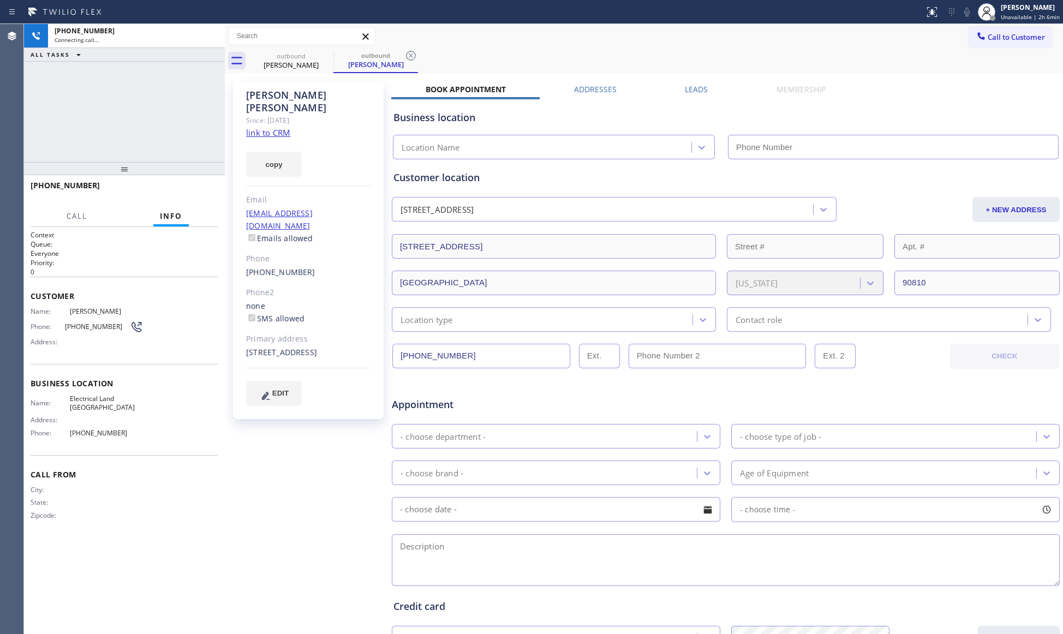
type input "[PHONE_NUMBER]"
click at [411, 56] on icon at bounding box center [411, 55] width 13 height 13
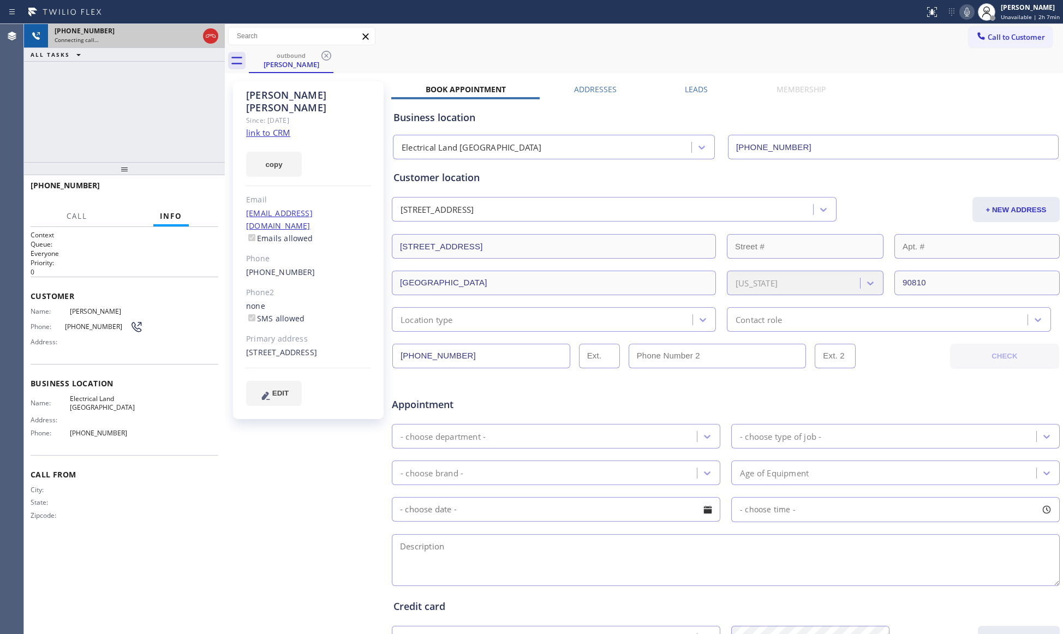
click at [221, 31] on div "[PHONE_NUMBER] Connecting call…" at bounding box center [124, 36] width 201 height 24
click at [212, 38] on icon at bounding box center [210, 35] width 13 height 13
click at [208, 38] on div "Connecting call…" at bounding box center [137, 40] width 164 height 8
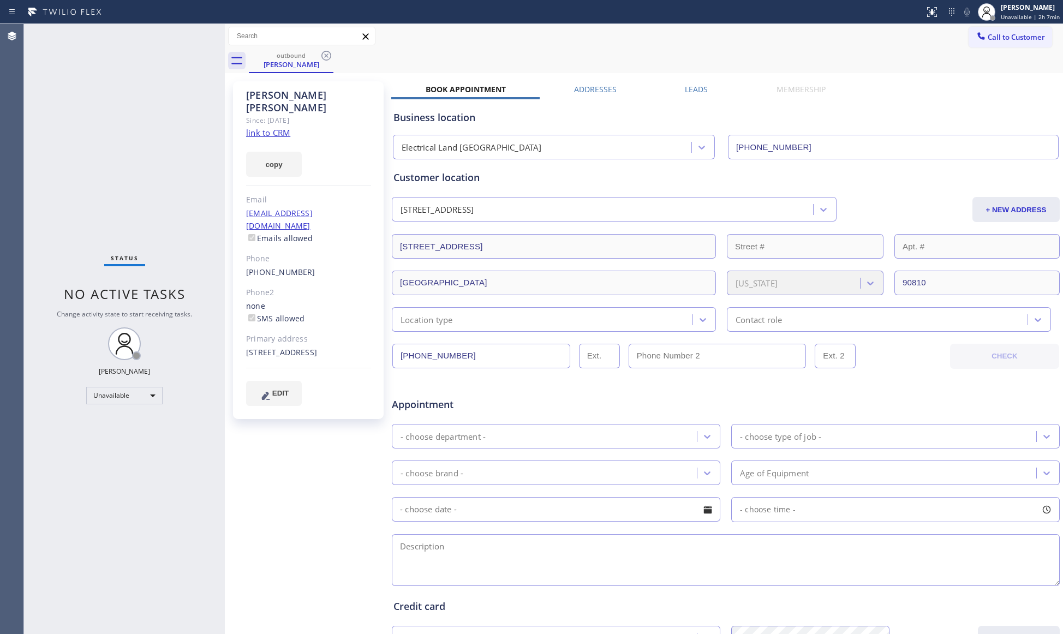
click at [208, 37] on div "Status No active tasks Change activity state to start receiving tasks. [PERSON_…" at bounding box center [124, 329] width 201 height 610
click at [324, 57] on icon at bounding box center [326, 55] width 13 height 13
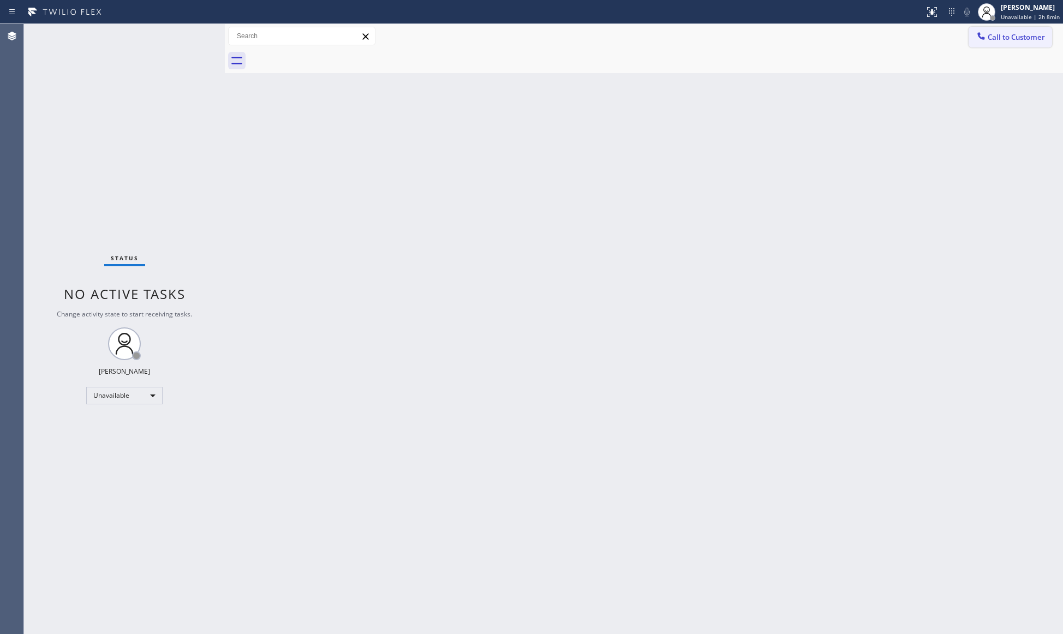
click at [972, 32] on button "Call to Customer" at bounding box center [1011, 37] width 84 height 21
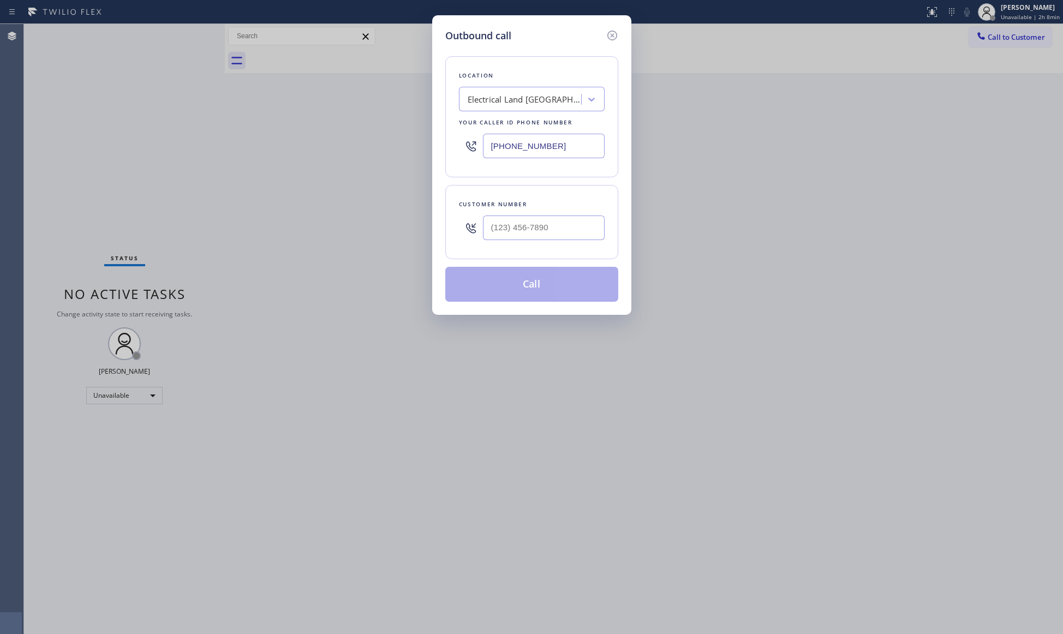
drag, startPoint x: 573, startPoint y: 149, endPoint x: 444, endPoint y: 150, distance: 128.3
click at [447, 149] on div "Location Electrical Land [GEOGRAPHIC_DATA] Your caller id phone number [PHONE_N…" at bounding box center [531, 116] width 173 height 121
paste input "805) 301-5280"
type input "[PHONE_NUMBER]"
click at [578, 239] on input "(___) ___-____" at bounding box center [544, 228] width 122 height 25
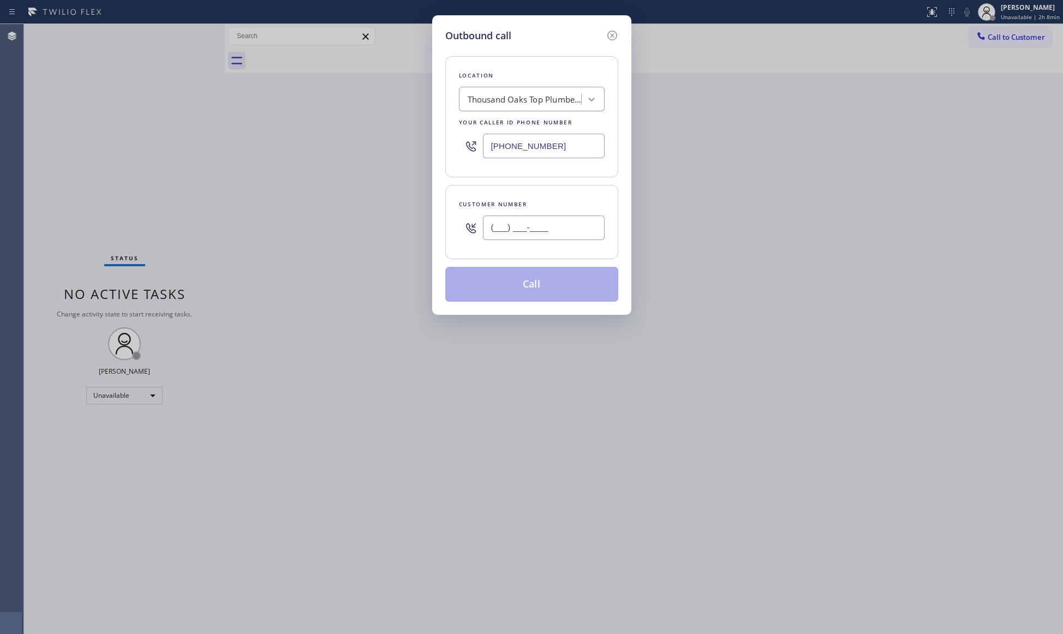
paste input "818) 731-2284"
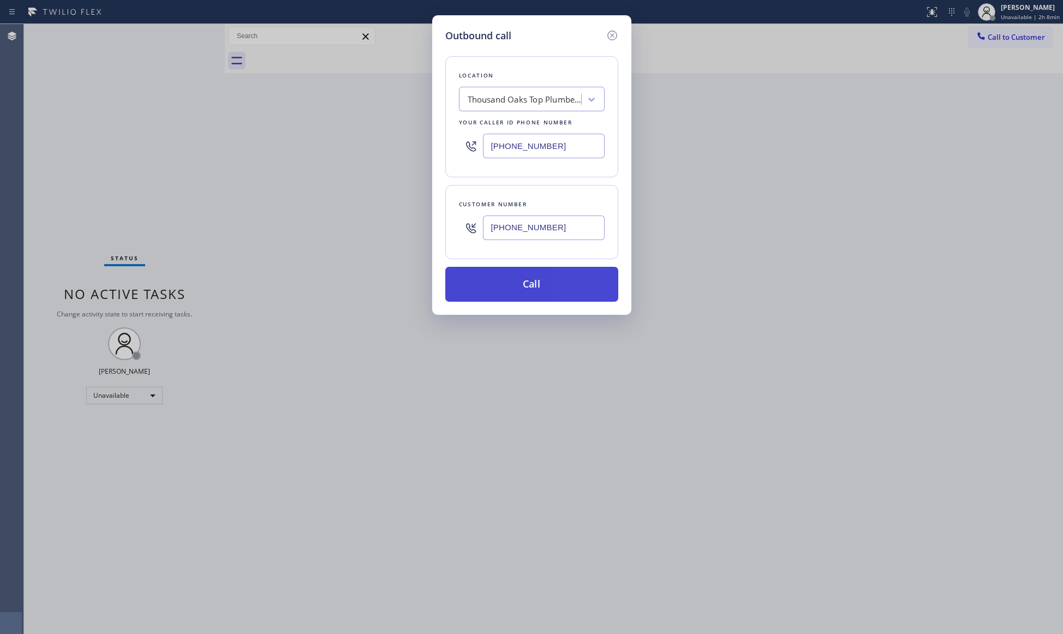
type input "[PHONE_NUMBER]"
click at [527, 284] on button "Call" at bounding box center [531, 284] width 173 height 35
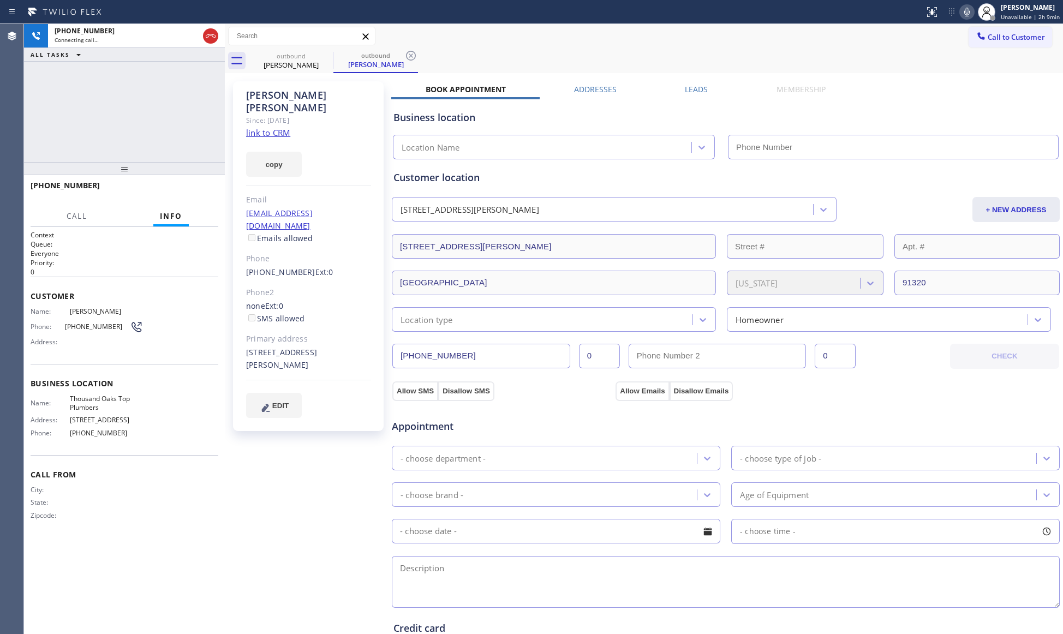
type input "[PHONE_NUMBER]"
click at [206, 187] on span "HANG UP" at bounding box center [192, 191] width 33 height 8
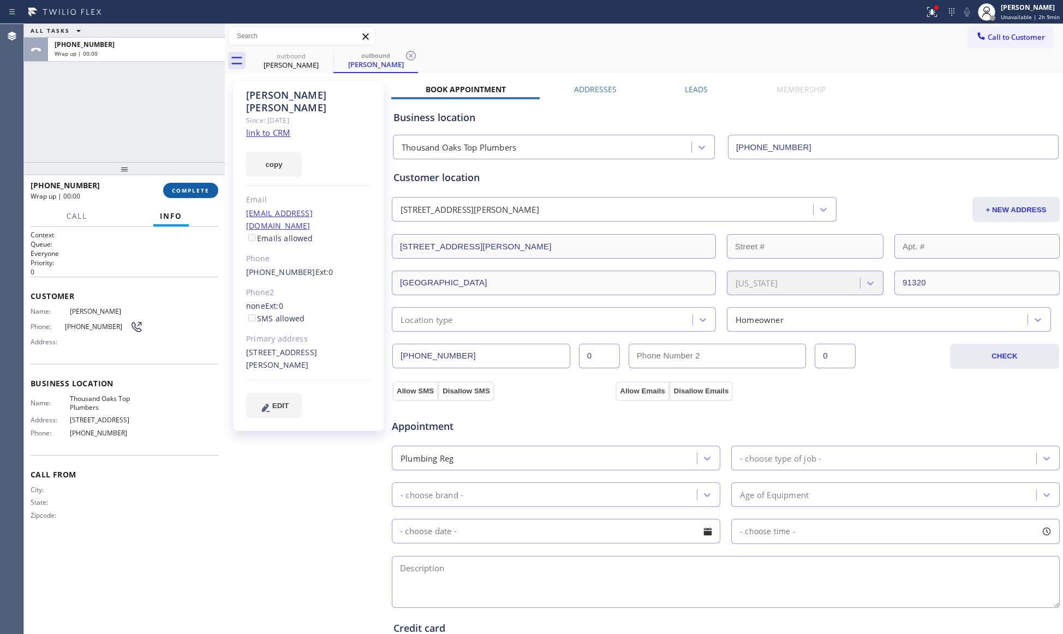
click at [206, 187] on span "COMPLETE" at bounding box center [191, 191] width 38 height 8
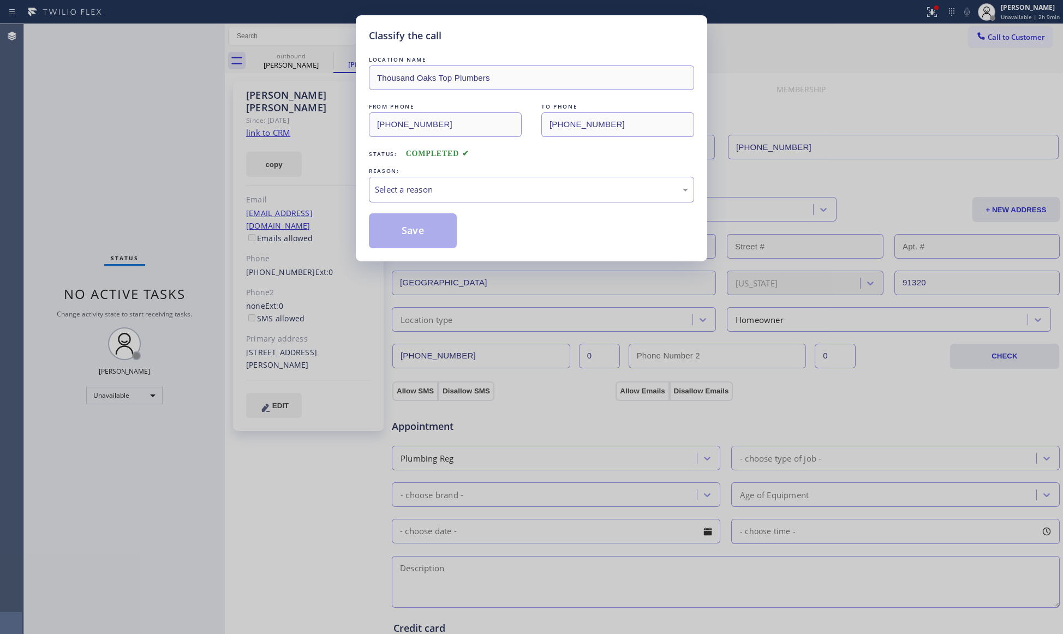
click at [395, 183] on div "Select a reason" at bounding box center [531, 189] width 313 height 13
click at [407, 230] on button "Save" at bounding box center [413, 230] width 88 height 35
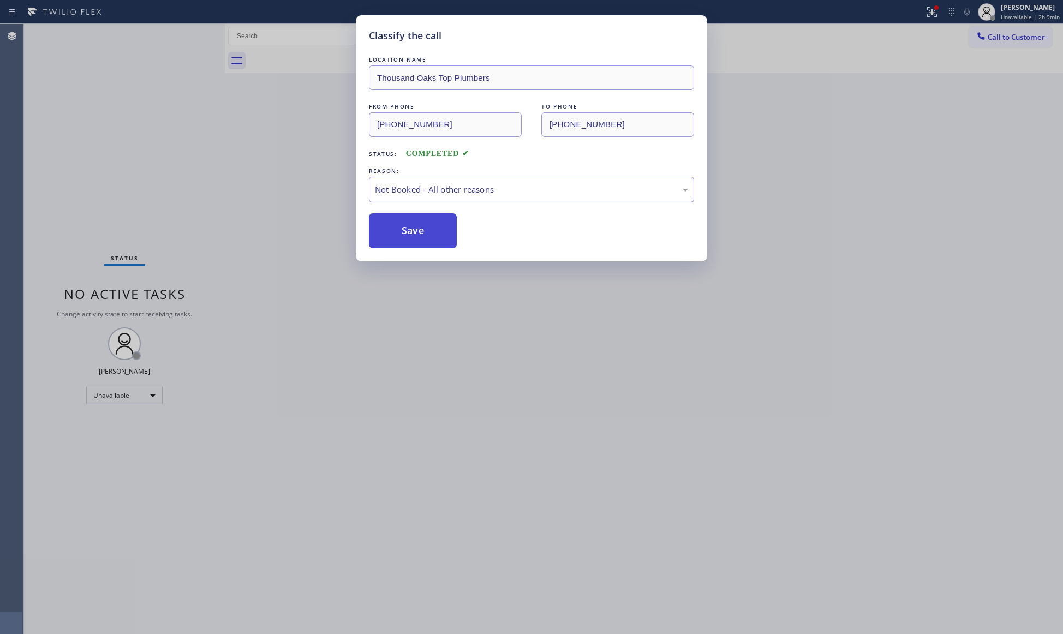
drag, startPoint x: 407, startPoint y: 230, endPoint x: 404, endPoint y: 219, distance: 10.7
click at [407, 230] on button "Save" at bounding box center [413, 230] width 88 height 35
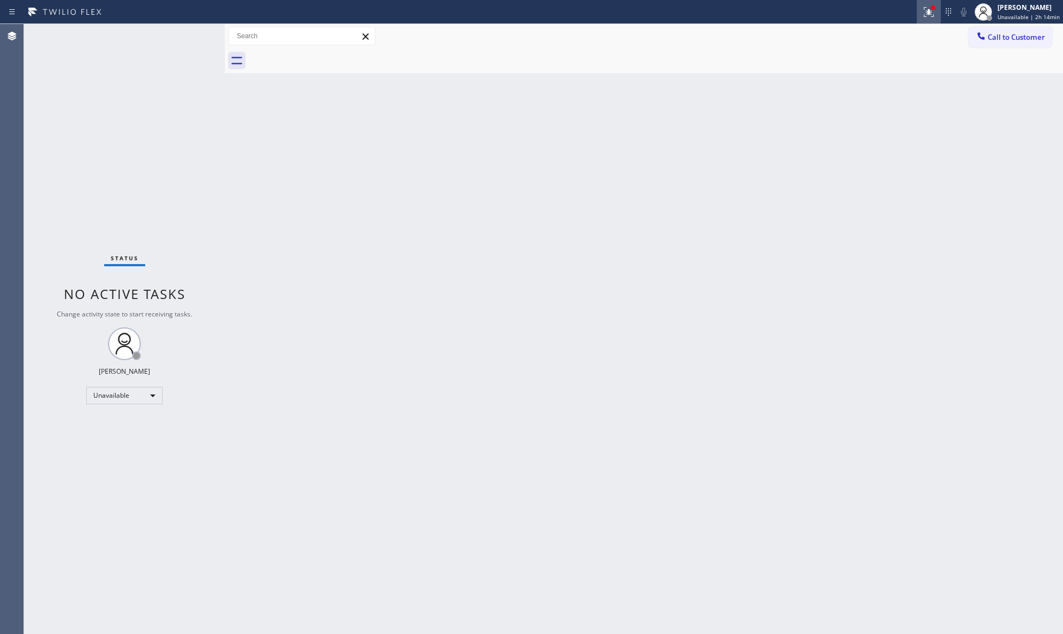
click at [927, 9] on icon at bounding box center [927, 11] width 7 height 8
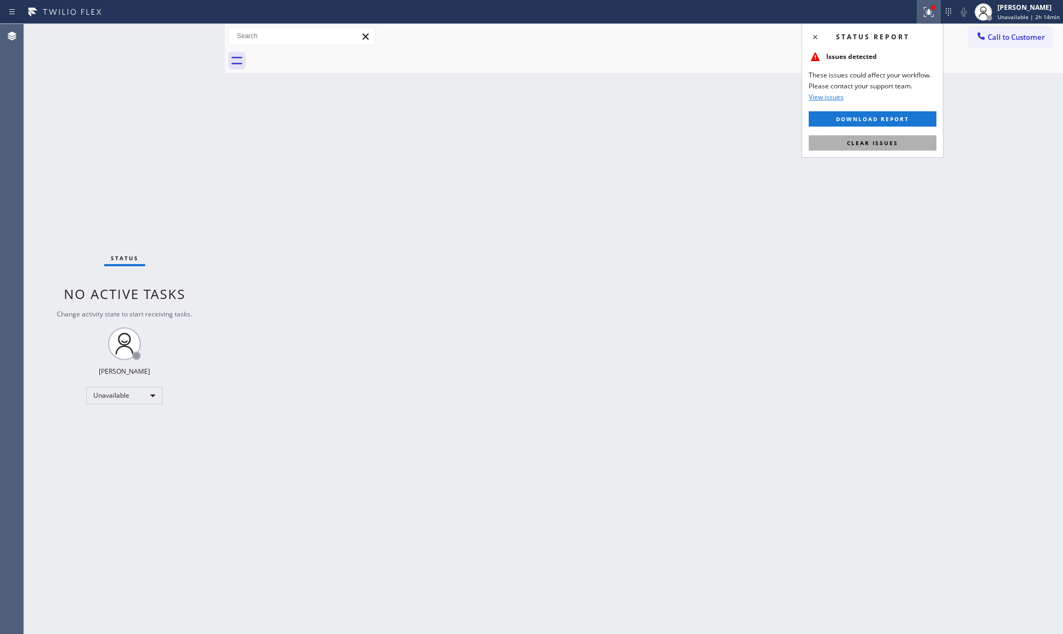
click at [857, 146] on button "Clear issues" at bounding box center [873, 142] width 128 height 15
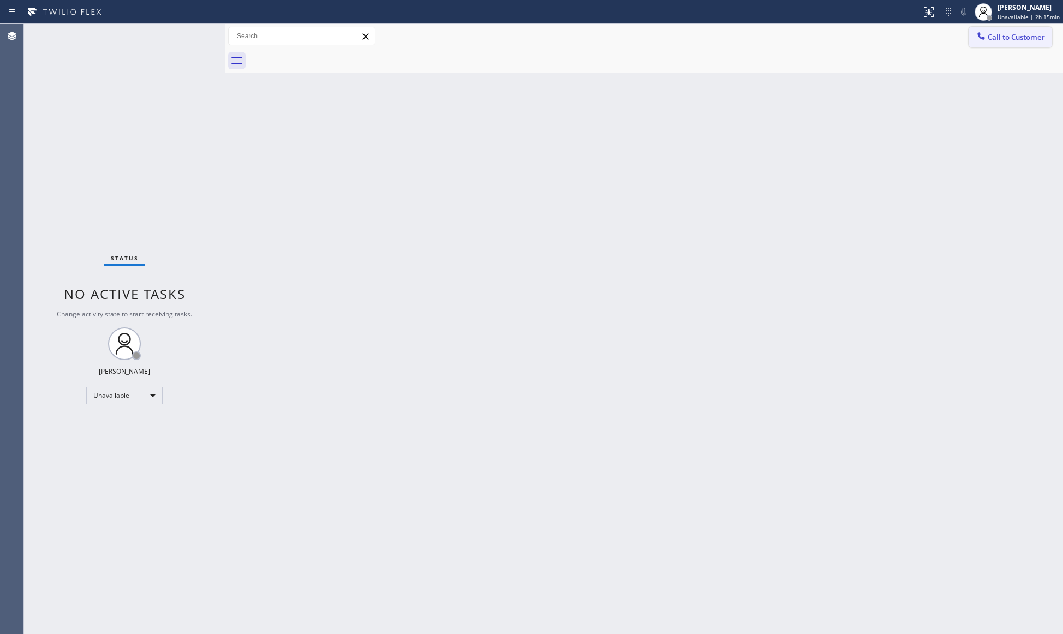
click at [999, 40] on span "Call to Customer" at bounding box center [1016, 37] width 57 height 10
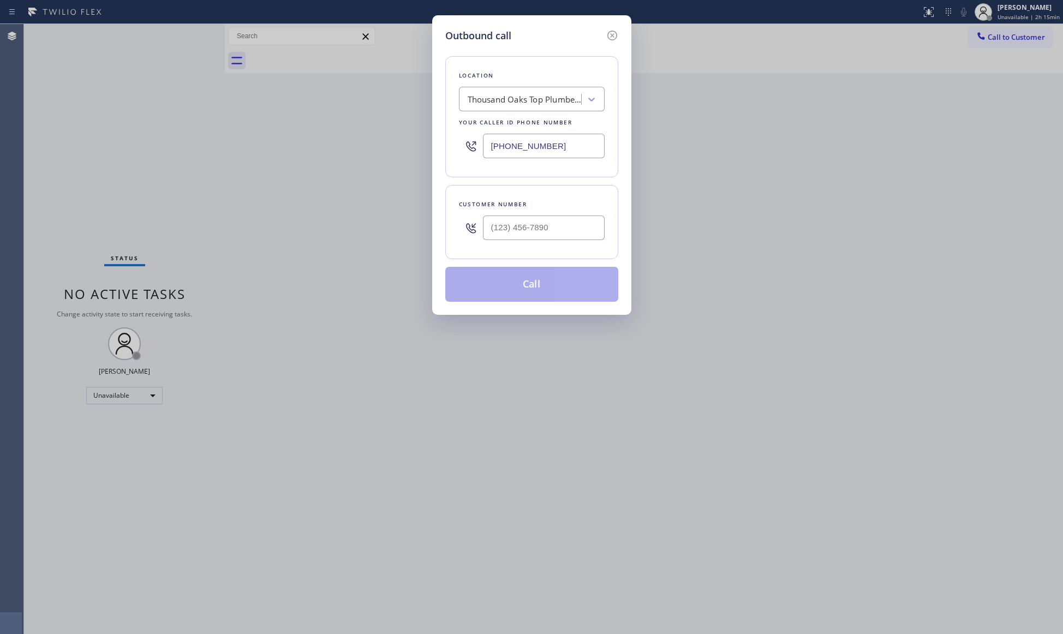
drag, startPoint x: 566, startPoint y: 149, endPoint x: 438, endPoint y: 127, distance: 130.2
click at [428, 134] on div "Outbound call Location [GEOGRAPHIC_DATA] Top Plumbers Your caller id phone numb…" at bounding box center [531, 317] width 1063 height 634
paste input "310) 388-3871"
type input "[PHONE_NUMBER]"
click at [539, 234] on input "(___) ___-____" at bounding box center [544, 228] width 122 height 25
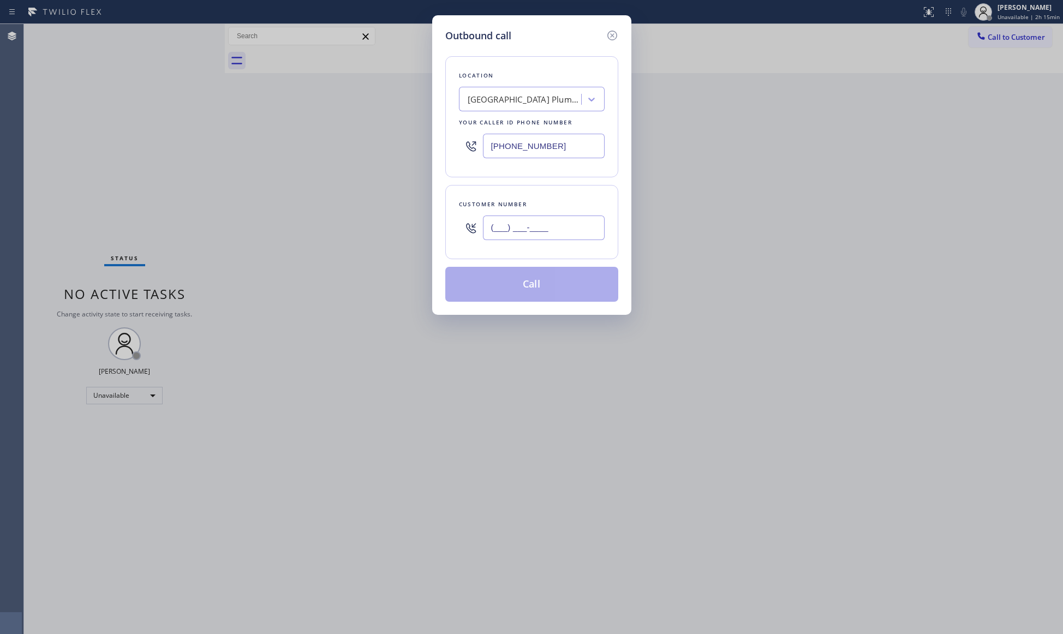
paste input "310) 800-0111"
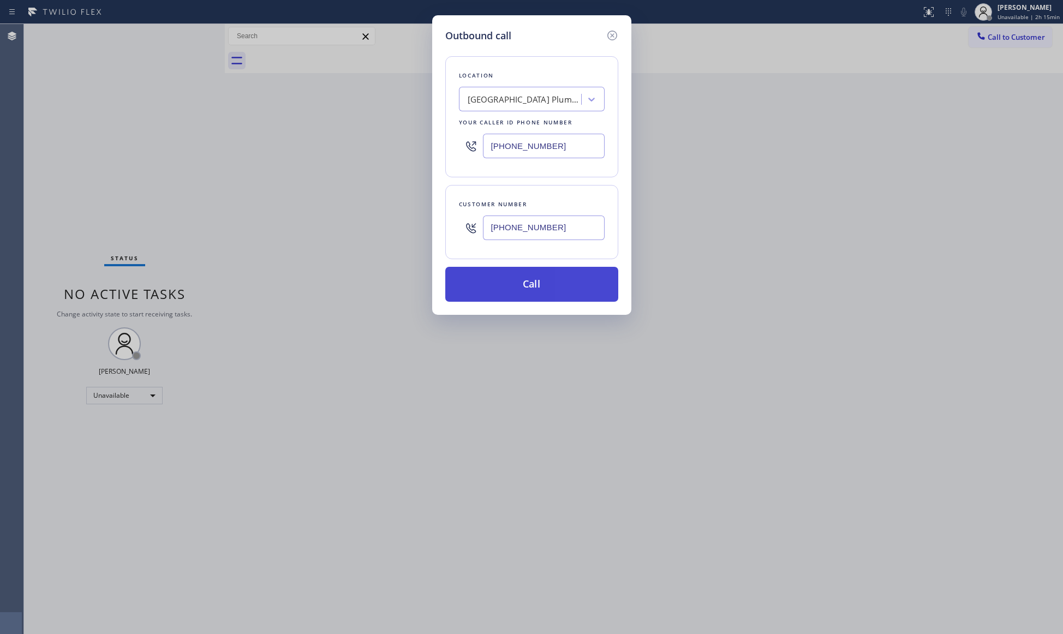
type input "[PHONE_NUMBER]"
click at [536, 290] on button "Call" at bounding box center [531, 284] width 173 height 35
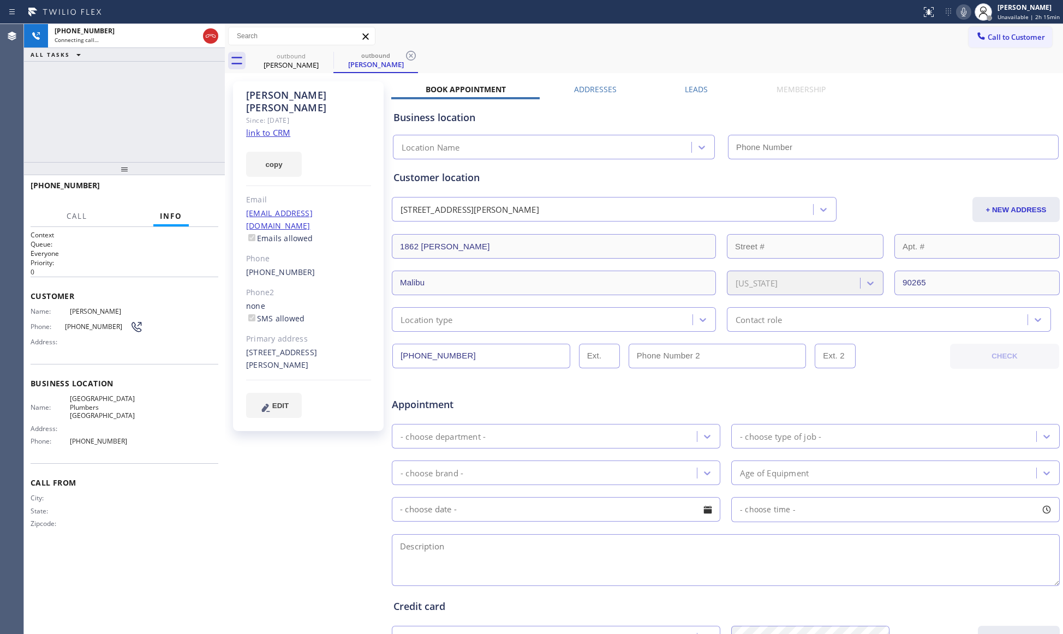
type input "[PHONE_NUMBER]"
drag, startPoint x: 527, startPoint y: 280, endPoint x: 209, endPoint y: 101, distance: 365.7
click at [185, 112] on div "[PHONE_NUMBER] Connecting call… ALL TASKS ALL TASKS ACTIVE TASKS TASKS IN WRAP …" at bounding box center [124, 93] width 201 height 138
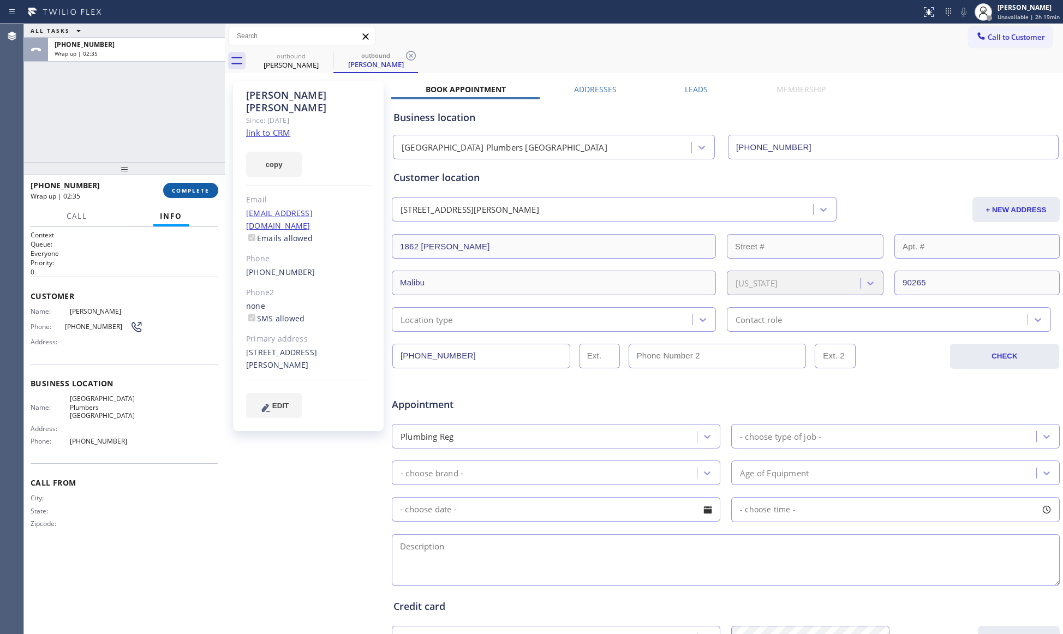
click at [199, 186] on button "COMPLETE" at bounding box center [190, 190] width 55 height 15
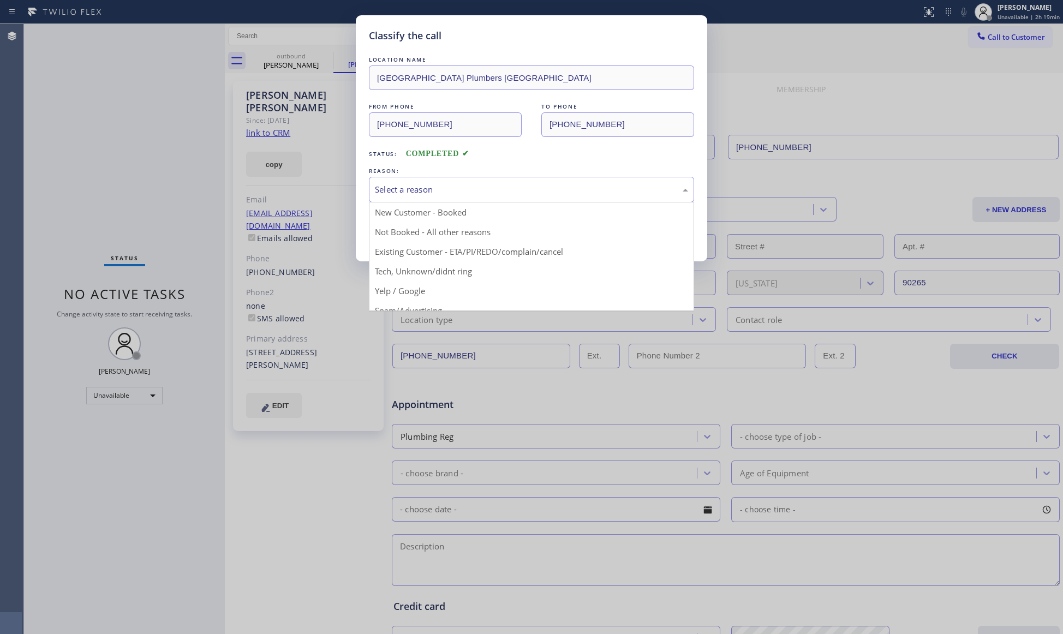
click at [378, 192] on div "Select a reason" at bounding box center [531, 189] width 313 height 13
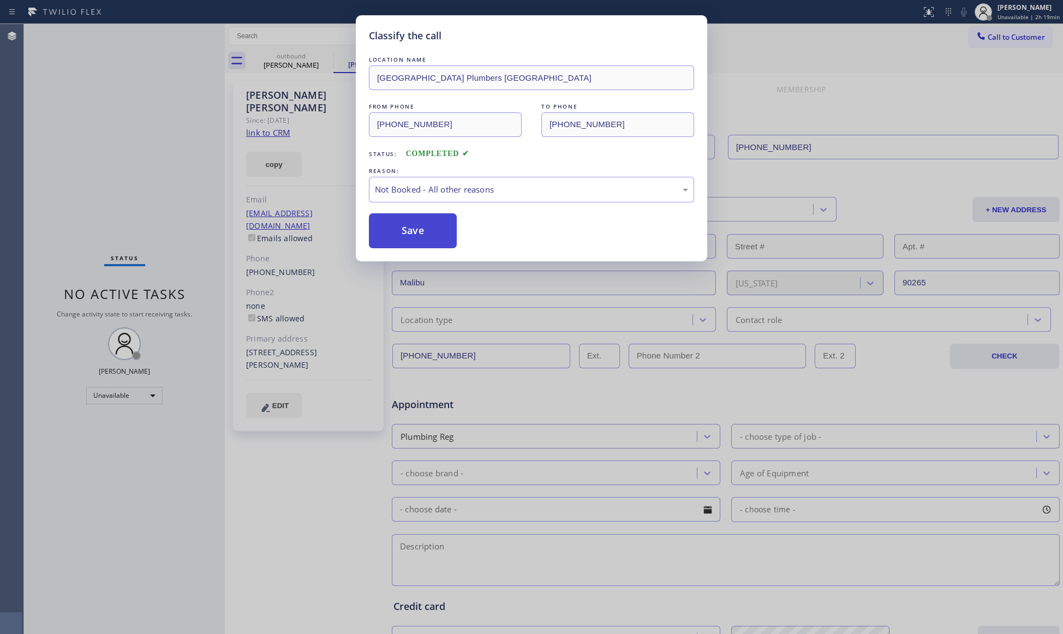
click at [385, 236] on button "Save" at bounding box center [413, 230] width 88 height 35
click at [385, 235] on button "Save" at bounding box center [413, 230] width 88 height 35
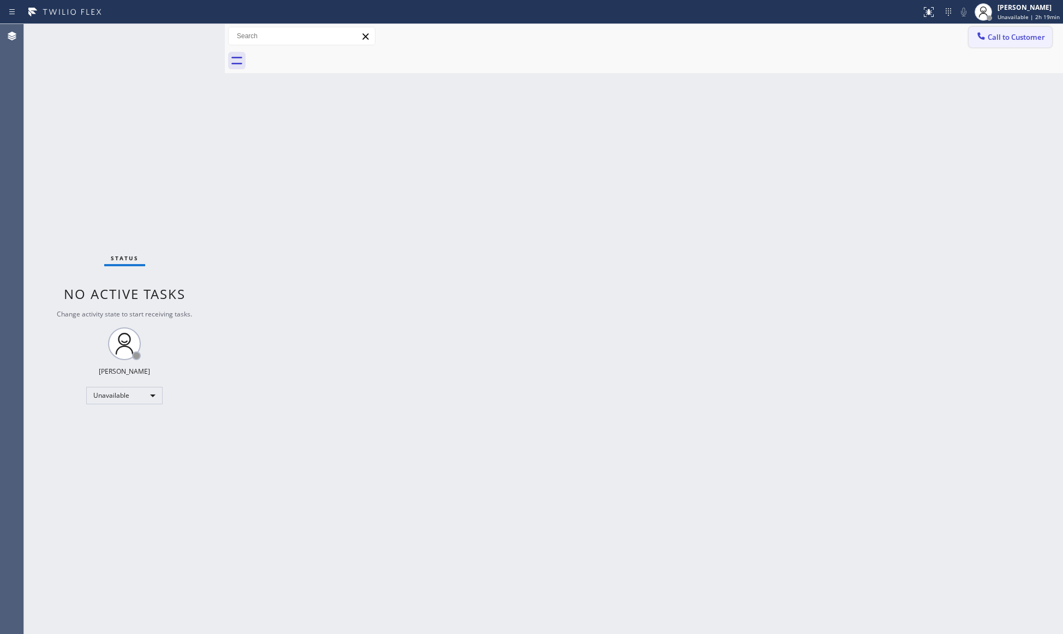
click at [1007, 35] on span "Call to Customer" at bounding box center [1016, 37] width 57 height 10
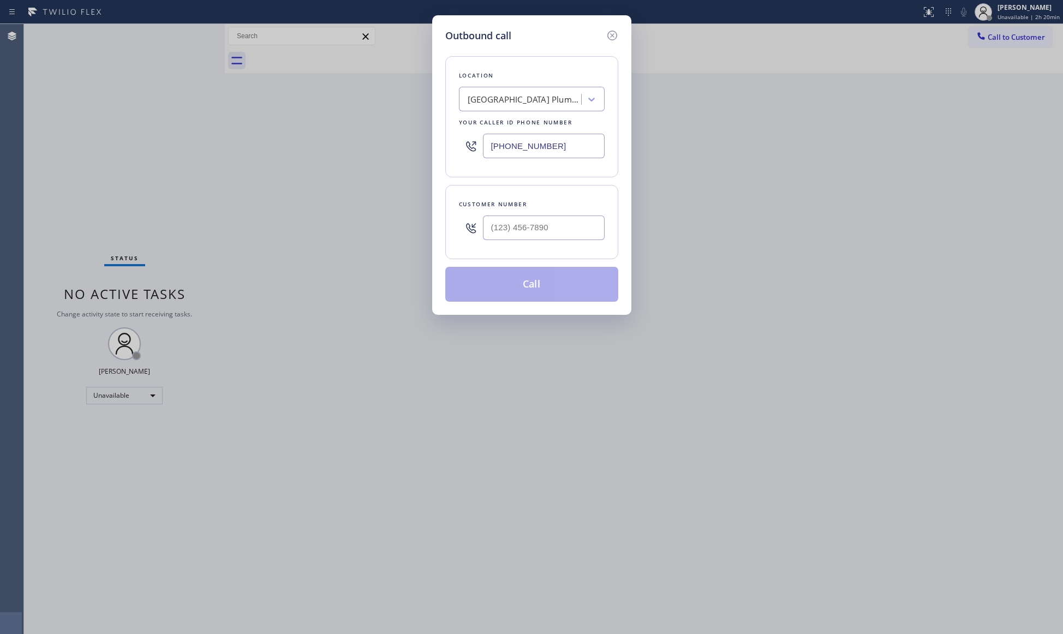
drag, startPoint x: 571, startPoint y: 149, endPoint x: 437, endPoint y: 146, distance: 134.3
click at [437, 146] on div "Outbound call Location [GEOGRAPHIC_DATA] Plumbers [GEOGRAPHIC_DATA] Your caller…" at bounding box center [531, 165] width 199 height 300
paste input "800) 568-8664"
type input "[PHONE_NUMBER]"
click at [525, 234] on input "(___) ___-____" at bounding box center [544, 228] width 122 height 25
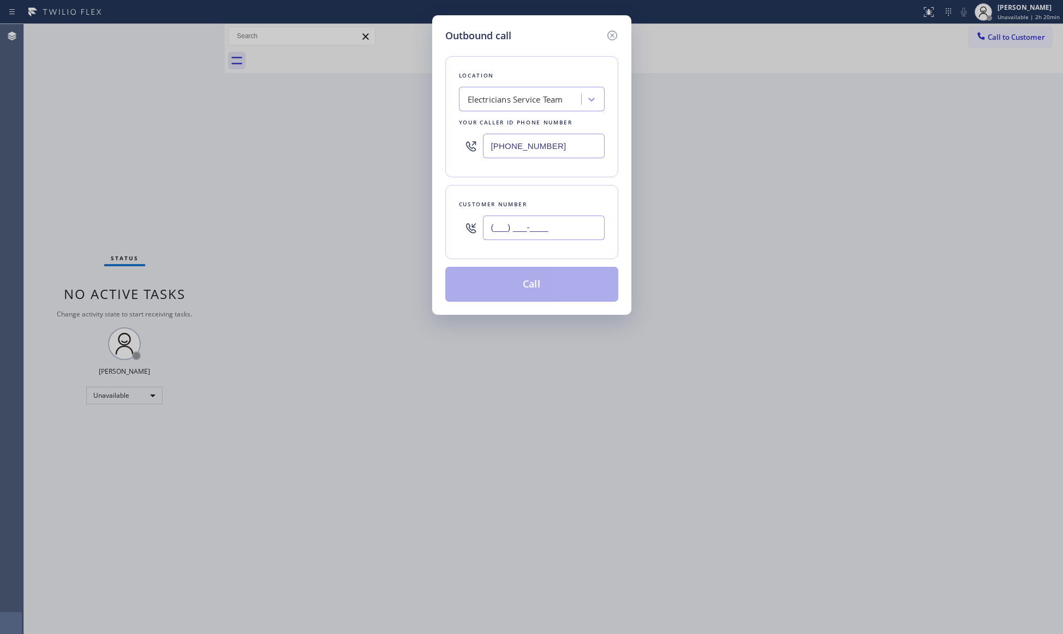
paste input "215) 316-8168"
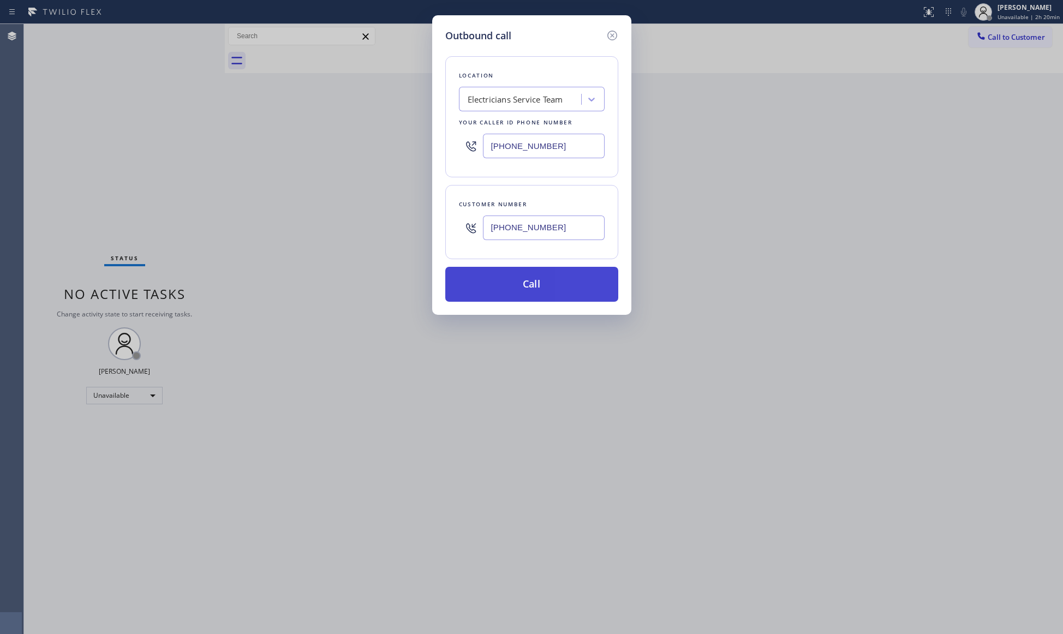
type input "[PHONE_NUMBER]"
click at [546, 271] on button "Call" at bounding box center [531, 284] width 173 height 35
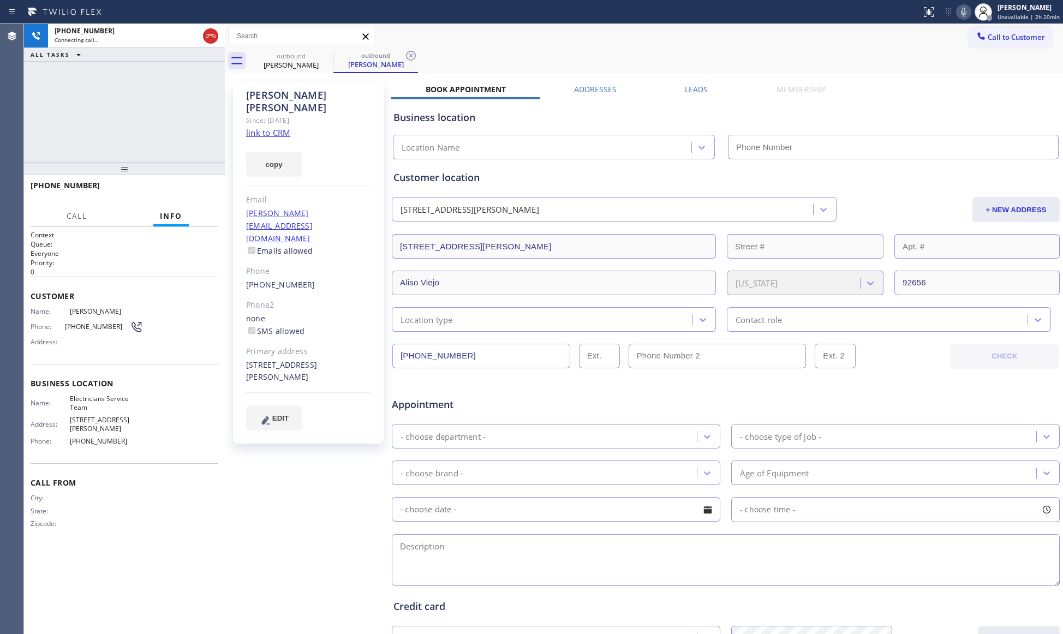
type input "[PHONE_NUMBER]"
drag, startPoint x: 606, startPoint y: 49, endPoint x: 554, endPoint y: 42, distance: 52.9
click at [562, 42] on div "Call to Customer Outbound call Location Electricians Service Team Your caller i…" at bounding box center [644, 48] width 839 height 49
click at [401, 59] on div "outbound" at bounding box center [376, 55] width 82 height 8
click at [414, 54] on icon at bounding box center [411, 55] width 13 height 13
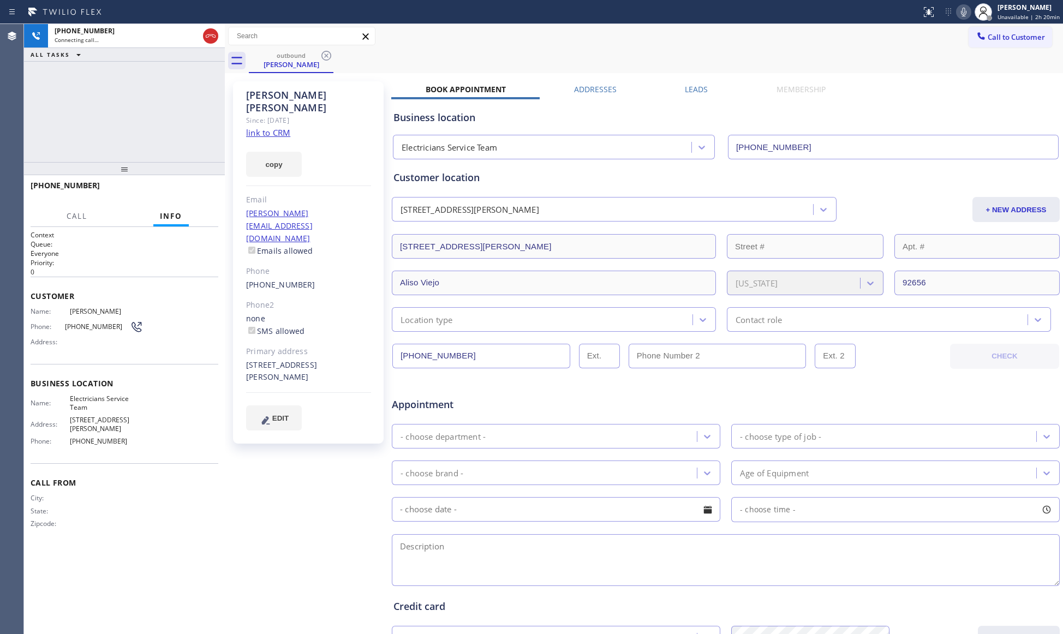
drag, startPoint x: 446, startPoint y: 55, endPoint x: 459, endPoint y: 54, distance: 13.1
click at [448, 55] on div "outbound [PERSON_NAME]" at bounding box center [656, 61] width 815 height 25
click at [490, 49] on div "outbound [PERSON_NAME]" at bounding box center [656, 61] width 815 height 25
click at [186, 188] on span "HANG UP" at bounding box center [192, 191] width 33 height 8
click at [187, 188] on span "HANG UP" at bounding box center [192, 191] width 33 height 8
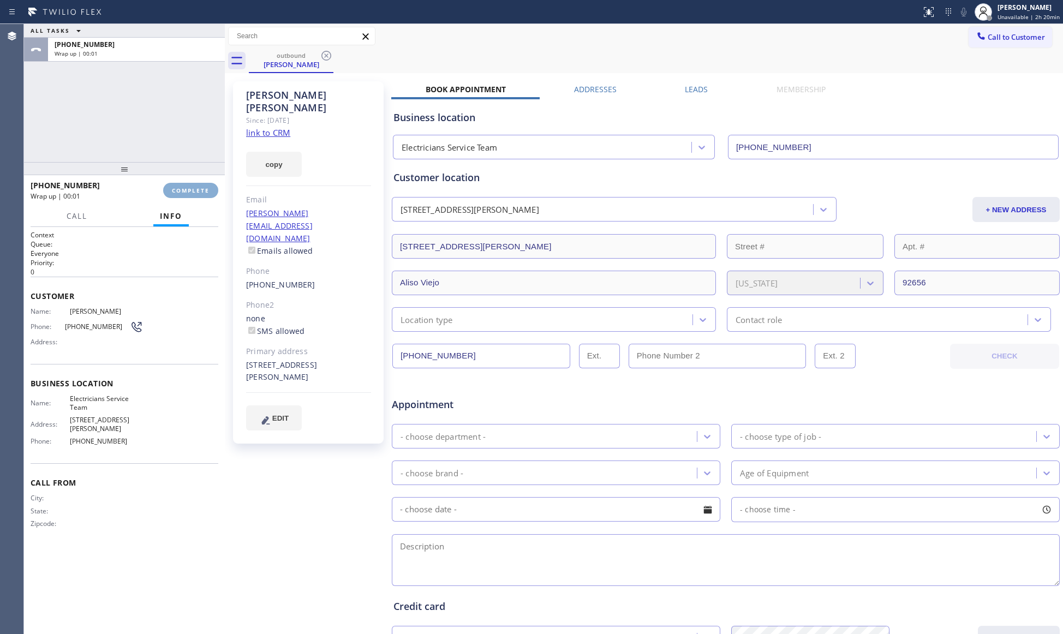
click at [188, 187] on span "COMPLETE" at bounding box center [191, 191] width 38 height 8
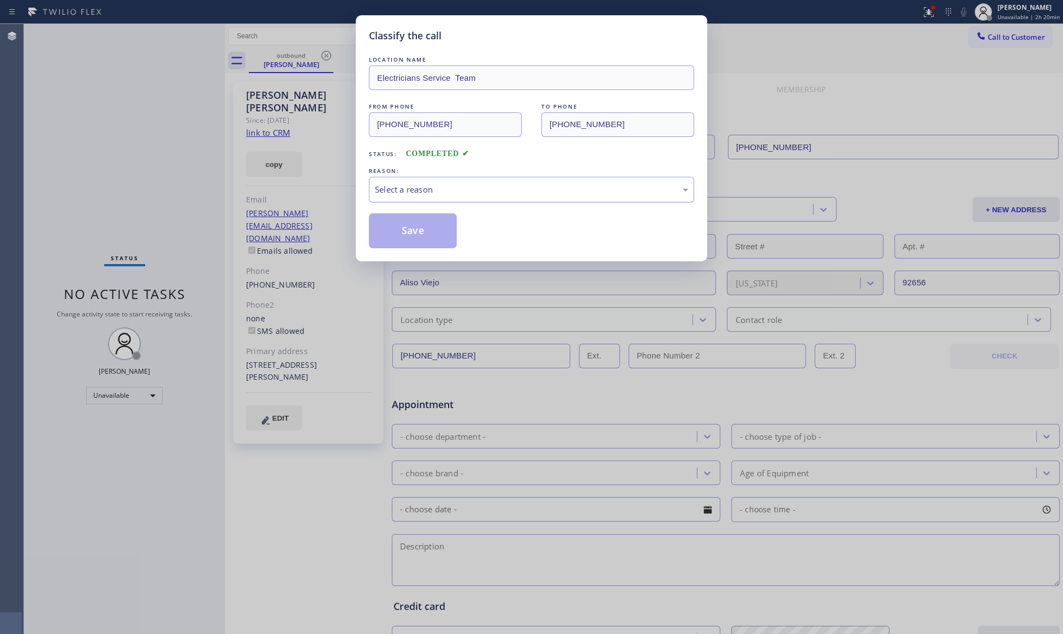
drag, startPoint x: 418, startPoint y: 189, endPoint x: 408, endPoint y: 200, distance: 14.7
click at [417, 189] on div "Select a reason" at bounding box center [531, 189] width 313 height 13
click at [397, 225] on button "Save" at bounding box center [413, 230] width 88 height 35
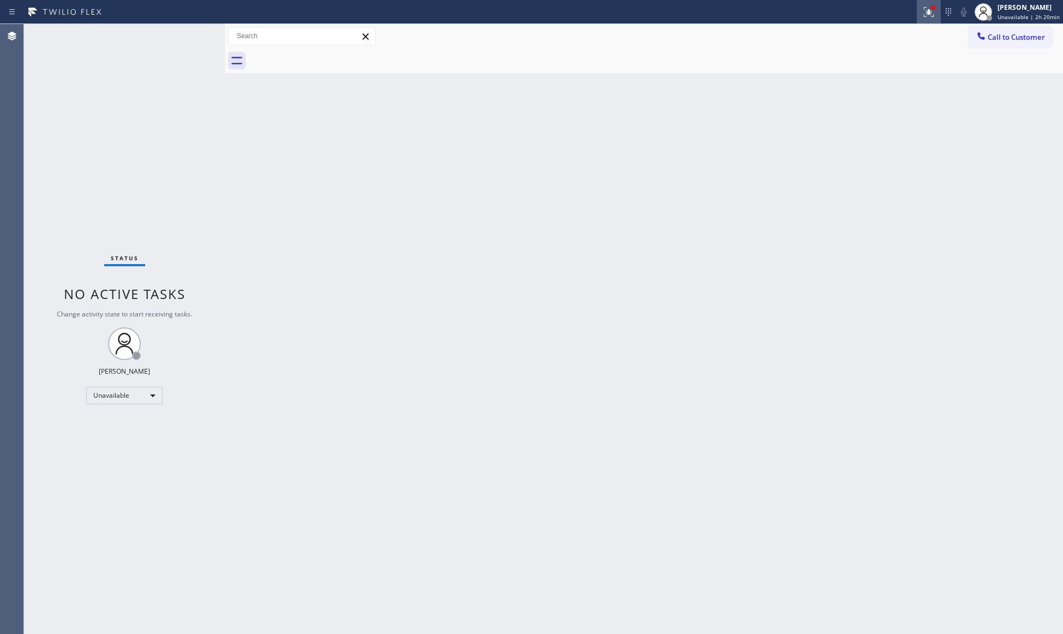
click at [936, 14] on icon at bounding box center [929, 11] width 13 height 13
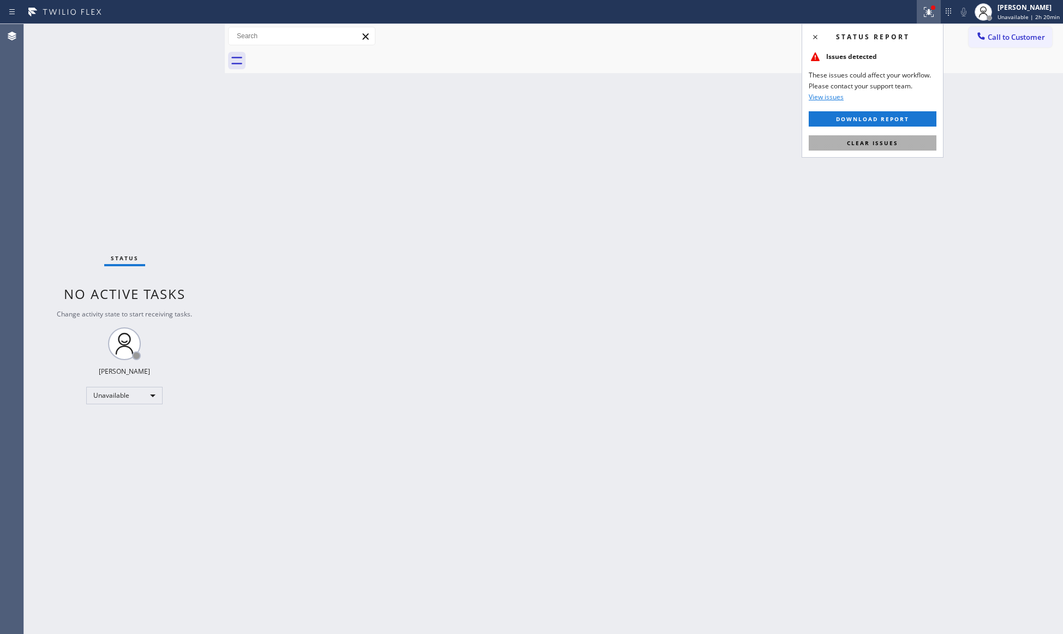
click at [854, 145] on span "Clear issues" at bounding box center [872, 143] width 51 height 8
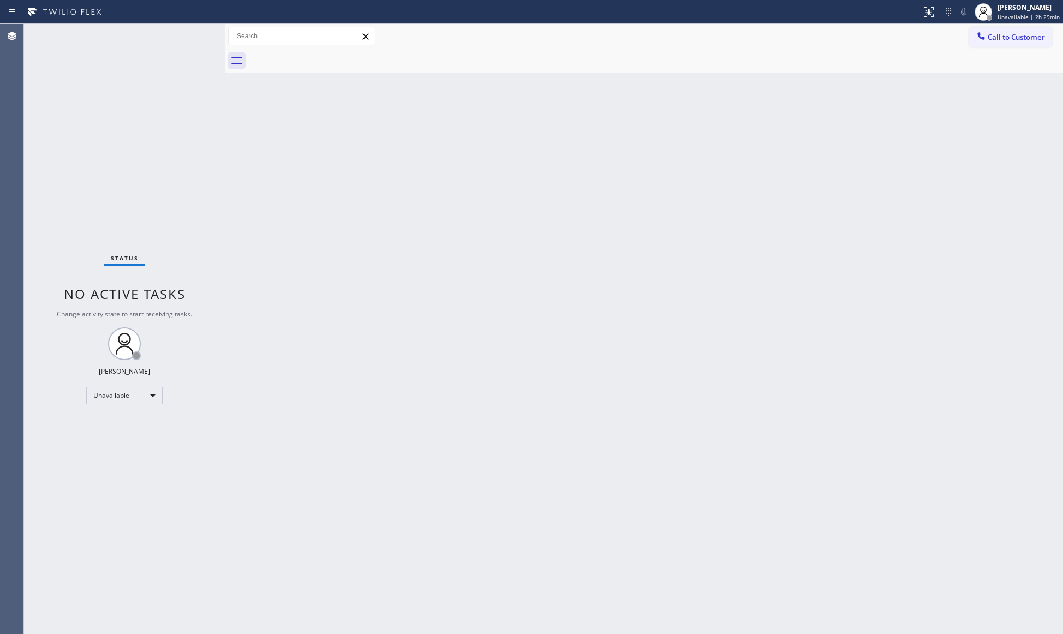
drag, startPoint x: 1022, startPoint y: 40, endPoint x: 819, endPoint y: 60, distance: 204.0
click at [1021, 40] on span "Call to Customer" at bounding box center [1016, 37] width 57 height 10
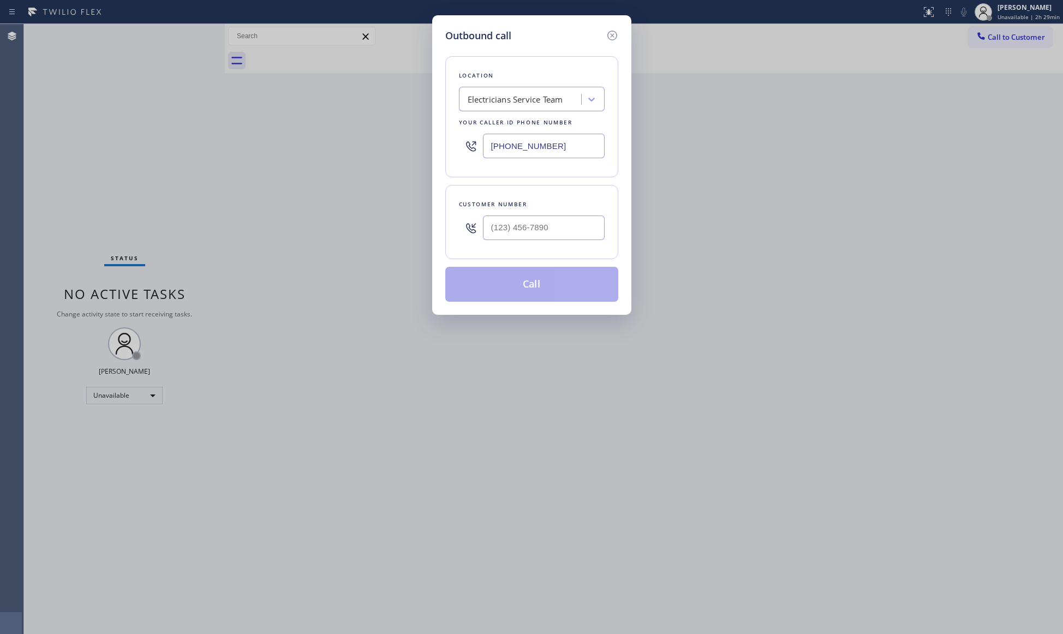
drag, startPoint x: 575, startPoint y: 151, endPoint x: 472, endPoint y: 148, distance: 103.8
click at [472, 148] on div "[PHONE_NUMBER]" at bounding box center [532, 145] width 146 height 35
paste input "720) 605-7302"
type input "[PHONE_NUMBER]"
click at [534, 234] on input "(___) ___-____" at bounding box center [544, 228] width 122 height 25
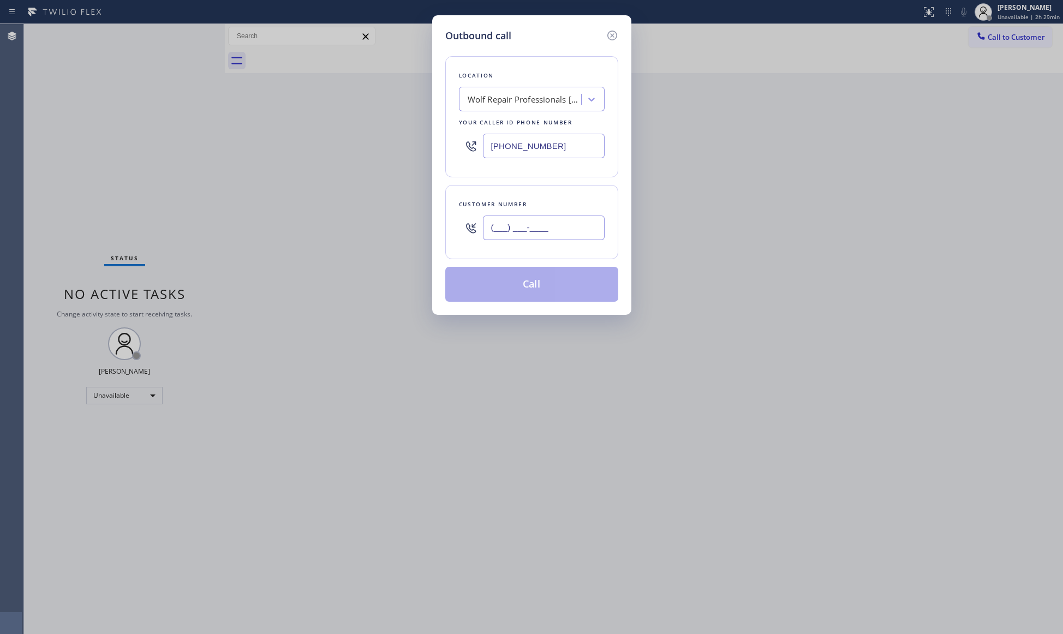
paste
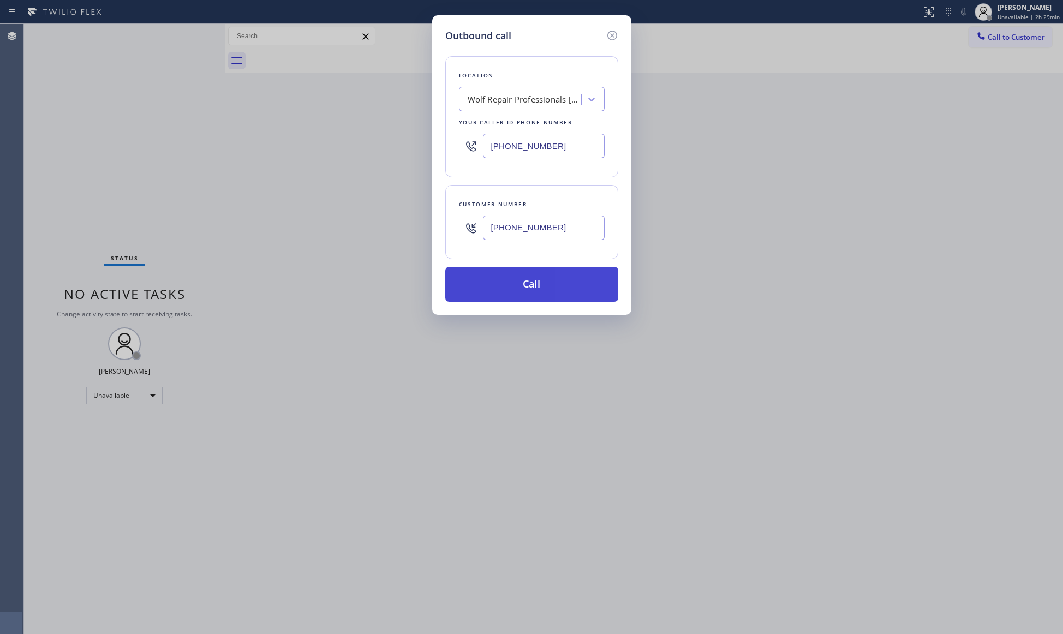
type input "[PHONE_NUMBER]"
click at [529, 287] on button "Call" at bounding box center [531, 284] width 173 height 35
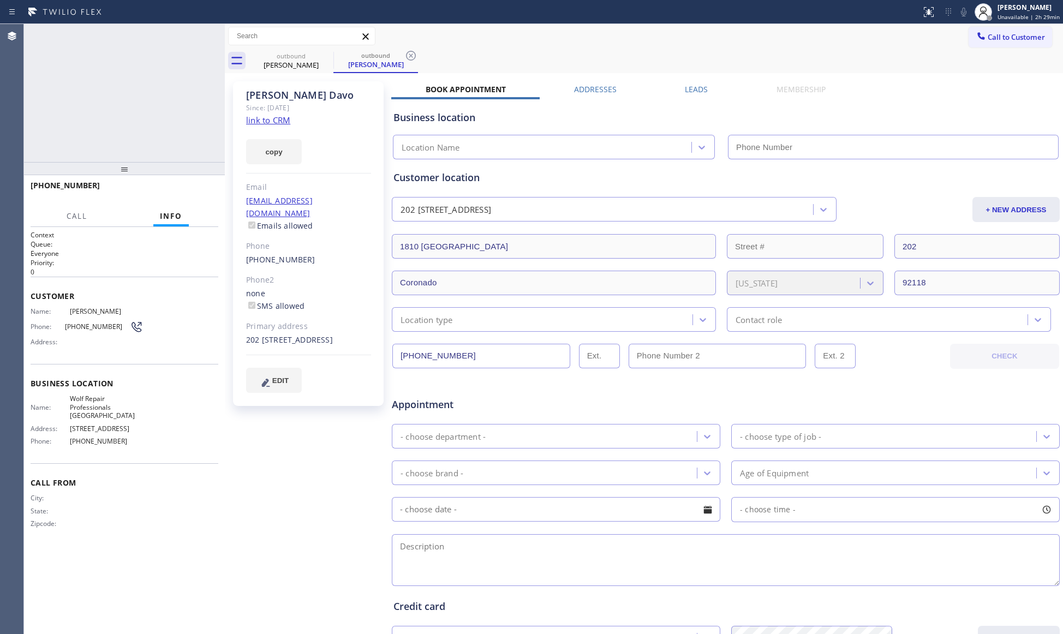
type input "[PHONE_NUMBER]"
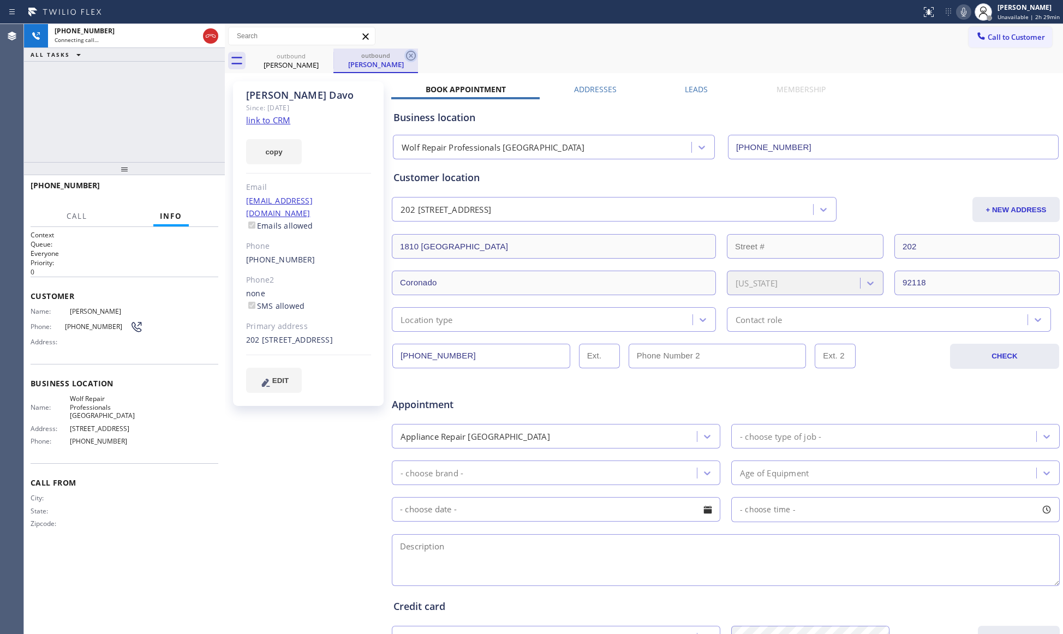
click at [409, 55] on icon at bounding box center [411, 55] width 13 height 13
click at [426, 53] on div "outbound [PERSON_NAME]" at bounding box center [656, 61] width 815 height 25
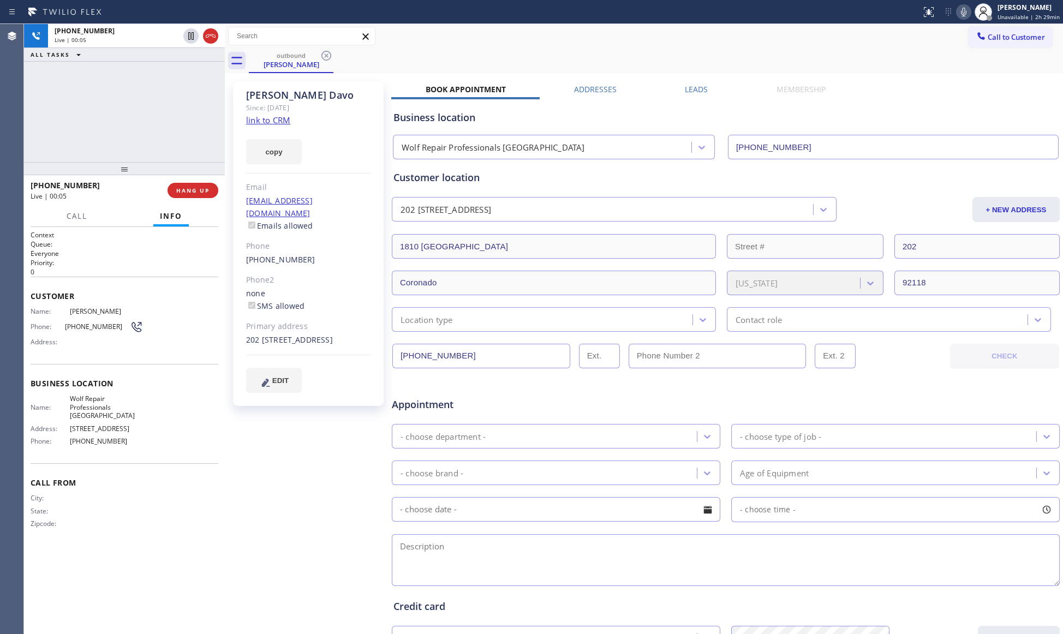
drag, startPoint x: 222, startPoint y: 187, endPoint x: 203, endPoint y: 180, distance: 19.7
click at [225, 183] on div at bounding box center [225, 329] width 0 height 610
click at [200, 180] on div "[PHONE_NUMBER] Live | 00:05 HANG UP" at bounding box center [122, 190] width 182 height 28
click at [198, 183] on button "HANG UP" at bounding box center [187, 190] width 51 height 15
click at [186, 195] on button "HANG UP" at bounding box center [187, 190] width 51 height 15
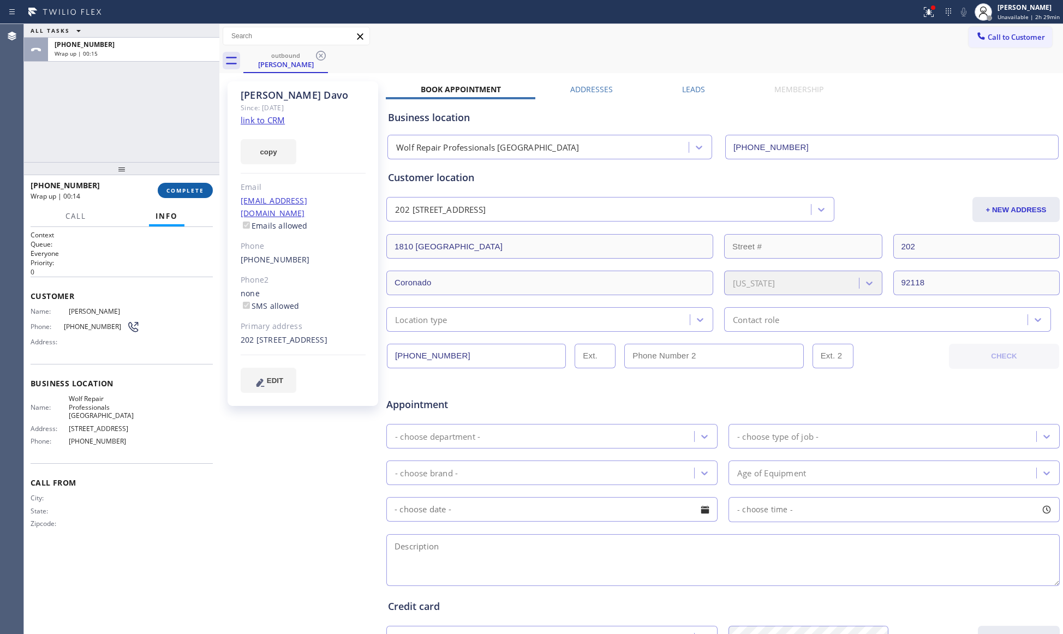
click at [211, 187] on button "COMPLETE" at bounding box center [185, 190] width 55 height 15
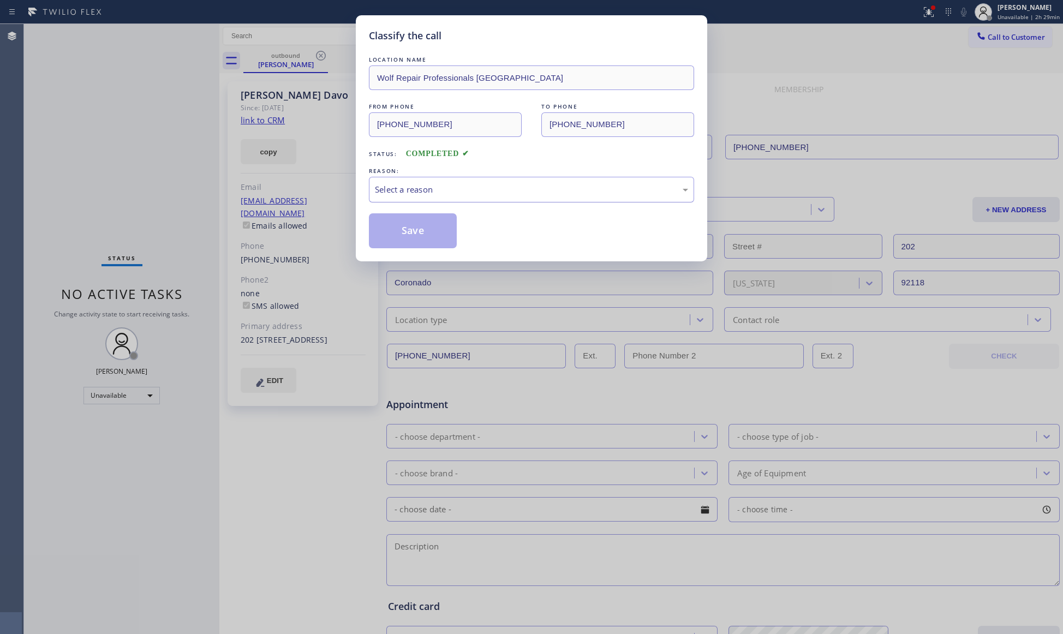
click at [429, 185] on div "Select a reason" at bounding box center [531, 189] width 313 height 13
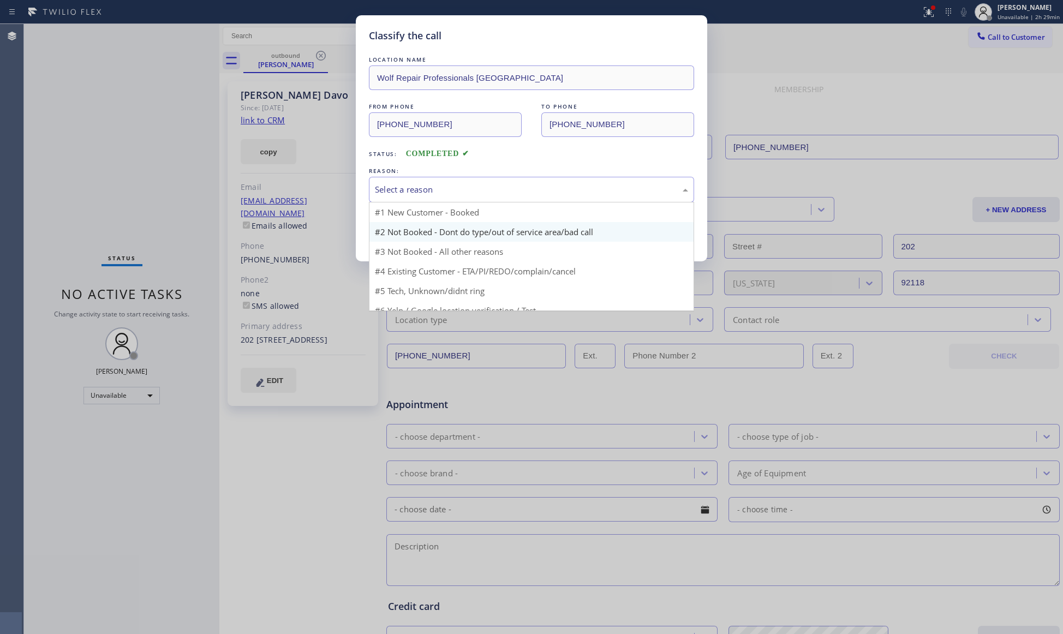
click at [401, 228] on button "Save" at bounding box center [413, 230] width 88 height 35
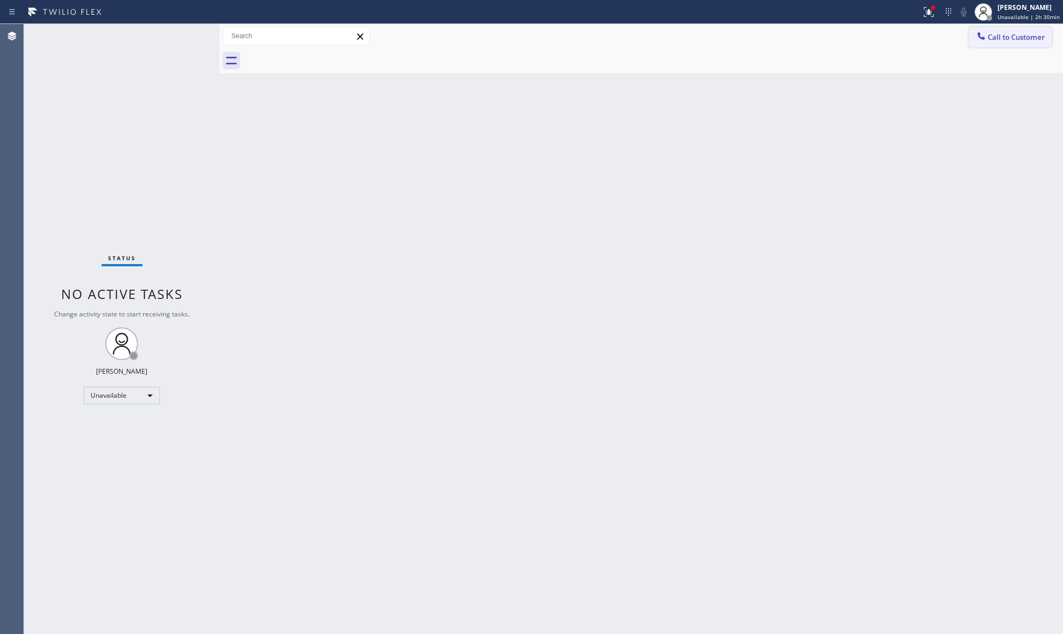
click at [993, 36] on span "Call to Customer" at bounding box center [1016, 37] width 57 height 10
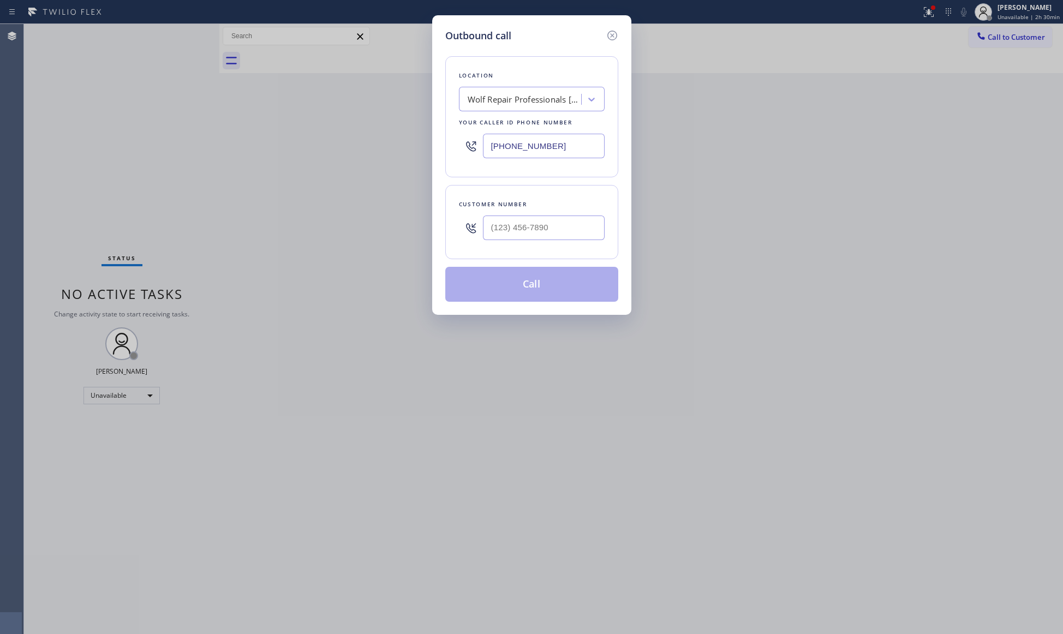
drag, startPoint x: 562, startPoint y: 147, endPoint x: 459, endPoint y: 156, distance: 103.6
click at [459, 156] on div "[PHONE_NUMBER]" at bounding box center [532, 145] width 146 height 35
type input "(___) ___-____"
type input "[PHONE_NUMBER]"
click at [556, 233] on input "(___) ___-____" at bounding box center [544, 228] width 122 height 25
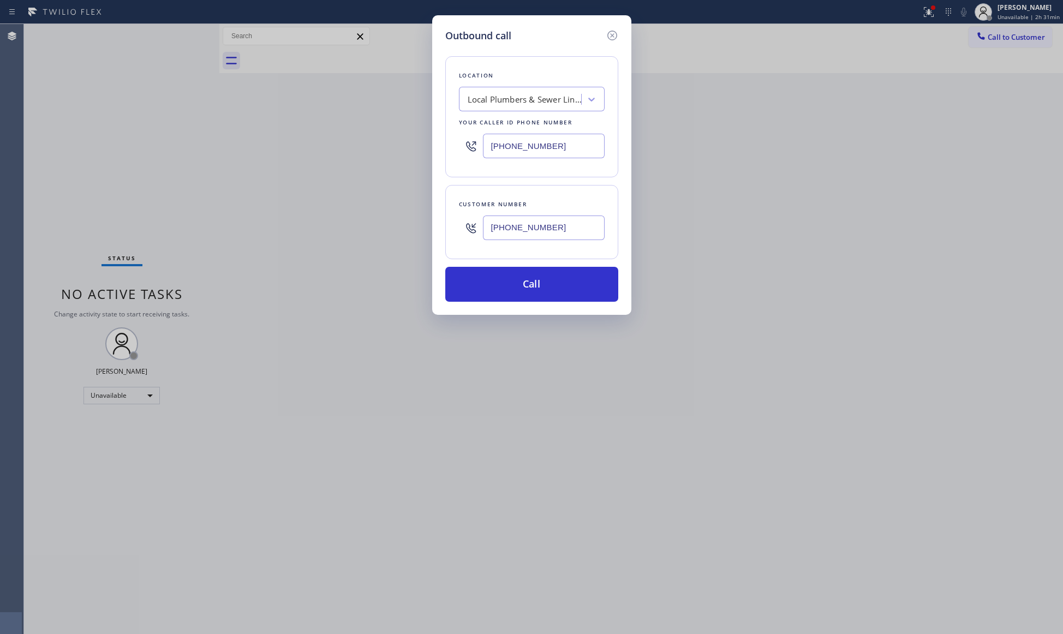
type input "[PHONE_NUMBER]"
click at [542, 308] on div "Outbound call Location Local Plumbers & Sewer Line Replacement LA Your caller i…" at bounding box center [531, 165] width 199 height 300
click at [533, 284] on button "Call" at bounding box center [531, 284] width 173 height 35
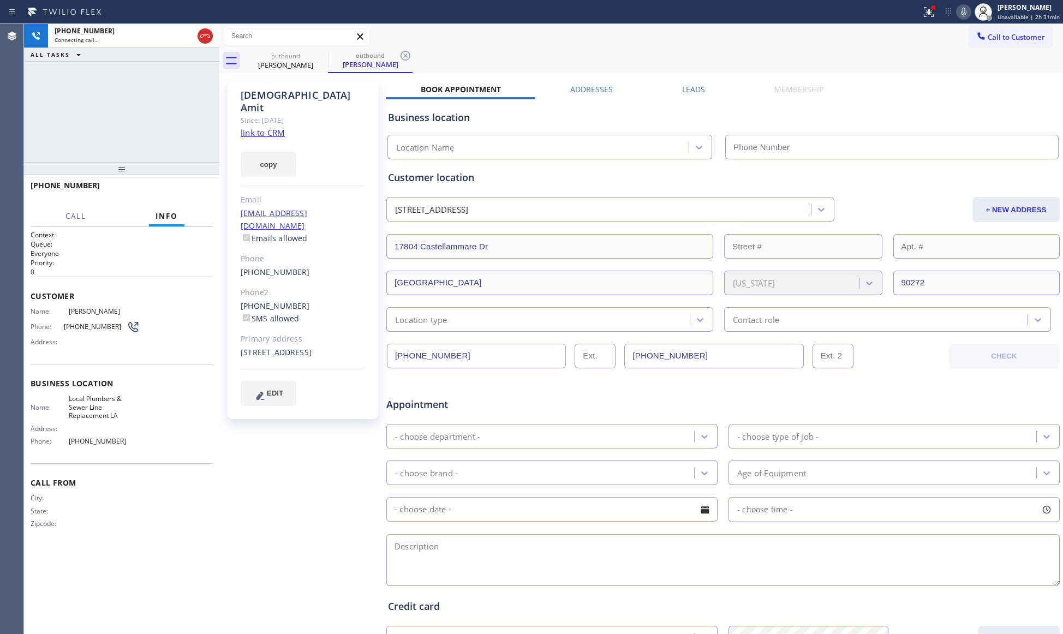
type input "[PHONE_NUMBER]"
click at [188, 187] on span "HANG UP" at bounding box center [187, 191] width 33 height 8
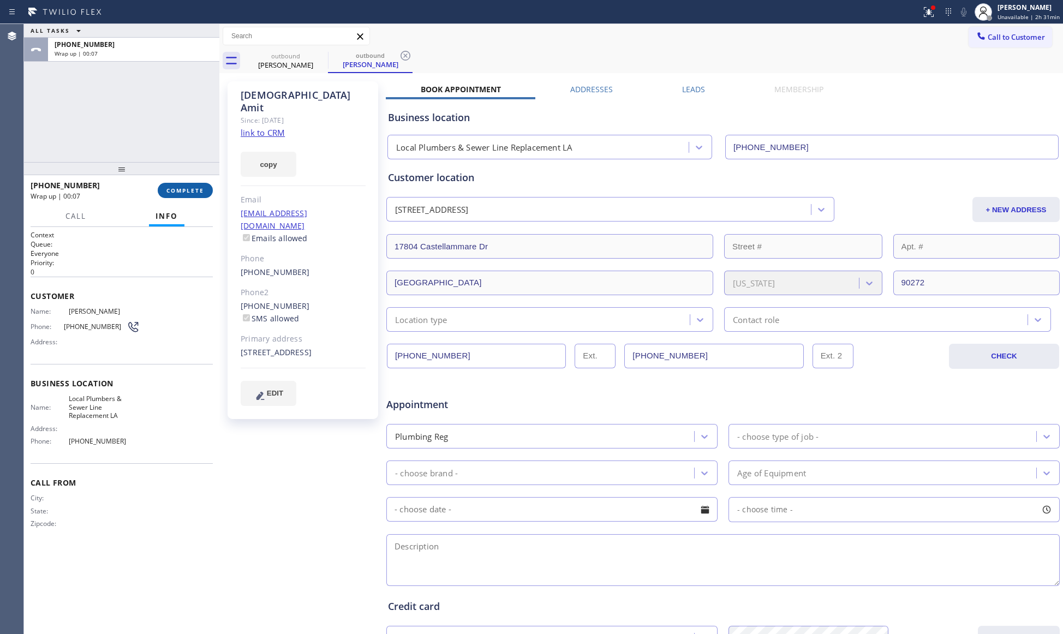
click at [206, 191] on button "COMPLETE" at bounding box center [185, 190] width 55 height 15
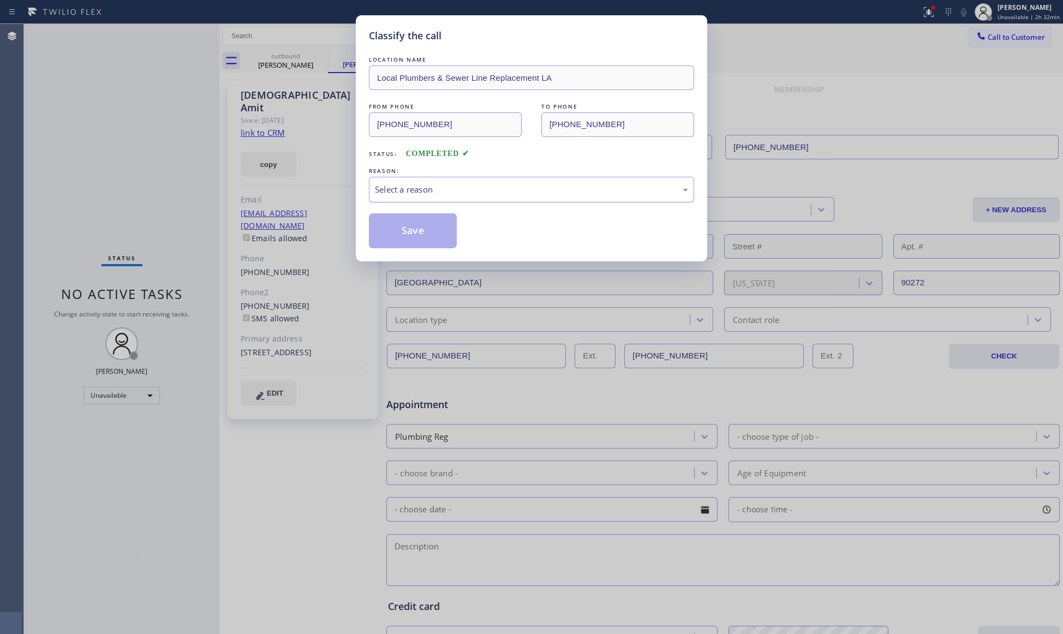
click at [390, 191] on div "Select a reason" at bounding box center [531, 189] width 313 height 13
click at [402, 232] on button "Save" at bounding box center [413, 230] width 88 height 35
click at [402, 231] on button "Save" at bounding box center [413, 230] width 88 height 35
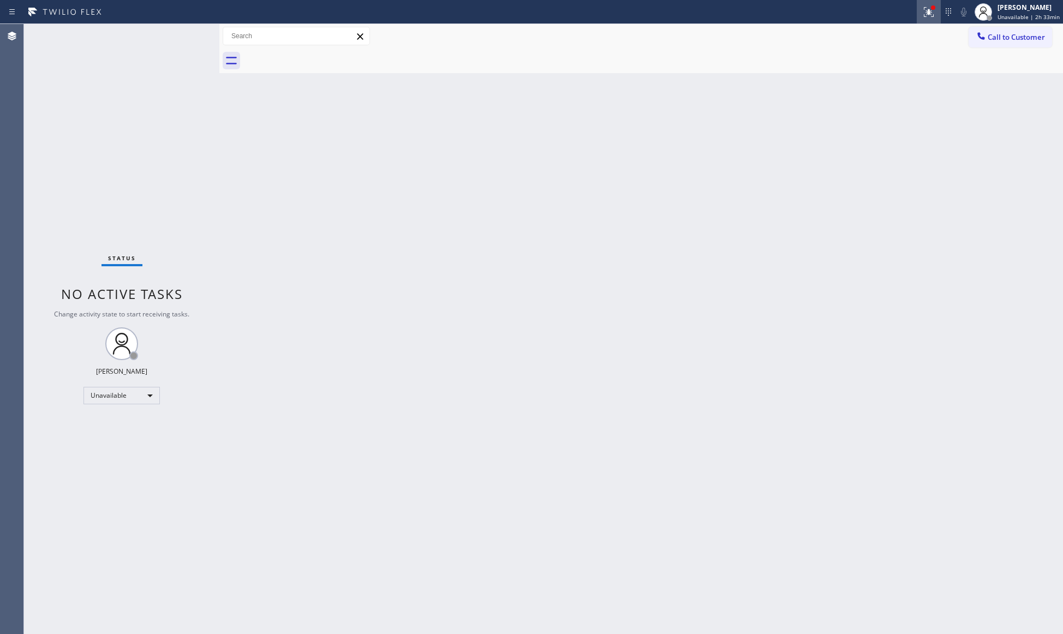
click at [927, 14] on icon at bounding box center [929, 11] width 13 height 13
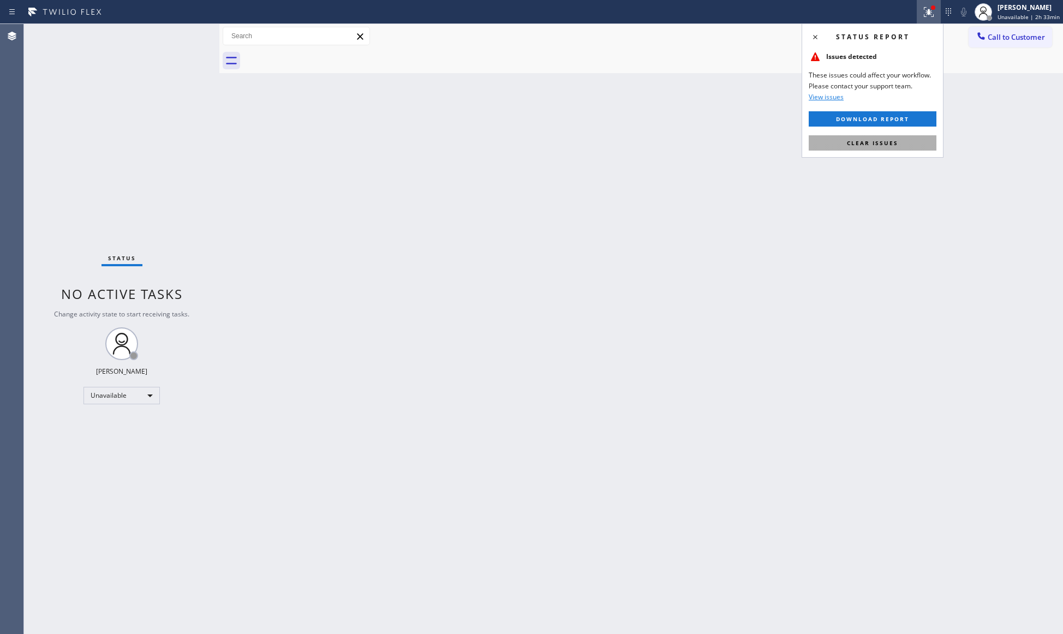
click at [880, 145] on span "Clear issues" at bounding box center [872, 143] width 51 height 8
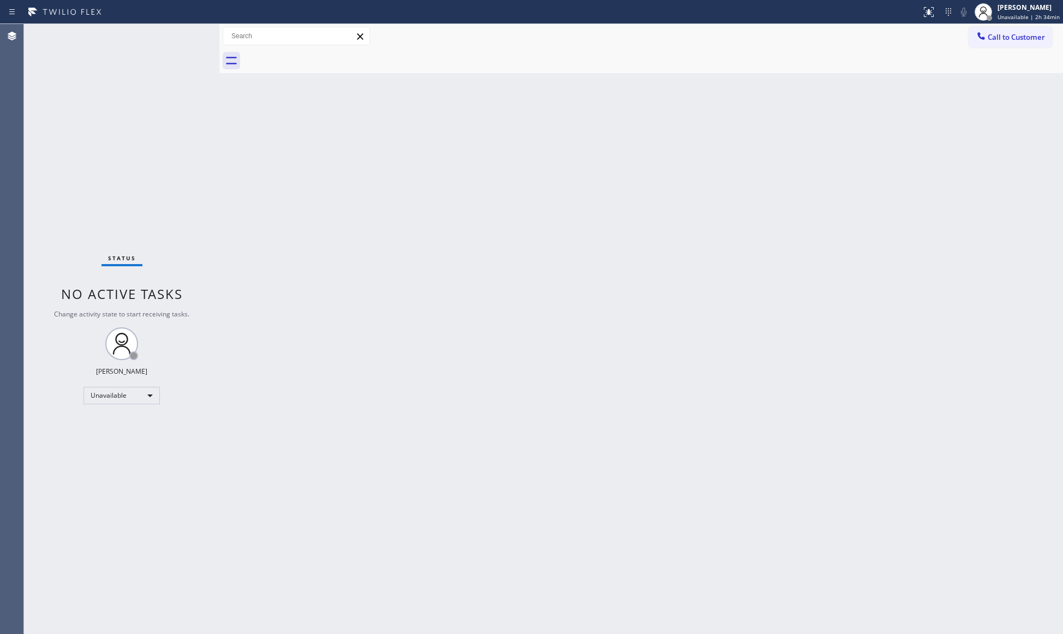
drag, startPoint x: 1019, startPoint y: 33, endPoint x: 968, endPoint y: 33, distance: 50.8
click at [1016, 31] on button "Call to Customer" at bounding box center [1011, 37] width 84 height 21
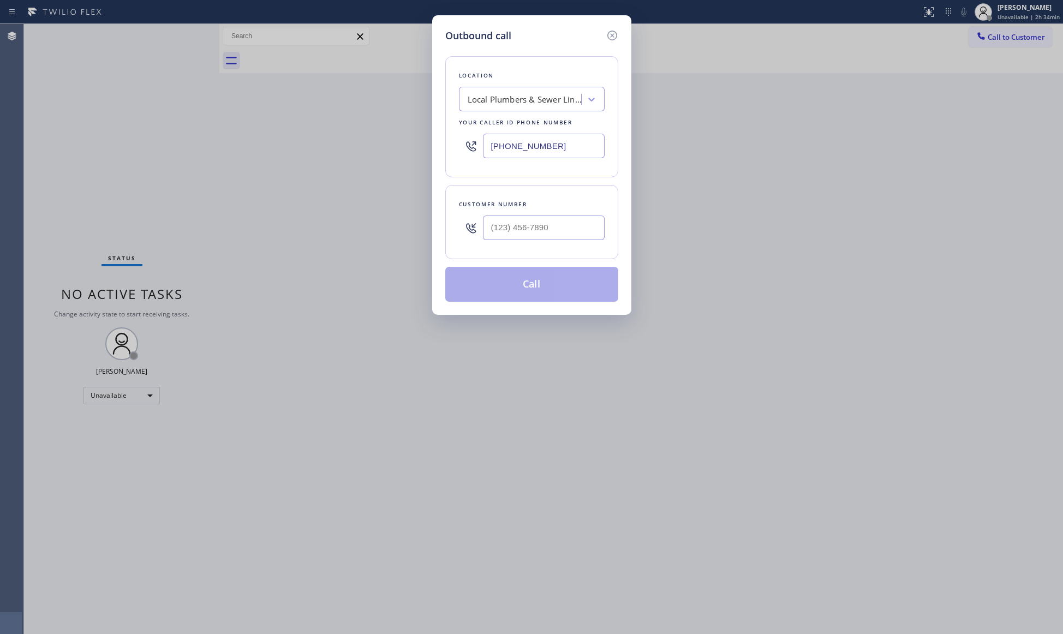
drag, startPoint x: 561, startPoint y: 145, endPoint x: 454, endPoint y: 141, distance: 107.1
click at [454, 141] on div "Location Local Plumbers & Sewer Line Replacement LA Your caller id phone number…" at bounding box center [531, 116] width 173 height 121
type input "[PHONE_NUMBER]"
click at [555, 248] on div "Customer number" at bounding box center [531, 222] width 173 height 74
click at [566, 239] on input "(___) ___-____" at bounding box center [544, 228] width 122 height 25
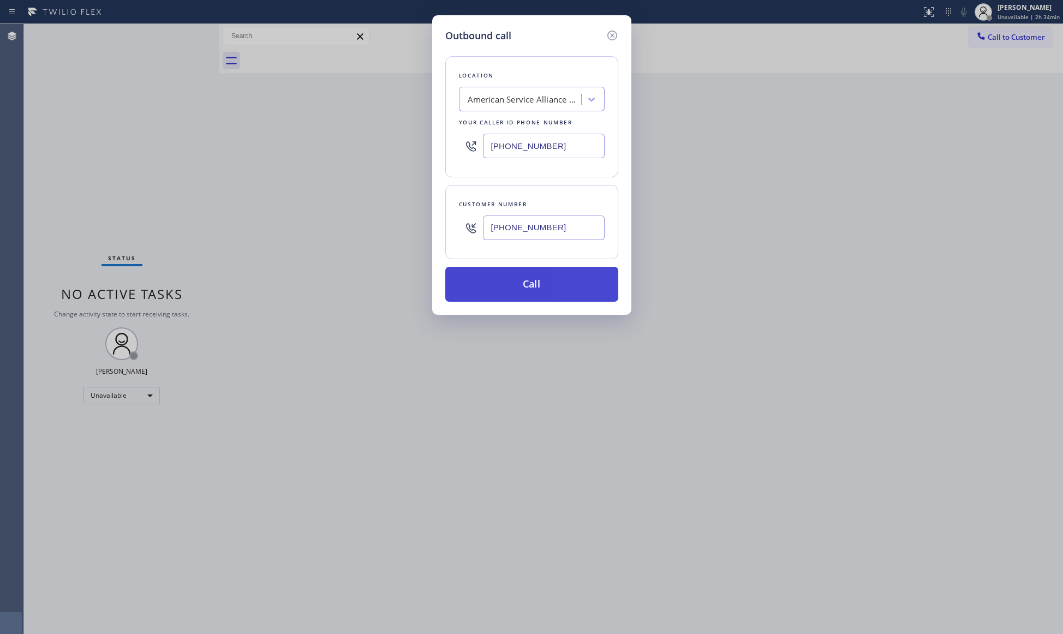
type input "[PHONE_NUMBER]"
click at [527, 287] on button "Call" at bounding box center [531, 284] width 173 height 35
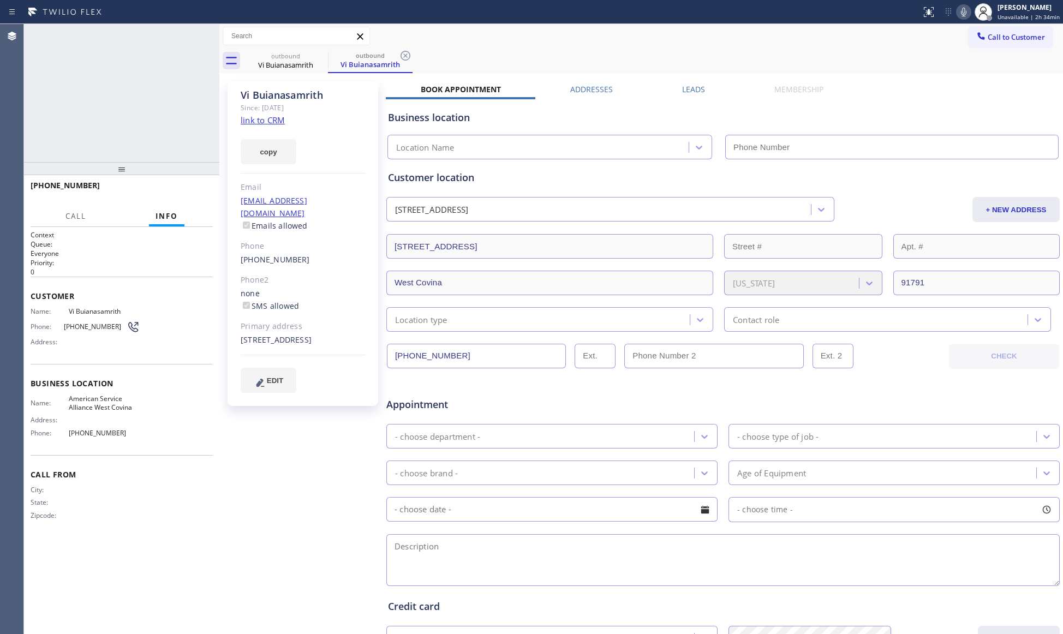
type input "[PHONE_NUMBER]"
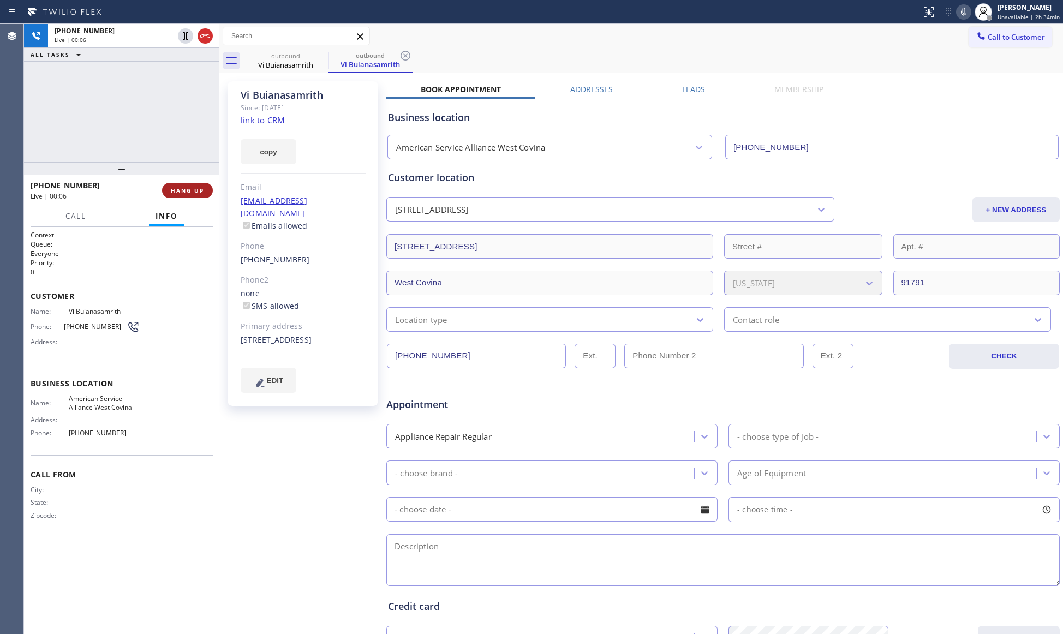
click at [191, 183] on button "HANG UP" at bounding box center [187, 190] width 51 height 15
click at [190, 181] on div "[PHONE_NUMBER] Live | 00:06 HANG UP" at bounding box center [122, 190] width 182 height 28
click at [190, 180] on div "[PHONE_NUMBER] Wrap up | 00:01 COMPLETE" at bounding box center [122, 190] width 182 height 28
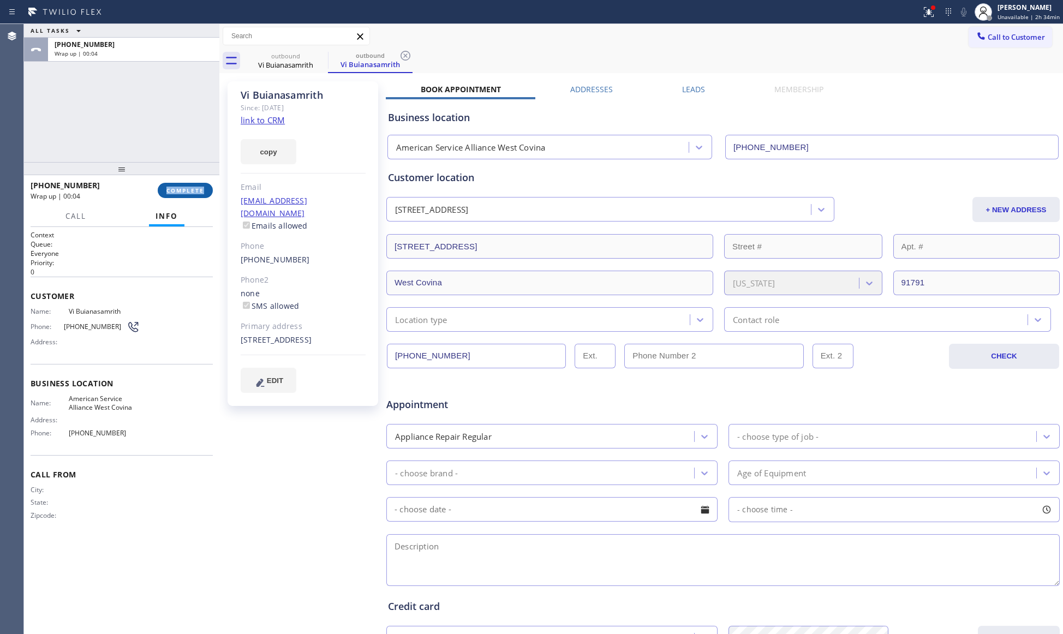
click at [193, 193] on span "COMPLETE" at bounding box center [186, 191] width 38 height 8
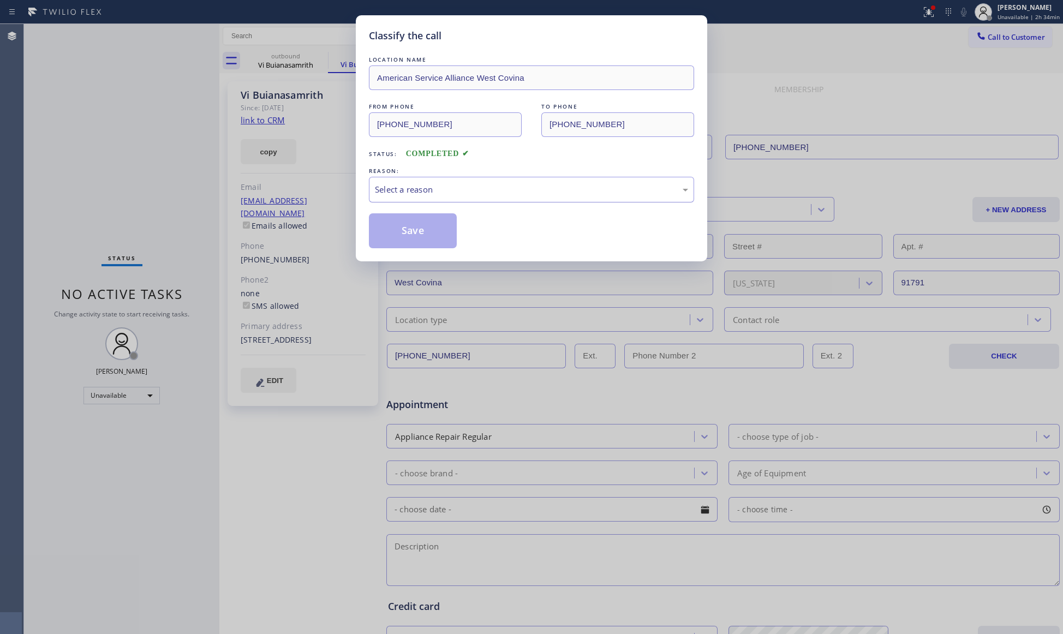
drag, startPoint x: 504, startPoint y: 182, endPoint x: 501, endPoint y: 187, distance: 5.9
click at [504, 182] on div "Select a reason" at bounding box center [531, 190] width 325 height 26
click at [412, 228] on button "Save" at bounding box center [413, 230] width 88 height 35
click at [411, 228] on button "Save" at bounding box center [413, 230] width 88 height 35
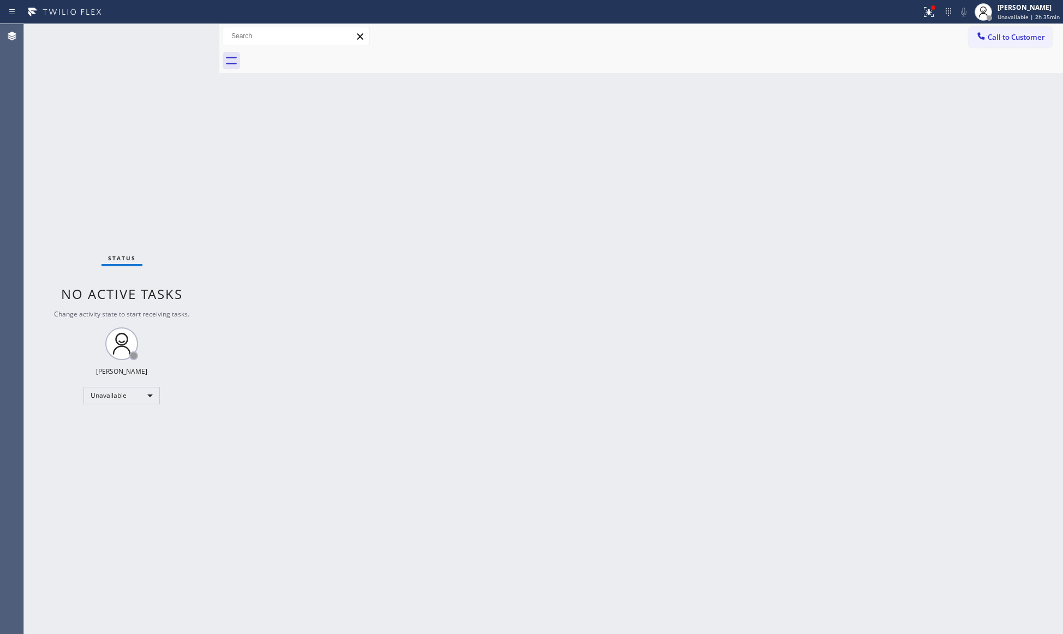
drag, startPoint x: 924, startPoint y: 8, endPoint x: 892, endPoint y: 116, distance: 112.6
click at [924, 9] on div at bounding box center [929, 11] width 24 height 13
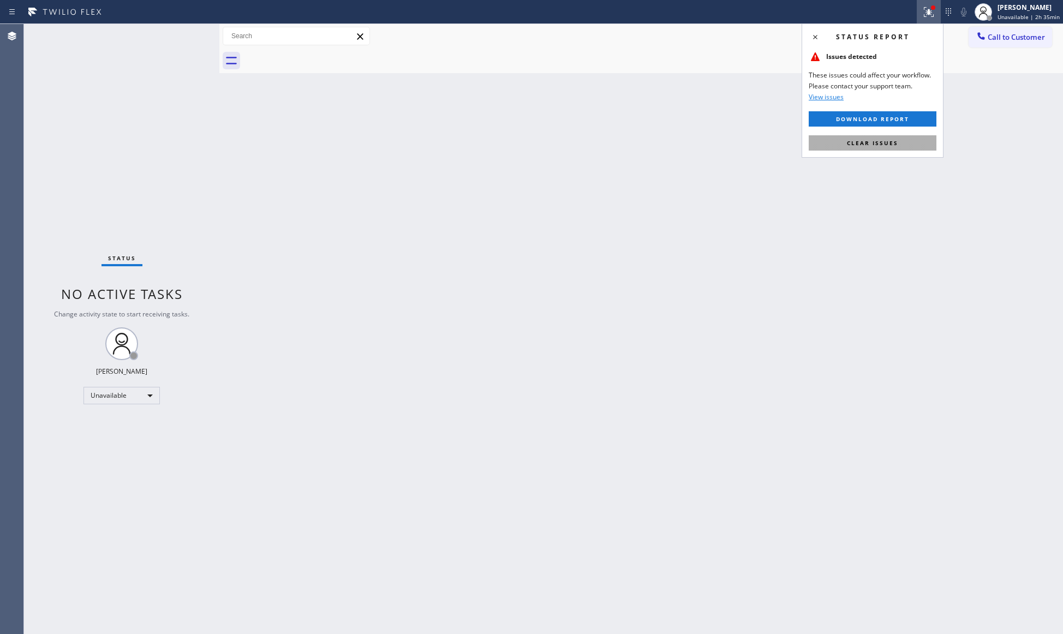
click at [883, 136] on button "Clear issues" at bounding box center [873, 142] width 128 height 15
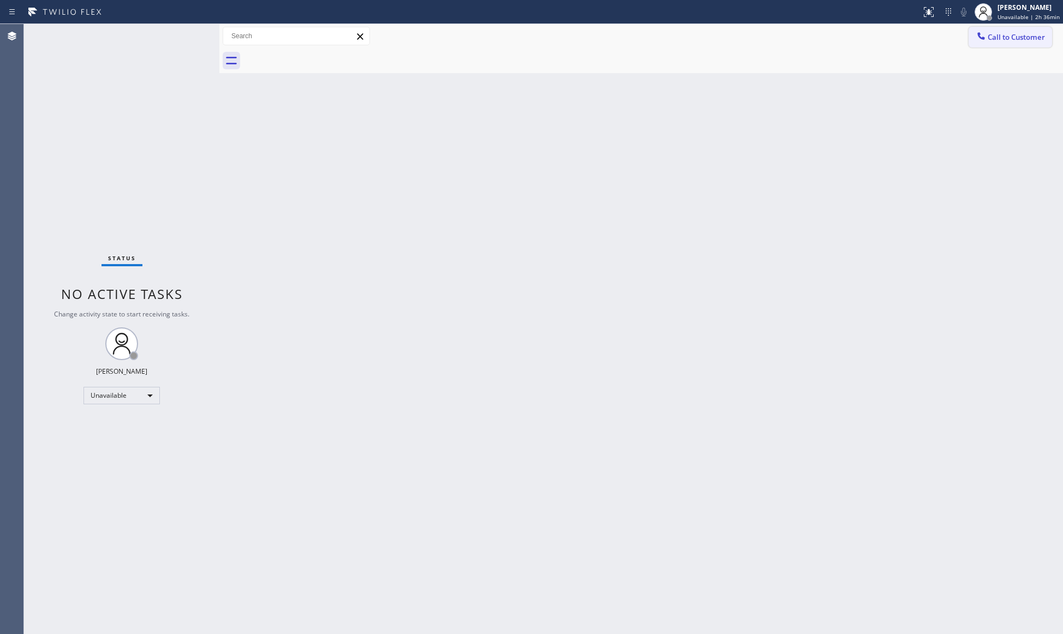
click at [1020, 45] on button "Call to Customer" at bounding box center [1011, 37] width 84 height 21
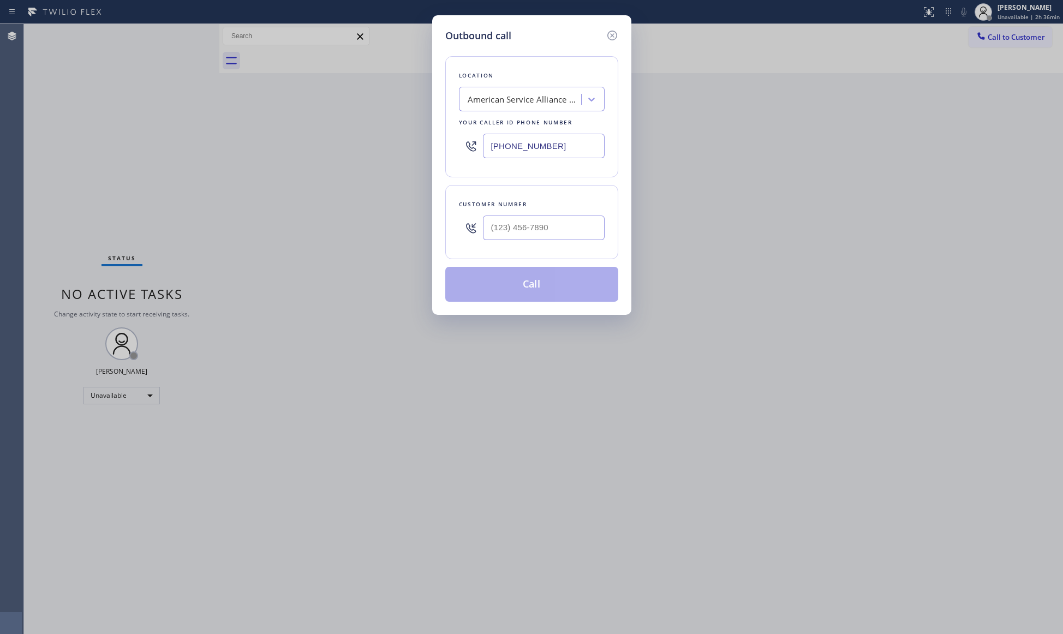
drag, startPoint x: 514, startPoint y: 147, endPoint x: 455, endPoint y: 142, distance: 59.7
click at [448, 145] on div "Location American Service Alliance [GEOGRAPHIC_DATA] Your caller id phone numbe…" at bounding box center [531, 116] width 173 height 121
type input "[PHONE_NUMBER]"
drag, startPoint x: 539, startPoint y: 241, endPoint x: 546, endPoint y: 234, distance: 10.4
click at [544, 238] on input "(___) ___-____" at bounding box center [544, 228] width 122 height 25
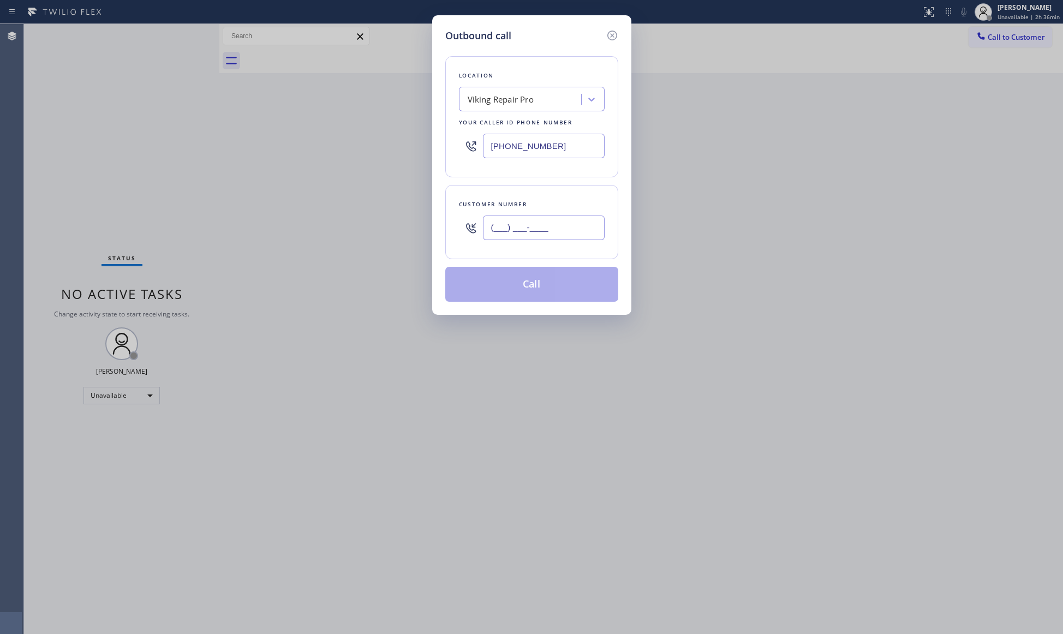
click at [546, 234] on input "(___) ___-____" at bounding box center [544, 228] width 122 height 25
click at [490, 236] on input "(___) ___-____" at bounding box center [544, 228] width 122 height 25
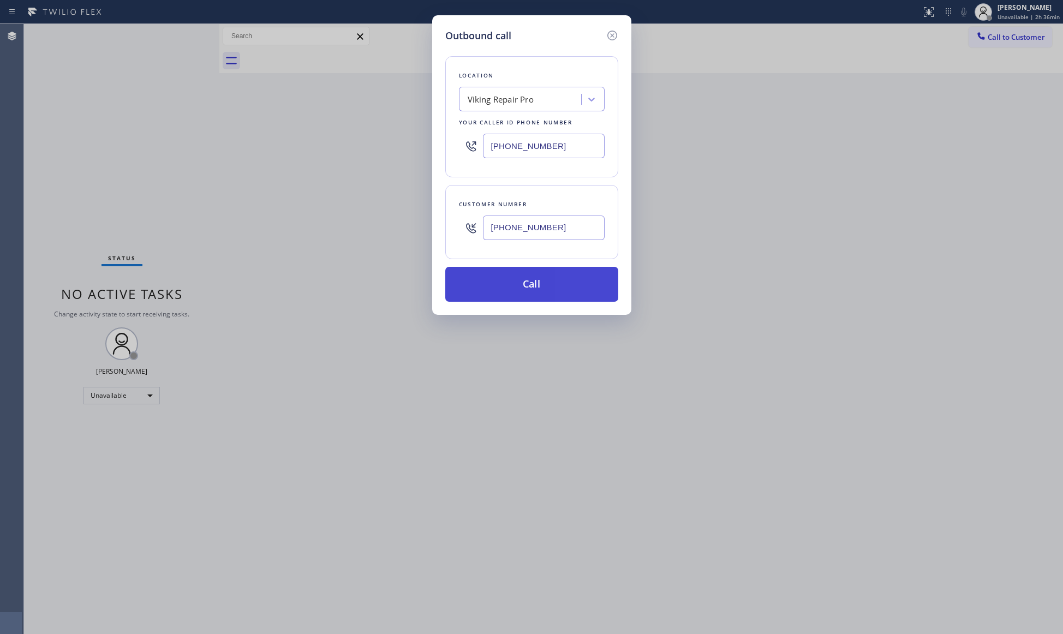
type input "[PHONE_NUMBER]"
click at [536, 285] on button "Call" at bounding box center [531, 284] width 173 height 35
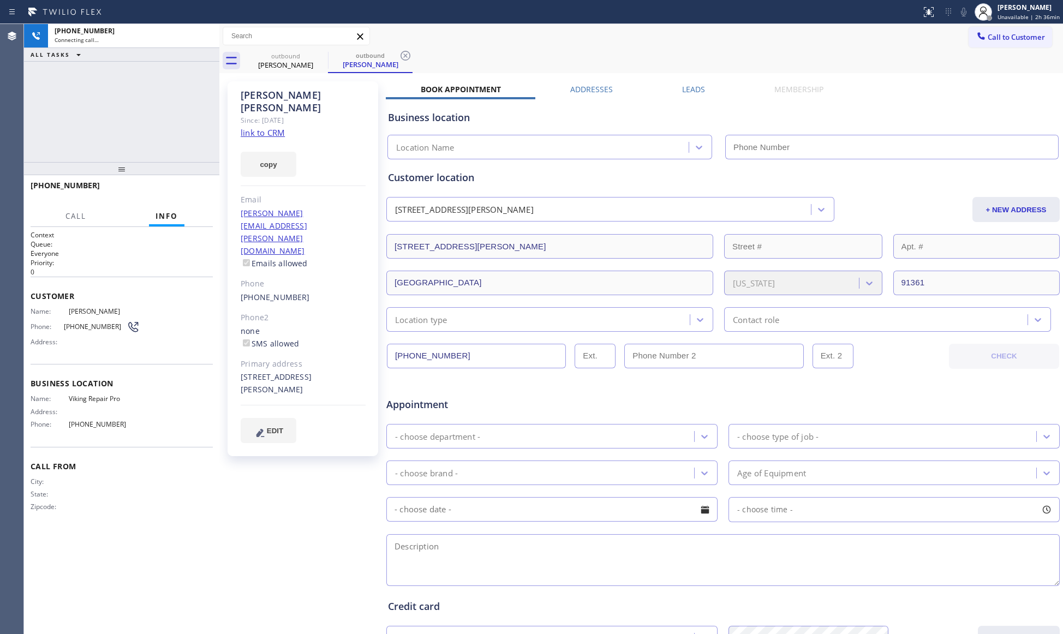
type input "[PHONE_NUMBER]"
drag, startPoint x: 408, startPoint y: 52, endPoint x: 403, endPoint y: 53, distance: 5.5
click at [407, 52] on icon at bounding box center [405, 55] width 13 height 13
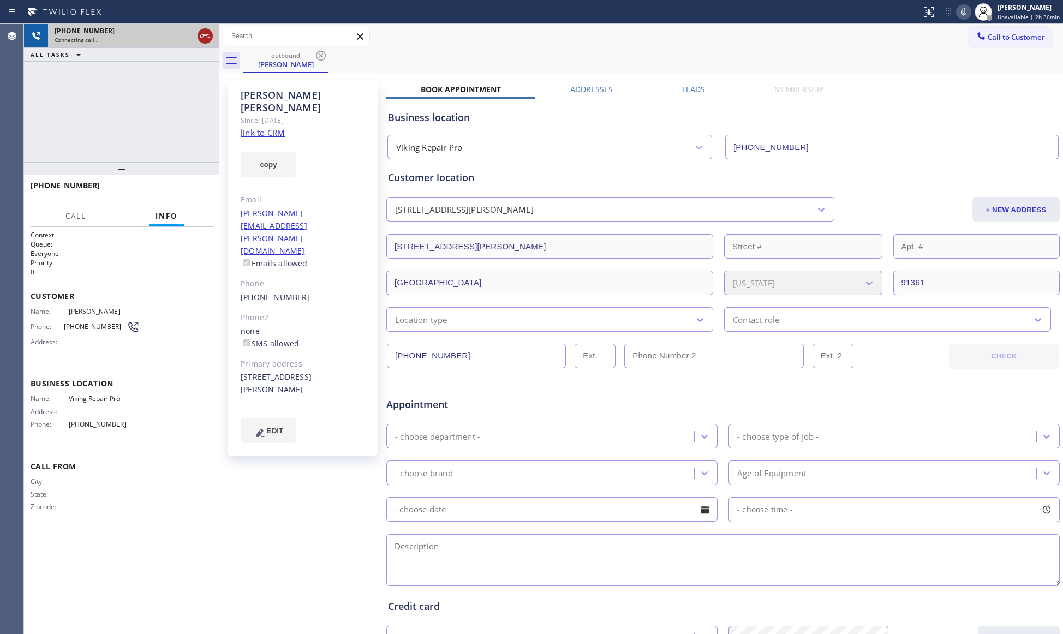
click at [206, 35] on icon at bounding box center [205, 35] width 13 height 13
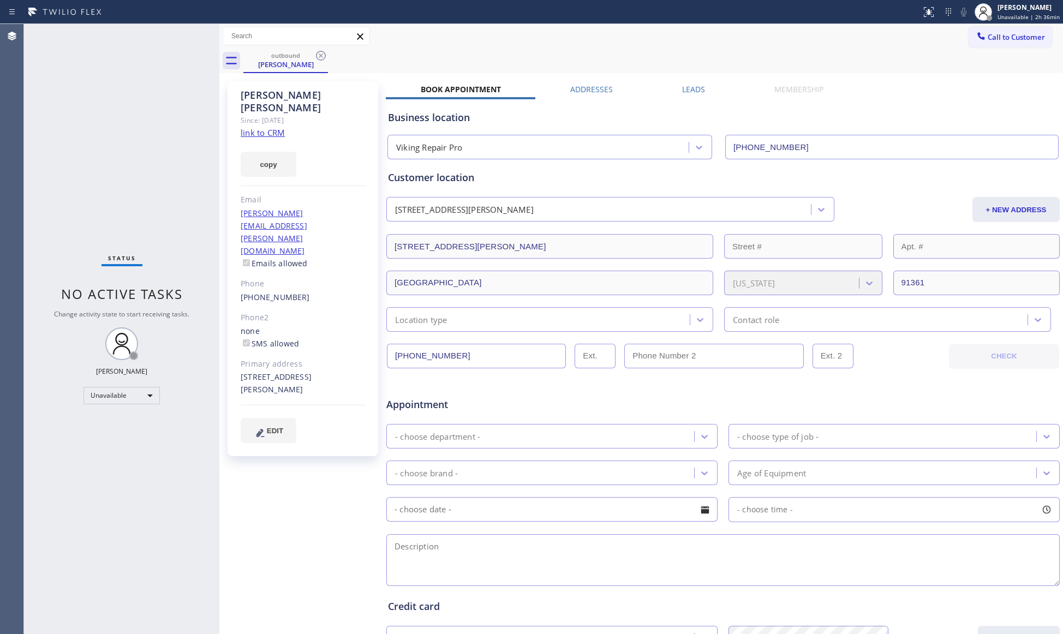
click at [317, 57] on icon at bounding box center [320, 55] width 13 height 13
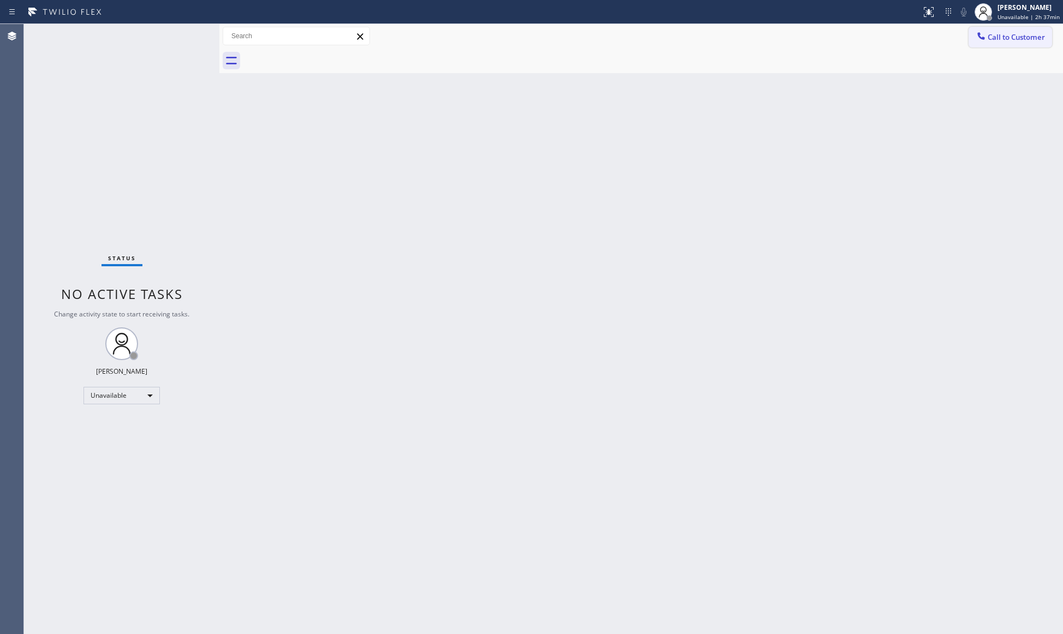
drag, startPoint x: 983, startPoint y: 39, endPoint x: 654, endPoint y: 127, distance: 340.2
click at [982, 39] on icon at bounding box center [981, 36] width 11 height 11
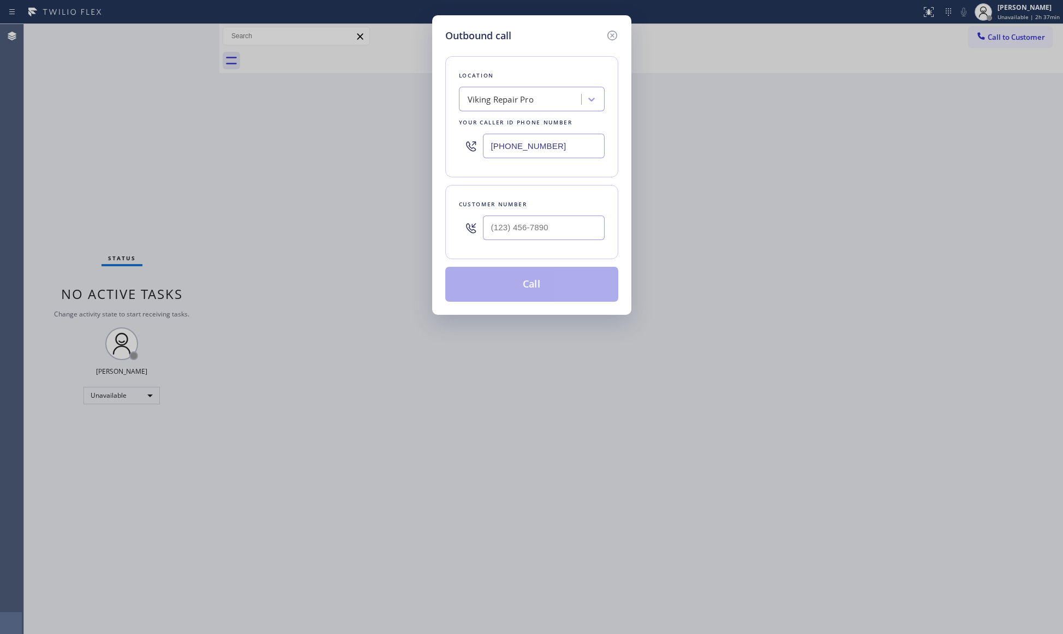
drag, startPoint x: 556, startPoint y: 155, endPoint x: 520, endPoint y: 128, distance: 44.8
click at [459, 136] on div "[PHONE_NUMBER]" at bounding box center [532, 145] width 146 height 35
type input "[PHONE_NUMBER]"
click at [557, 228] on input "(___) ___-____" at bounding box center [544, 228] width 122 height 25
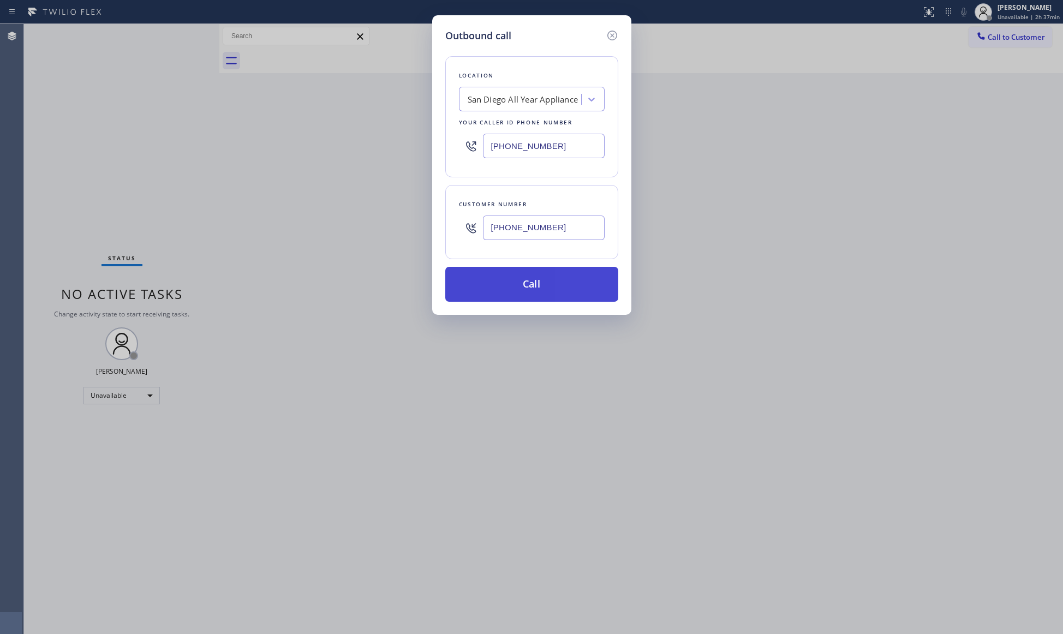
type input "[PHONE_NUMBER]"
click at [522, 287] on button "Call" at bounding box center [531, 284] width 173 height 35
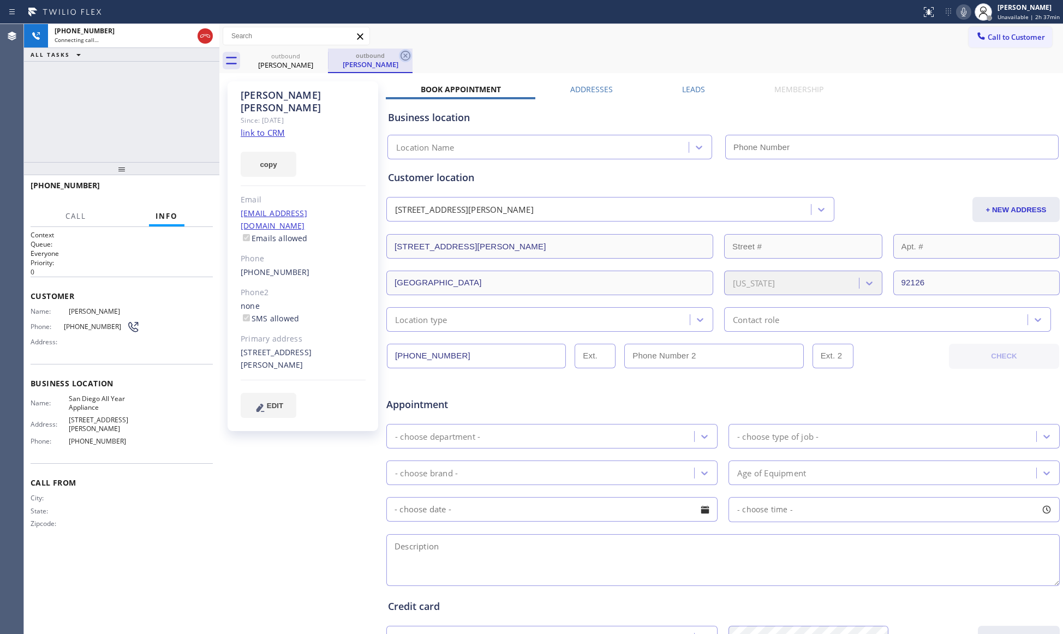
type input "[PHONE_NUMBER]"
click at [401, 51] on icon at bounding box center [405, 55] width 13 height 13
click at [405, 51] on div "outbound [PERSON_NAME]" at bounding box center [653, 61] width 820 height 25
click at [190, 175] on div at bounding box center [121, 168] width 195 height 13
click at [187, 191] on span "HANG UP" at bounding box center [187, 191] width 33 height 8
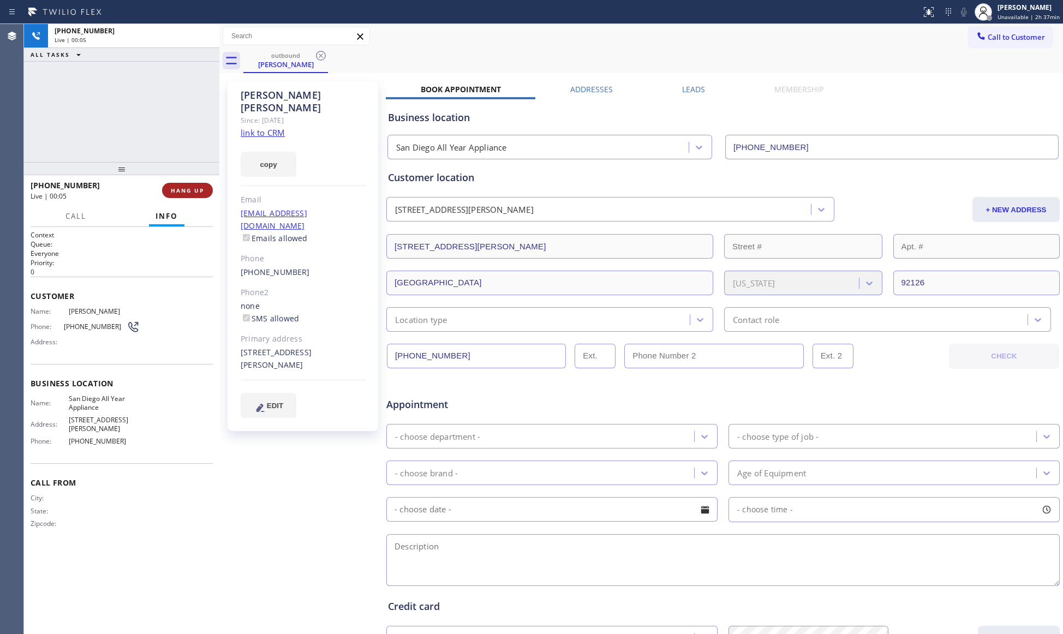
click at [188, 191] on span "HANG UP" at bounding box center [187, 191] width 33 height 8
drag, startPoint x: 406, startPoint y: 158, endPoint x: 370, endPoint y: 156, distance: 36.6
click at [405, 157] on div "Customer location [STREET_ADDRESS] + NEW ADDRESS [STREET_ADDRESS][US_STATE] Loc…" at bounding box center [723, 243] width 675 height 177
click at [192, 188] on span "COMPLETE" at bounding box center [186, 191] width 38 height 8
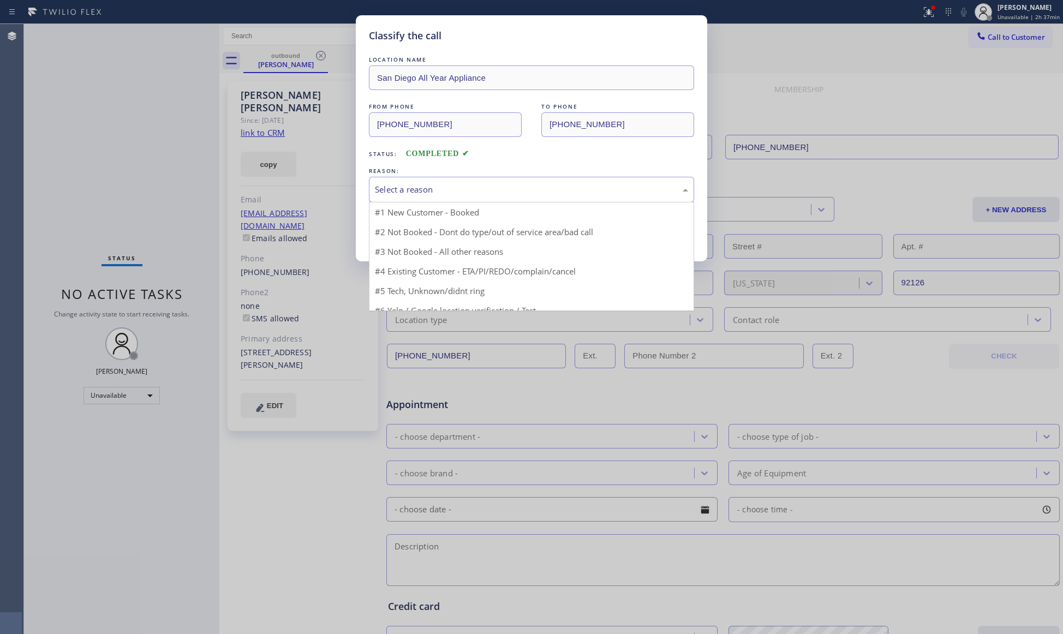
click at [420, 190] on div "Select a reason" at bounding box center [531, 189] width 313 height 13
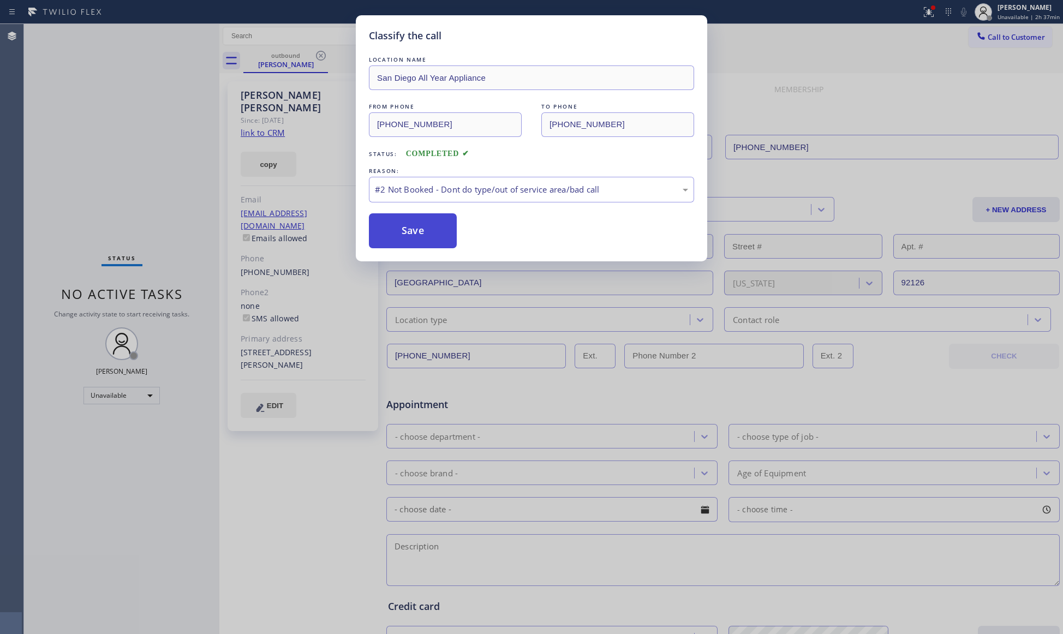
click at [400, 231] on button "Save" at bounding box center [413, 230] width 88 height 35
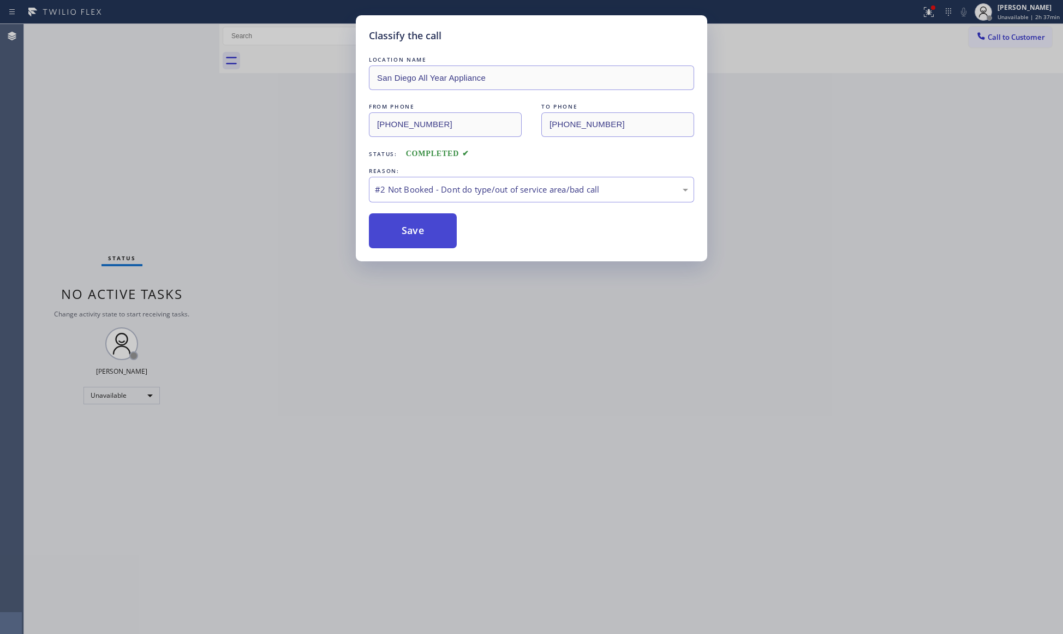
click at [402, 229] on button "Save" at bounding box center [413, 230] width 88 height 35
click at [935, 7] on div at bounding box center [933, 7] width 4 height 4
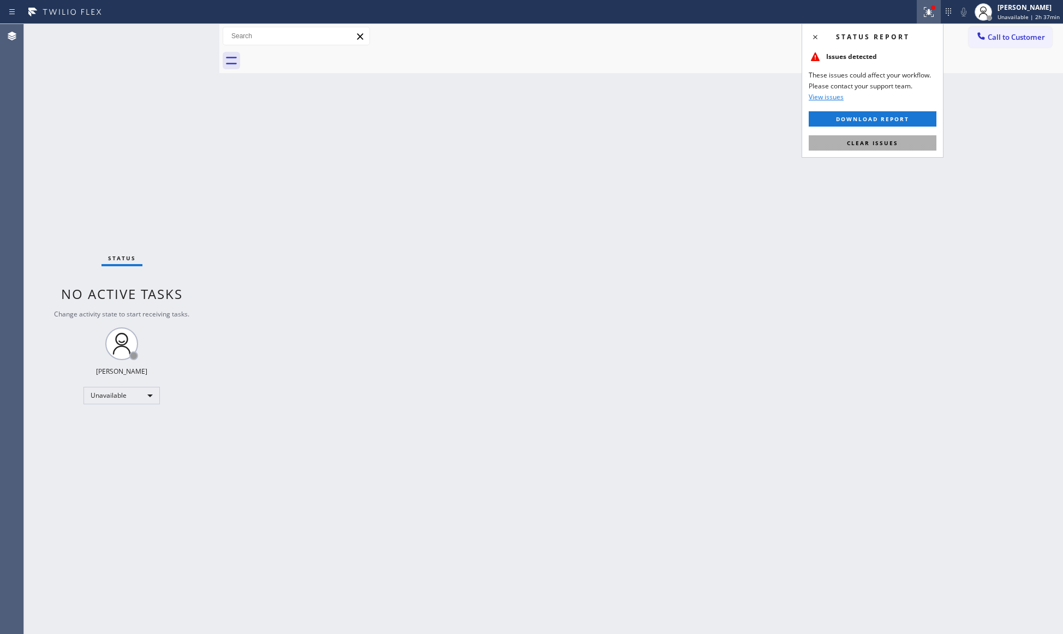
drag, startPoint x: 878, startPoint y: 134, endPoint x: 880, endPoint y: 140, distance: 6.2
click at [878, 135] on div "Status report Issues detected These issues could affect your workflow. Please c…" at bounding box center [873, 90] width 142 height 134
click at [880, 140] on span "Clear issues" at bounding box center [872, 143] width 51 height 8
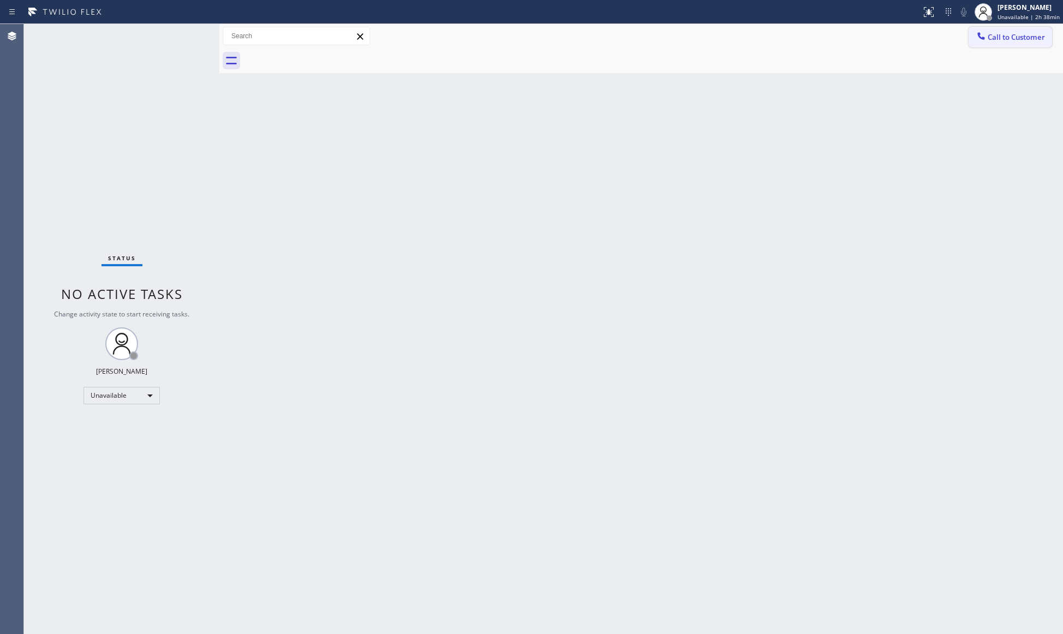
click at [994, 34] on span "Call to Customer" at bounding box center [1016, 37] width 57 height 10
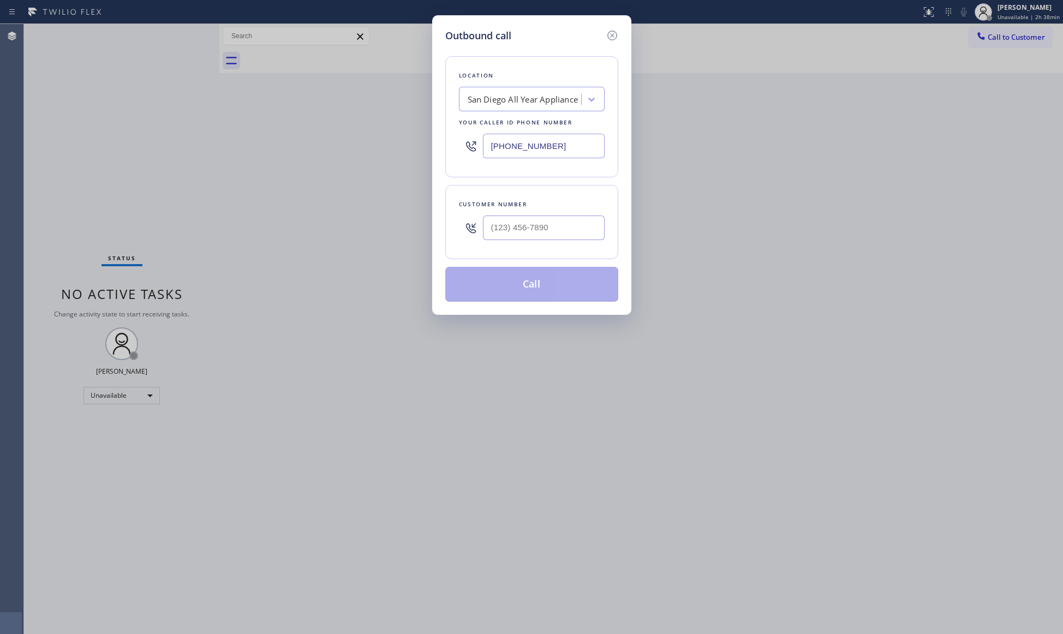
drag, startPoint x: 563, startPoint y: 145, endPoint x: 490, endPoint y: 135, distance: 74.3
click at [490, 135] on input "[PHONE_NUMBER]" at bounding box center [544, 146] width 122 height 25
type input "[PHONE_NUMBER]"
click at [532, 226] on input "(___) ___-____" at bounding box center [544, 228] width 122 height 25
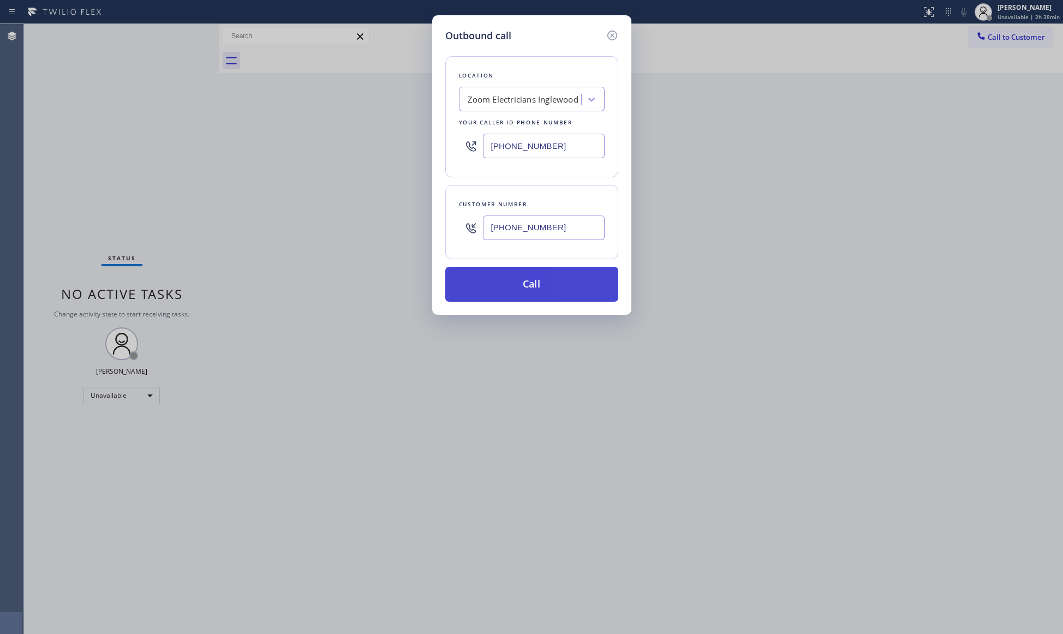
type input "[PHONE_NUMBER]"
click at [542, 283] on button "Call" at bounding box center [531, 284] width 173 height 35
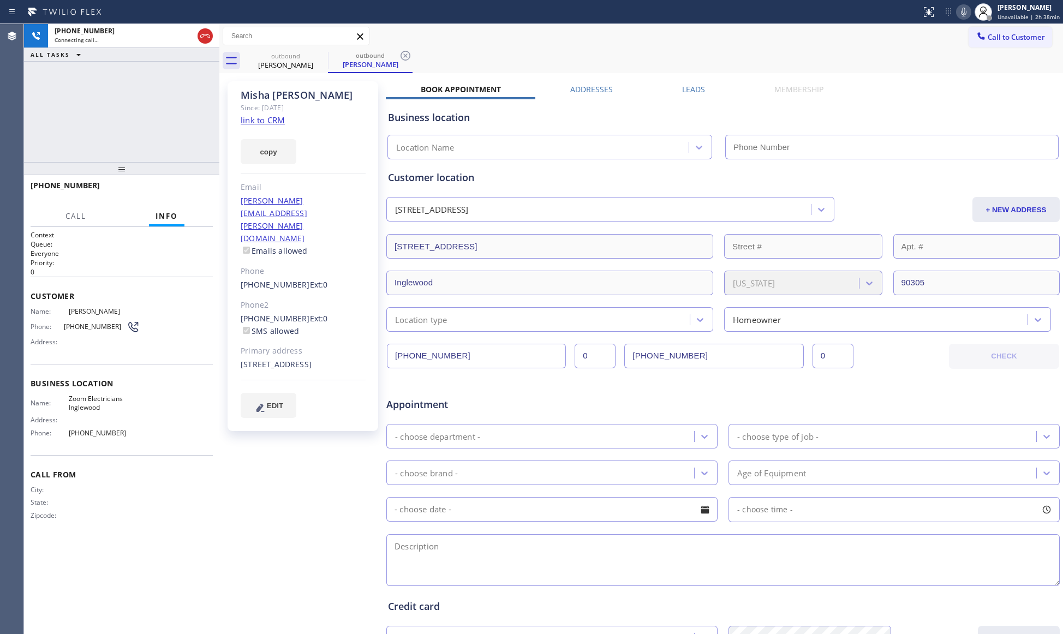
type input "[PHONE_NUMBER]"
click at [581, 37] on div "Call to Customer Outbound call Location Zoom Electricians Inglewood Your caller…" at bounding box center [641, 36] width 844 height 19
click at [963, 9] on icon at bounding box center [964, 11] width 13 height 13
click at [965, 12] on icon at bounding box center [964, 11] width 13 height 13
click at [856, 50] on div "outbound [PERSON_NAME] outbound [PERSON_NAME]" at bounding box center [653, 61] width 820 height 25
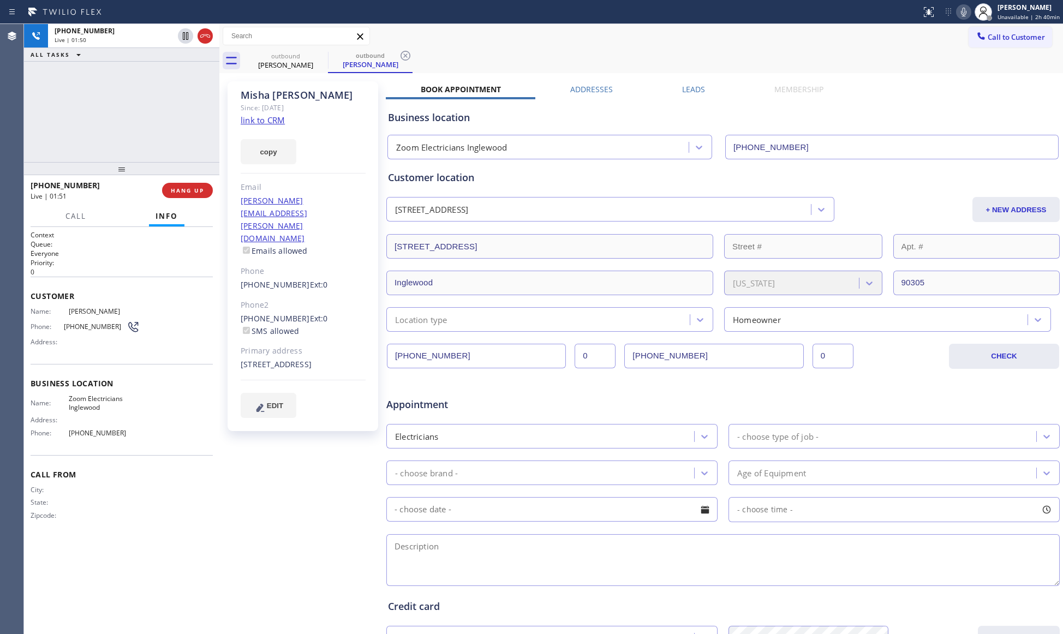
click at [269, 359] on div "[STREET_ADDRESS]" at bounding box center [303, 365] width 125 height 13
click at [268, 359] on div "[STREET_ADDRESS]" at bounding box center [303, 365] width 125 height 13
copy div "[STREET_ADDRESS]"
click at [265, 146] on button "copy" at bounding box center [269, 151] width 56 height 25
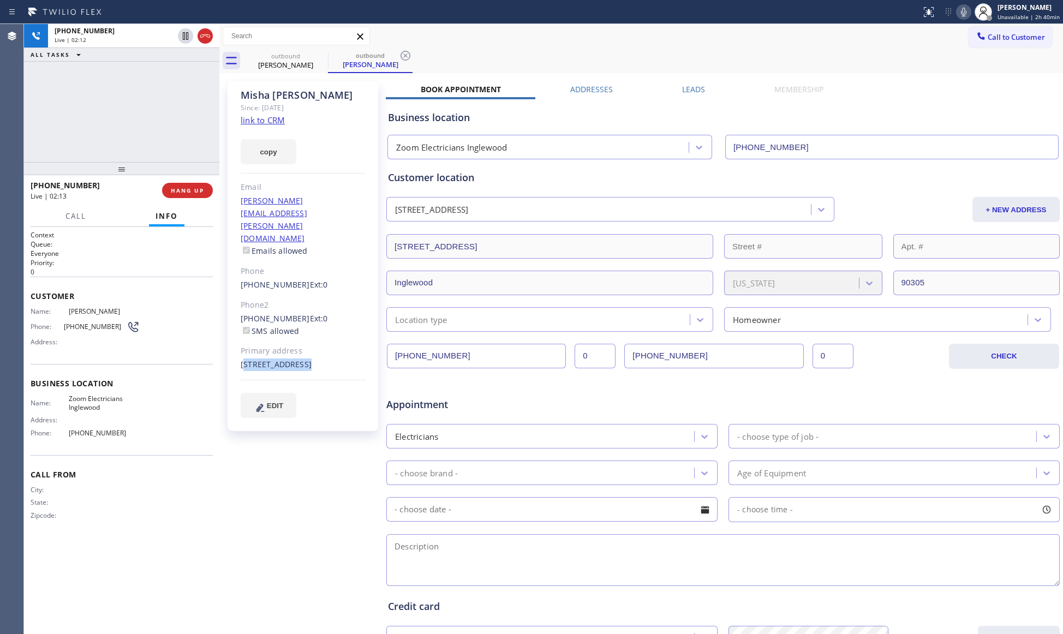
click at [965, 15] on icon at bounding box center [964, 11] width 13 height 13
click at [967, 16] on icon at bounding box center [963, 12] width 5 height 9
click at [966, 11] on icon at bounding box center [963, 12] width 5 height 9
click at [967, 11] on icon at bounding box center [963, 12] width 5 height 9
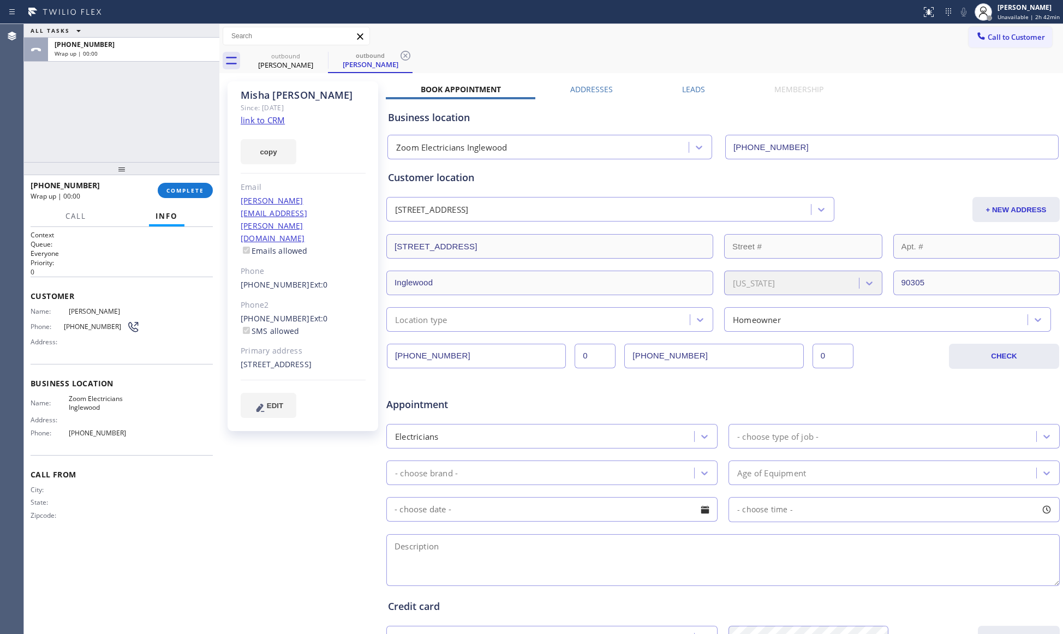
click at [939, 35] on div "Call to Customer Outbound call Location Zoom Electricians Inglewood Your caller…" at bounding box center [641, 36] width 844 height 19
click at [496, 182] on div "Customer location" at bounding box center [723, 177] width 670 height 15
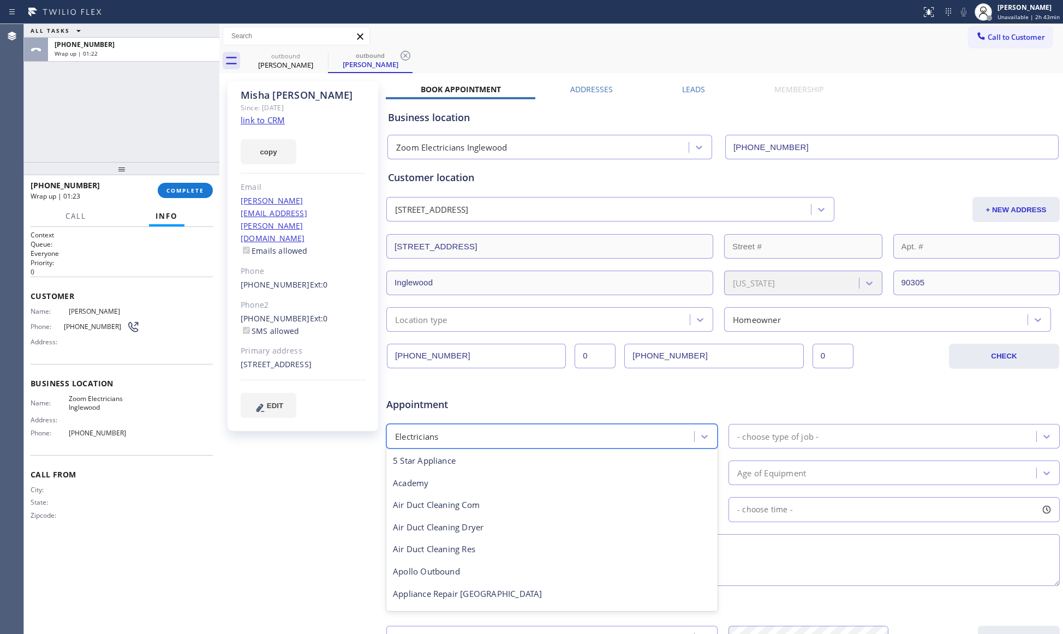
click at [498, 437] on div "Electricians" at bounding box center [542, 436] width 305 height 19
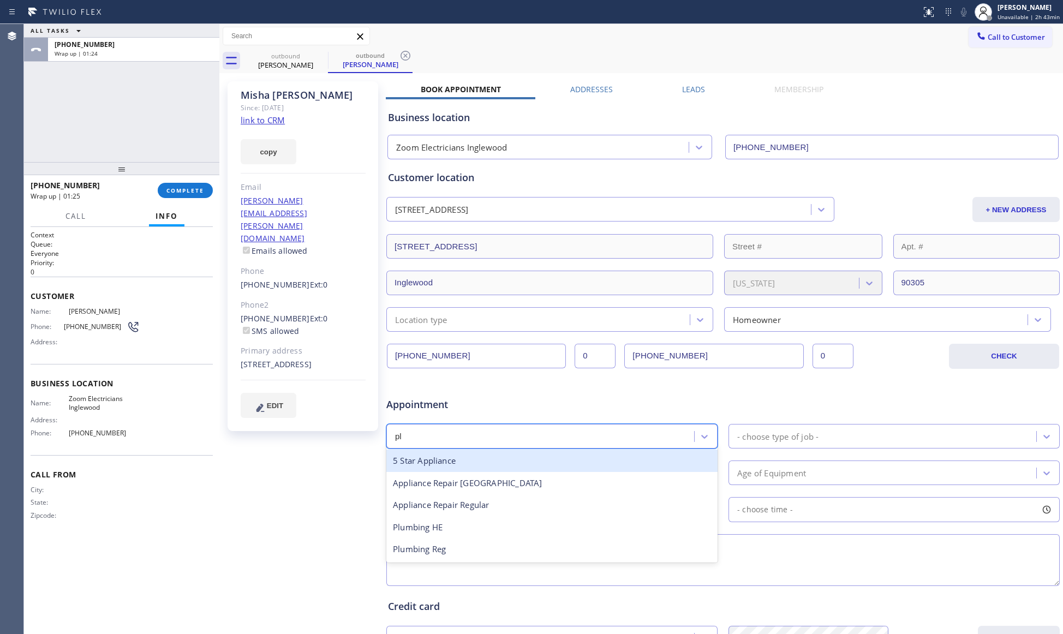
type input "plu"
click at [524, 458] on div "Plumbing HE" at bounding box center [552, 461] width 331 height 22
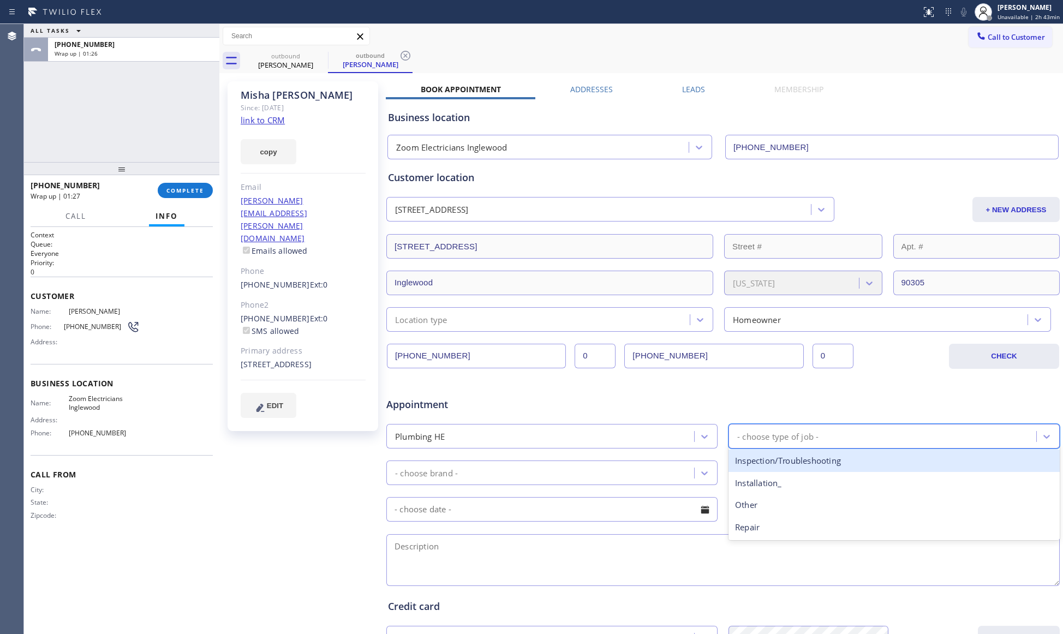
click at [782, 429] on div "- choose type of job -" at bounding box center [884, 436] width 305 height 19
type input "w"
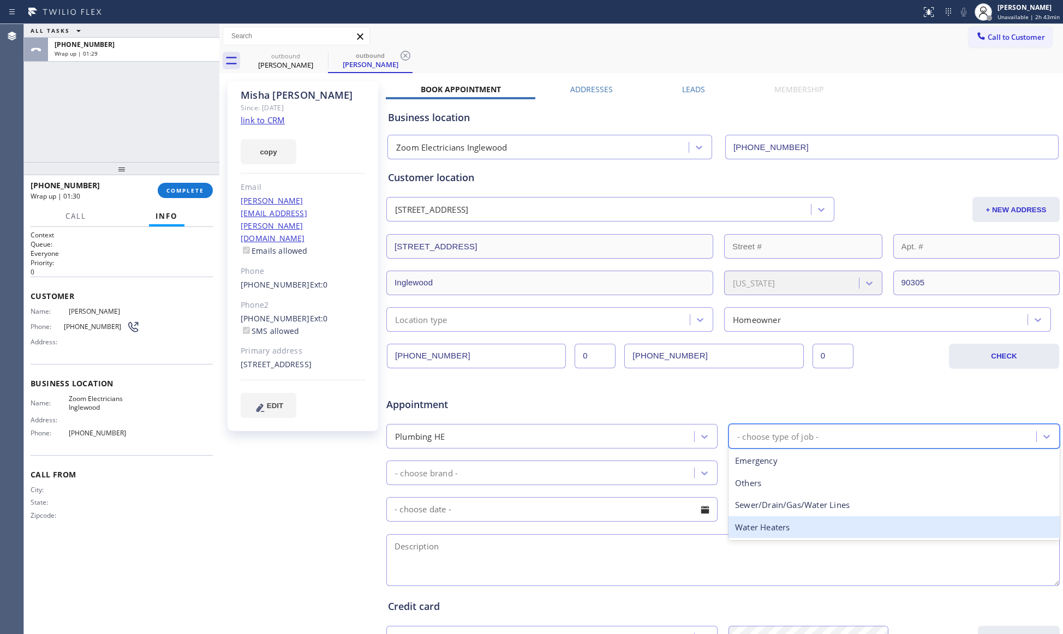
click at [856, 524] on div "Water Heaters" at bounding box center [894, 527] width 331 height 22
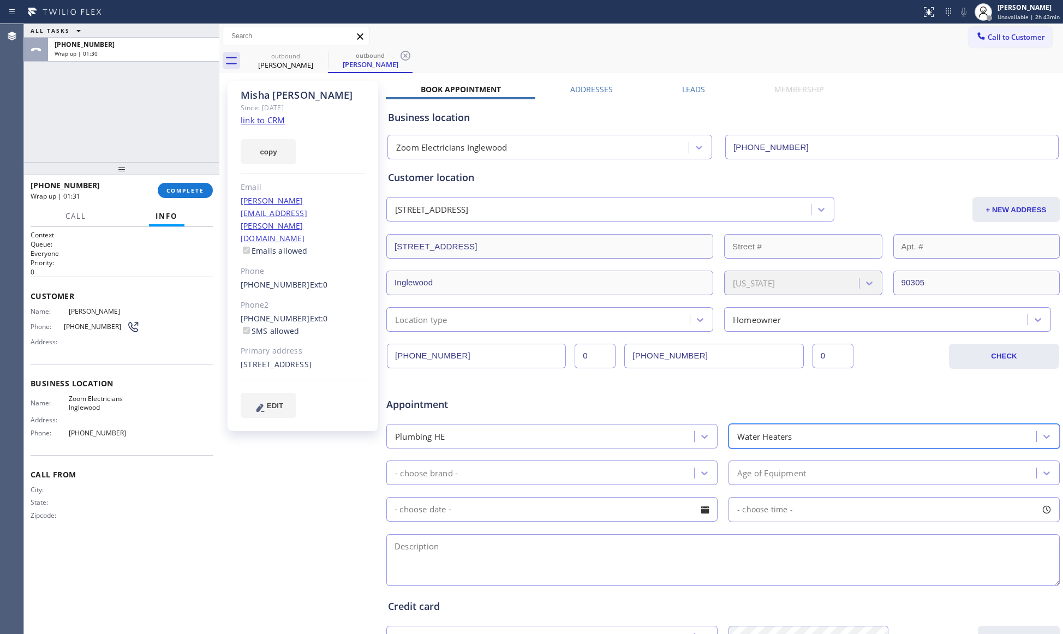
drag, startPoint x: 538, startPoint y: 475, endPoint x: 538, endPoint y: 466, distance: 8.7
click at [538, 474] on div "- choose brand -" at bounding box center [542, 473] width 305 height 19
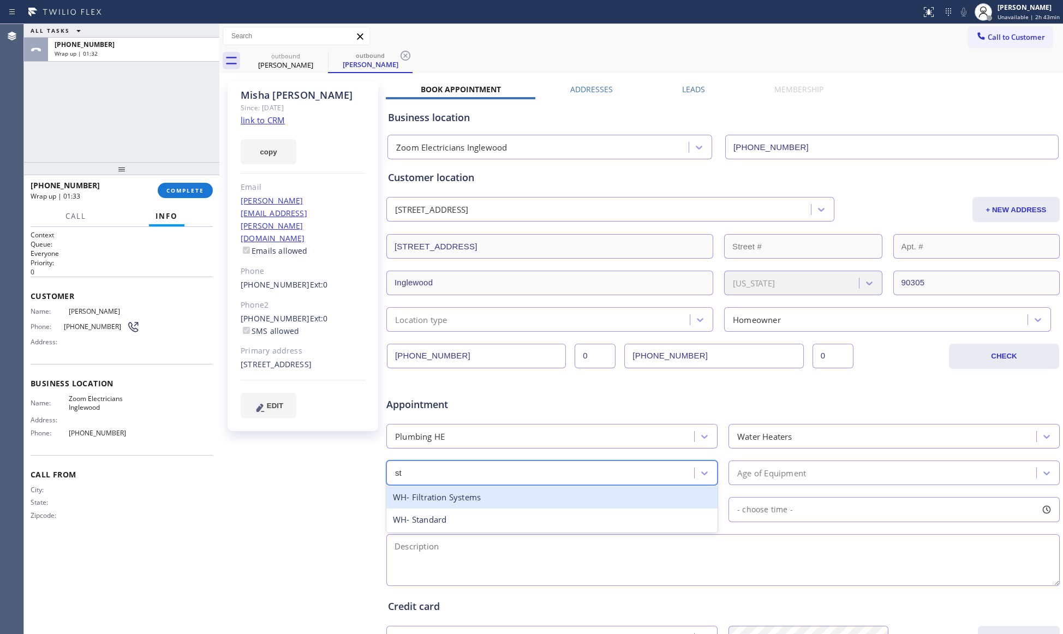
type input "sta"
click at [449, 506] on div "WH- Standard" at bounding box center [552, 497] width 331 height 22
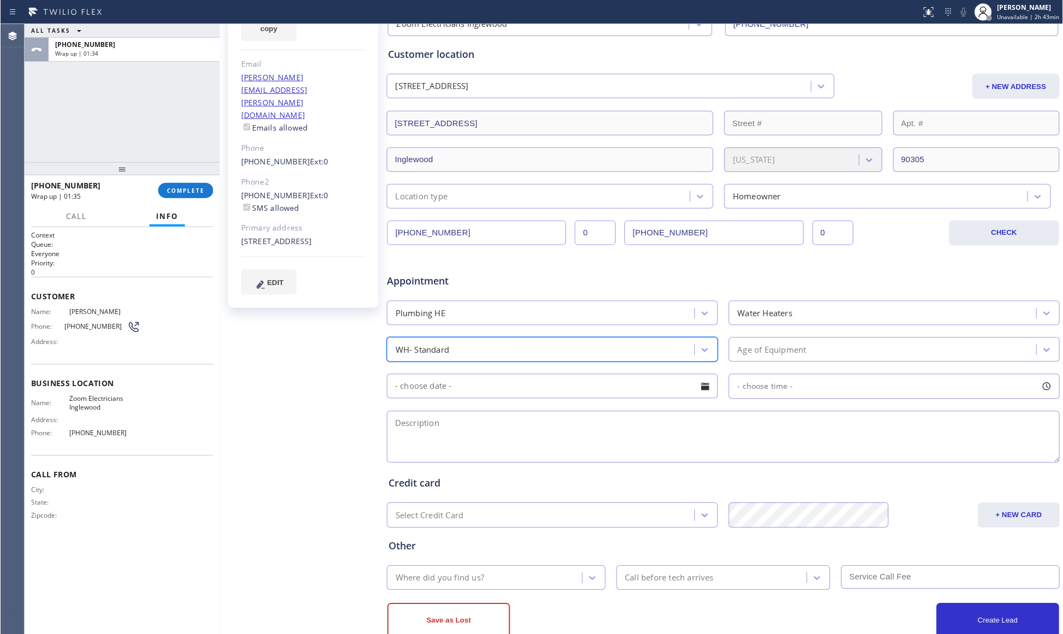
scroll to position [145, 0]
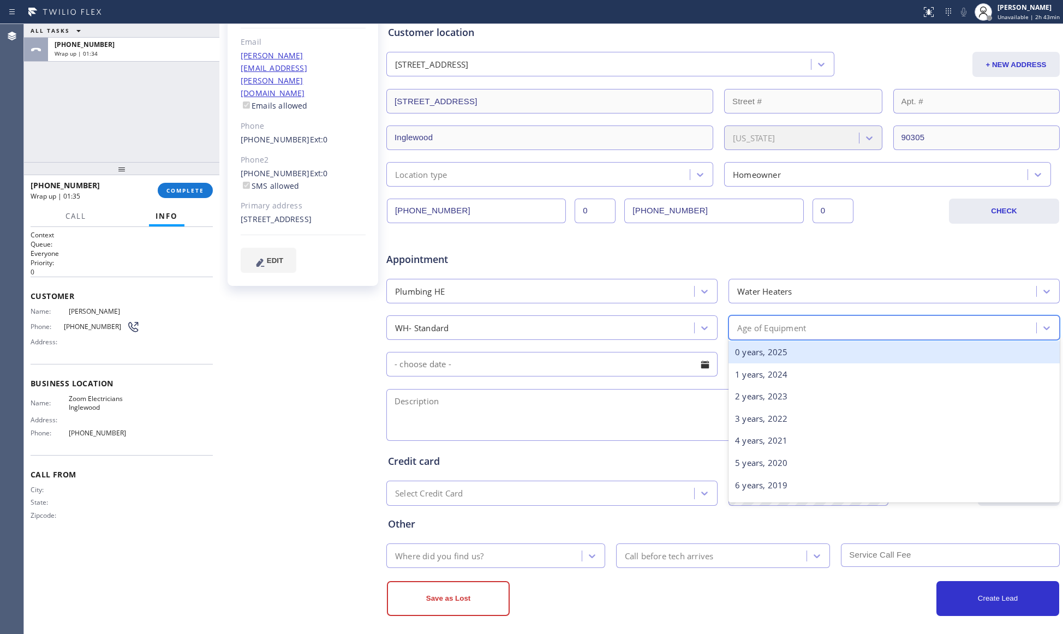
drag, startPoint x: 756, startPoint y: 319, endPoint x: 771, endPoint y: 380, distance: 63.0
click at [757, 321] on div "Age of Equipment" at bounding box center [894, 328] width 331 height 25
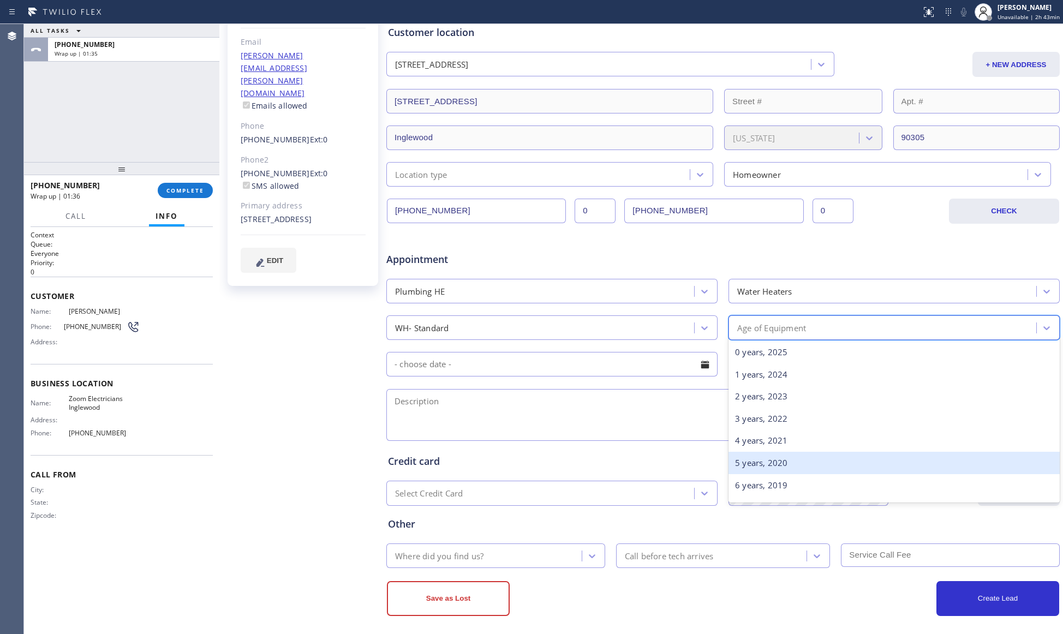
click at [772, 464] on div "5 years, 2020" at bounding box center [894, 463] width 331 height 22
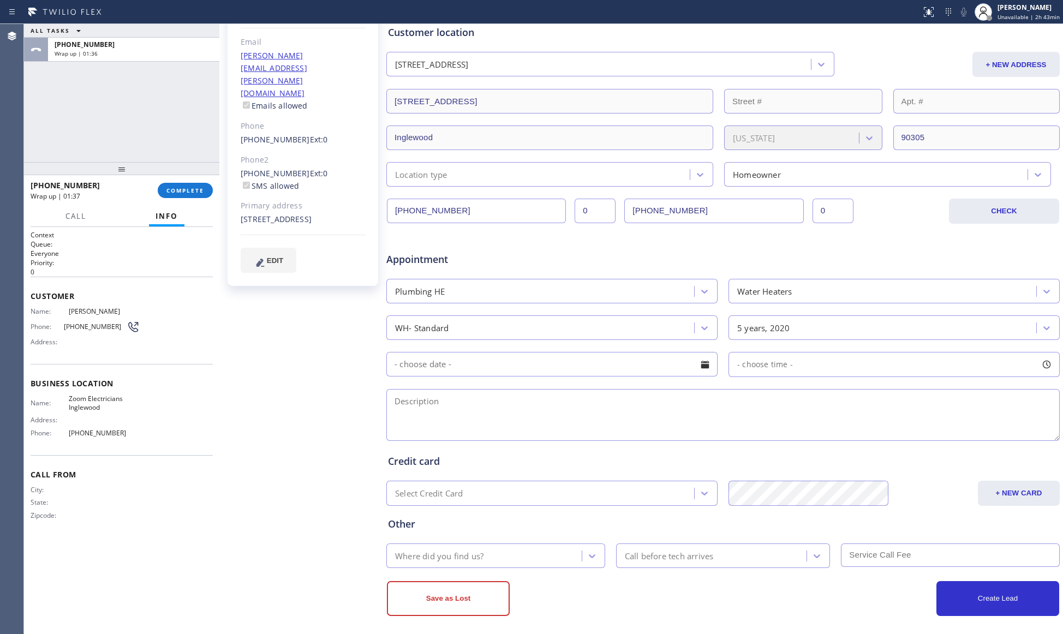
click at [688, 400] on textarea at bounding box center [724, 415] width 674 height 52
click at [633, 375] on input "text" at bounding box center [552, 364] width 331 height 25
drag, startPoint x: 591, startPoint y: 477, endPoint x: 602, endPoint y: 476, distance: 10.9
click at [593, 477] on div "19" at bounding box center [592, 473] width 19 height 21
type input "[DATE]"
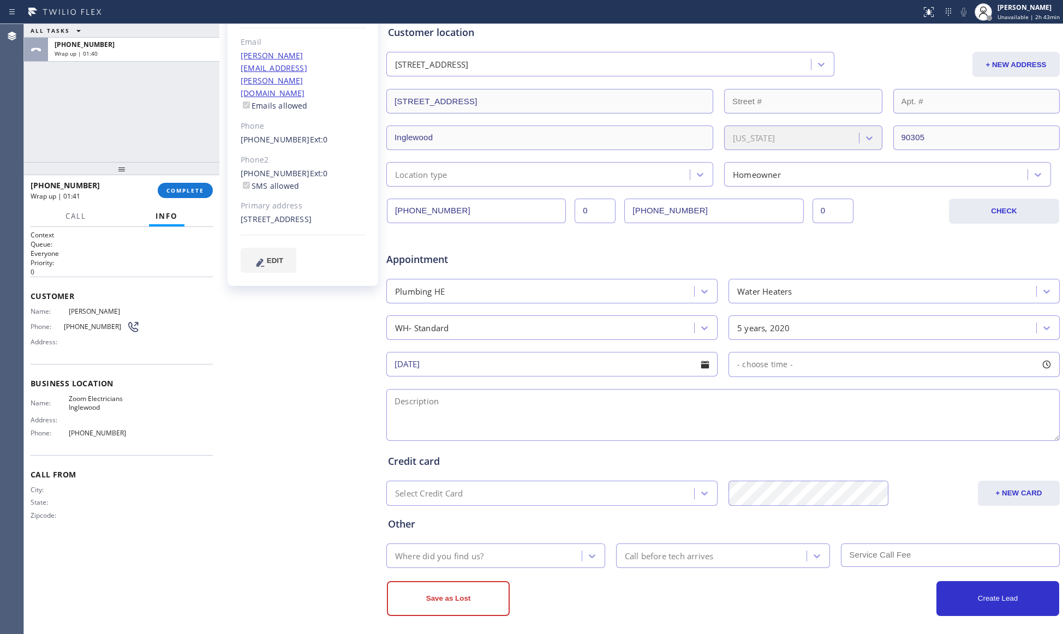
click at [763, 371] on div "- choose time -" at bounding box center [761, 365] width 64 height 13
drag, startPoint x: 774, startPoint y: 433, endPoint x: 977, endPoint y: 427, distance: 202.6
click at [977, 427] on div at bounding box center [981, 431] width 13 height 23
drag, startPoint x: 852, startPoint y: 433, endPoint x: 906, endPoint y: 431, distance: 54.1
click at [906, 431] on div at bounding box center [908, 431] width 13 height 23
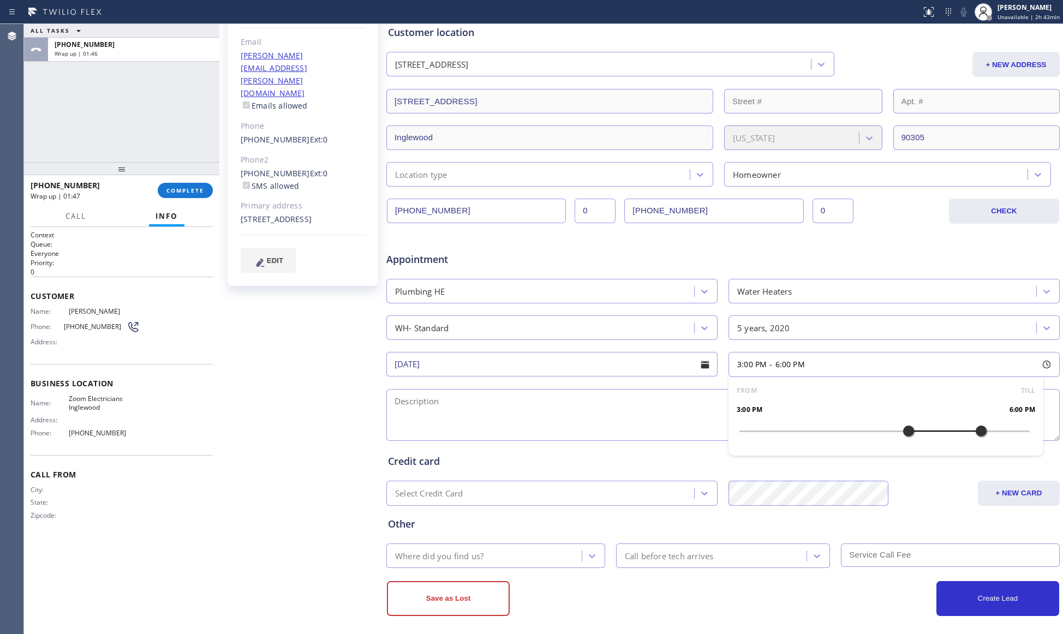
click at [573, 405] on textarea at bounding box center [724, 415] width 674 height 52
click at [79, 404] on span "Zoom Electricians Inglewood" at bounding box center [105, 403] width 72 height 17
copy span "Zoom Electricians Inglewood"
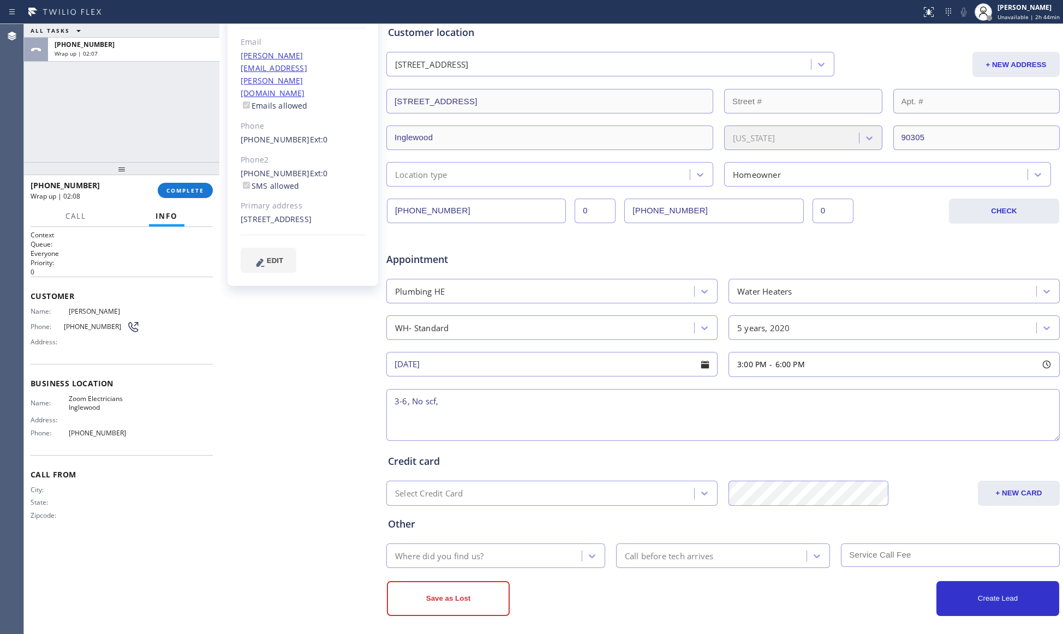
drag, startPoint x: 523, startPoint y: 414, endPoint x: 536, endPoint y: 415, distance: 12.7
click at [524, 414] on textarea "3-6, No scf," at bounding box center [724, 415] width 674 height 52
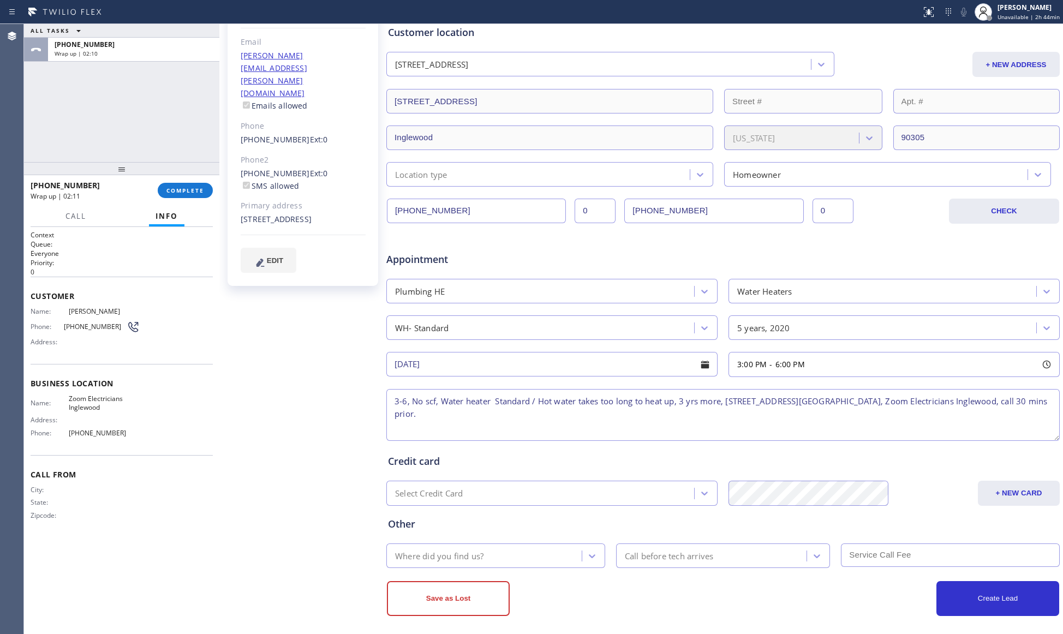
type textarea "3-6, No scf, Water heater Standard / Hot water takes too long to heat up, 3 yrs…"
click at [479, 557] on div "Where did you find us?" at bounding box center [439, 556] width 88 height 13
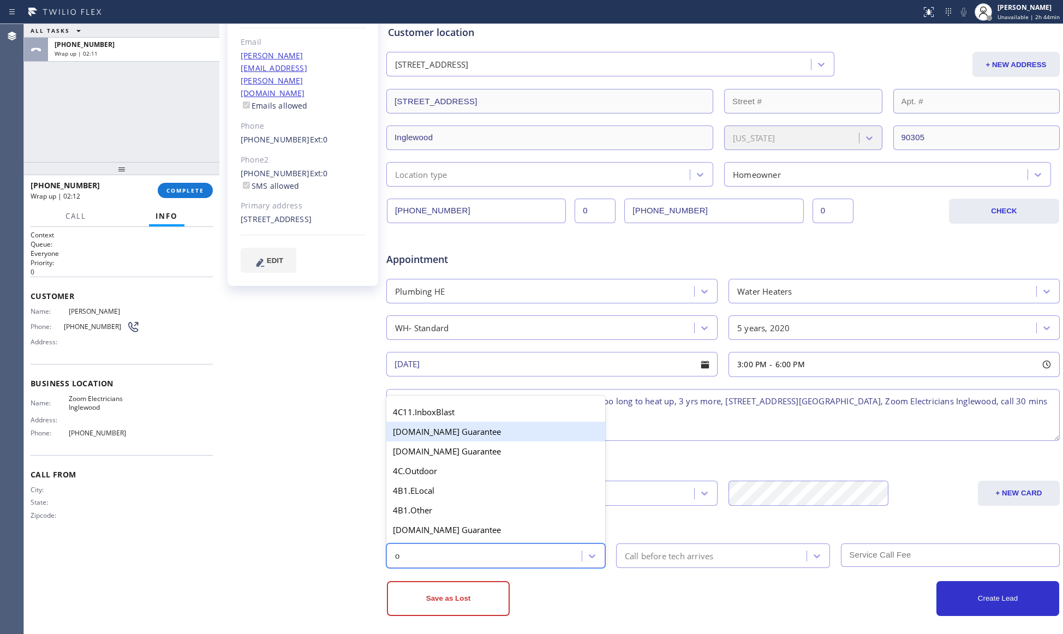
type input "ou"
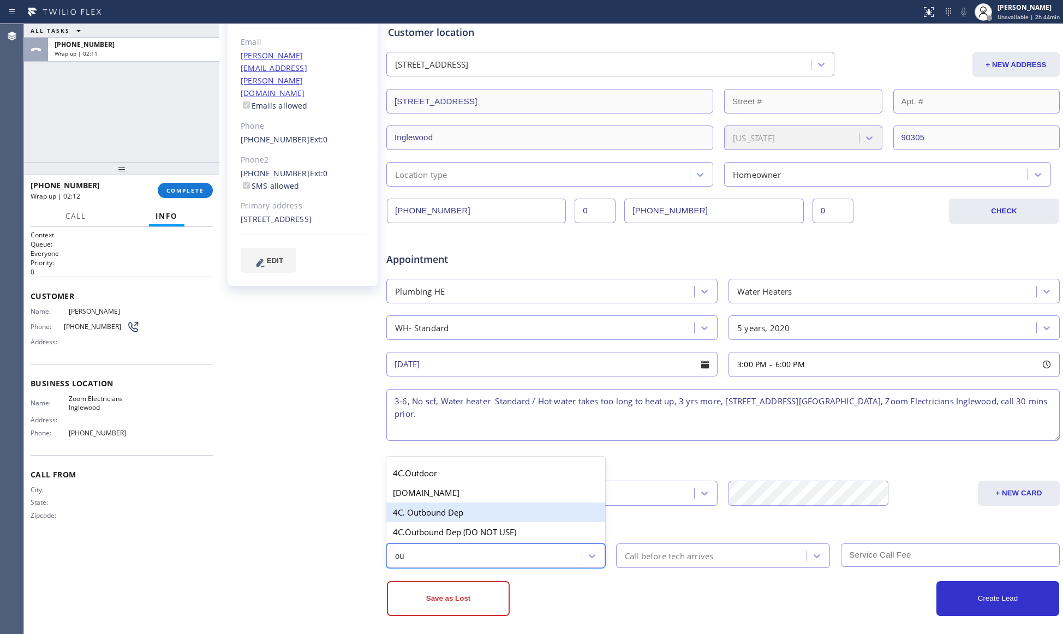
click at [442, 520] on div "4C. Outbound Dep" at bounding box center [496, 513] width 219 height 20
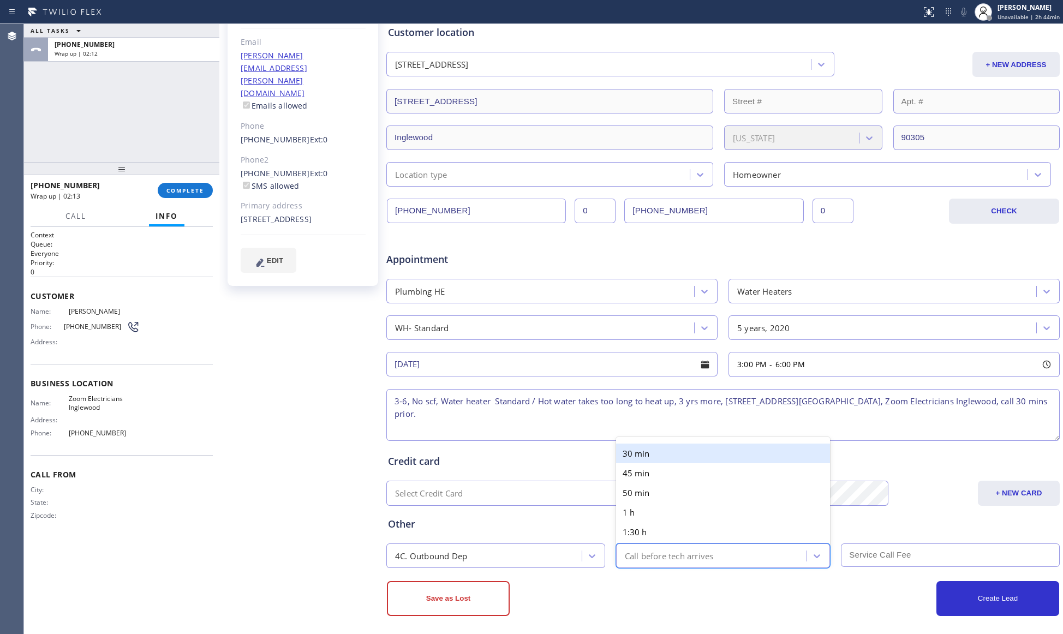
click at [697, 562] on div "Call before tech arrives" at bounding box center [669, 556] width 89 height 13
click at [627, 460] on div "30 min" at bounding box center [723, 454] width 215 height 20
click at [852, 546] on input "text" at bounding box center [950, 555] width 219 height 23
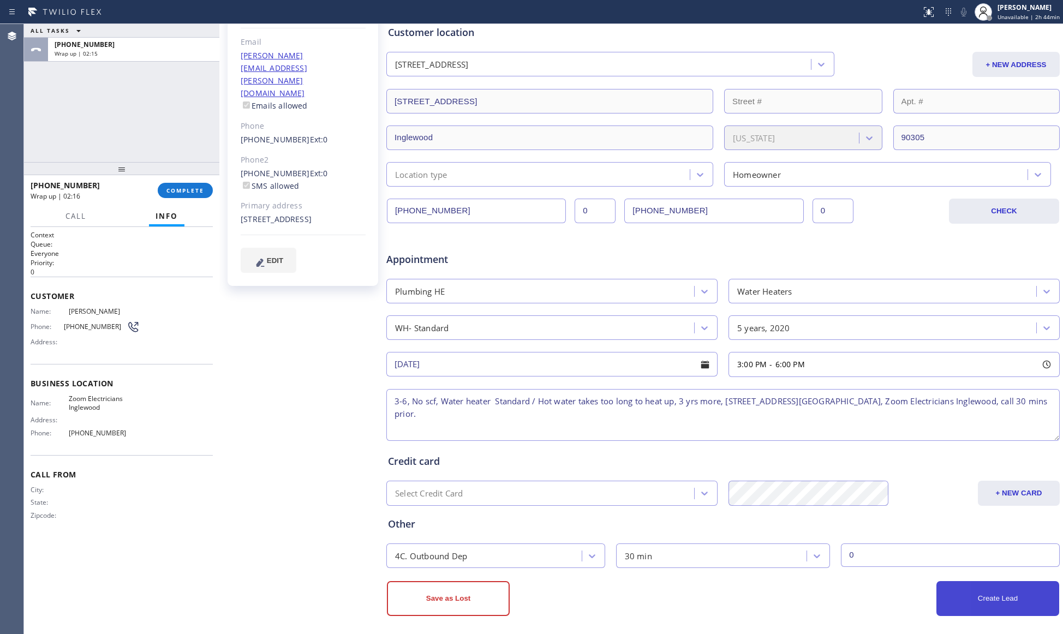
type input "0"
click at [1008, 595] on button "Create Lead" at bounding box center [998, 598] width 123 height 35
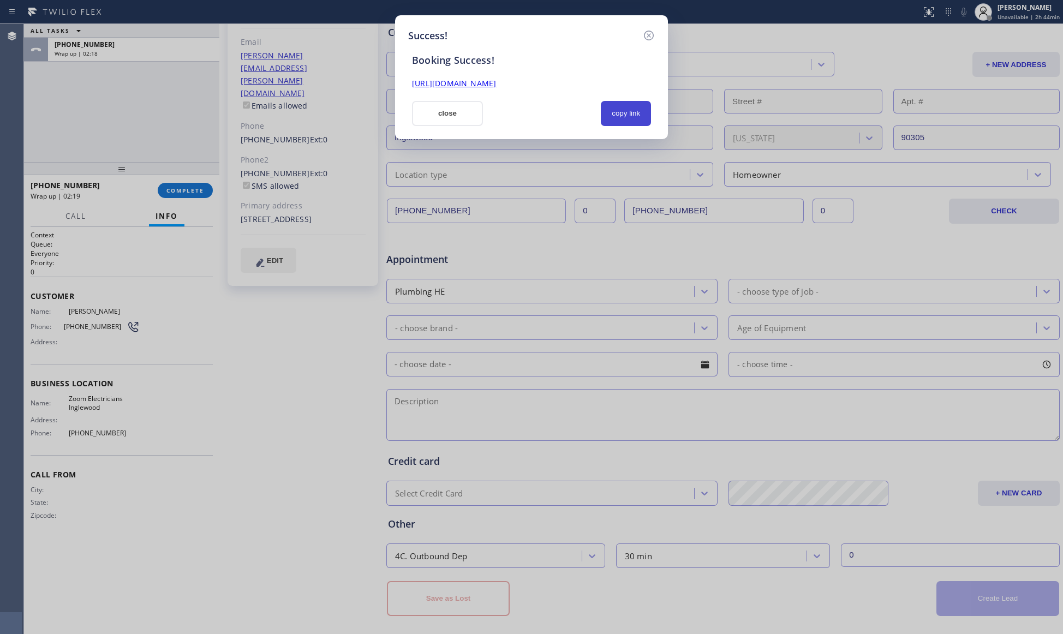
click at [614, 107] on button "copy link" at bounding box center [626, 113] width 50 height 25
click at [612, 114] on button "copy link" at bounding box center [626, 113] width 50 height 25
click at [496, 80] on link "[URL][DOMAIN_NAME]" at bounding box center [454, 83] width 84 height 10
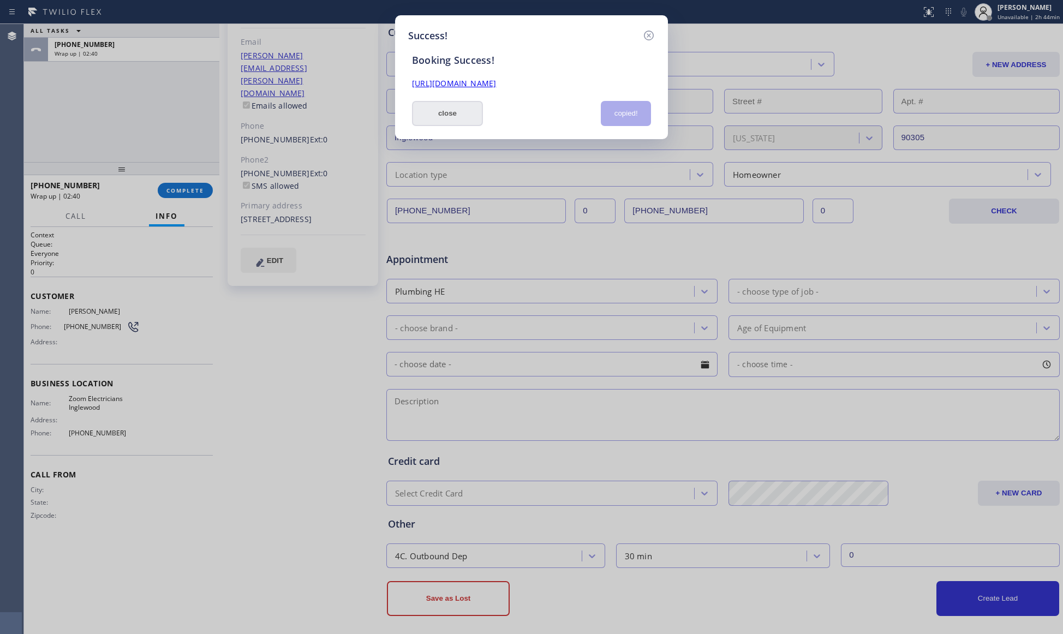
click at [432, 110] on button "close" at bounding box center [447, 113] width 71 height 25
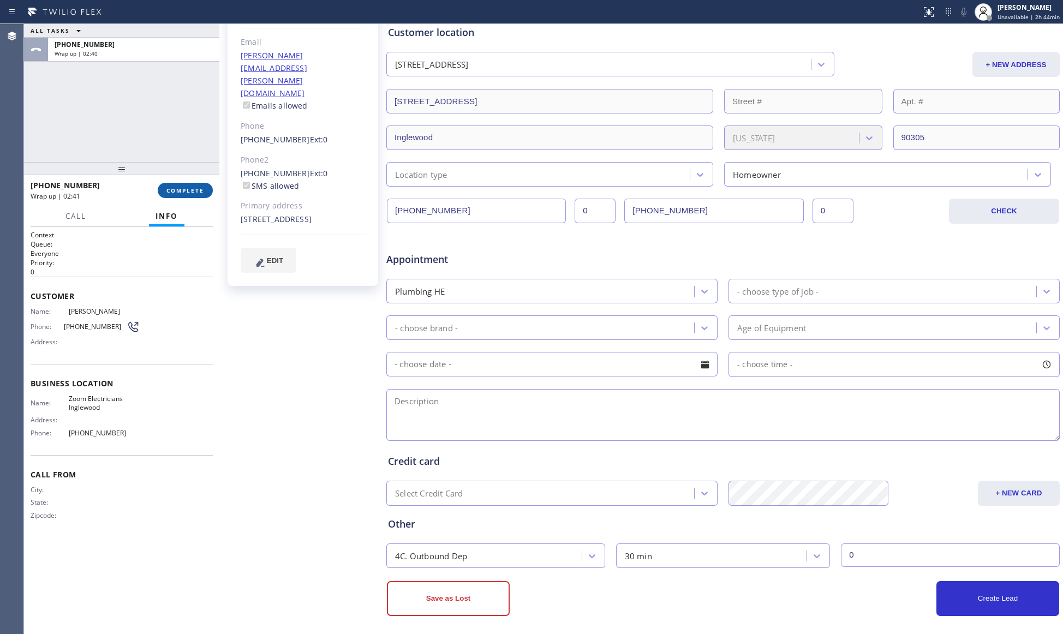
click at [194, 187] on span "COMPLETE" at bounding box center [186, 191] width 38 height 8
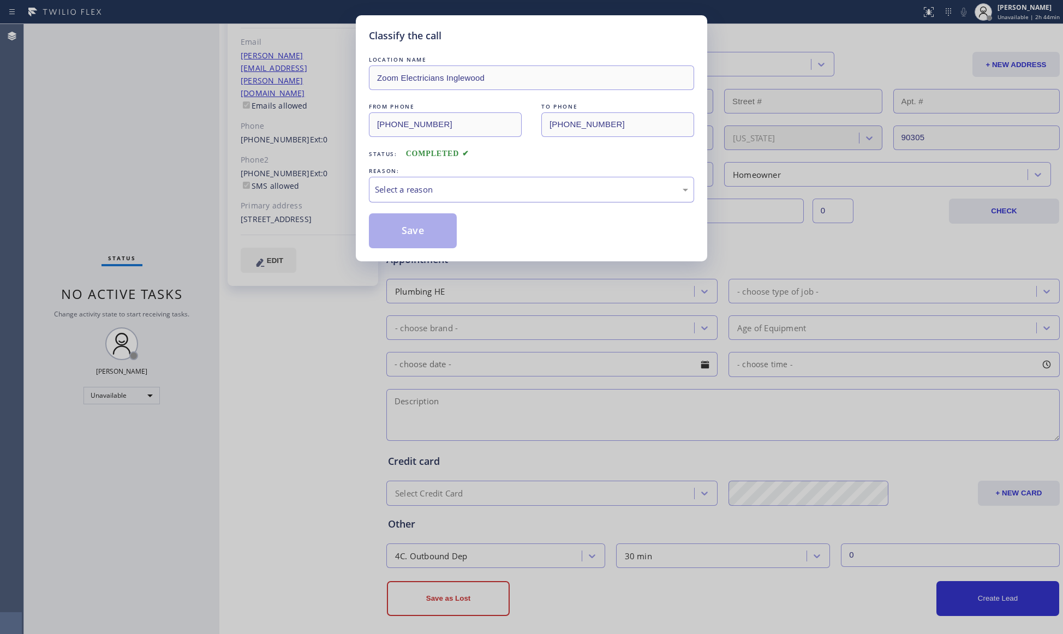
click at [446, 196] on div "Select a reason" at bounding box center [531, 189] width 313 height 13
click at [395, 223] on button "Save" at bounding box center [413, 230] width 88 height 35
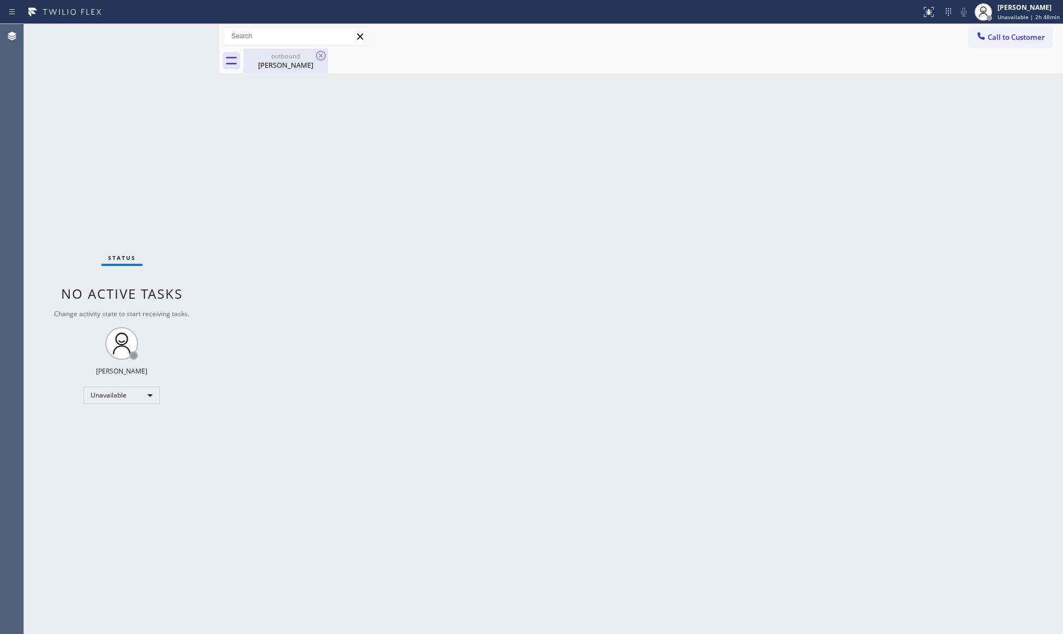
click at [295, 61] on div "[PERSON_NAME]" at bounding box center [286, 65] width 82 height 10
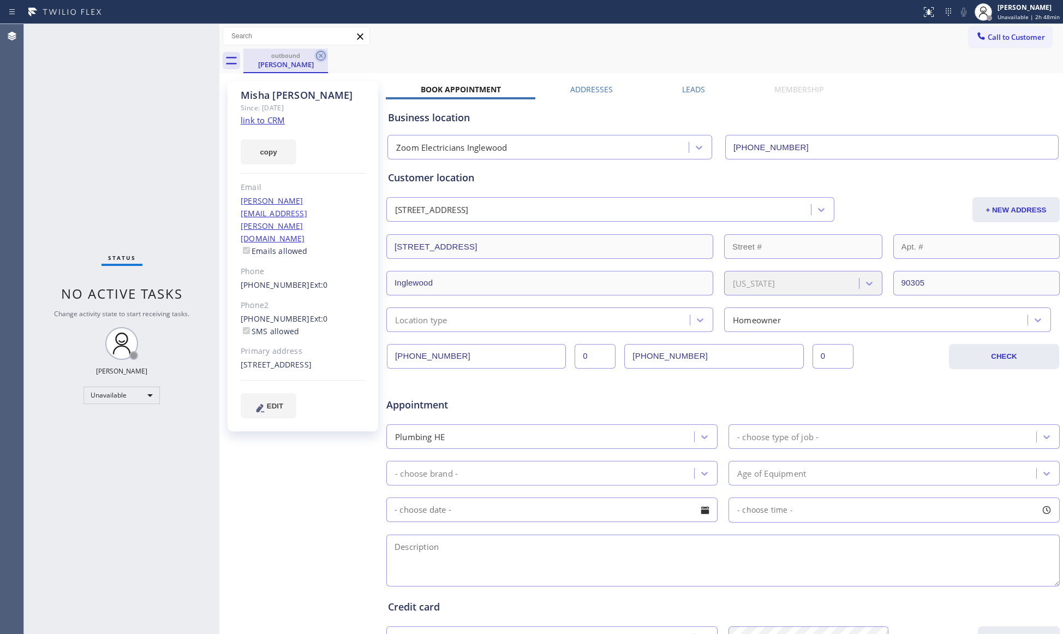
click at [323, 57] on icon at bounding box center [320, 55] width 13 height 13
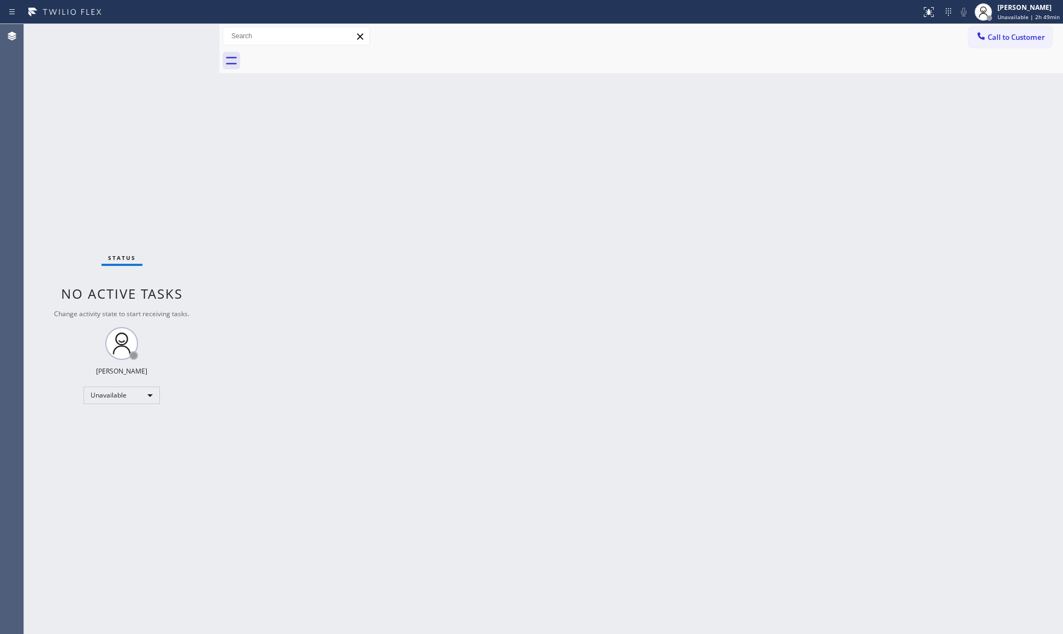
drag, startPoint x: 994, startPoint y: 33, endPoint x: 973, endPoint y: 33, distance: 21.3
click at [994, 33] on span "Call to Customer" at bounding box center [1016, 37] width 57 height 10
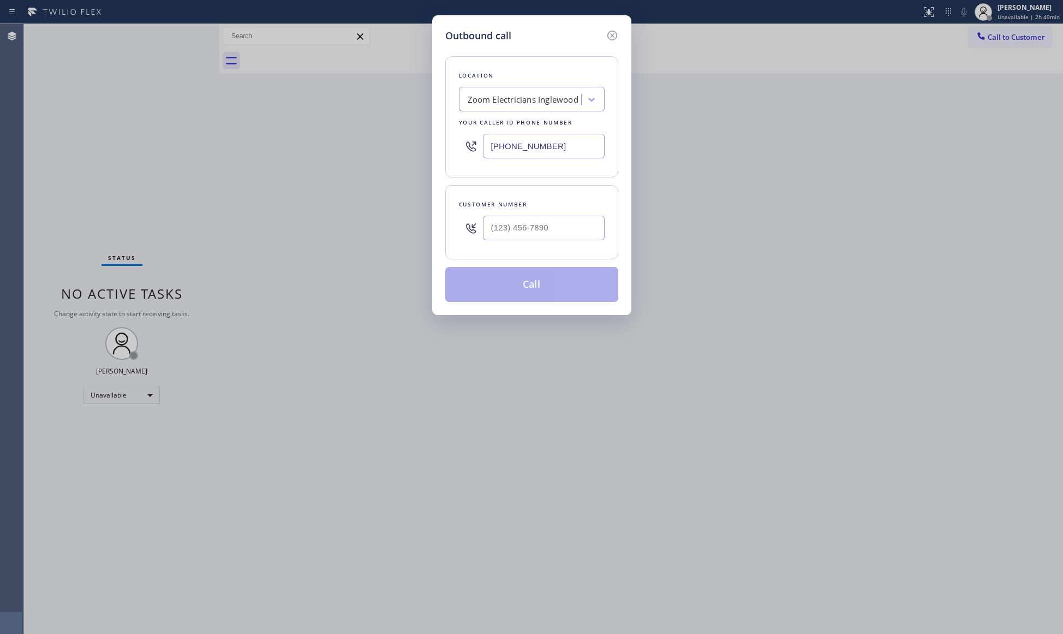
drag, startPoint x: 563, startPoint y: 153, endPoint x: 495, endPoint y: 147, distance: 69.0
click at [483, 152] on input "[PHONE_NUMBER]" at bounding box center [544, 146] width 122 height 25
type input "[PHONE_NUMBER]"
click at [526, 223] on input "(___) ___-____" at bounding box center [544, 228] width 122 height 25
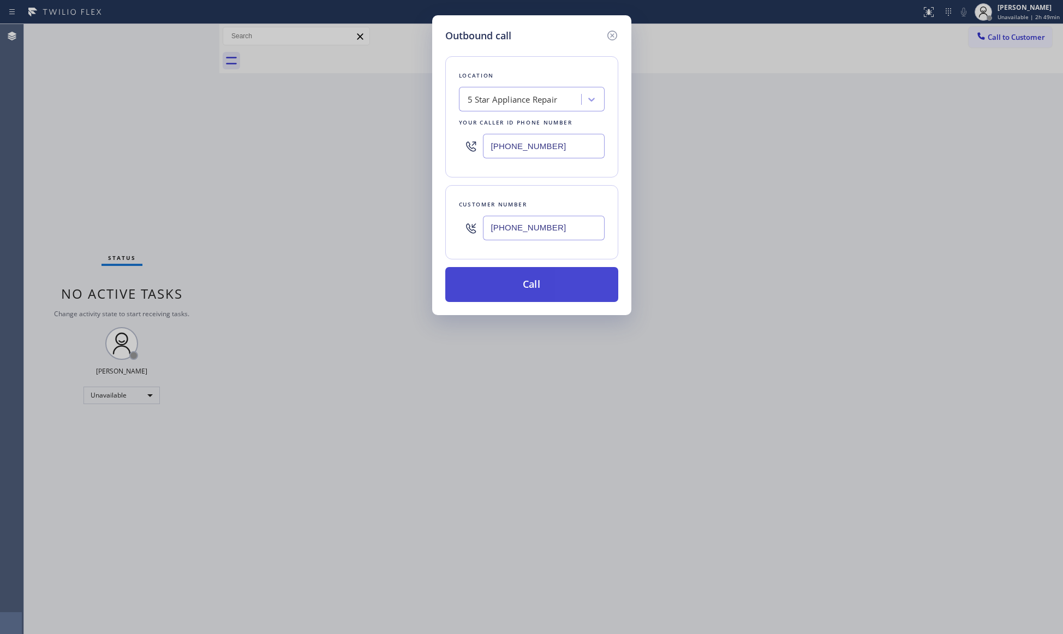
type input "[PHONE_NUMBER]"
click at [528, 289] on button "Call" at bounding box center [531, 284] width 173 height 35
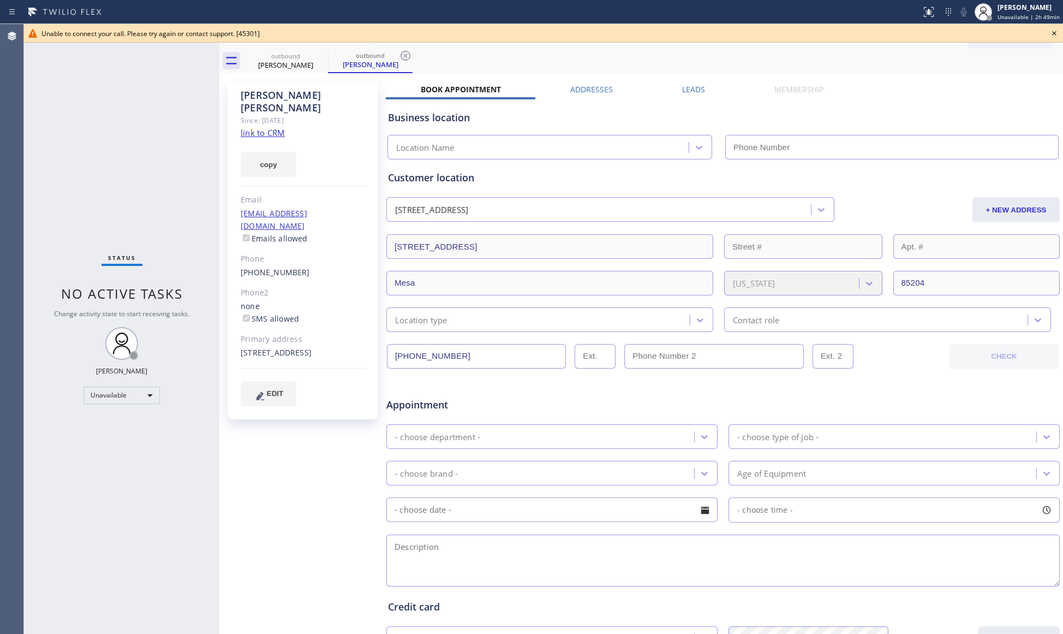
type input "[PHONE_NUMBER]"
click at [429, 358] on input "[PHONE_NUMBER]" at bounding box center [476, 356] width 179 height 25
click at [1051, 31] on icon at bounding box center [1054, 33] width 13 height 13
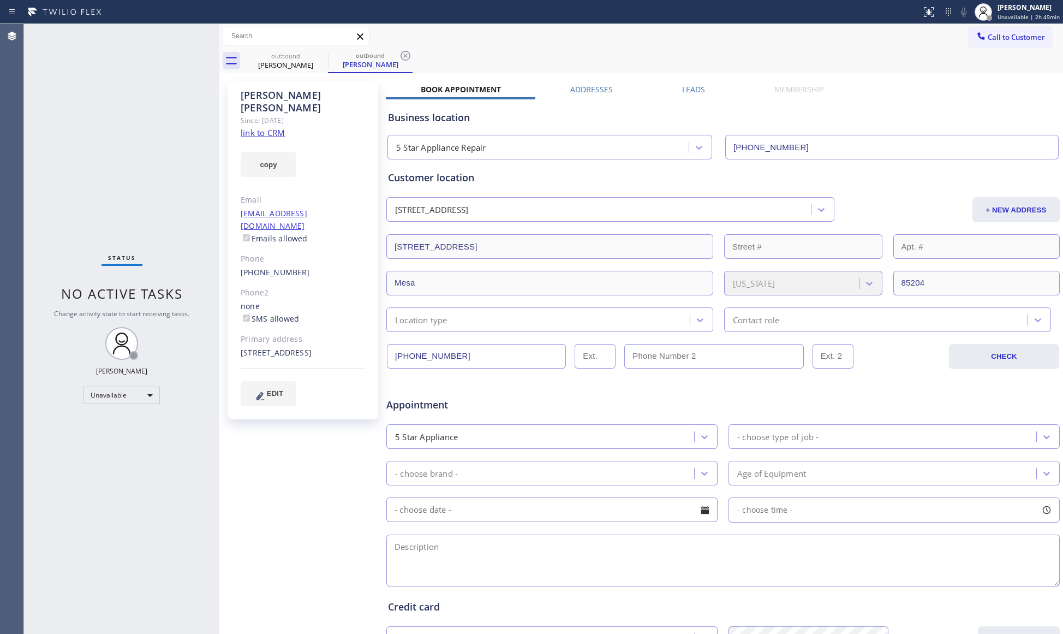
drag, startPoint x: 1012, startPoint y: 35, endPoint x: 901, endPoint y: 47, distance: 112.0
click at [1012, 35] on span "Call to Customer" at bounding box center [1016, 37] width 57 height 10
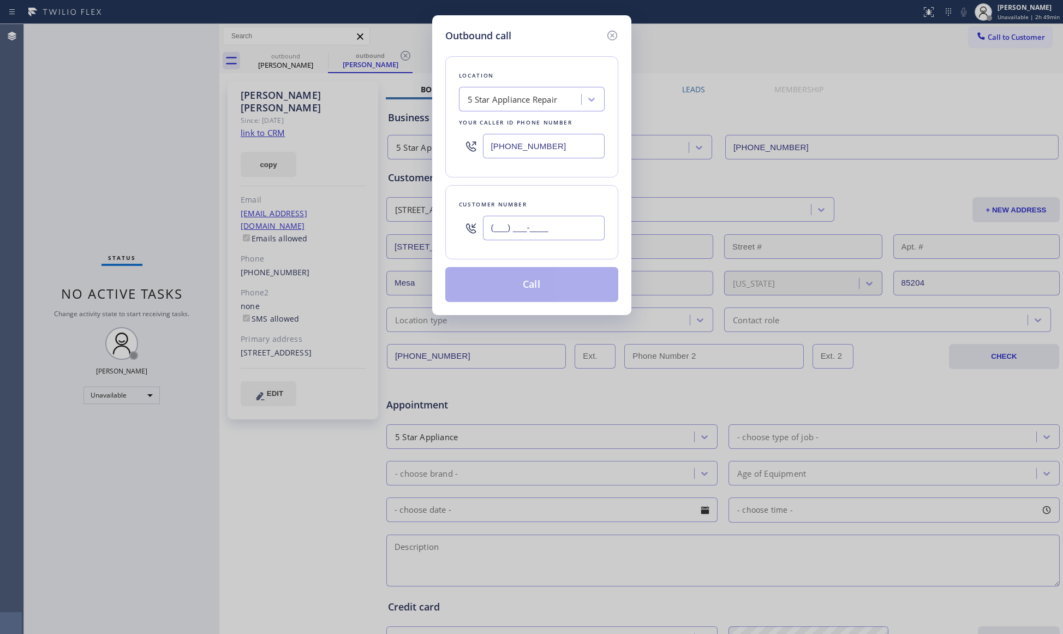
click at [547, 226] on input "(___) ___-____" at bounding box center [544, 228] width 122 height 25
type input "[PHONE_NUMBER]"
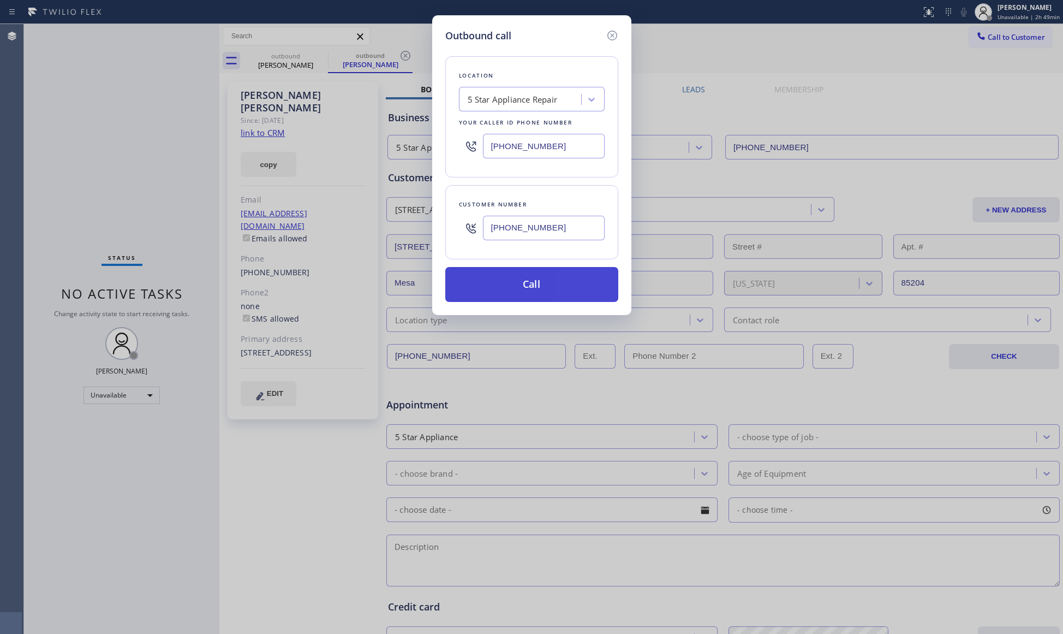
click at [531, 294] on button "Call" at bounding box center [531, 284] width 173 height 35
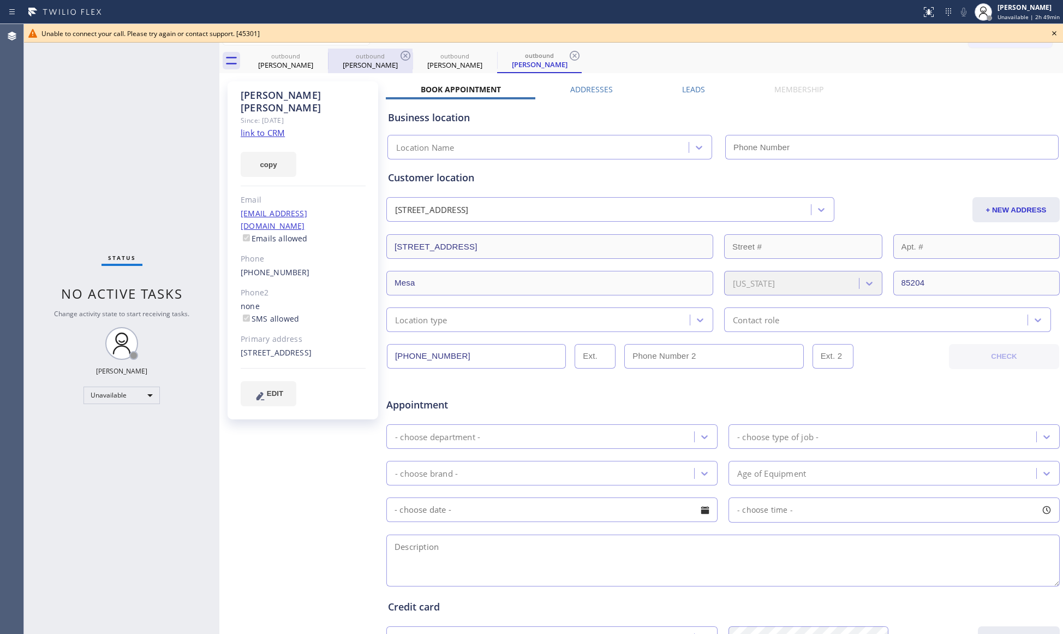
type input "[PHONE_NUMBER]"
click at [319, 59] on icon at bounding box center [320, 55] width 13 height 13
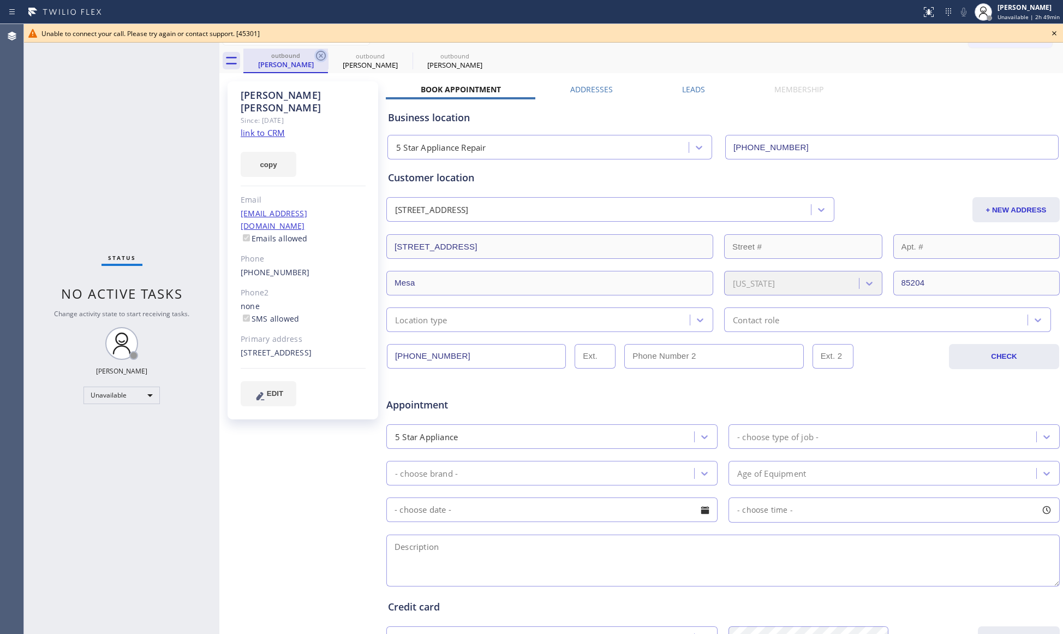
click at [320, 57] on icon at bounding box center [321, 56] width 10 height 10
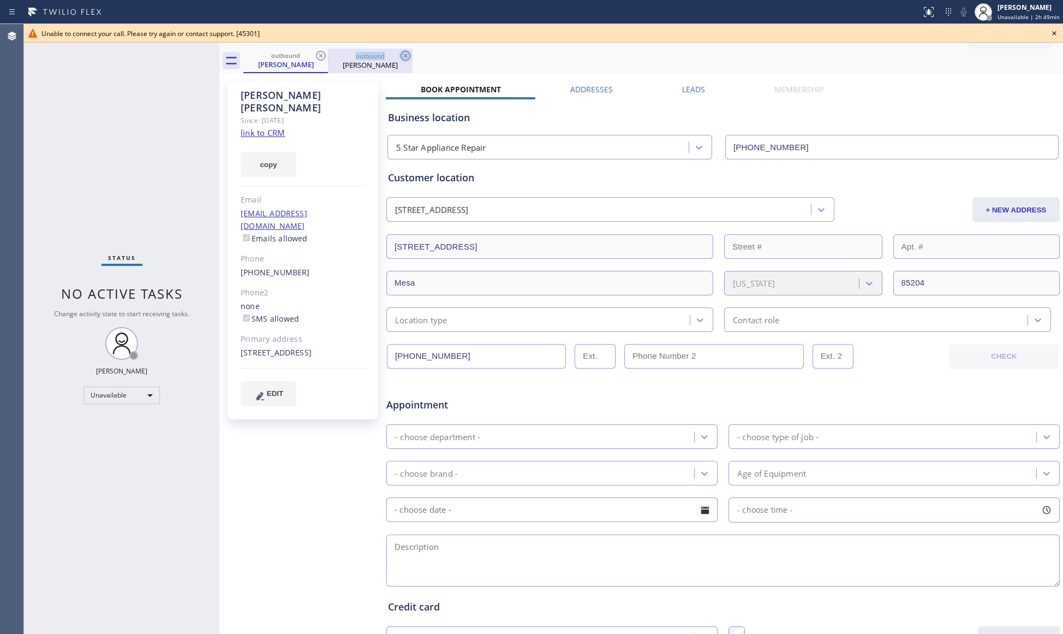
click at [320, 56] on icon at bounding box center [321, 56] width 10 height 10
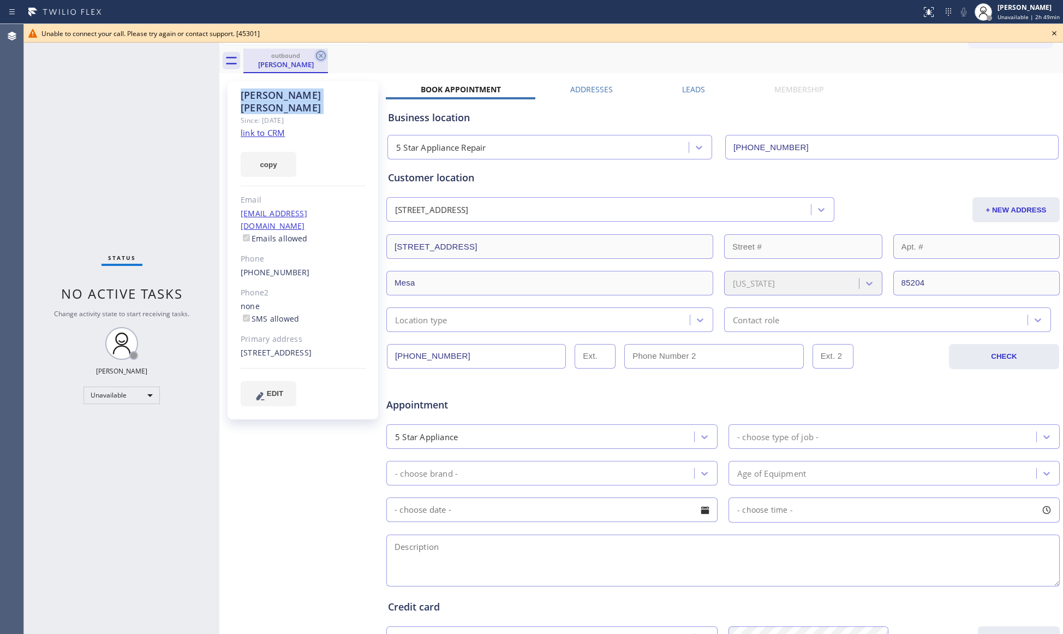
click at [320, 56] on icon at bounding box center [321, 56] width 10 height 10
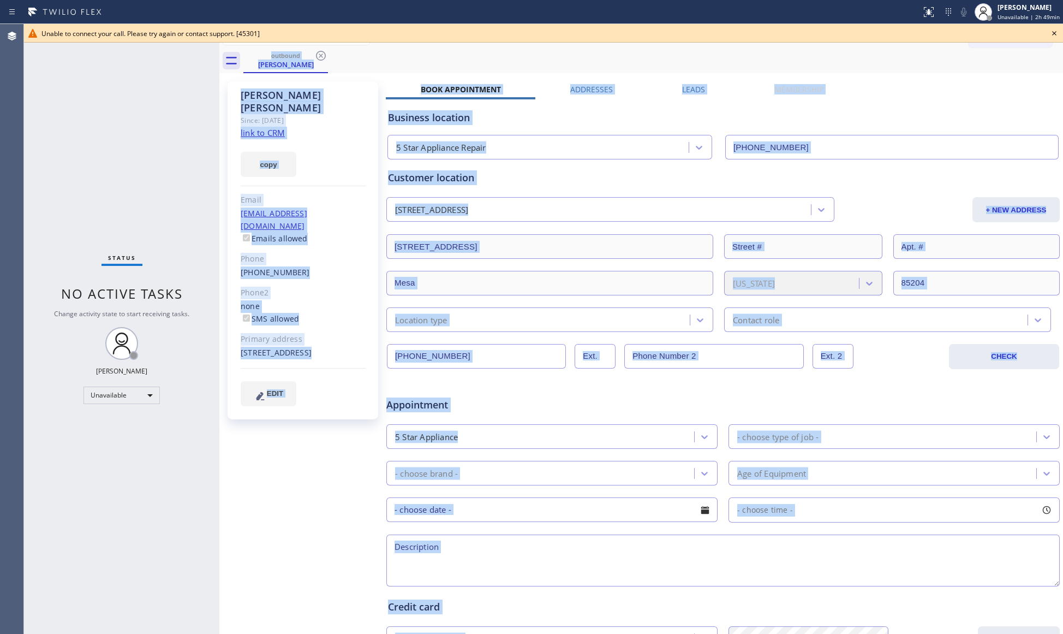
click at [321, 54] on div "outbound [PERSON_NAME]" at bounding box center [653, 61] width 820 height 25
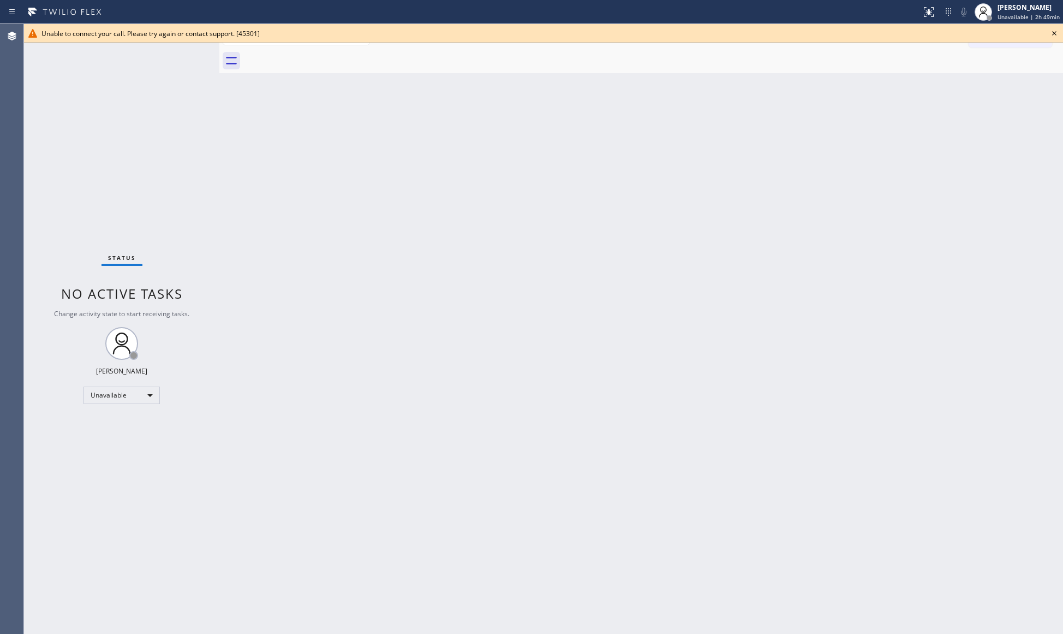
click at [1050, 32] on icon at bounding box center [1054, 33] width 13 height 13
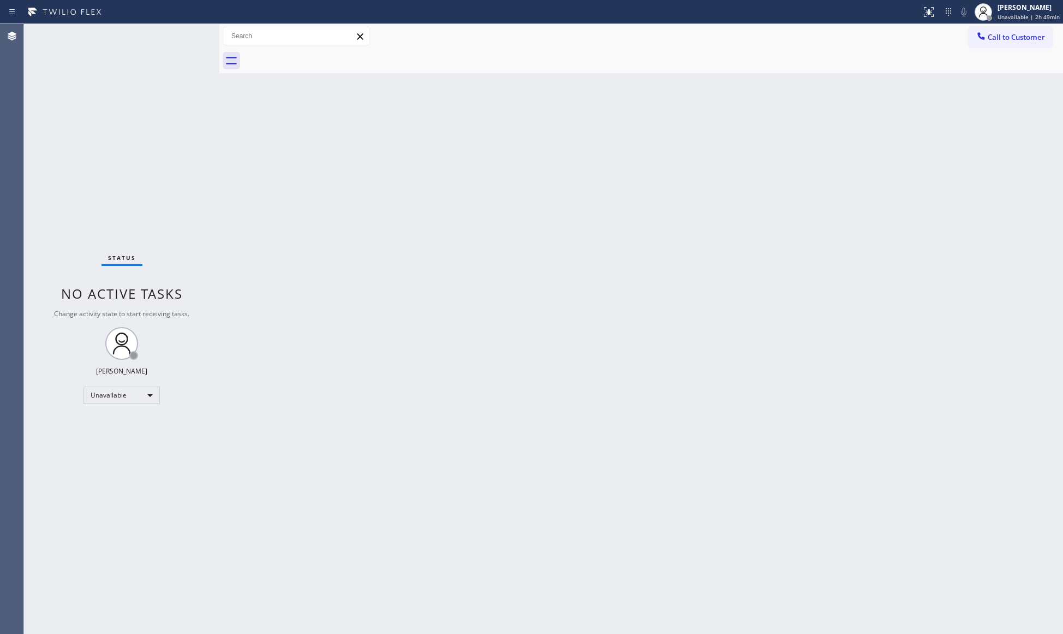
click at [1011, 53] on div at bounding box center [653, 61] width 820 height 25
click at [996, 39] on span "Call to Customer" at bounding box center [1016, 37] width 57 height 10
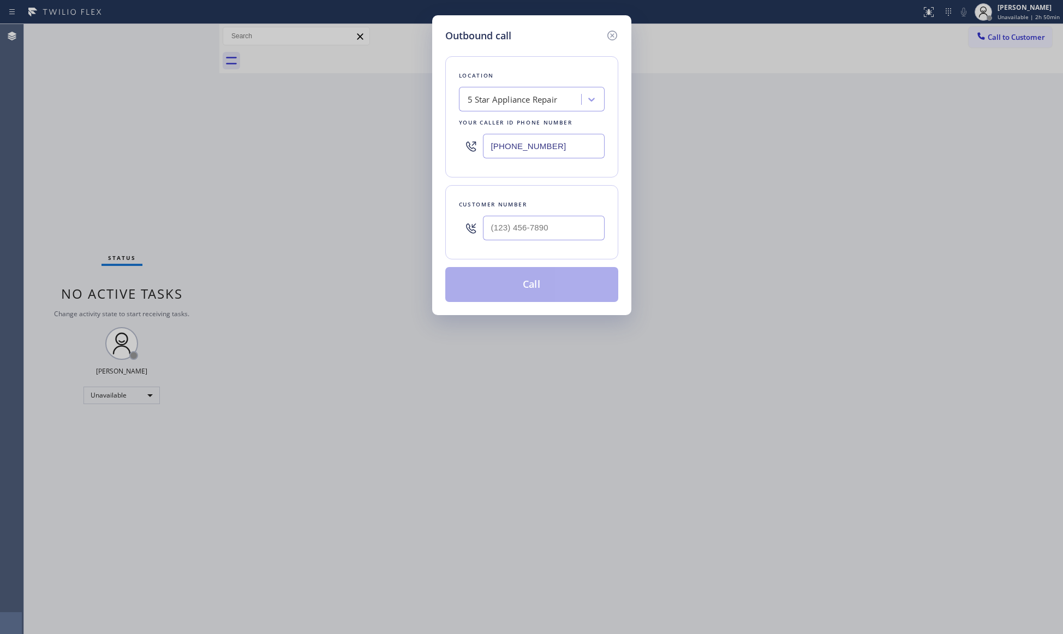
drag, startPoint x: 568, startPoint y: 150, endPoint x: 423, endPoint y: 150, distance: 145.8
click at [423, 150] on div "Outbound call Location 5 Star Appliance Repair Your caller id phone number [PHO…" at bounding box center [531, 317] width 1063 height 634
type input "[PHONE_NUMBER]"
drag, startPoint x: 552, startPoint y: 232, endPoint x: 556, endPoint y: 222, distance: 10.9
click at [553, 231] on input "(___) ___-____" at bounding box center [544, 228] width 122 height 25
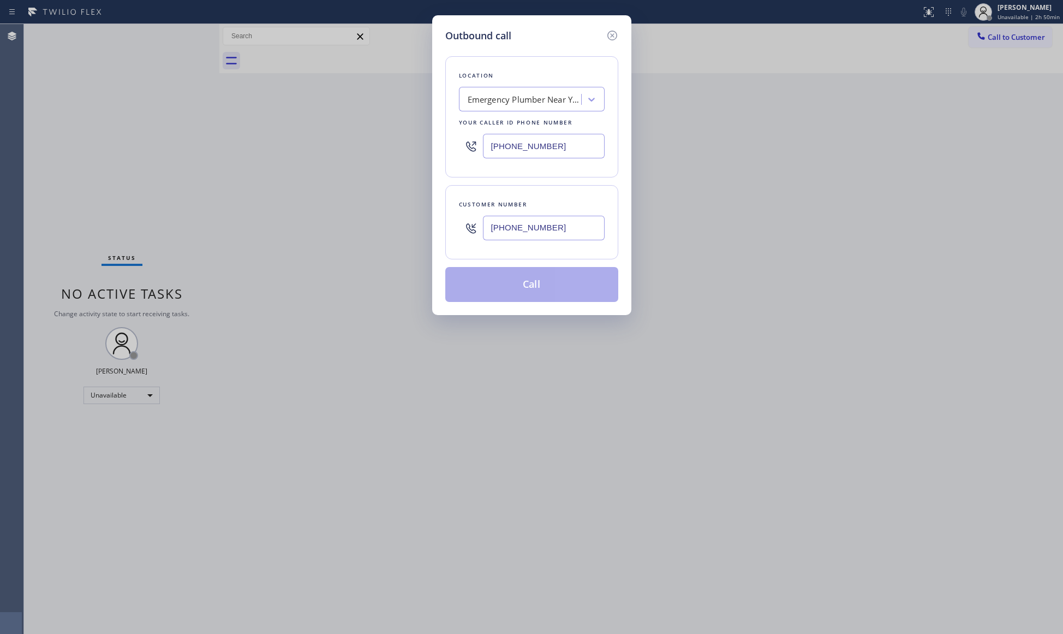
type input "[PHONE_NUMBER]"
click at [526, 286] on button "Call" at bounding box center [531, 284] width 173 height 35
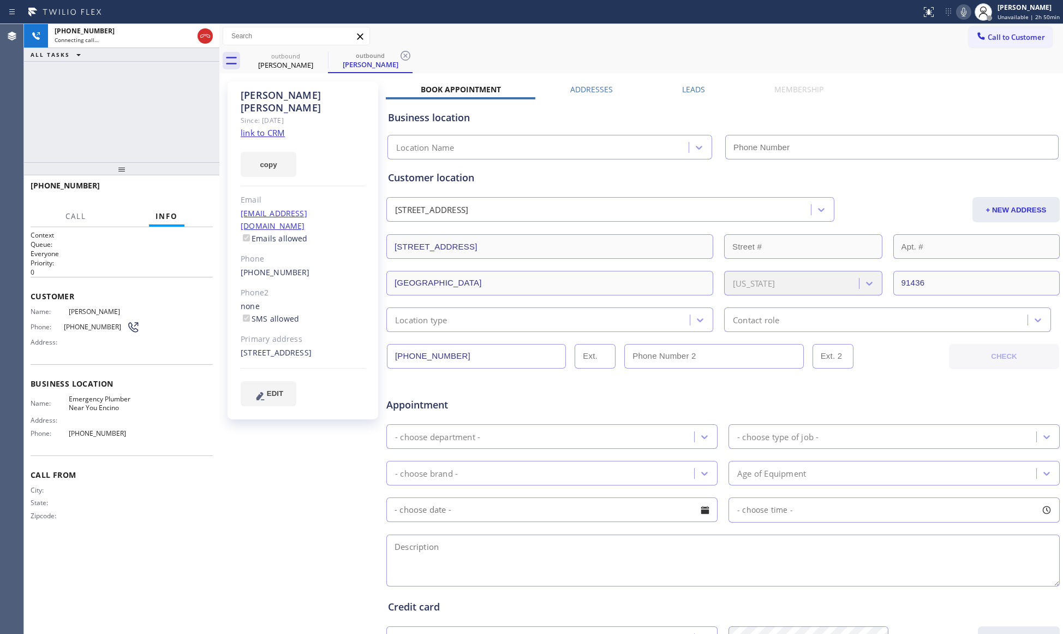
type input "[PHONE_NUMBER]"
click at [313, 70] on div "outbound [PERSON_NAME]" at bounding box center [286, 61] width 82 height 25
click at [323, 59] on icon at bounding box center [320, 55] width 13 height 13
click at [0, 0] on icon at bounding box center [0, 0] width 0 height 0
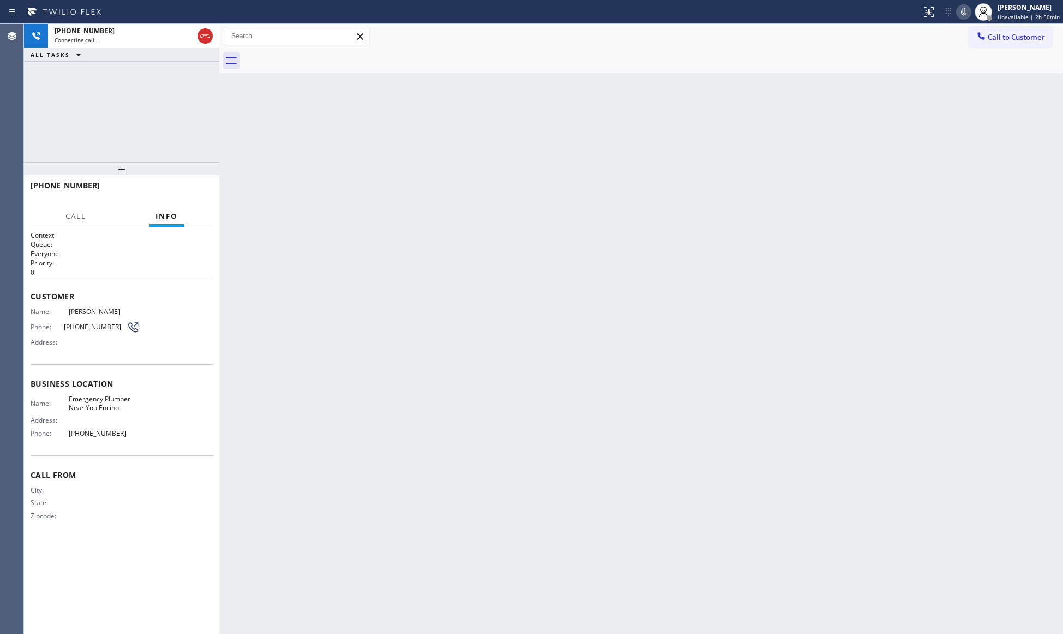
click at [323, 56] on div at bounding box center [653, 61] width 820 height 25
click at [322, 55] on div at bounding box center [653, 61] width 820 height 25
click at [185, 79] on div "[PHONE_NUMBER] Connecting call… ALL TASKS ALL TASKS ACTIVE TASKS TASKS IN WRAP …" at bounding box center [121, 93] width 195 height 138
click at [188, 191] on span "HANG UP" at bounding box center [187, 191] width 33 height 8
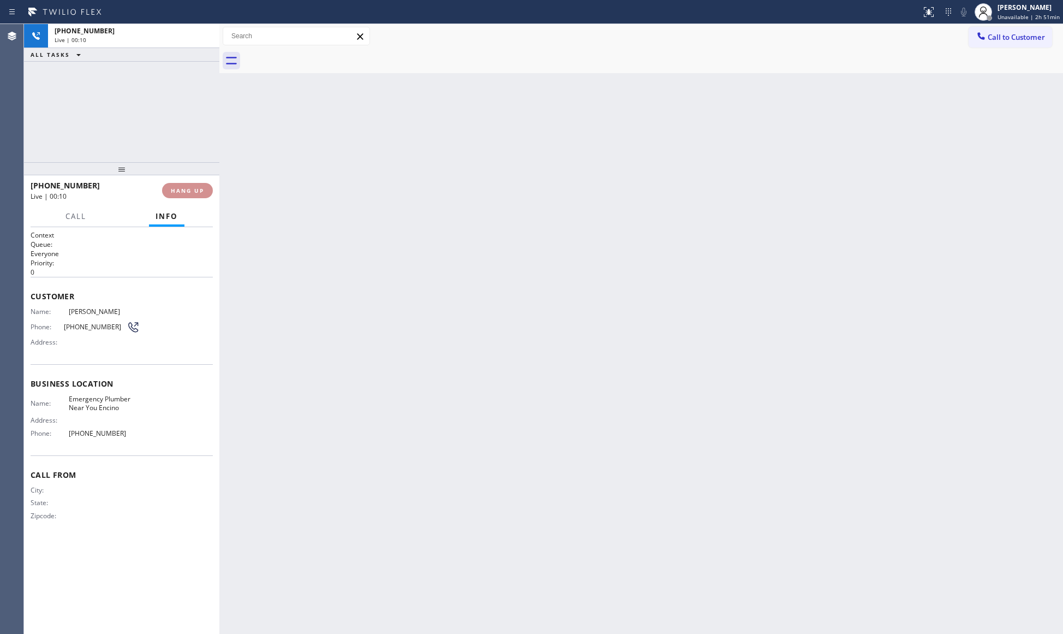
click at [188, 189] on span "HANG UP" at bounding box center [187, 191] width 33 height 8
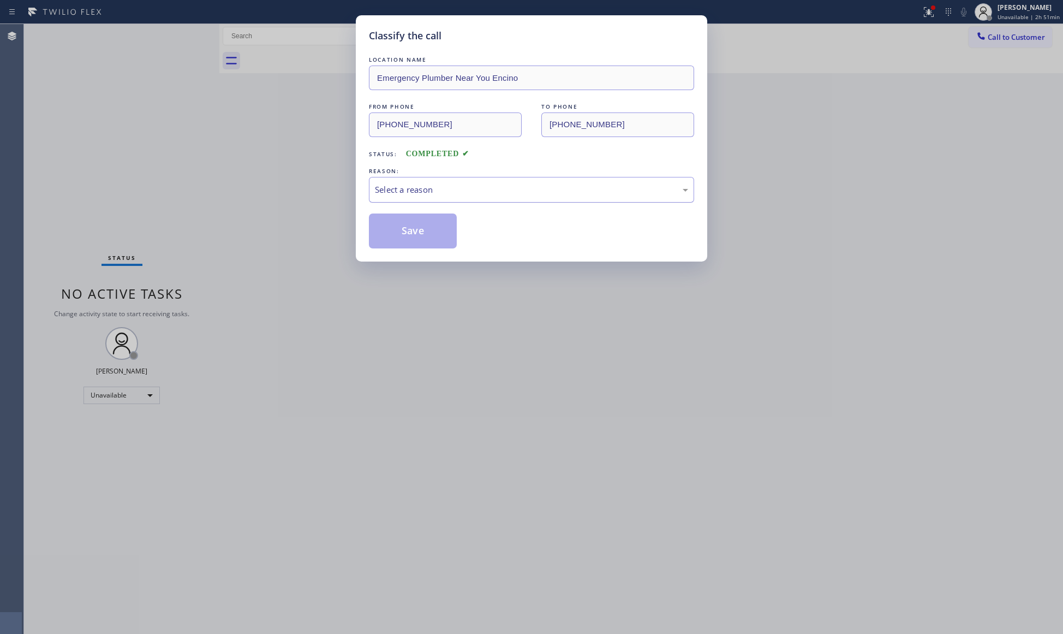
click at [420, 192] on div "Select a reason" at bounding box center [531, 189] width 313 height 13
click at [424, 228] on button "Save" at bounding box center [413, 230] width 88 height 35
drag, startPoint x: 958, startPoint y: 207, endPoint x: 861, endPoint y: 162, distance: 106.7
click at [956, 205] on div "Classify the call LOCATION NAME Emergency Plumber Near You Encino FROM PHONE [P…" at bounding box center [531, 317] width 1063 height 634
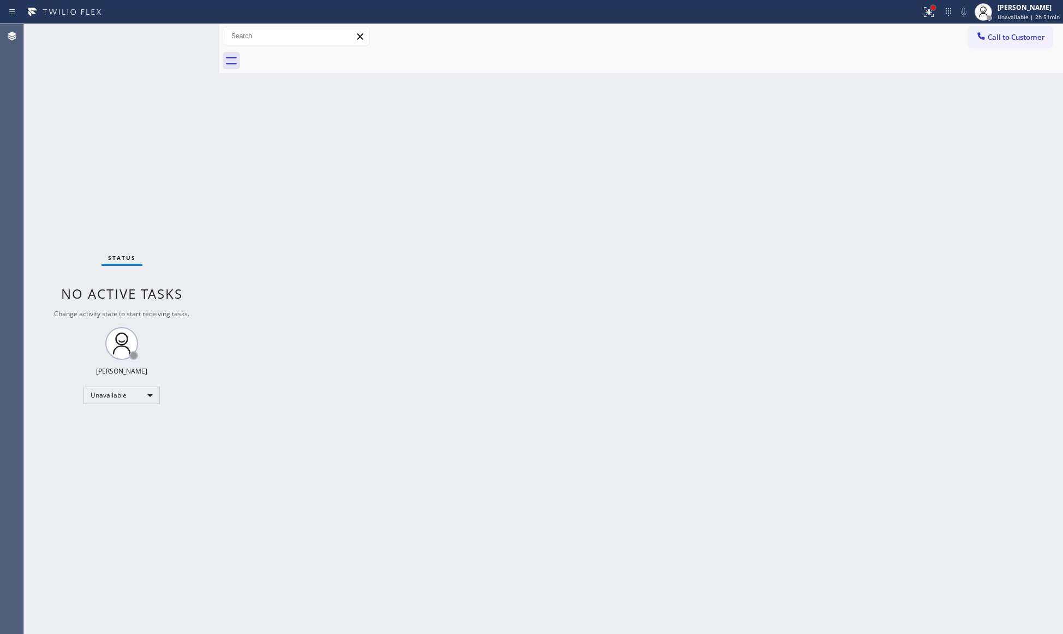
click at [936, 7] on div at bounding box center [933, 7] width 4 height 4
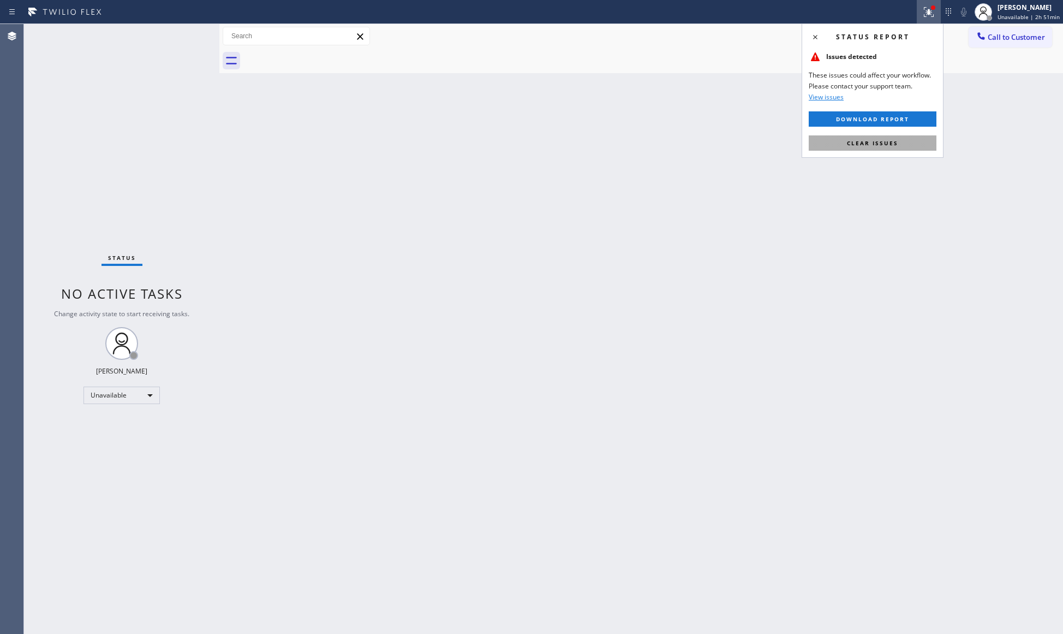
click at [841, 140] on button "Clear issues" at bounding box center [873, 142] width 128 height 15
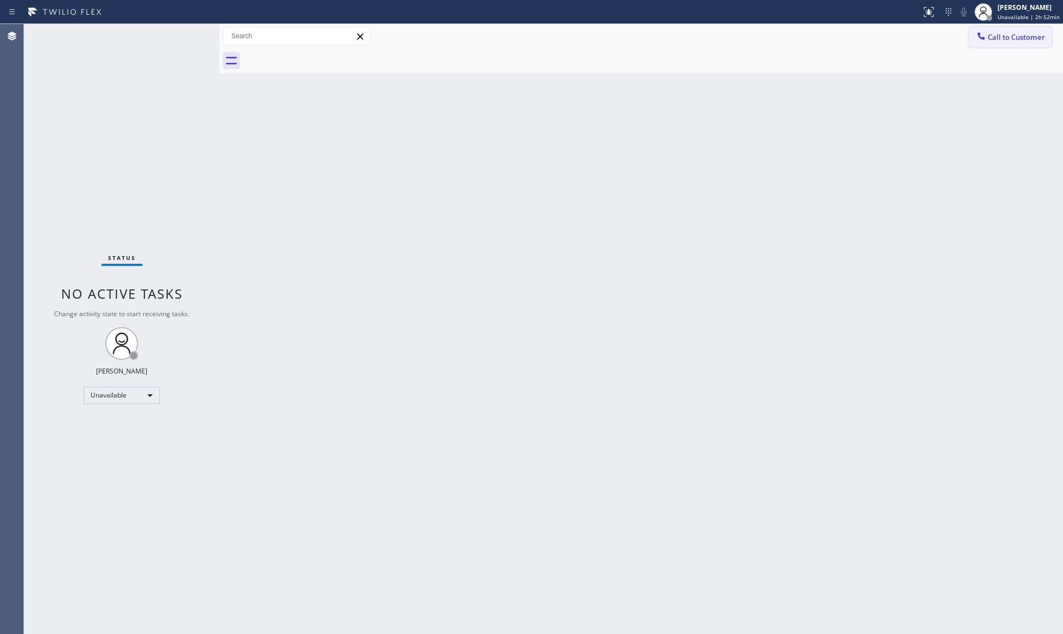
click at [975, 31] on div at bounding box center [981, 37] width 13 height 13
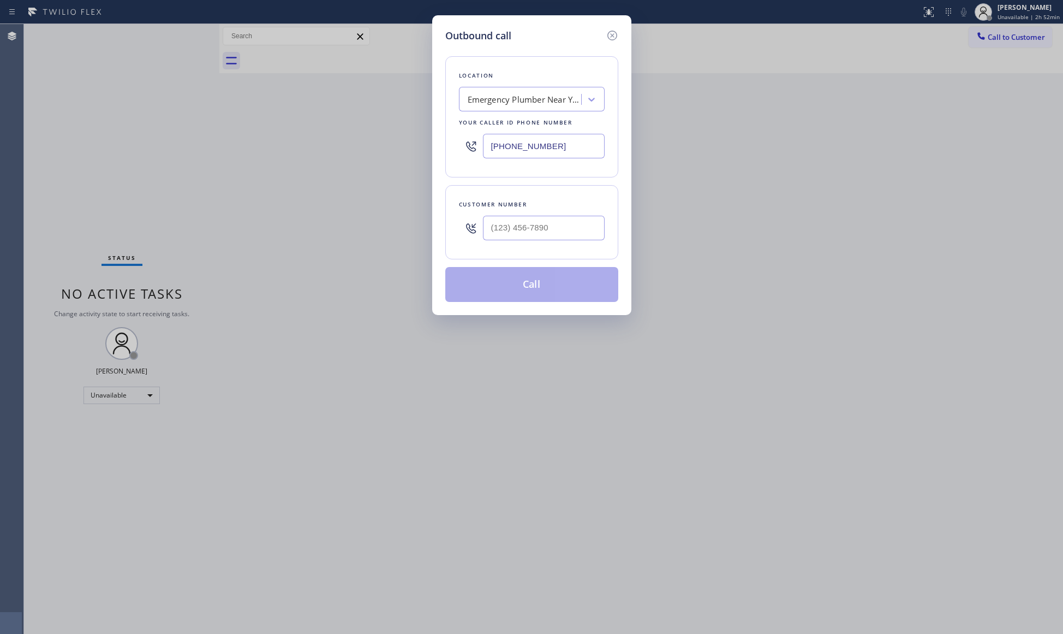
drag, startPoint x: 590, startPoint y: 151, endPoint x: 420, endPoint y: 150, distance: 169.2
click at [420, 150] on div "Outbound call Location Emergency Plumber Near You Encino Your caller id phone n…" at bounding box center [531, 317] width 1063 height 634
type input "[PHONE_NUMBER]"
click at [568, 229] on input "(___) ___-____" at bounding box center [544, 228] width 122 height 25
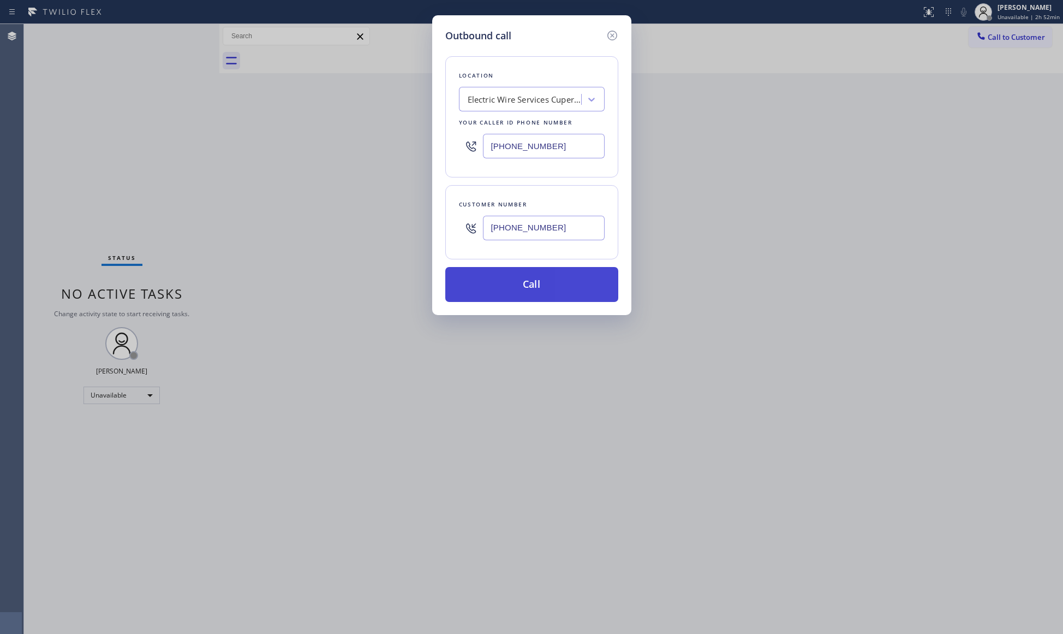
type input "[PHONE_NUMBER]"
click at [536, 288] on button "Call" at bounding box center [531, 284] width 173 height 35
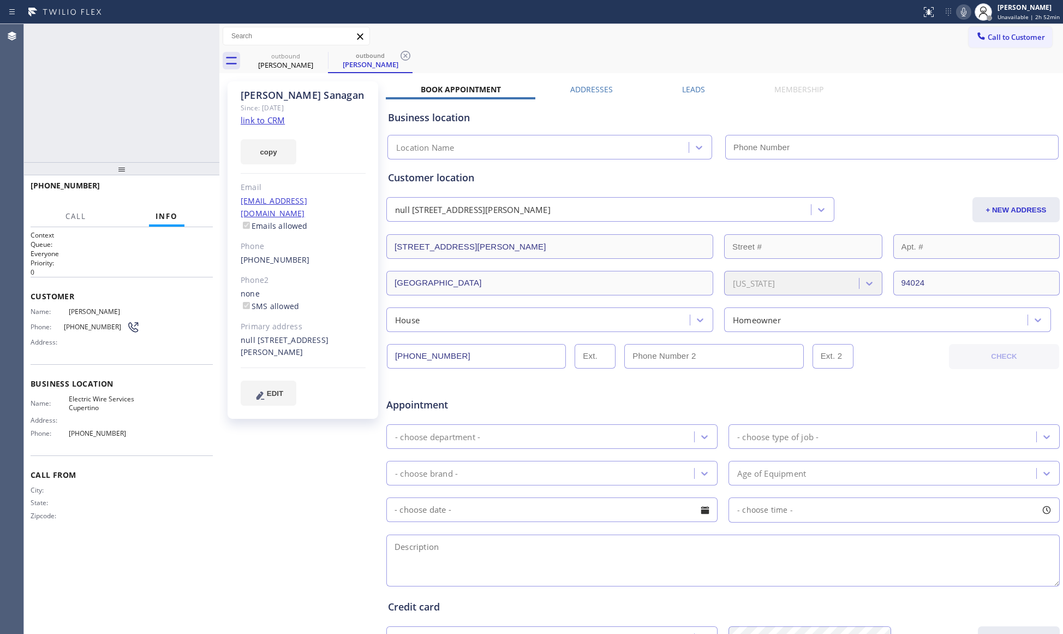
type input "[PHONE_NUMBER]"
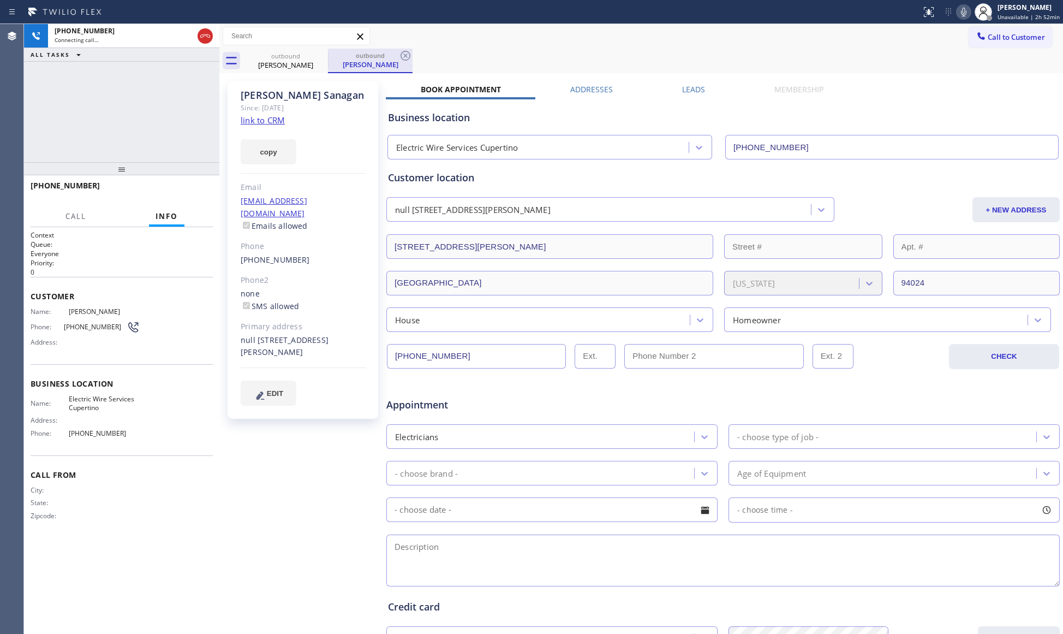
click at [395, 58] on div "outbound" at bounding box center [370, 55] width 82 height 8
click at [402, 54] on icon at bounding box center [405, 55] width 13 height 13
click at [442, 43] on div "Call to Customer Outbound call Location Electric Wire Services [GEOGRAPHIC_DATA…" at bounding box center [641, 36] width 844 height 19
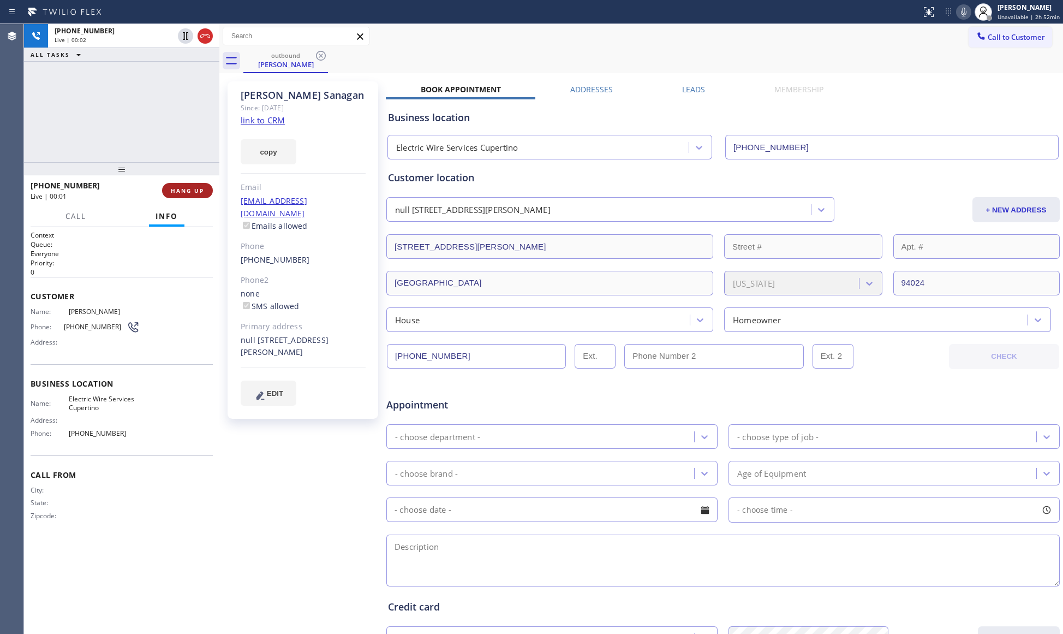
click at [195, 188] on span "HANG UP" at bounding box center [187, 191] width 33 height 8
click at [197, 188] on span "HANG UP" at bounding box center [187, 191] width 33 height 8
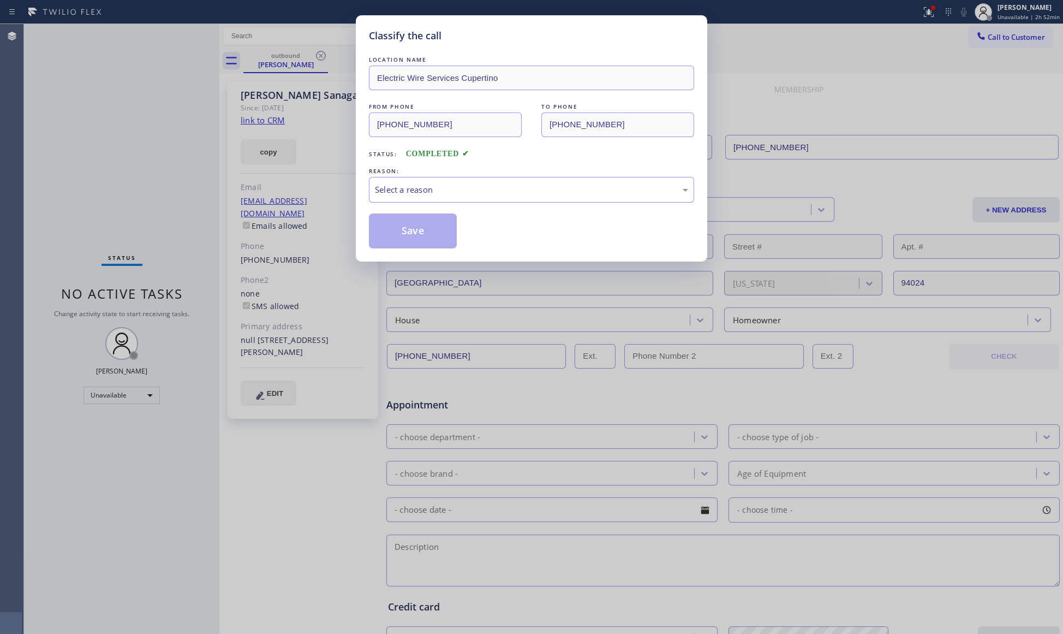
drag, startPoint x: 421, startPoint y: 173, endPoint x: 413, endPoint y: 185, distance: 14.9
click at [420, 175] on div "REASON:" at bounding box center [531, 170] width 325 height 11
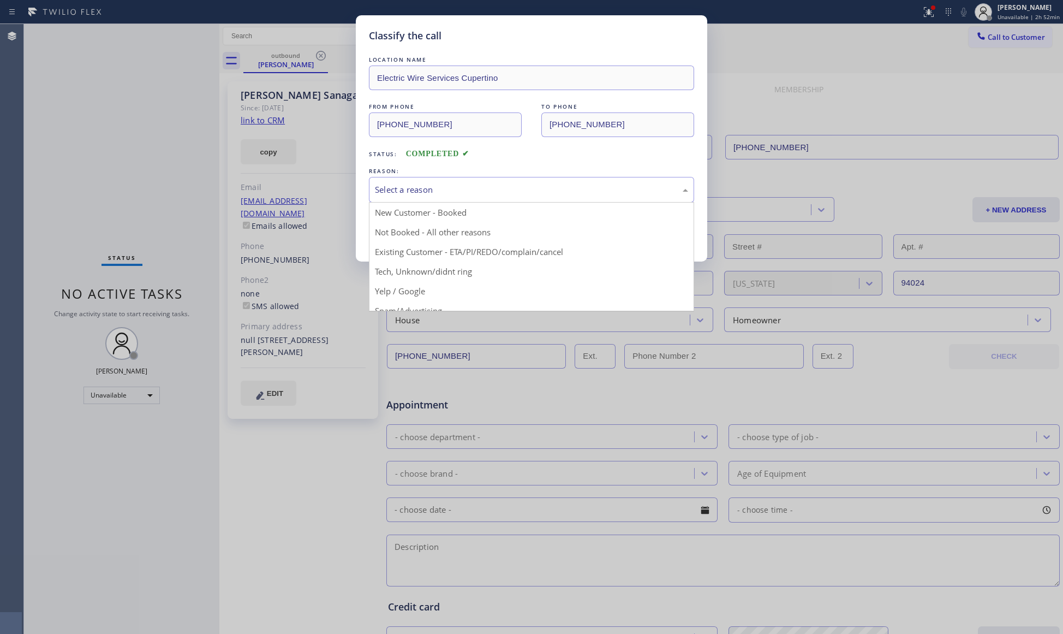
click at [411, 186] on div "Select a reason" at bounding box center [531, 189] width 313 height 13
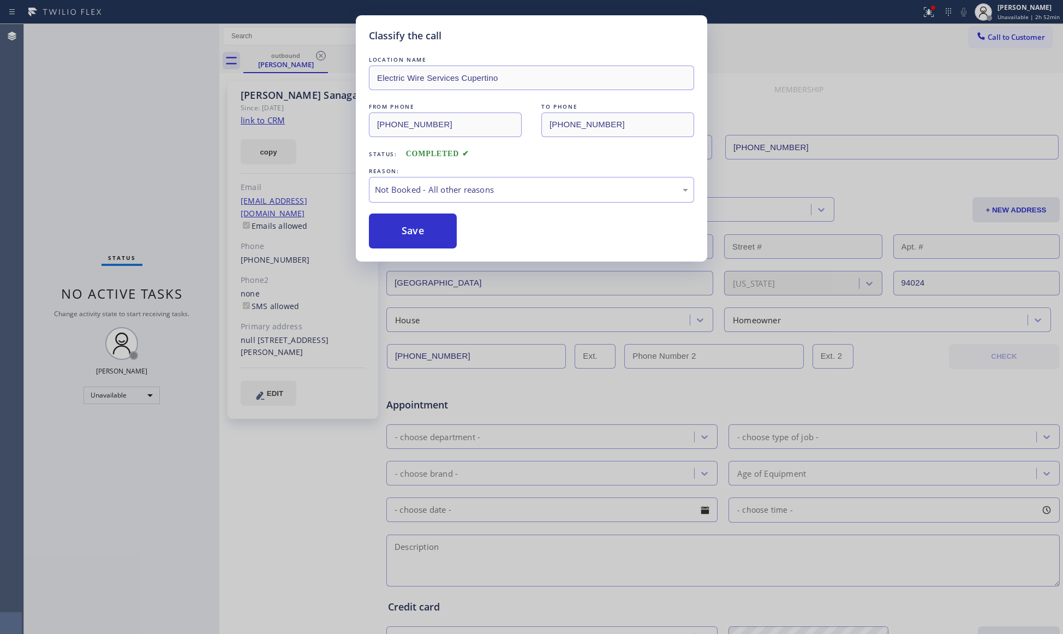
drag, startPoint x: 403, startPoint y: 231, endPoint x: 483, endPoint y: 208, distance: 83.1
click at [415, 226] on button "Save" at bounding box center [413, 230] width 88 height 35
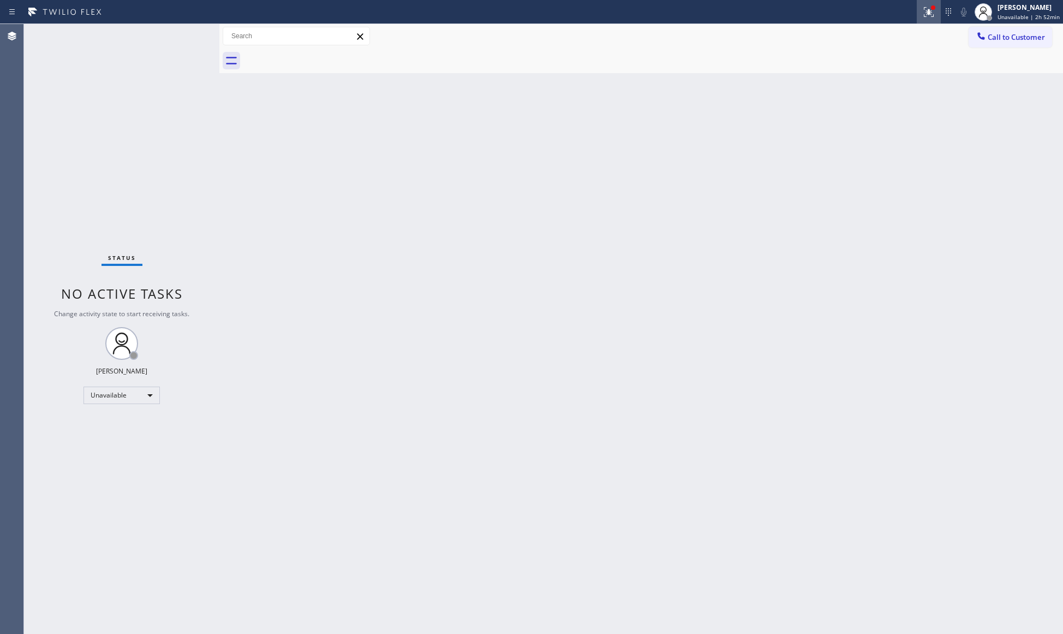
click at [929, 11] on icon at bounding box center [929, 11] width 13 height 13
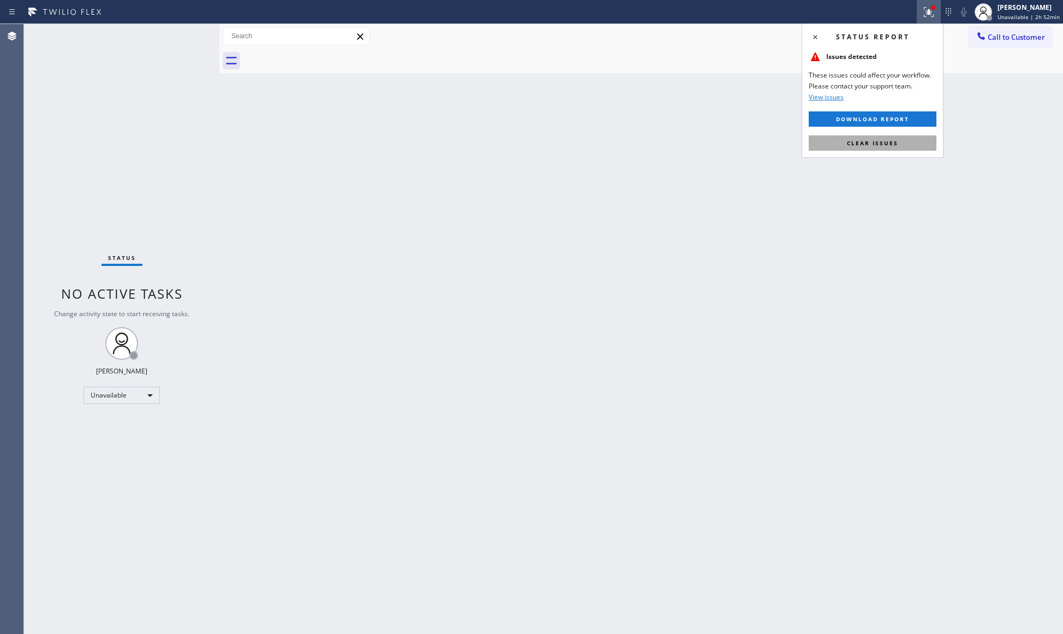
click at [891, 140] on span "Clear issues" at bounding box center [872, 143] width 51 height 8
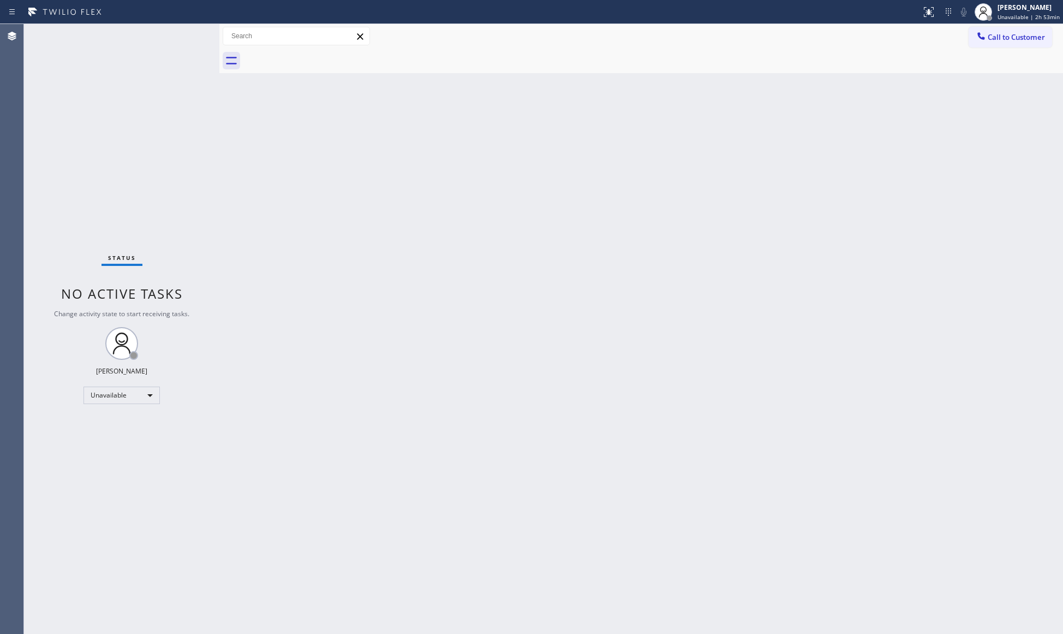
click at [975, 44] on button "Call to Customer" at bounding box center [1011, 37] width 84 height 21
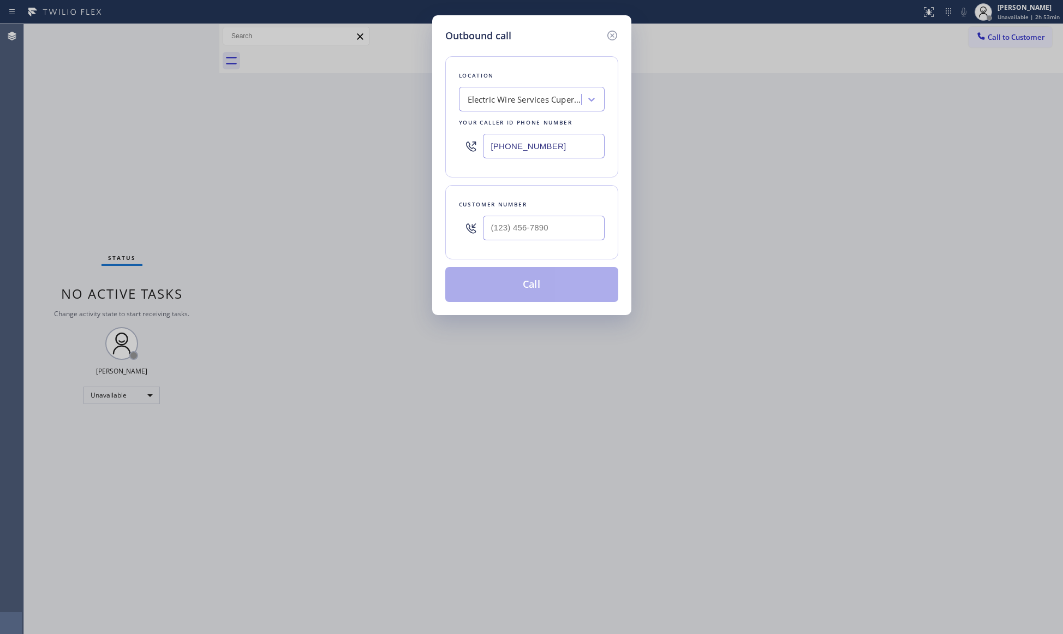
drag, startPoint x: 571, startPoint y: 140, endPoint x: 458, endPoint y: 139, distance: 113.0
click at [459, 139] on div "[PHONE_NUMBER]" at bounding box center [532, 145] width 146 height 35
type input "[PHONE_NUMBER]"
click at [552, 222] on input "[PHONE_NUMBER]" at bounding box center [544, 228] width 122 height 25
type input "[PHONE_NUMBER]"
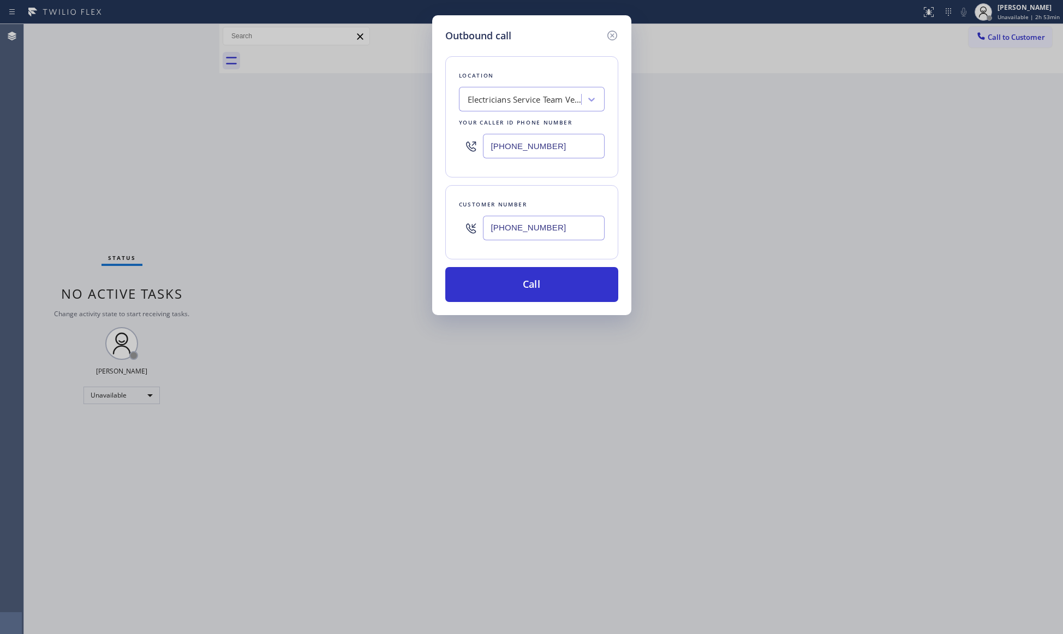
drag, startPoint x: 519, startPoint y: 189, endPoint x: 519, endPoint y: 197, distance: 7.6
click at [519, 191] on div "Customer number [PHONE_NUMBER]" at bounding box center [531, 222] width 173 height 74
click at [508, 281] on button "Call" at bounding box center [531, 284] width 173 height 35
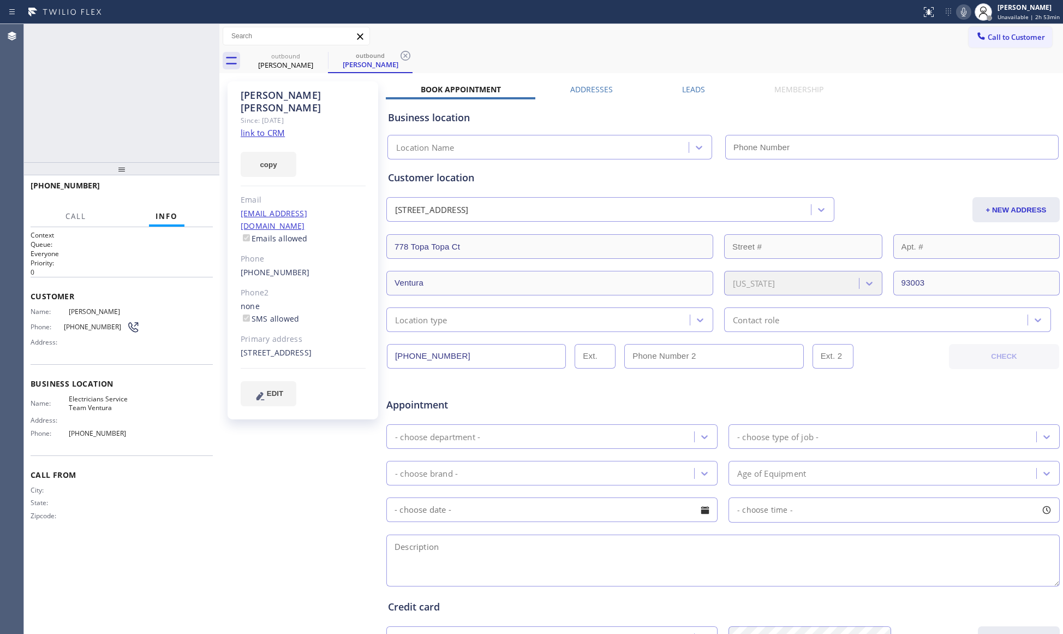
type input "[PHONE_NUMBER]"
drag, startPoint x: 691, startPoint y: 42, endPoint x: 611, endPoint y: 54, distance: 80.0
click at [686, 40] on div "Call to Customer Outbound call Location Electricians Service Team Ventura Your …" at bounding box center [641, 36] width 844 height 19
type input "[PHONE_NUMBER]"
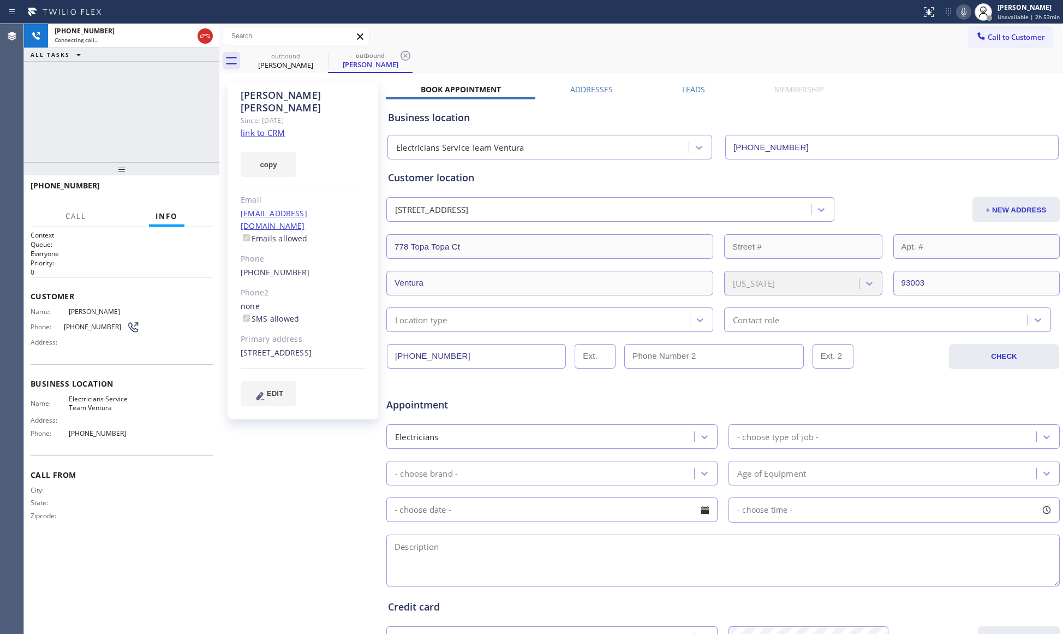
drag, startPoint x: 401, startPoint y: 59, endPoint x: 407, endPoint y: 55, distance: 7.4
click at [403, 57] on icon at bounding box center [405, 55] width 13 height 13
drag, startPoint x: 407, startPoint y: 55, endPoint x: 424, endPoint y: 51, distance: 17.8
click at [409, 54] on div "outbound [PERSON_NAME]" at bounding box center [653, 61] width 820 height 25
click at [197, 191] on span "HANG UP" at bounding box center [187, 191] width 33 height 8
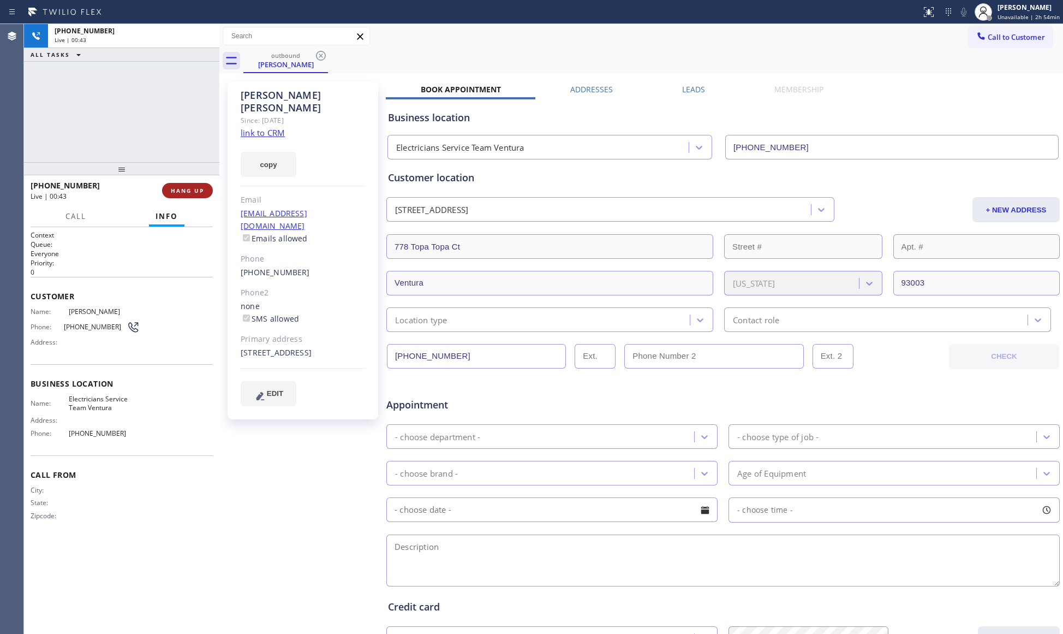
click at [197, 191] on span "HANG UP" at bounding box center [187, 191] width 33 height 8
click at [197, 190] on span "COMPLETE" at bounding box center [186, 191] width 38 height 8
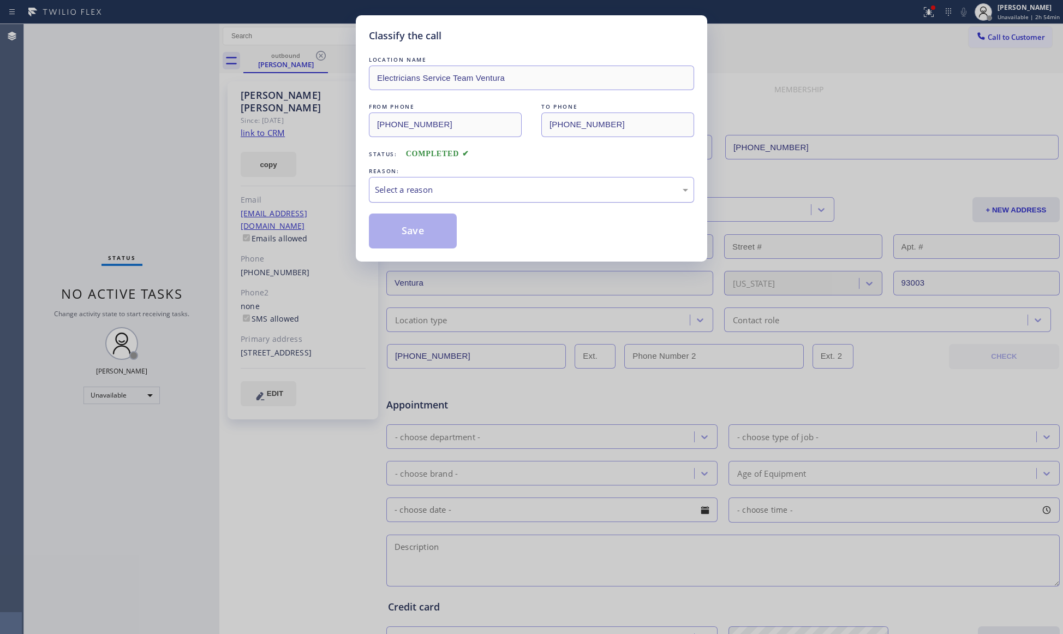
click at [428, 195] on div "Select a reason" at bounding box center [531, 189] width 313 height 13
click at [409, 236] on button "Save" at bounding box center [413, 230] width 88 height 35
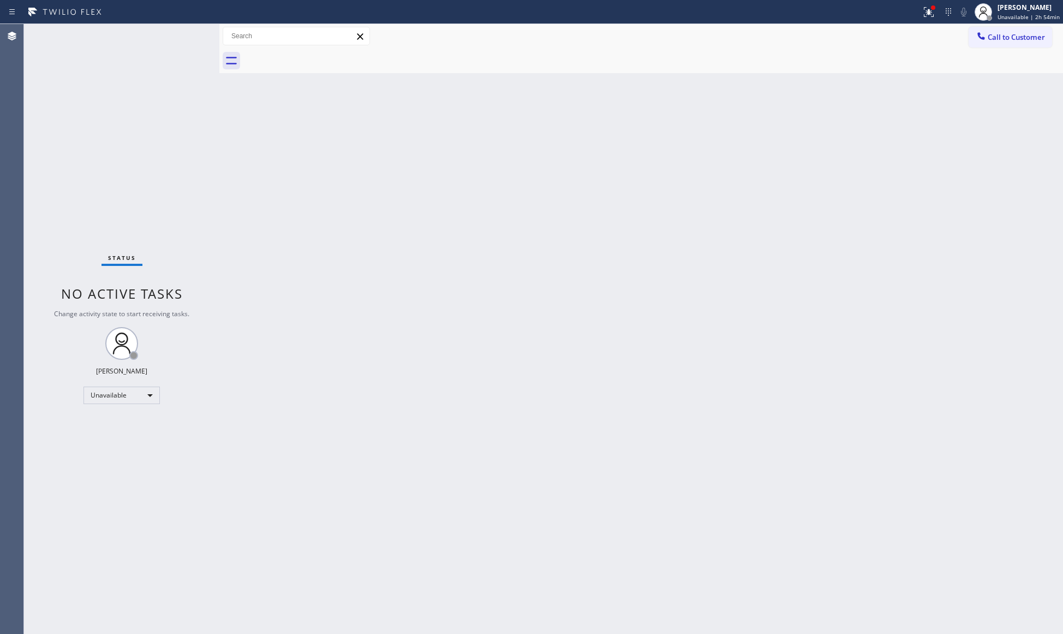
drag, startPoint x: 932, startPoint y: 17, endPoint x: 876, endPoint y: 134, distance: 129.4
click at [931, 16] on icon at bounding box center [929, 11] width 13 height 13
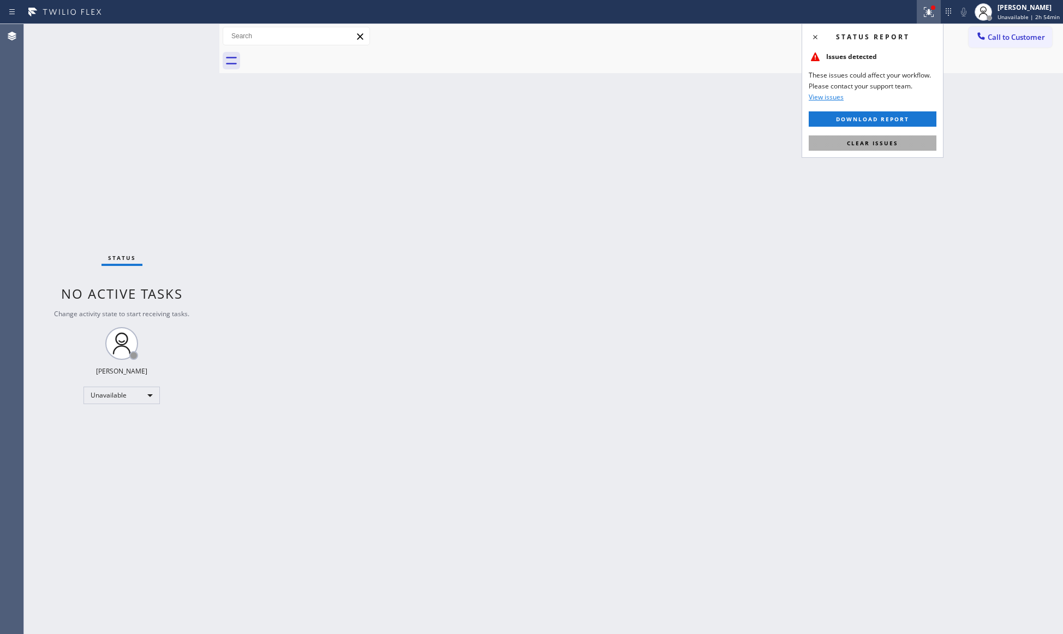
click at [876, 140] on span "Clear issues" at bounding box center [872, 143] width 51 height 8
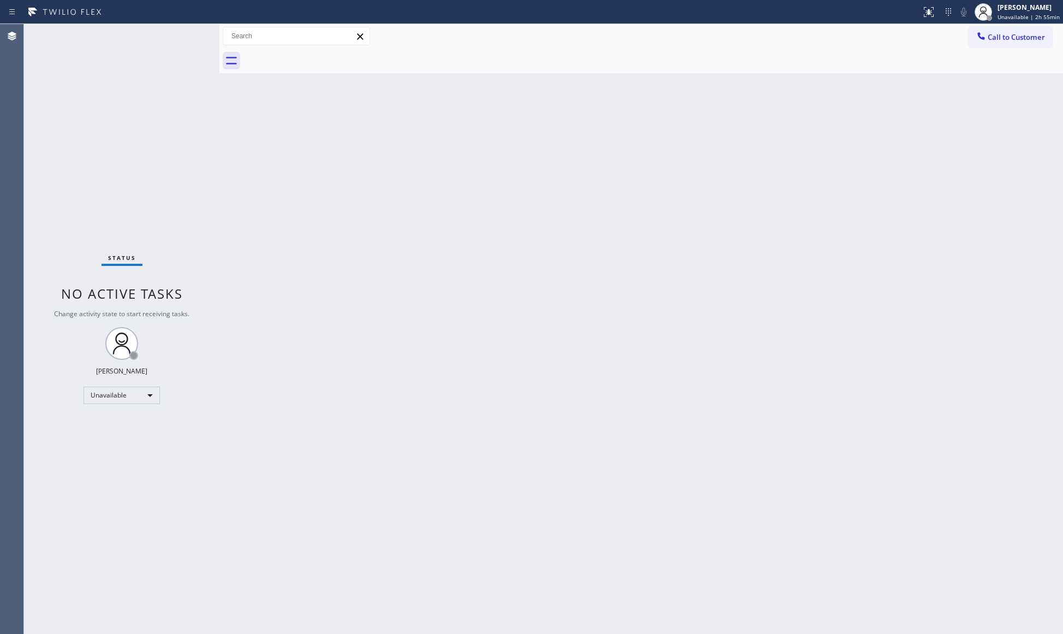
drag, startPoint x: 774, startPoint y: 125, endPoint x: 804, endPoint y: 117, distance: 30.6
click at [796, 118] on div "Back to Dashboard Change Sender ID Customers Technicians Select a contact Outbo…" at bounding box center [641, 329] width 844 height 610
click at [994, 39] on span "Call to Customer" at bounding box center [1016, 37] width 57 height 10
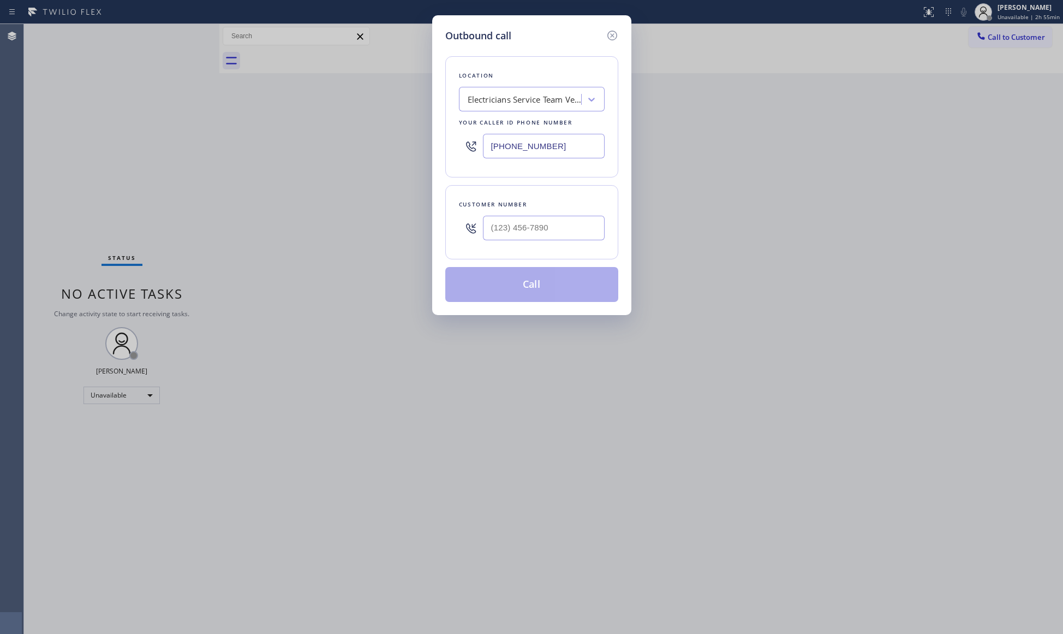
drag, startPoint x: 577, startPoint y: 158, endPoint x: 484, endPoint y: 158, distance: 92.8
click at [484, 158] on input "[PHONE_NUMBER]" at bounding box center [544, 146] width 122 height 25
type input "[PHONE_NUMBER]"
click at [592, 229] on input "(___) ___-____" at bounding box center [544, 228] width 122 height 25
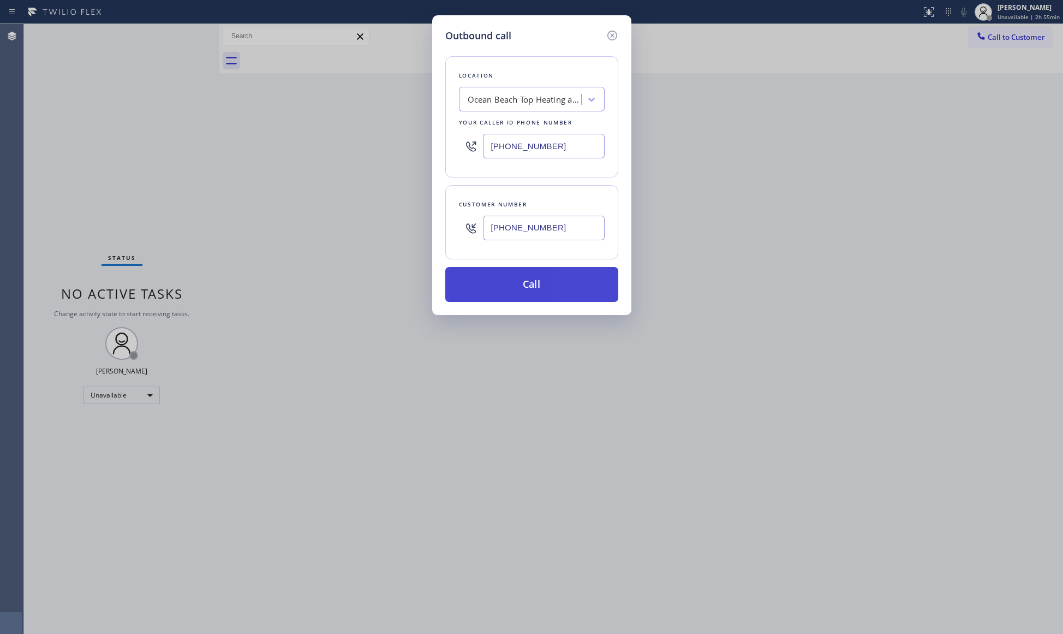
type input "[PHONE_NUMBER]"
click at [532, 289] on button "Call" at bounding box center [531, 284] width 173 height 35
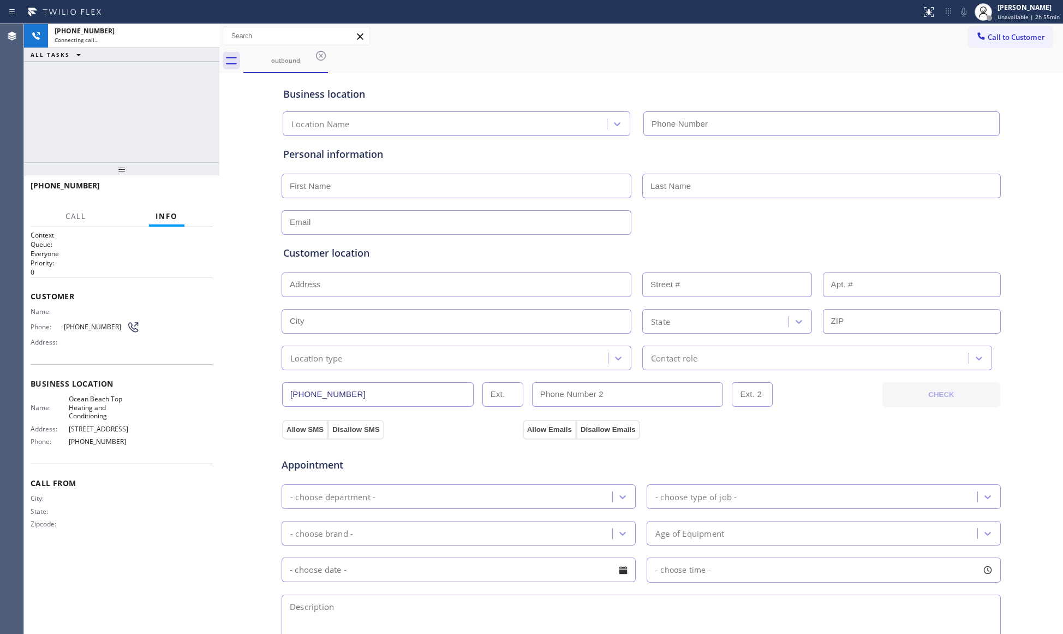
type input "[PHONE_NUMBER]"
click at [856, 79] on div "Business location [GEOGRAPHIC_DATA] Top Heating and Conditioning [PHONE_NUMBER]" at bounding box center [641, 106] width 721 height 60
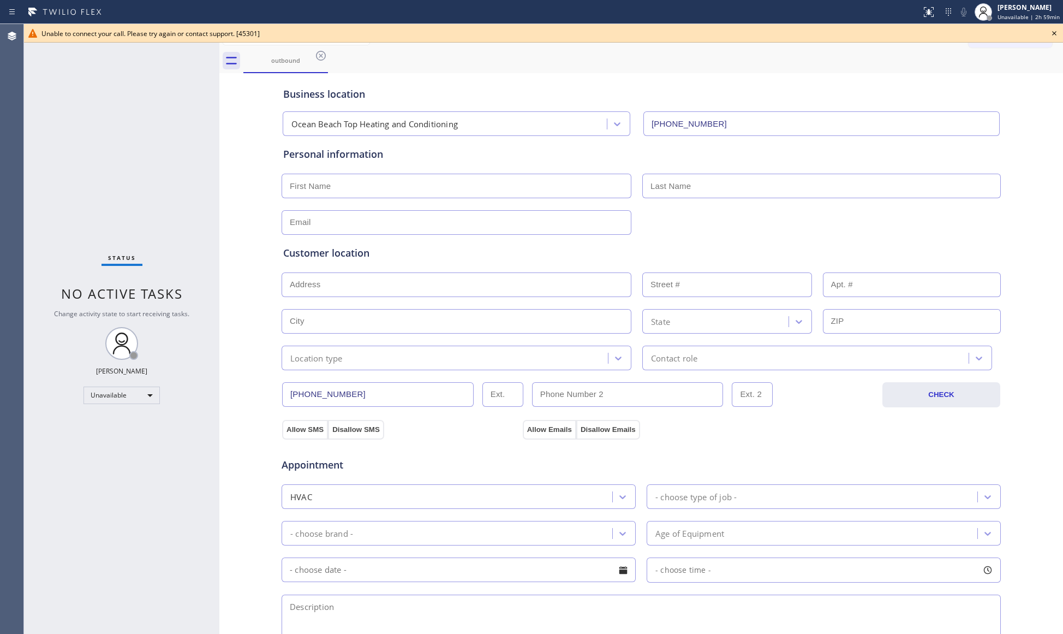
click at [1049, 31] on icon at bounding box center [1054, 33] width 13 height 13
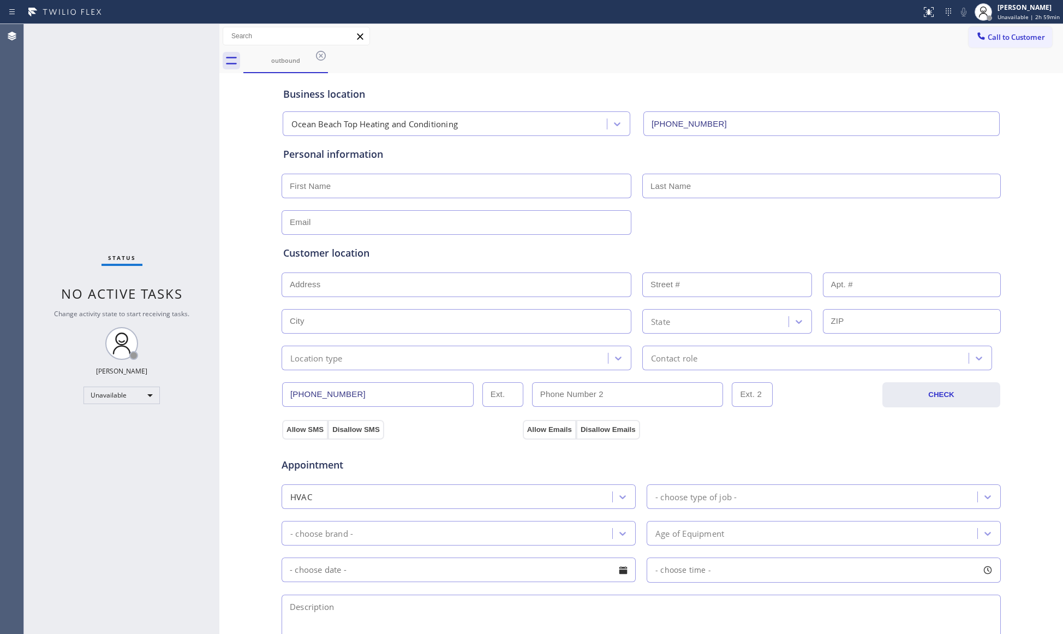
drag, startPoint x: 989, startPoint y: 64, endPoint x: 978, endPoint y: 62, distance: 11.3
click at [986, 64] on div "outbound" at bounding box center [653, 61] width 820 height 25
drag, startPoint x: 858, startPoint y: 72, endPoint x: 878, endPoint y: 70, distance: 20.3
click at [858, 72] on div "Business location [GEOGRAPHIC_DATA] Top Heating and Conditioning [PHONE_NUMBER]" at bounding box center [641, 104] width 721 height 64
click at [988, 35] on span "Call to Customer" at bounding box center [1016, 37] width 57 height 10
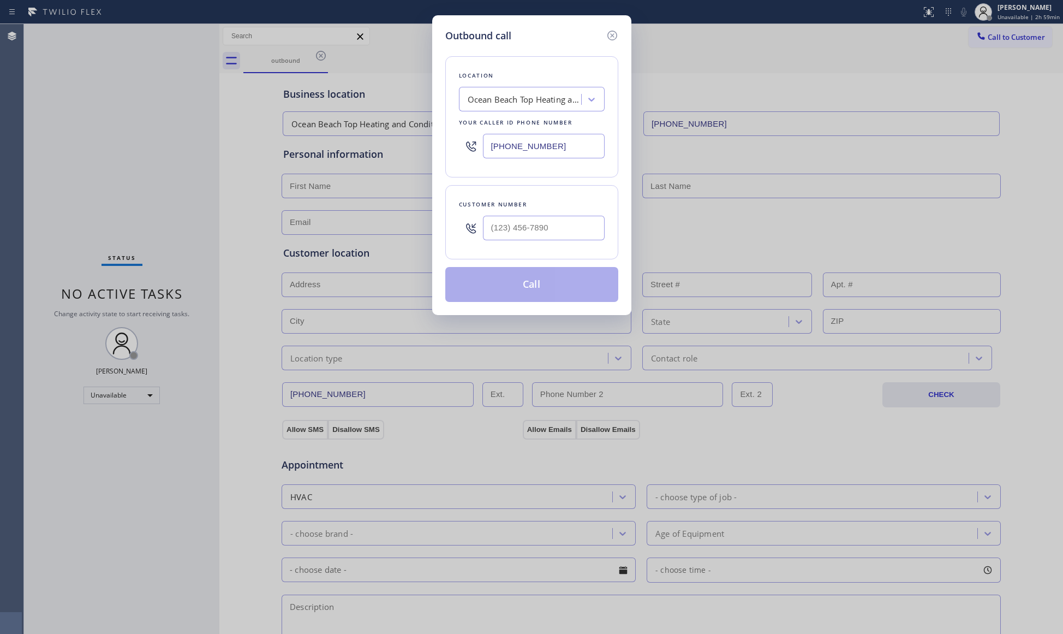
drag, startPoint x: 577, startPoint y: 154, endPoint x: 409, endPoint y: 165, distance: 168.0
click at [420, 162] on div "Outbound call Location [GEOGRAPHIC_DATA] Top Heating and Conditioning Your call…" at bounding box center [531, 317] width 1063 height 634
type input "[PHONE_NUMBER]"
click at [579, 238] on input "(___) ___-____" at bounding box center [544, 228] width 122 height 25
type input "[PHONE_NUMBER]"
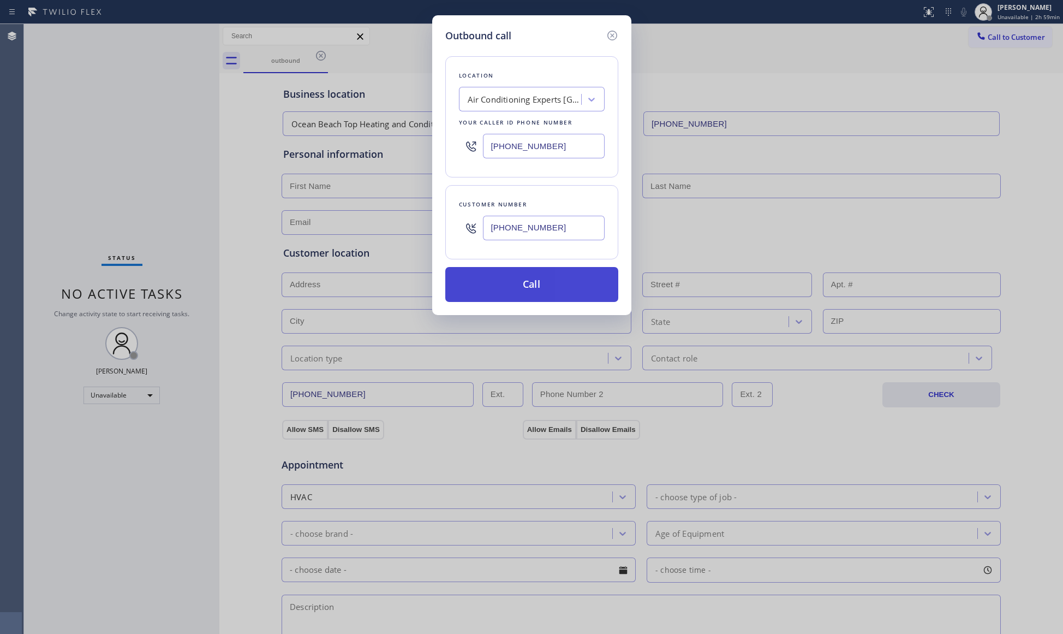
click at [540, 288] on button "Call" at bounding box center [531, 284] width 173 height 35
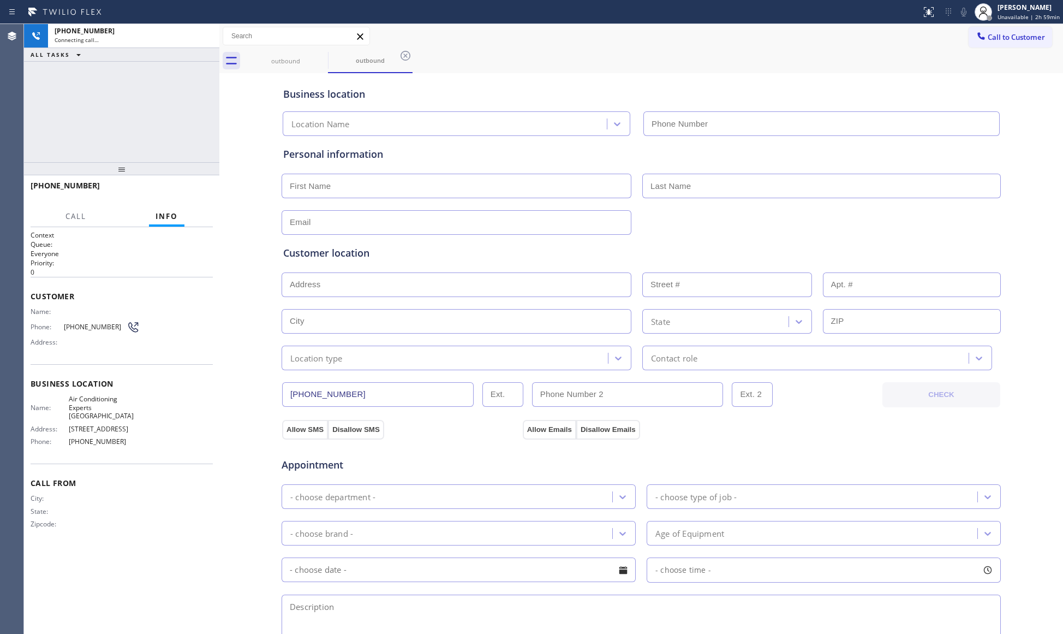
type input "[PHONE_NUMBER]"
drag, startPoint x: 811, startPoint y: 75, endPoint x: 785, endPoint y: 80, distance: 27.1
click at [811, 76] on div "Business location Air Conditioning Experts [GEOGRAPHIC_DATA] [PHONE_NUMBER]" at bounding box center [641, 106] width 721 height 60
click at [204, 195] on button "HANG UP" at bounding box center [187, 190] width 51 height 15
click at [202, 195] on button "HANG UP" at bounding box center [187, 190] width 51 height 15
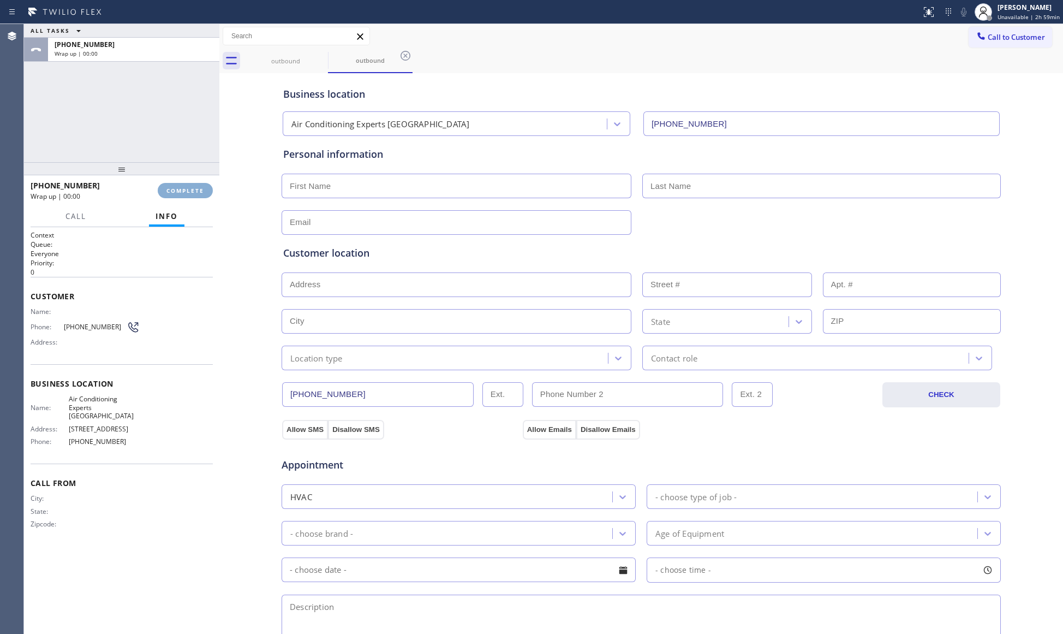
click at [202, 195] on button "COMPLETE" at bounding box center [185, 190] width 55 height 15
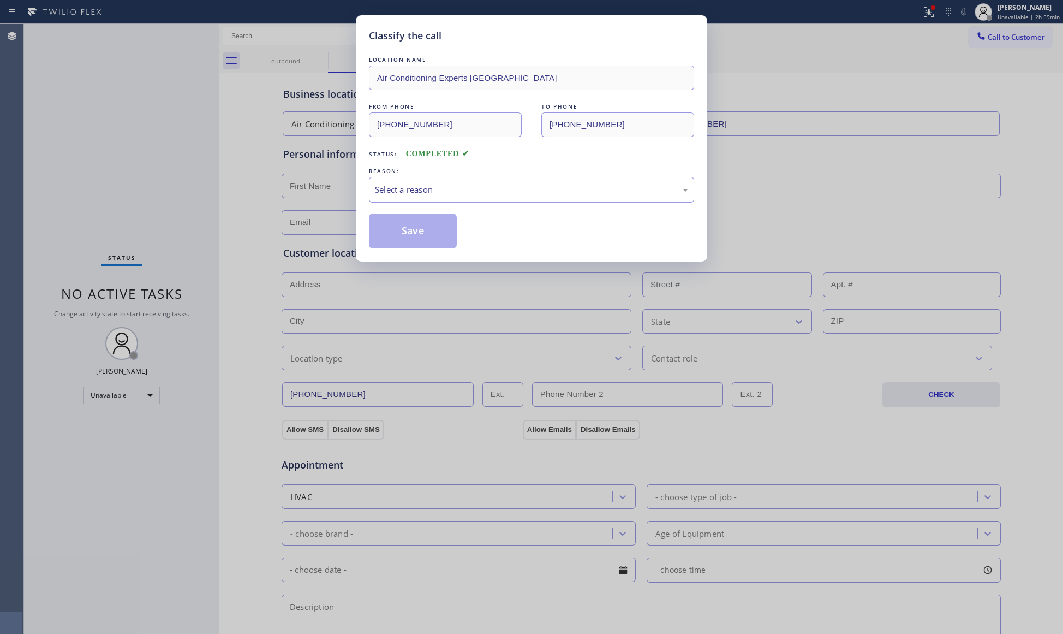
click at [455, 200] on div "Select a reason" at bounding box center [531, 190] width 325 height 26
click at [418, 230] on button "Save" at bounding box center [413, 230] width 88 height 35
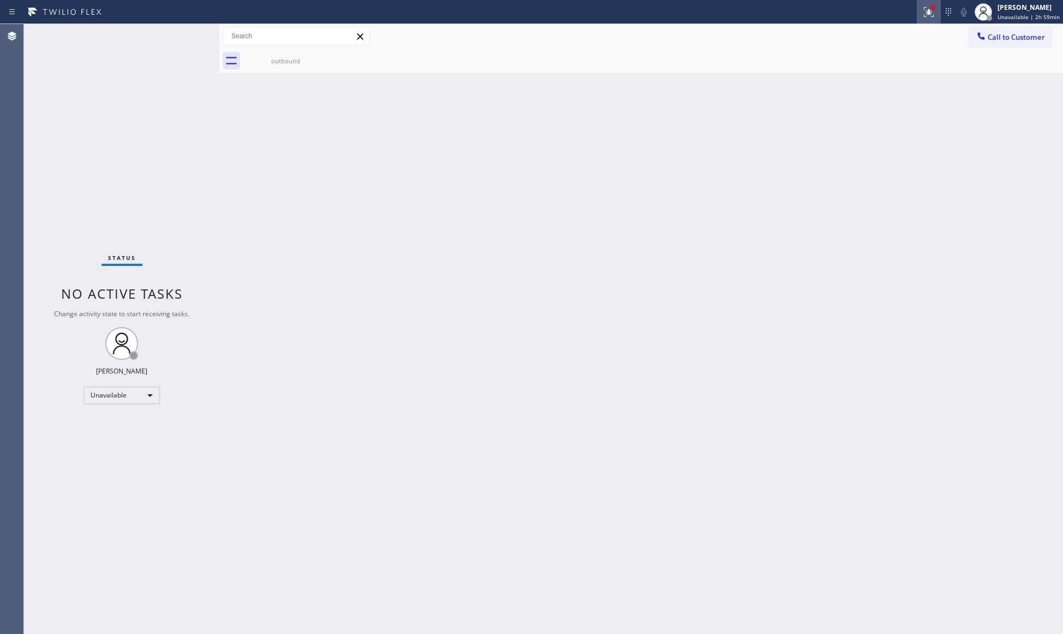
click at [927, 5] on icon at bounding box center [929, 11] width 13 height 13
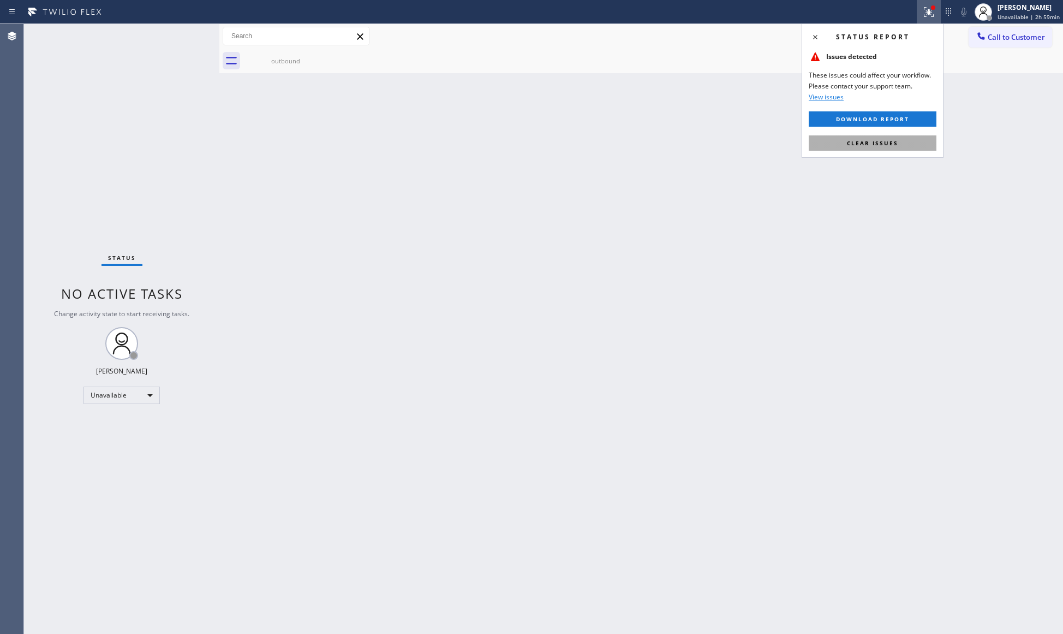
click at [868, 135] on button "Clear issues" at bounding box center [873, 142] width 128 height 15
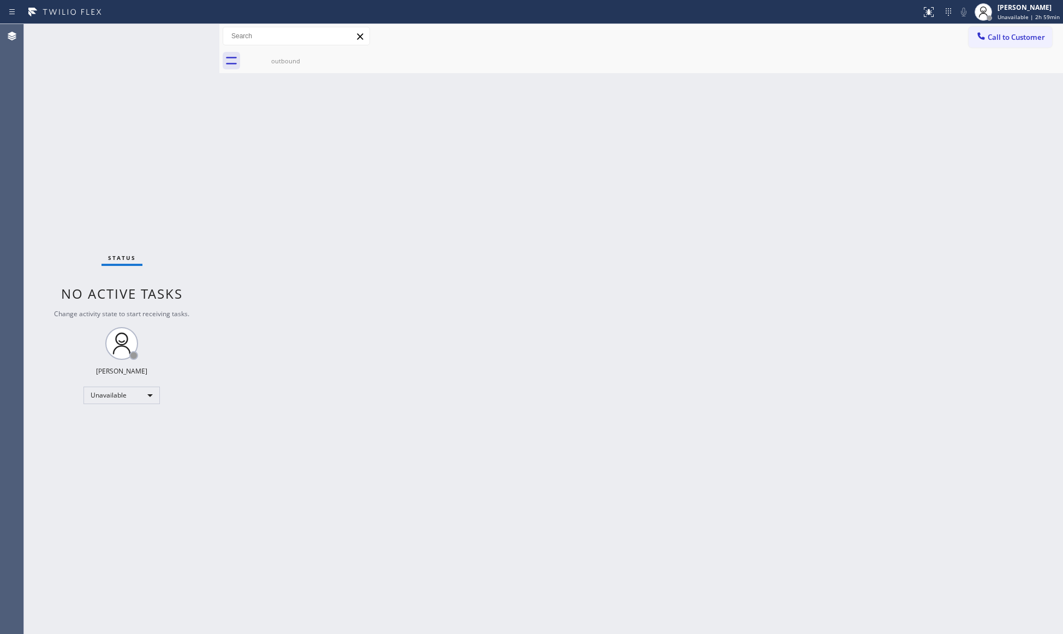
click at [991, 34] on span "Call to Customer" at bounding box center [1016, 37] width 57 height 10
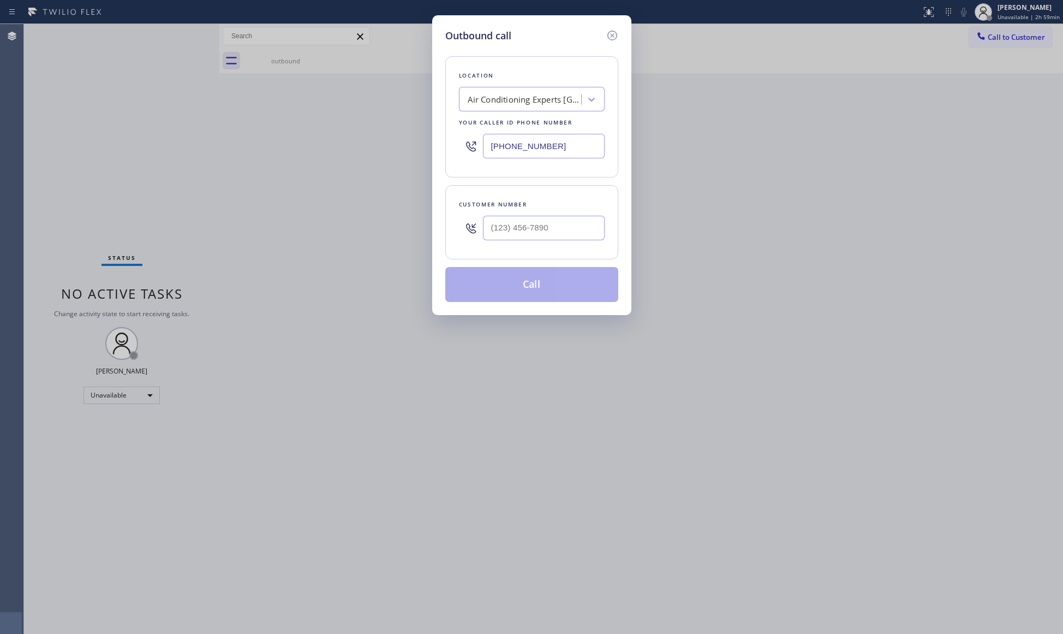
drag, startPoint x: 568, startPoint y: 151, endPoint x: 470, endPoint y: 147, distance: 98.9
click at [472, 148] on div "[PHONE_NUMBER]" at bounding box center [532, 145] width 146 height 35
type input "[PHONE_NUMBER]"
click at [535, 240] on input "[PHONE_NUMBER]" at bounding box center [544, 228] width 122 height 25
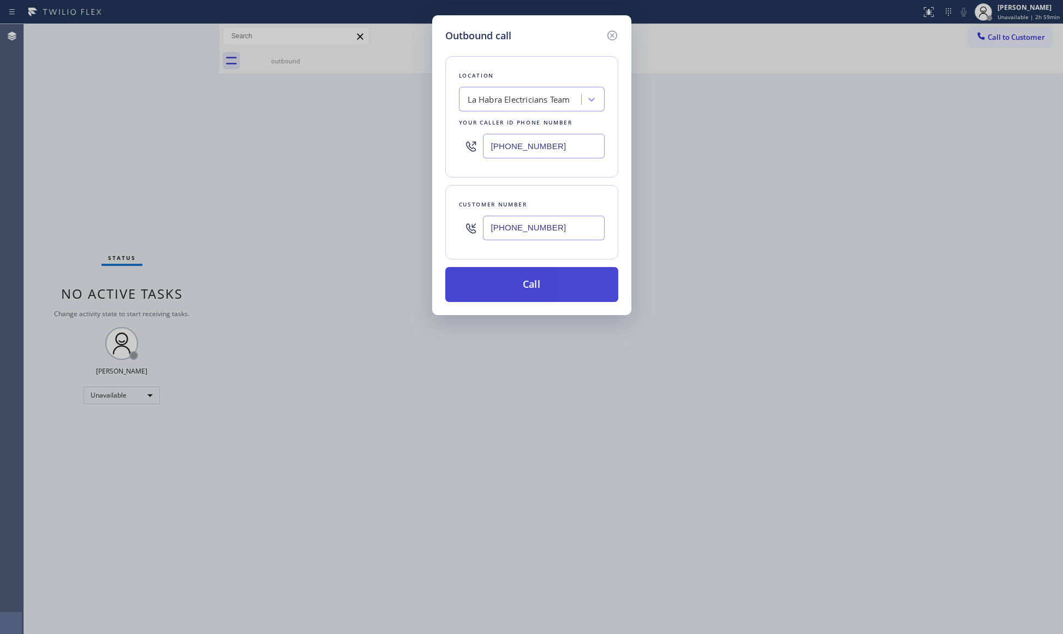
type input "[PHONE_NUMBER]"
click at [544, 284] on button "Call" at bounding box center [531, 284] width 173 height 35
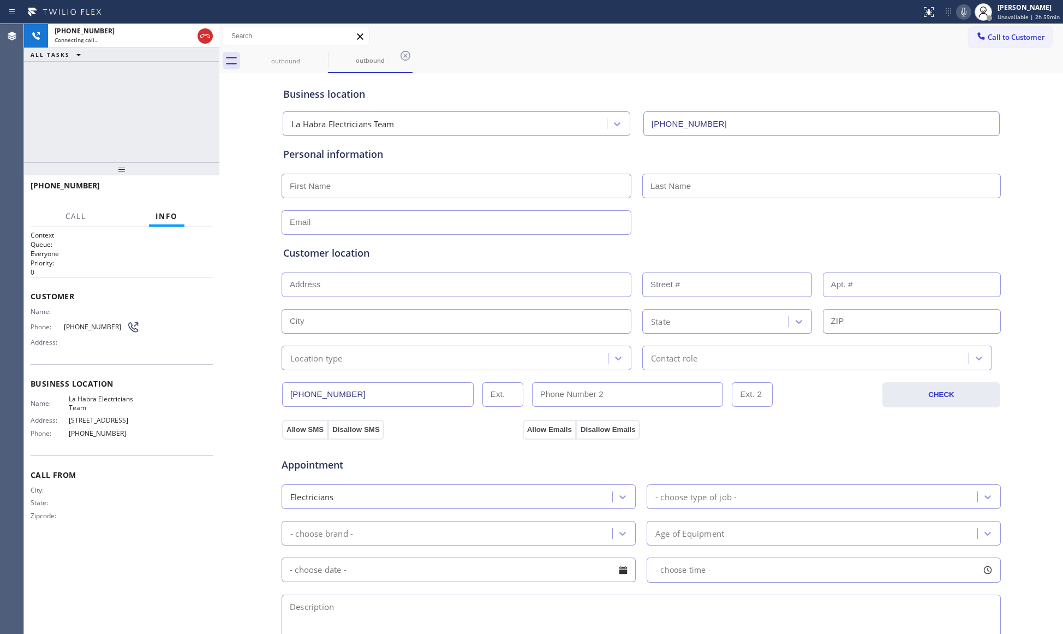
click at [776, 75] on div "Business location La Habra Electricians Team [PHONE_NUMBER]" at bounding box center [641, 104] width 721 height 64
click at [212, 38] on div at bounding box center [205, 35] width 15 height 13
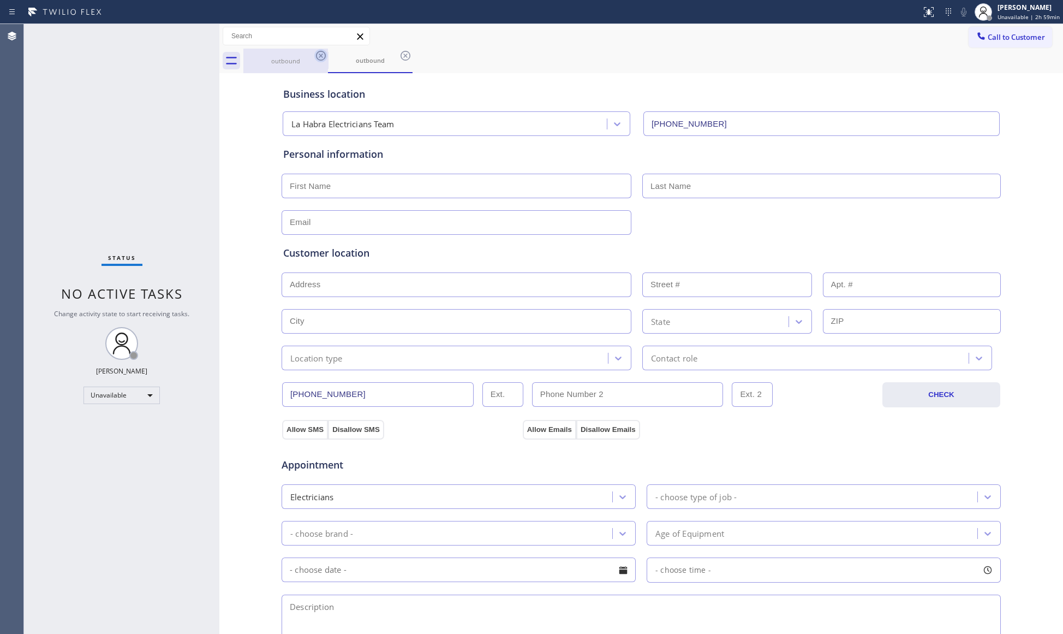
click at [316, 54] on icon at bounding box center [320, 55] width 13 height 13
drag, startPoint x: 316, startPoint y: 54, endPoint x: 322, endPoint y: 59, distance: 8.1
click at [0, 0] on icon at bounding box center [0, 0] width 0 height 0
click at [328, 54] on div "outbound" at bounding box center [370, 61] width 85 height 25
click at [401, 54] on icon at bounding box center [406, 56] width 10 height 10
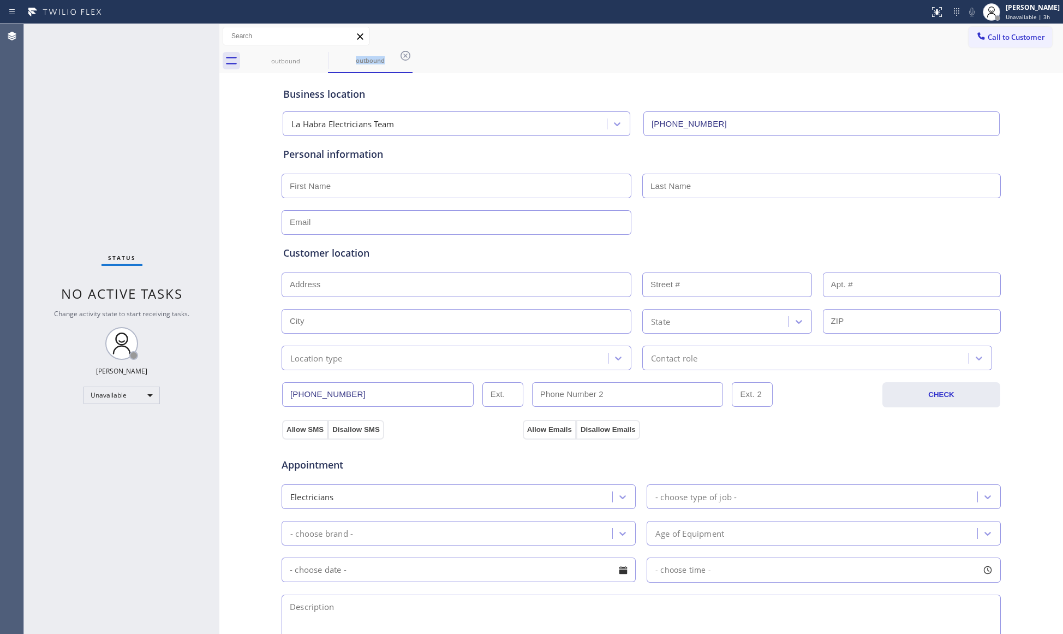
click at [320, 59] on div "outbound outbound" at bounding box center [653, 61] width 820 height 25
click at [322, 59] on div "outbound outbound" at bounding box center [653, 61] width 820 height 25
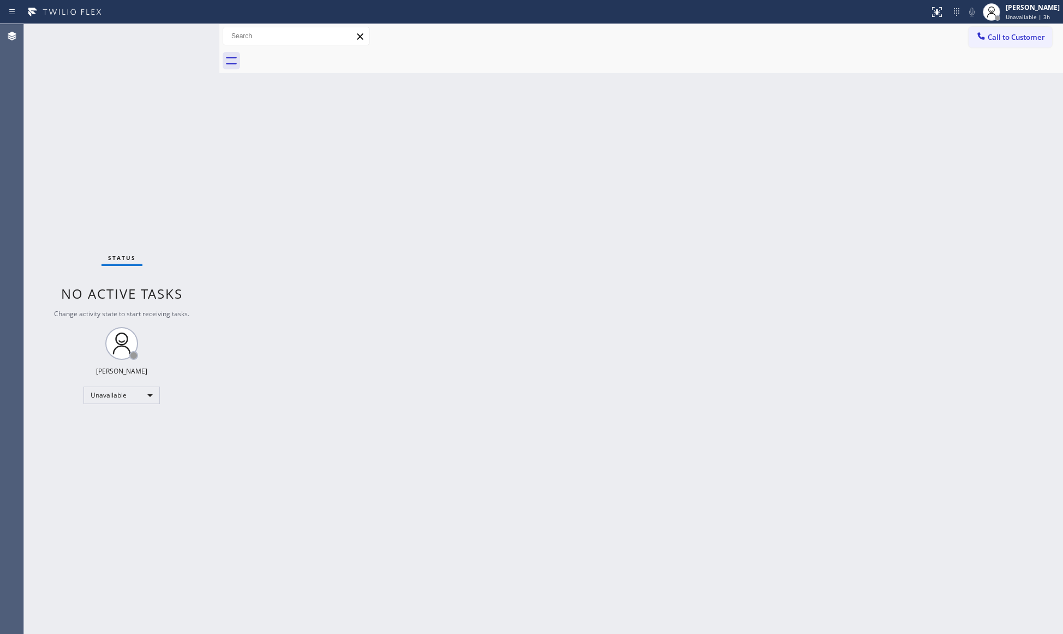
click at [322, 59] on div at bounding box center [653, 61] width 820 height 25
click at [977, 34] on icon at bounding box center [981, 36] width 11 height 11
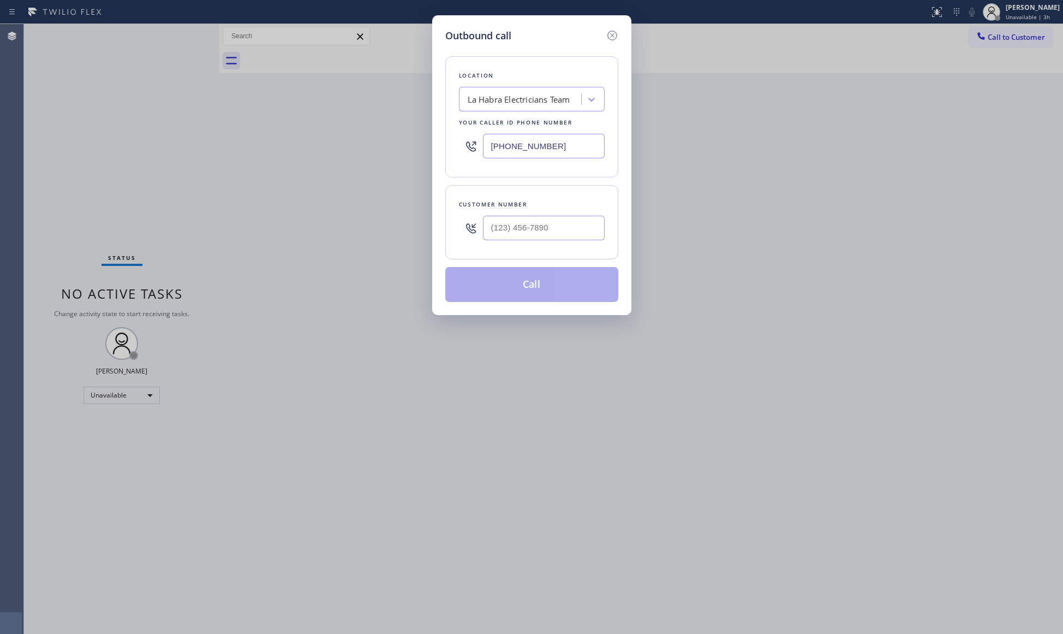
drag, startPoint x: 557, startPoint y: 146, endPoint x: 455, endPoint y: 146, distance: 101.5
click at [455, 146] on div "Location La Habra Electricians Team Your caller id phone number [PHONE_NUMBER]" at bounding box center [531, 116] width 173 height 121
click at [560, 233] on input "(___) ___-____" at bounding box center [544, 228] width 122 height 25
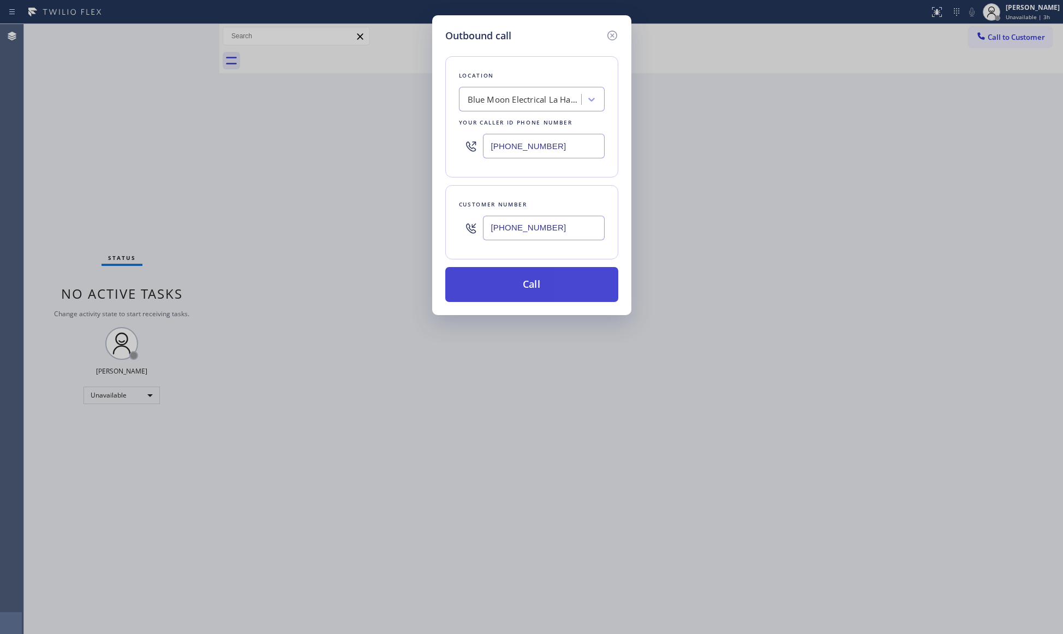
drag, startPoint x: 526, startPoint y: 284, endPoint x: 516, endPoint y: 274, distance: 13.9
click at [526, 284] on button "Call" at bounding box center [531, 284] width 173 height 35
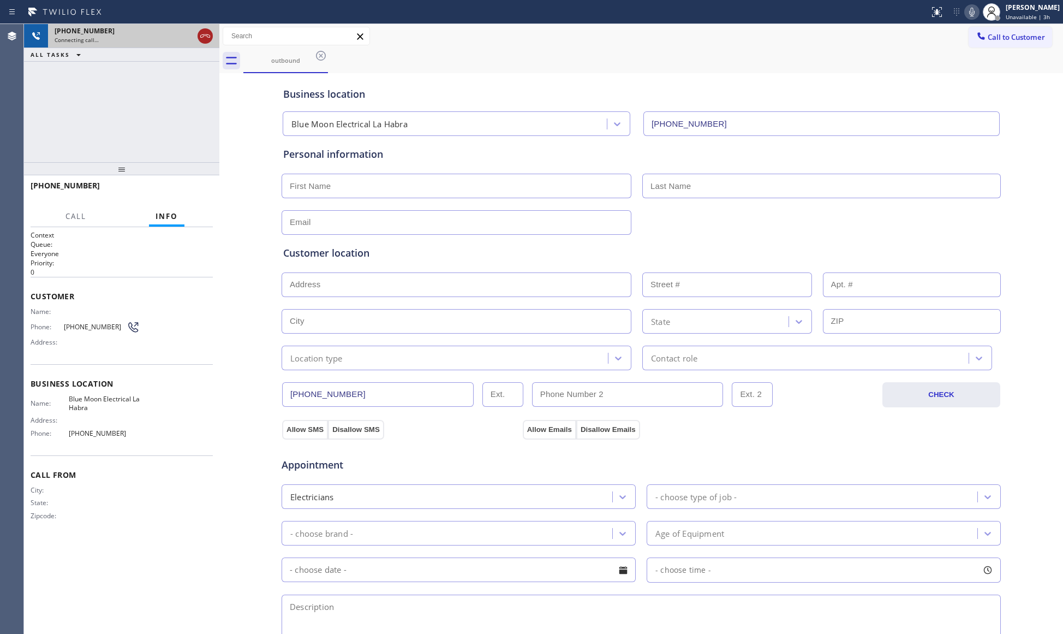
click at [202, 35] on icon at bounding box center [205, 35] width 10 height 3
click at [202, 35] on div "[PHONE_NUMBER]" at bounding box center [134, 30] width 158 height 9
click at [336, 69] on div "outbound" at bounding box center [653, 61] width 820 height 25
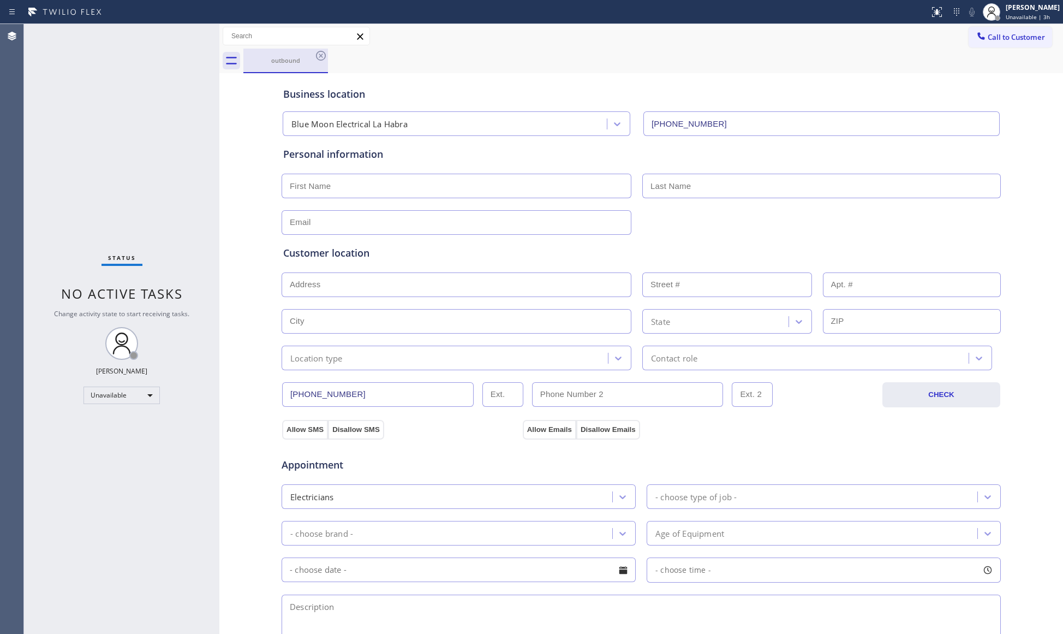
click at [324, 64] on div "outbound" at bounding box center [286, 60] width 82 height 8
click at [322, 62] on div "outbound" at bounding box center [285, 61] width 85 height 25
click at [322, 60] on icon at bounding box center [321, 56] width 10 height 10
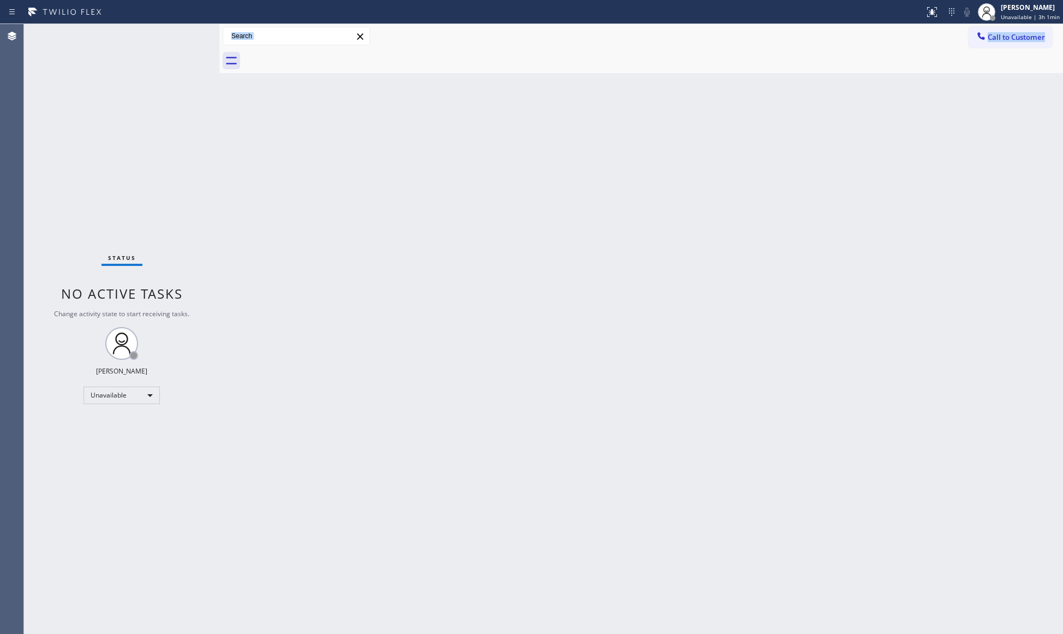
drag, startPoint x: 918, startPoint y: 156, endPoint x: 941, endPoint y: 78, distance: 82.0
click at [918, 153] on div "Back to Dashboard Change Sender ID Customers Technicians Select a contact Outbo…" at bounding box center [641, 329] width 844 height 610
click at [989, 36] on span "Call to Customer" at bounding box center [1016, 37] width 57 height 10
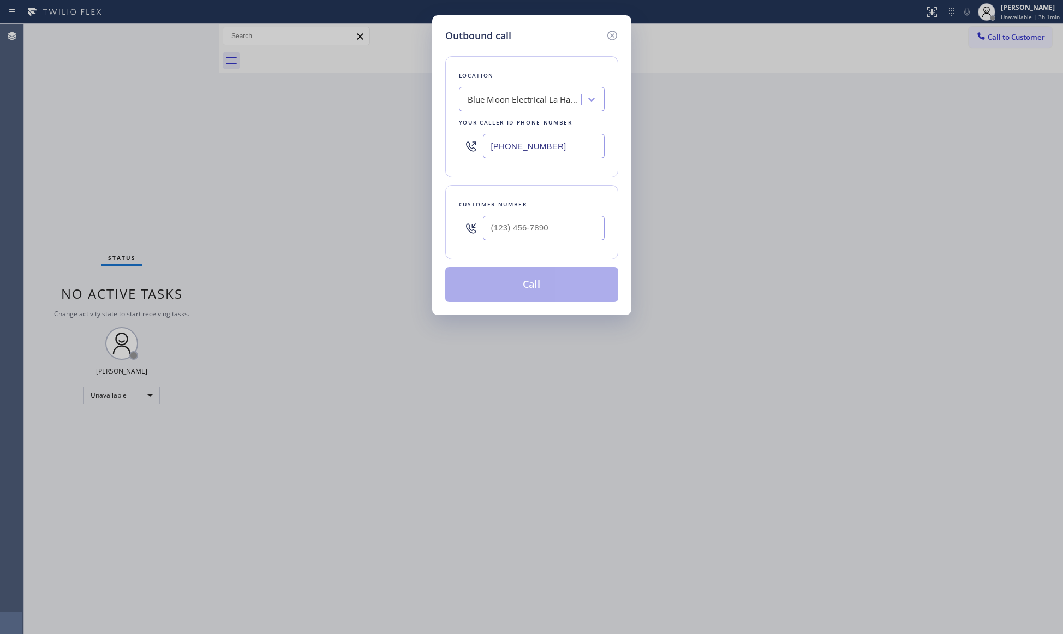
drag, startPoint x: 566, startPoint y: 144, endPoint x: 453, endPoint y: 148, distance: 113.1
click at [454, 148] on div "Location Blue Moon Electrical [GEOGRAPHIC_DATA] Your caller id phone number [PH…" at bounding box center [531, 116] width 173 height 121
click at [573, 229] on input "(___) ___-____" at bounding box center [544, 228] width 122 height 25
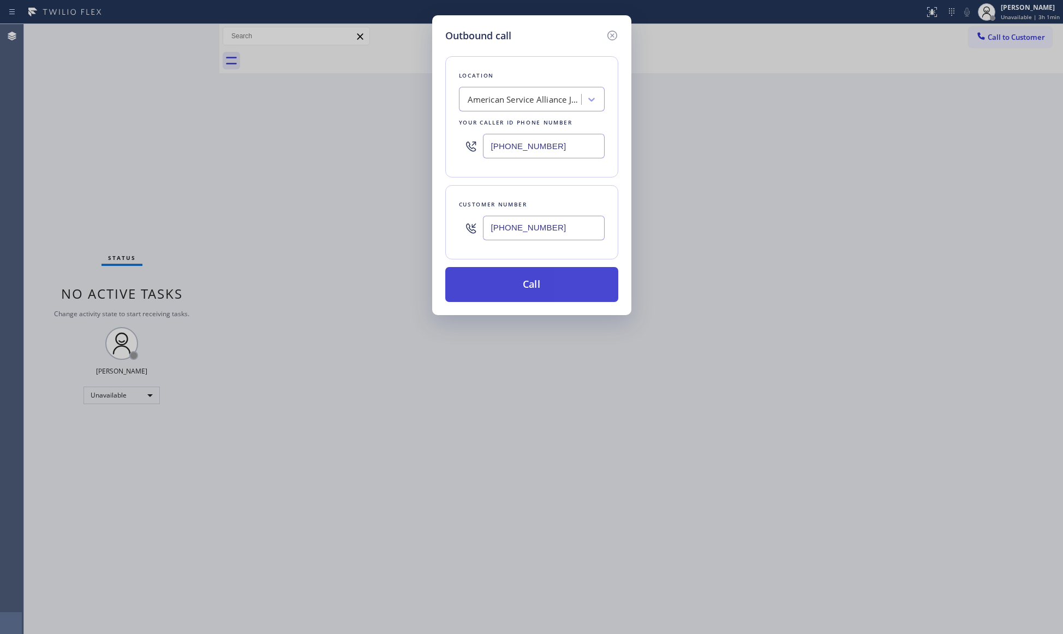
click at [544, 286] on button "Call" at bounding box center [531, 284] width 173 height 35
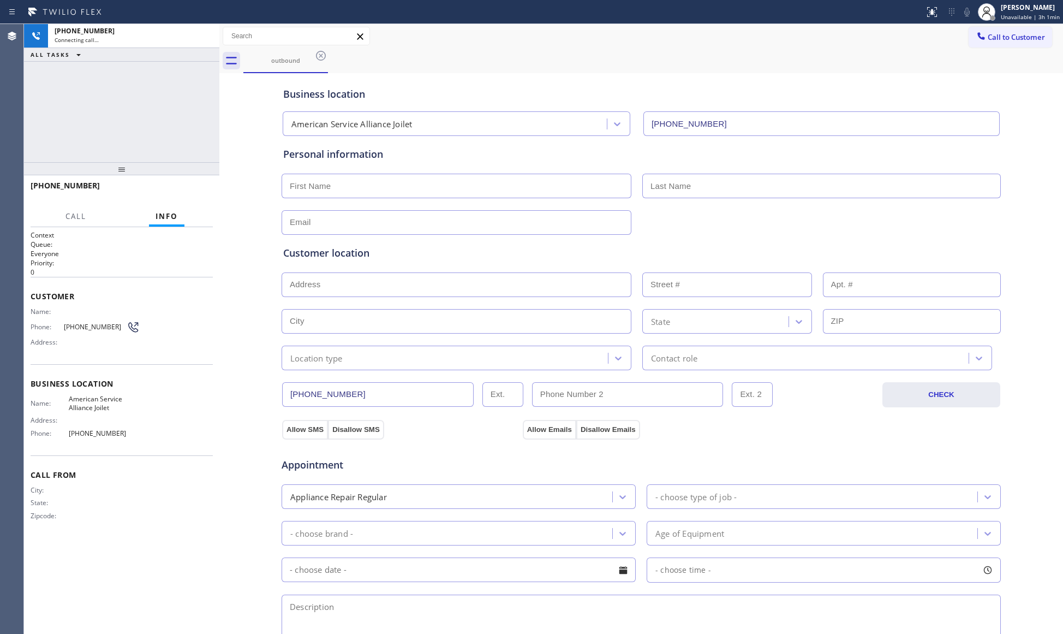
click at [372, 60] on div "outbound" at bounding box center [653, 61] width 820 height 25
click at [599, 66] on div "outbound" at bounding box center [653, 61] width 820 height 25
click at [619, 56] on div "outbound" at bounding box center [653, 61] width 820 height 25
click at [602, 88] on div "Business location" at bounding box center [641, 94] width 716 height 15
click at [575, 55] on div "outbound" at bounding box center [653, 61] width 820 height 25
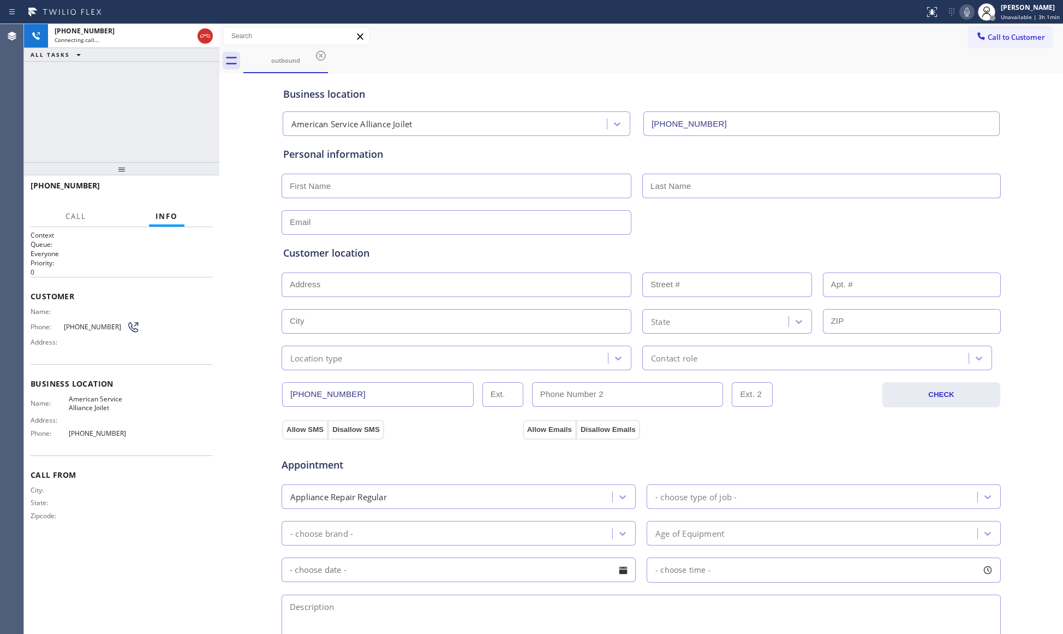
click at [767, 58] on div "outbound" at bounding box center [653, 61] width 820 height 25
click at [203, 35] on icon at bounding box center [205, 35] width 13 height 13
click at [178, 197] on button "COMPLETE" at bounding box center [185, 190] width 55 height 15
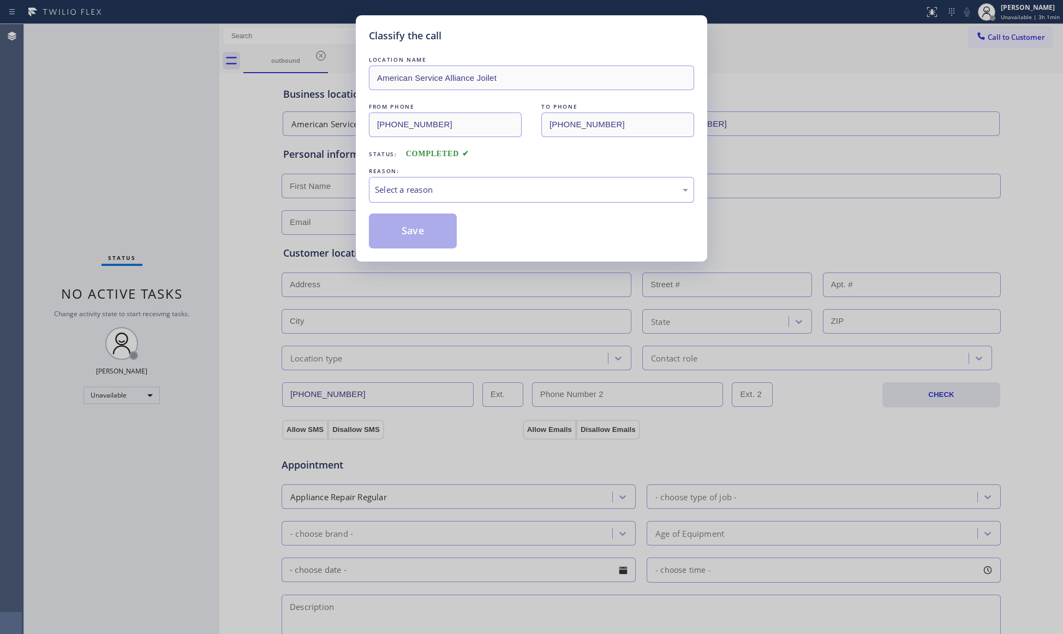
click at [467, 193] on div "Select a reason" at bounding box center [531, 189] width 313 height 13
click at [415, 225] on button "Save" at bounding box center [413, 230] width 88 height 35
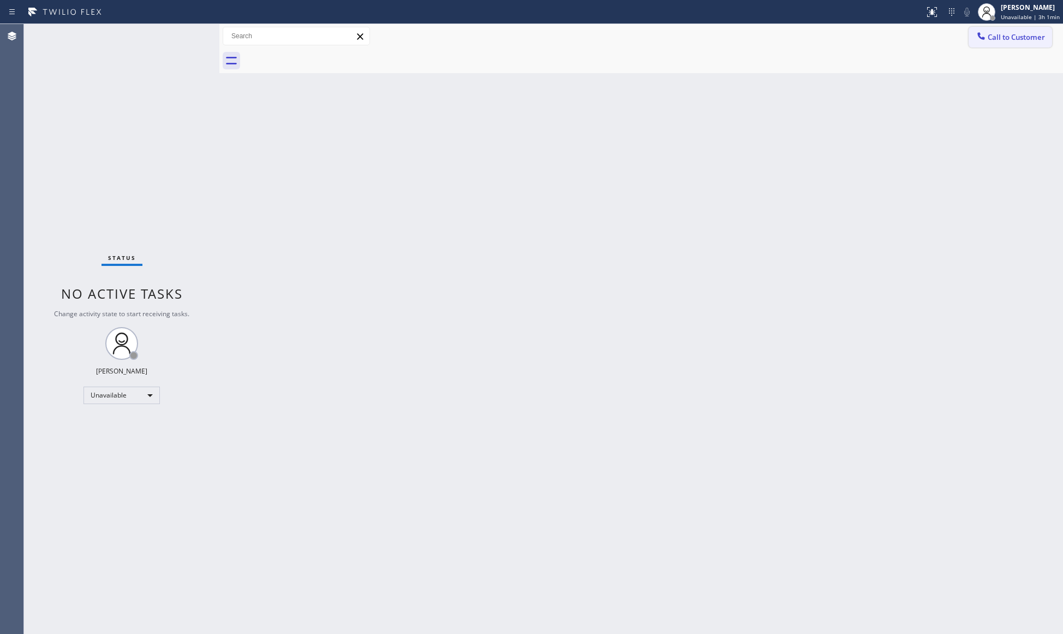
click at [1012, 31] on button "Call to Customer" at bounding box center [1011, 37] width 84 height 21
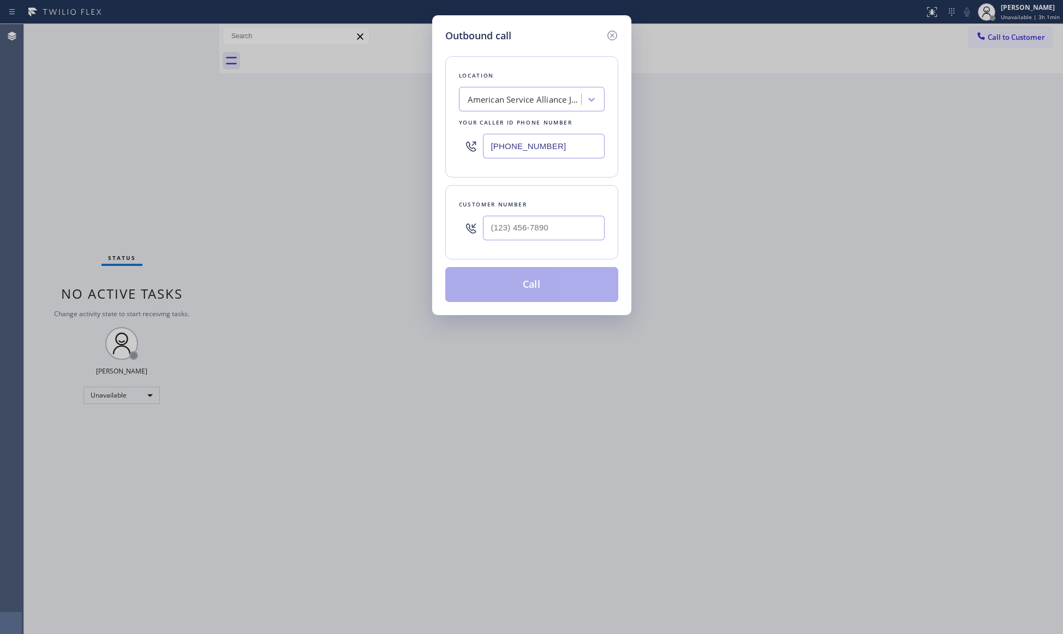
drag, startPoint x: 548, startPoint y: 148, endPoint x: 466, endPoint y: 147, distance: 81.9
click at [470, 149] on div "[PHONE_NUMBER]" at bounding box center [532, 145] width 146 height 35
drag, startPoint x: 561, startPoint y: 212, endPoint x: 559, endPoint y: 230, distance: 17.6
click at [560, 213] on div at bounding box center [544, 227] width 122 height 35
drag, startPoint x: 560, startPoint y: 238, endPoint x: 559, endPoint y: 233, distance: 5.5
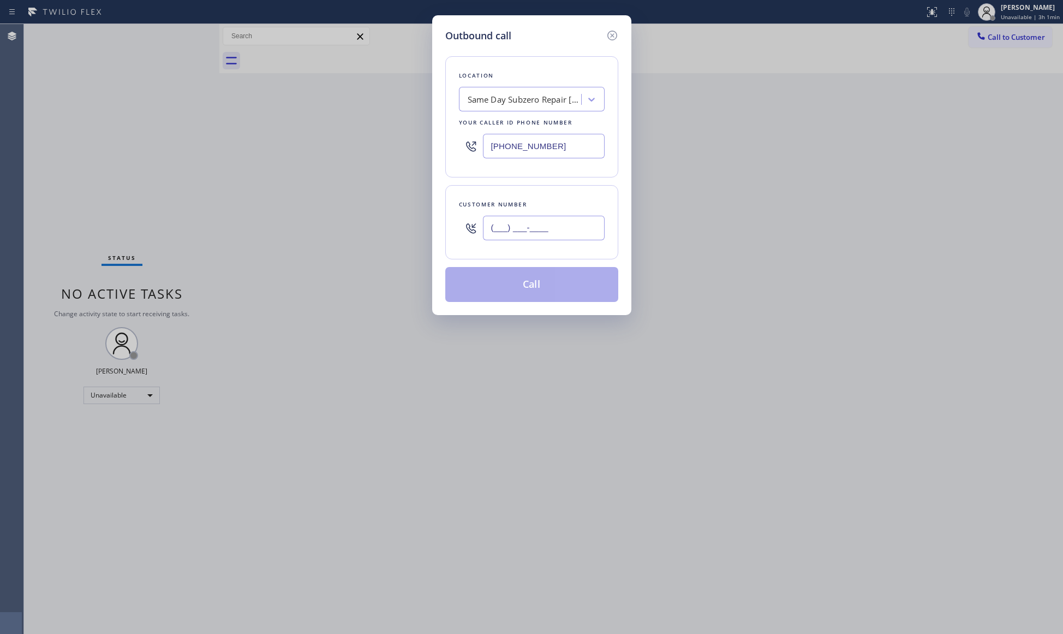
click at [560, 237] on input "(___) ___-____" at bounding box center [544, 228] width 122 height 25
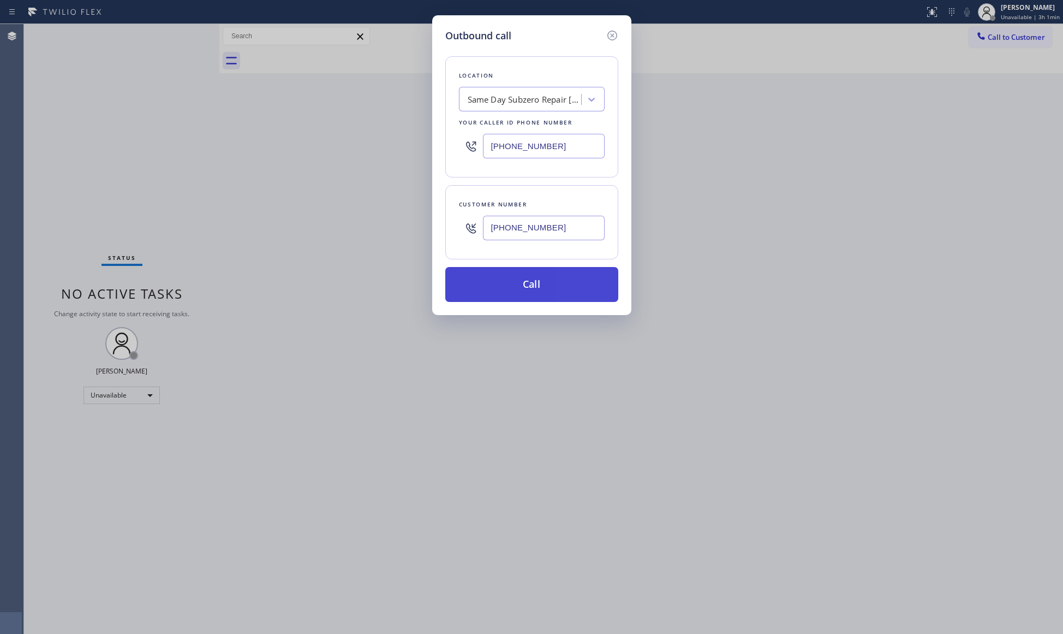
click at [528, 282] on button "Call" at bounding box center [531, 284] width 173 height 35
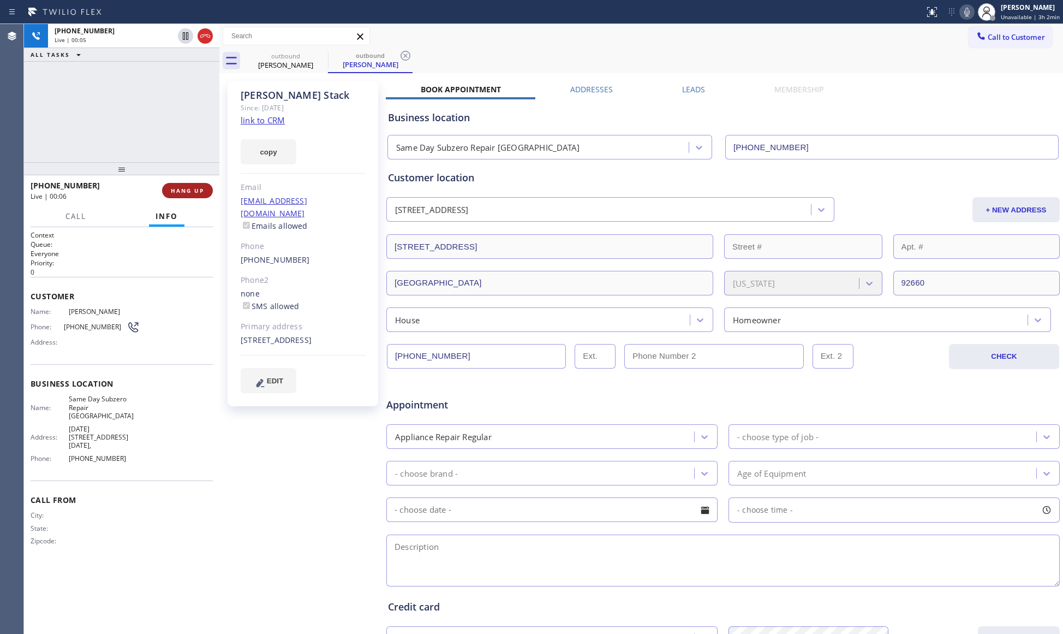
click at [194, 187] on span "HANG UP" at bounding box center [187, 191] width 33 height 8
click at [194, 186] on button "COMPLETE" at bounding box center [185, 190] width 55 height 15
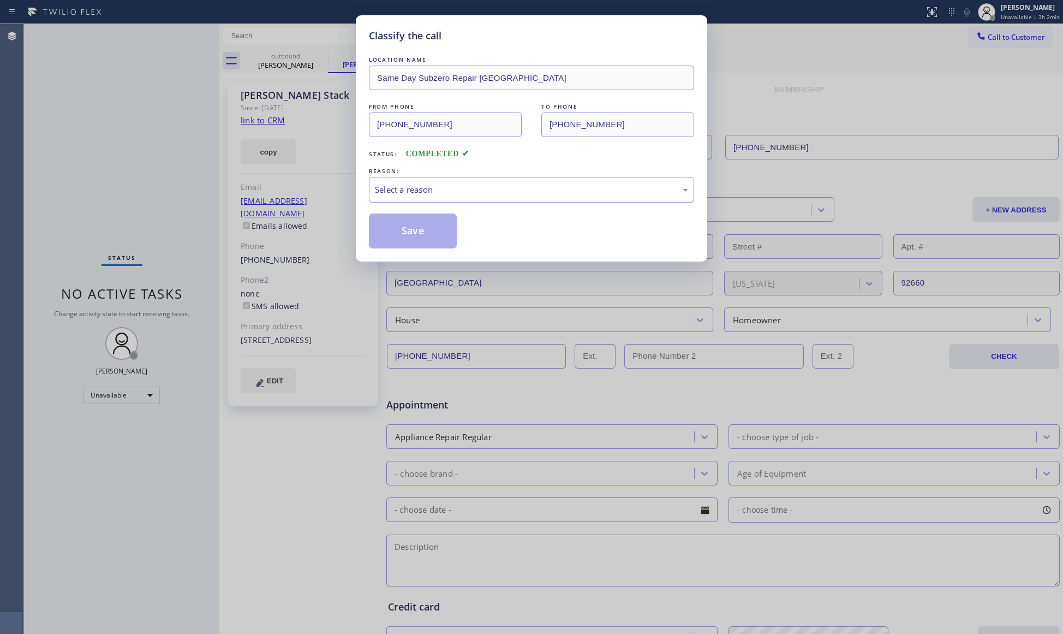
click at [518, 200] on div "Select a reason" at bounding box center [531, 190] width 325 height 26
drag, startPoint x: 407, startPoint y: 231, endPoint x: 398, endPoint y: 221, distance: 13.9
click at [407, 230] on button "Save" at bounding box center [413, 230] width 88 height 35
click at [265, 114] on div "Classify the call LOCATION NAME Same Day Subzero Repair [GEOGRAPHIC_DATA] FROM …" at bounding box center [531, 317] width 1063 height 634
click at [266, 118] on div "Classify the call LOCATION NAME Same Day Subzero Repair [GEOGRAPHIC_DATA] FROM …" at bounding box center [531, 317] width 1063 height 634
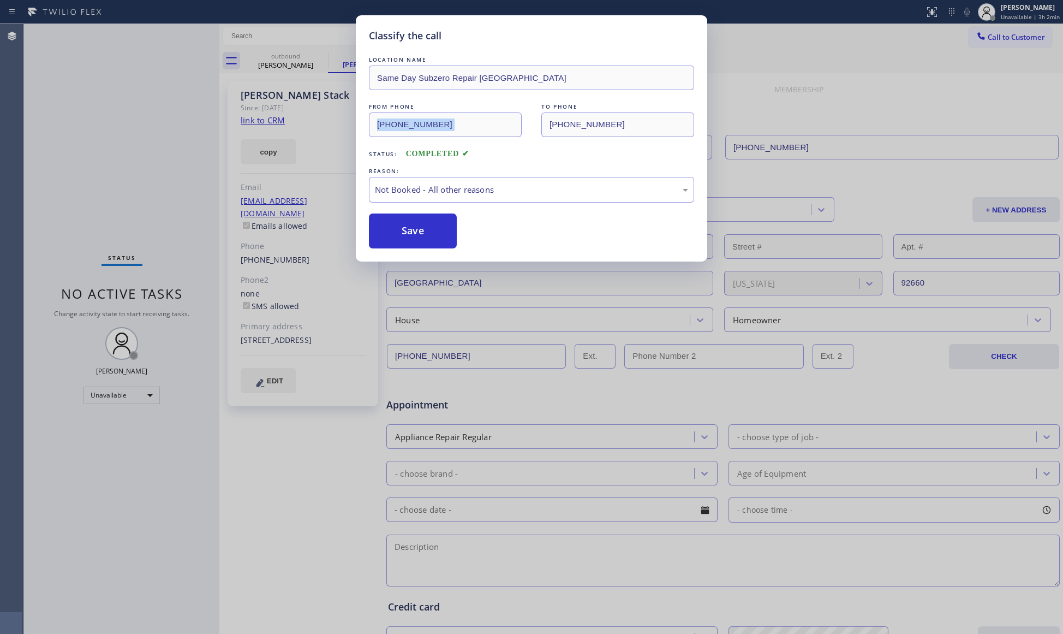
click at [266, 118] on div "Classify the call LOCATION NAME Thermador Appliance Repair Zone [PERSON_NAME] F…" at bounding box center [543, 329] width 1039 height 610
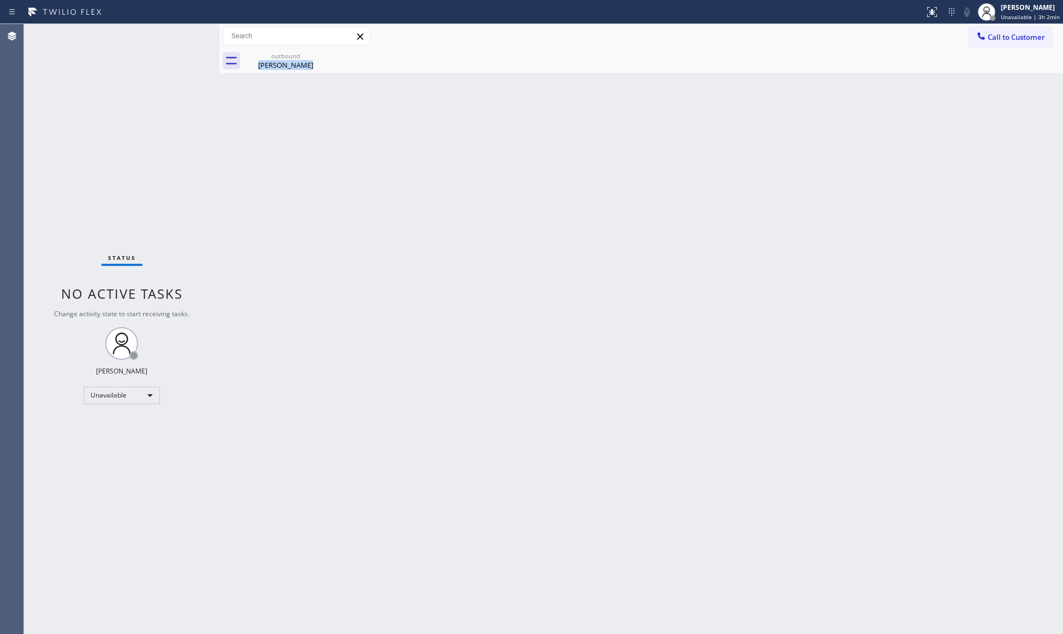
click at [268, 119] on div "Back to Dashboard Change Sender ID Customers Technicians Select a contact Outbo…" at bounding box center [641, 329] width 844 height 610
click at [284, 78] on div "Back to Dashboard Change Sender ID Customers Technicians Select a contact Outbo…" at bounding box center [641, 329] width 844 height 610
click at [282, 66] on div "[PERSON_NAME]" at bounding box center [286, 65] width 82 height 10
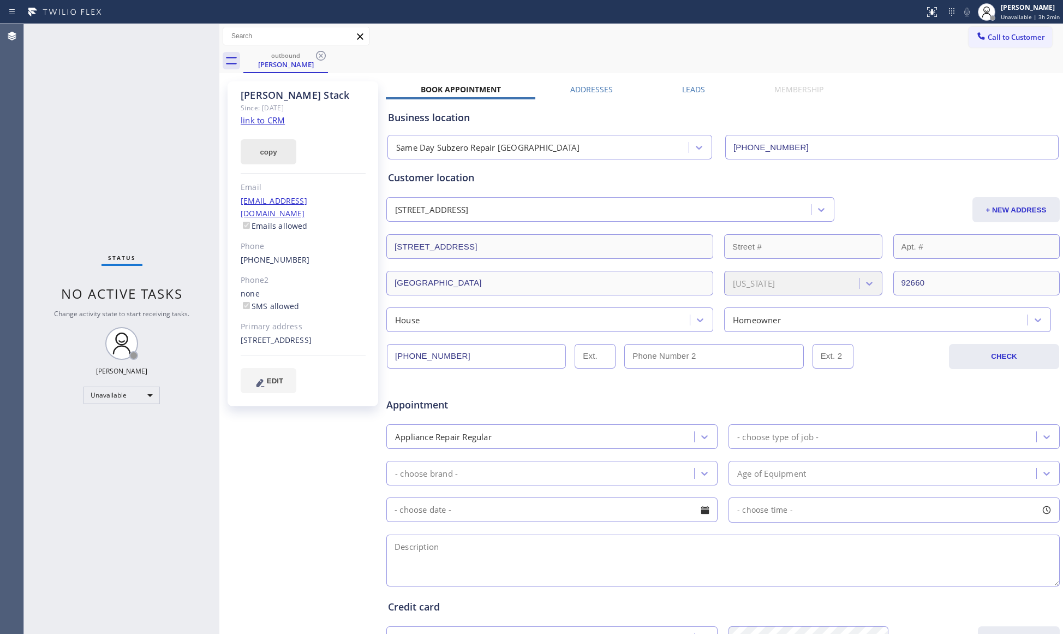
click at [263, 149] on button "copy" at bounding box center [269, 151] width 56 height 25
click at [258, 122] on link "link to CRM" at bounding box center [263, 120] width 44 height 11
drag, startPoint x: 729, startPoint y: 84, endPoint x: 699, endPoint y: 64, distance: 36.6
click at [725, 81] on div "[PERSON_NAME] Since: [DATE] link to CRM copy Email [EMAIL_ADDRESS][DOMAIN_NAME]…" at bounding box center [641, 430] width 839 height 708
click at [317, 55] on icon at bounding box center [320, 55] width 13 height 13
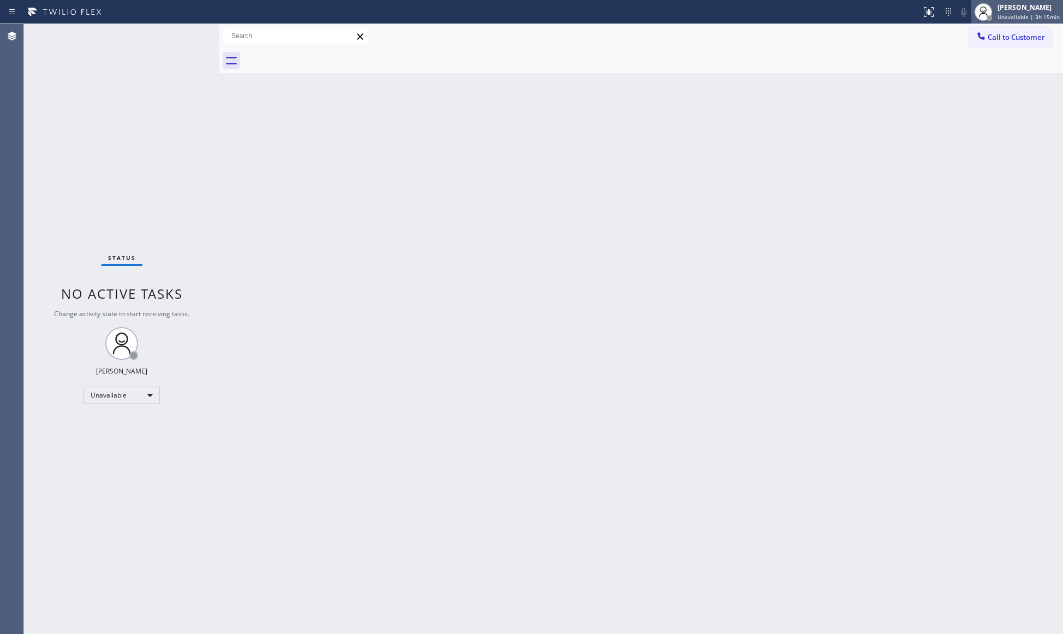
drag, startPoint x: 1009, startPoint y: 4, endPoint x: 1001, endPoint y: 21, distance: 18.3
click at [1007, 9] on div "[PERSON_NAME]" at bounding box center [1029, 7] width 62 height 9
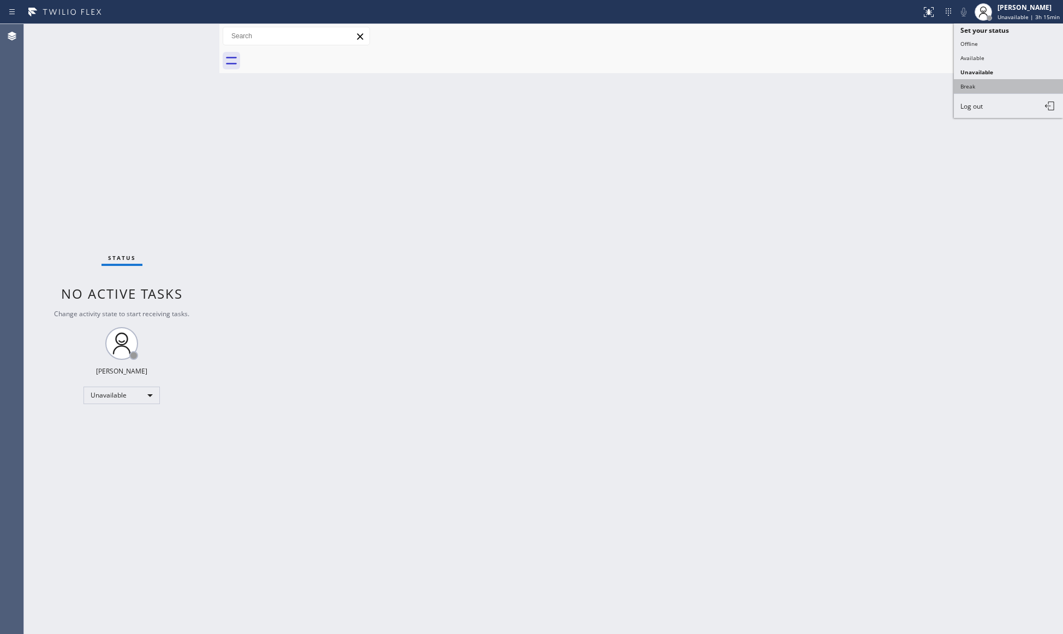
click at [985, 84] on button "Break" at bounding box center [1008, 86] width 109 height 14
